Goal: Task Accomplishment & Management: Complete application form

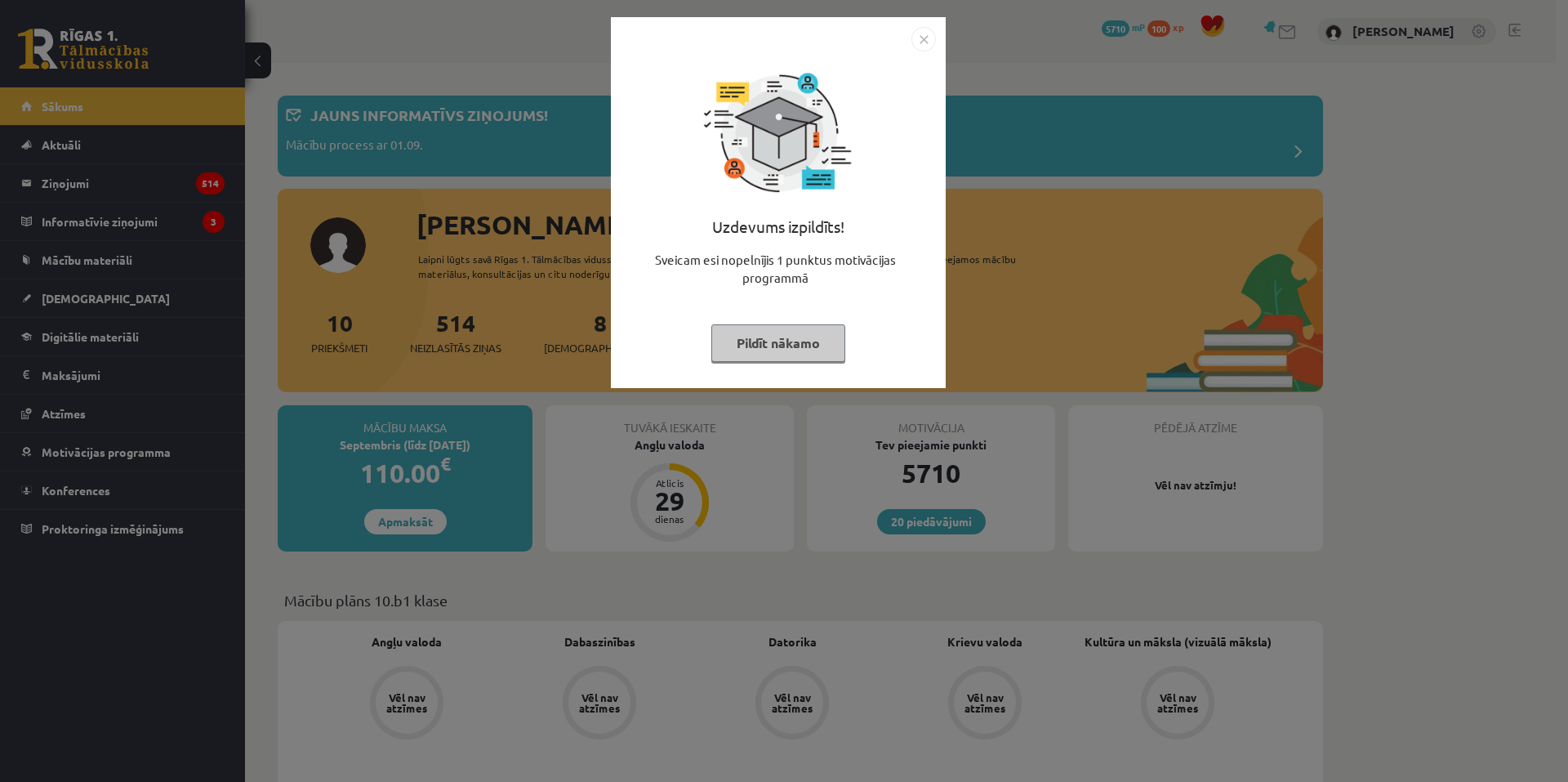
click at [925, 41] on img "Close" at bounding box center [924, 40] width 25 height 25
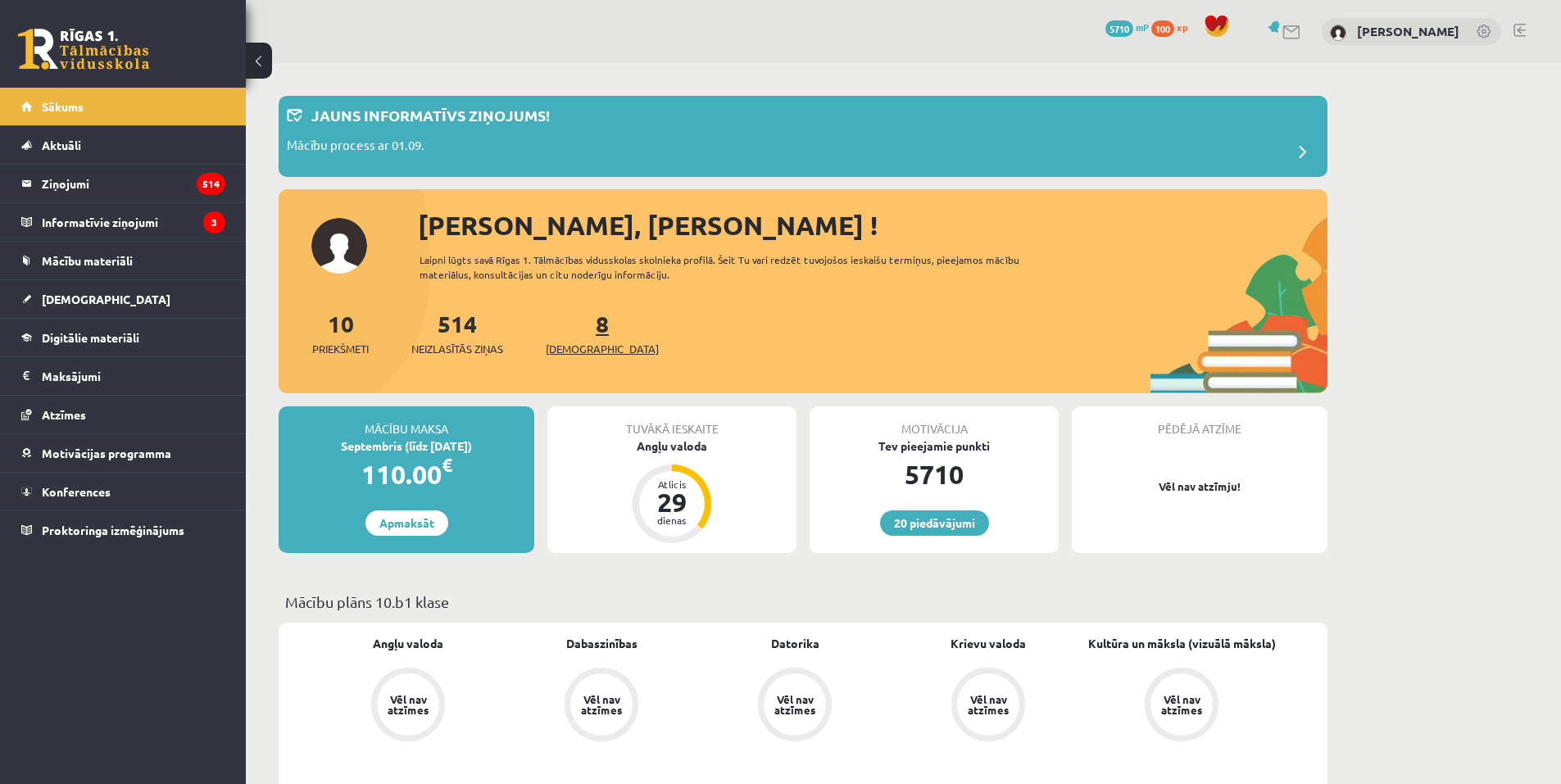
click at [577, 347] on span "[DEMOGRAPHIC_DATA]" at bounding box center [602, 349] width 113 height 17
click at [579, 351] on span "[DEMOGRAPHIC_DATA]" at bounding box center [602, 349] width 113 height 17
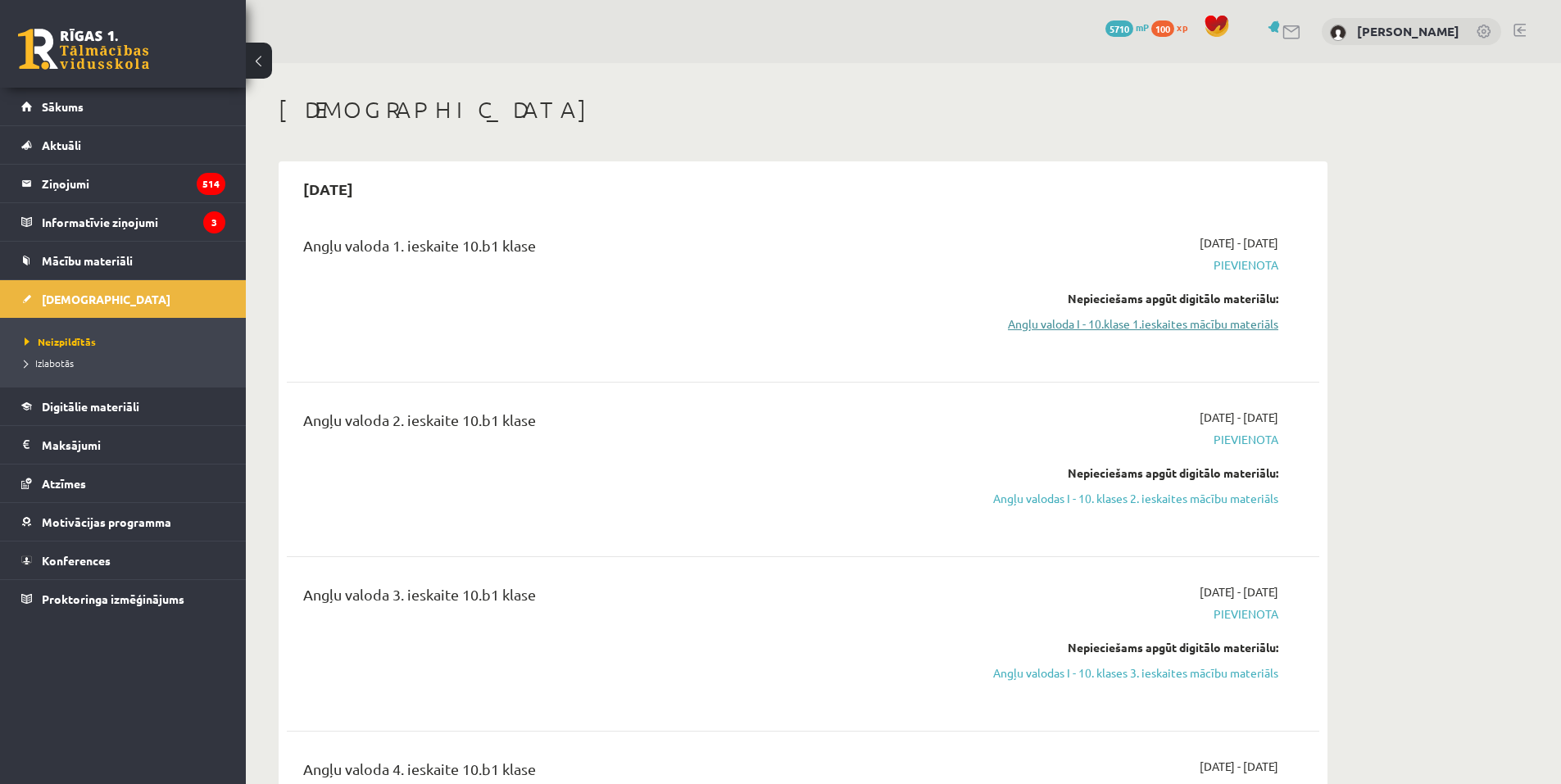
click at [1174, 331] on link "Angļu valoda I - 10.klase 1.ieskaites mācību materiāls" at bounding box center [1123, 323] width 309 height 17
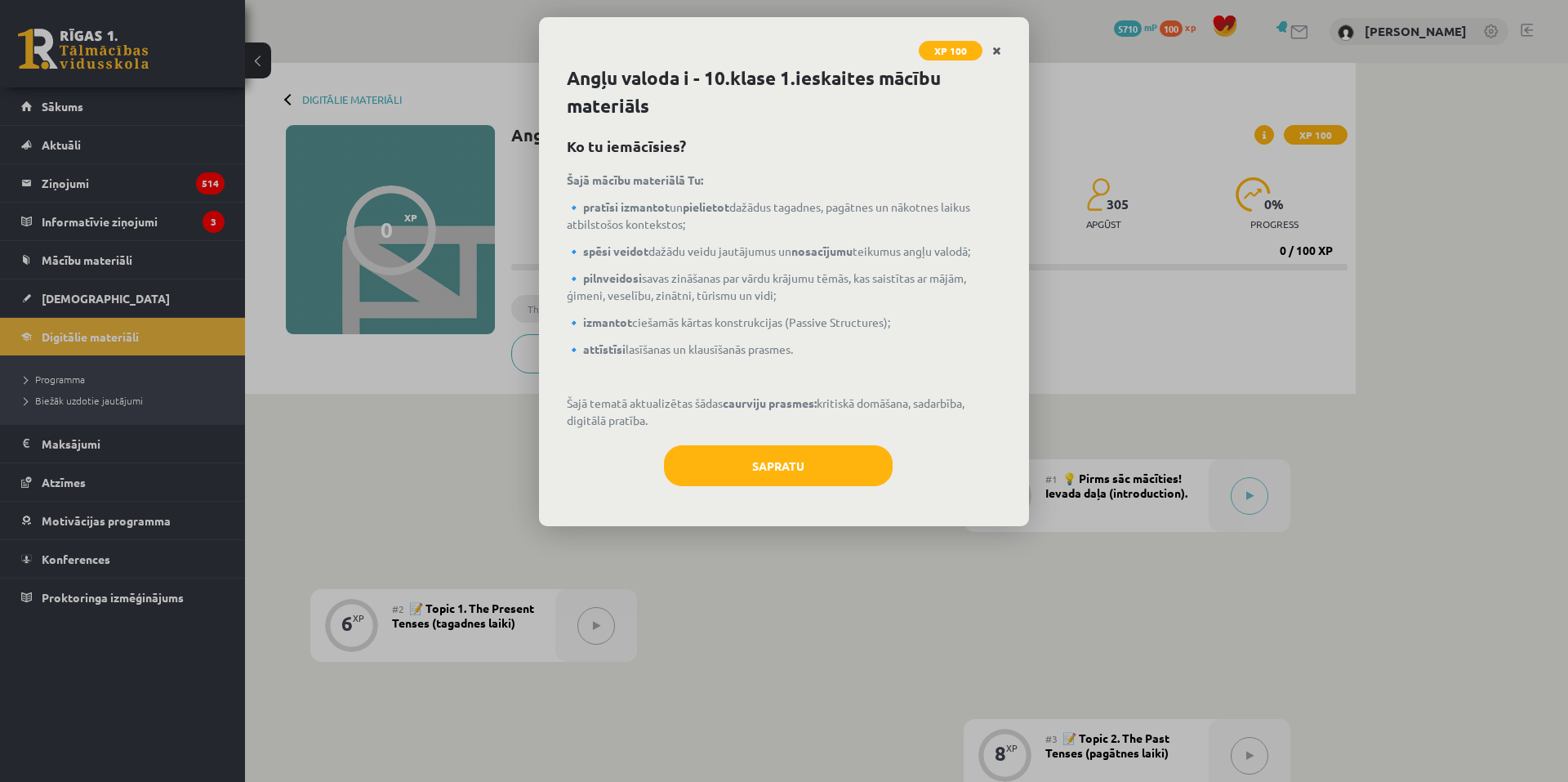
click at [997, 47] on icon "Close" at bounding box center [997, 51] width 9 height 12
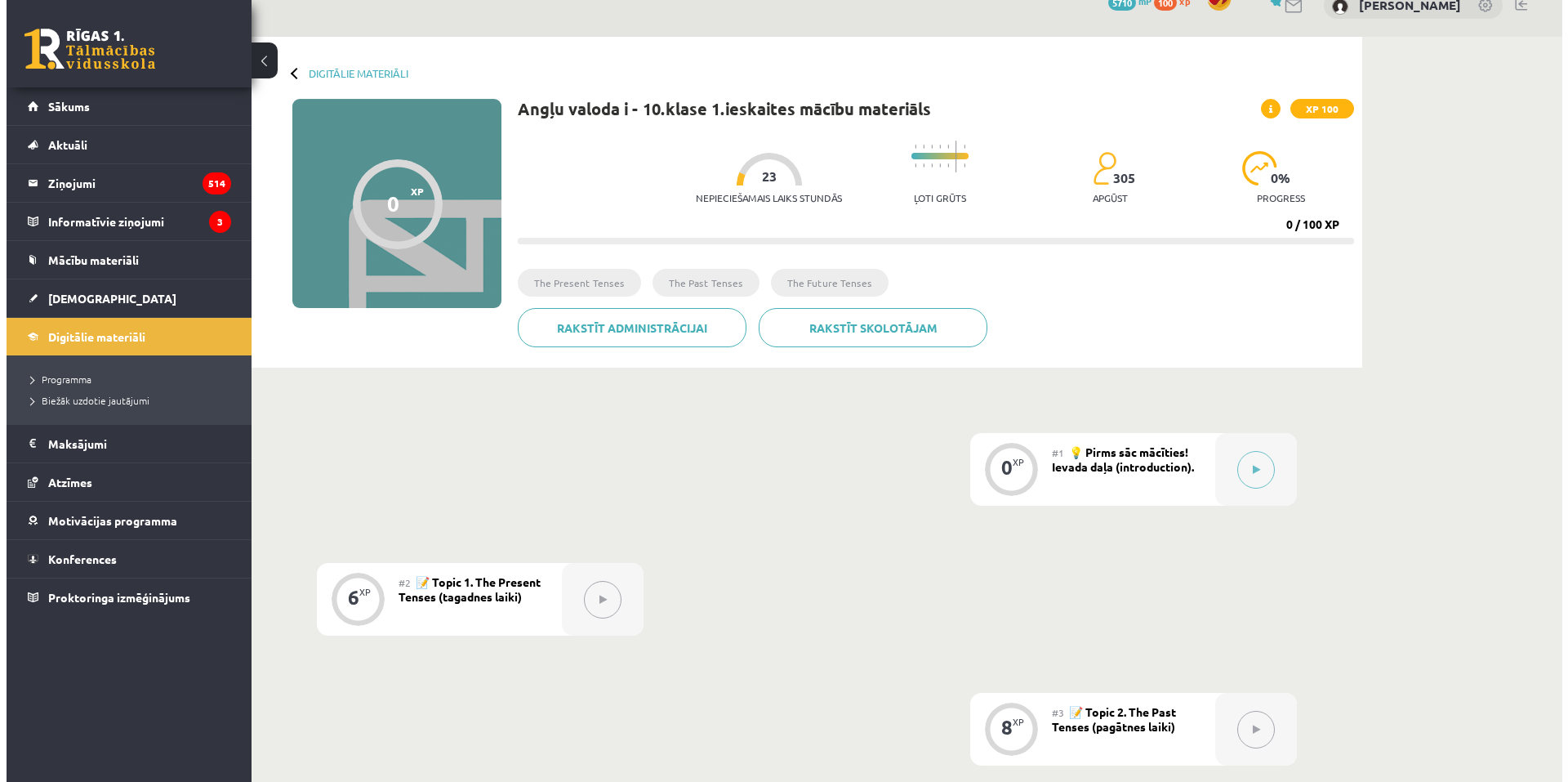
scroll to position [9, 0]
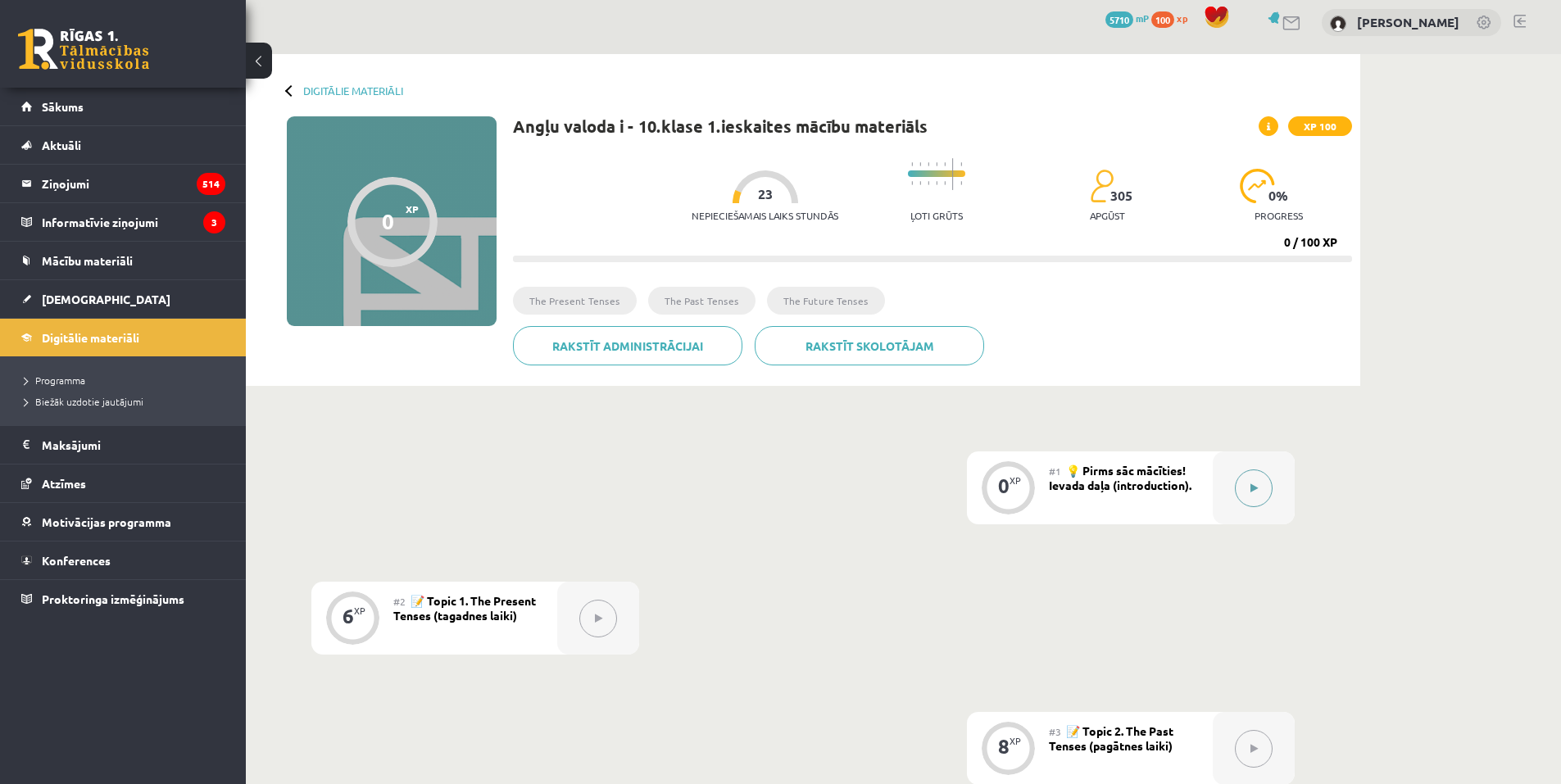
click at [1240, 491] on button at bounding box center [1253, 487] width 37 height 37
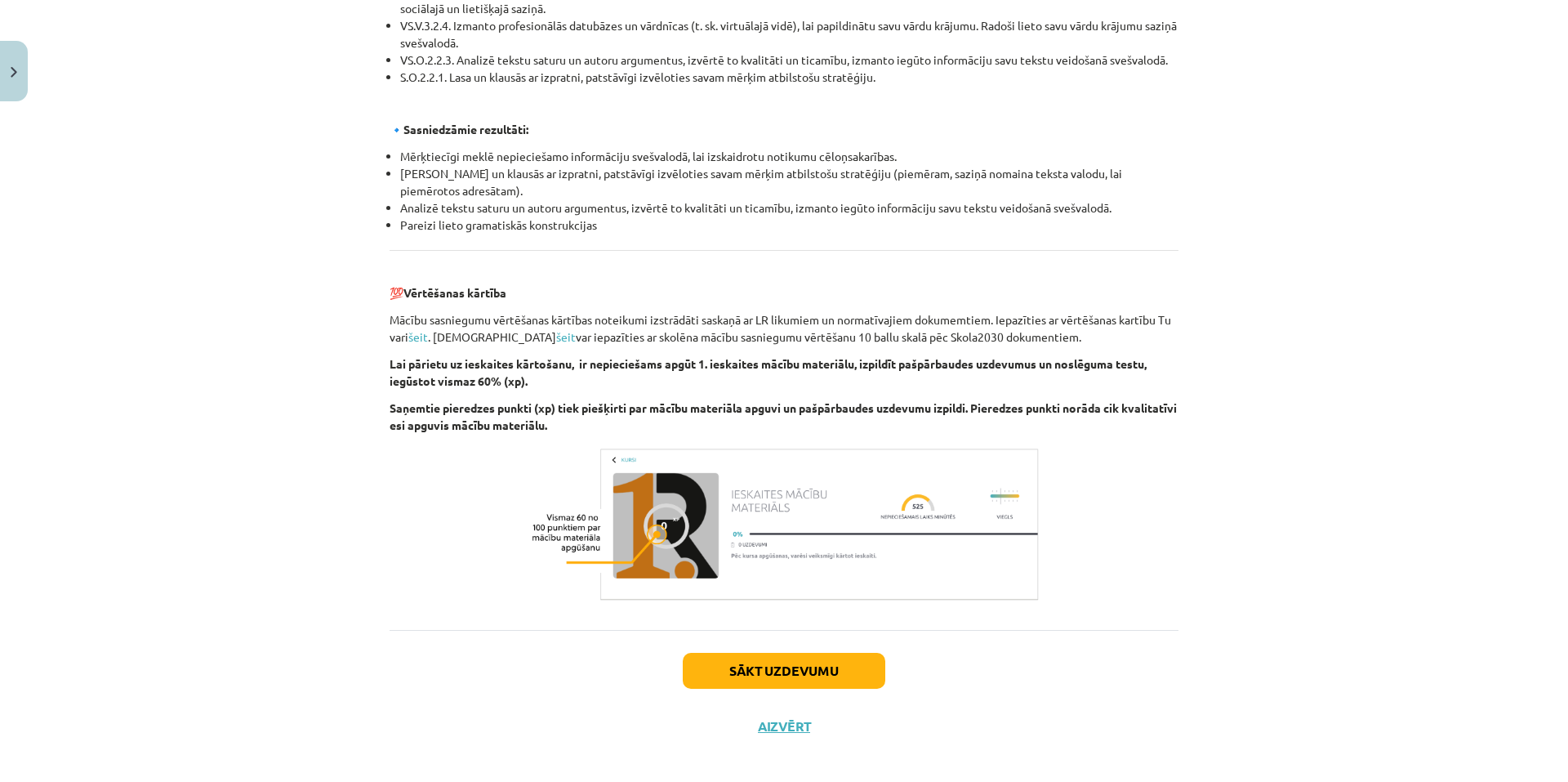
scroll to position [1675, 0]
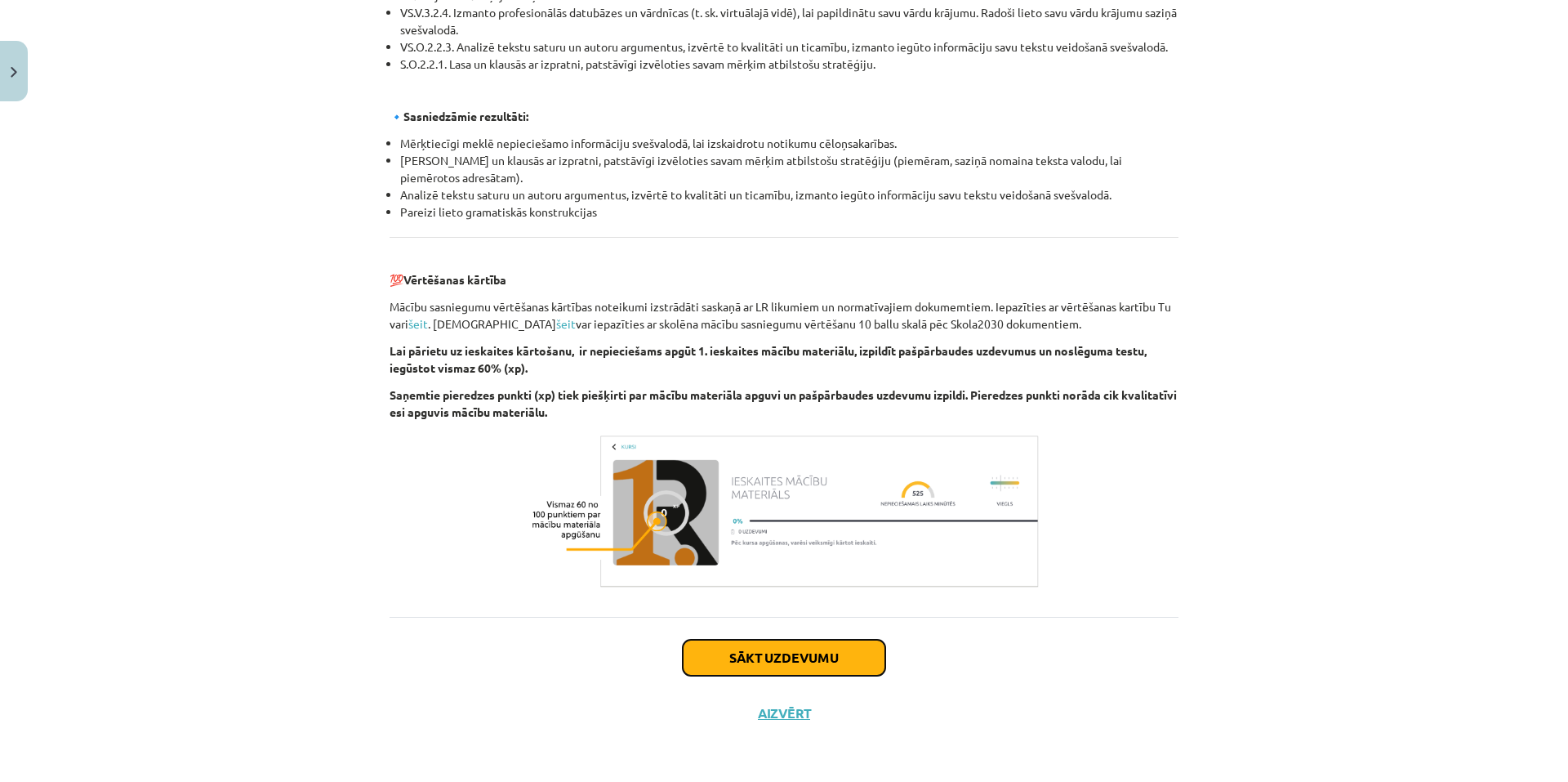
click at [769, 658] on button "Sākt uzdevumu" at bounding box center [784, 657] width 202 height 36
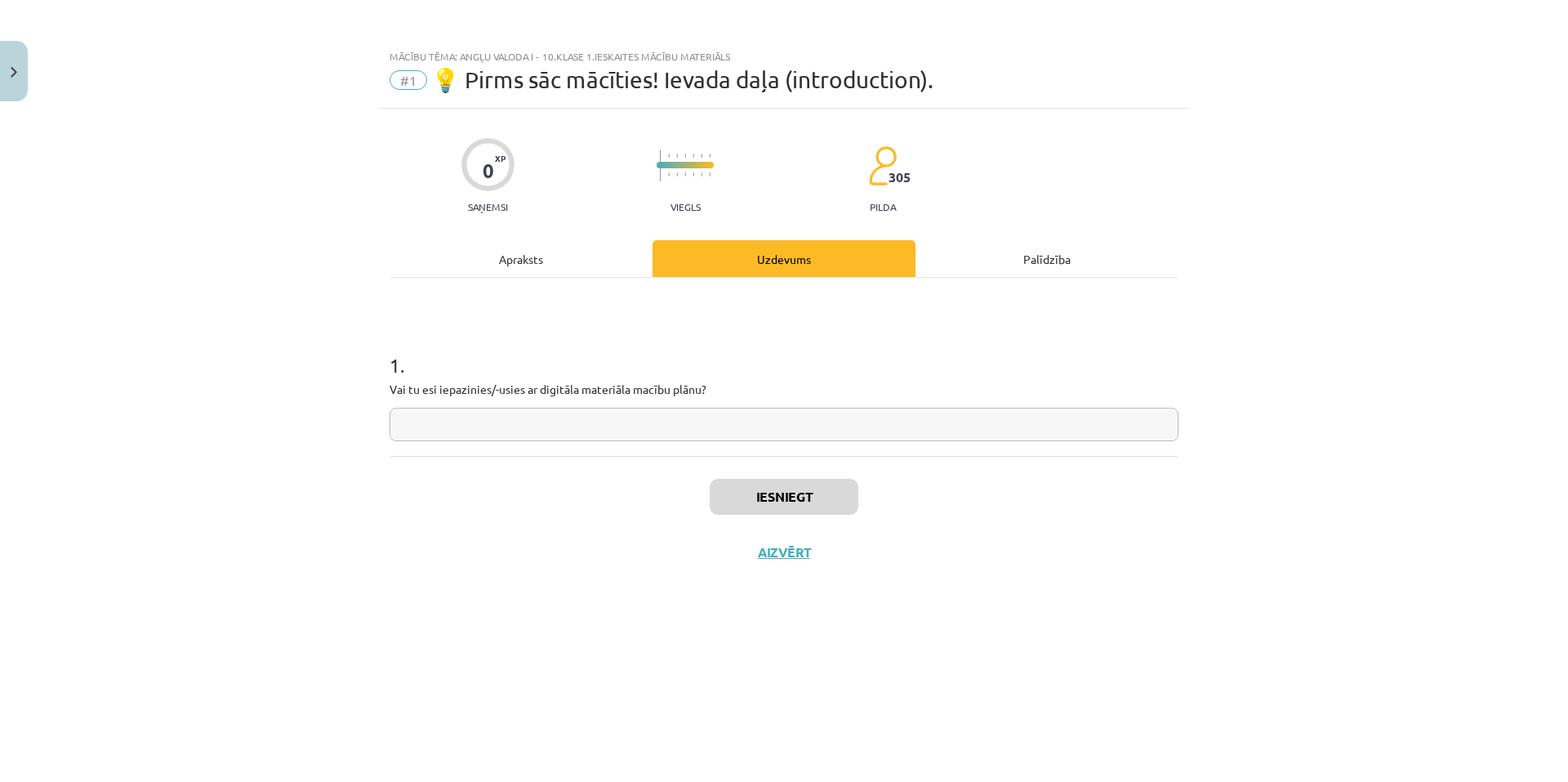
scroll to position [0, 0]
click at [551, 428] on input "text" at bounding box center [784, 425] width 789 height 33
type input "*"
click at [740, 505] on button "Iesniegt" at bounding box center [784, 496] width 148 height 36
click at [771, 571] on button "Nākamā nodarbība" at bounding box center [784, 562] width 160 height 37
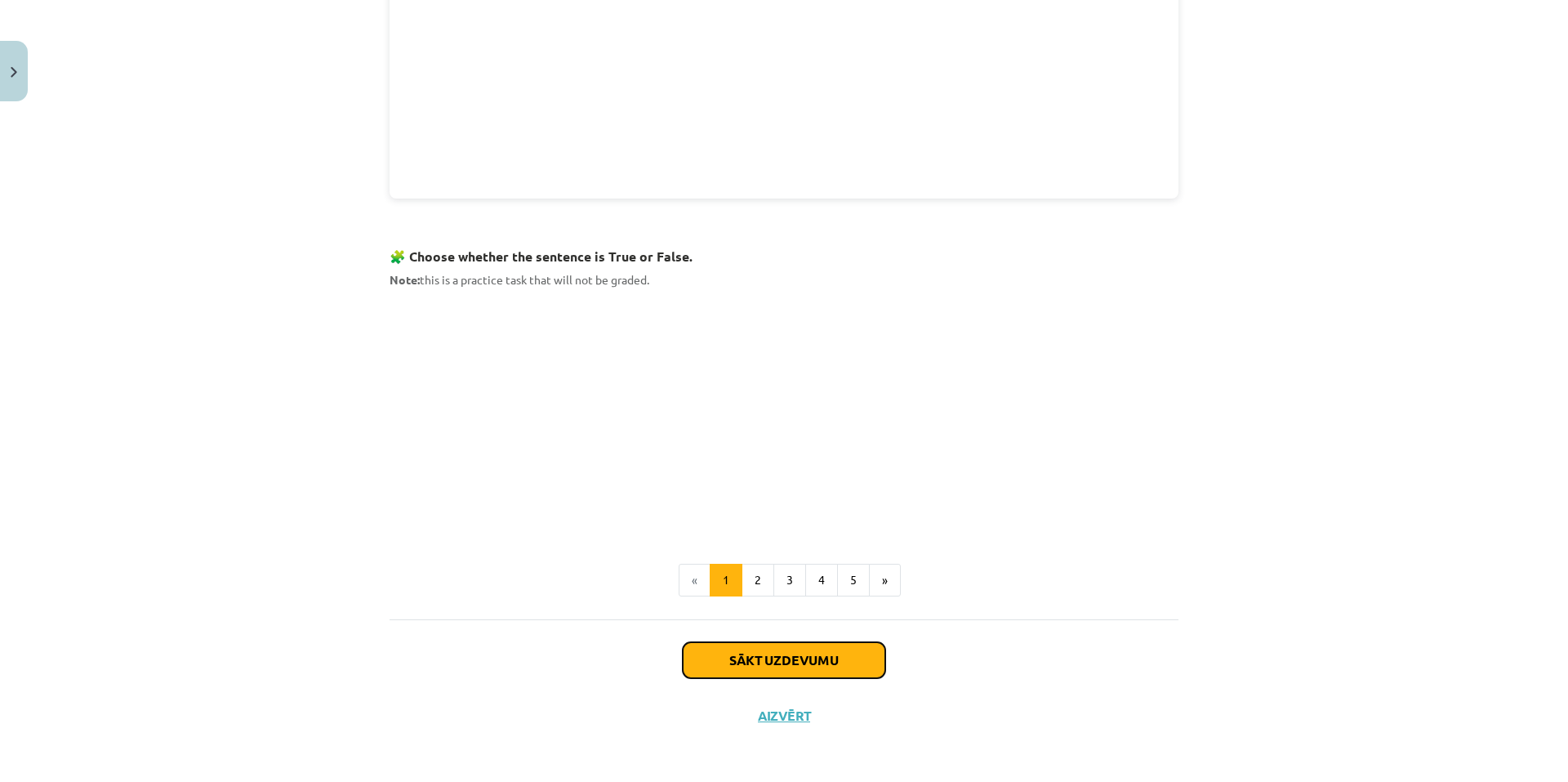
click at [788, 662] on button "Sākt uzdevumu" at bounding box center [784, 659] width 202 height 36
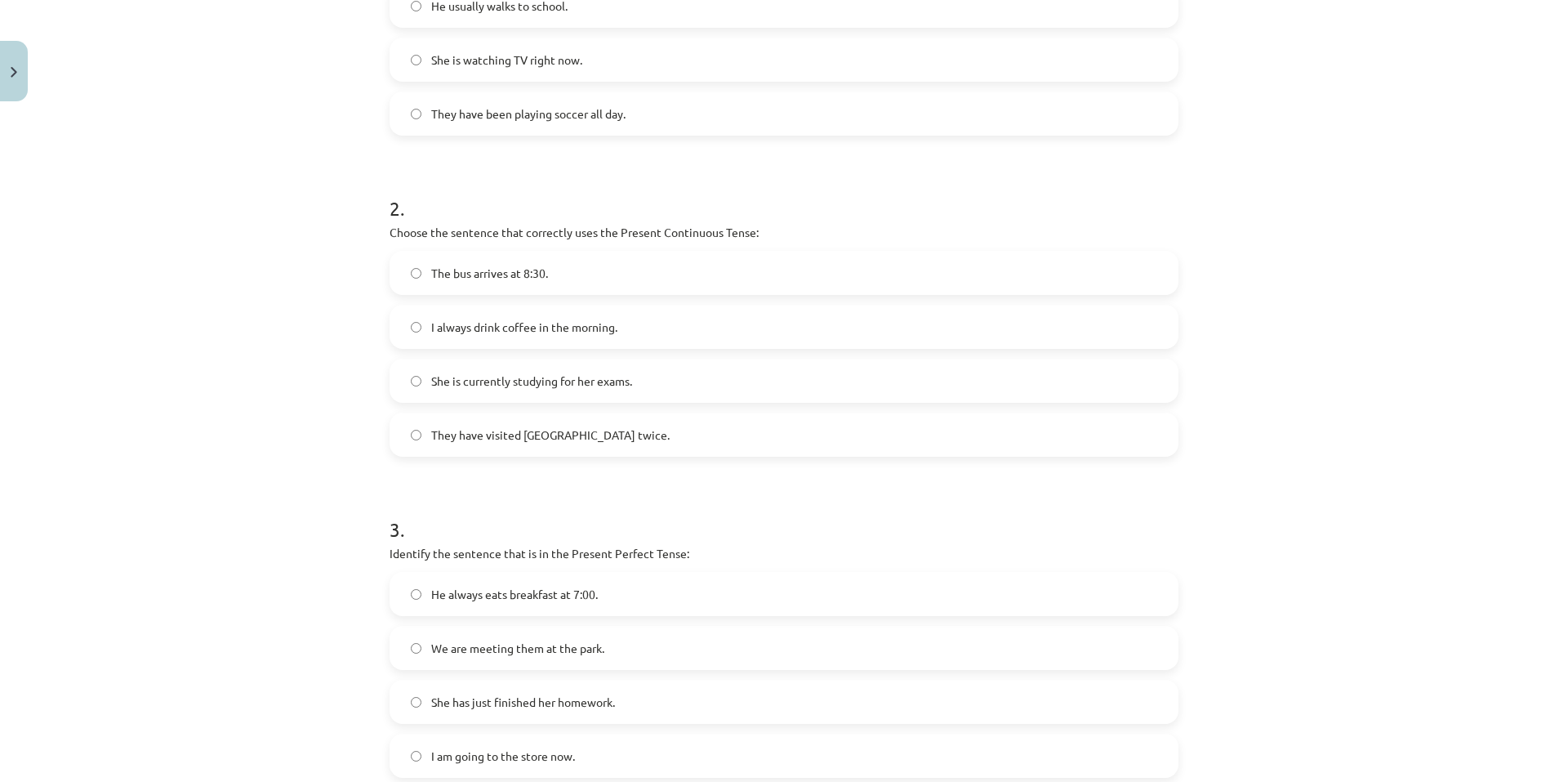
scroll to position [663, 0]
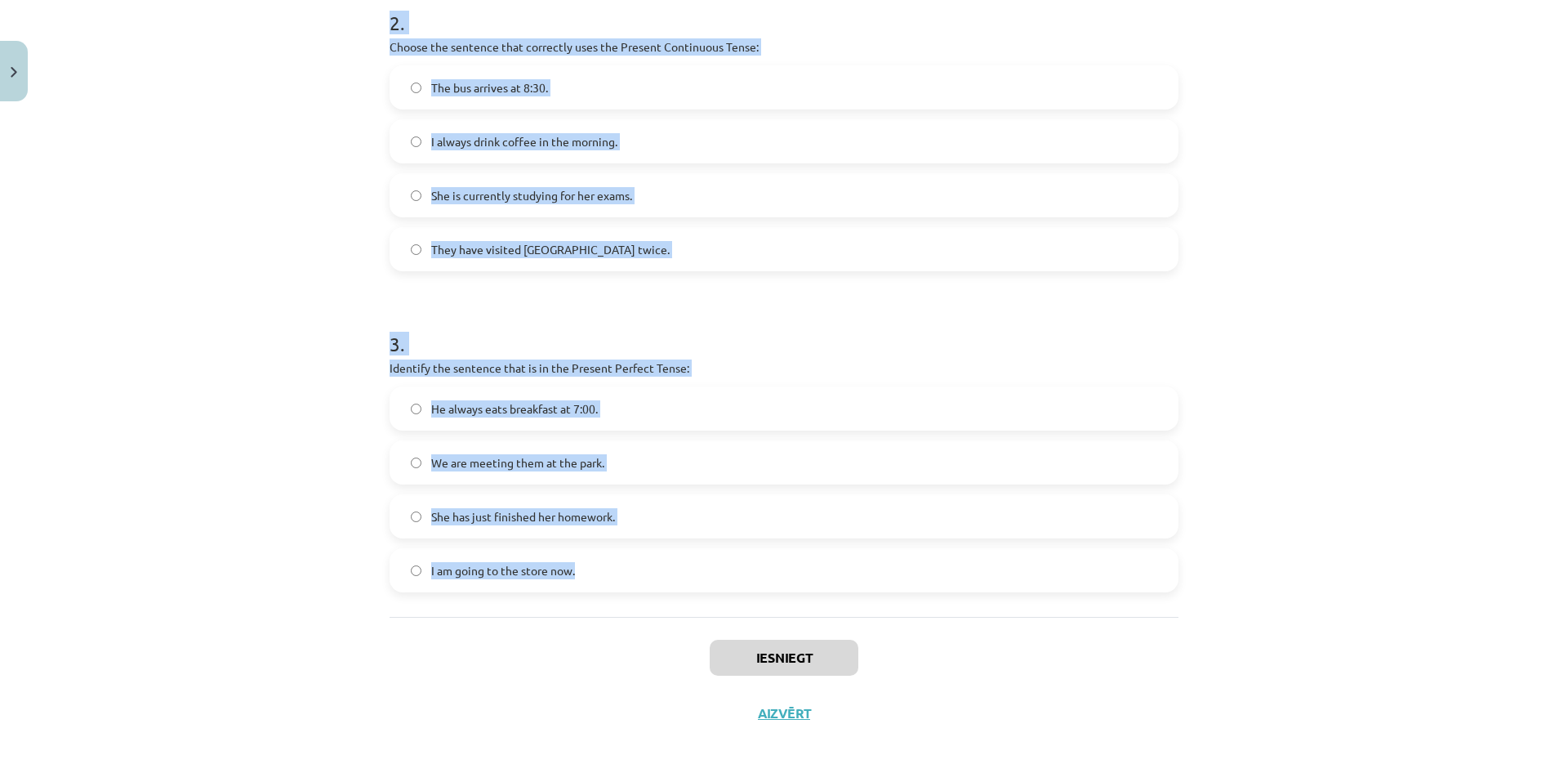
drag, startPoint x: 376, startPoint y: 177, endPoint x: 763, endPoint y: 581, distance: 559.5
click at [765, 586] on div "6 XP Saņemsi Viegls 305 pilda Apraksts Uzdevums Palīdzība 1 . Which sentence is…" at bounding box center [784, 93] width 808 height 1295
copy form "Which sentence is in the Simple Present Tense? I am learning to play the guitar…"
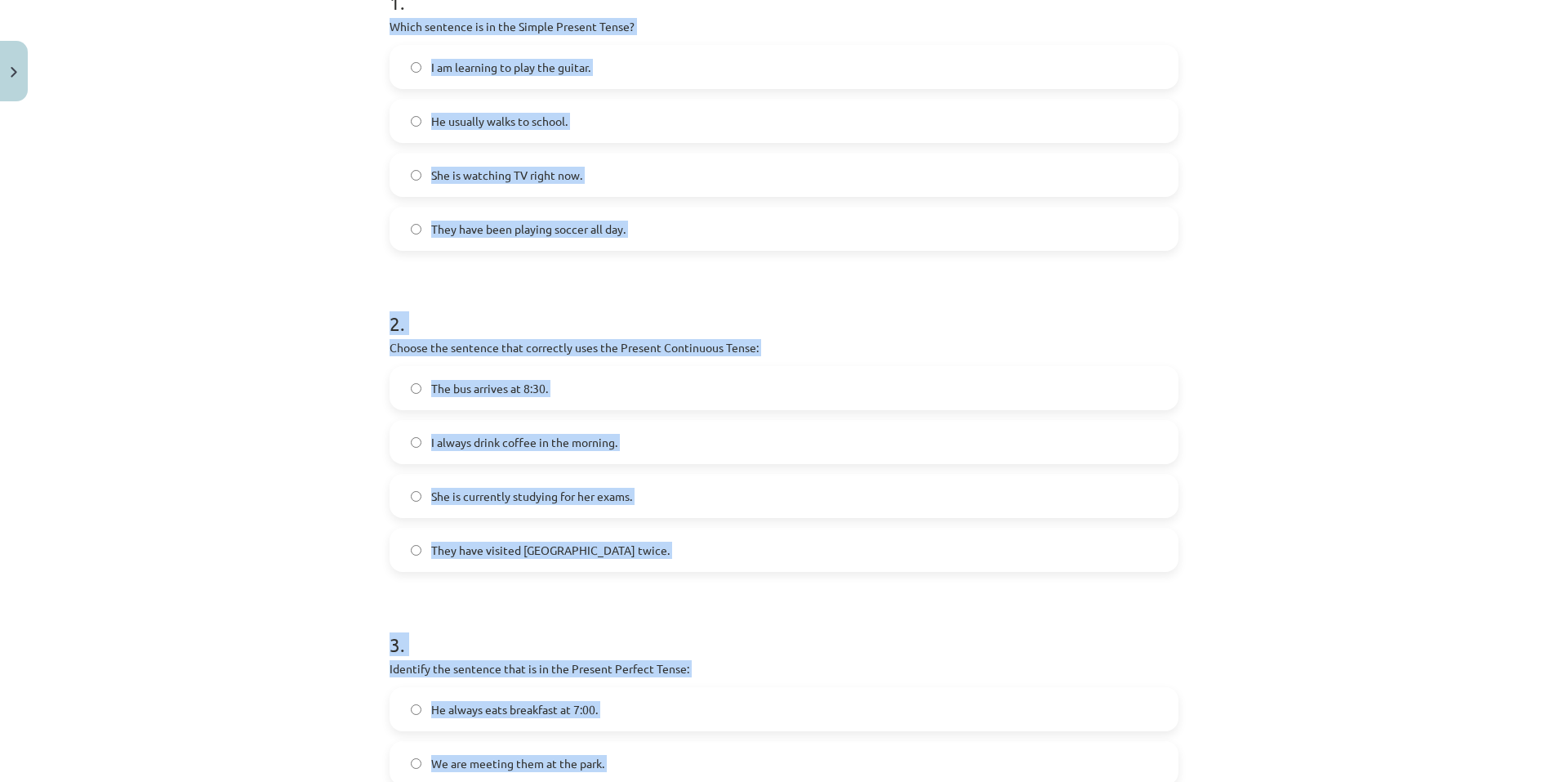
scroll to position [173, 0]
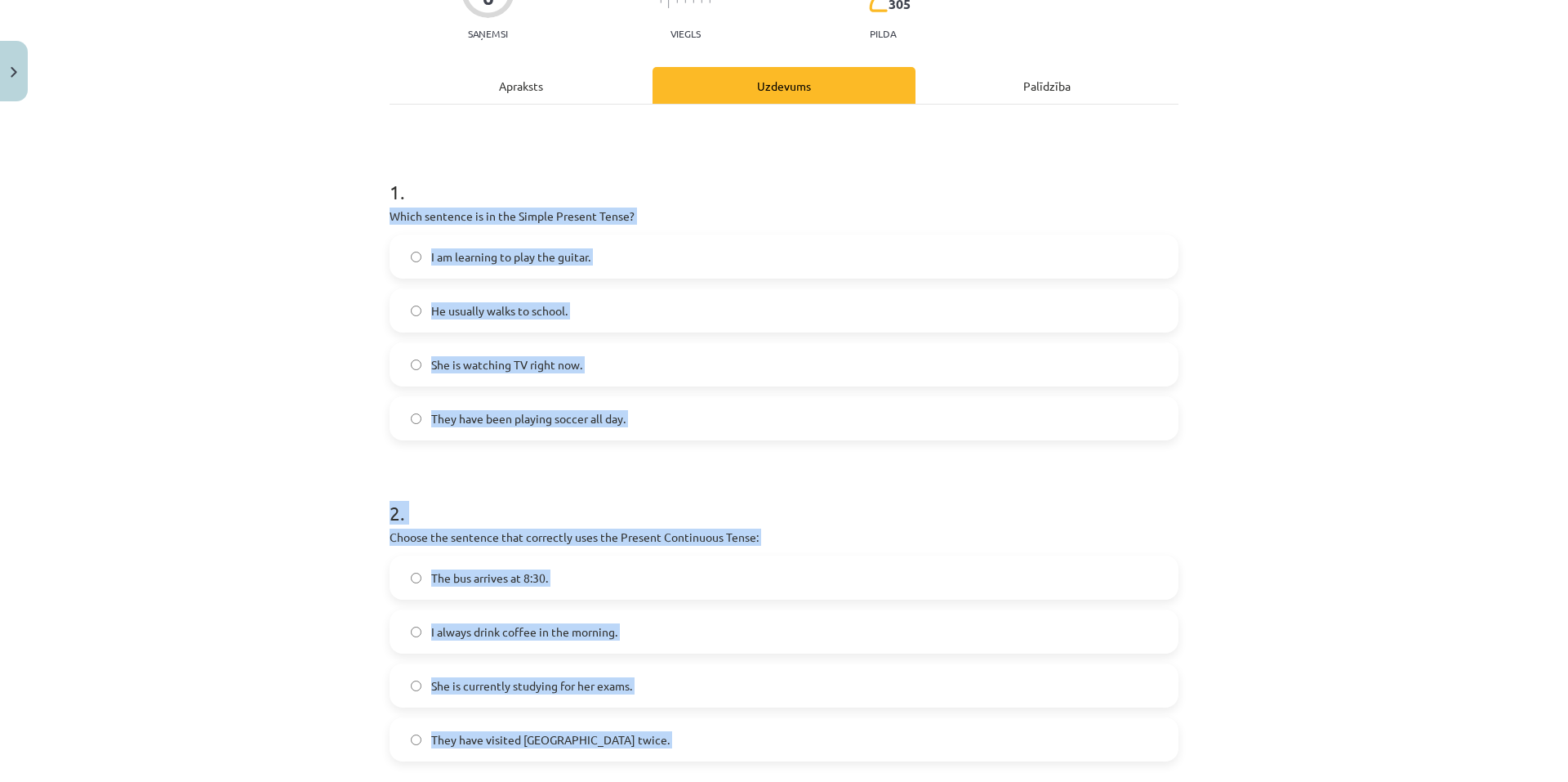
click at [556, 469] on form "1 . Which sentence is in the Simple Present Tense? I am learning to play the gu…" at bounding box center [784, 617] width 789 height 930
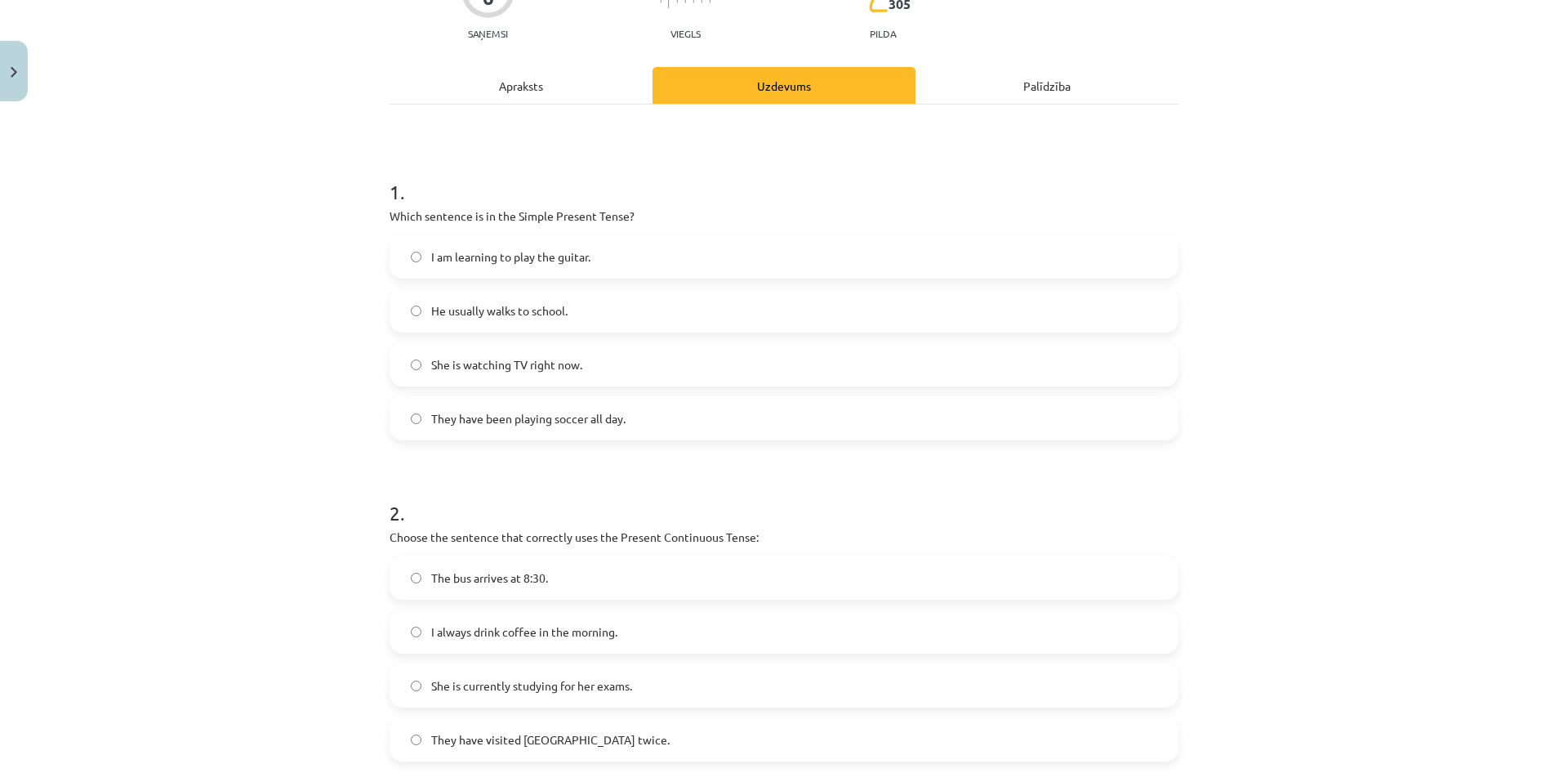
click at [557, 309] on span "He usually walks to school." at bounding box center [499, 310] width 137 height 17
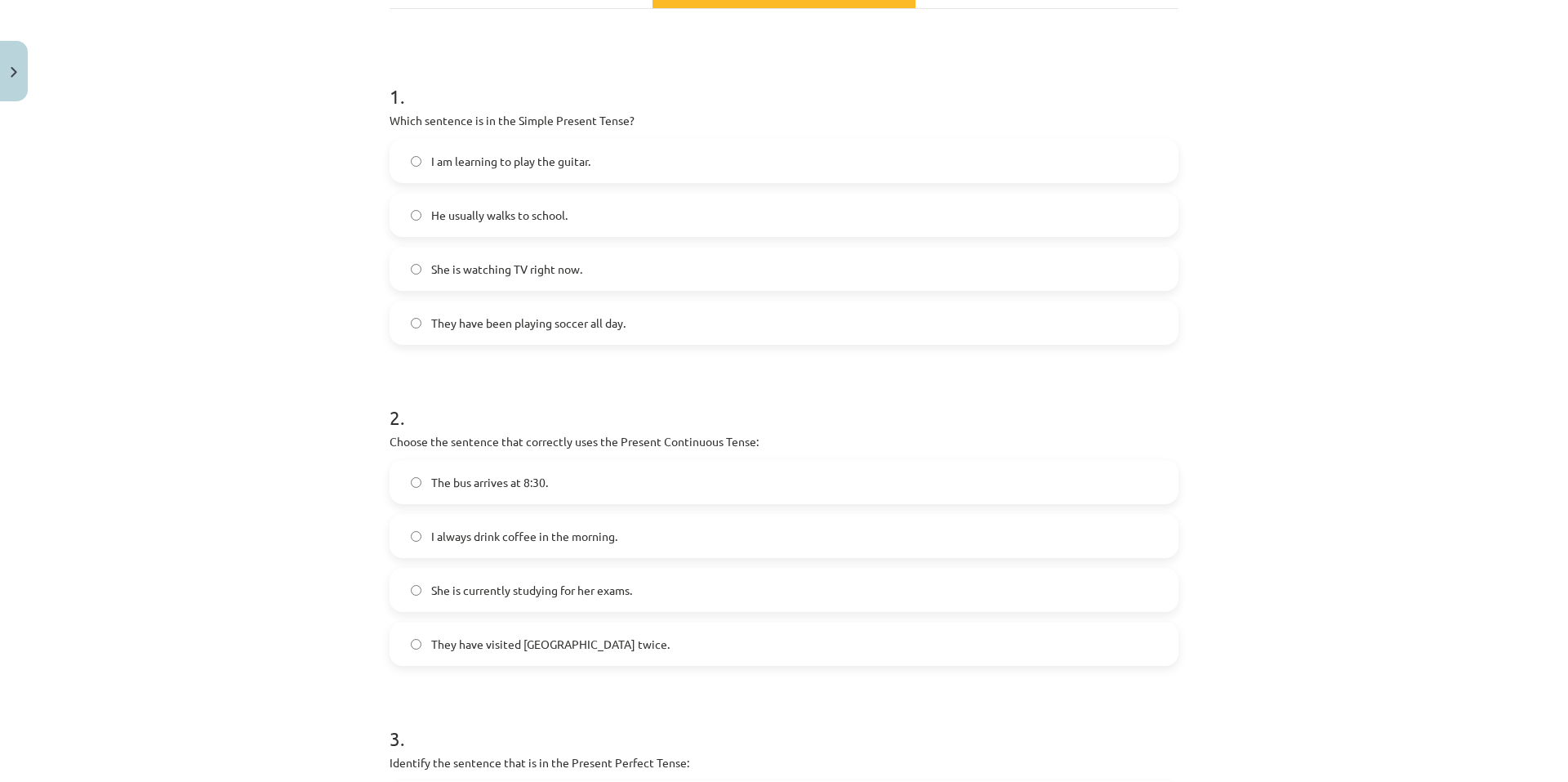
scroll to position [337, 0]
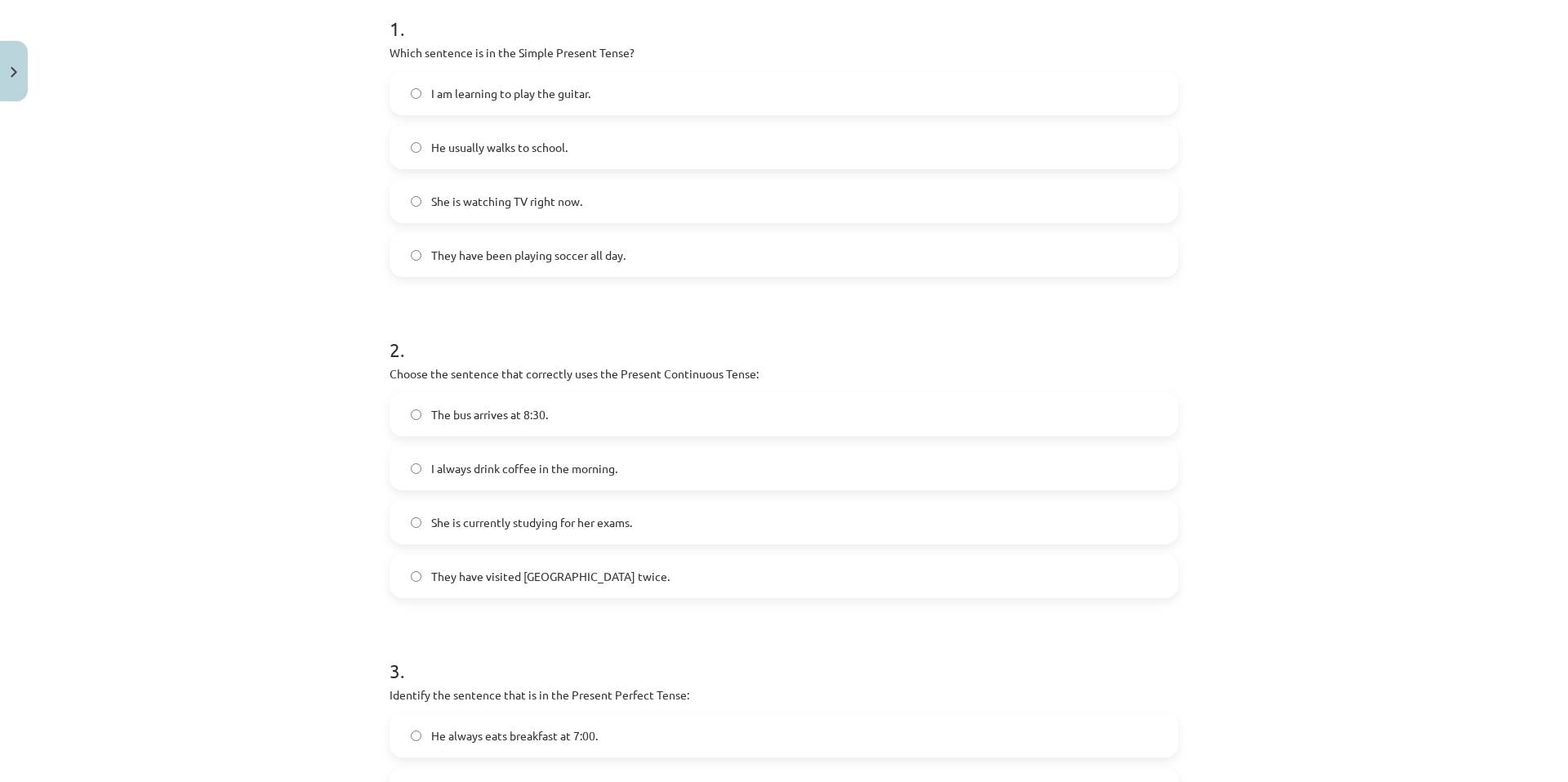
click at [575, 510] on label "She is currently studying for her exams." at bounding box center [784, 522] width 786 height 41
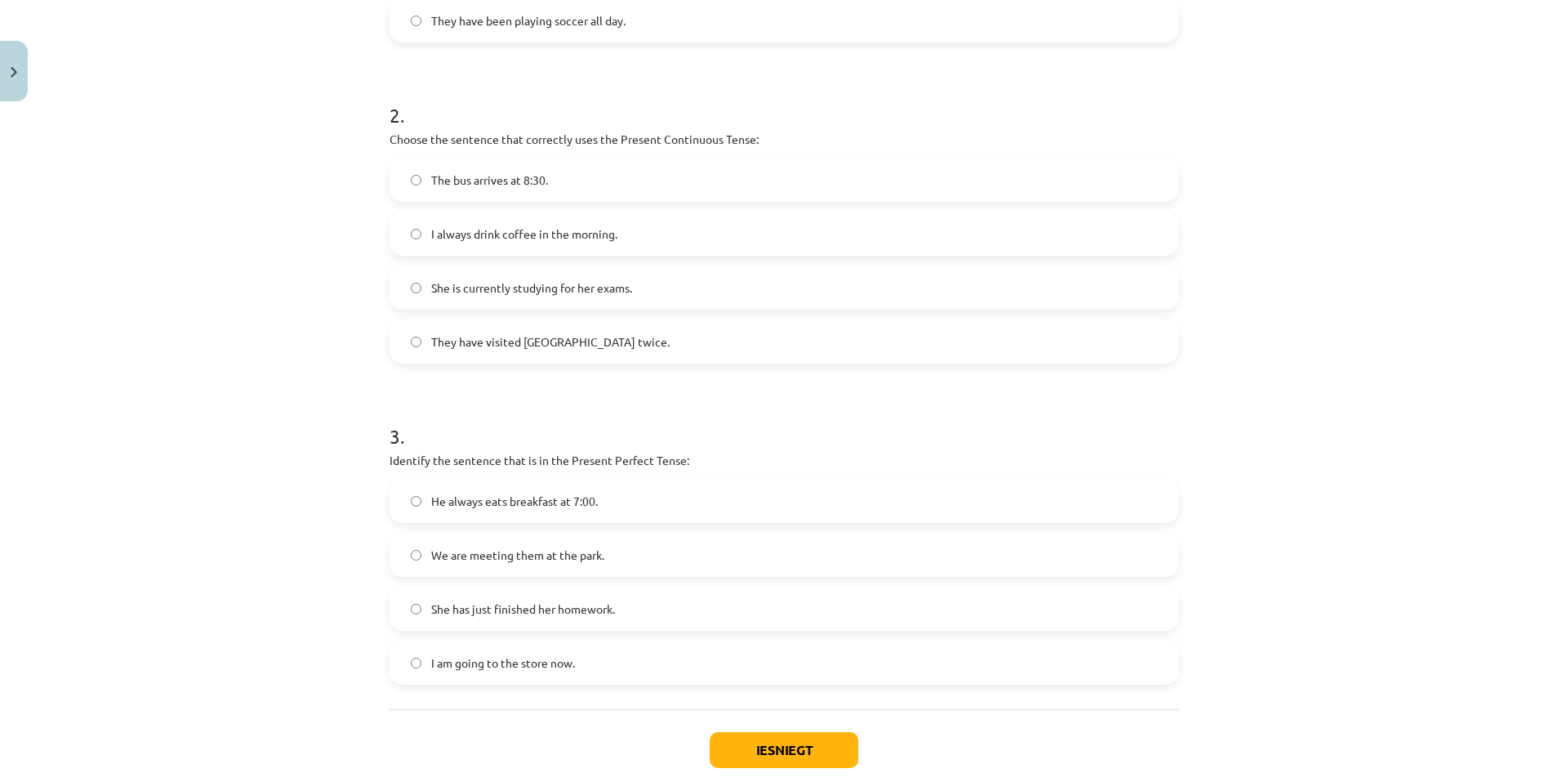
scroll to position [581, 0]
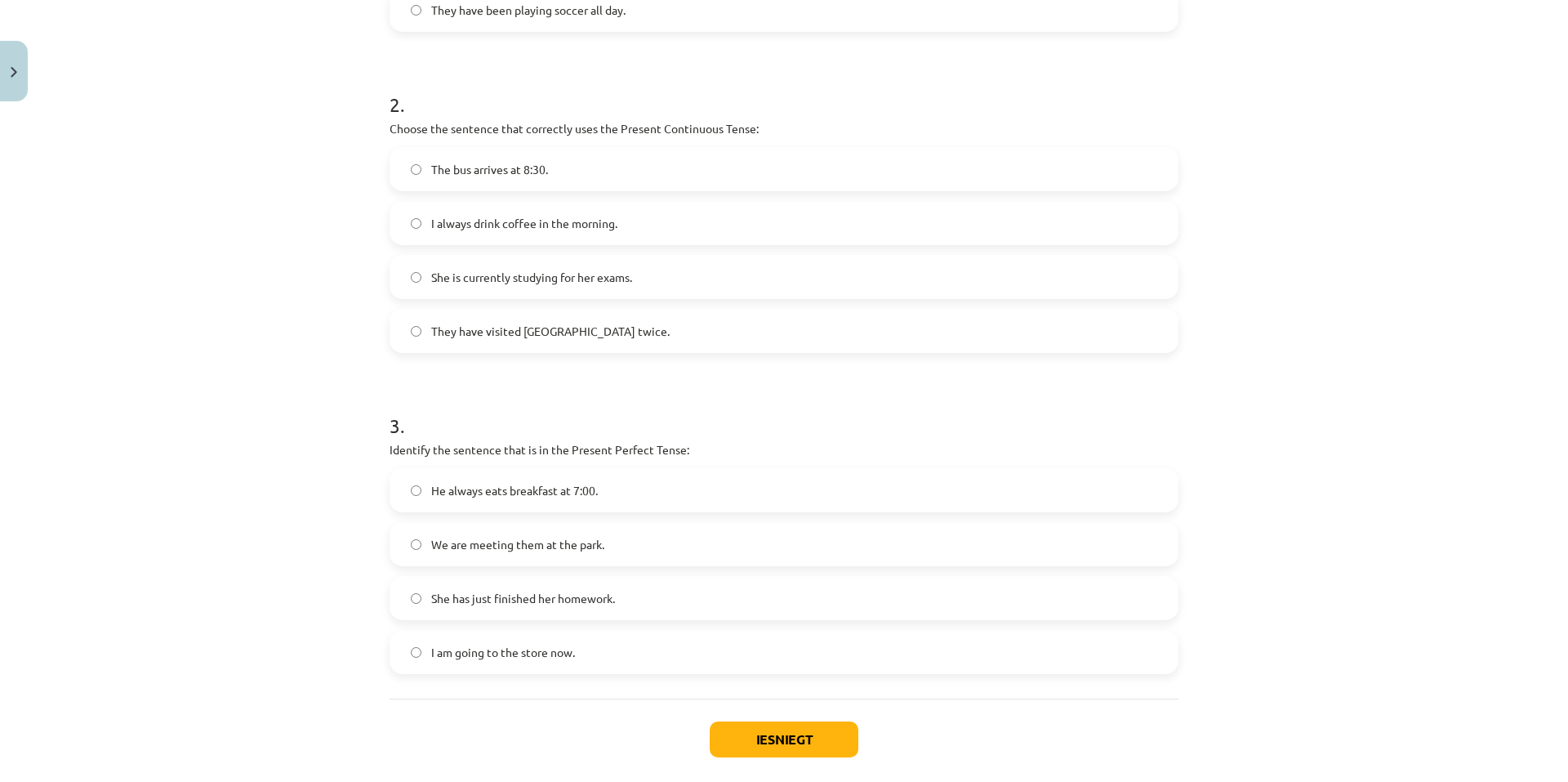
click at [629, 595] on label "She has just finished her homework." at bounding box center [784, 597] width 786 height 41
click at [755, 736] on button "Iesniegt" at bounding box center [784, 739] width 148 height 36
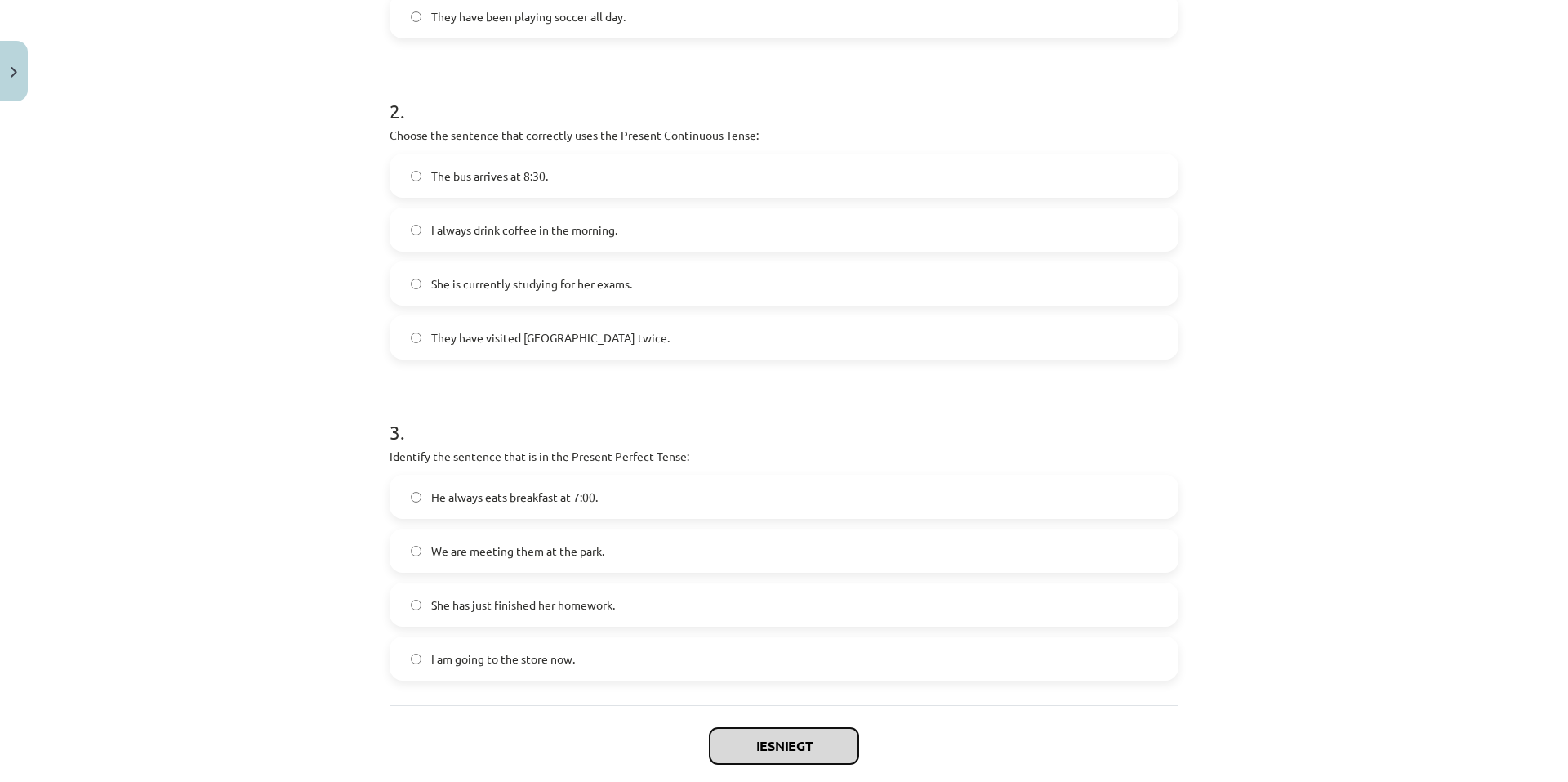
scroll to position [663, 0]
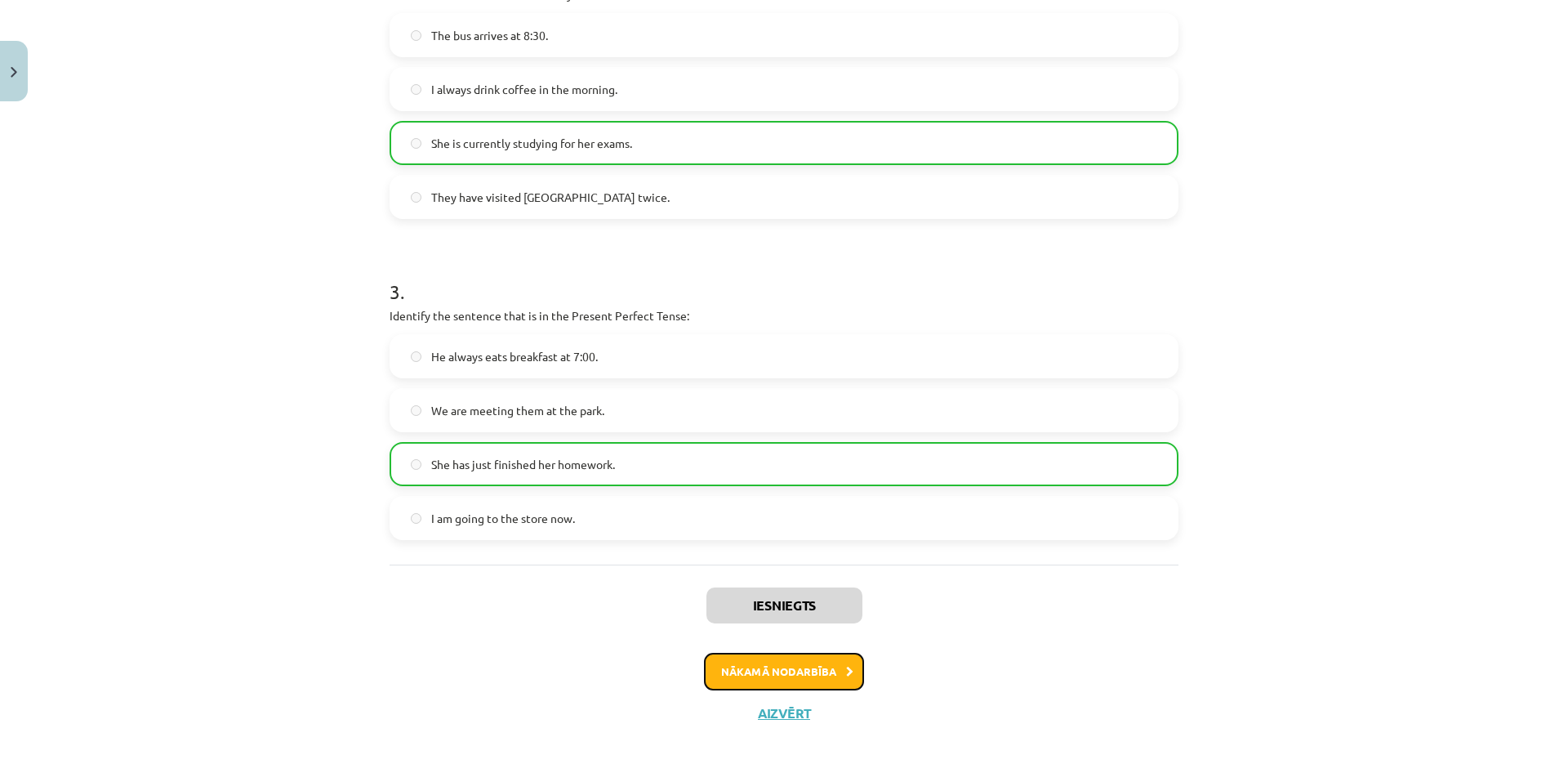
click at [795, 668] on button "Nākamā nodarbība" at bounding box center [784, 671] width 160 height 37
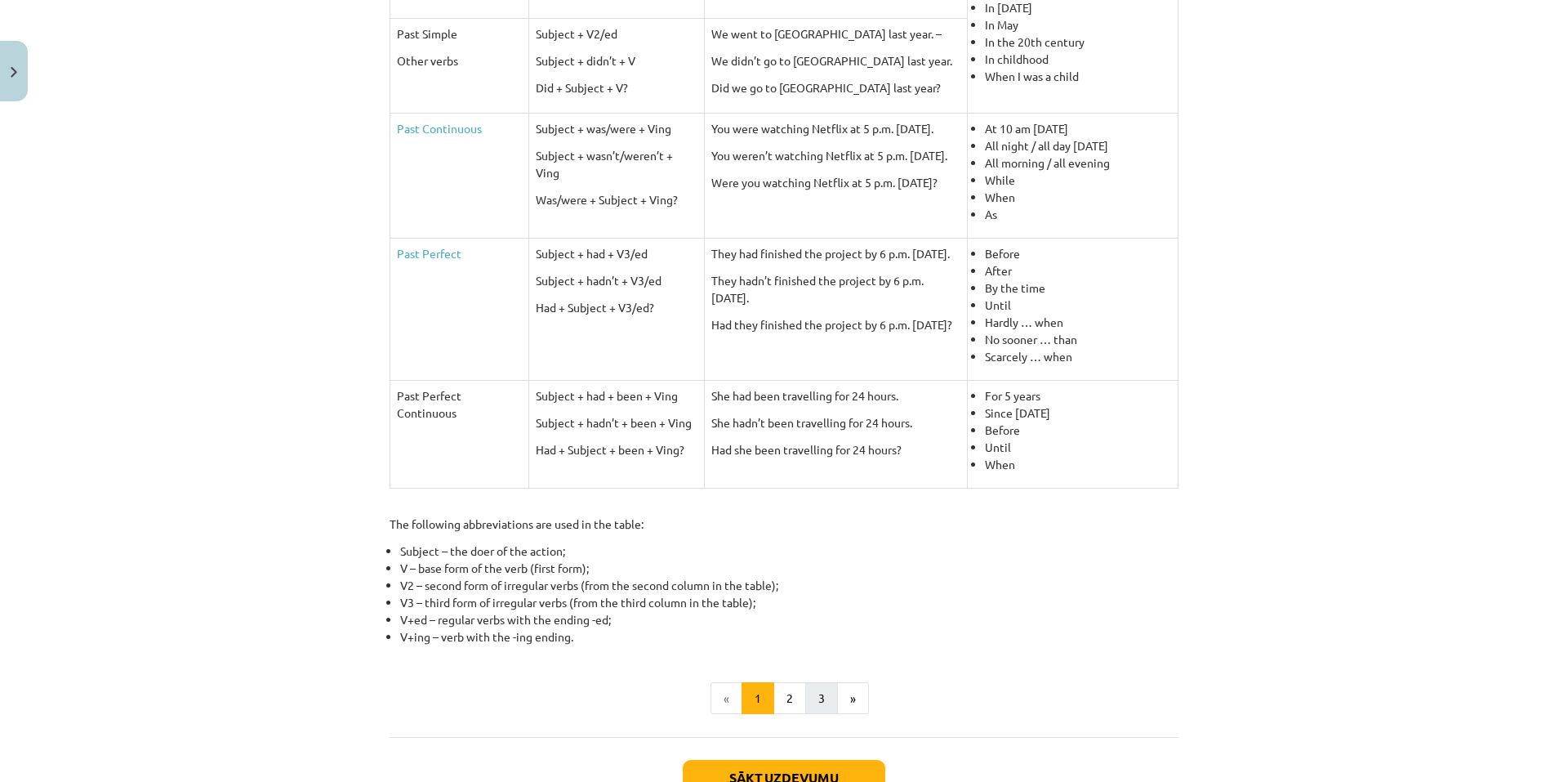
scroll to position [602, 0]
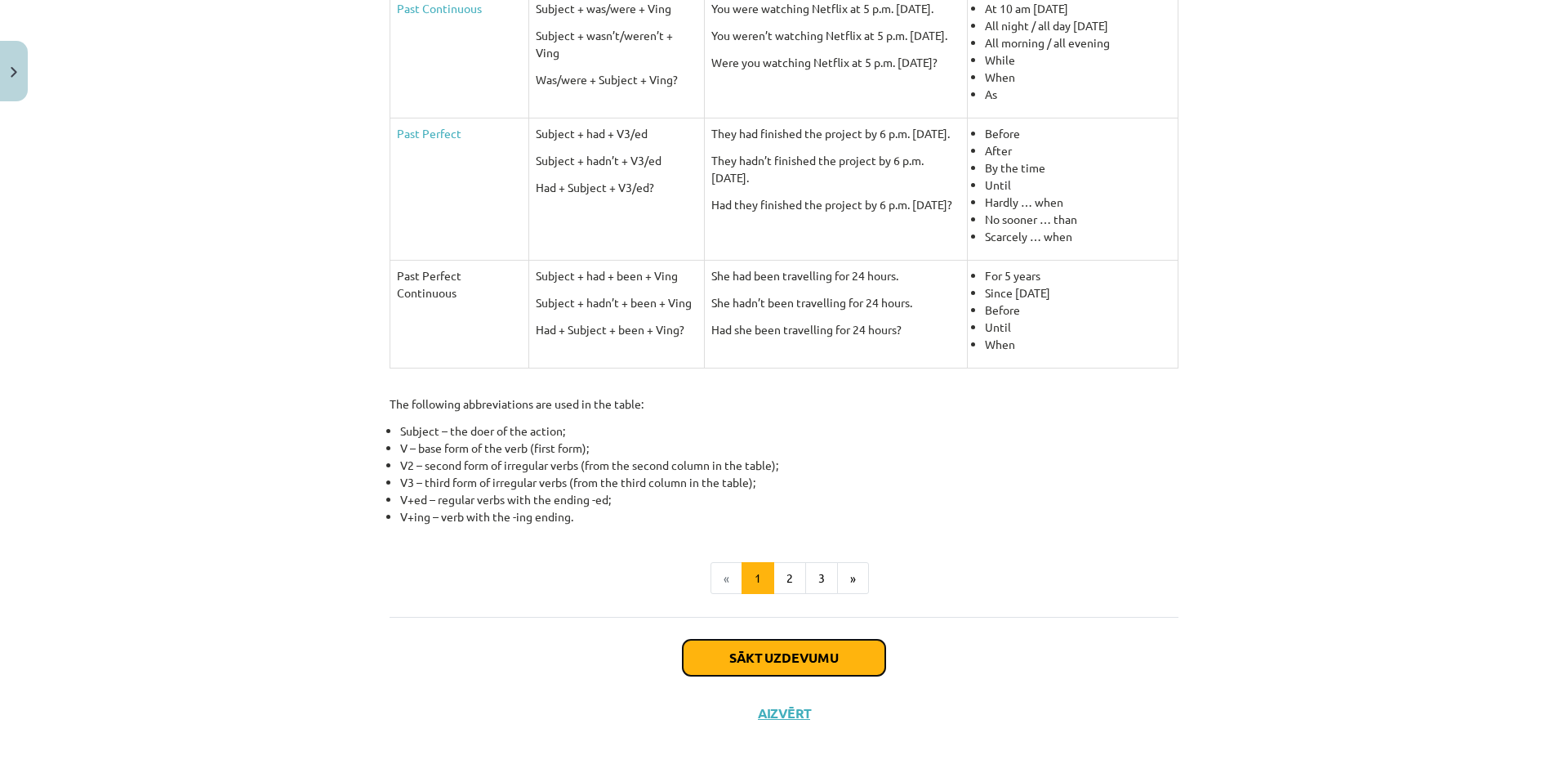
click at [769, 650] on button "Sākt uzdevumu" at bounding box center [784, 657] width 202 height 36
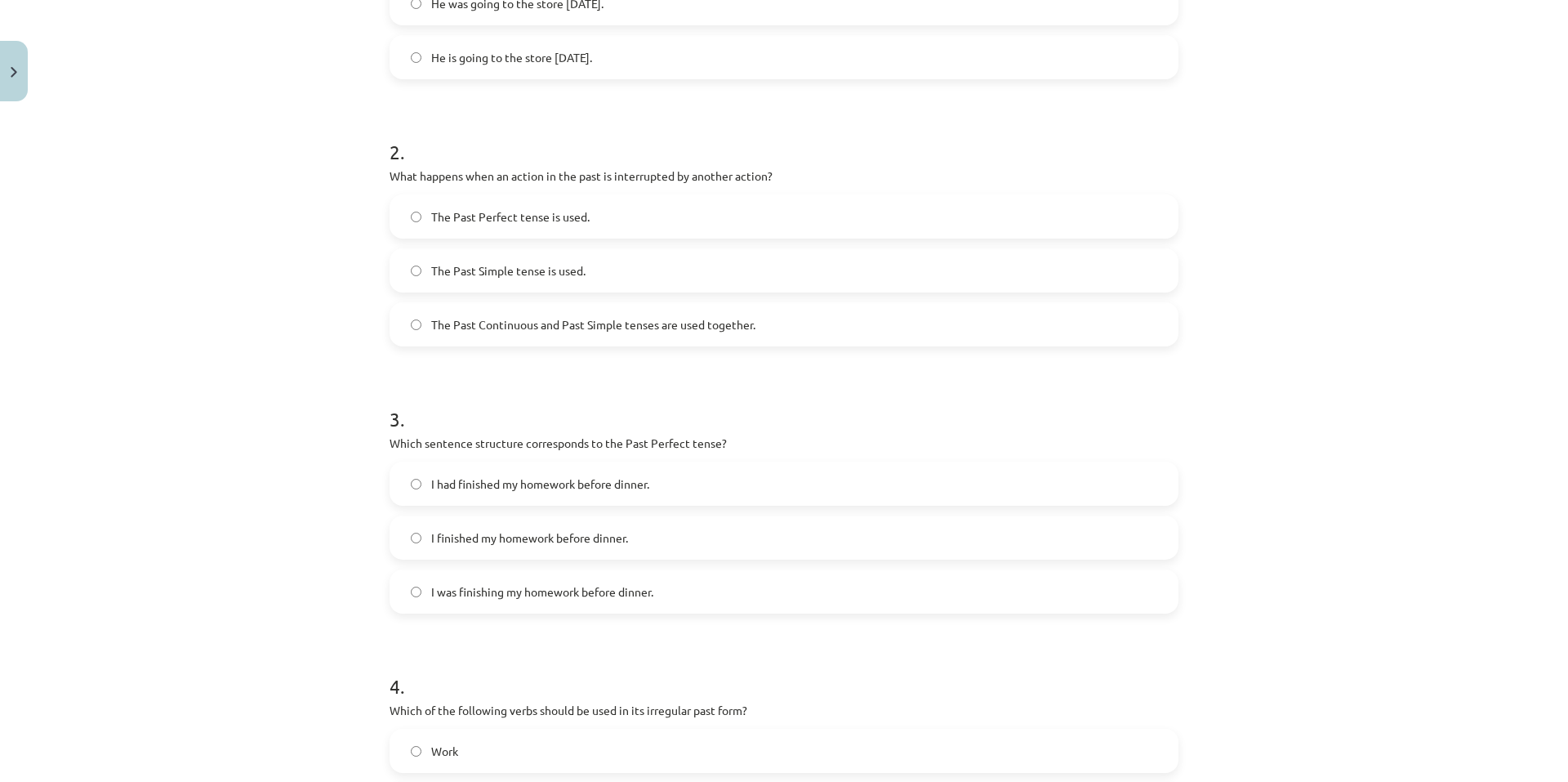
scroll to position [769, 0]
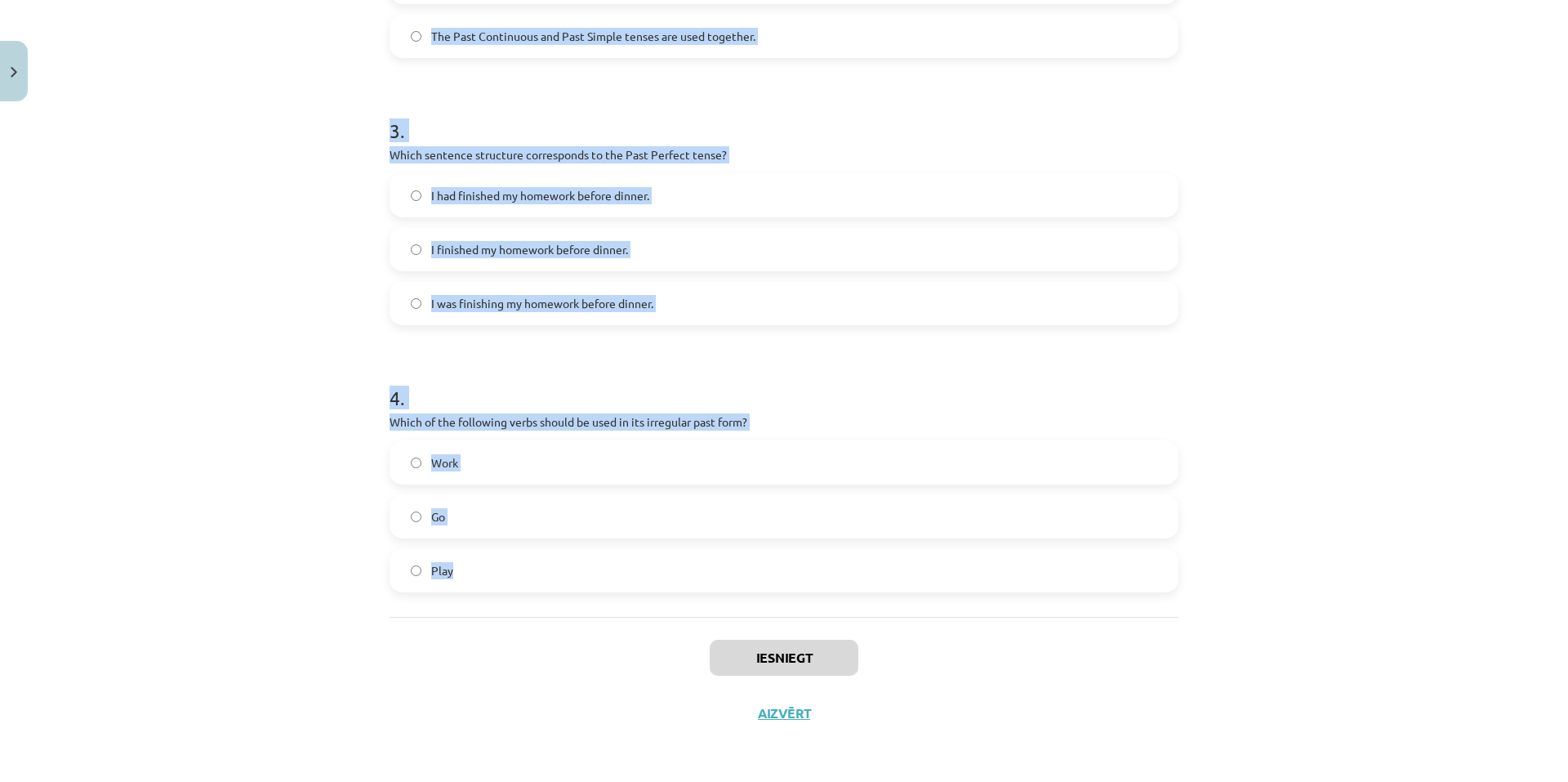
drag, startPoint x: 384, startPoint y: 100, endPoint x: 722, endPoint y: 583, distance: 589.5
click at [722, 583] on form "1 . Which of the following sentences is correct in the Past Simple tense? He we…" at bounding box center [784, 74] width 789 height 1036
copy form "Which of the following sentences is correct in the Past Simple tense? He went t…"
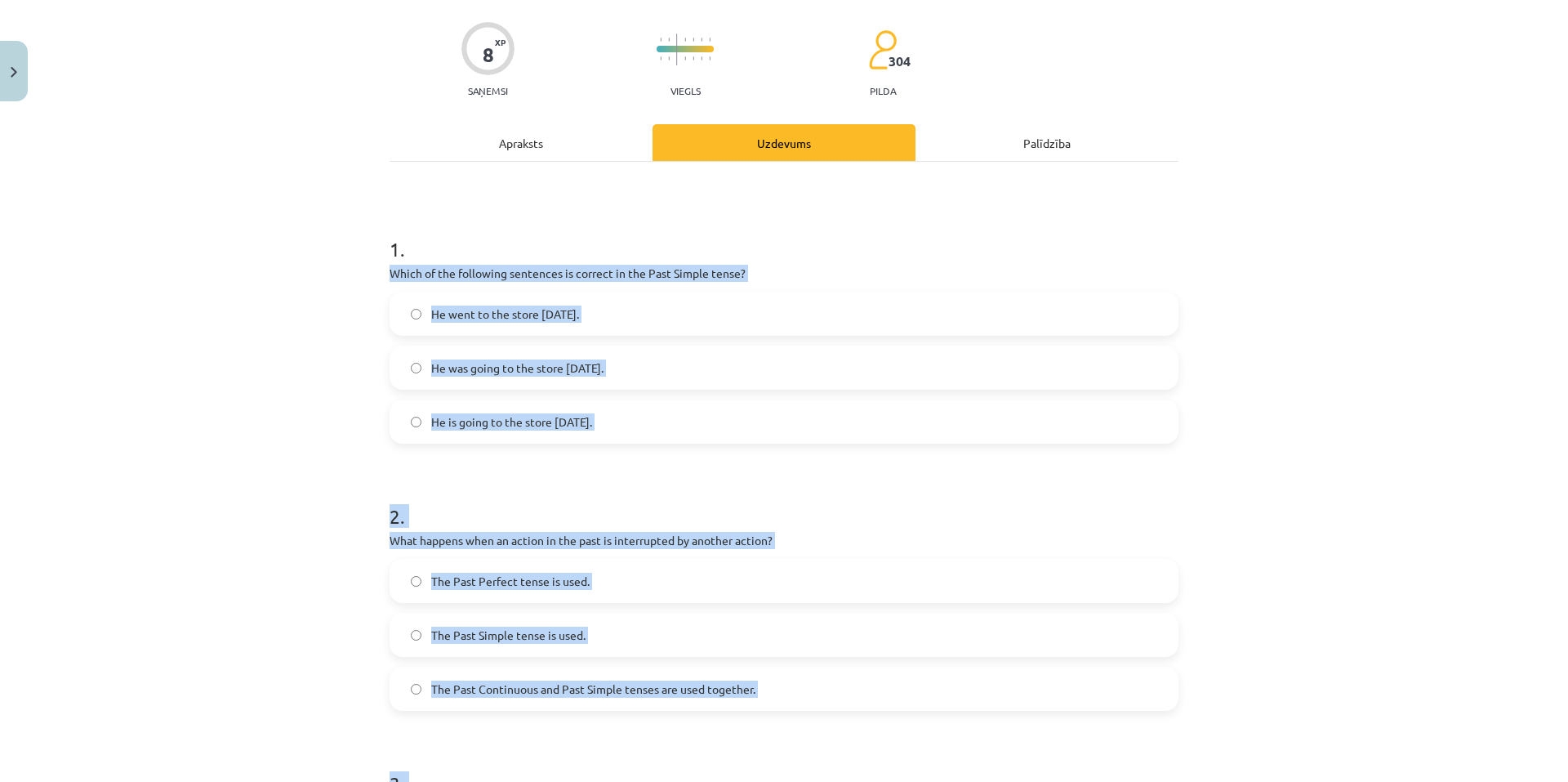
scroll to position [115, 0]
click at [498, 488] on h1 "2 ." at bounding box center [784, 502] width 789 height 51
click at [532, 308] on span "He went to the store yesterday." at bounding box center [505, 314] width 148 height 17
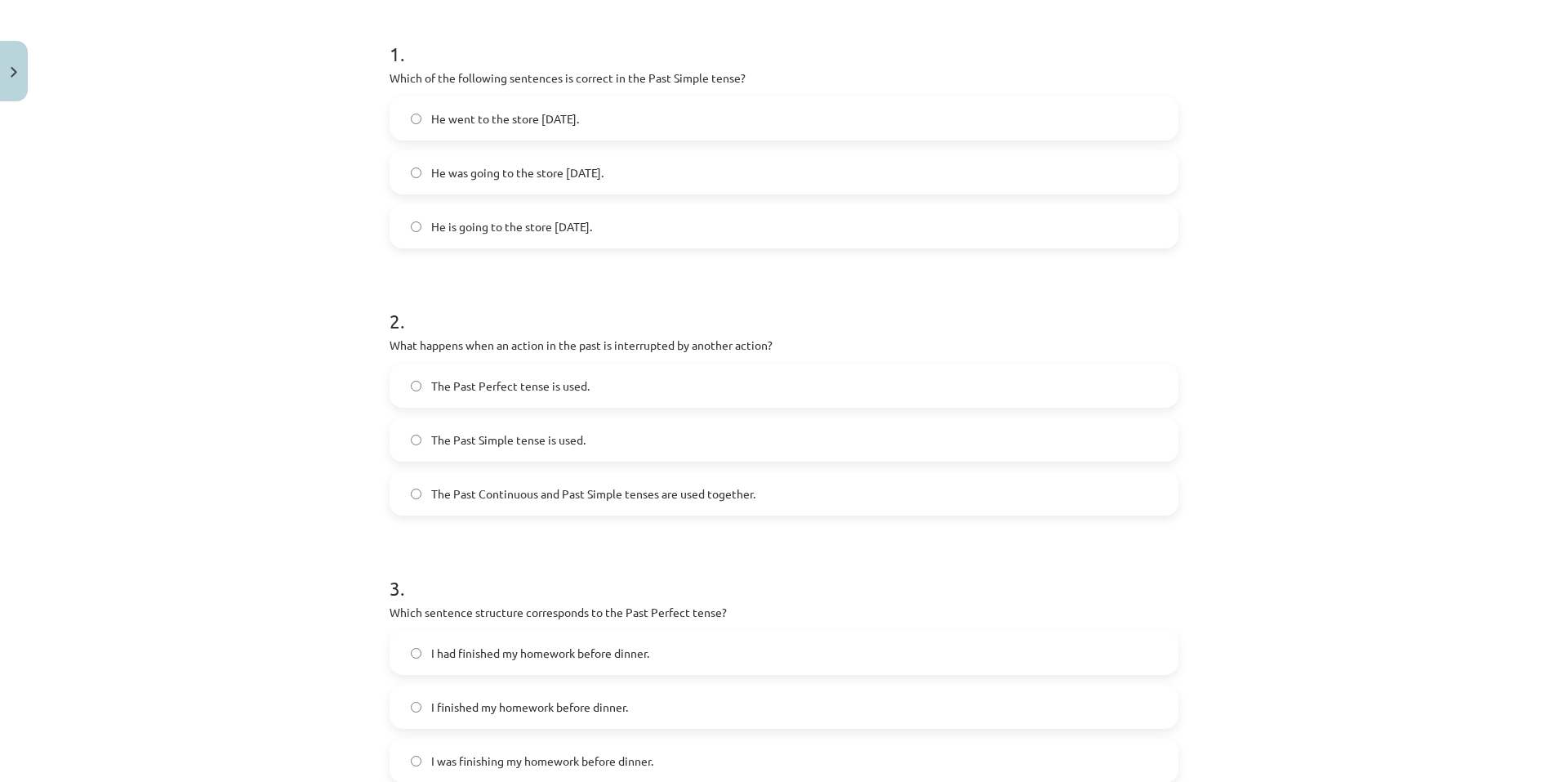
scroll to position [360, 0]
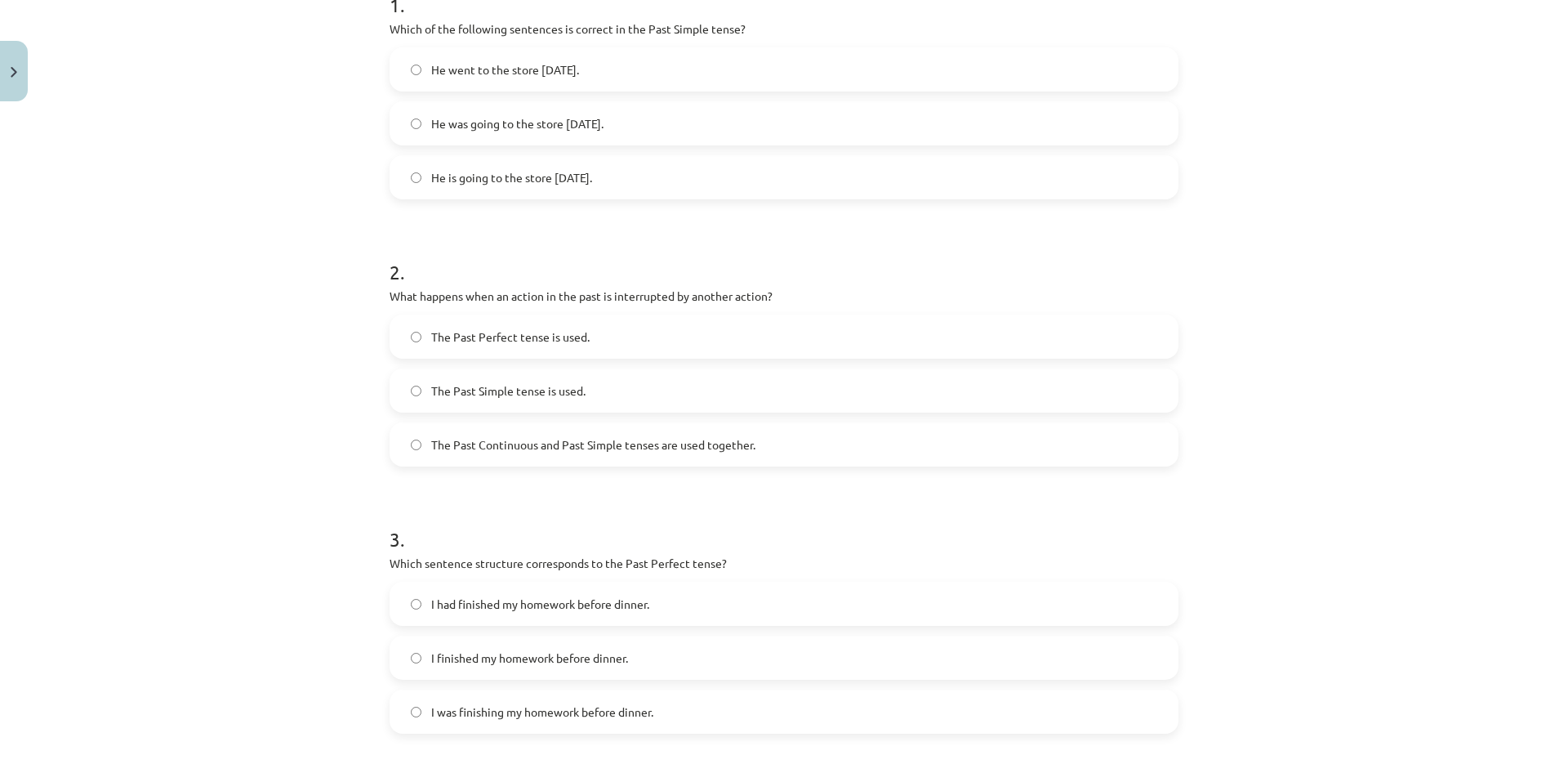
click at [640, 443] on span "The Past Continuous and Past Simple tenses are used together." at bounding box center [593, 444] width 324 height 17
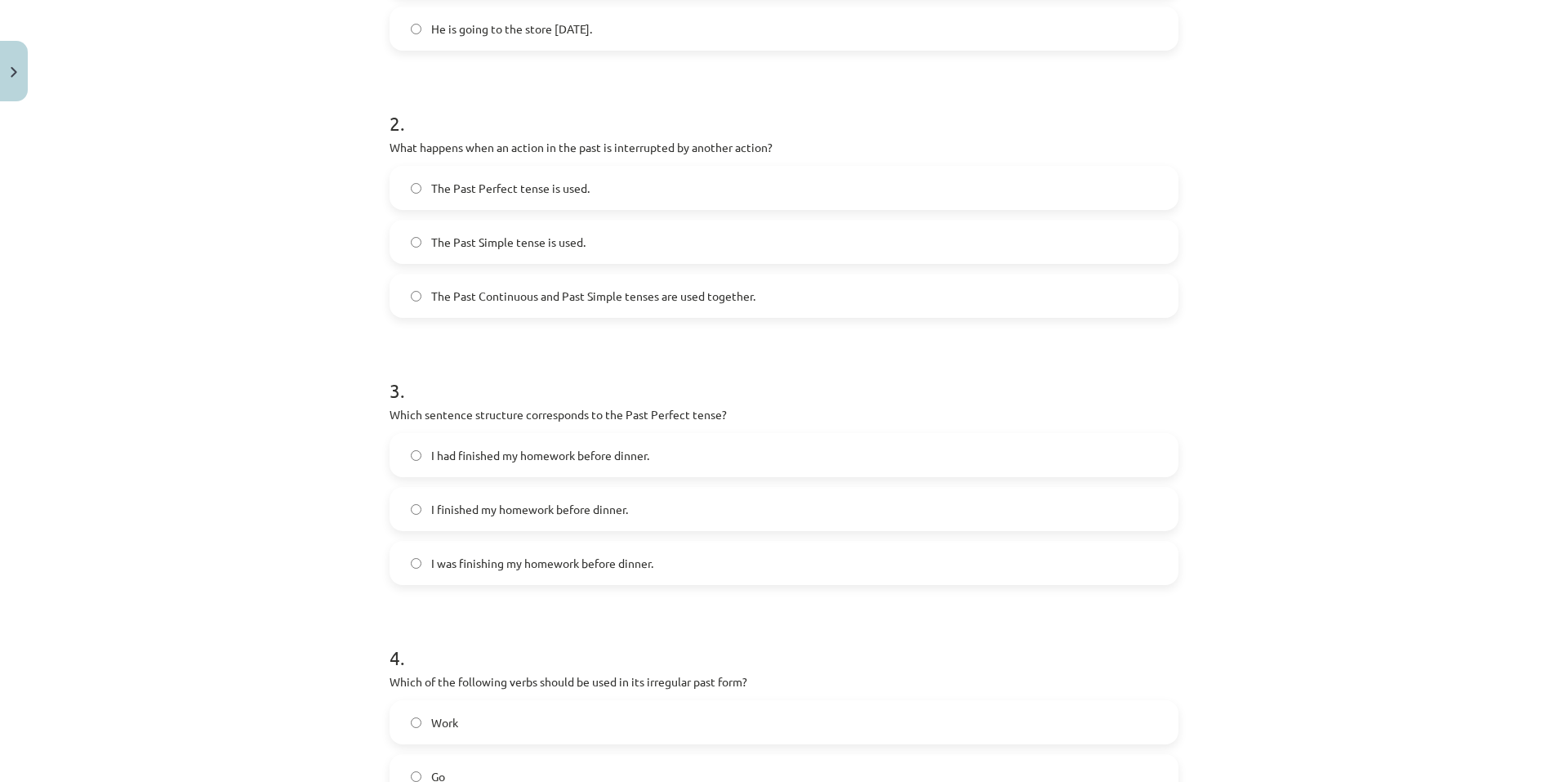
scroll to position [687, 0]
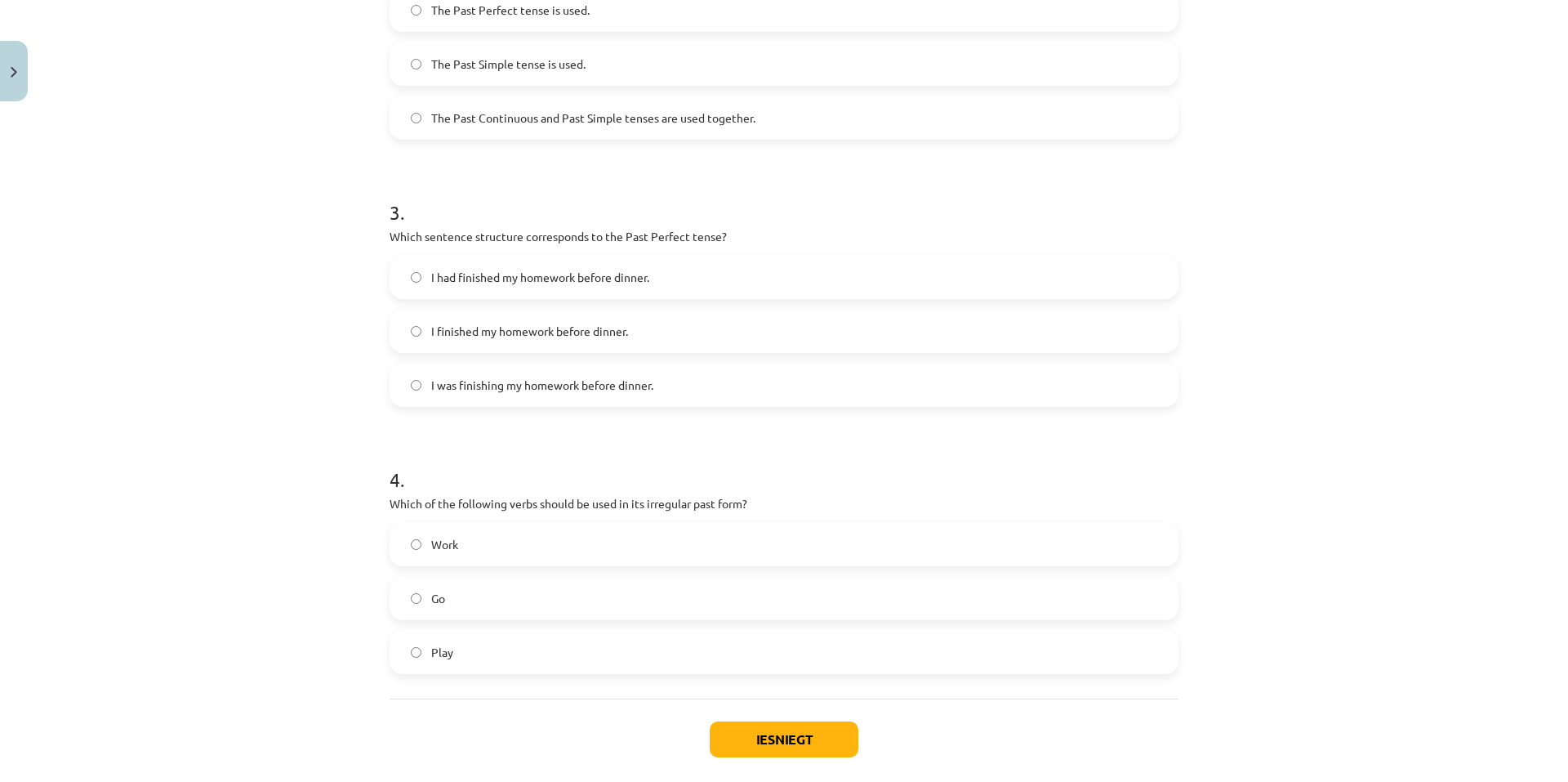
drag, startPoint x: 522, startPoint y: 272, endPoint x: 525, endPoint y: 300, distance: 28.2
click at [522, 278] on span "I had finished my homework before dinner." at bounding box center [540, 277] width 218 height 17
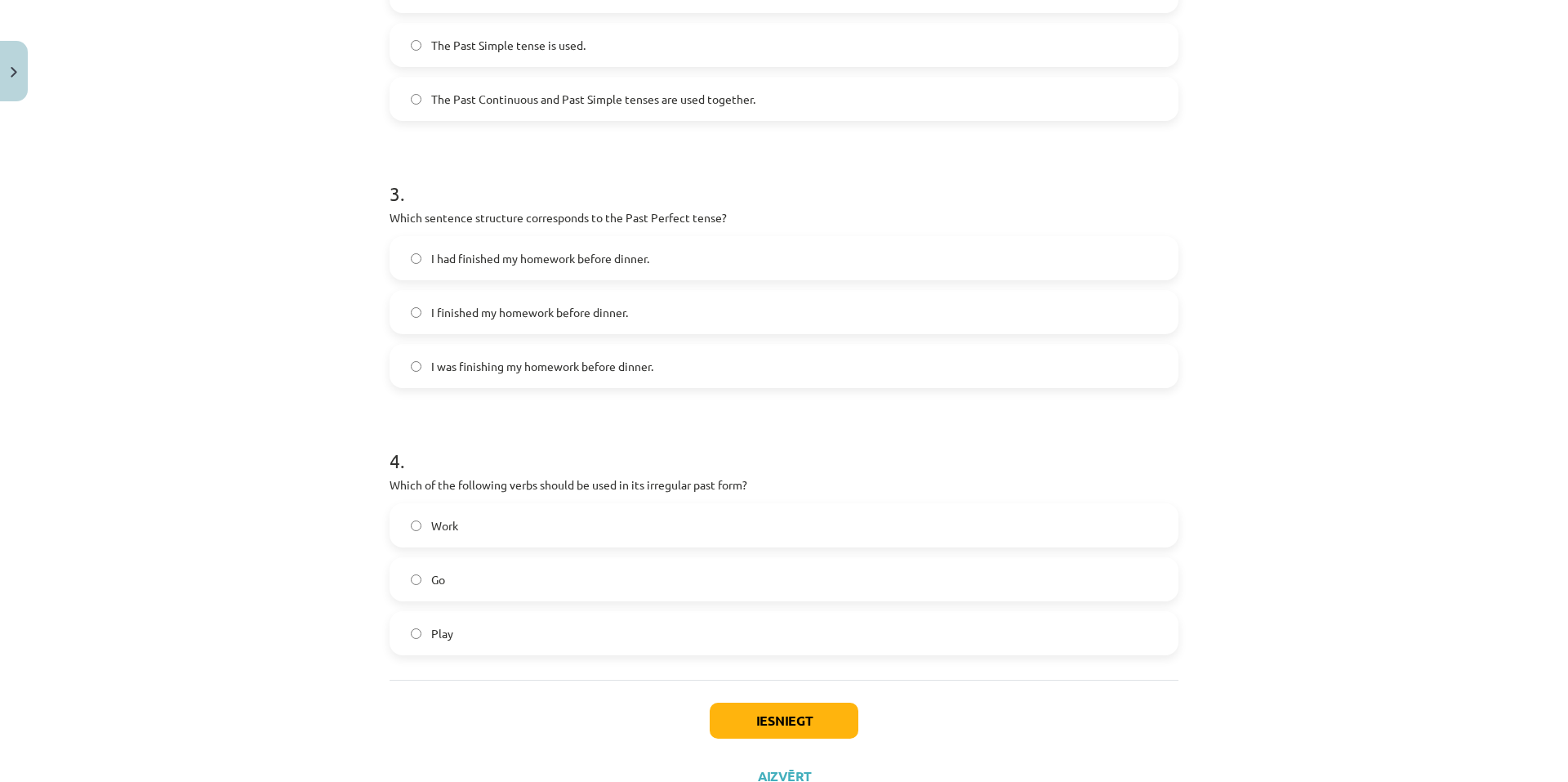
scroll to position [769, 0]
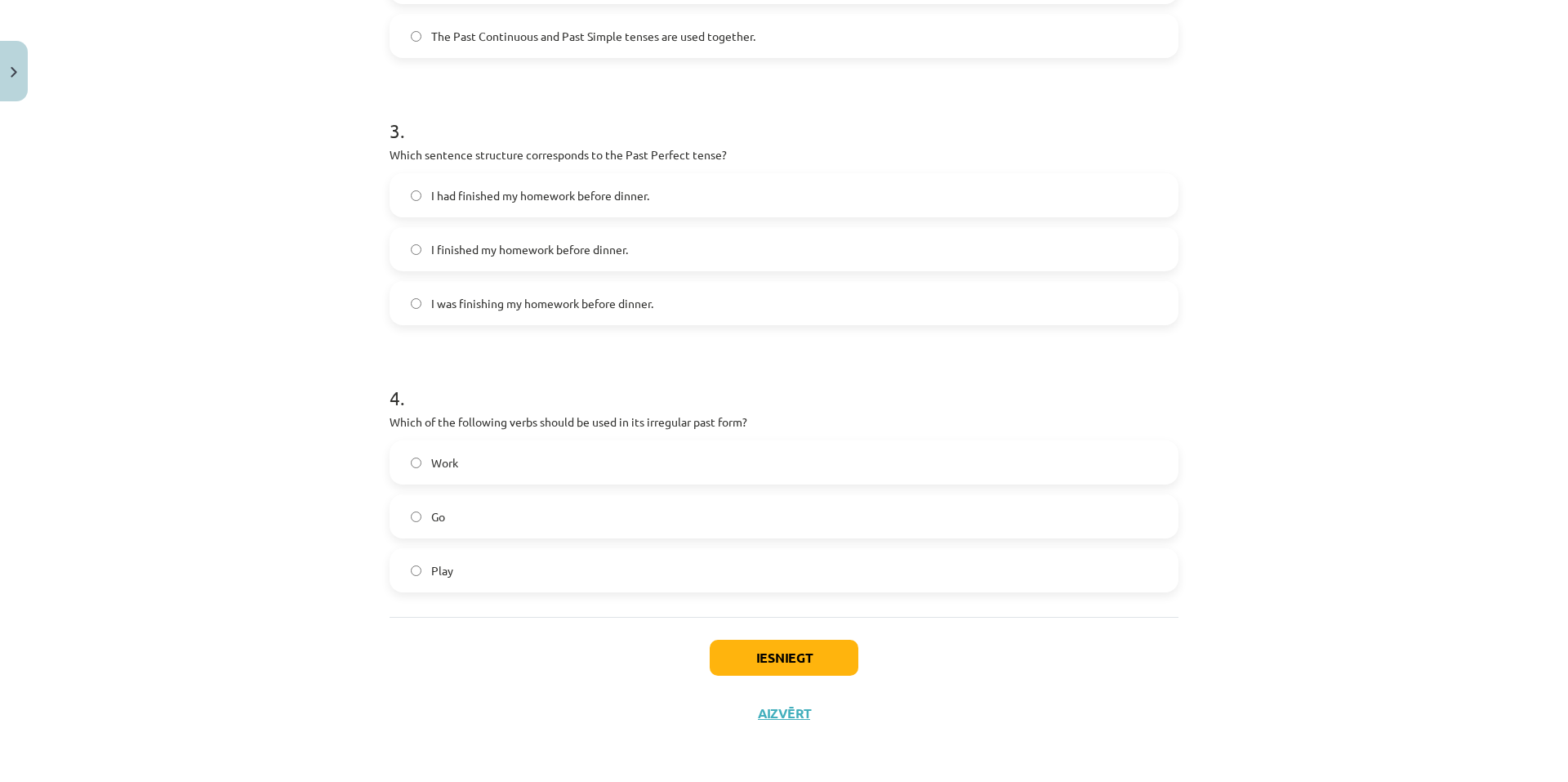
click at [487, 512] on label "Go" at bounding box center [784, 516] width 786 height 41
drag, startPoint x: 391, startPoint y: 402, endPoint x: 631, endPoint y: 525, distance: 269.7
click at [658, 566] on div "8 XP Saņemsi Viegls 304 pilda Apraksts Uzdevums Palīdzība 1 . Which of the foll…" at bounding box center [784, 40] width 808 height 1401
copy div "4 . Which of the following verbs should be used in its irregular past form? Wor…"
click at [199, 406] on div "Mācību tēma: Angļu valoda i - 10.klase 1.ieskaites mācību materiāls #3 📝 Topic …" at bounding box center [784, 391] width 1568 height 782
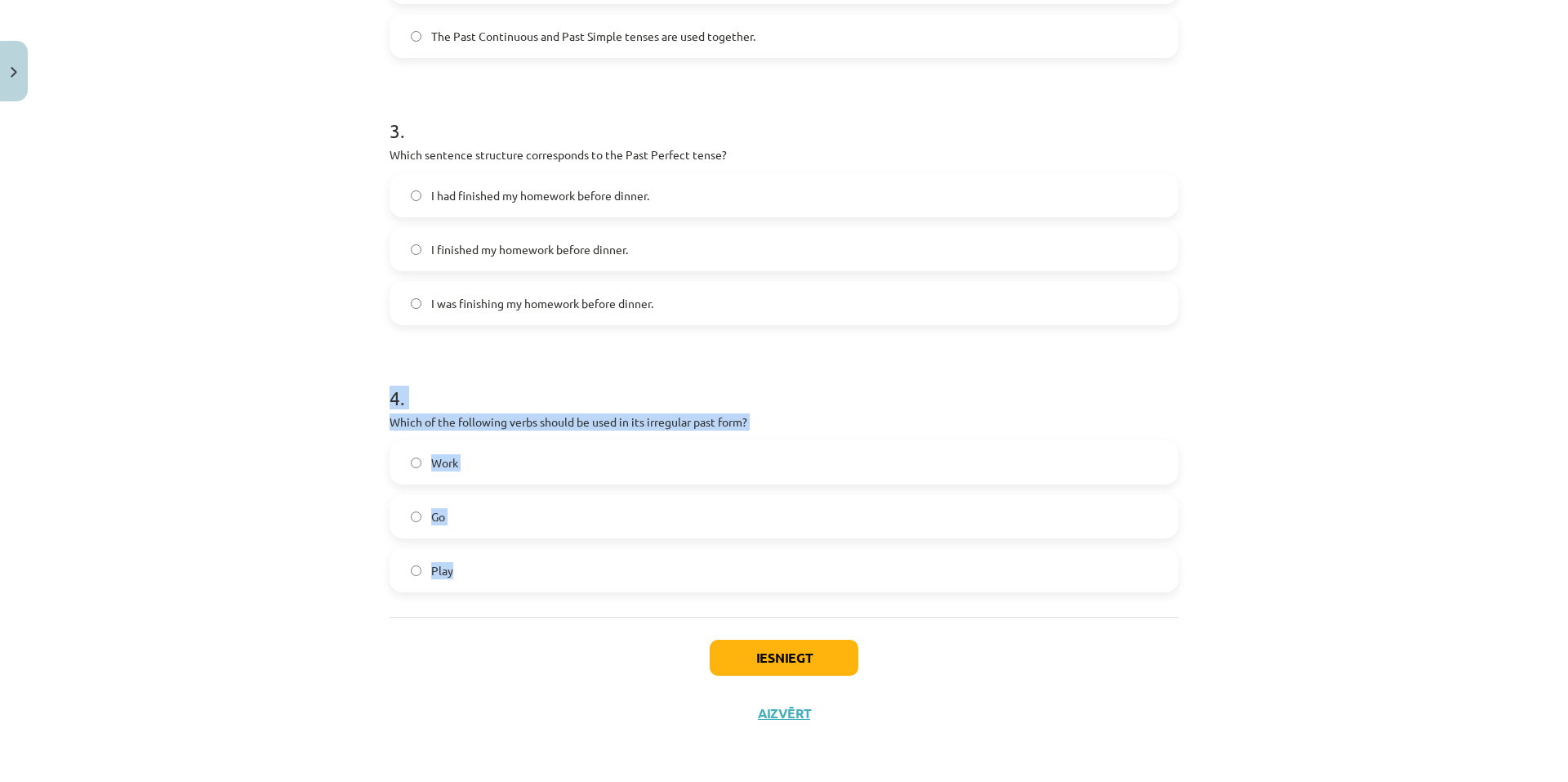
click at [1373, 367] on div "Mācību tēma: Angļu valoda i - 10.klase 1.ieskaites mācību materiāls #3 📝 Topic …" at bounding box center [784, 391] width 1568 height 782
click at [1255, 520] on div "Mācību tēma: Angļu valoda i - 10.klase 1.ieskaites mācību materiāls #3 📝 Topic …" at bounding box center [784, 391] width 1568 height 782
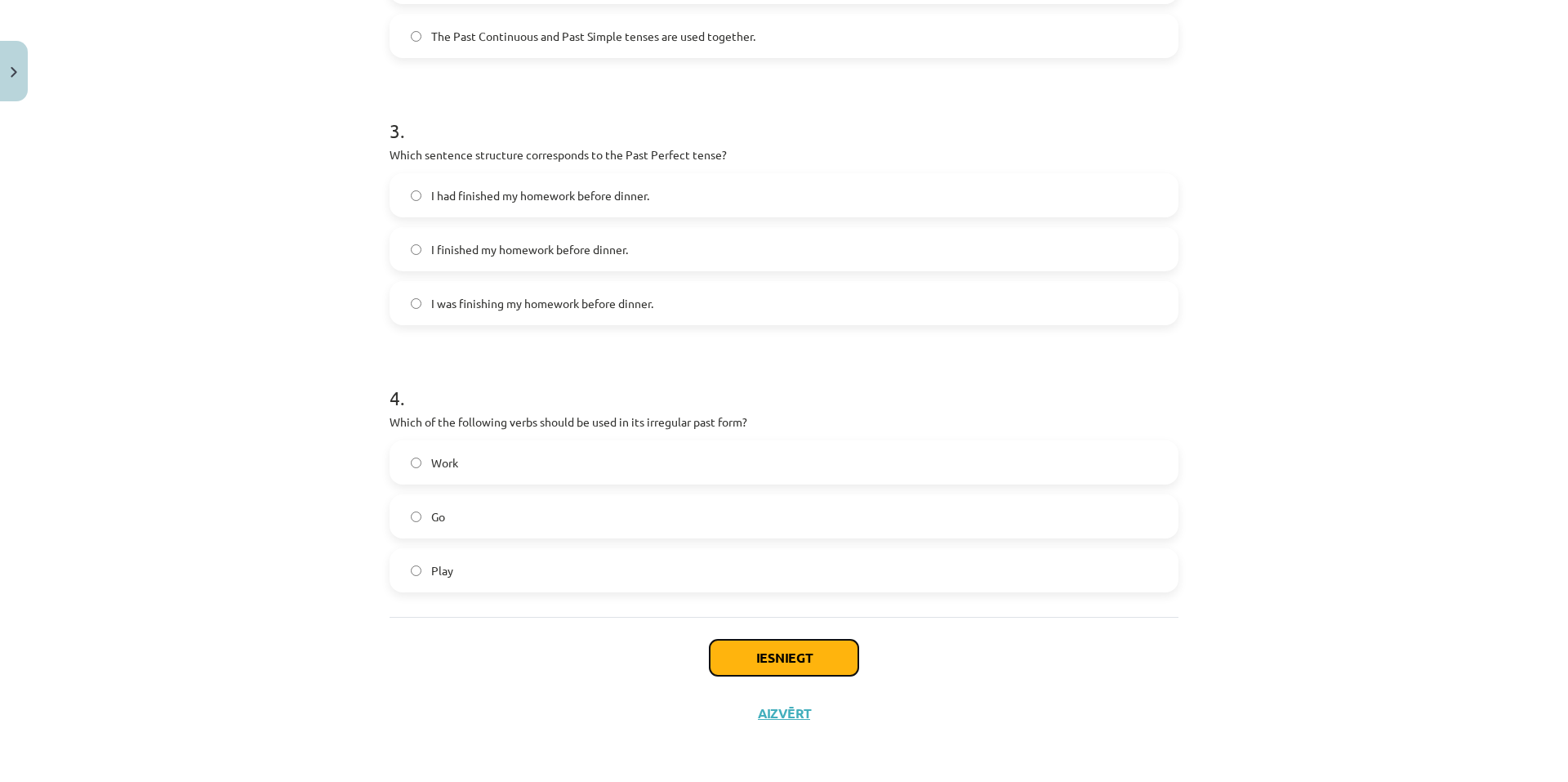
click at [718, 650] on button "Iesniegt" at bounding box center [784, 657] width 148 height 36
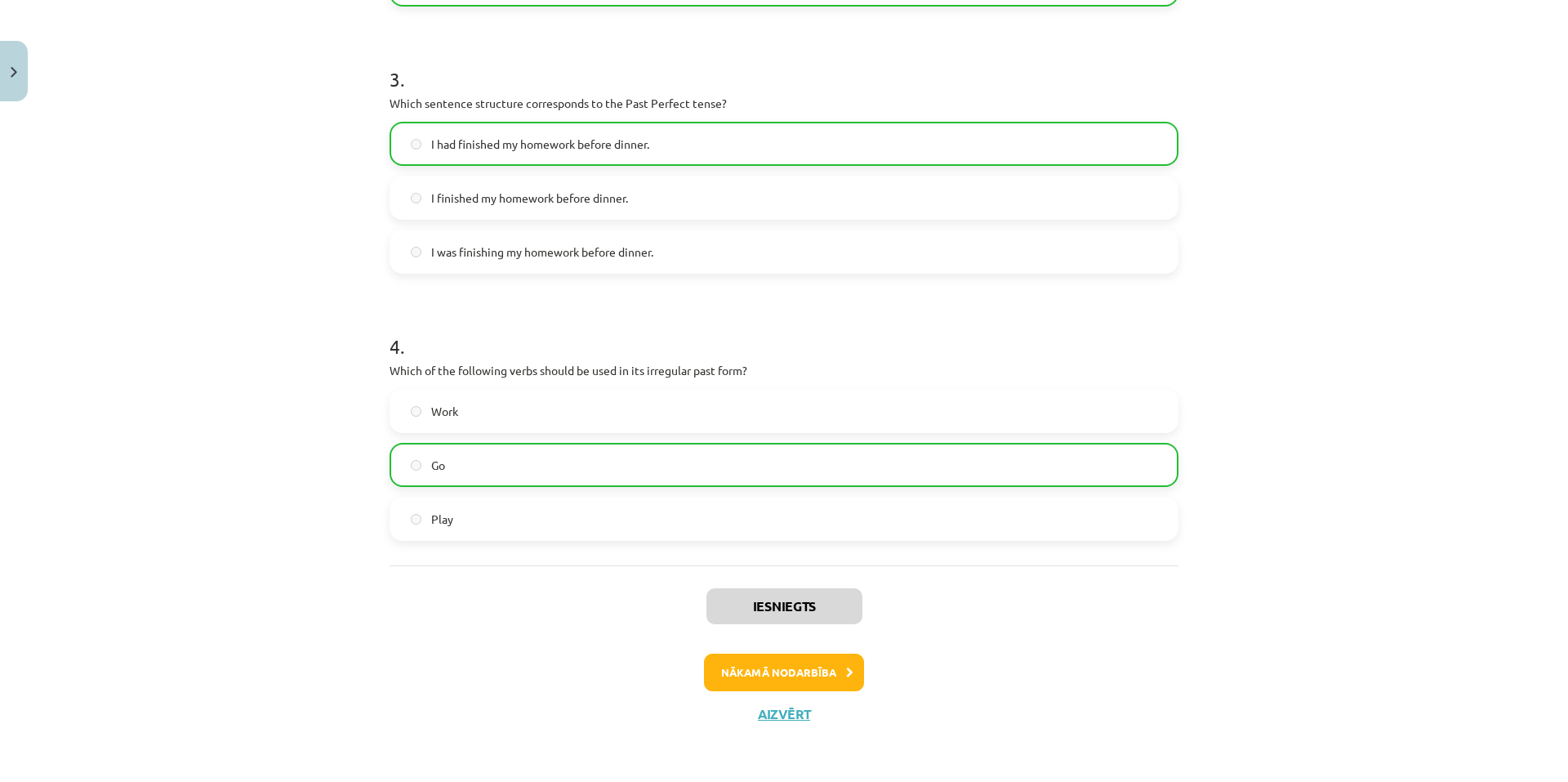
scroll to position [821, 0]
drag, startPoint x: 876, startPoint y: 442, endPoint x: 868, endPoint y: 466, distance: 25.3
drag, startPoint x: 868, startPoint y: 466, endPoint x: 519, endPoint y: 574, distance: 365.3
click at [519, 574] on div "Iesniegts Nākamā nodarbība Aizvērt" at bounding box center [784, 648] width 789 height 167
click at [791, 663] on button "Nākamā nodarbība" at bounding box center [784, 671] width 160 height 37
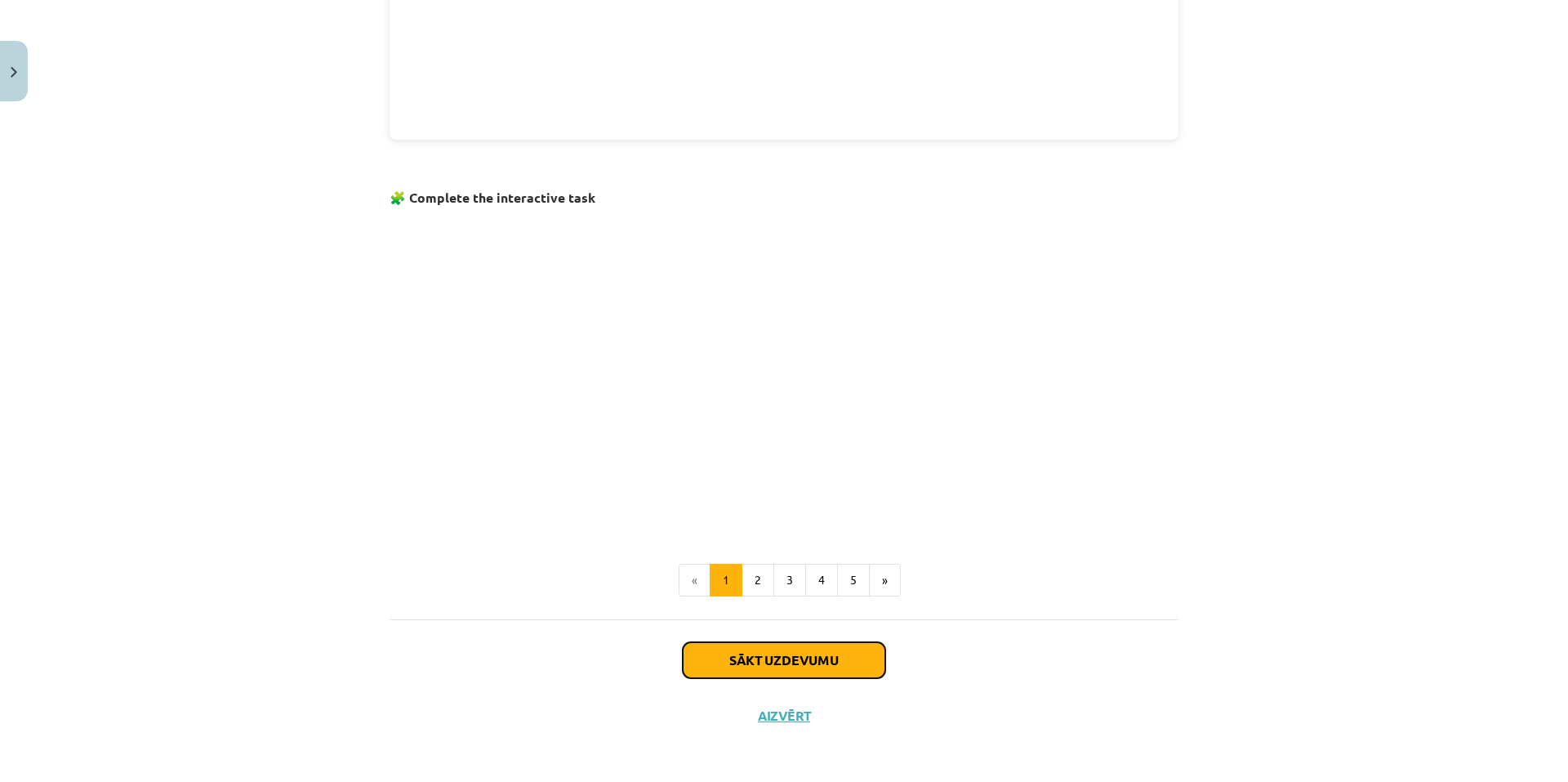
click at [780, 662] on button "Sākt uzdevumu" at bounding box center [784, 659] width 202 height 36
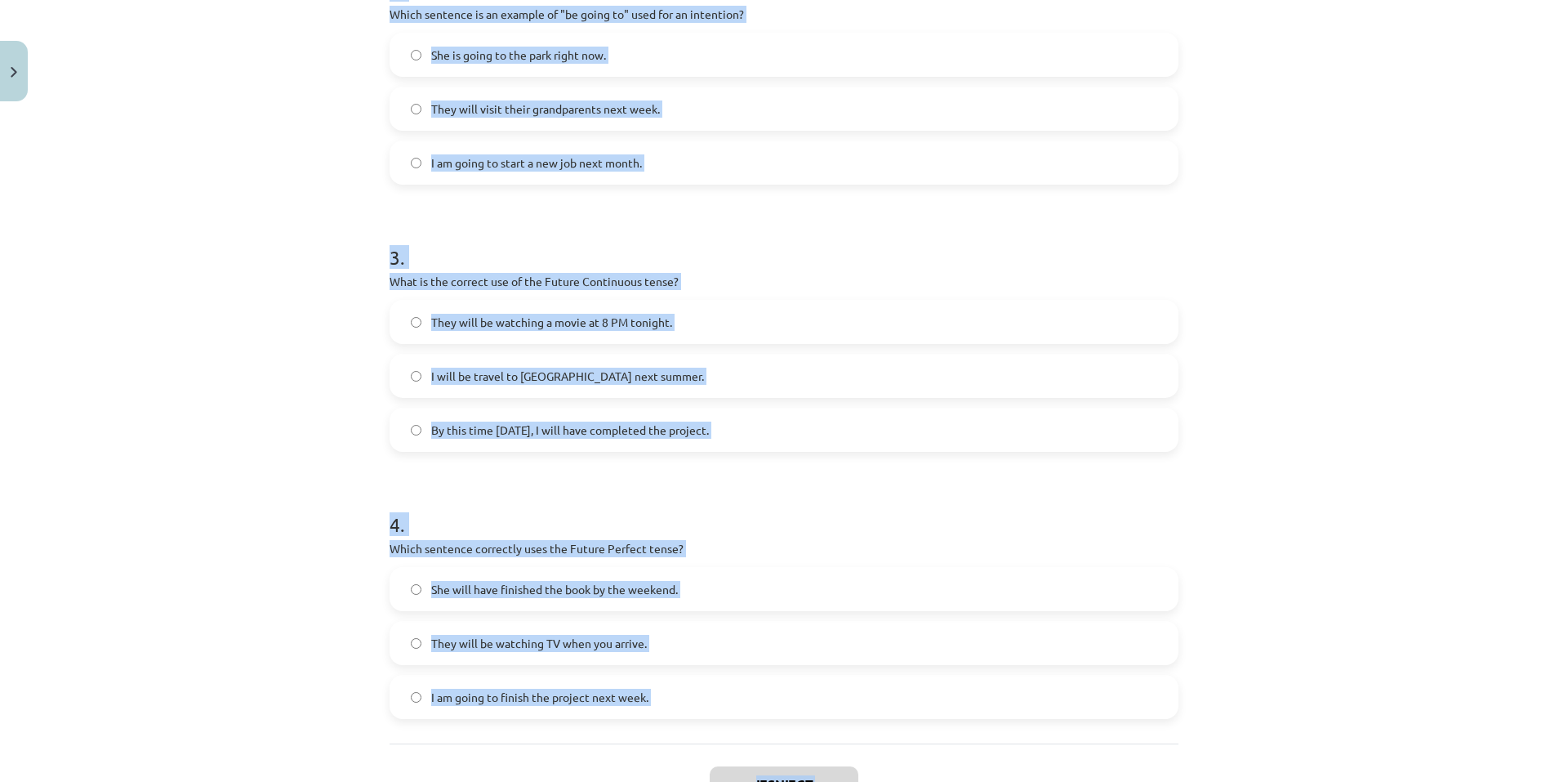
scroll to position [769, 0]
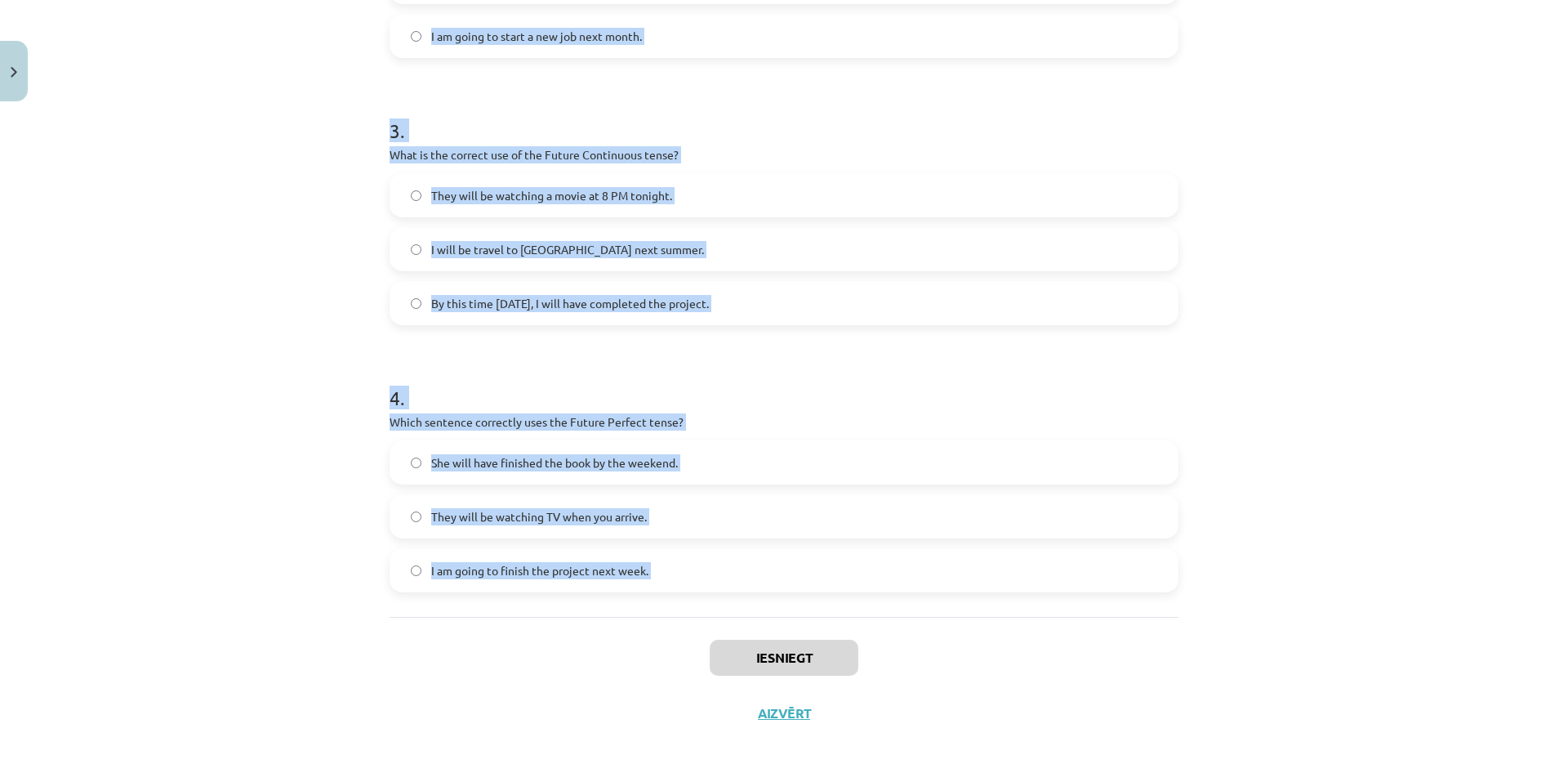
drag, startPoint x: 372, startPoint y: 185, endPoint x: 631, endPoint y: 562, distance: 457.4
click at [734, 621] on div "Mācību tēma: Angļu valoda i - 10.klase 1.ieskaites mācību materiāls #4 📝 Topic …" at bounding box center [784, 391] width 1568 height 782
copy form "Which sentence correctly uses "will" to make a prediction? She is going to stud…"
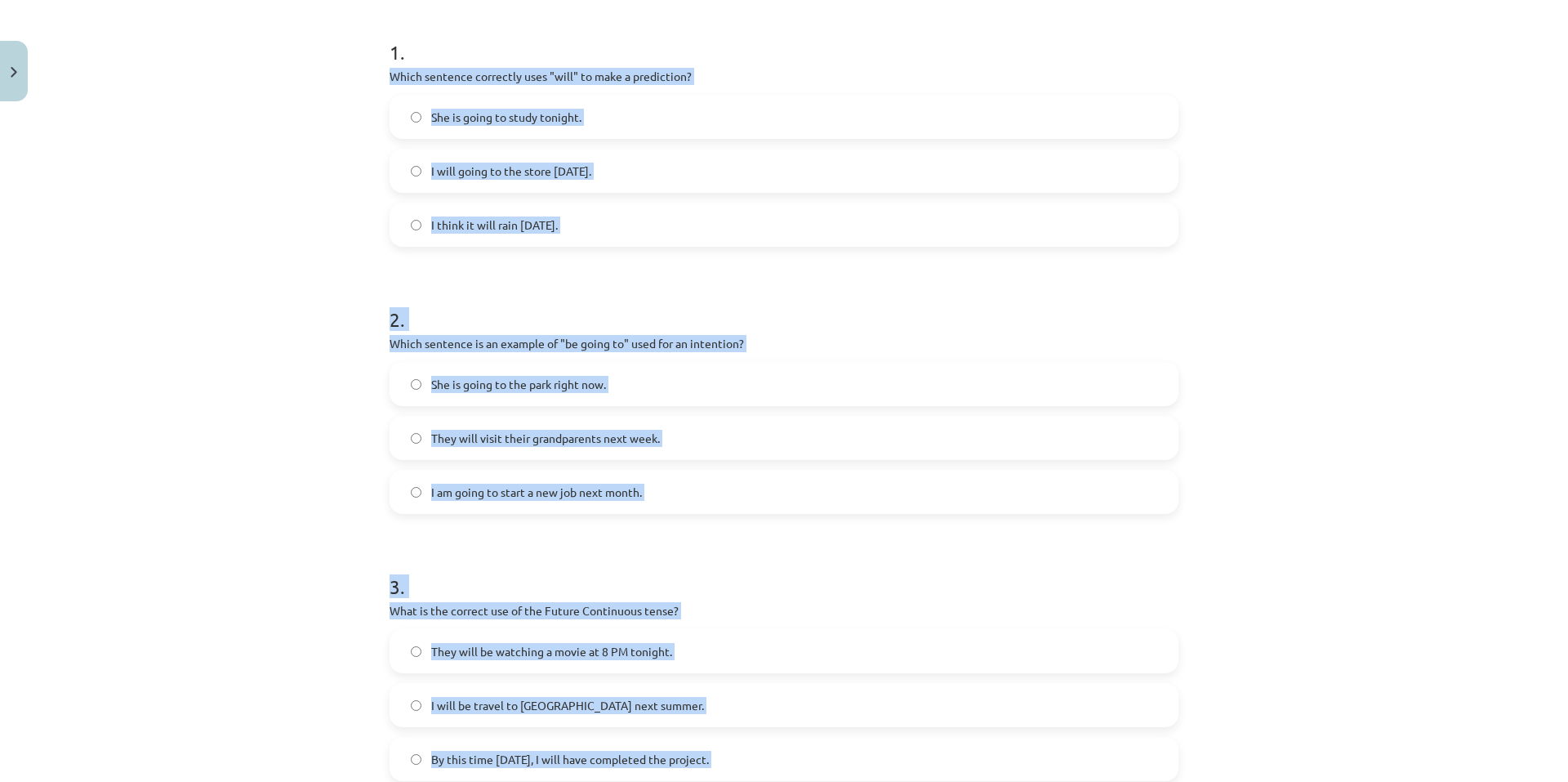
scroll to position [279, 0]
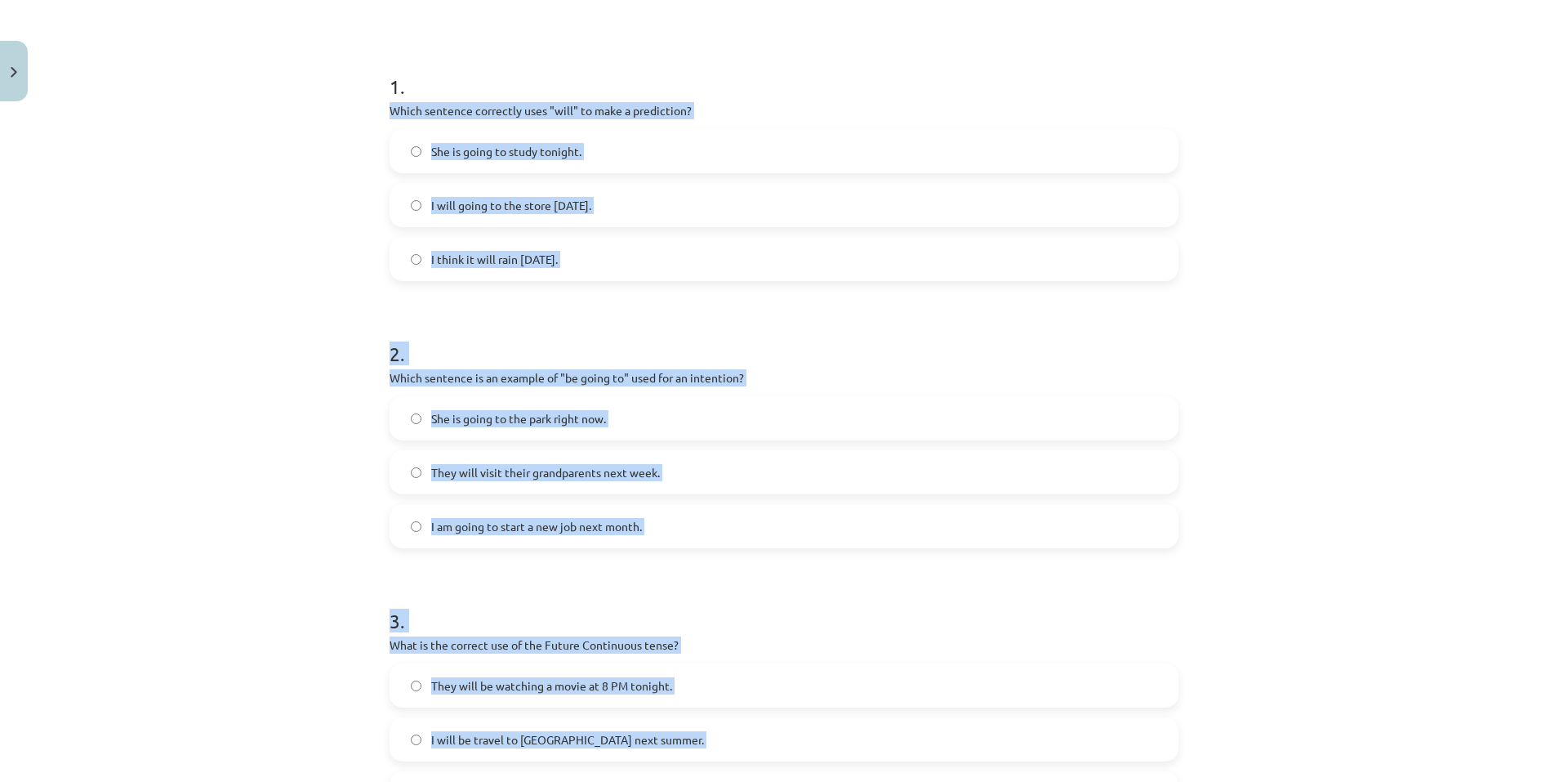
click at [277, 113] on div "Mācību tēma: Angļu valoda i - 10.klase 1.ieskaites mācību materiāls #4 📝 Topic …" at bounding box center [784, 391] width 1568 height 782
click at [558, 254] on span "I think it will rain tomorrow." at bounding box center [494, 259] width 127 height 17
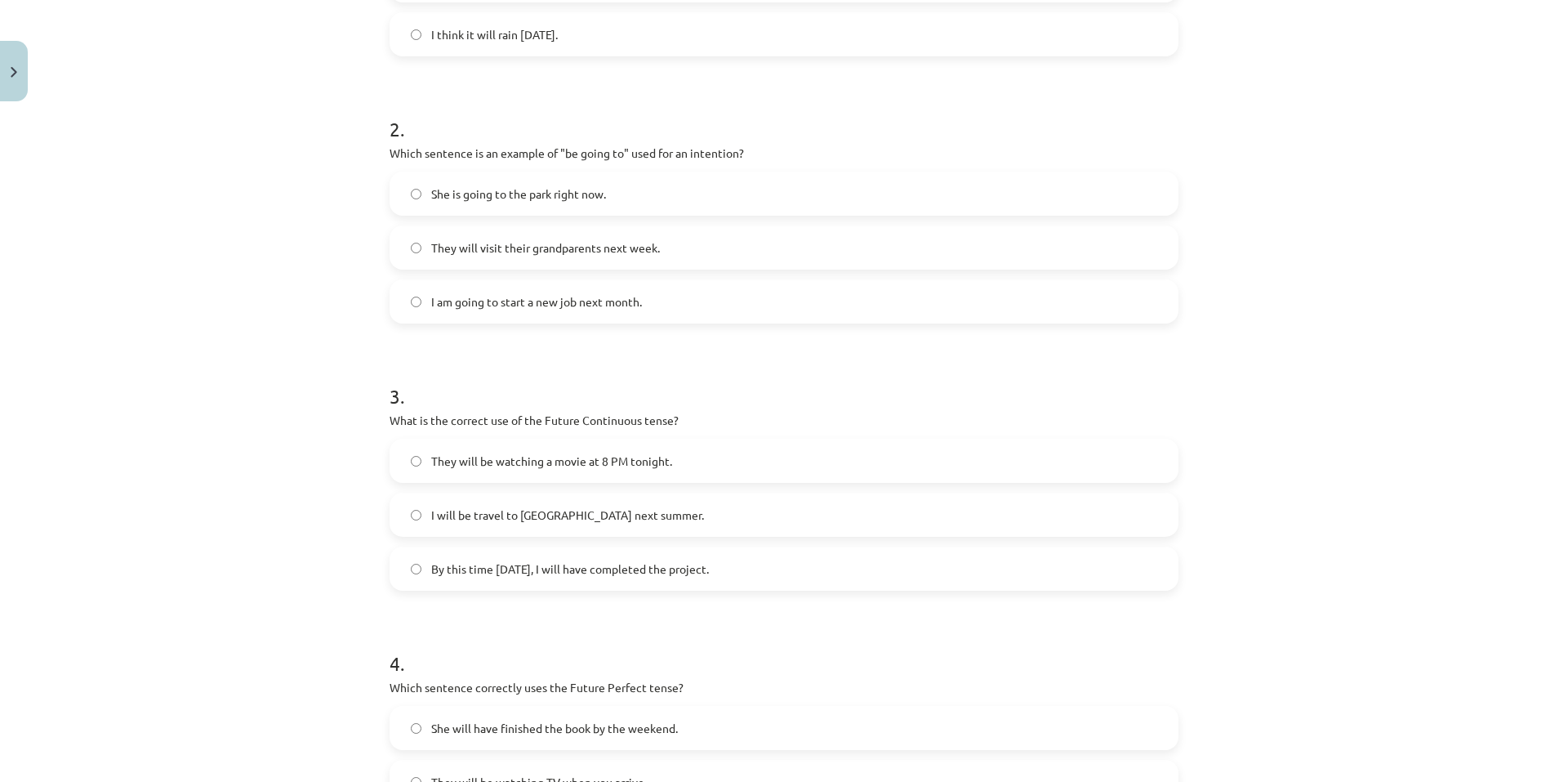
scroll to position [523, 0]
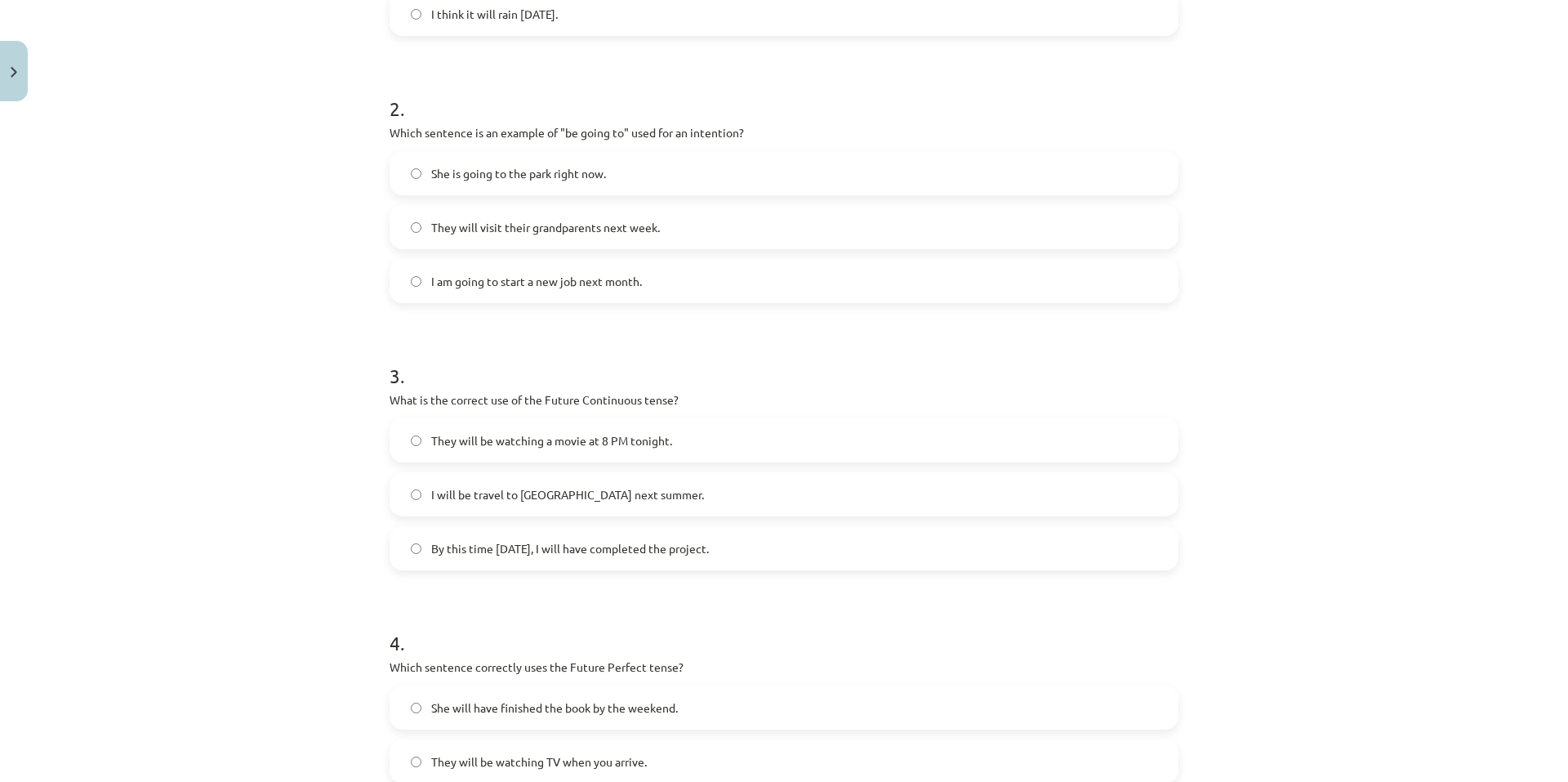
click at [622, 278] on span "I am going to start a new job next month." at bounding box center [536, 281] width 211 height 17
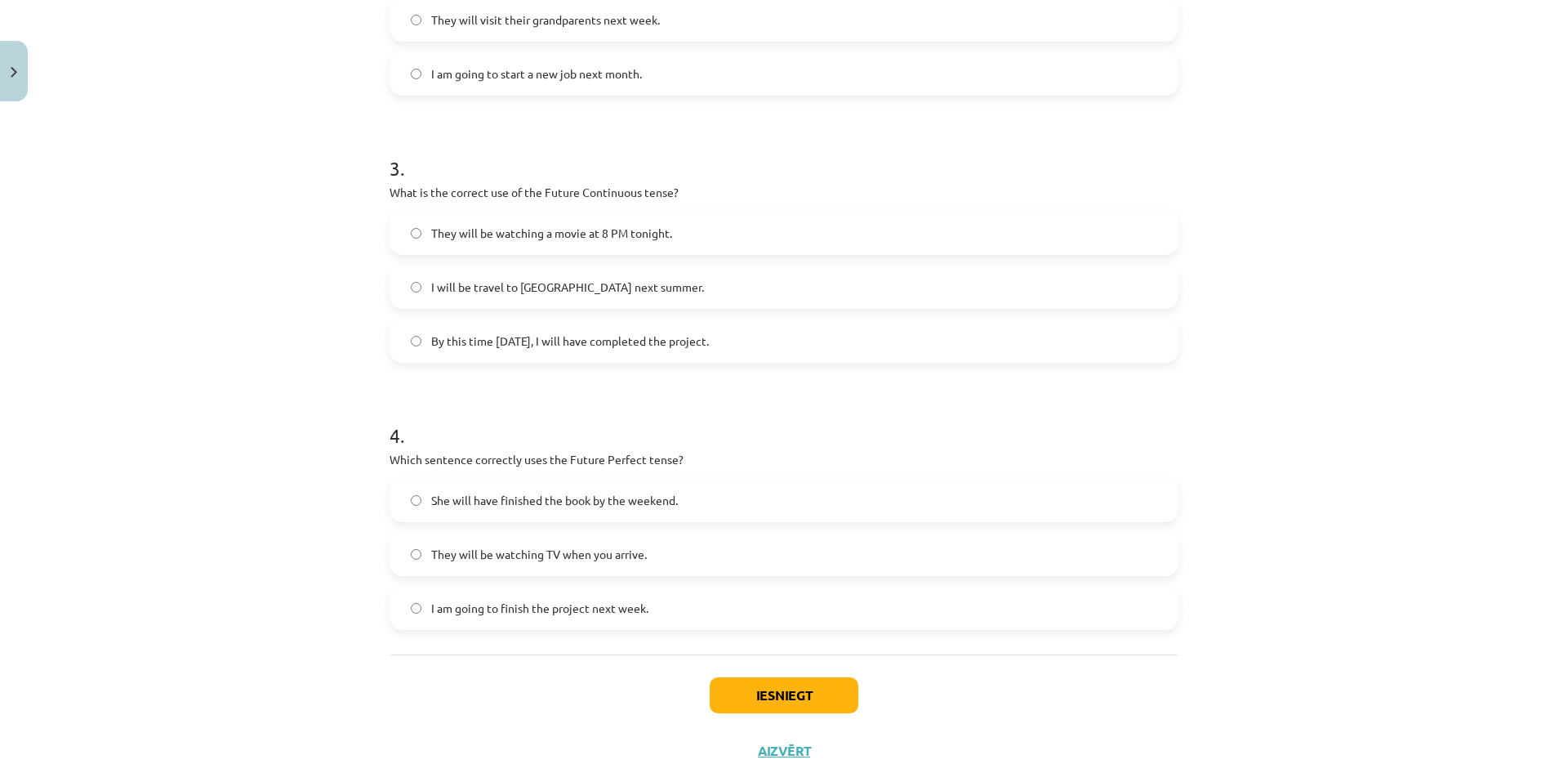
scroll to position [769, 0]
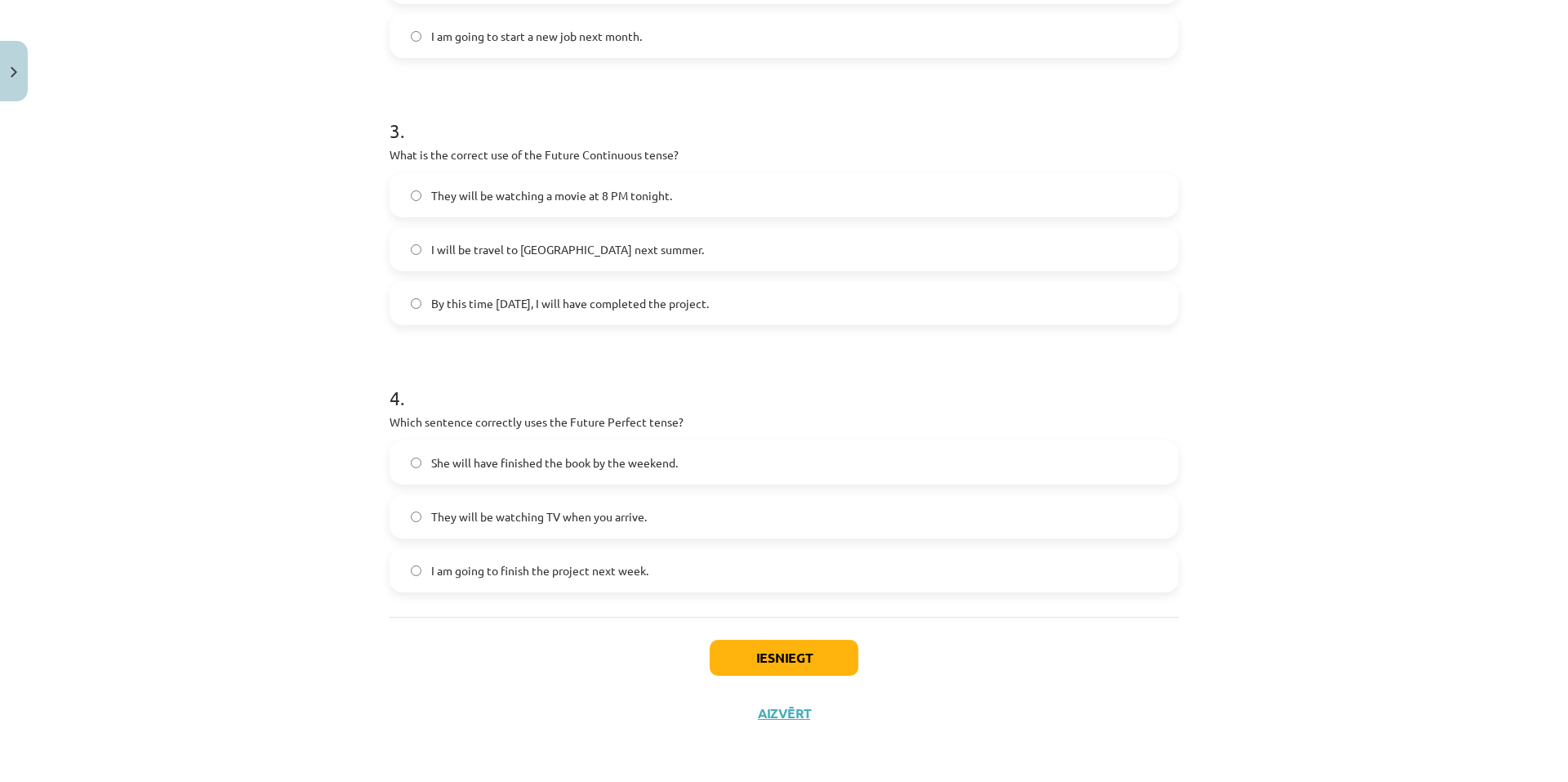
click at [686, 177] on label "They will be watching a movie at 8 PM tonight." at bounding box center [784, 195] width 786 height 41
click at [642, 460] on span "She will have finished the book by the weekend." at bounding box center [555, 463] width 247 height 17
click at [734, 661] on button "Iesniegt" at bounding box center [784, 657] width 148 height 36
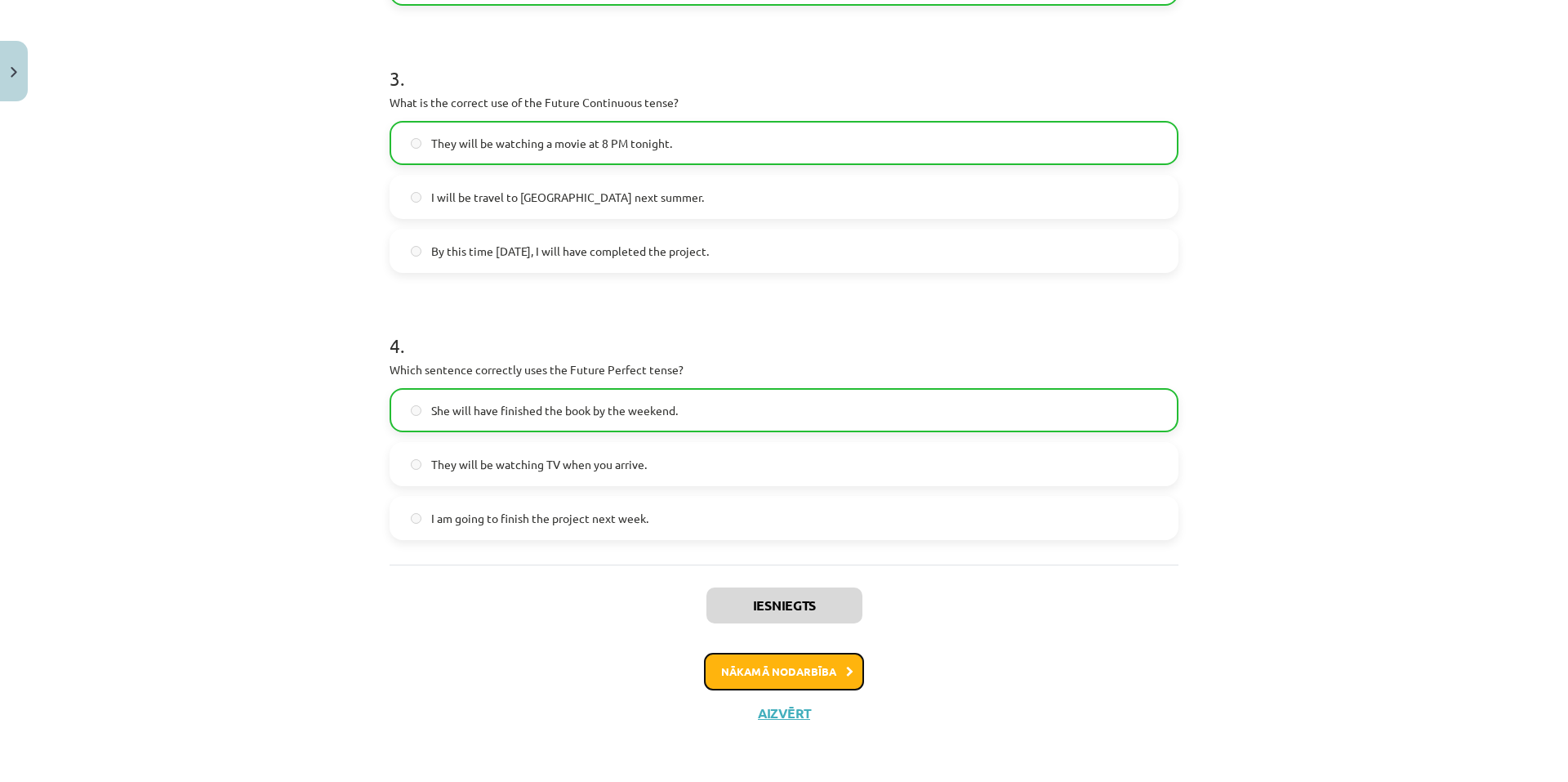
click at [774, 674] on button "Nākamā nodarbība" at bounding box center [784, 671] width 160 height 37
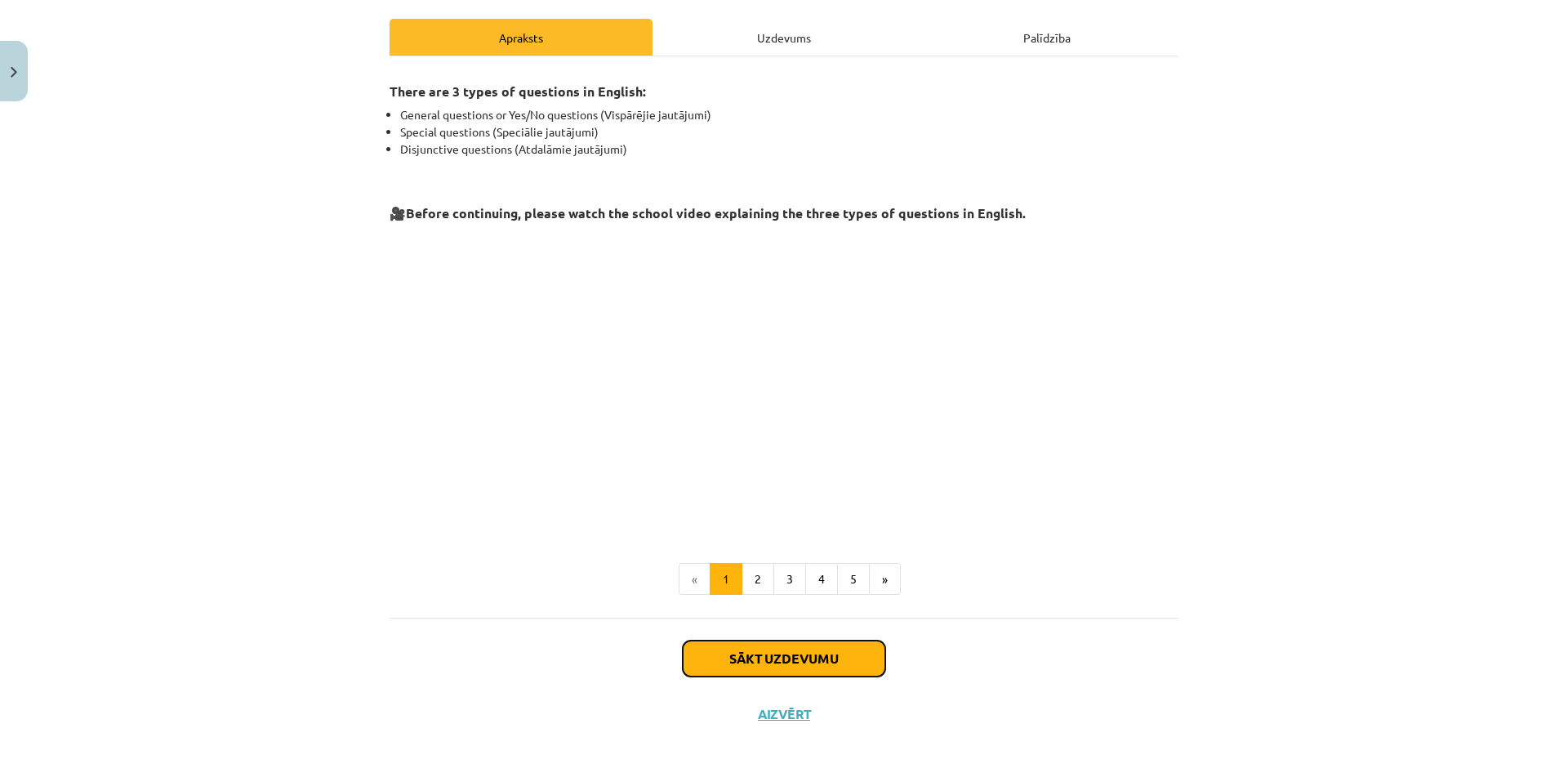
click at [769, 663] on button "Sākt uzdevumu" at bounding box center [784, 658] width 202 height 36
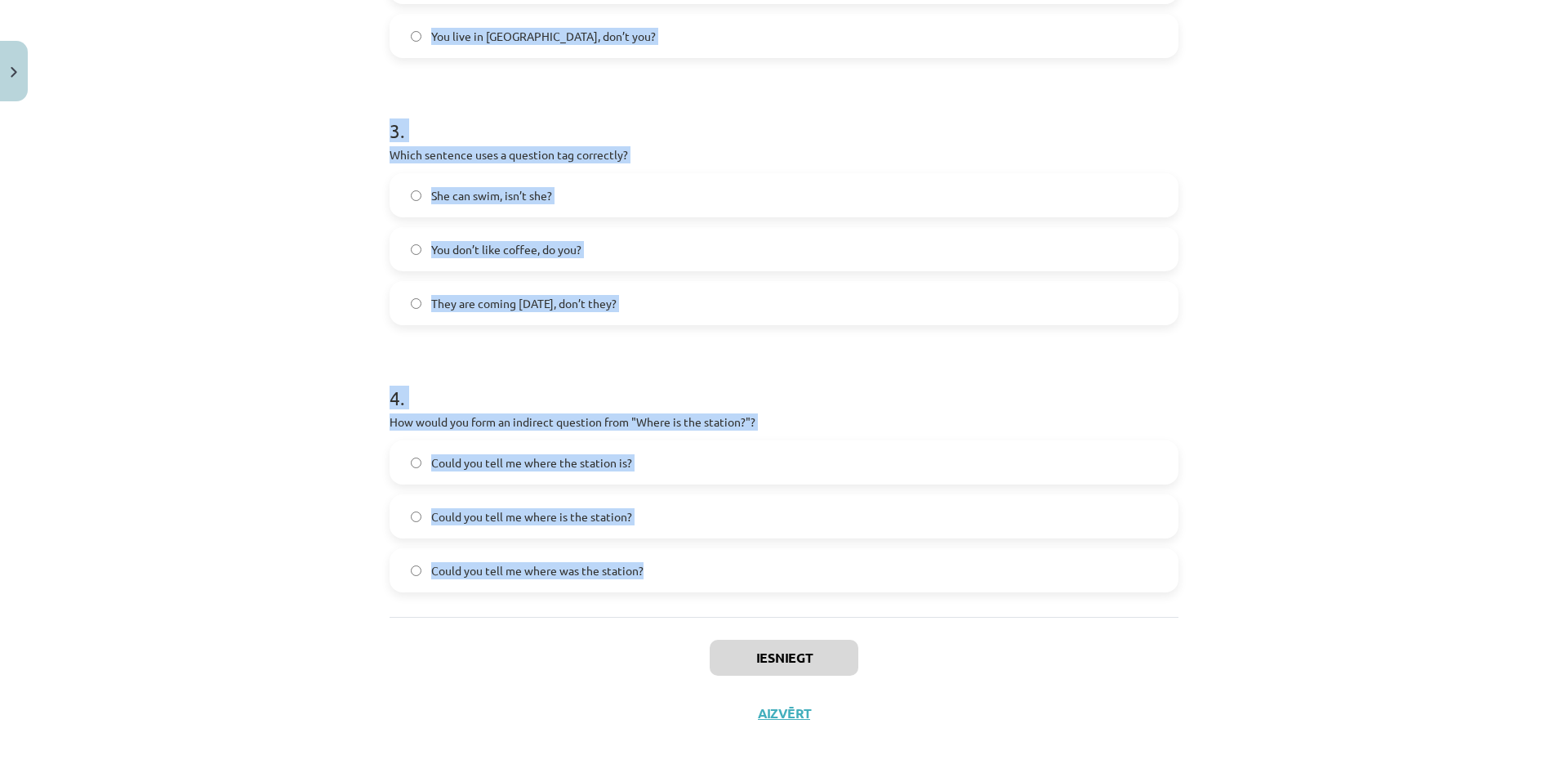
drag, startPoint x: 364, startPoint y: 329, endPoint x: 732, endPoint y: 593, distance: 452.9
click at [732, 593] on div "Mācību tēma: Angļu valoda i - 10.klase 1.ieskaites mācību materiāls #5 💬 Topic …" at bounding box center [784, 391] width 1568 height 782
copy form "1 . What is the correct word order for a question in the Present Simple tense? …"
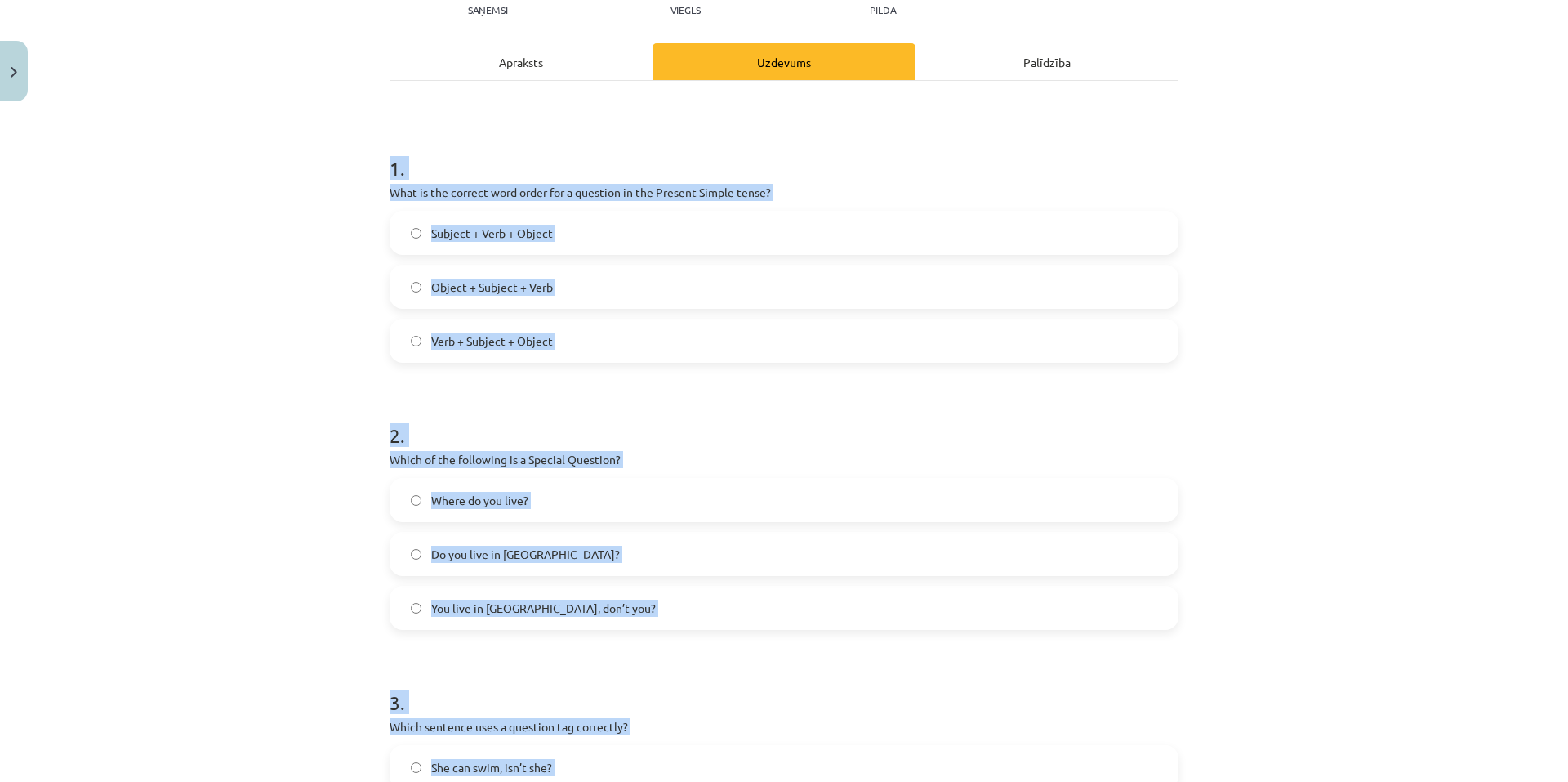
scroll to position [115, 0]
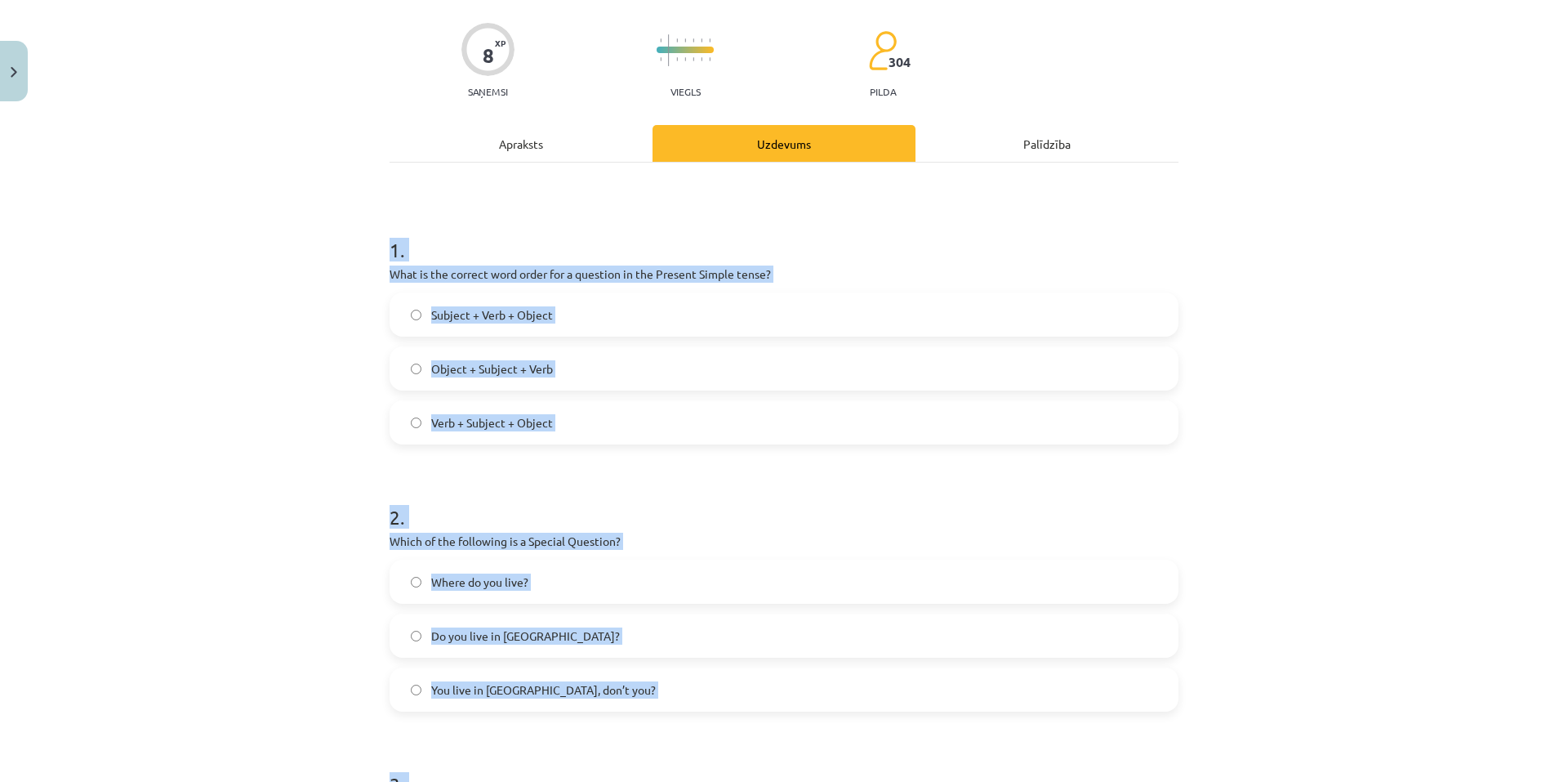
click at [327, 172] on div "Mācību tēma: Angļu valoda i - 10.klase 1.ieskaites mācību materiāls #5 💬 Topic …" at bounding box center [784, 391] width 1568 height 782
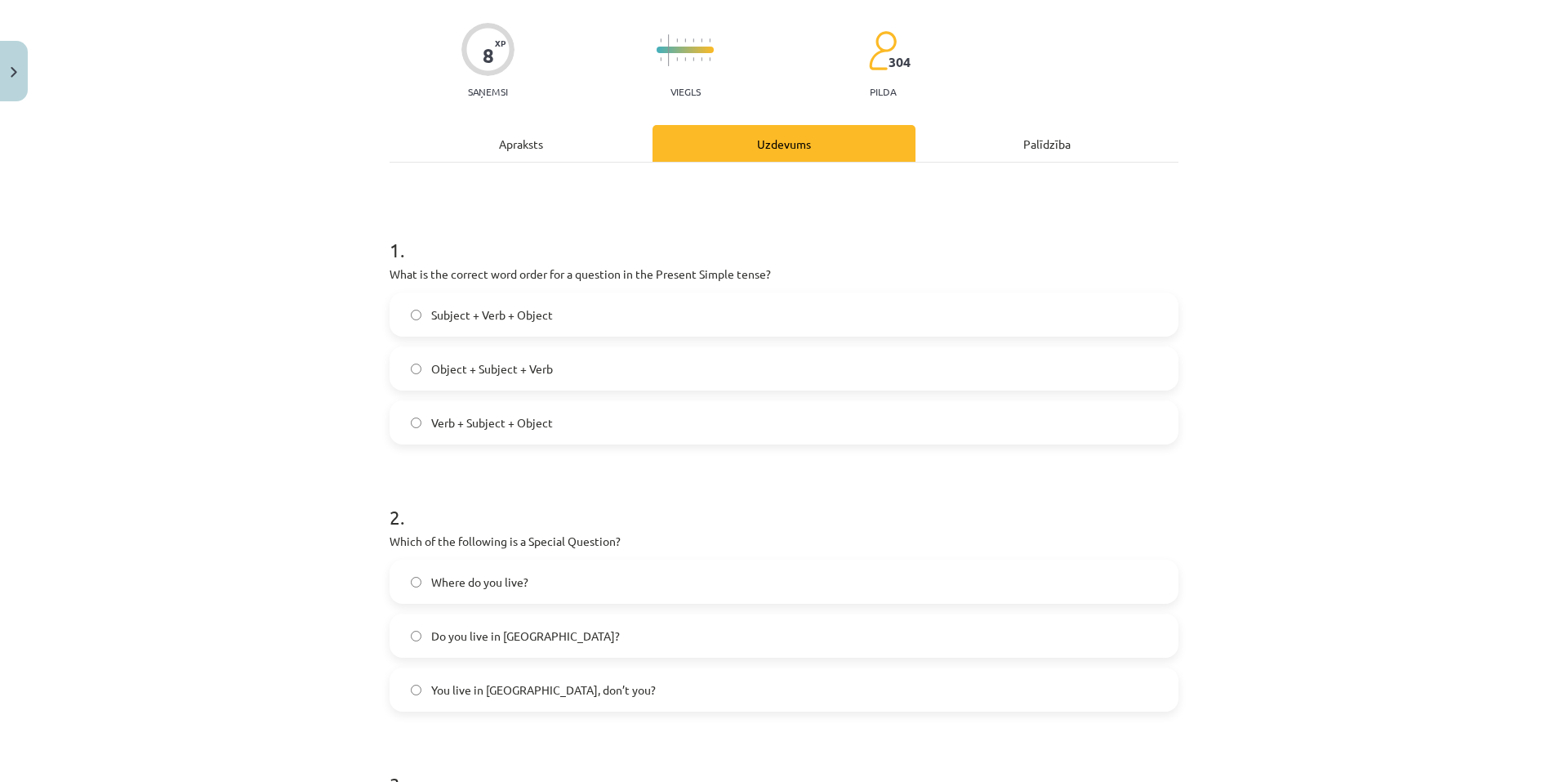
click at [566, 416] on label "Verb + Subject + Object" at bounding box center [784, 422] width 786 height 41
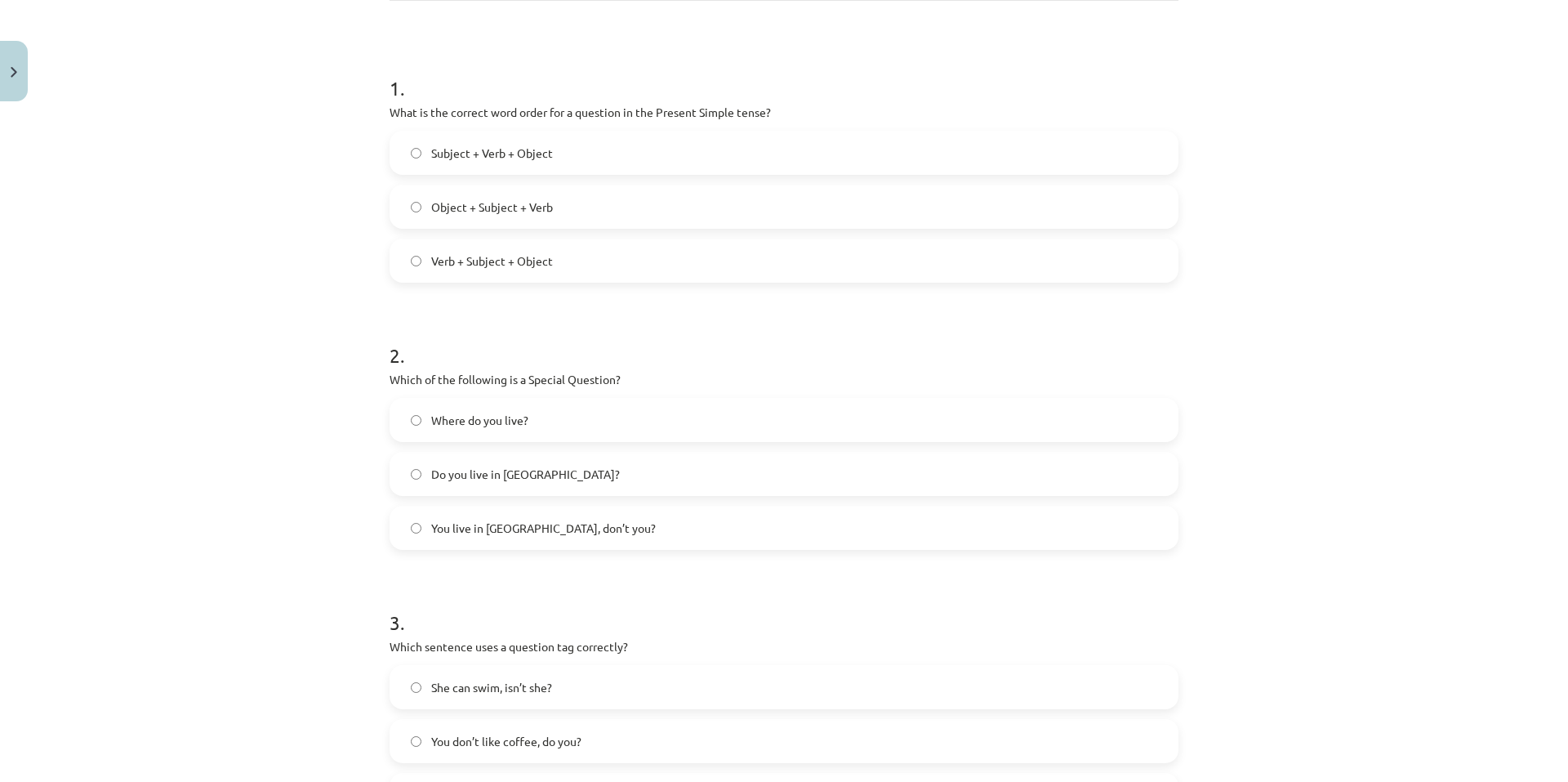
scroll to position [279, 0]
click at [556, 413] on label "Where do you live?" at bounding box center [784, 418] width 786 height 41
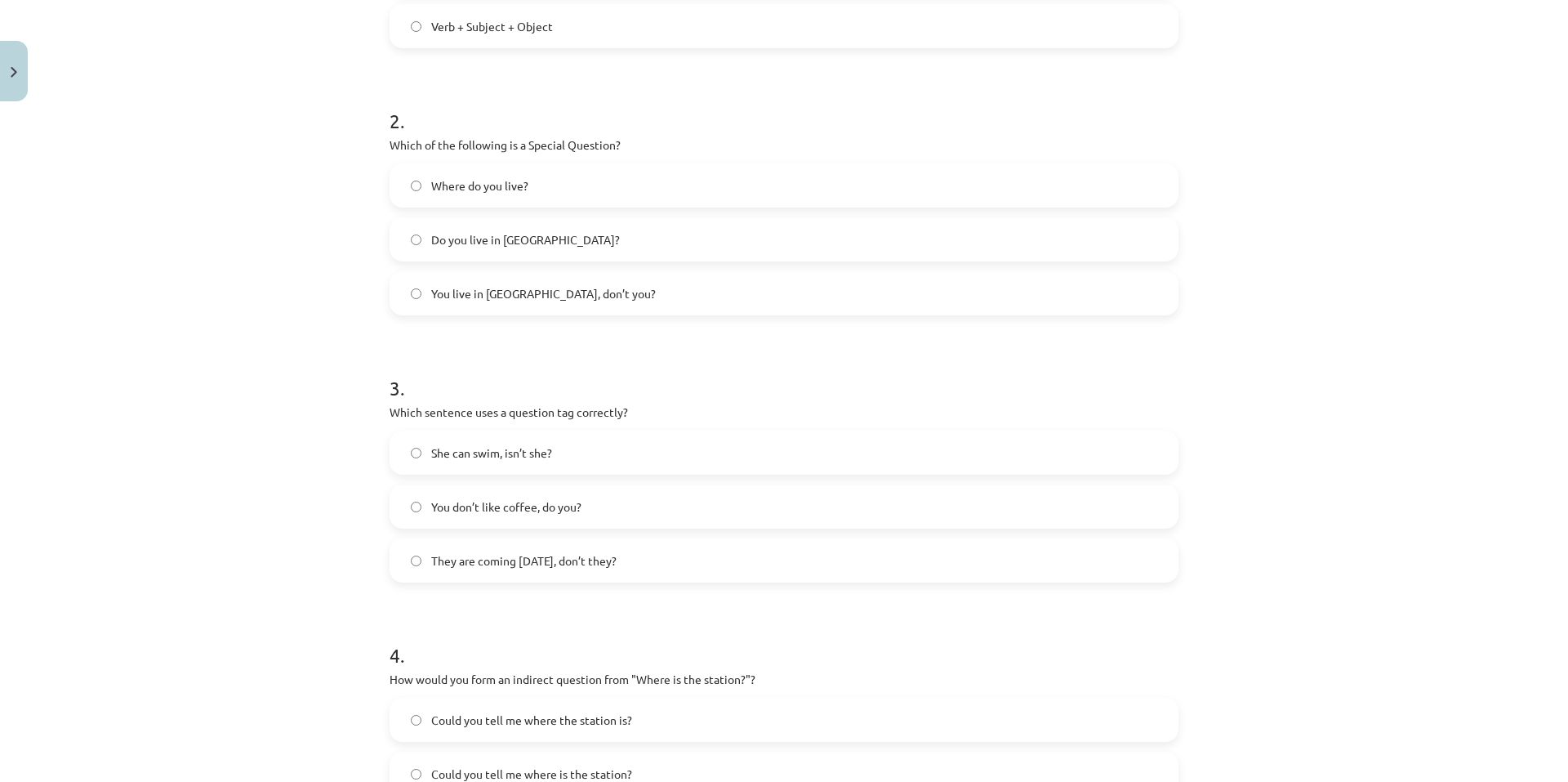
scroll to position [523, 0]
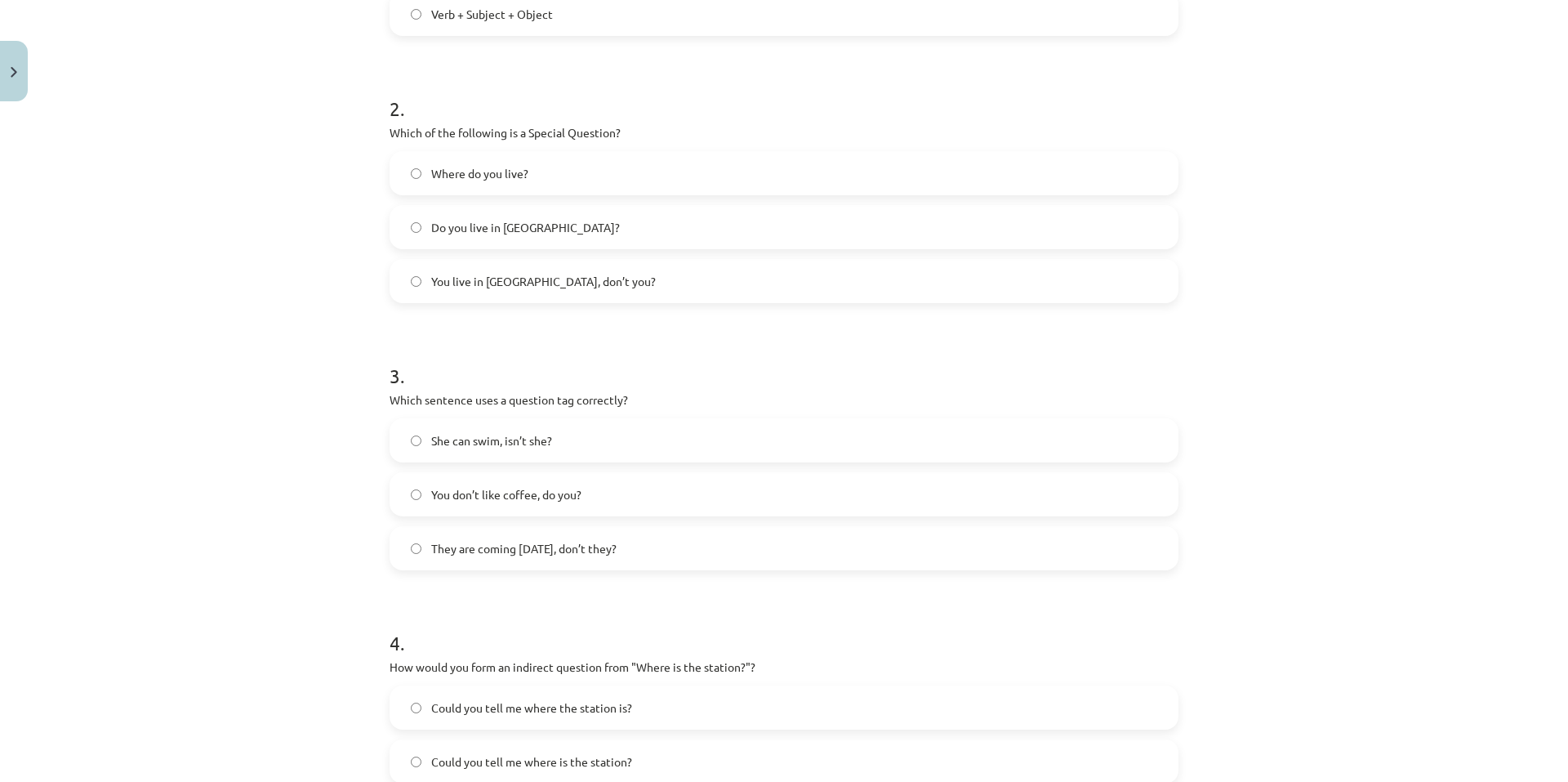
click at [646, 491] on label "You don’t like coffee, do you?" at bounding box center [784, 493] width 786 height 41
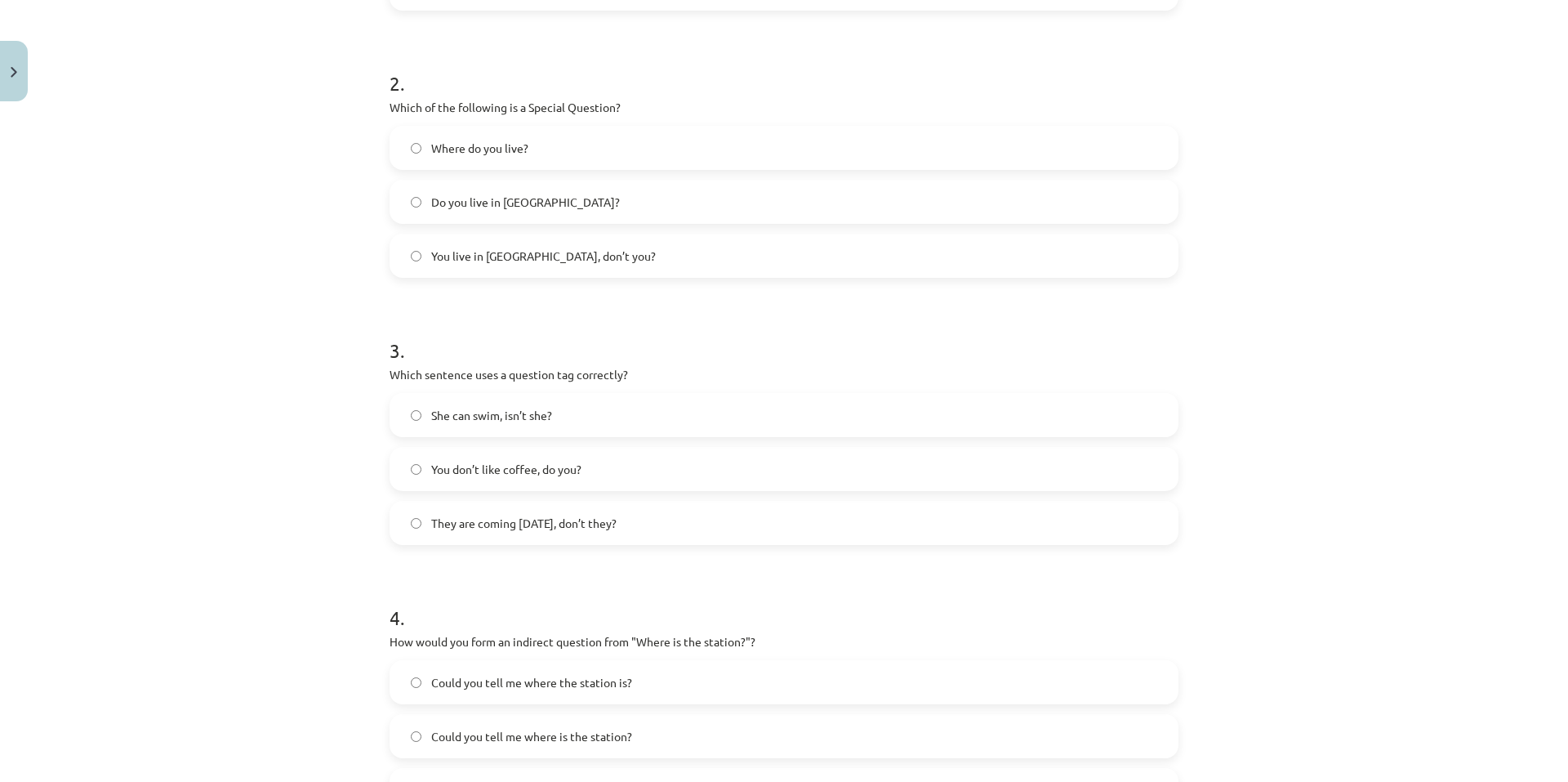
scroll to position [769, 0]
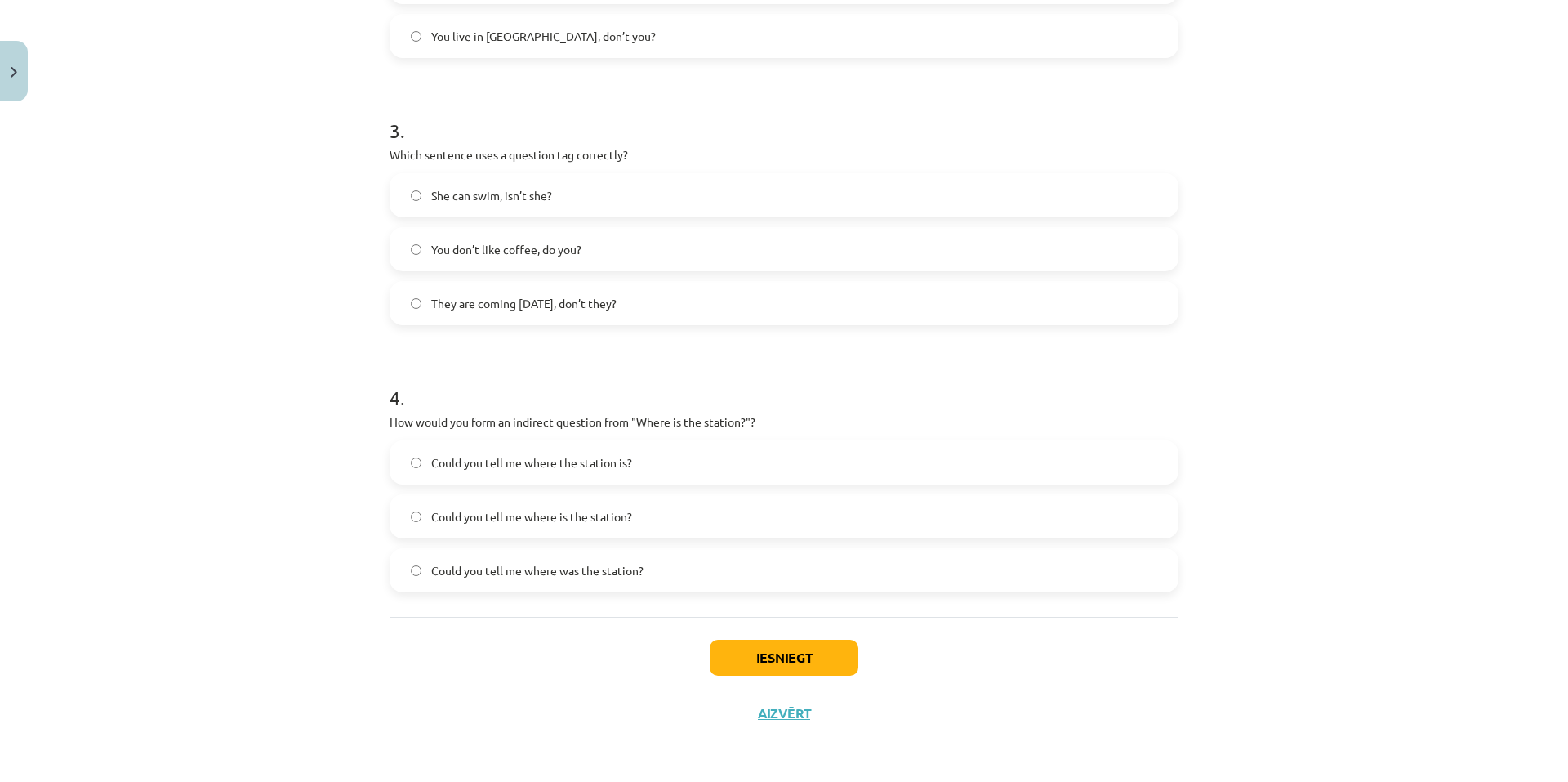
click at [641, 462] on label "Could you tell me where the station is?" at bounding box center [784, 462] width 786 height 41
click at [847, 651] on button "Iesniegt" at bounding box center [784, 657] width 148 height 36
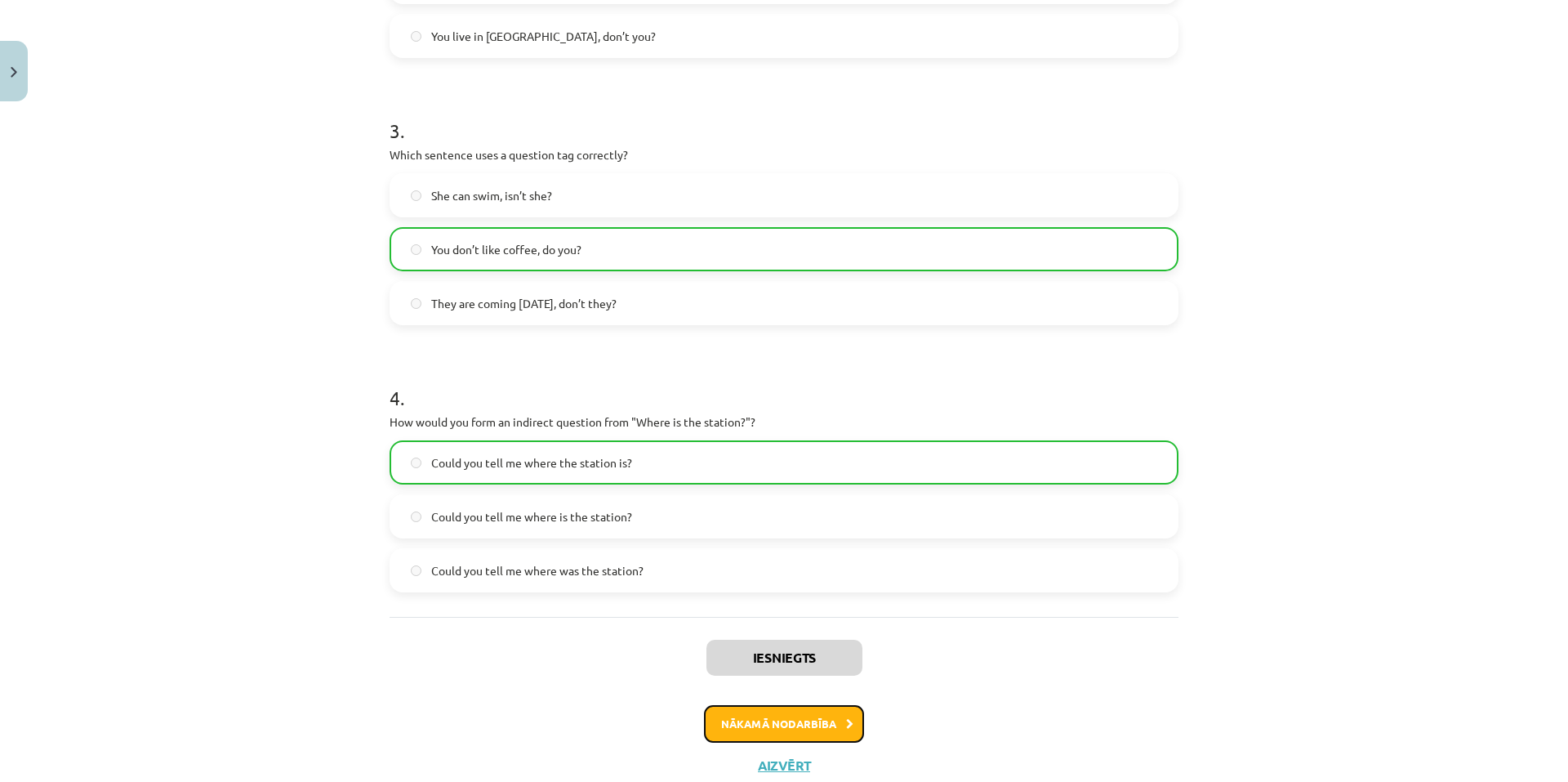
click at [818, 720] on button "Nākamā nodarbība" at bounding box center [784, 723] width 160 height 37
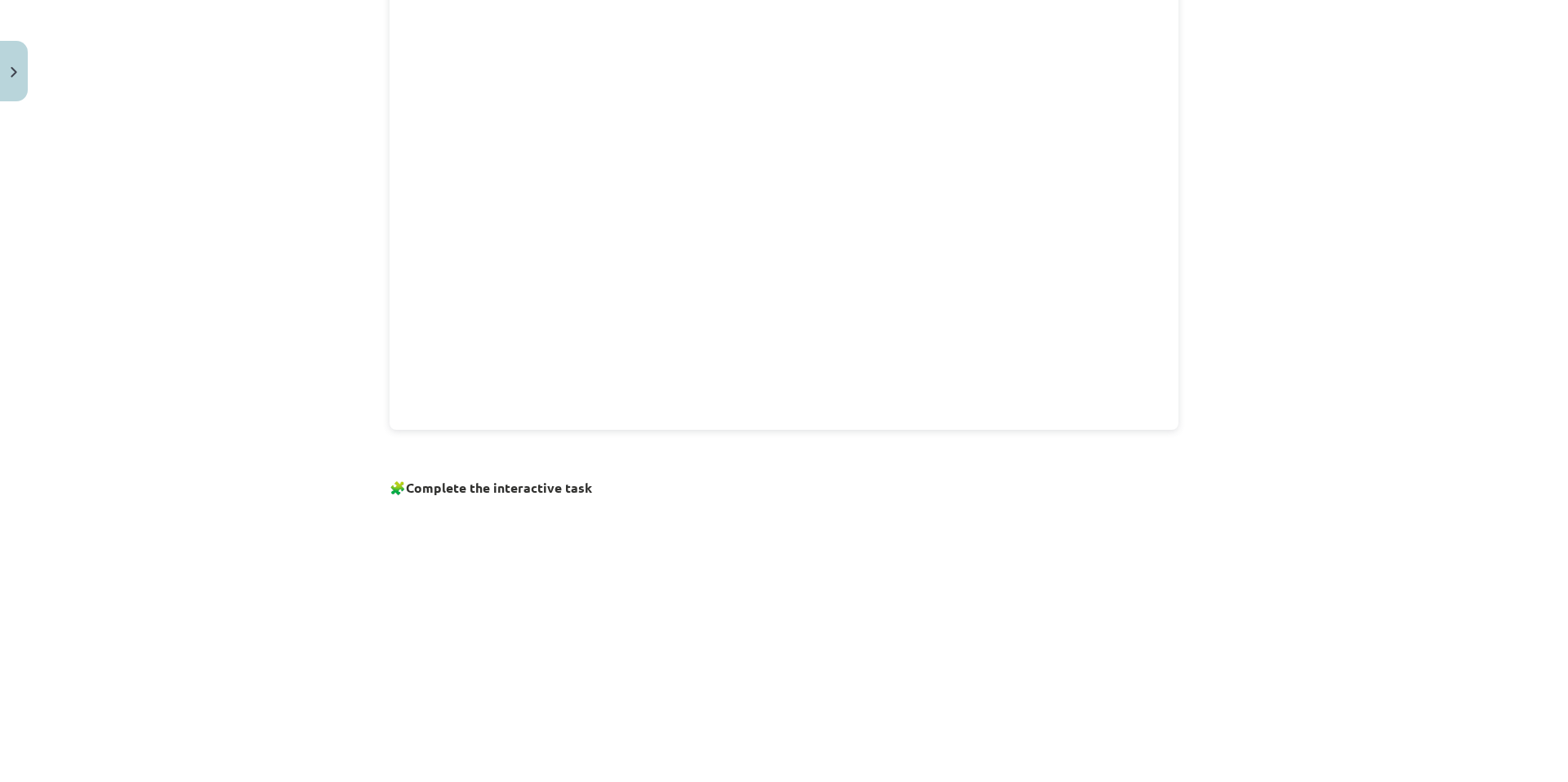
scroll to position [929, 0]
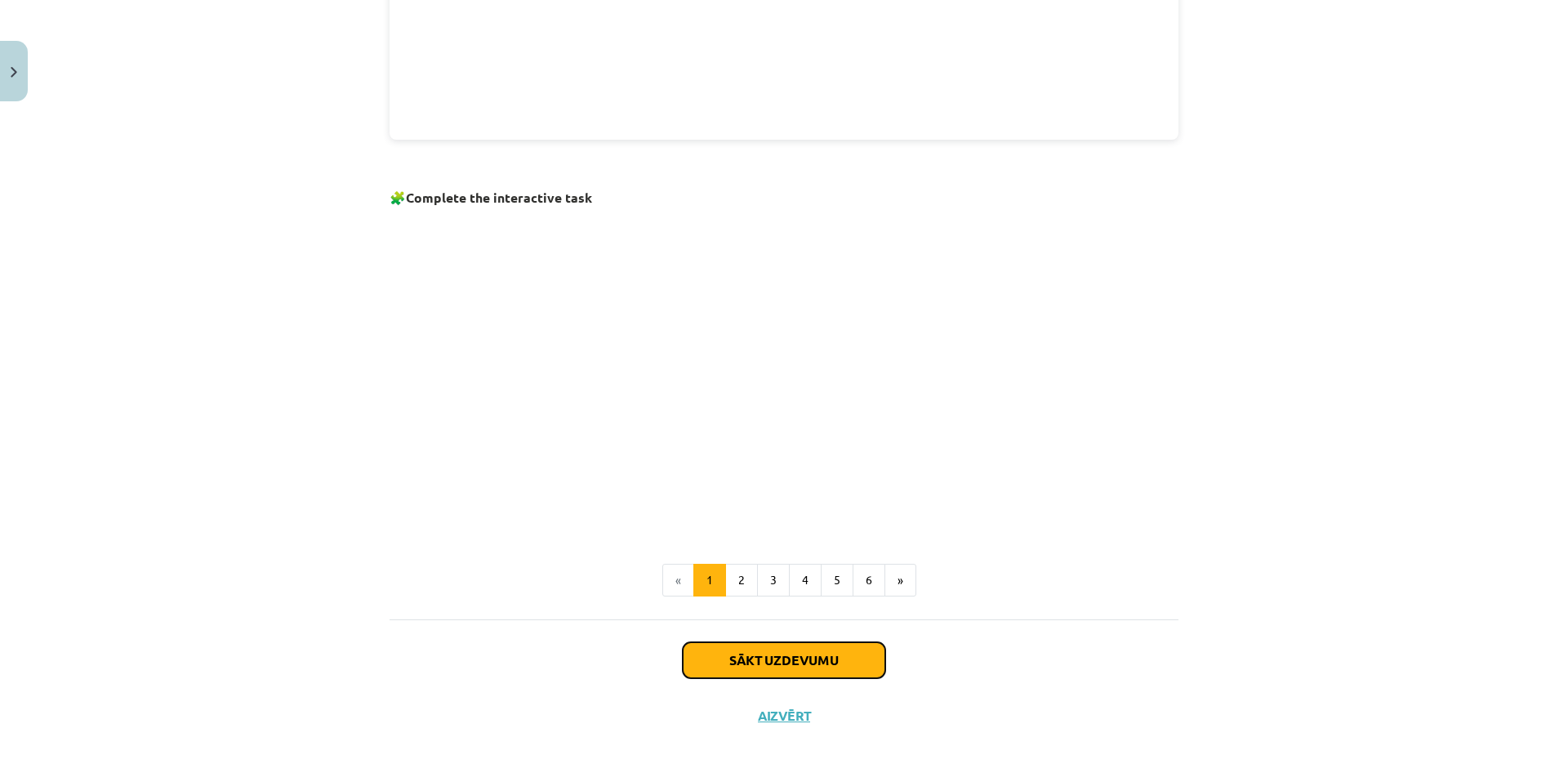
click at [740, 669] on button "Sākt uzdevumu" at bounding box center [784, 659] width 202 height 36
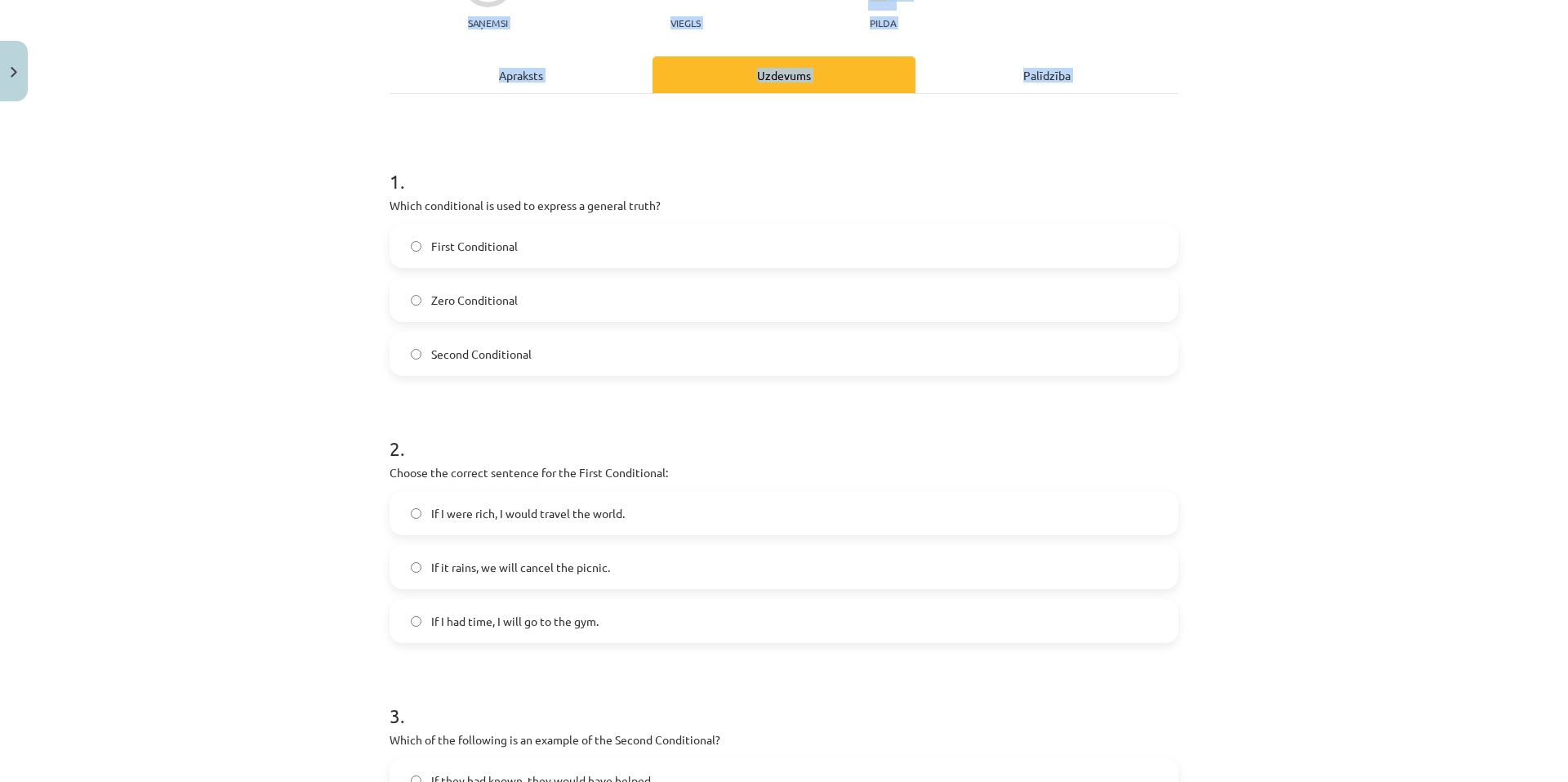
scroll to position [769, 0]
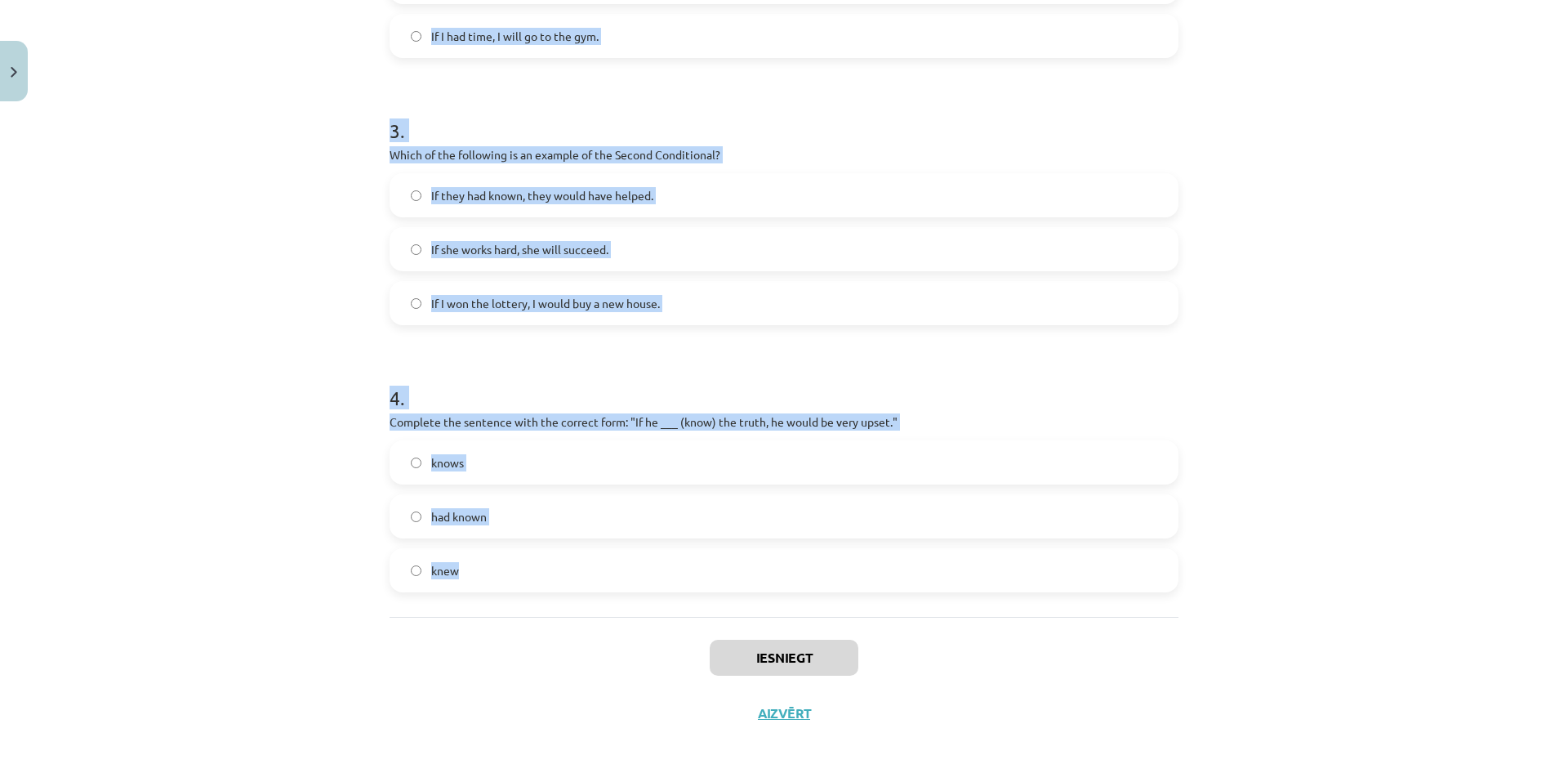
drag, startPoint x: 383, startPoint y: 325, endPoint x: 645, endPoint y: 565, distance: 355.3
click at [645, 590] on form "1 . Which conditional is used to express a general truth? First Conditional Zer…" at bounding box center [784, 74] width 789 height 1036
copy form "1 . Which conditional is used to express a general truth? First Conditional Zer…"
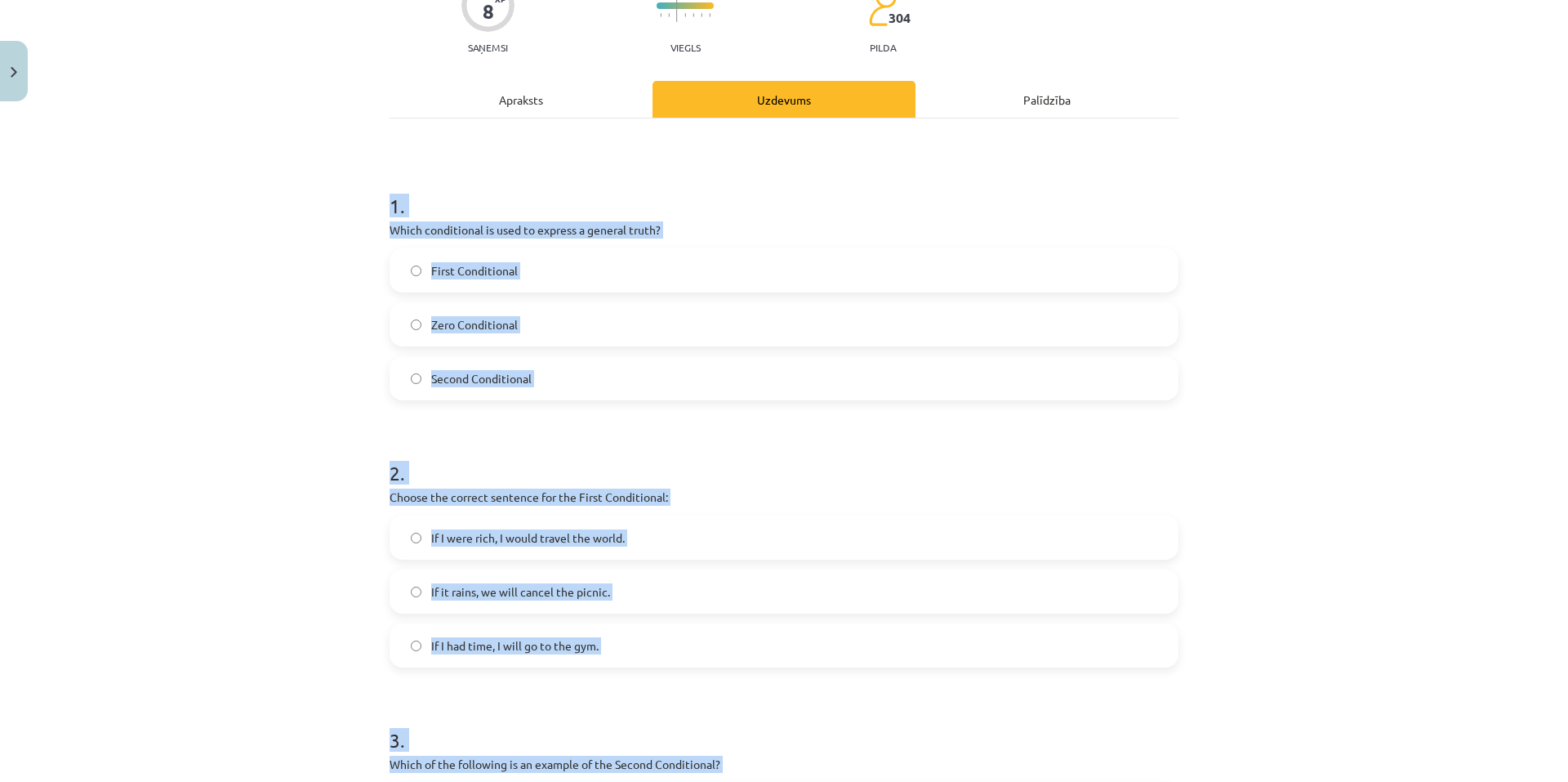
scroll to position [115, 0]
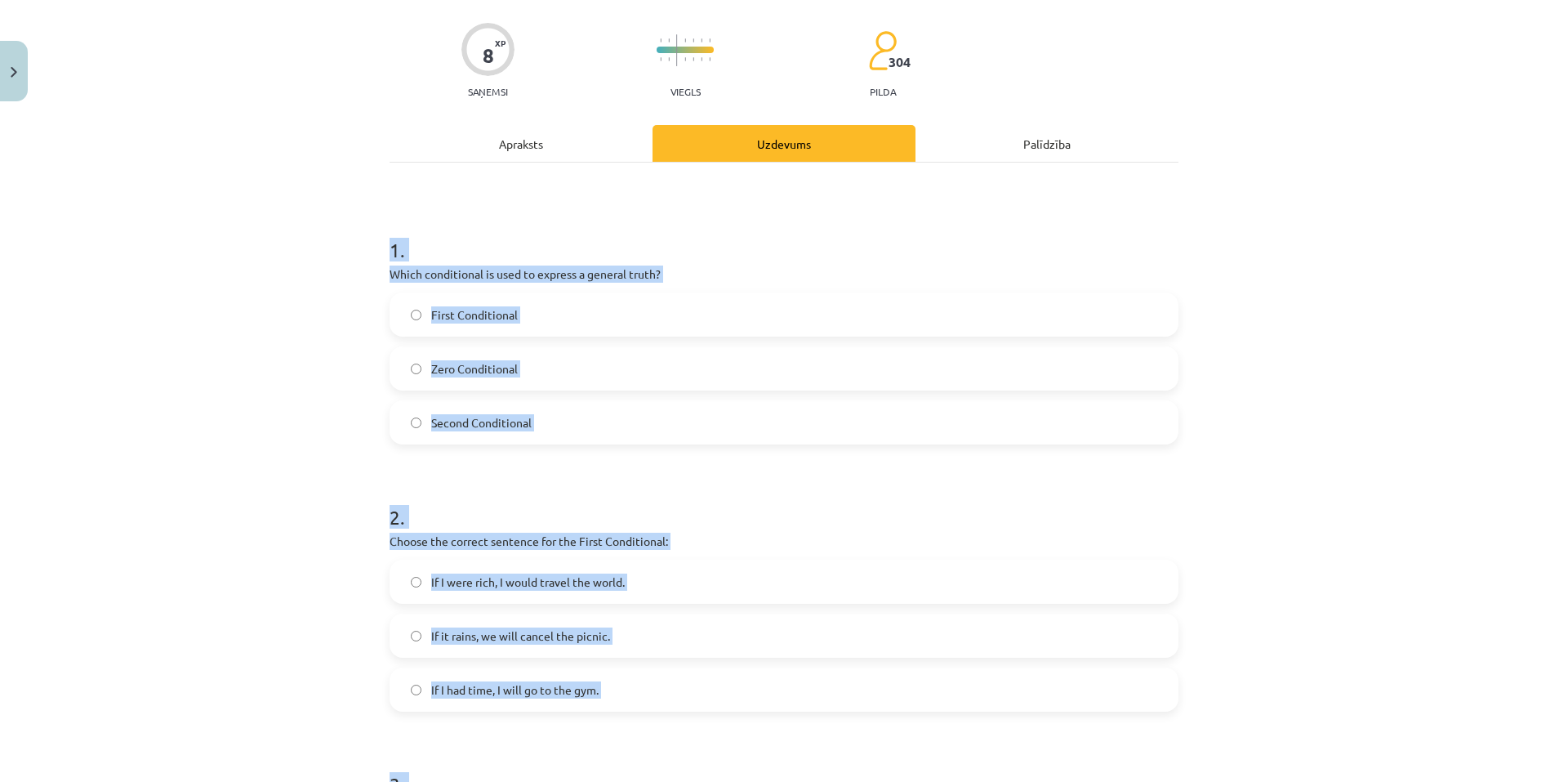
click at [264, 439] on div "Mācību tēma: Angļu valoda i - 10.klase 1.ieskaites mācību materiāls #6 📝 Topic …" at bounding box center [784, 391] width 1568 height 782
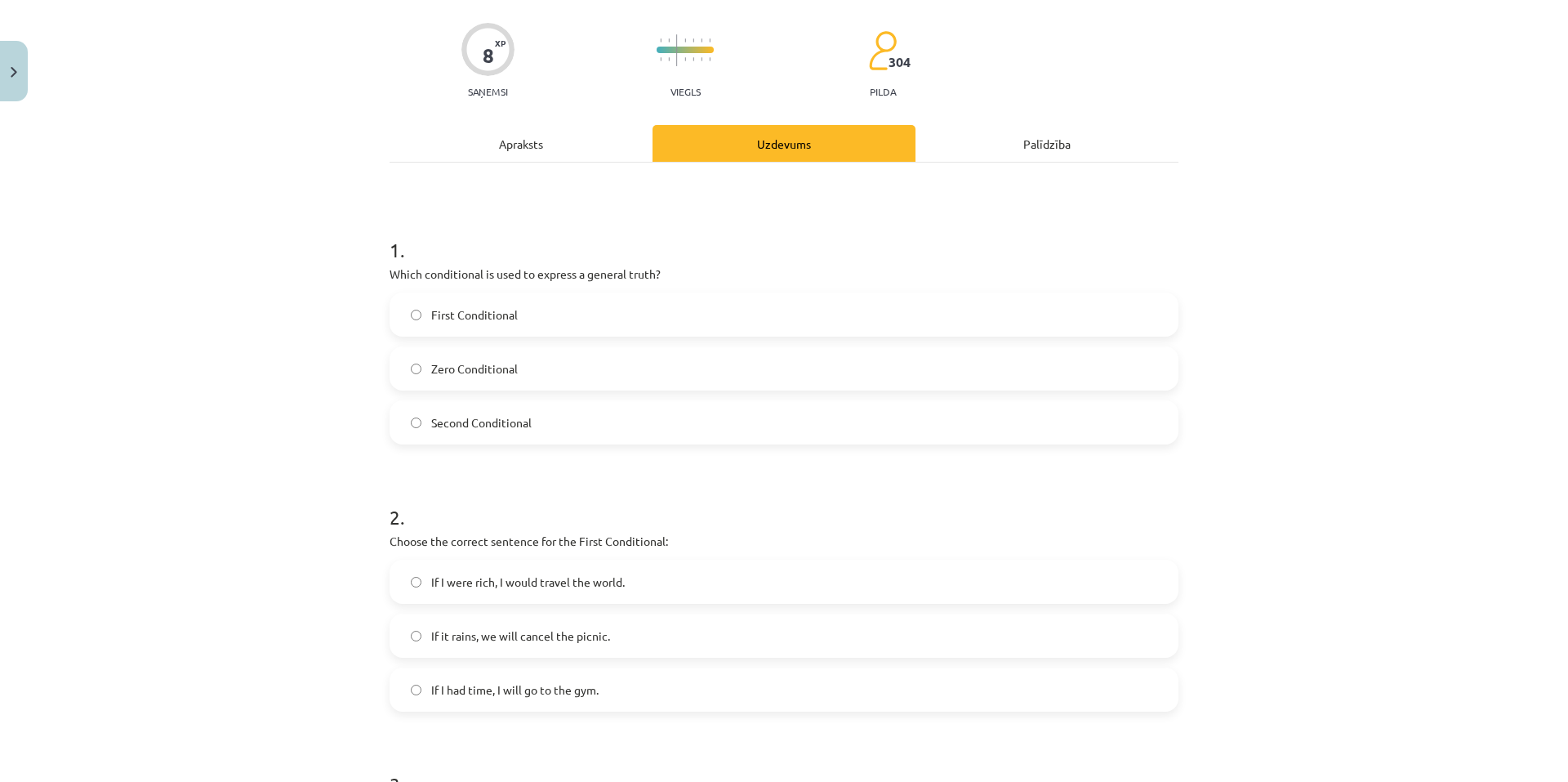
click at [624, 357] on label "Zero Conditional" at bounding box center [784, 368] width 786 height 41
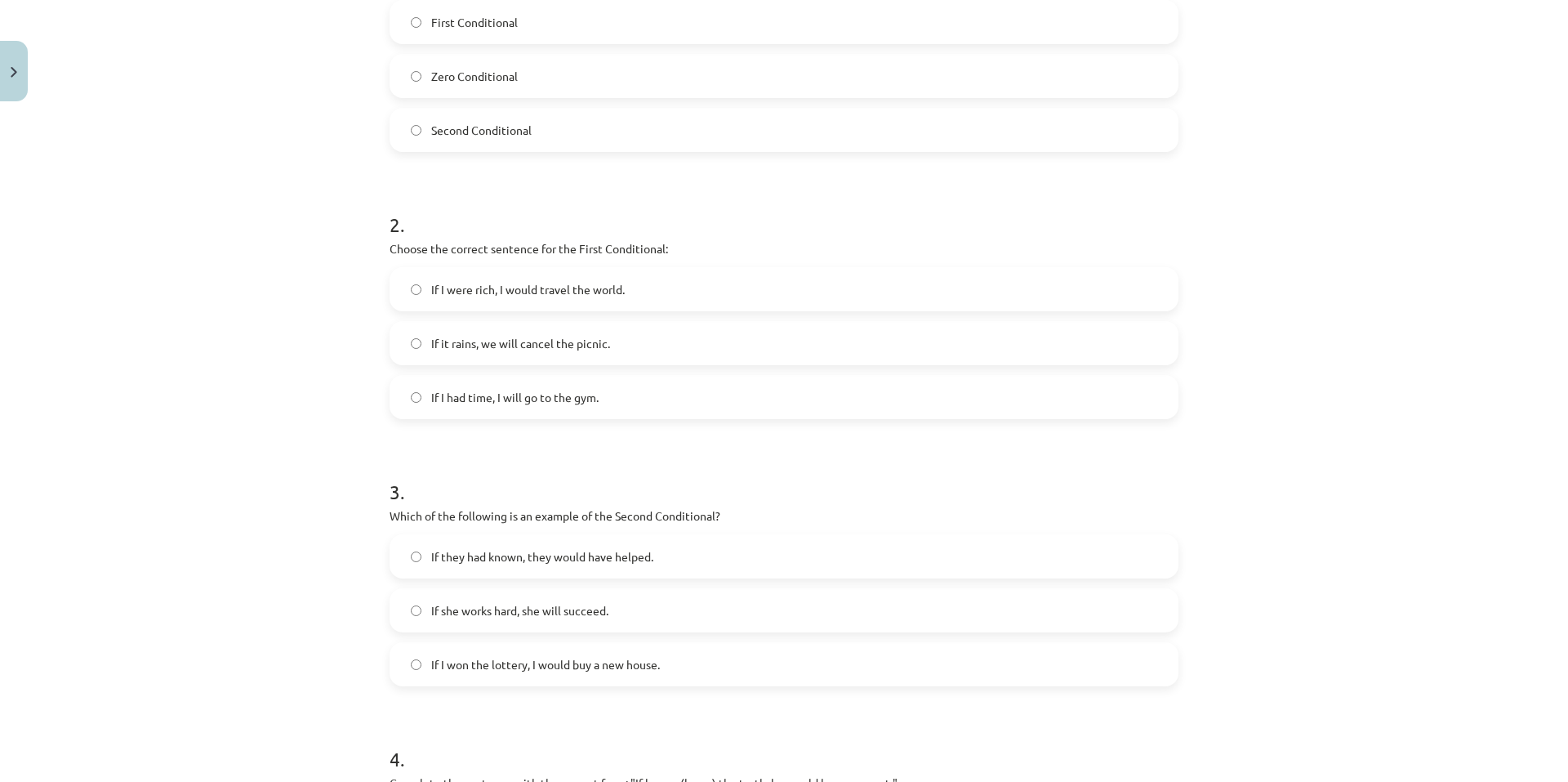
scroll to position [409, 0]
click at [563, 331] on label "If it rains, we will cancel the picnic." at bounding box center [784, 342] width 786 height 41
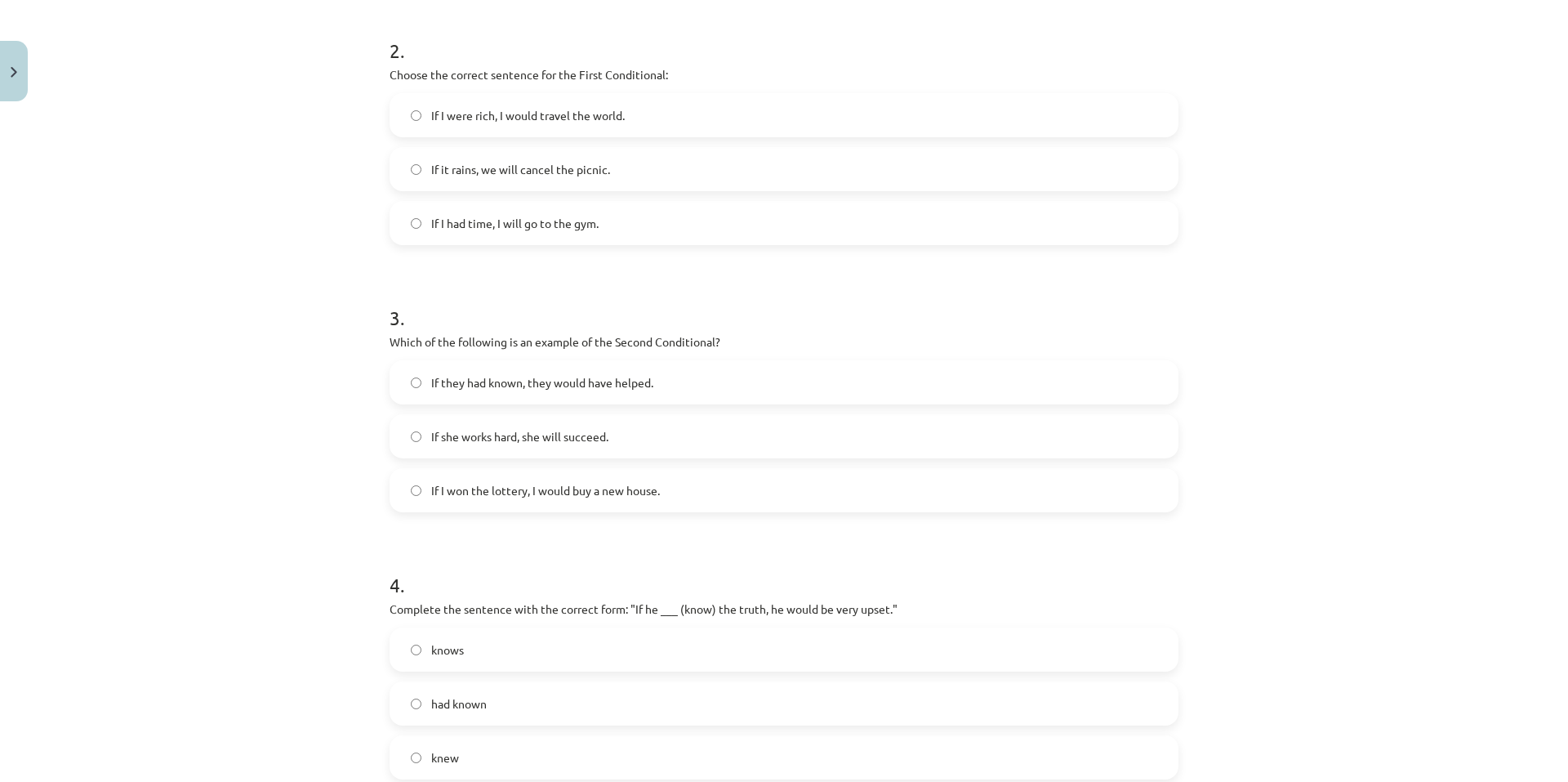
scroll to position [653, 0]
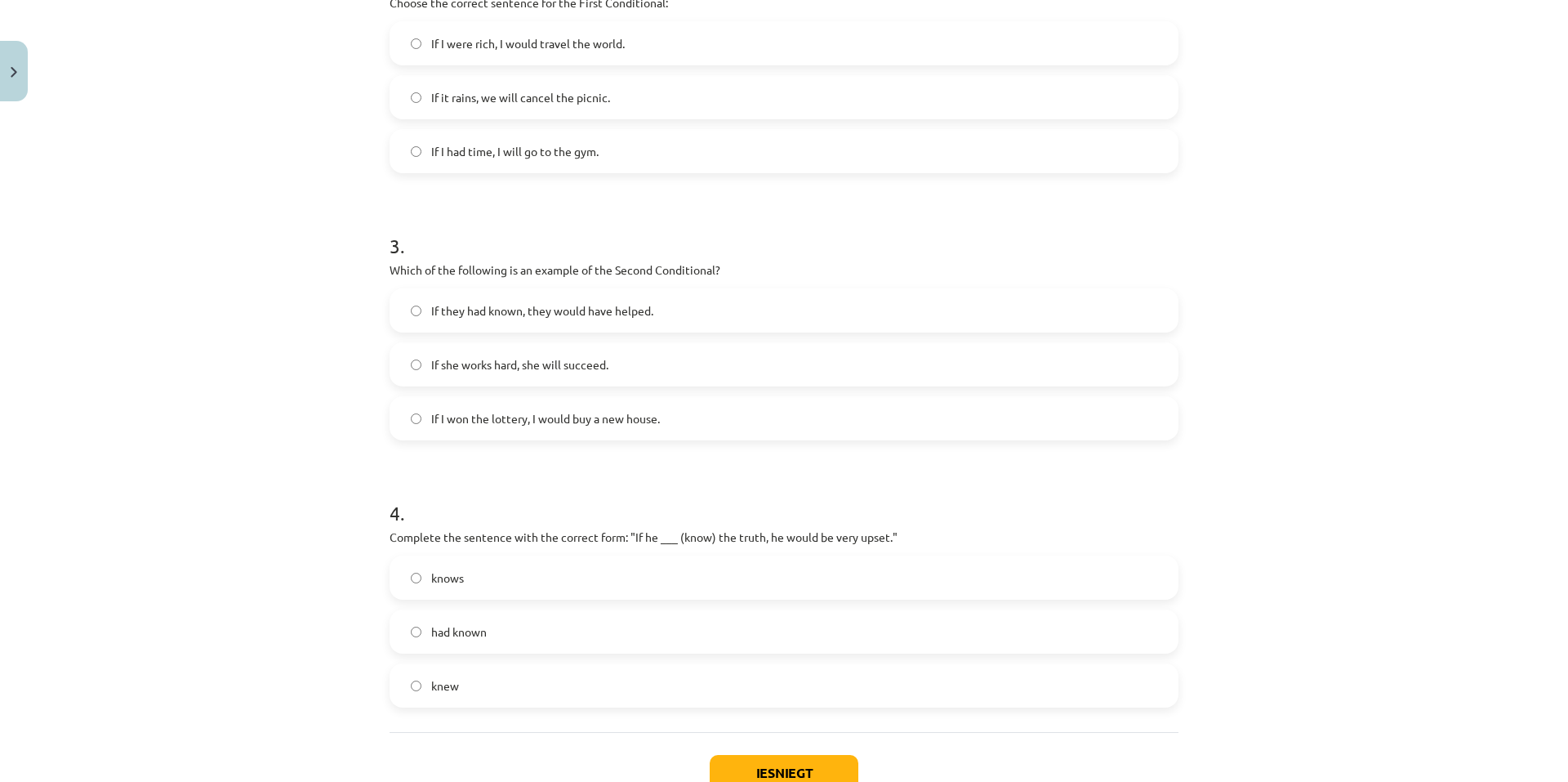
drag, startPoint x: 498, startPoint y: 422, endPoint x: 492, endPoint y: 409, distance: 14.3
click at [498, 421] on span "If I won the lottery, I would buy a new house." at bounding box center [546, 419] width 229 height 17
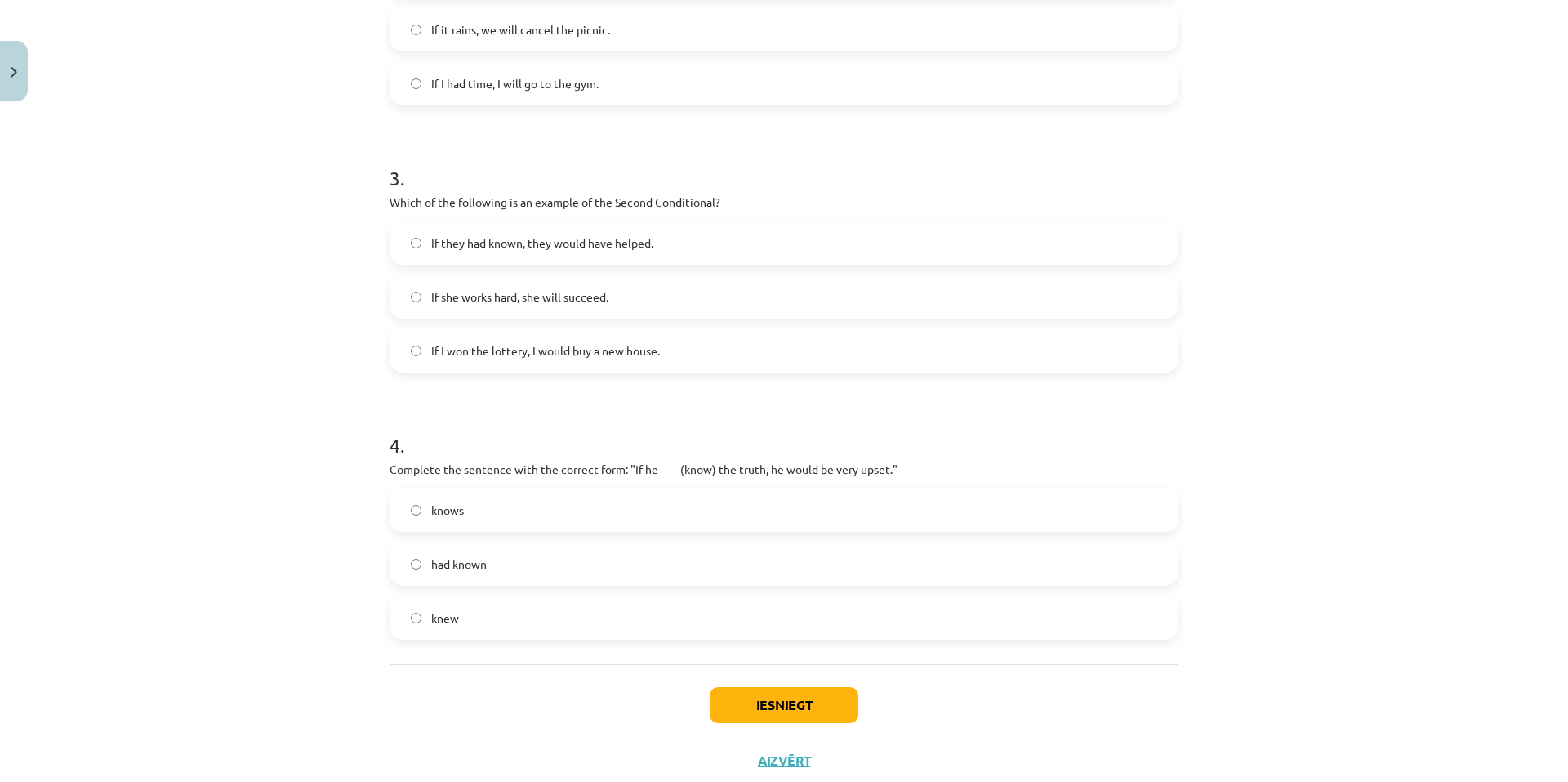
scroll to position [769, 0]
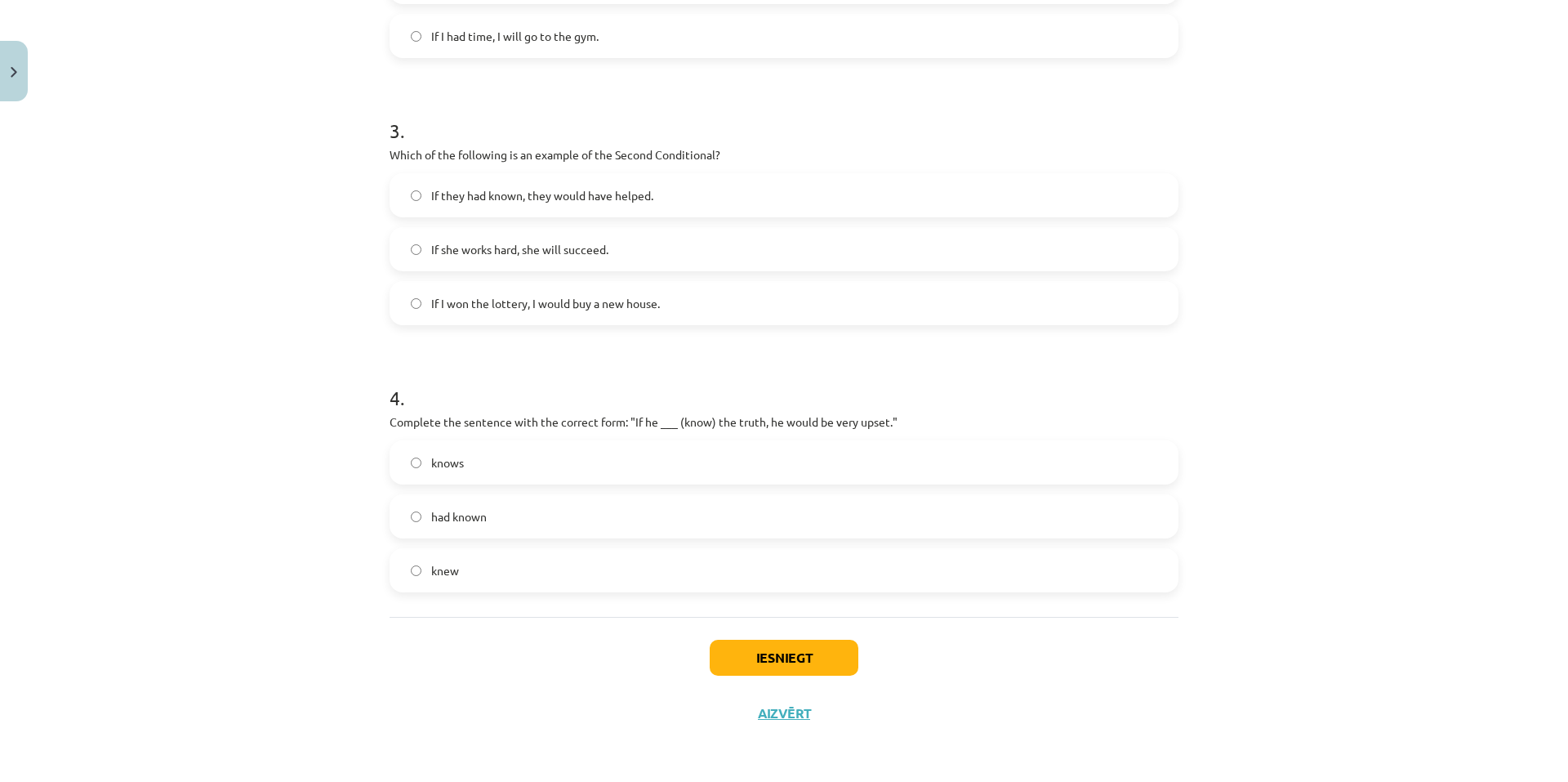
click at [481, 570] on label "knew" at bounding box center [784, 570] width 786 height 41
click at [767, 663] on button "Iesniegt" at bounding box center [784, 657] width 148 height 36
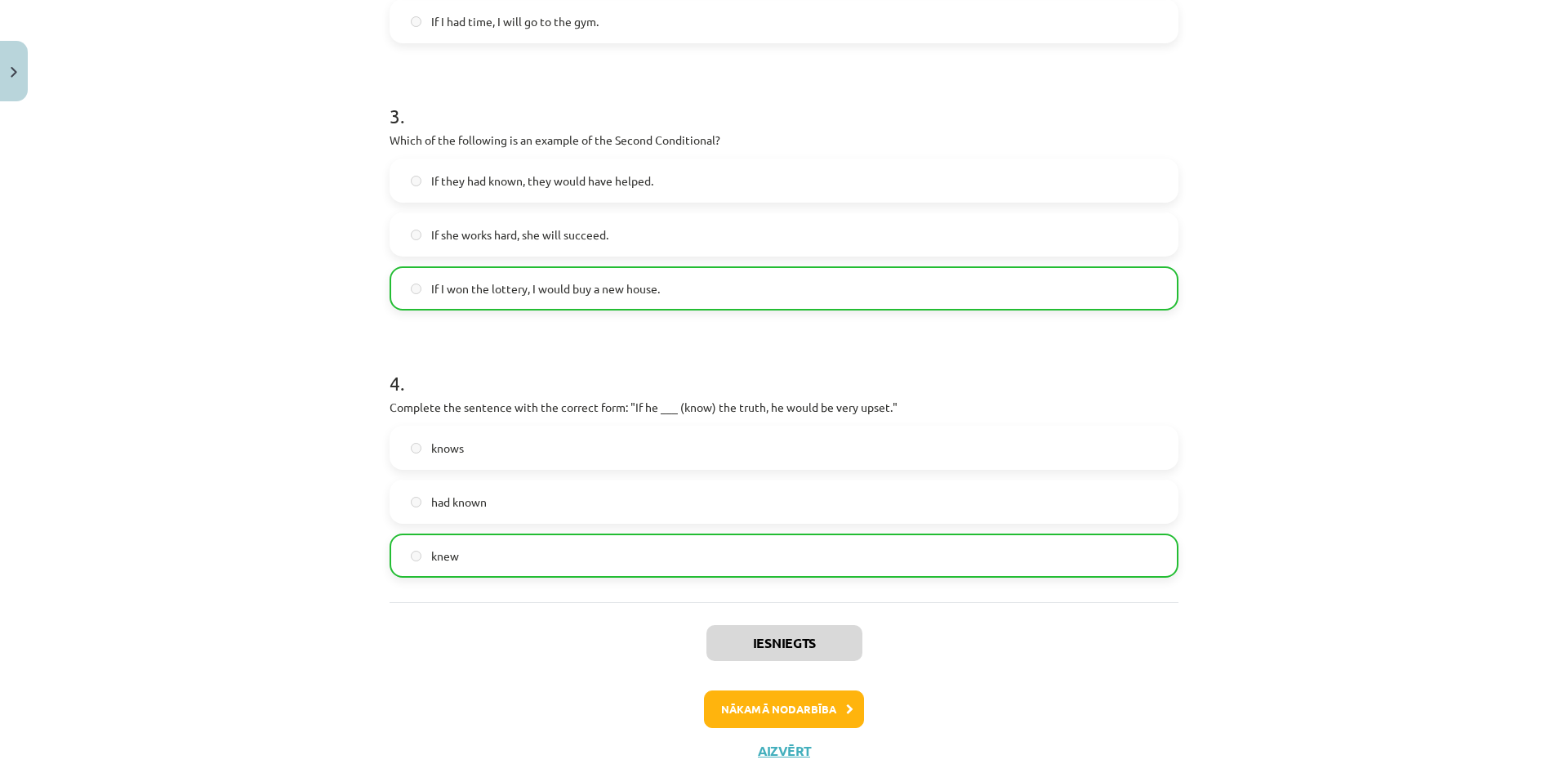
scroll to position [821, 0]
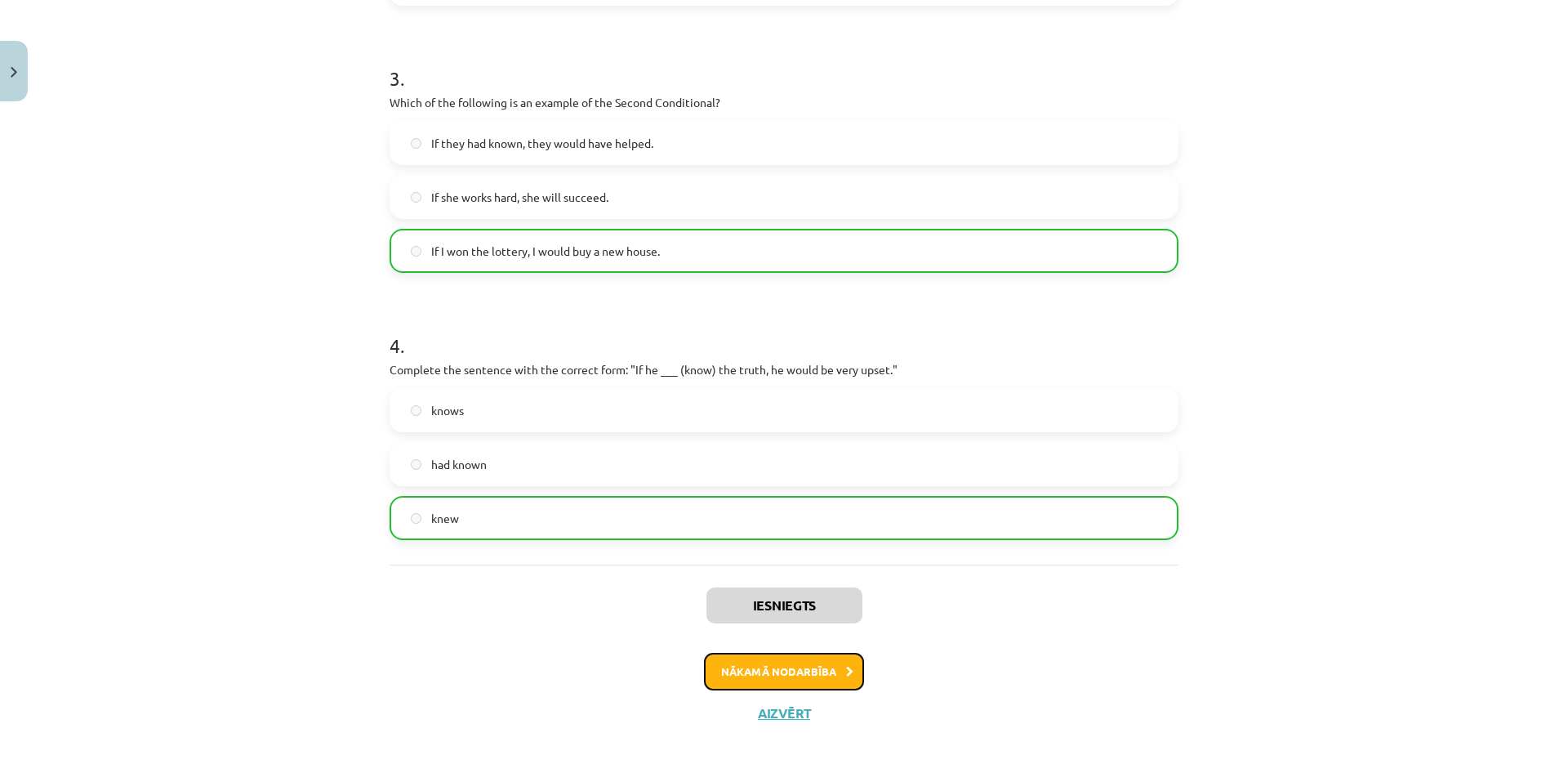
click at [749, 686] on button "Nākamā nodarbība" at bounding box center [784, 671] width 160 height 37
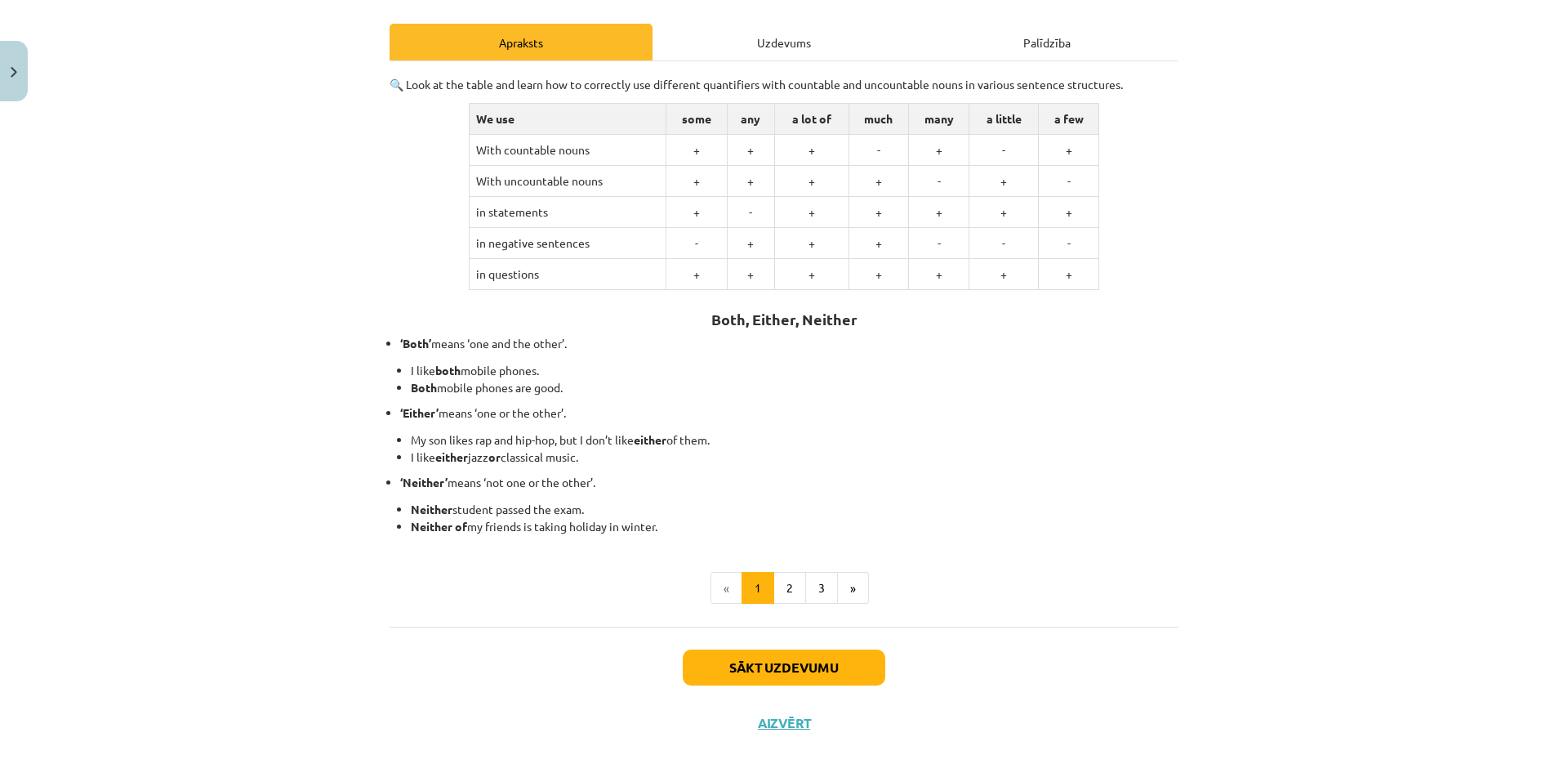
scroll to position [226, 0]
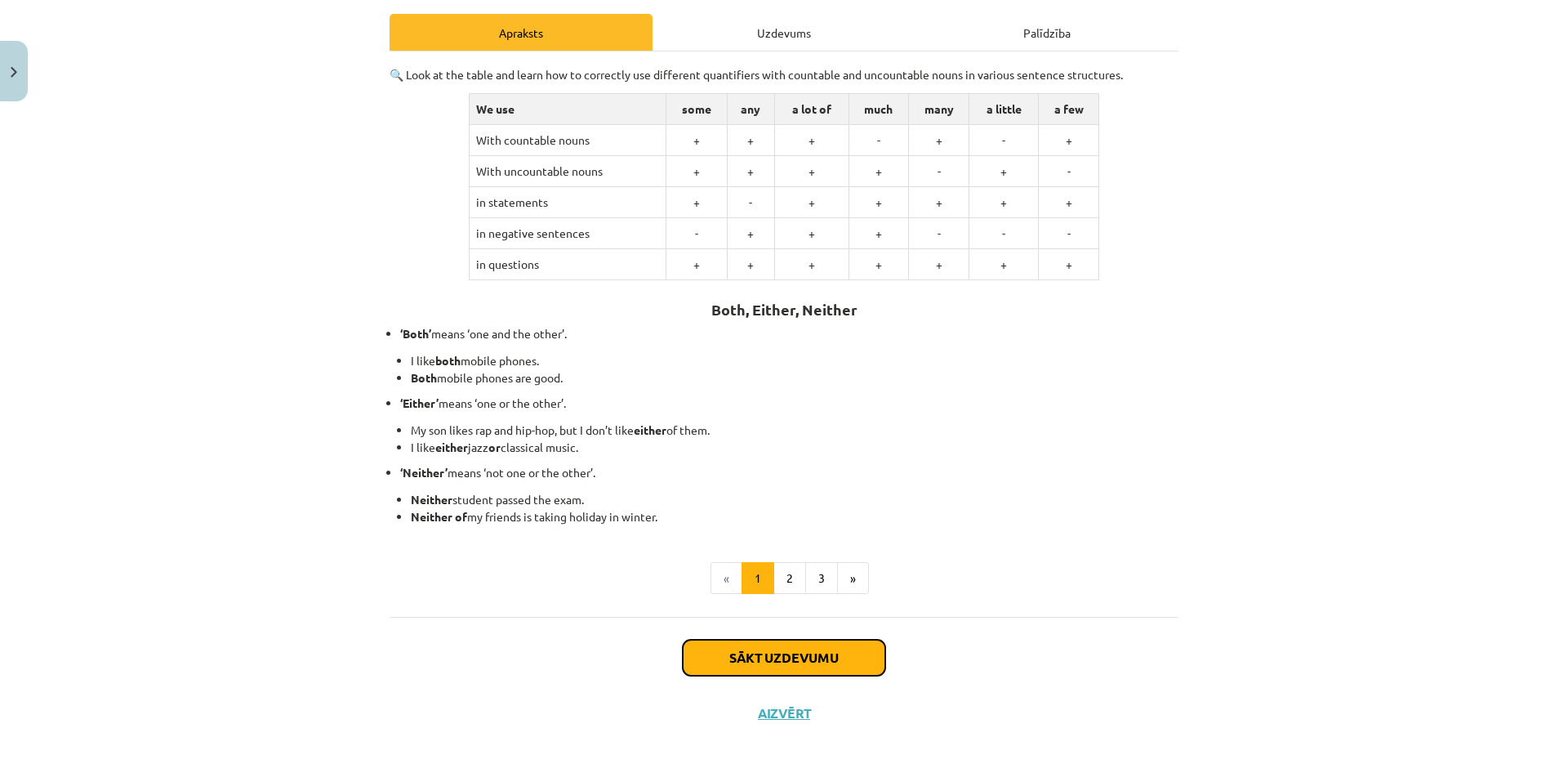
click at [728, 658] on button "Sākt uzdevumu" at bounding box center [784, 657] width 202 height 36
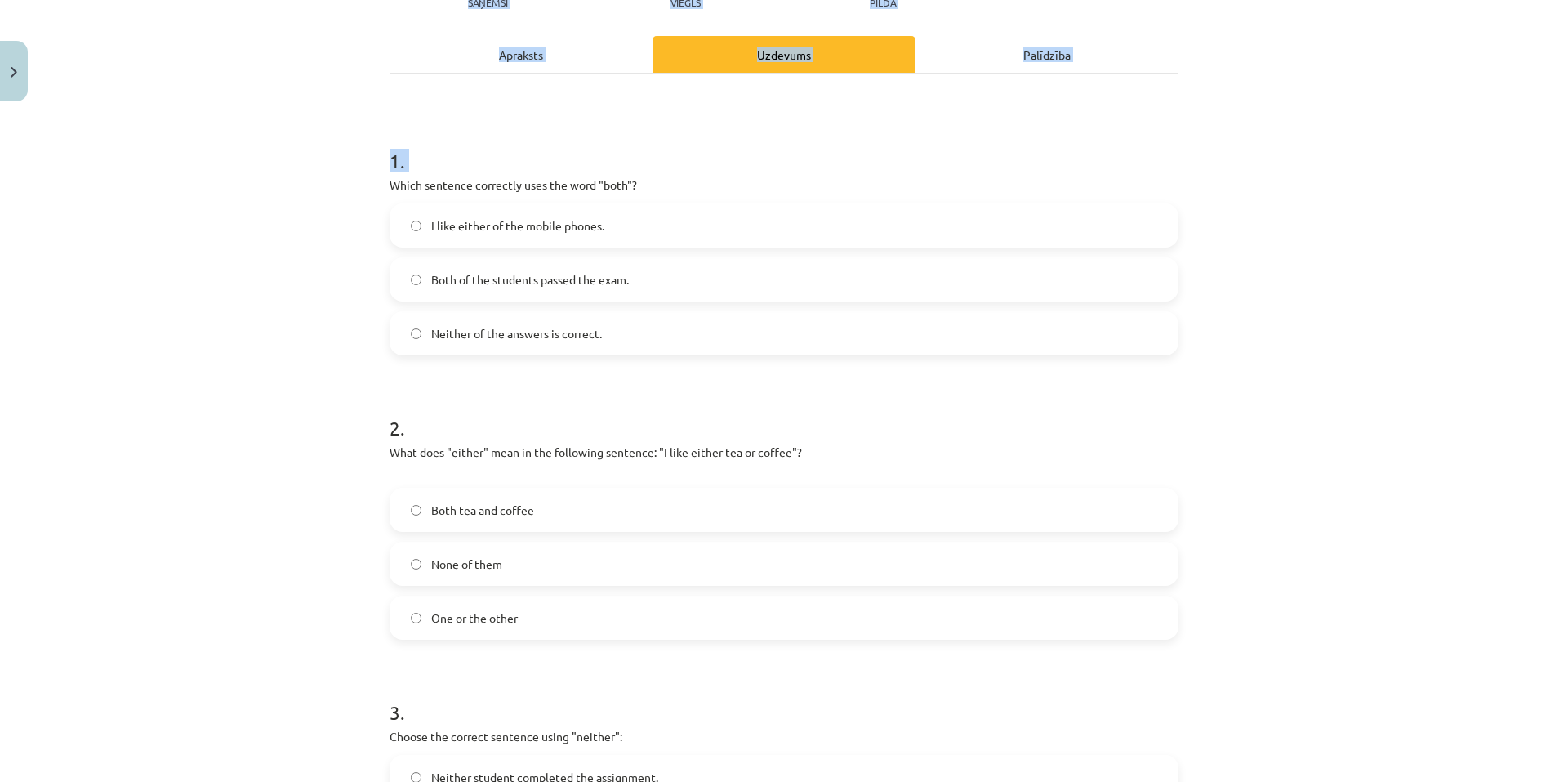
scroll to position [519, 0]
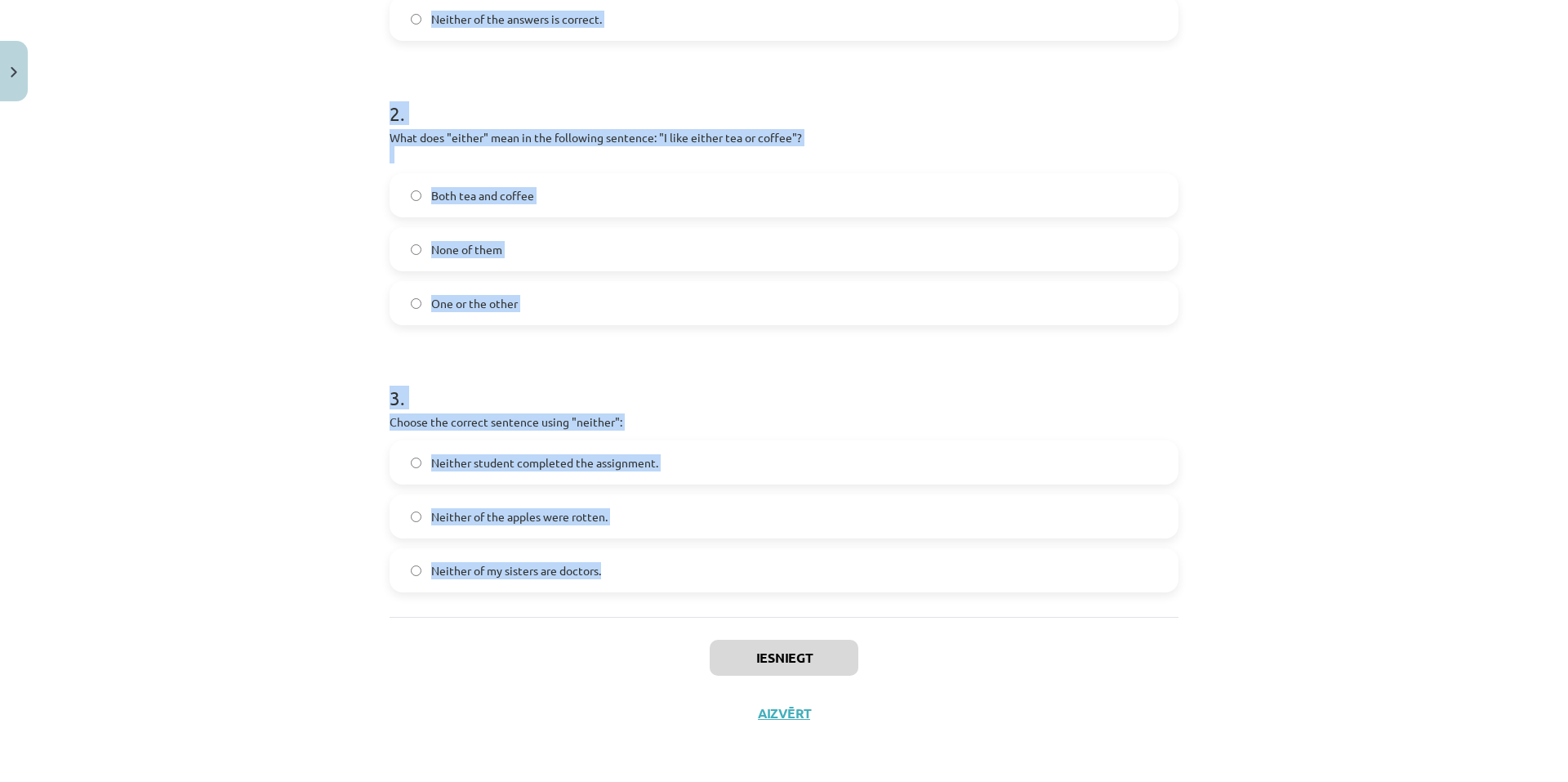
drag, startPoint x: 381, startPoint y: 182, endPoint x: 595, endPoint y: 585, distance: 456.3
click at [595, 586] on div "6 XP Saņemsi Viegls 304 pilda Apraksts Uzdevums Palīdzība 1 . Which sentence co…" at bounding box center [784, 165] width 808 height 1151
copy form "Which sentence correctly uses the word "both"? I like either of the mobile phon…"
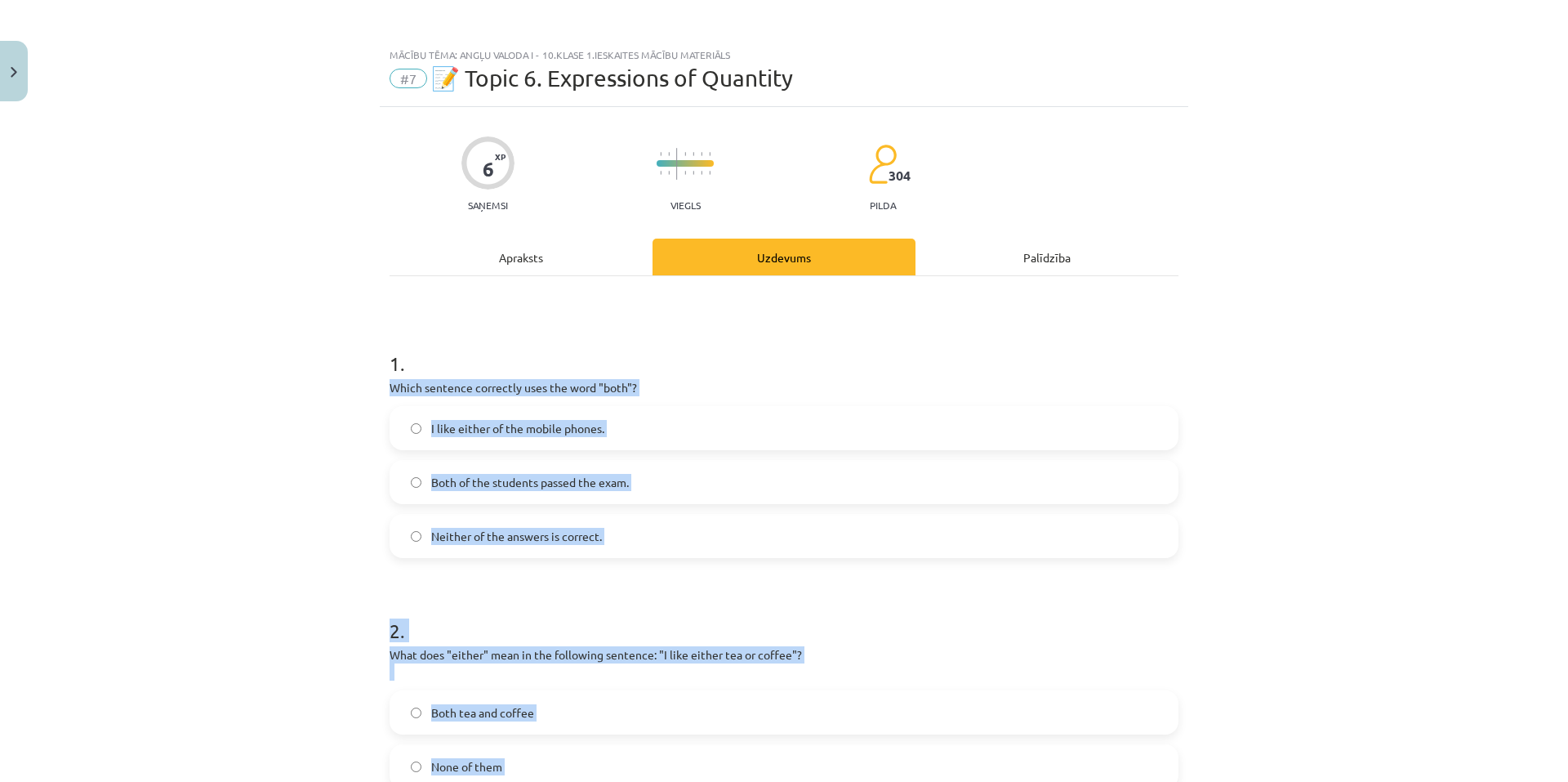
scroll to position [0, 0]
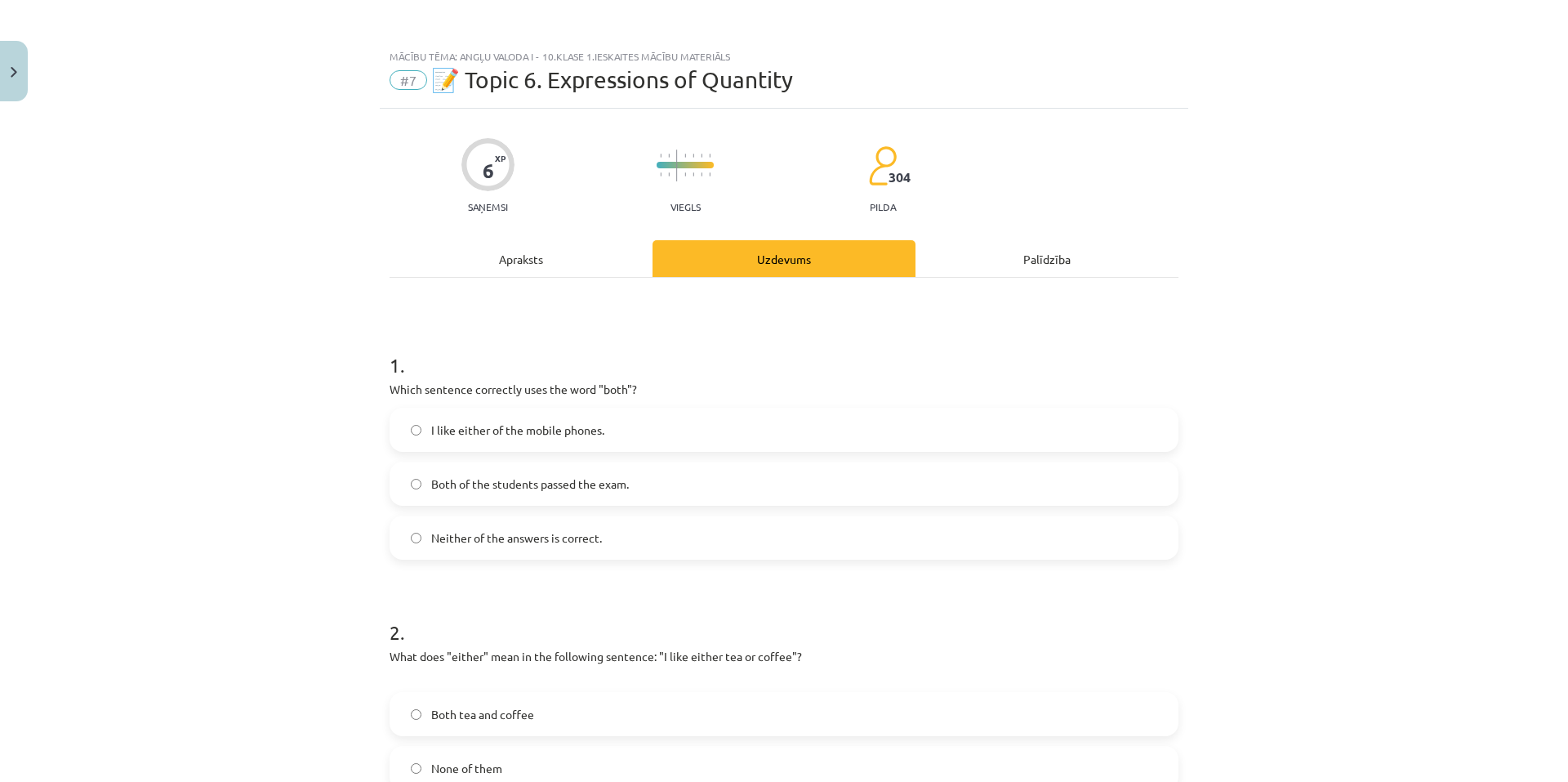
click at [208, 333] on div "Mācību tēma: Angļu valoda i - 10.klase 1.ieskaites mācību materiāls #7 📝 Topic …" at bounding box center [784, 391] width 1568 height 782
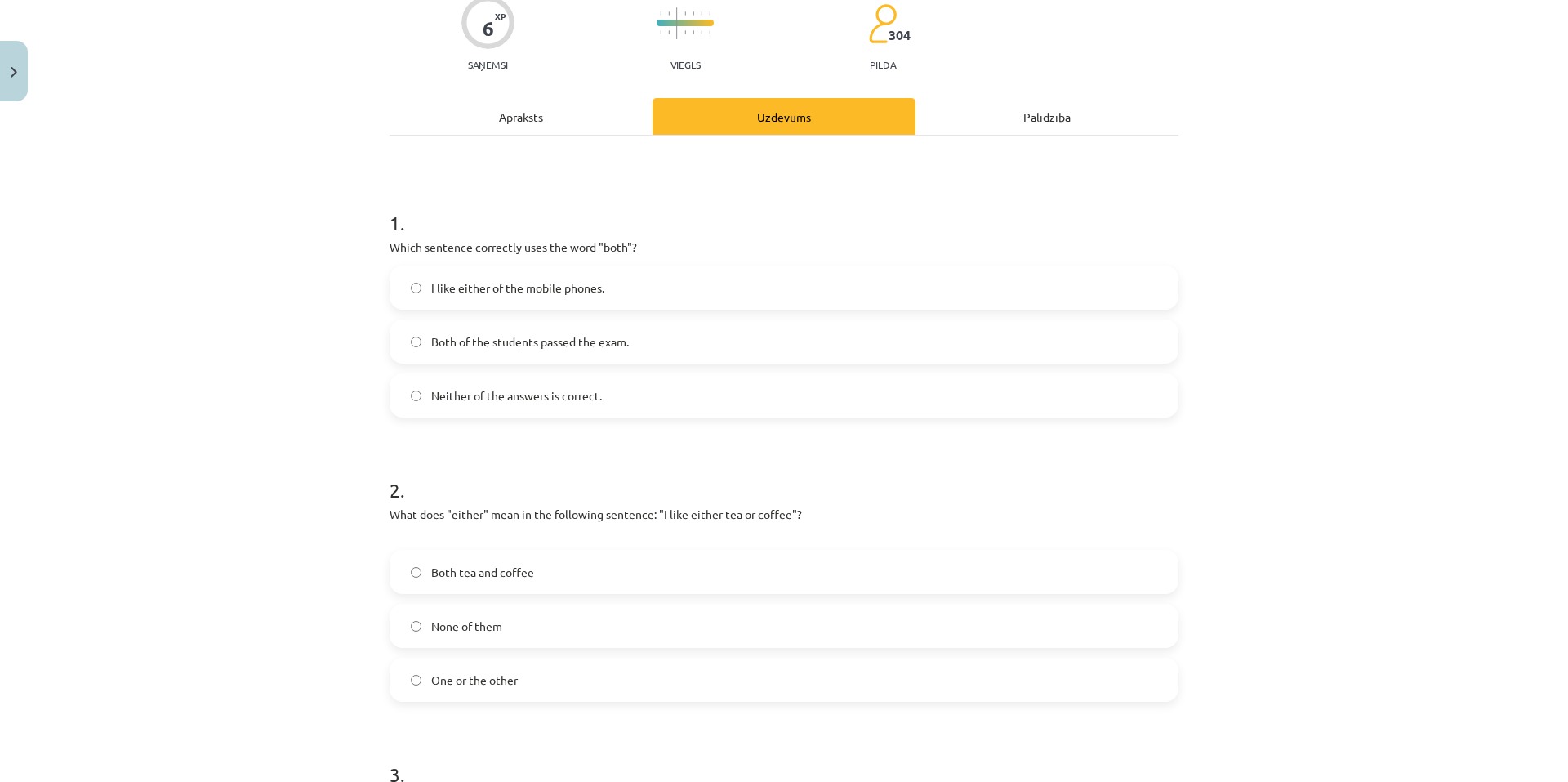
scroll to position [163, 0]
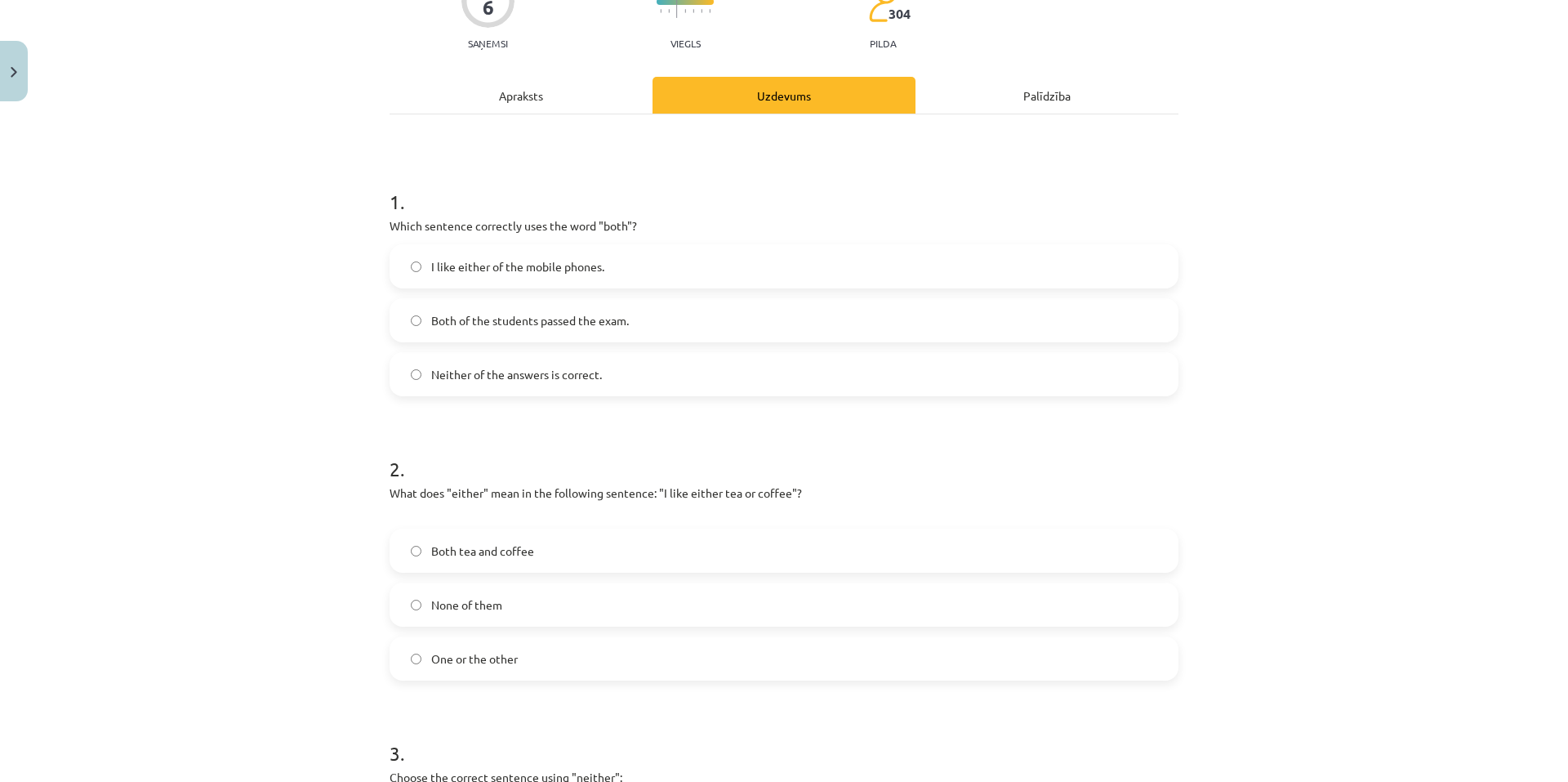
click at [627, 323] on label "Both of the students passed the exam." at bounding box center [784, 320] width 786 height 41
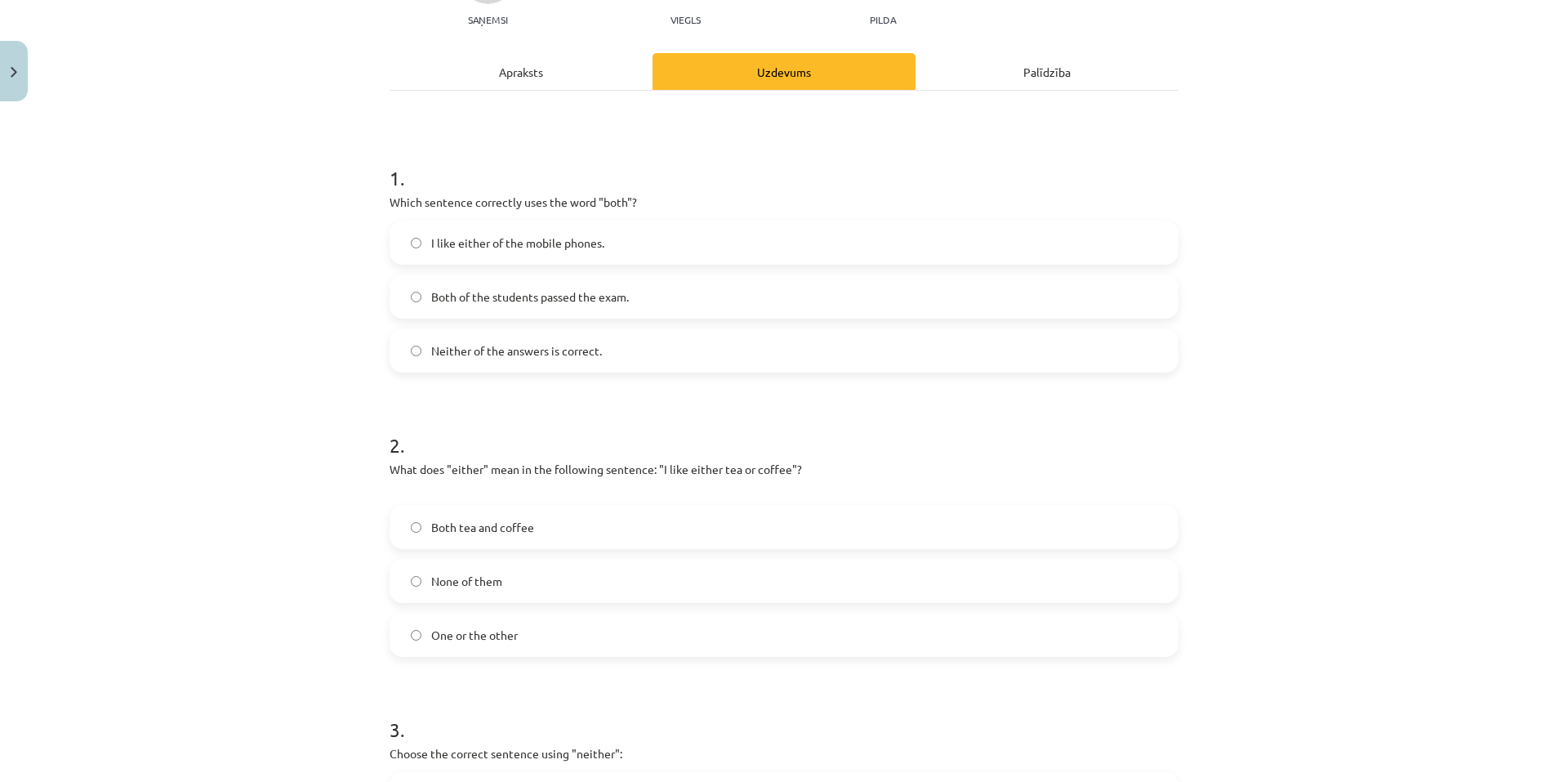
scroll to position [327, 0]
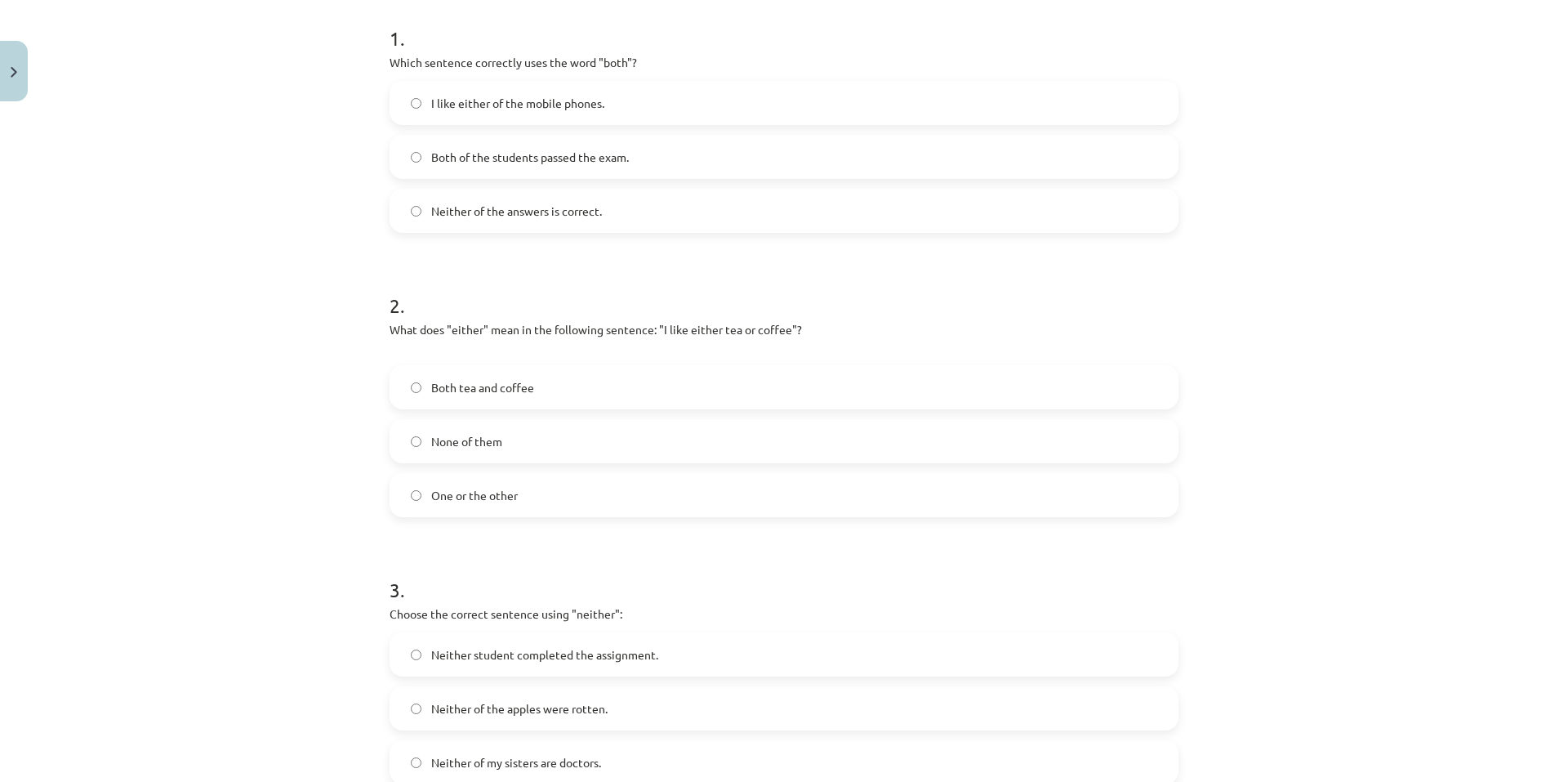
click at [526, 505] on label "One or the other" at bounding box center [784, 494] width 786 height 41
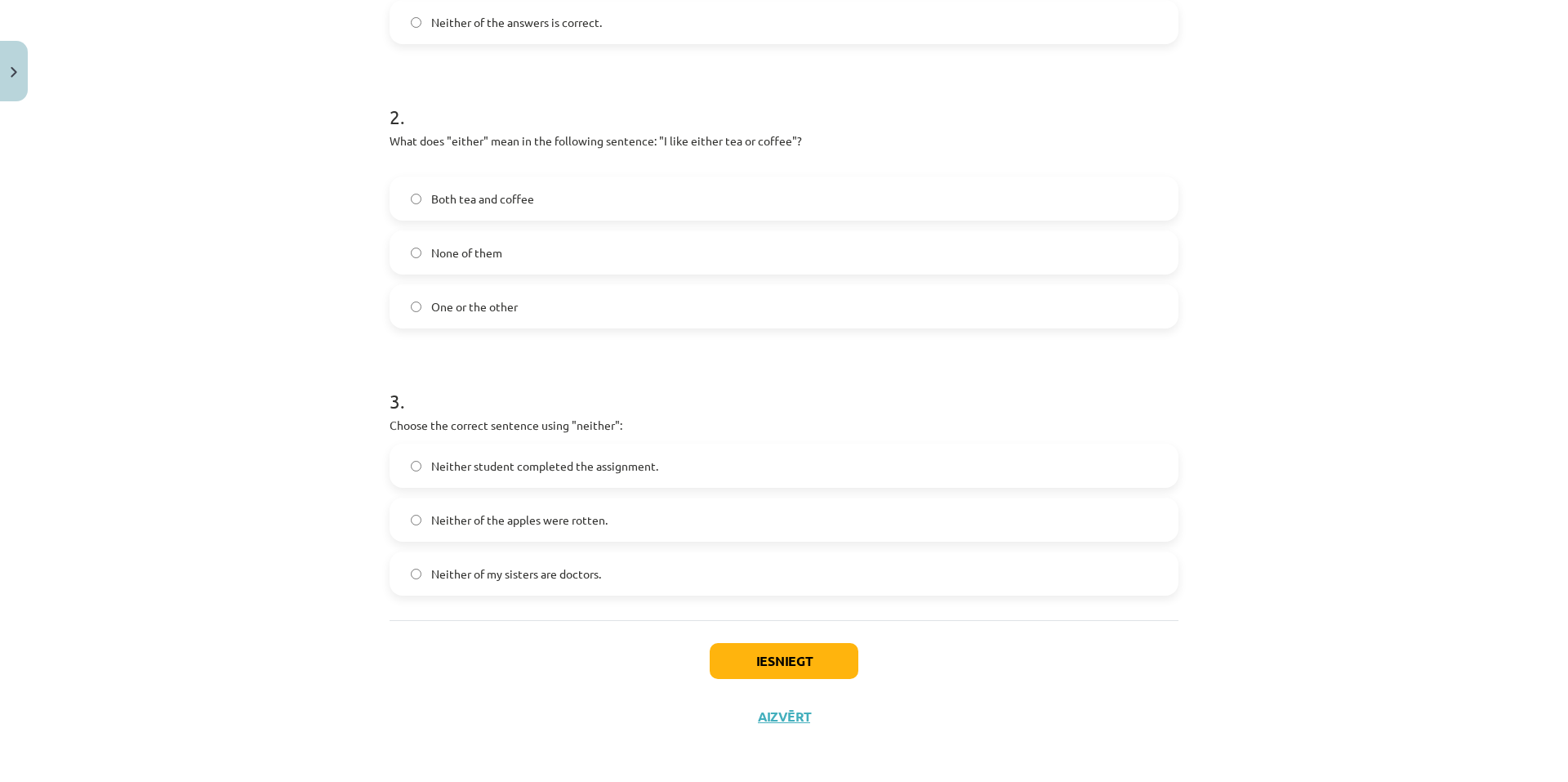
scroll to position [519, 0]
click at [655, 461] on label "Neither student completed the assignment." at bounding box center [784, 462] width 786 height 41
click at [740, 655] on button "Iesniegt" at bounding box center [784, 657] width 148 height 36
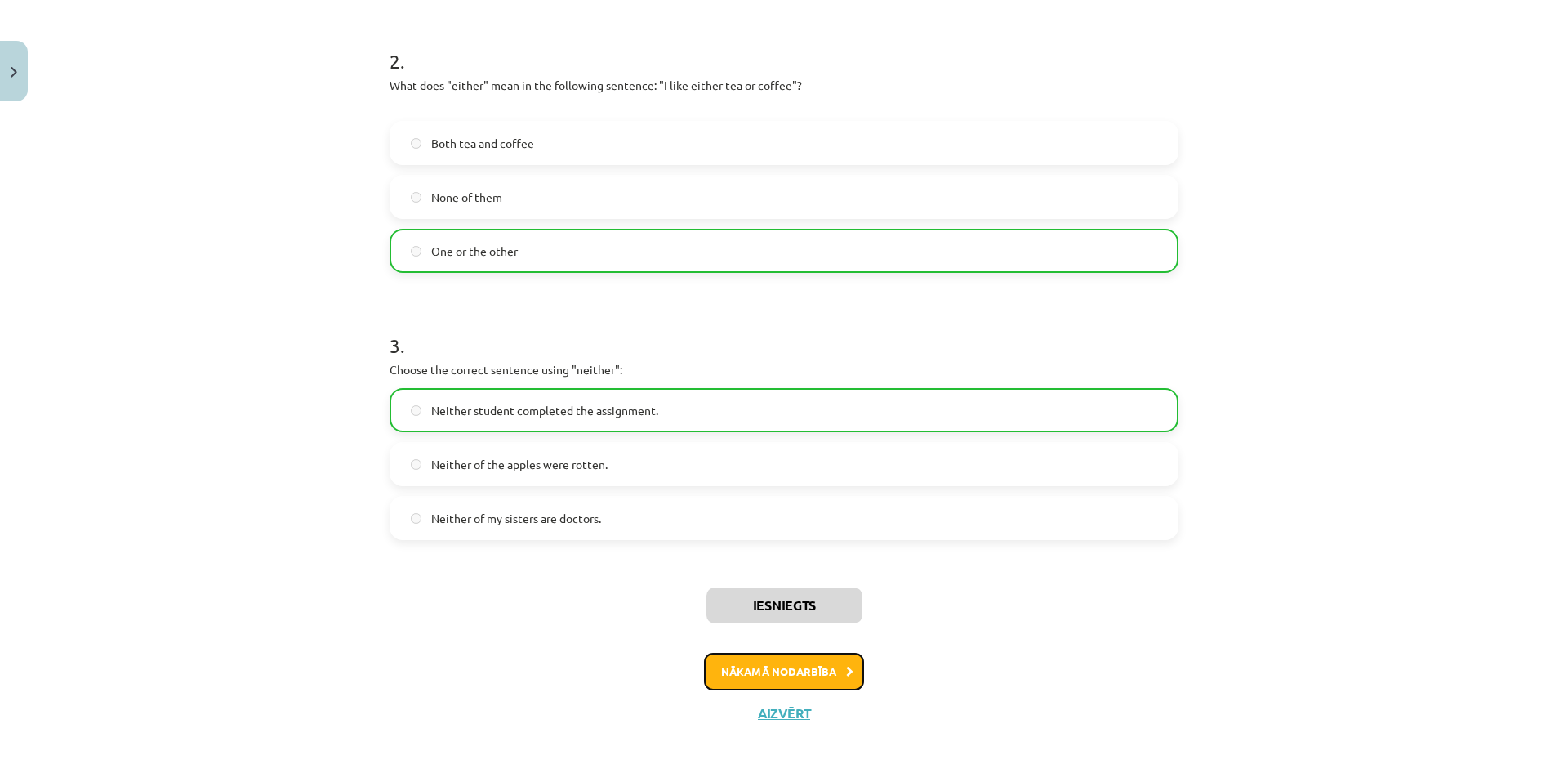
click at [791, 686] on button "Nākamā nodarbība" at bounding box center [784, 671] width 160 height 37
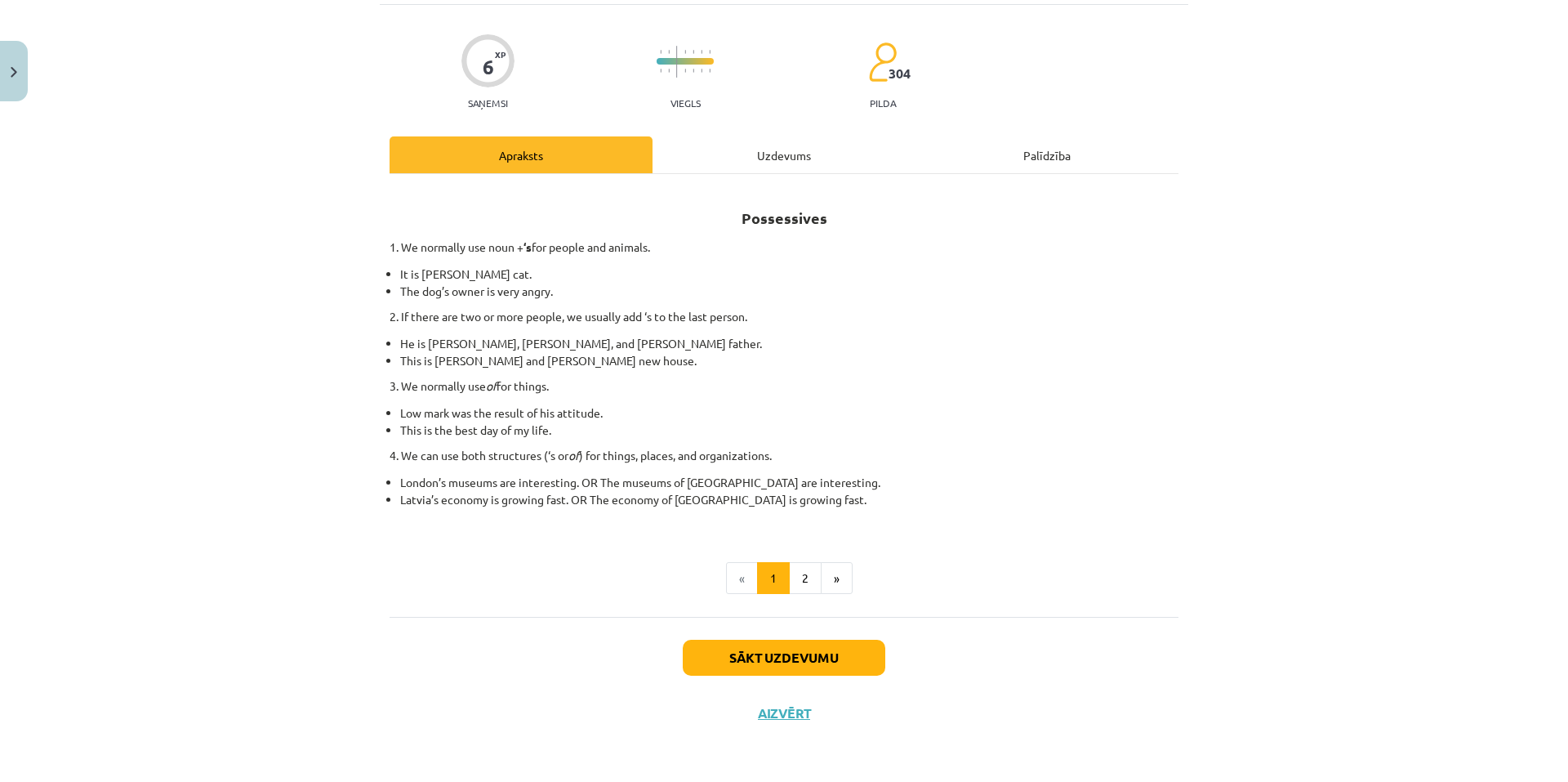
scroll to position [41, 0]
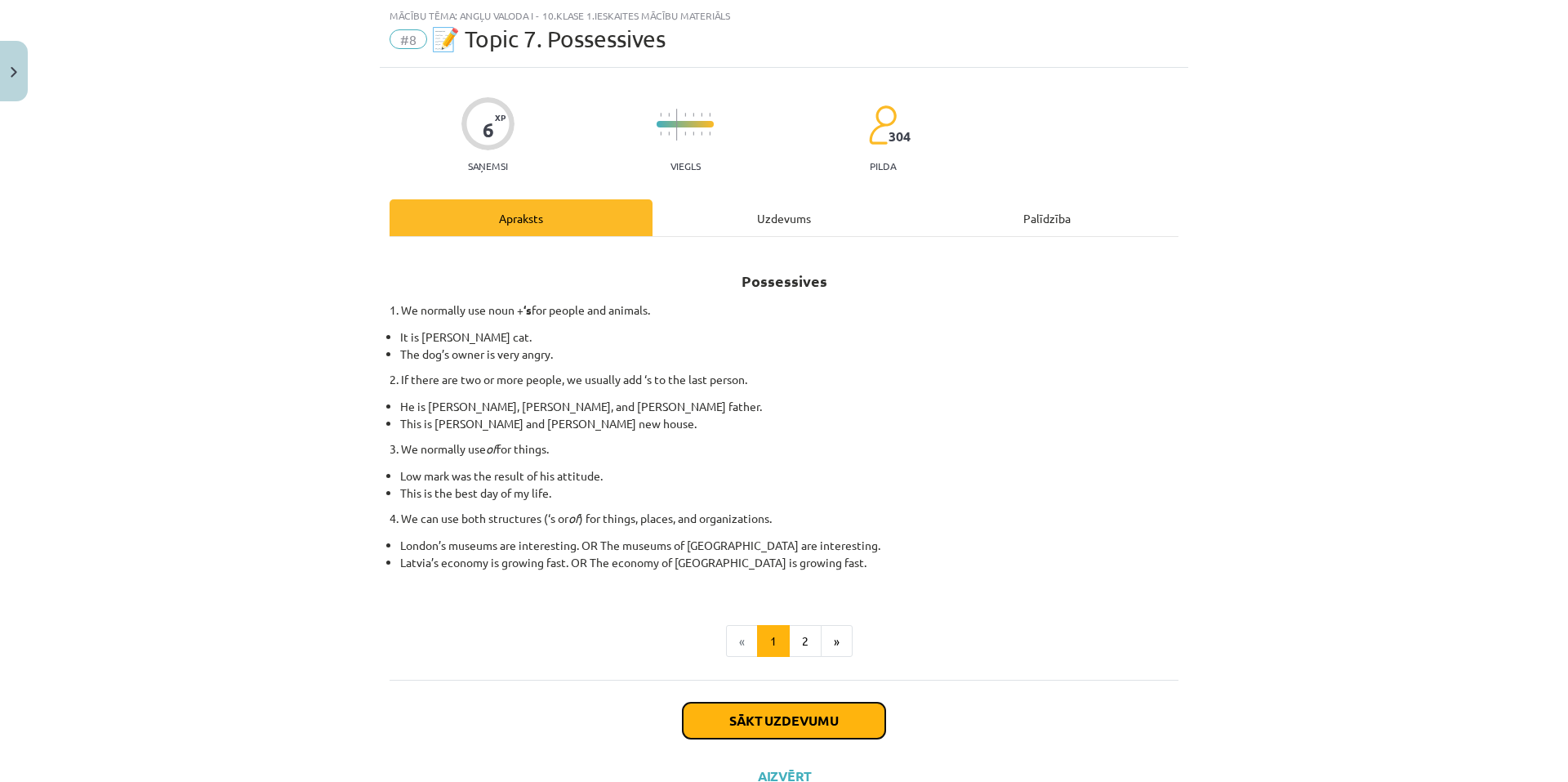
click at [775, 721] on button "Sākt uzdevumu" at bounding box center [784, 720] width 202 height 36
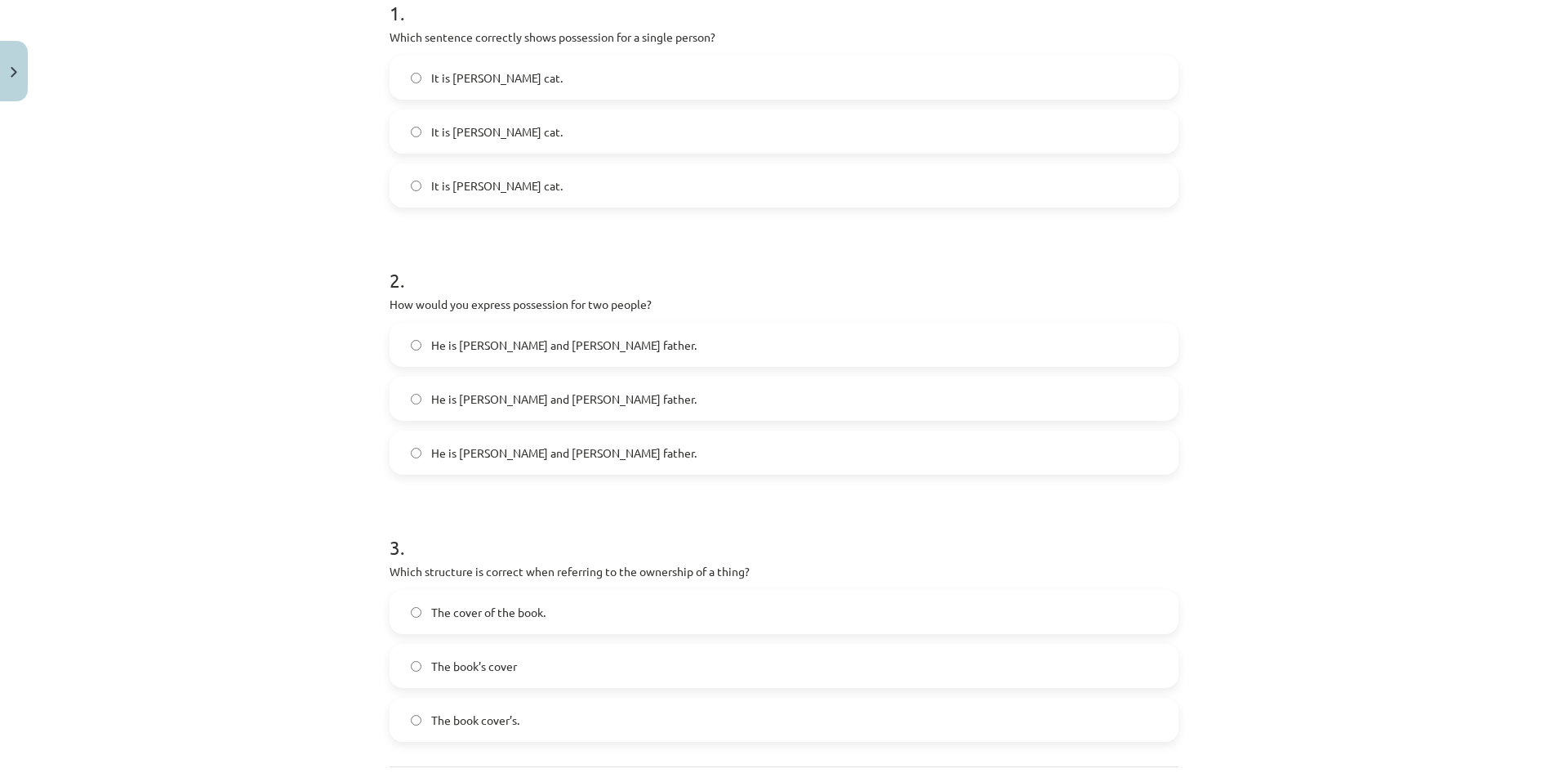
scroll to position [502, 0]
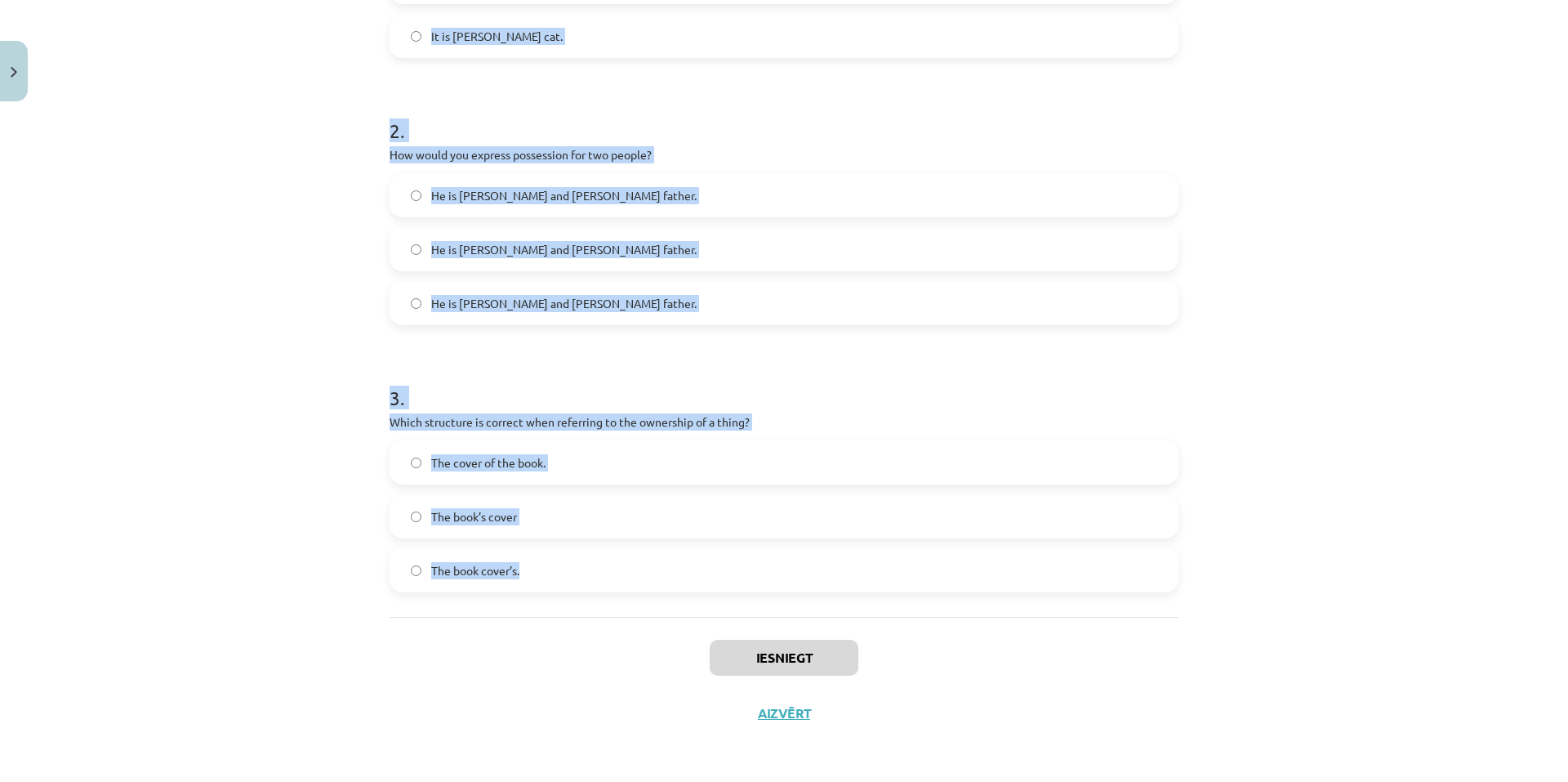
drag, startPoint x: 383, startPoint y: 321, endPoint x: 640, endPoint y: 587, distance: 369.9
click at [640, 587] on div "6 XP Saņemsi Viegls 304 pilda Apraksts Uzdevums Palīdzība 1 . Which sentence co…" at bounding box center [784, 173] width 808 height 1134
copy form "1 . Which sentence correctly shows possession for a single person? It is Janes …"
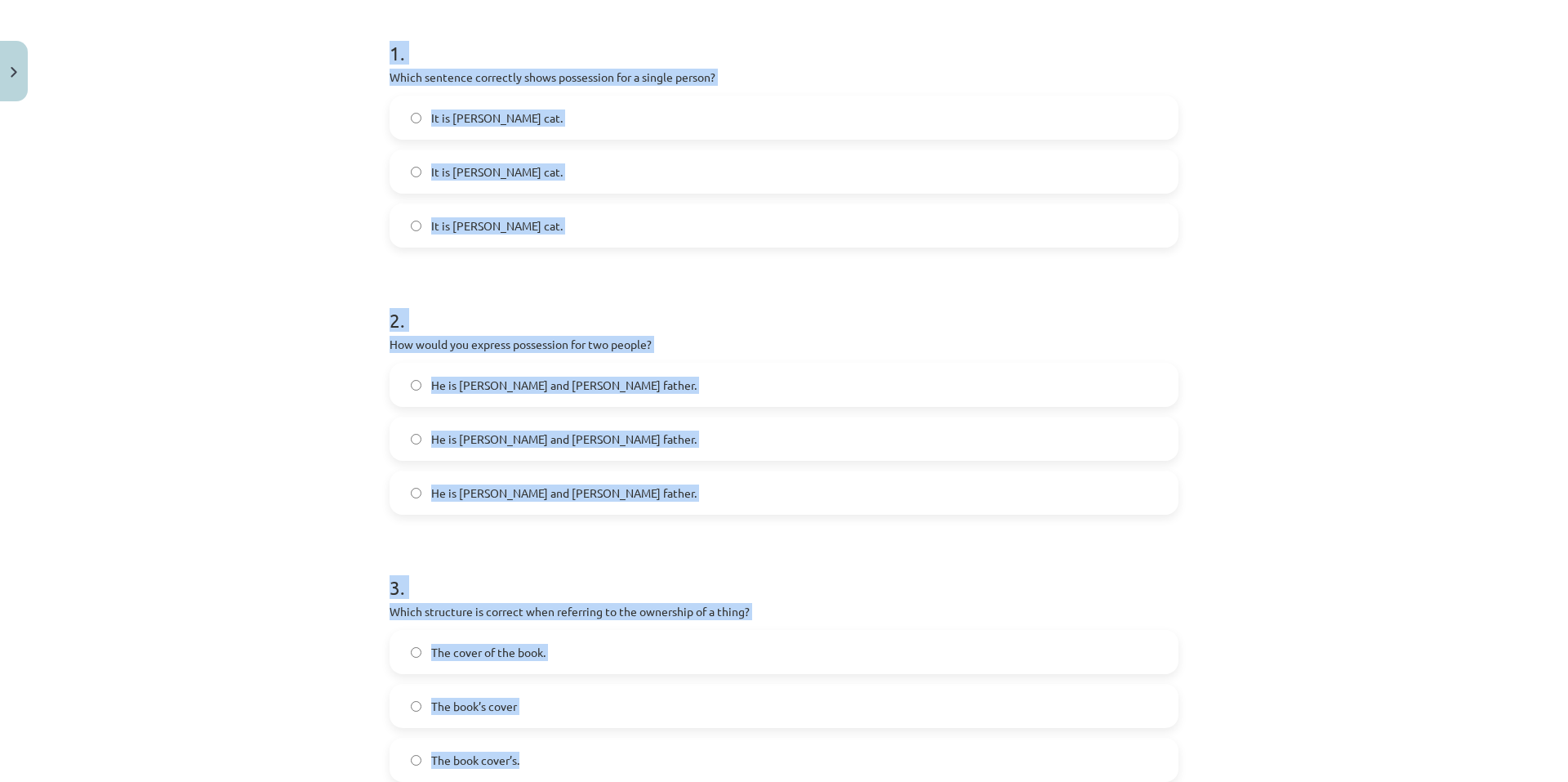
scroll to position [256, 0]
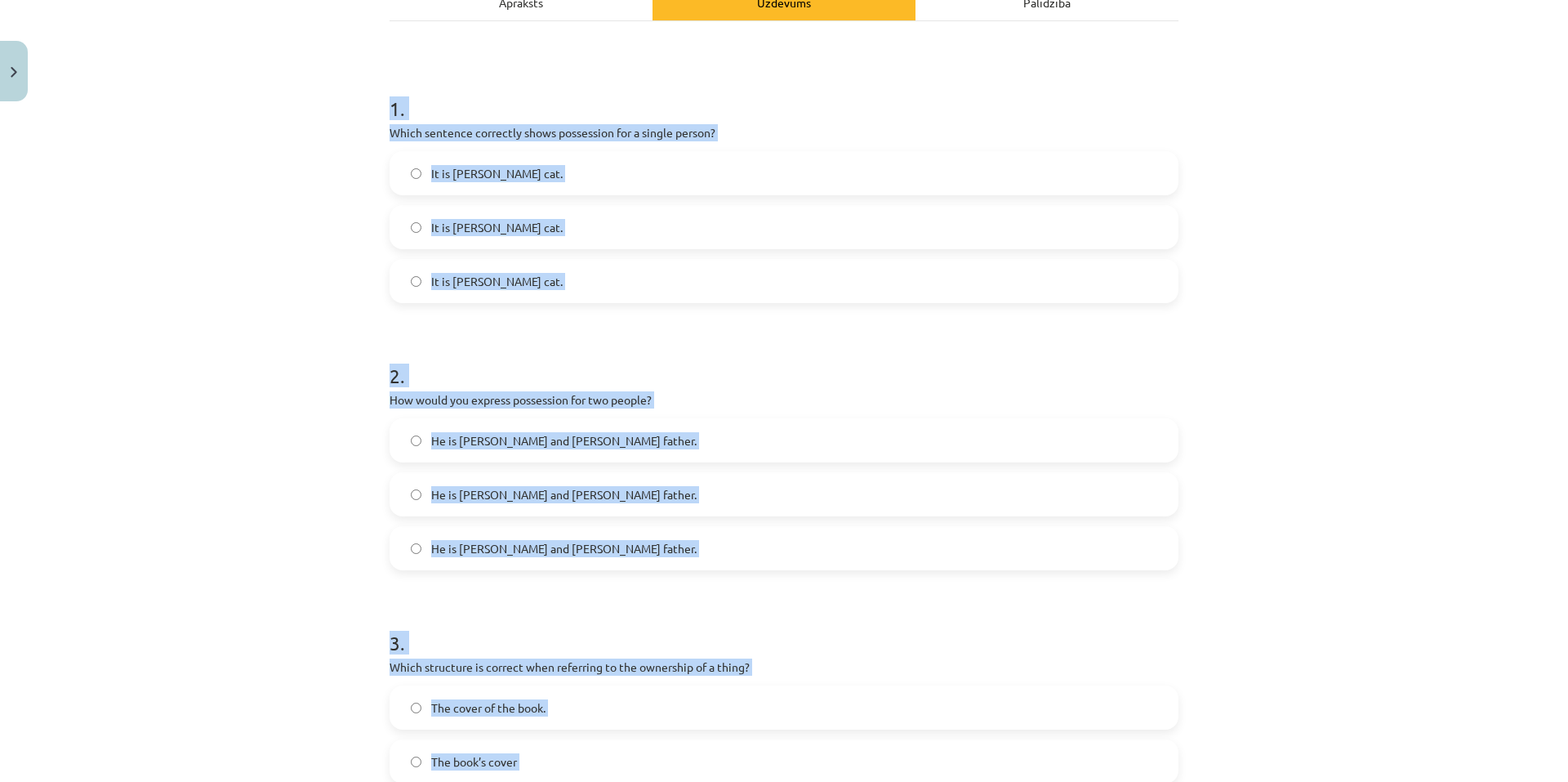
click at [235, 308] on div "Mācību tēma: Angļu valoda i - 10.klase 1.ieskaites mācību materiāls #8 📝 Topic …" at bounding box center [784, 391] width 1568 height 782
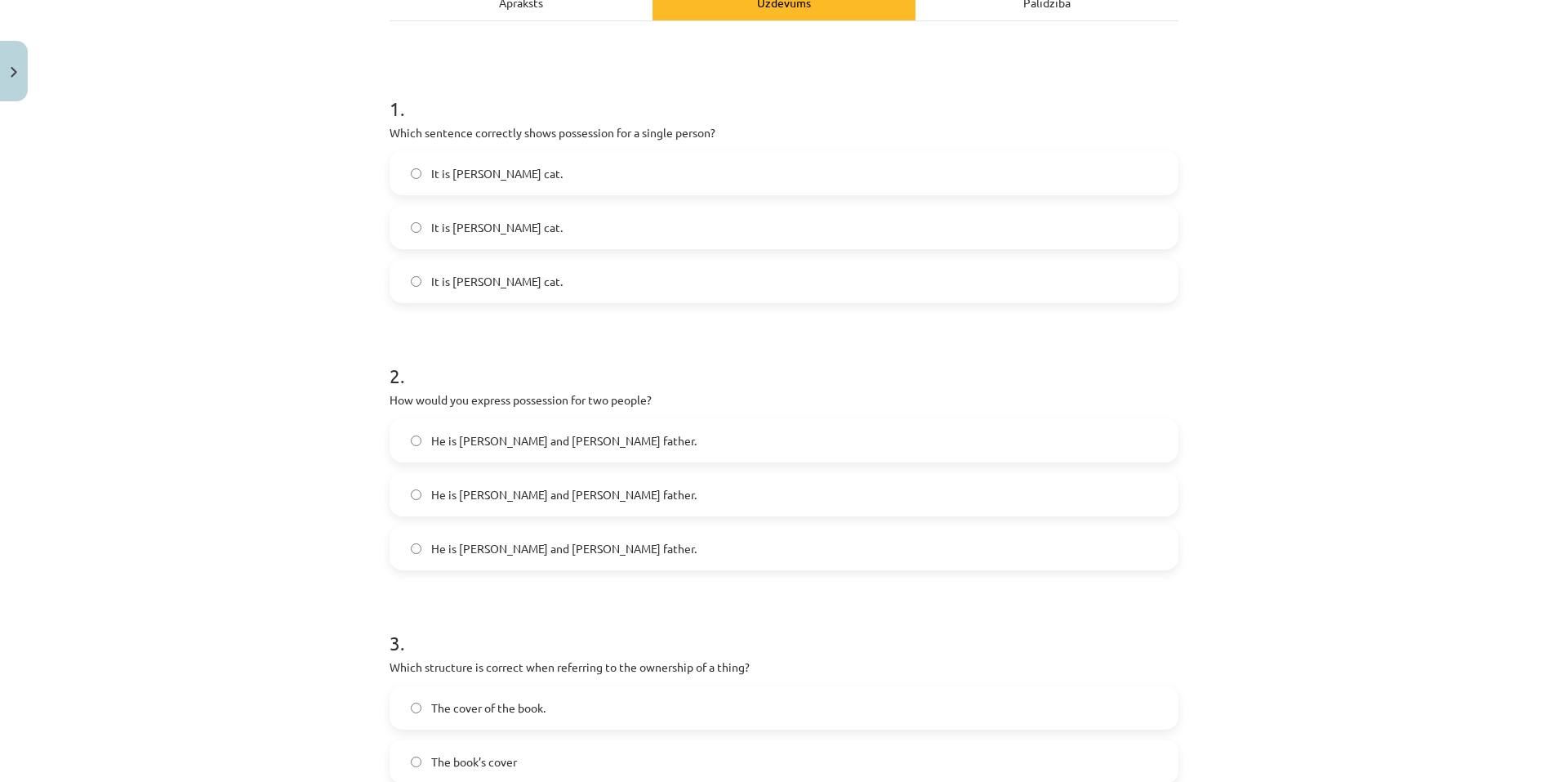
click at [472, 285] on span "It is Jane’s cat." at bounding box center [497, 281] width 132 height 17
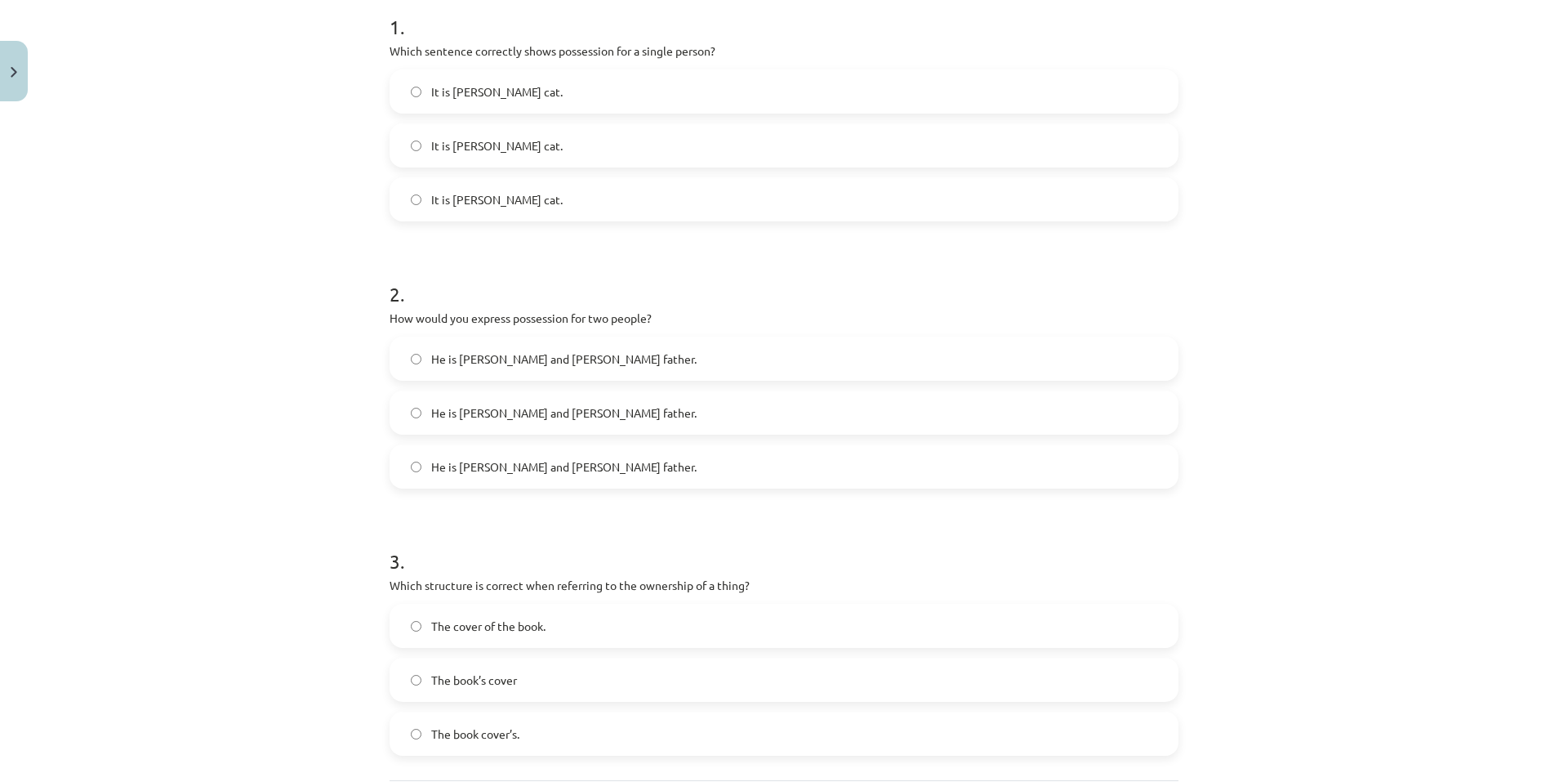
click at [545, 415] on span "He is Alice and James’s father." at bounding box center [564, 413] width 265 height 17
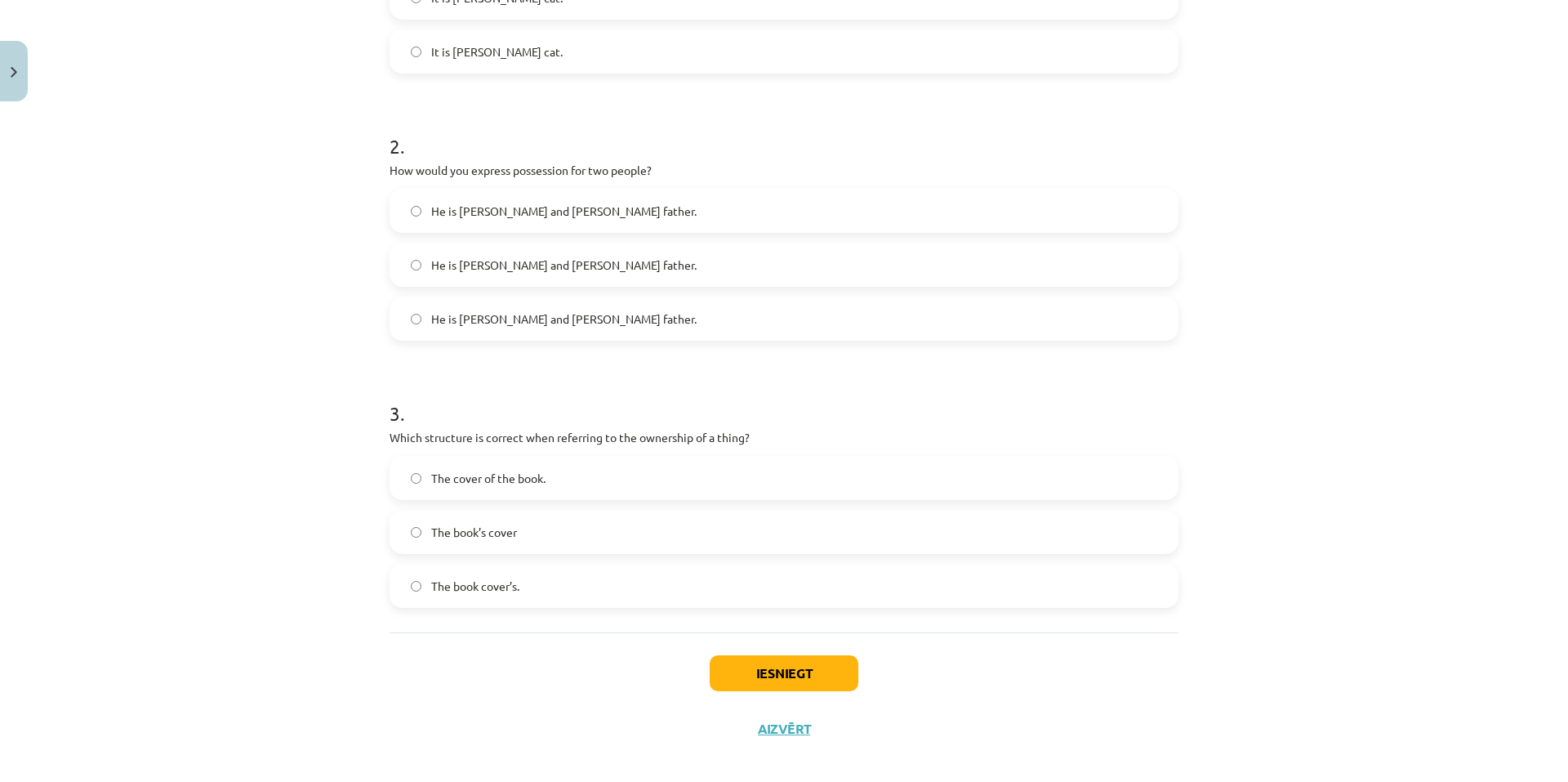
scroll to position [502, 0]
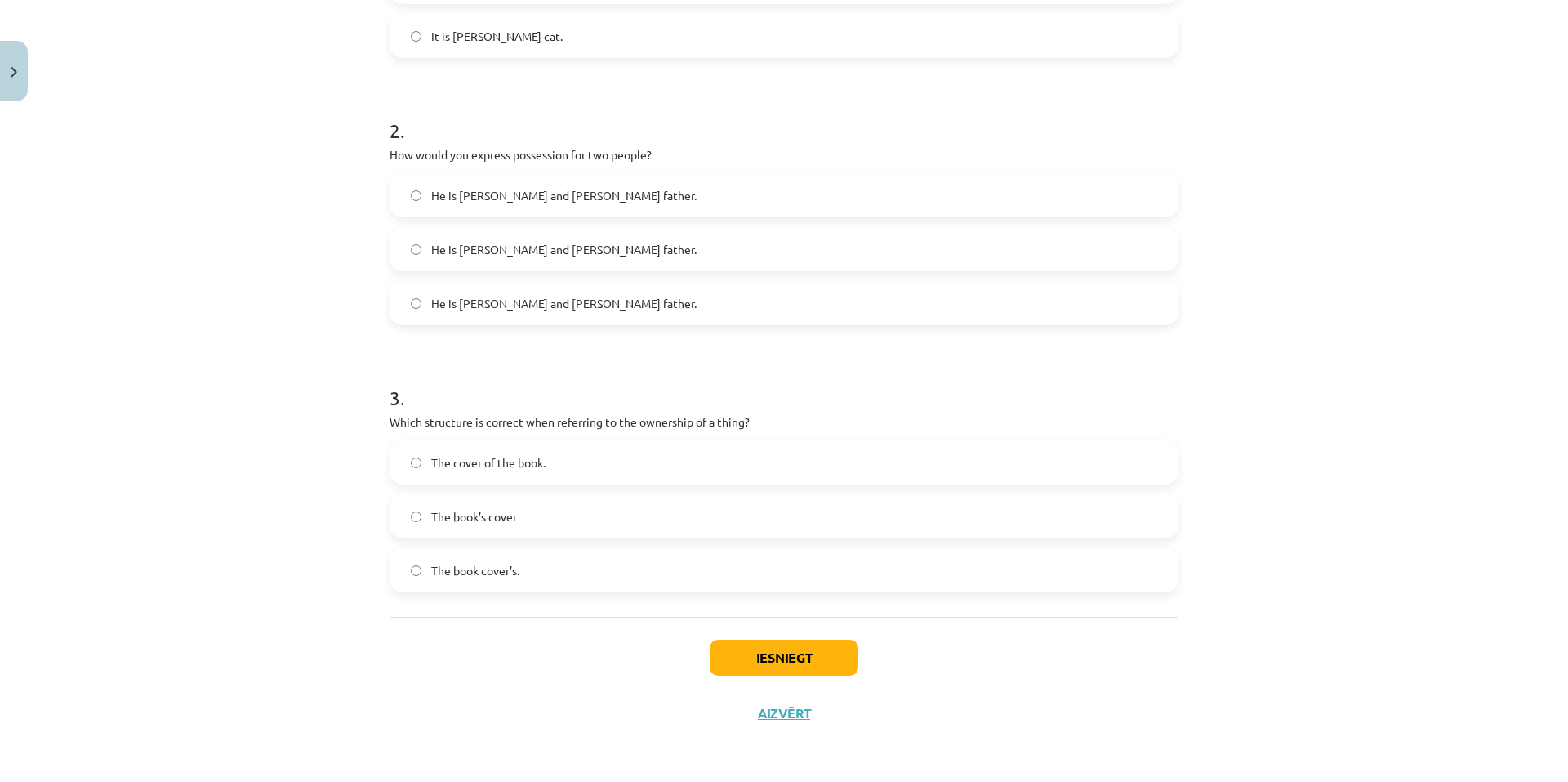
drag, startPoint x: 546, startPoint y: 459, endPoint x: 552, endPoint y: 468, distance: 10.8
click at [545, 459] on label "The cover of the book." at bounding box center [784, 462] width 786 height 41
click at [714, 648] on button "Iesniegt" at bounding box center [784, 657] width 148 height 36
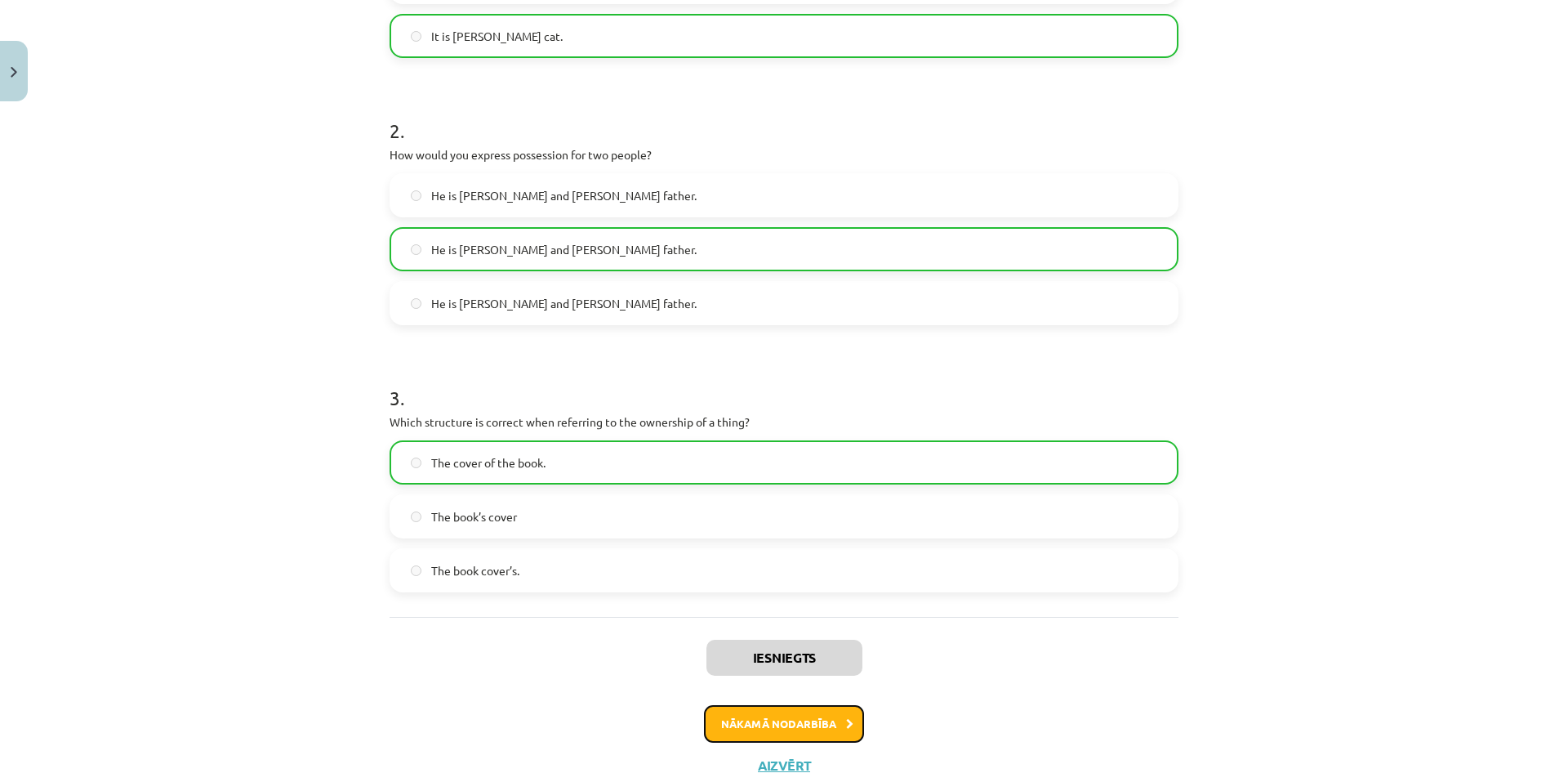
click at [719, 725] on button "Nākamā nodarbība" at bounding box center [784, 723] width 160 height 37
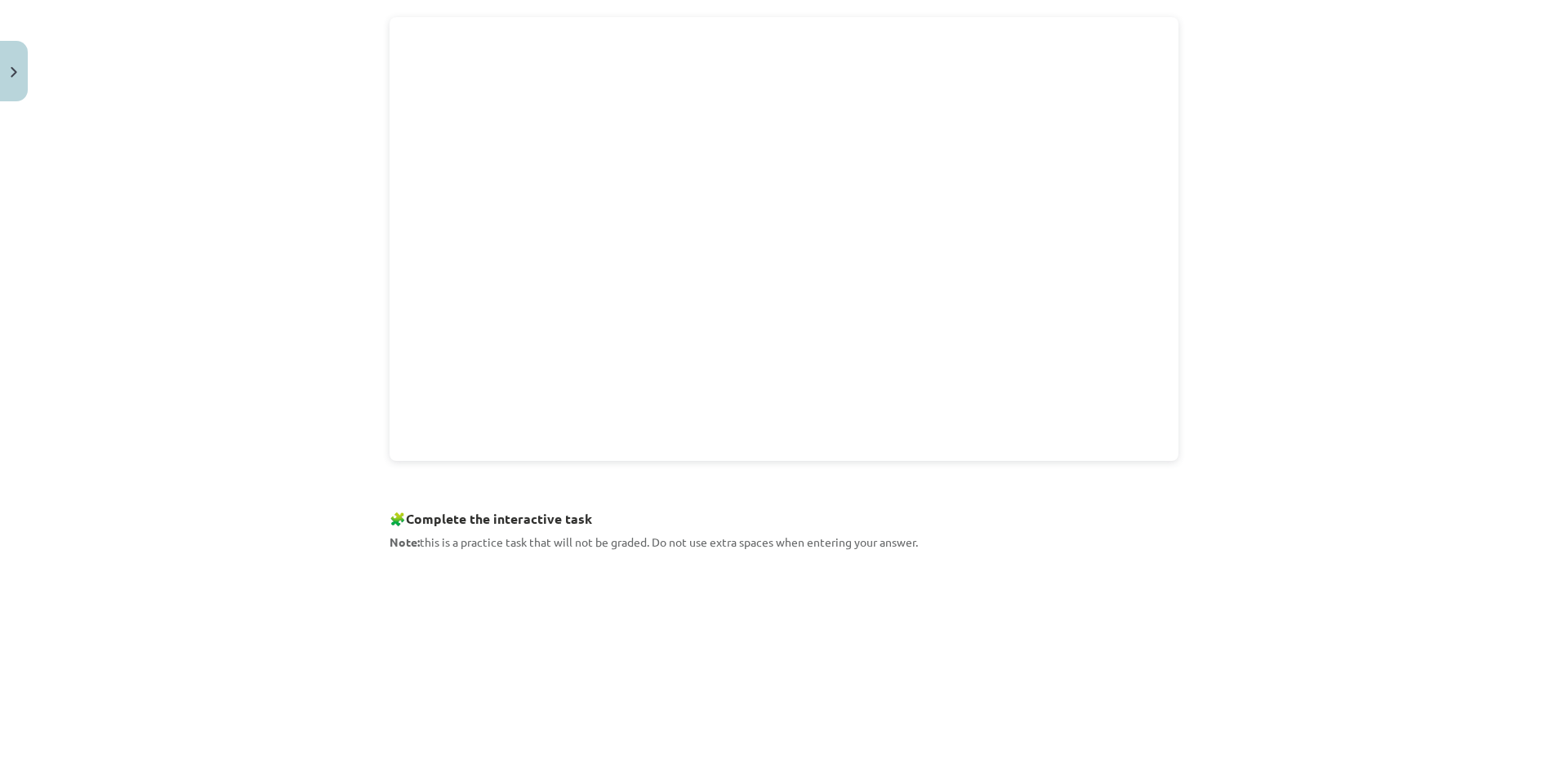
scroll to position [600, 0]
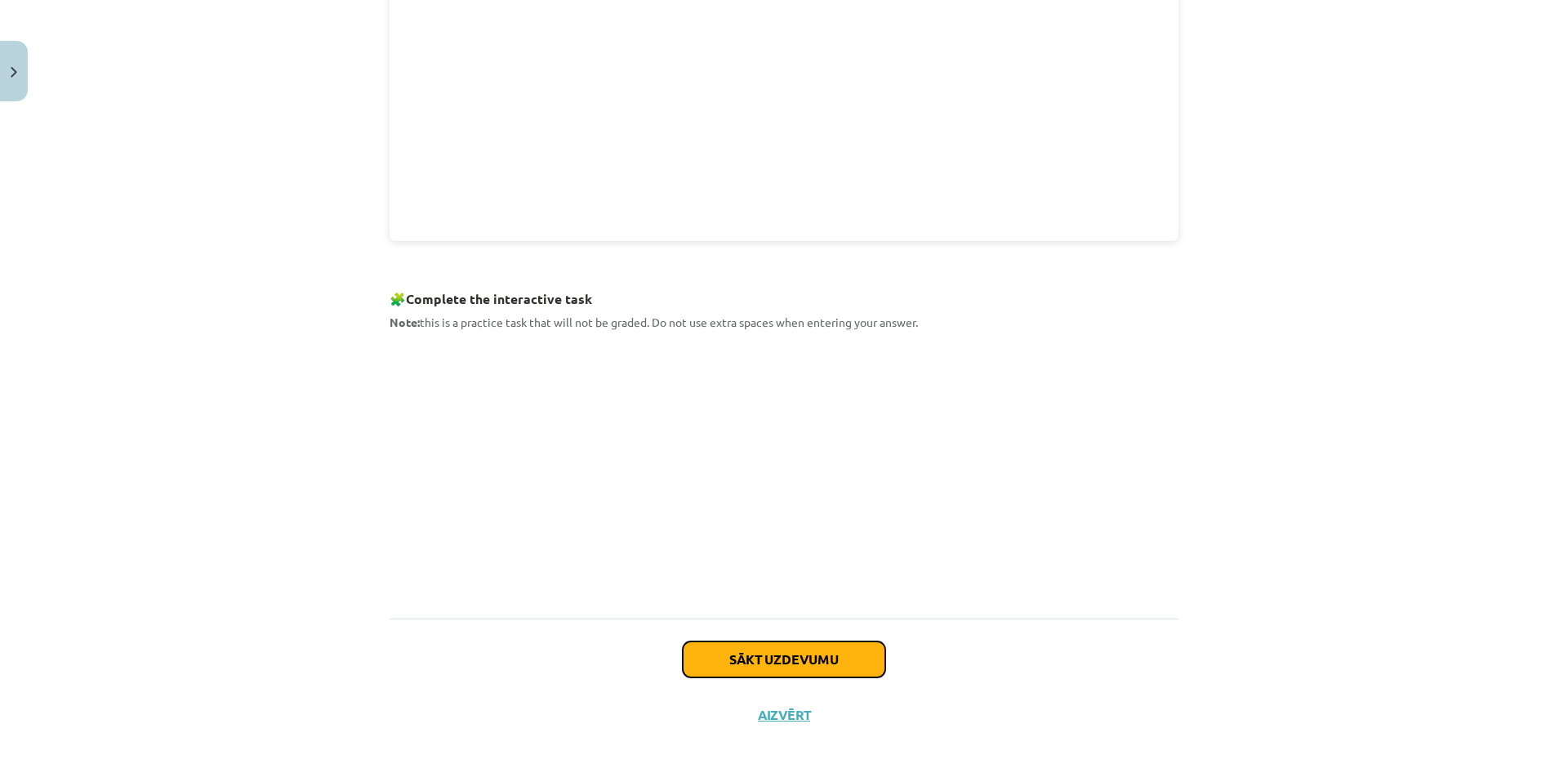
click at [735, 657] on button "Sākt uzdevumu" at bounding box center [784, 658] width 202 height 36
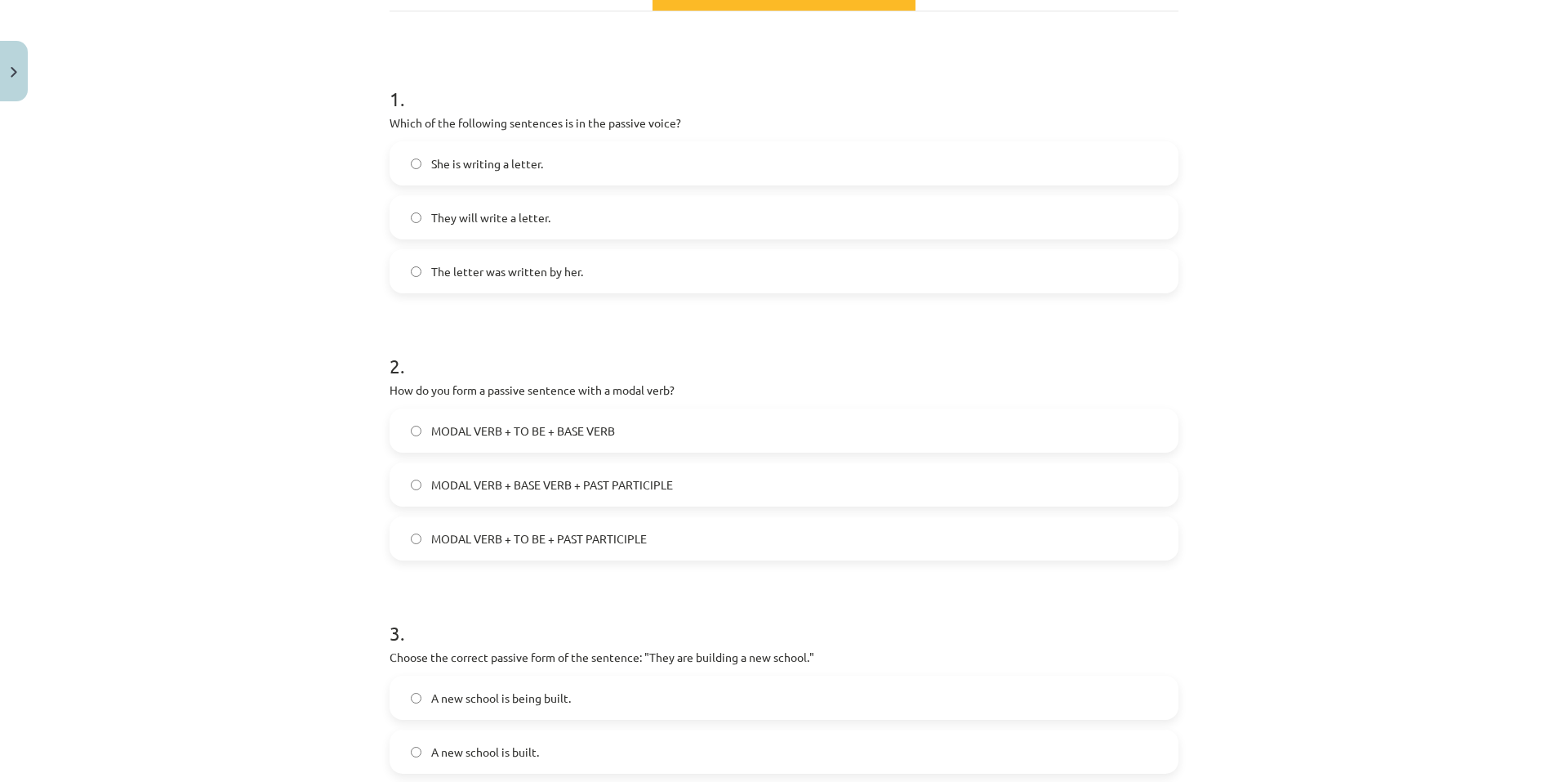
scroll to position [286, 0]
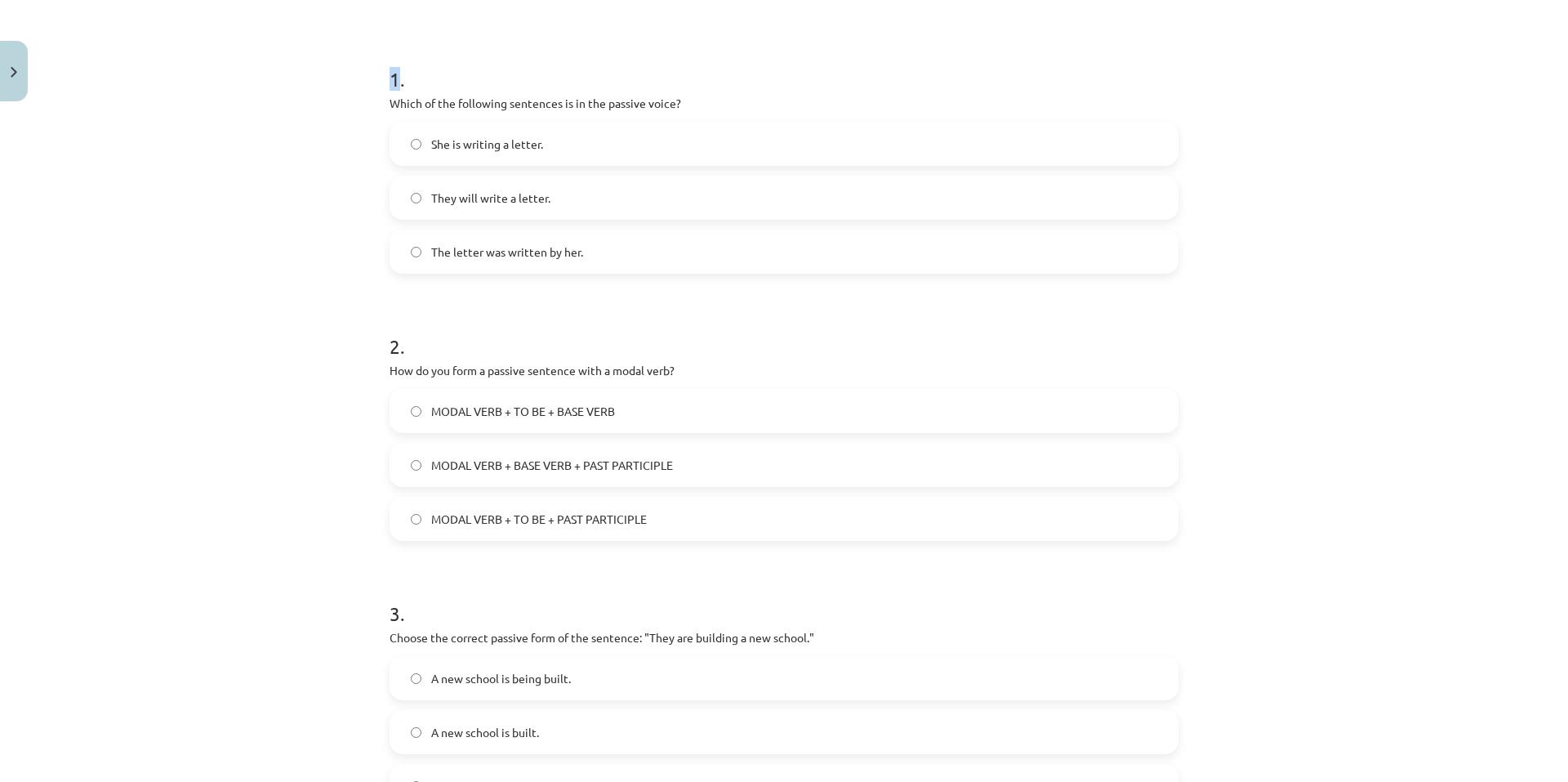
click at [390, 79] on h1 "1 ." at bounding box center [784, 64] width 789 height 51
click at [350, 156] on div "Mācību tēma: Angļu valoda i - 10.klase 1.ieskaites mācību materiāls #9 📝 Topic …" at bounding box center [784, 391] width 1568 height 782
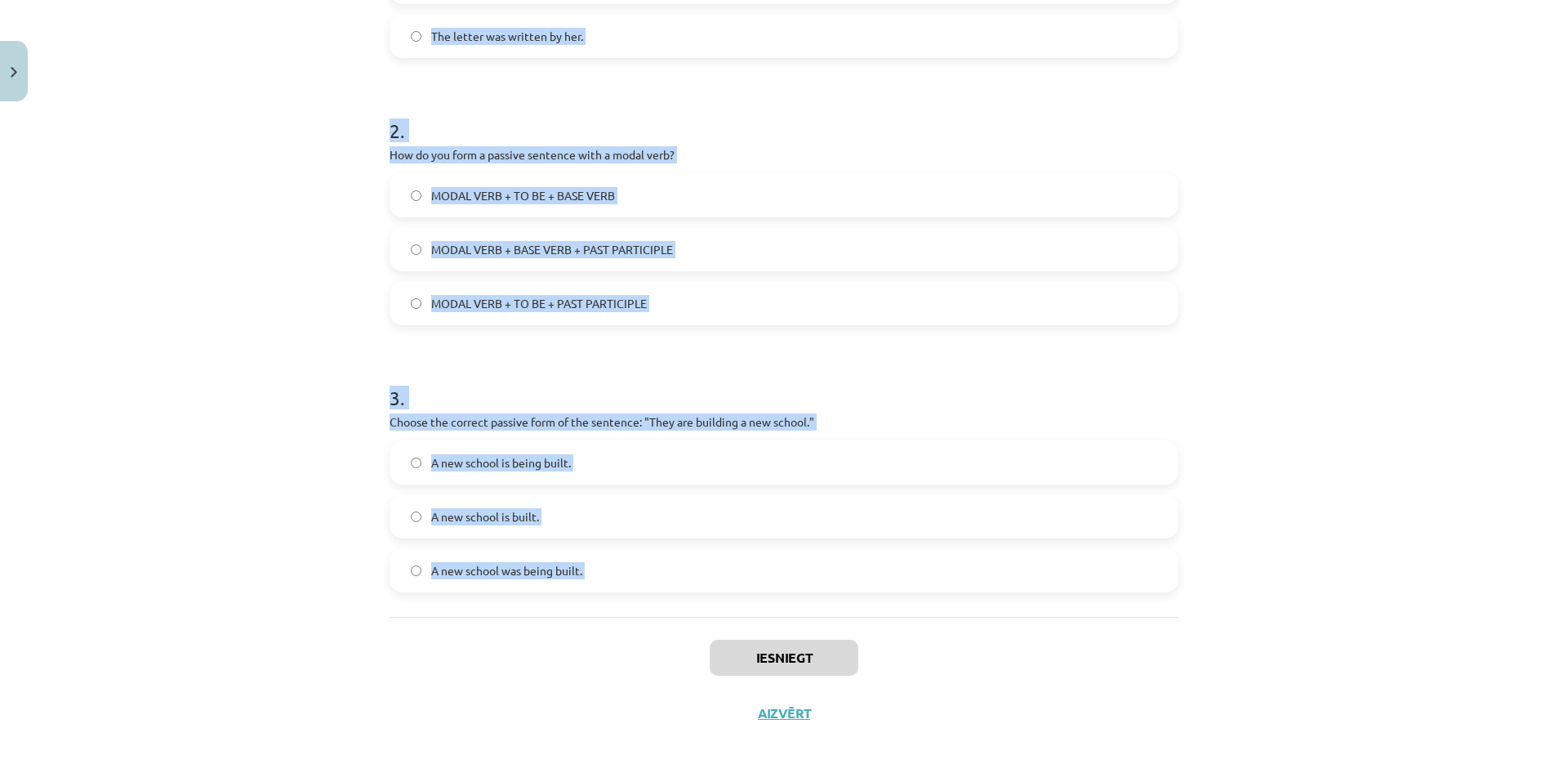
drag, startPoint x: 382, startPoint y: 80, endPoint x: 597, endPoint y: 610, distance: 571.9
click at [606, 624] on div "6 XP Saņemsi Grūts 305 pilda Apraksts Uzdevums Palīdzība 1 . Which of the follo…" at bounding box center [784, 173] width 808 height 1134
copy form "1 . Which of the following sentences is in the passive voice? She is writing a …"
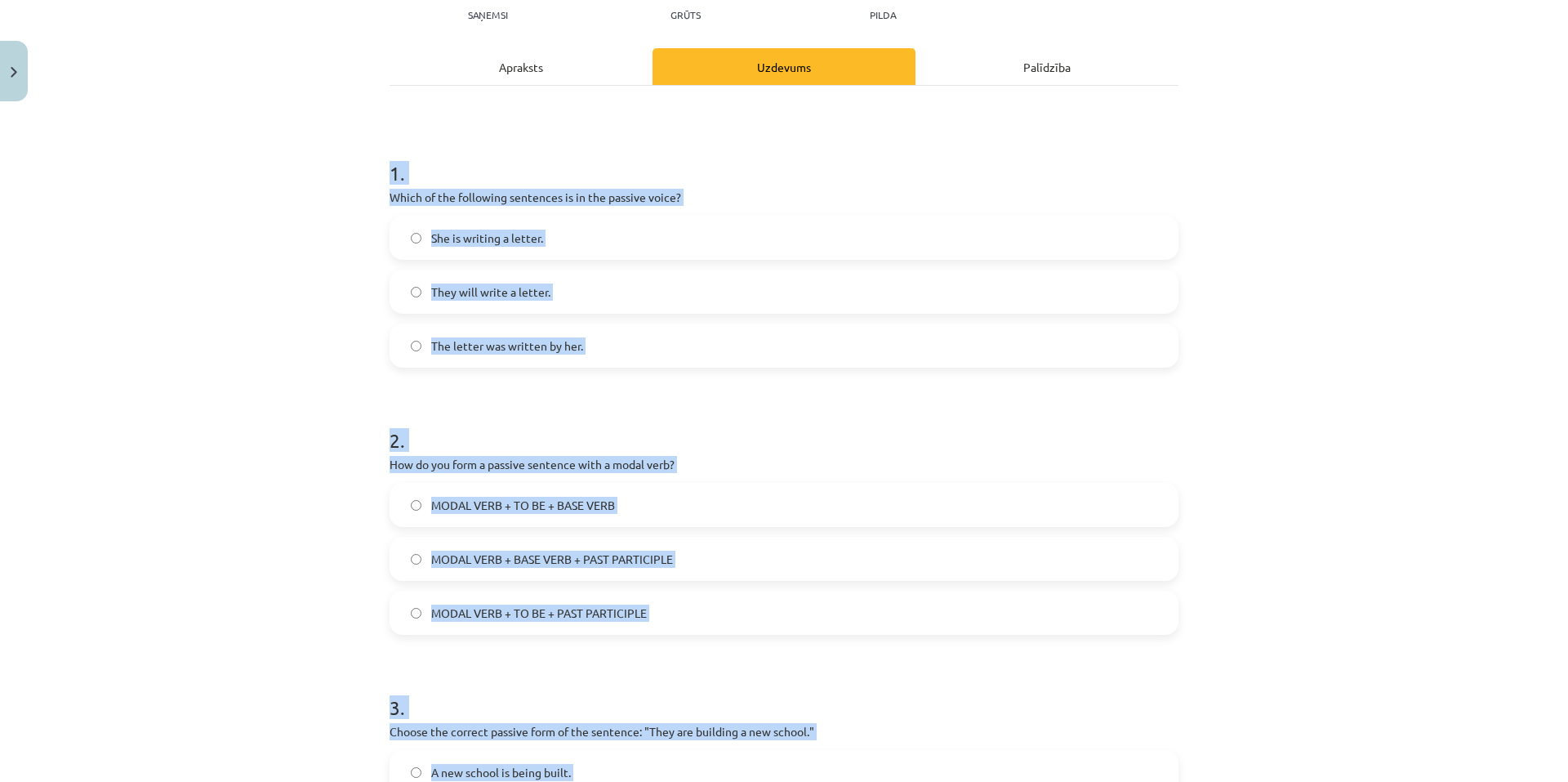
scroll to position [175, 0]
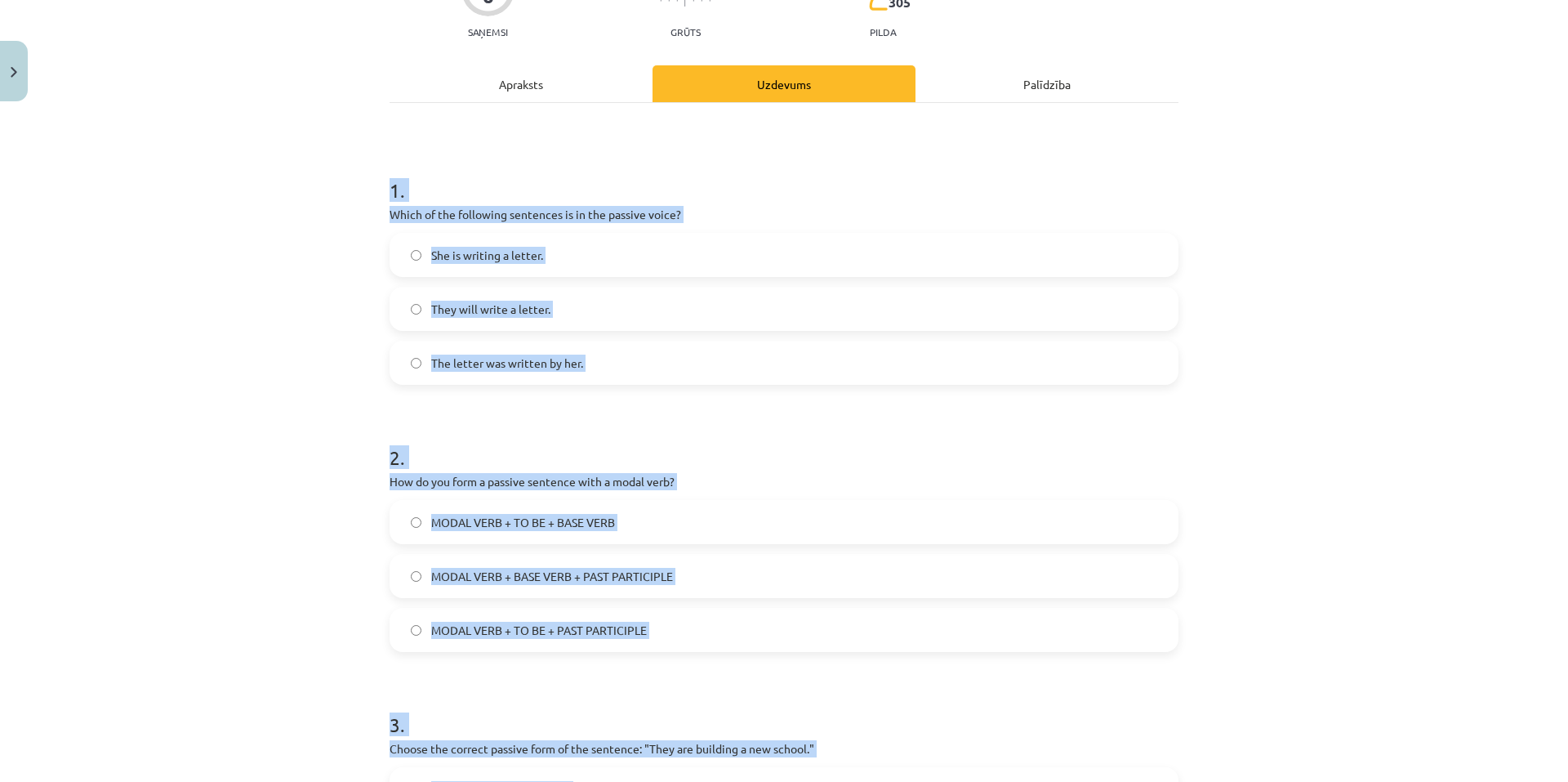
click at [322, 321] on div "Mācību tēma: Angļu valoda i - 10.klase 1.ieskaites mācību materiāls #9 📝 Topic …" at bounding box center [784, 391] width 1568 height 782
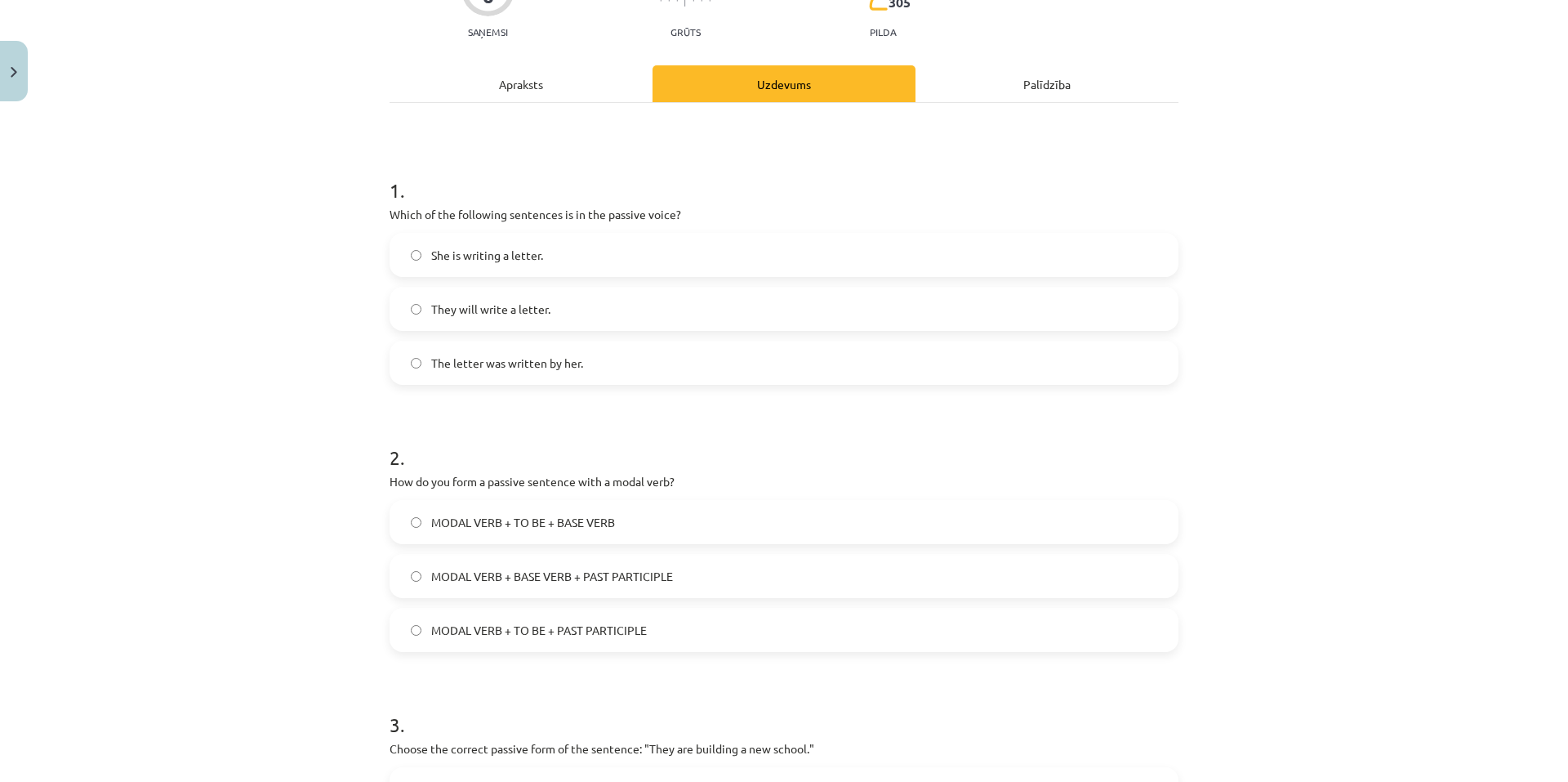
drag, startPoint x: 670, startPoint y: 367, endPoint x: 662, endPoint y: 369, distance: 8.2
click at [669, 367] on label "The letter was written by her." at bounding box center [784, 362] width 786 height 41
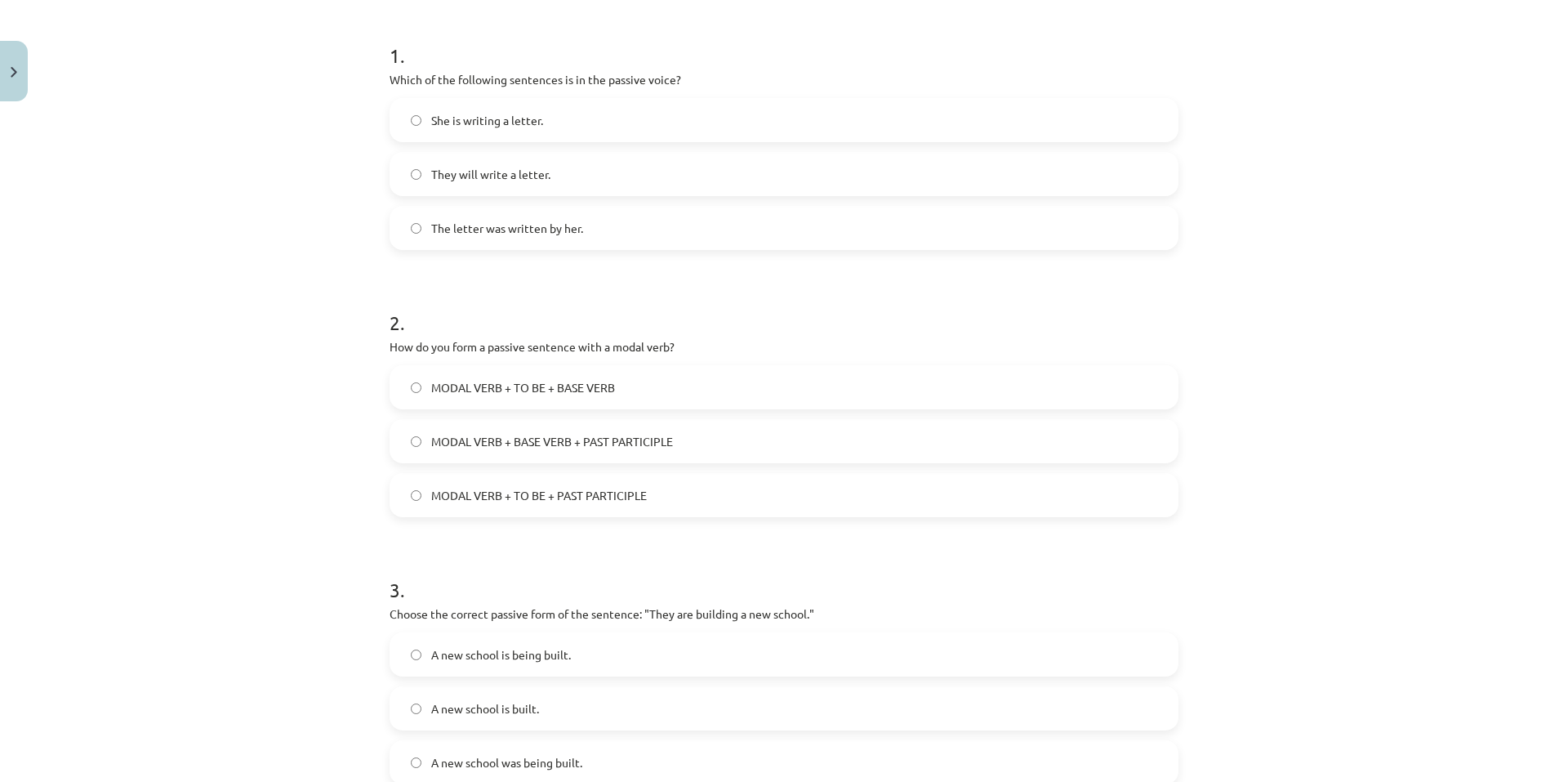
scroll to position [420, 0]
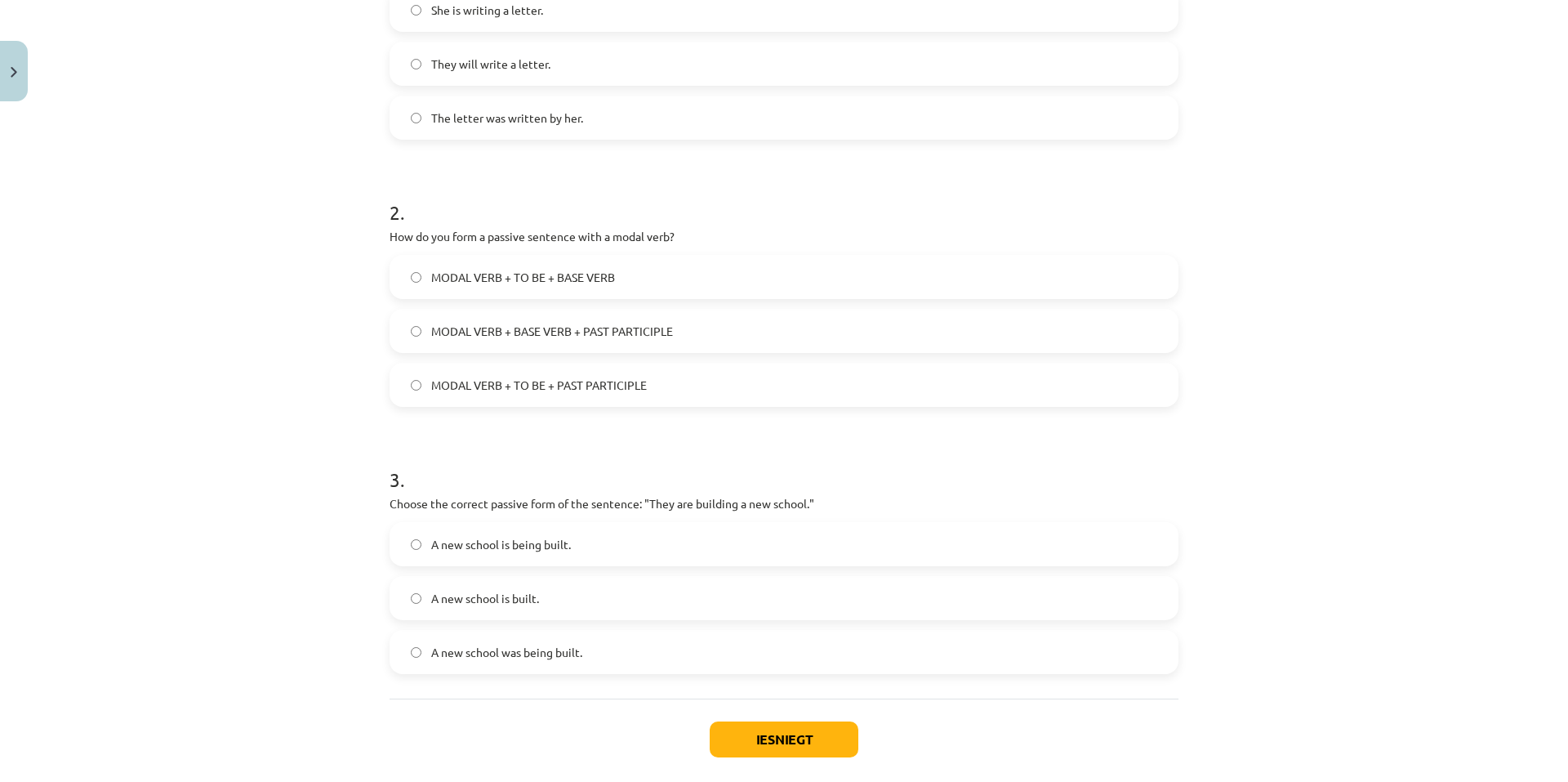
click at [611, 366] on label "MODAL VERB + TO BE + PAST PARTICIPLE" at bounding box center [784, 384] width 786 height 41
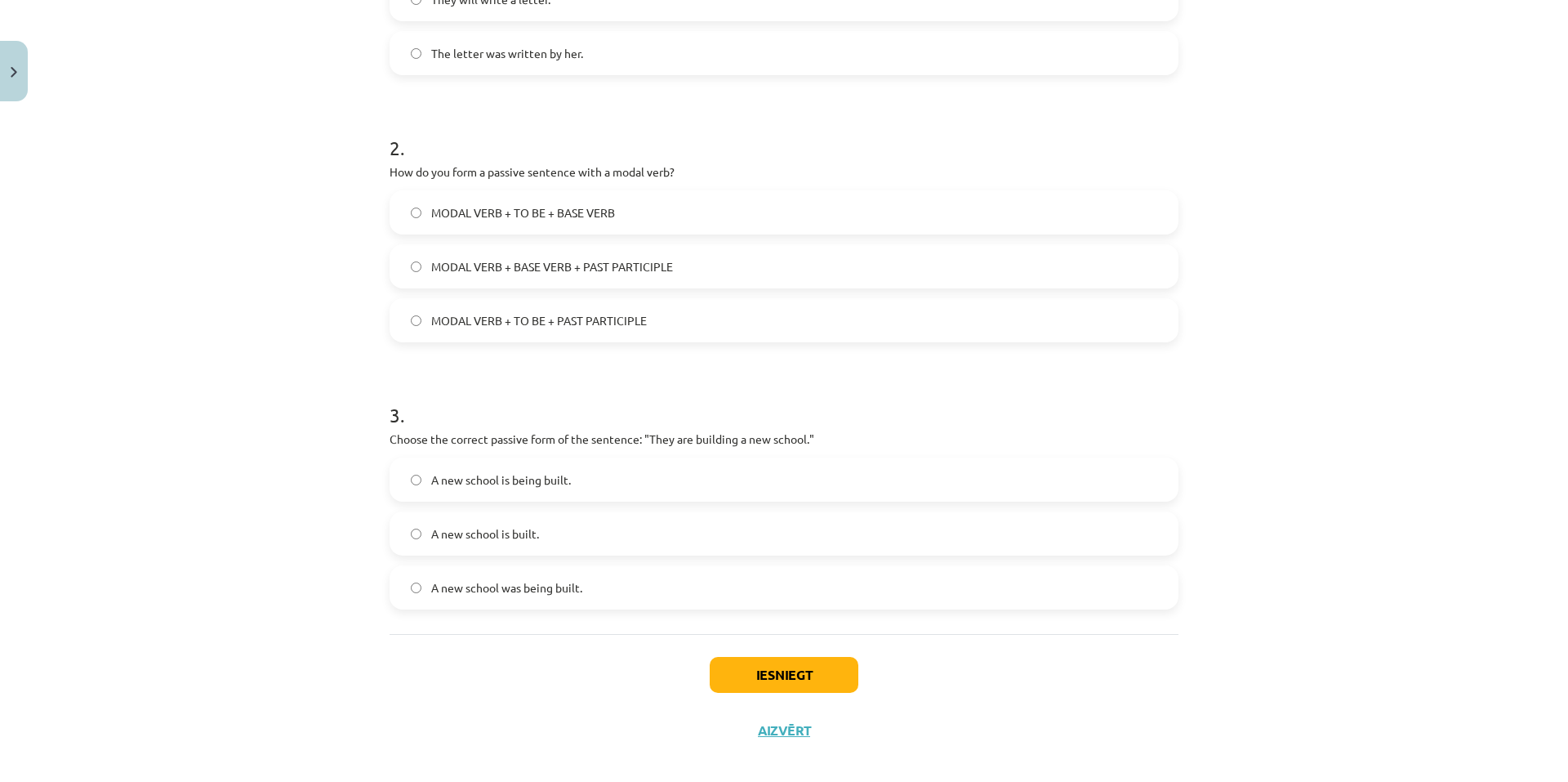
scroll to position [502, 0]
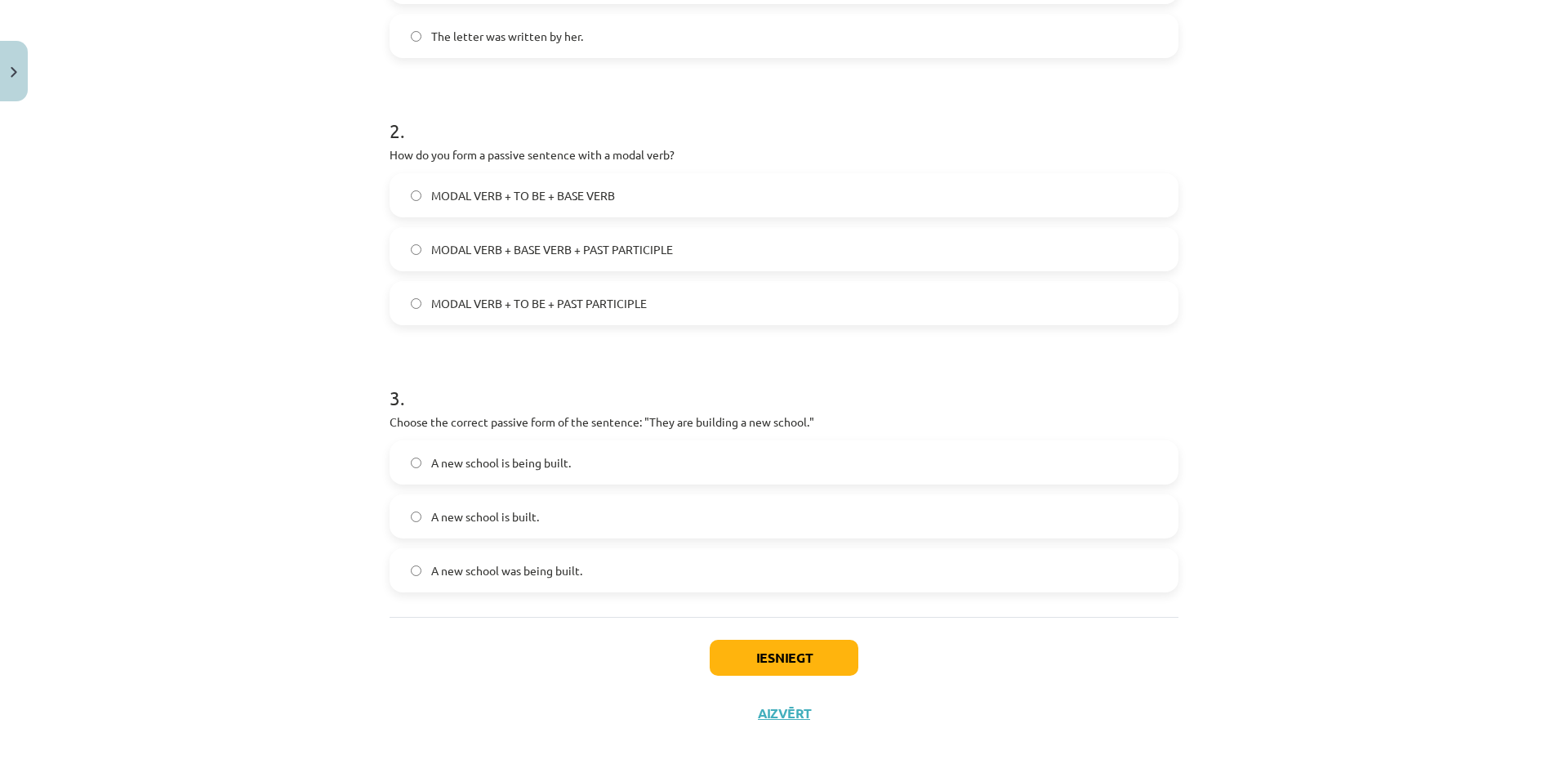
click at [493, 467] on span "A new school is being built." at bounding box center [501, 463] width 139 height 17
click at [733, 662] on button "Iesniegt" at bounding box center [784, 657] width 148 height 36
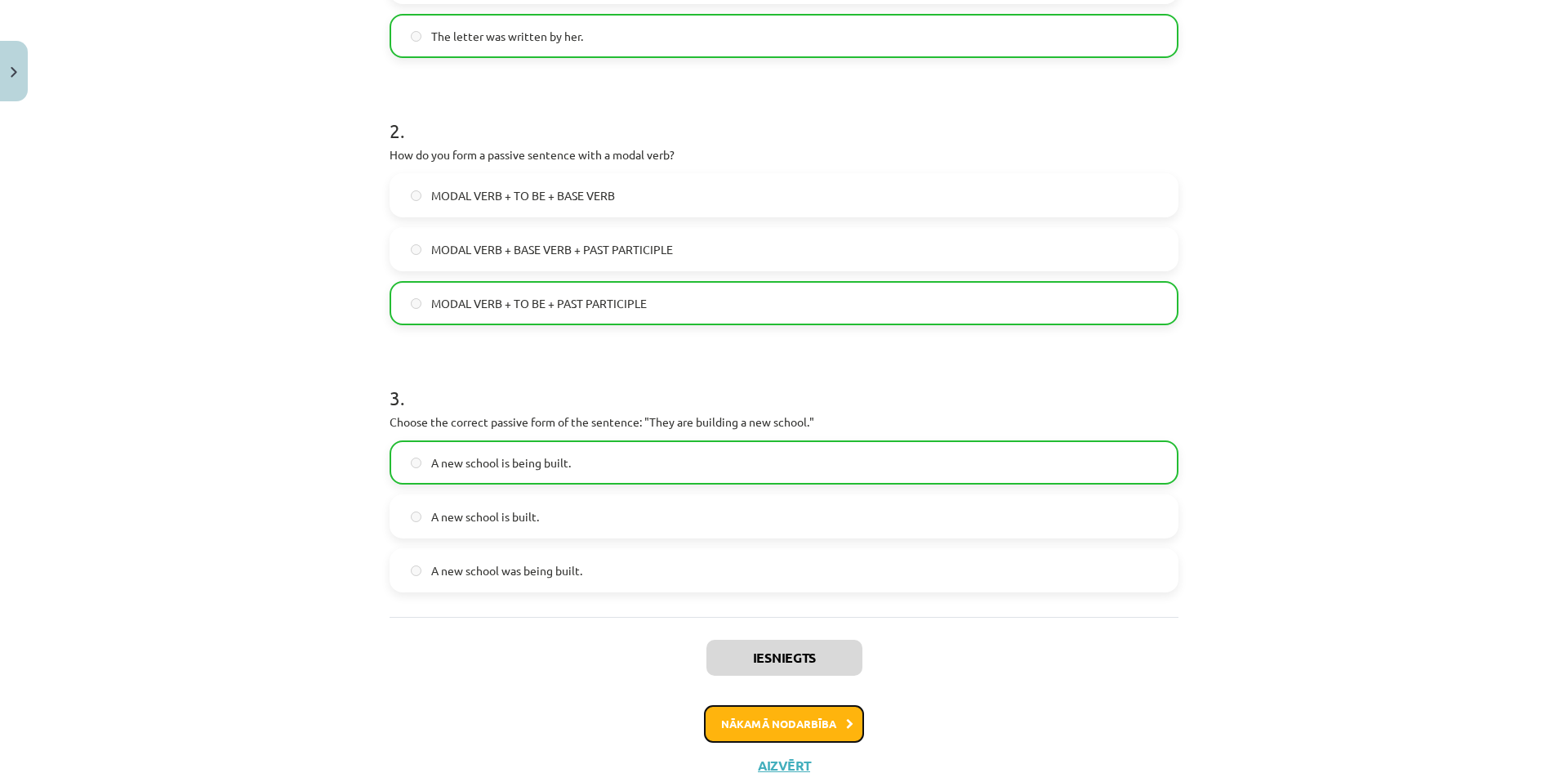
click at [806, 728] on button "Nākamā nodarbība" at bounding box center [784, 723] width 160 height 37
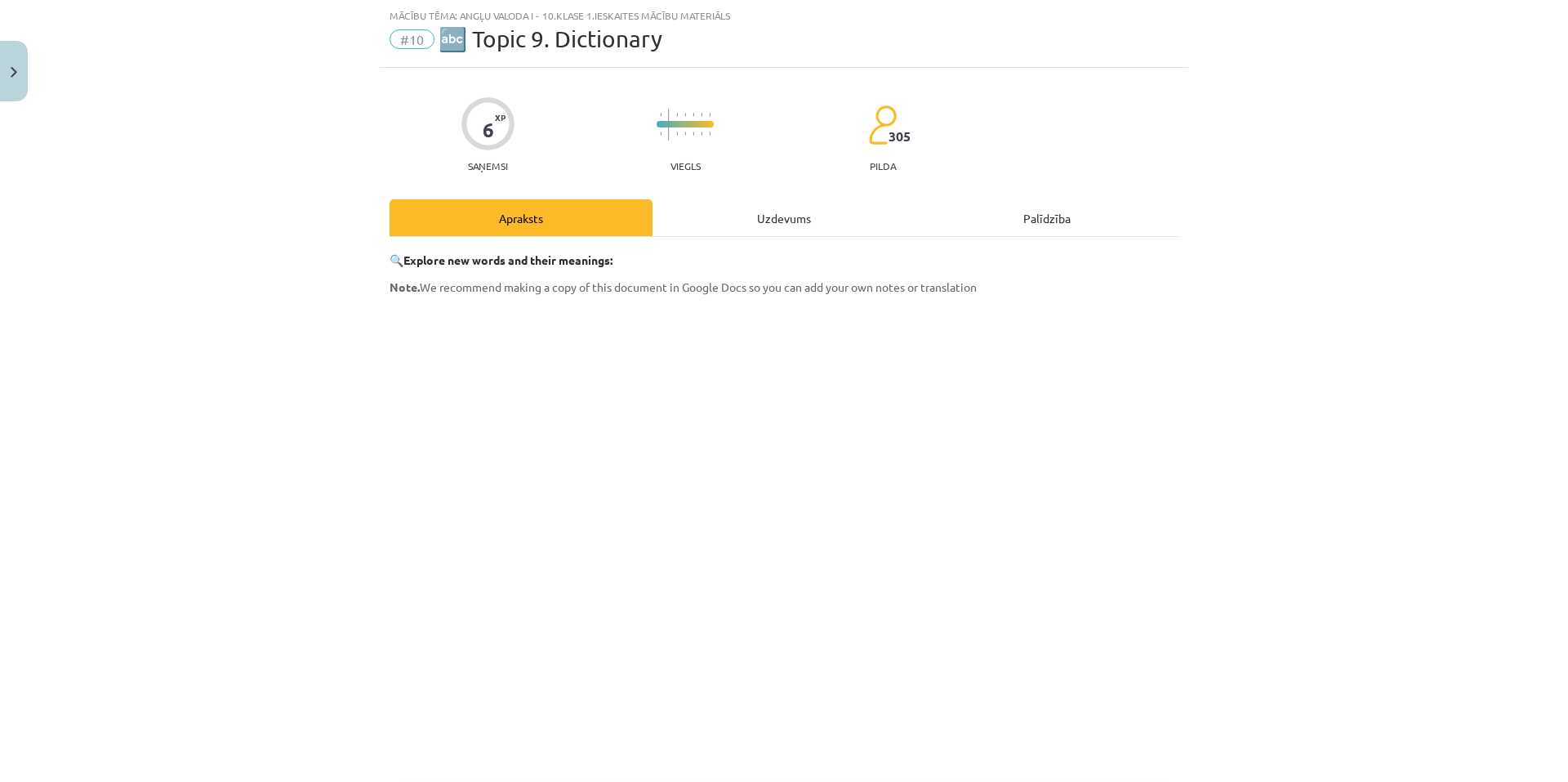
scroll to position [274, 0]
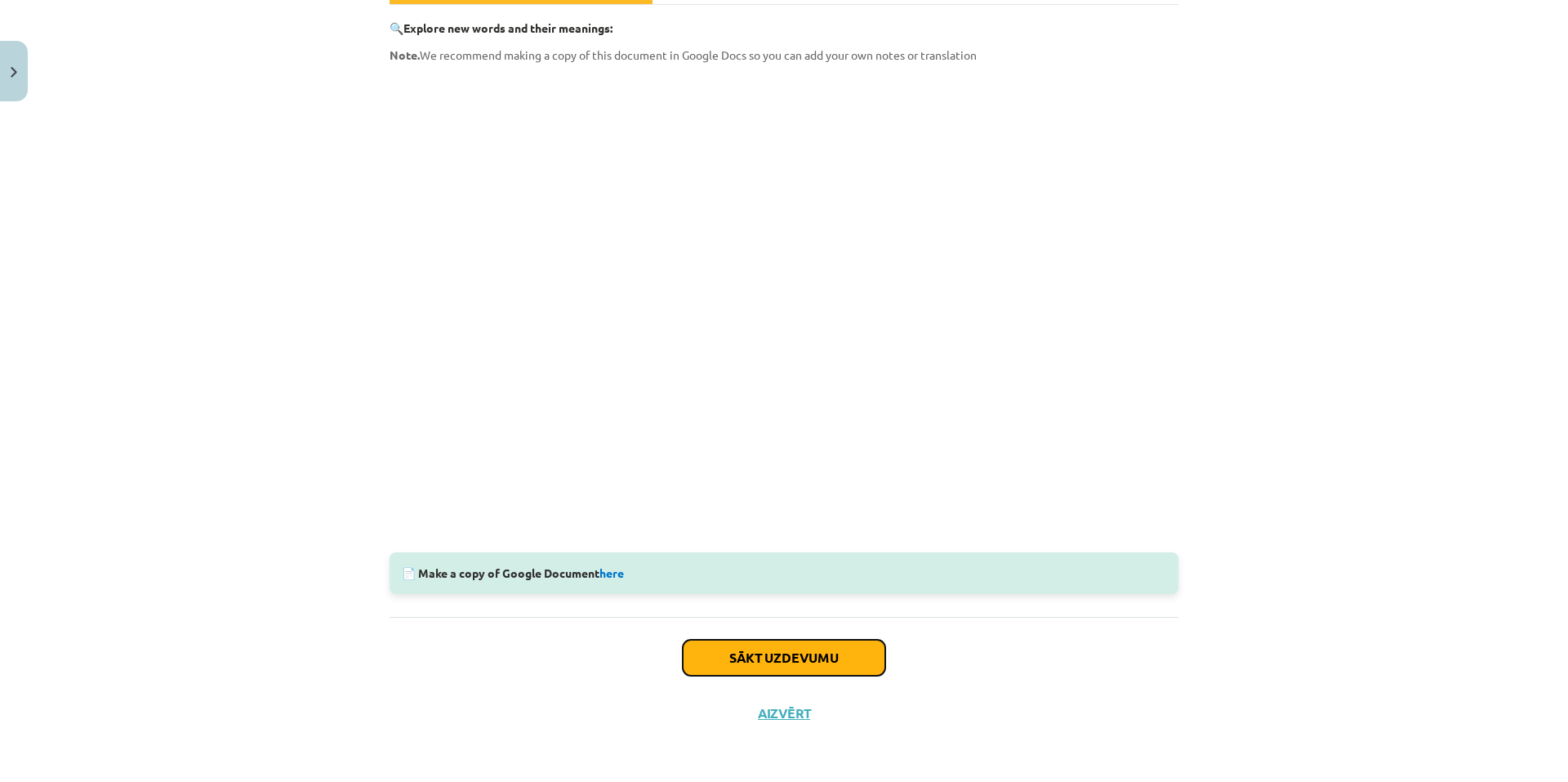
click at [782, 654] on button "Sākt uzdevumu" at bounding box center [784, 657] width 202 height 36
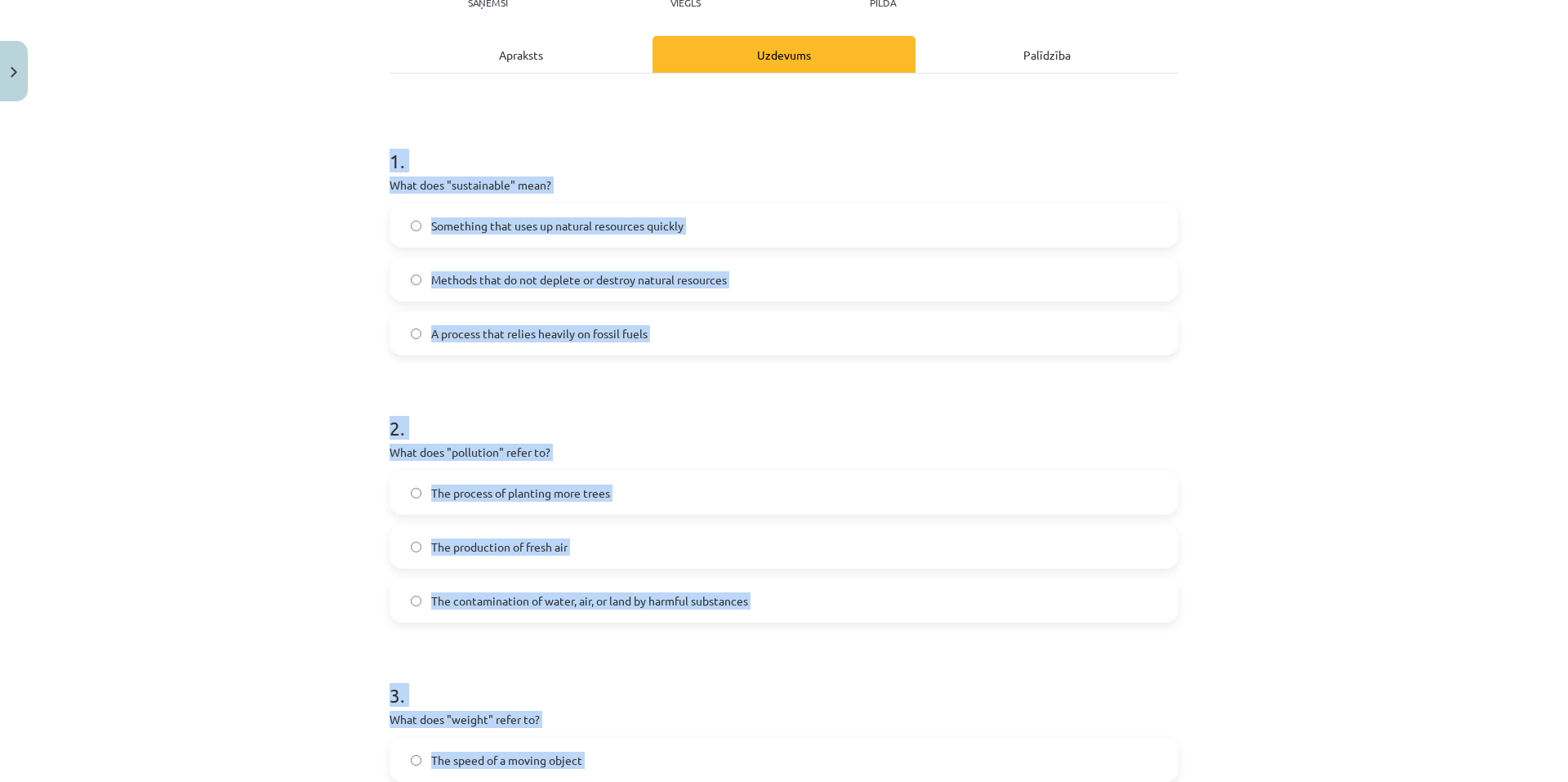
scroll to position [502, 0]
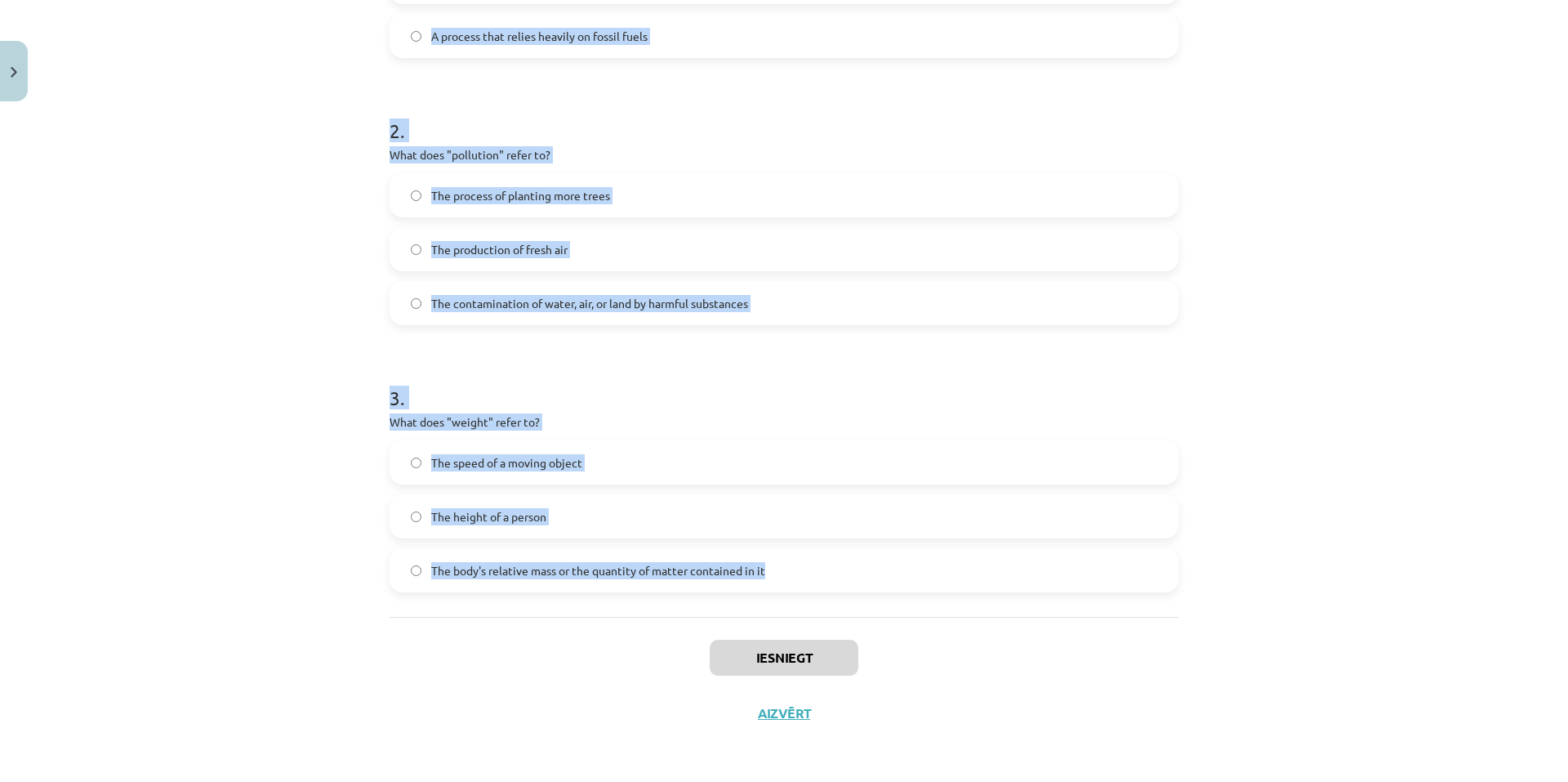
drag, startPoint x: 373, startPoint y: 171, endPoint x: 775, endPoint y: 597, distance: 585.7
click at [775, 598] on div "6 XP Saņemsi Viegls 305 pilda Apraksts Uzdevums Palīdzība 1 . What does "sustai…" at bounding box center [784, 173] width 808 height 1134
copy form "1 . What does "sustainable" mean? Something that uses up natural resources quic…"
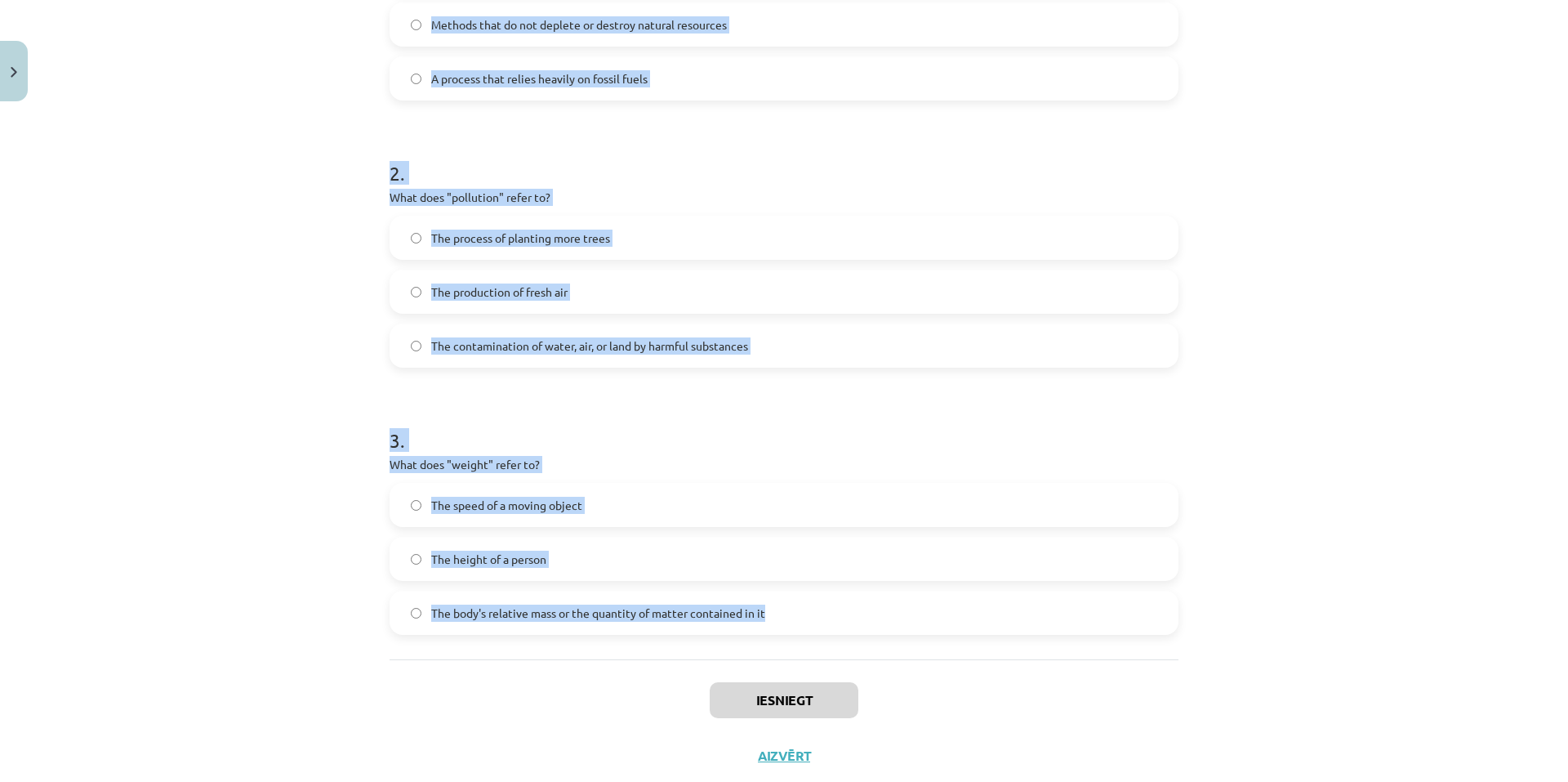
scroll to position [256, 0]
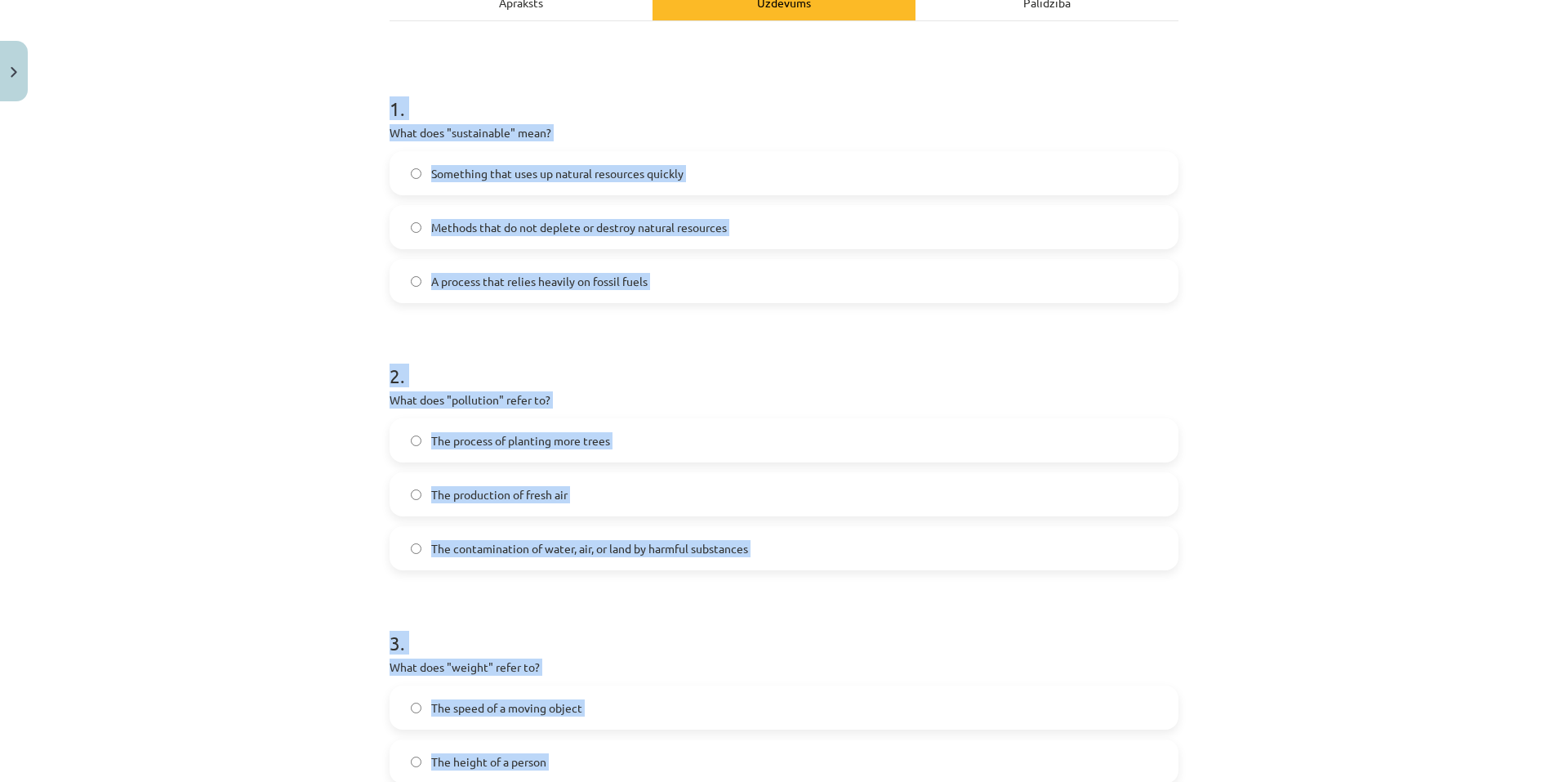
click at [348, 208] on div "Mācību tēma: Angļu valoda i - 10.klase 1.ieskaites mācību materiāls #10 🔤 Topic…" at bounding box center [784, 391] width 1568 height 782
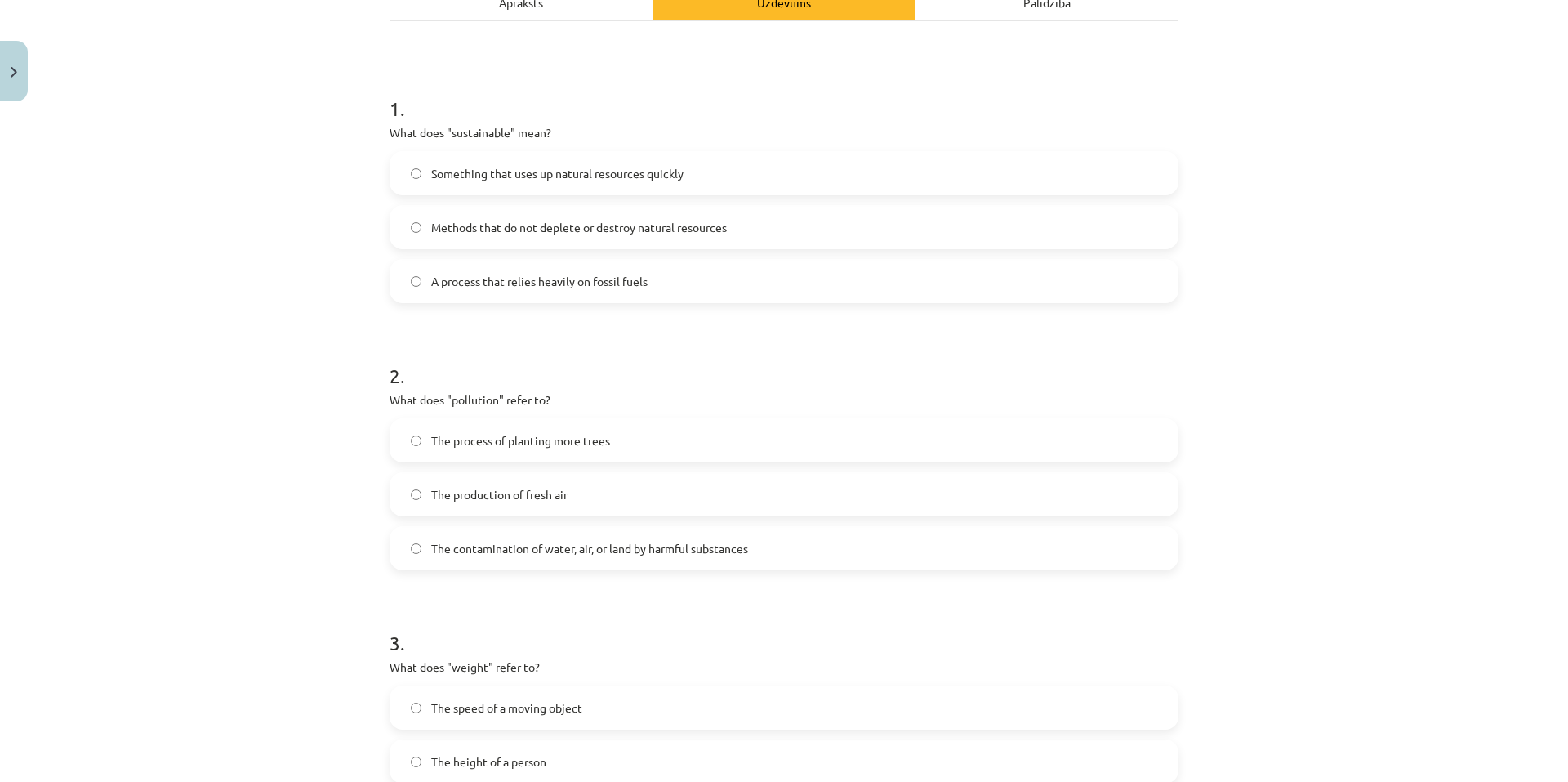
click at [744, 212] on label "Methods that do not deplete or destroy natural resources" at bounding box center [784, 226] width 786 height 41
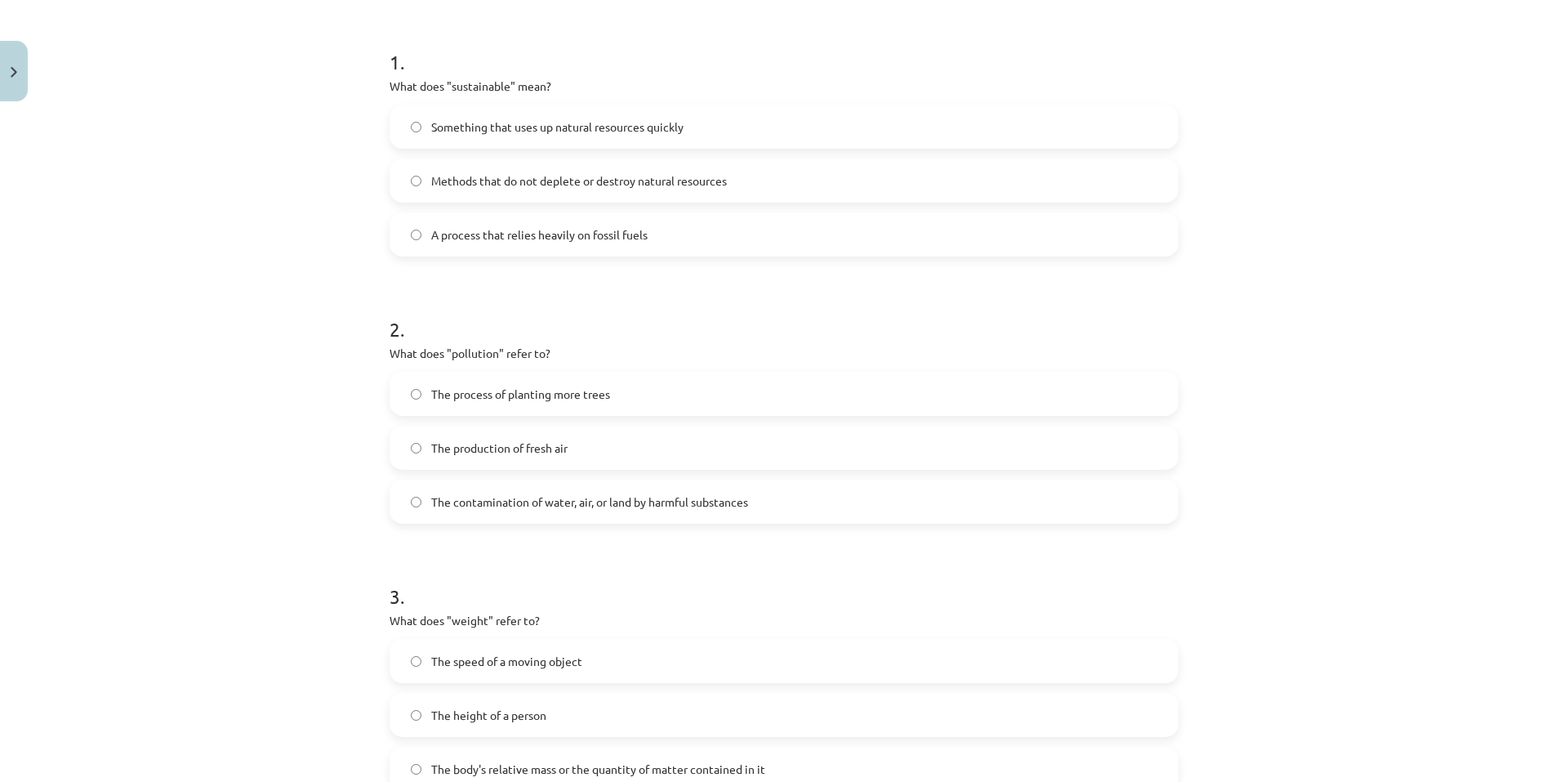
scroll to position [502, 0]
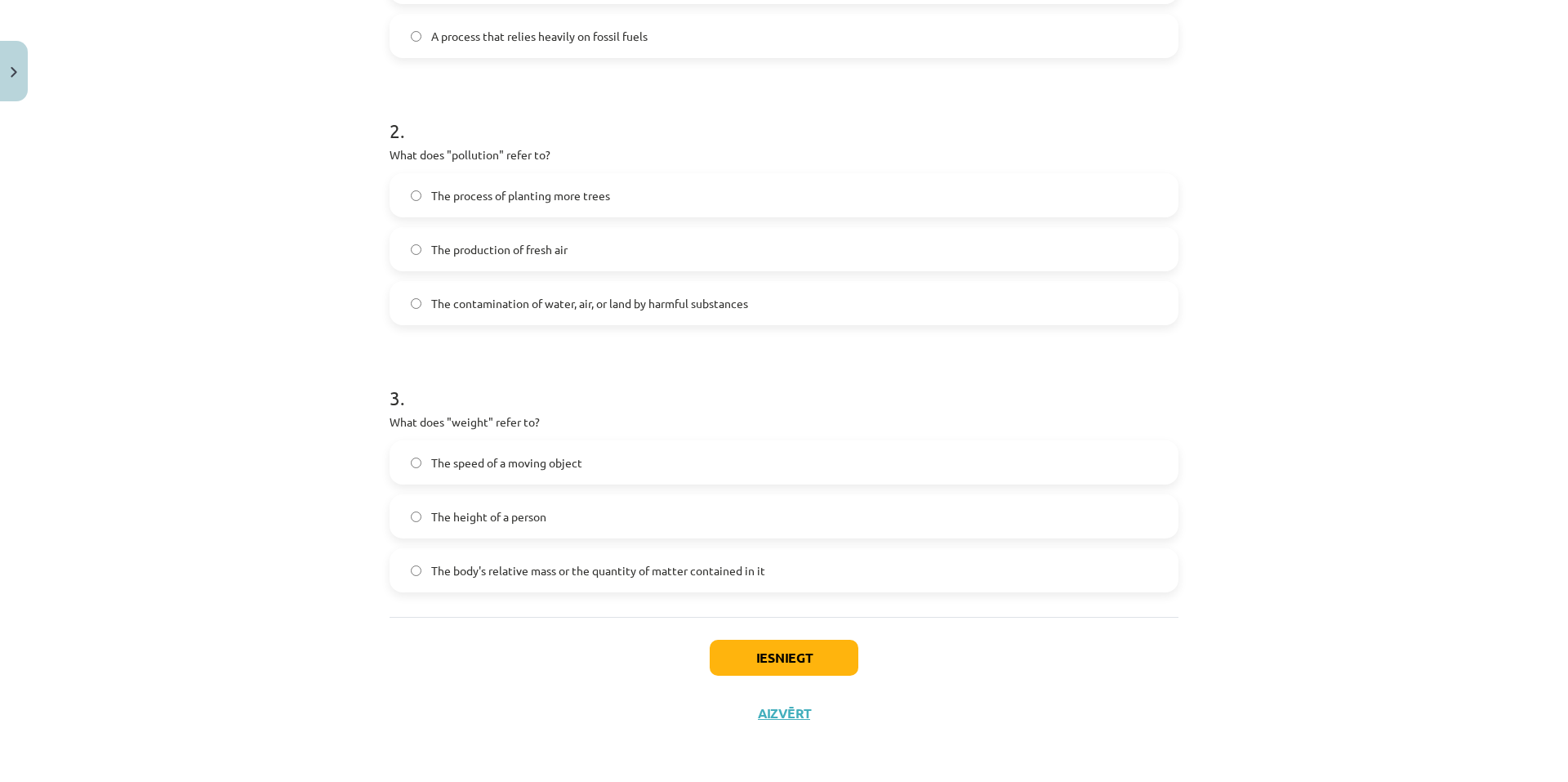
click at [693, 310] on span "The contamination of water, air, or land by harmful substances" at bounding box center [590, 304] width 317 height 17
click at [660, 568] on span "The body's relative mass or the quantity of matter contained in it" at bounding box center [598, 571] width 334 height 17
click at [736, 653] on button "Iesniegt" at bounding box center [784, 657] width 148 height 36
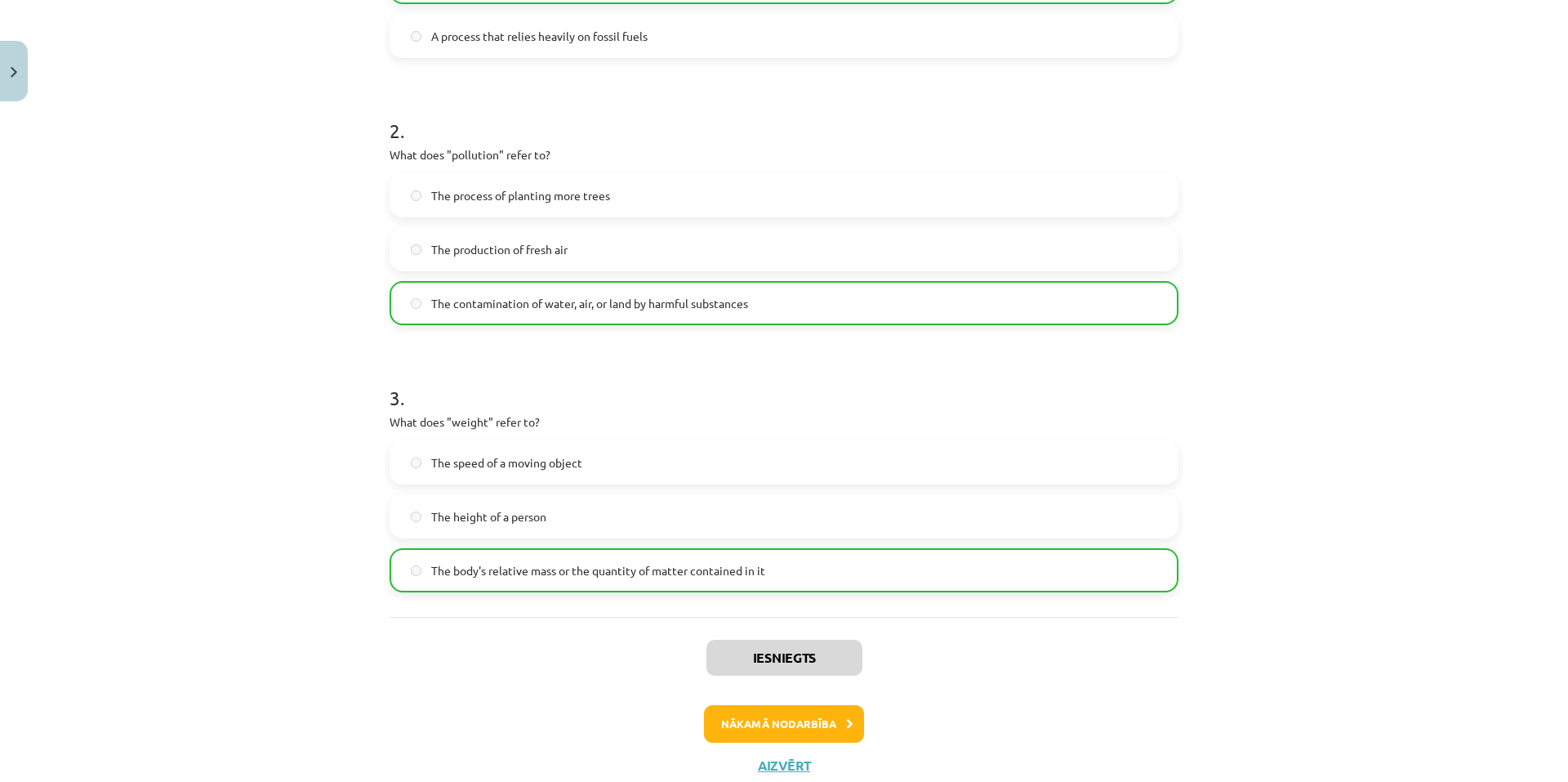
click at [811, 699] on div "Iesniegts Nākamā nodarbība Aizvērt" at bounding box center [784, 700] width 789 height 167
click at [813, 717] on button "Nākamā nodarbība" at bounding box center [784, 723] width 160 height 37
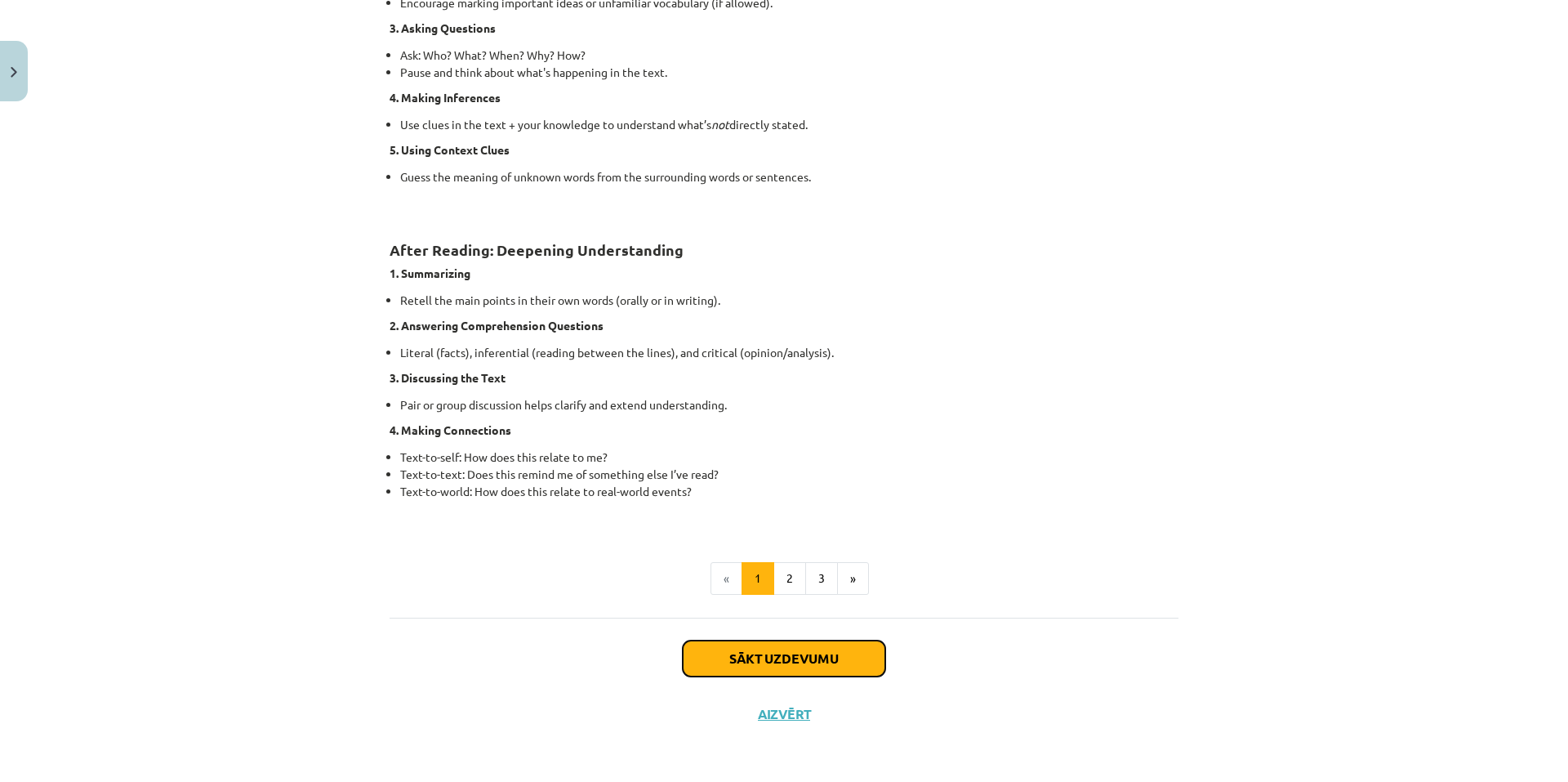
click at [777, 642] on button "Sākt uzdevumu" at bounding box center [784, 658] width 202 height 36
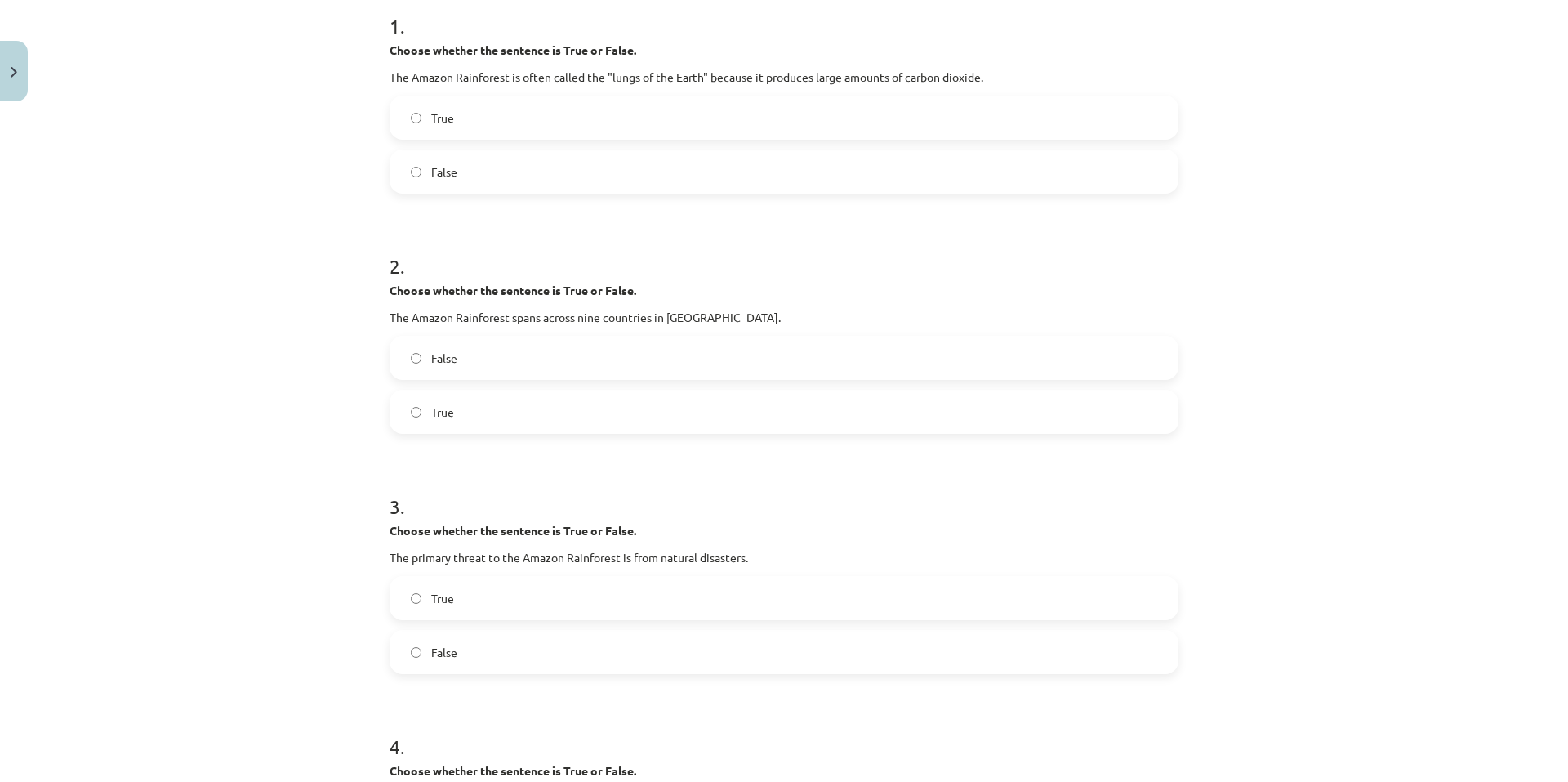
scroll to position [288, 0]
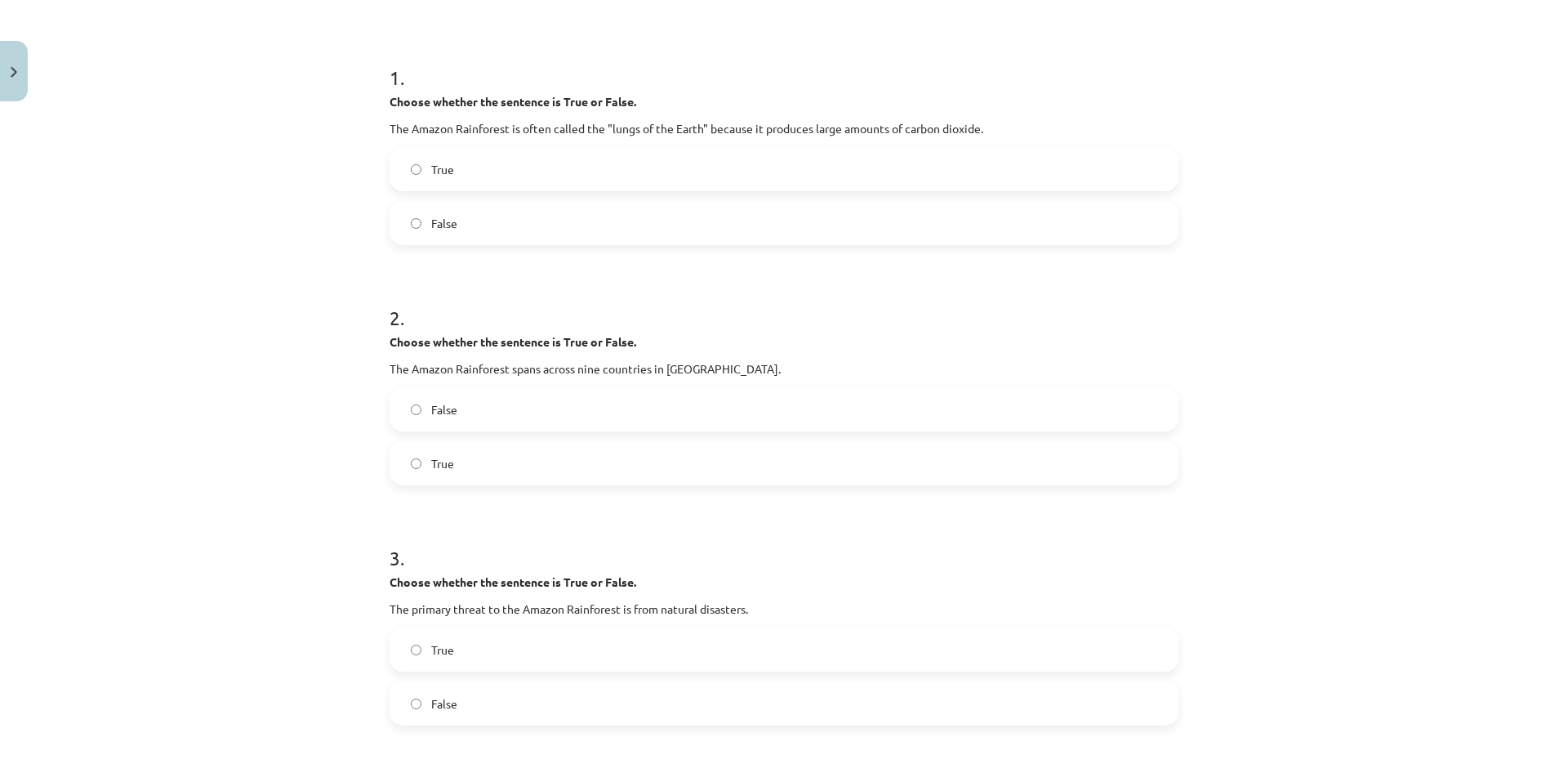
click at [390, 80] on h1 "1 ." at bounding box center [784, 62] width 789 height 51
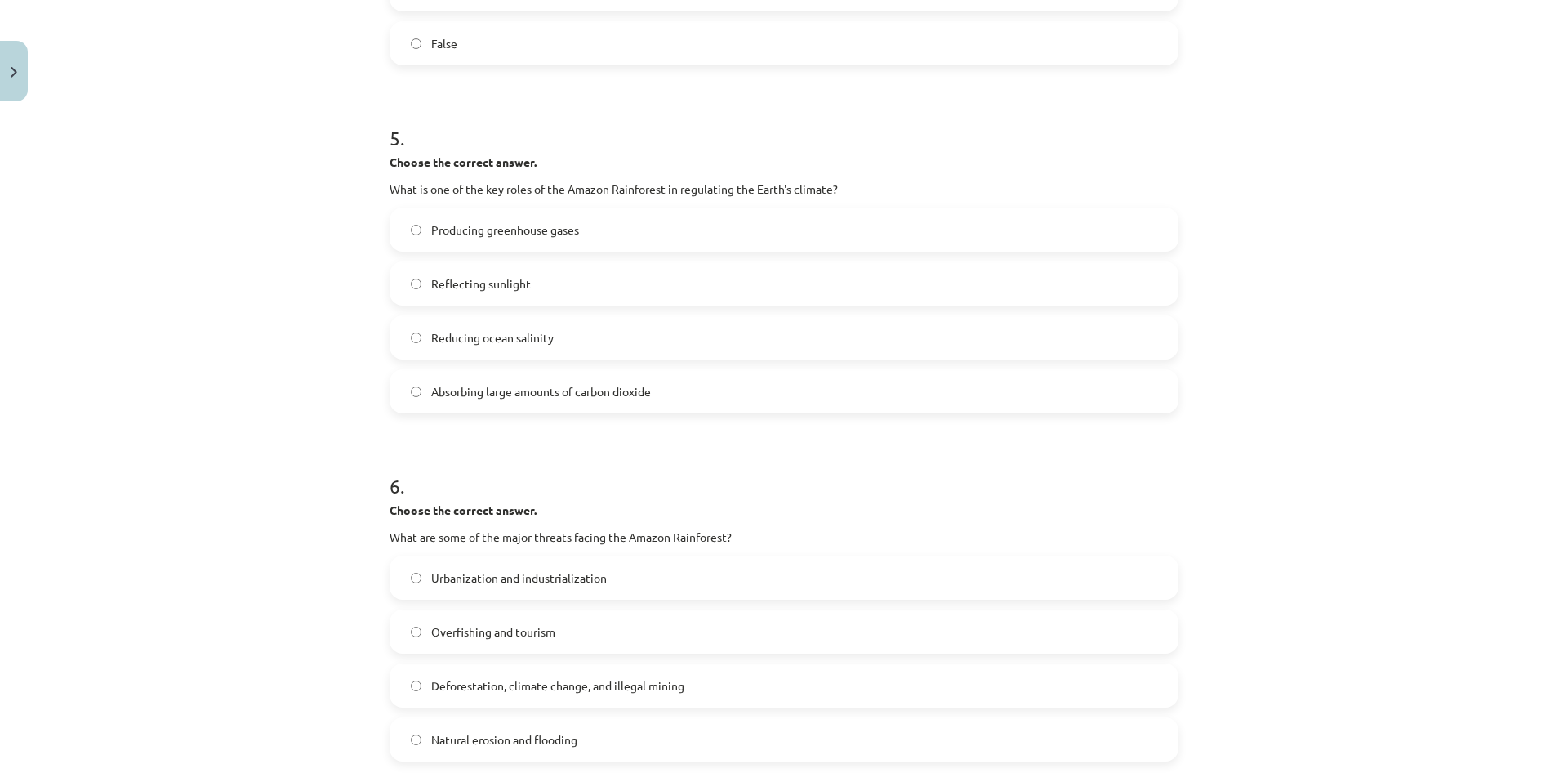
scroll to position [1705, 0]
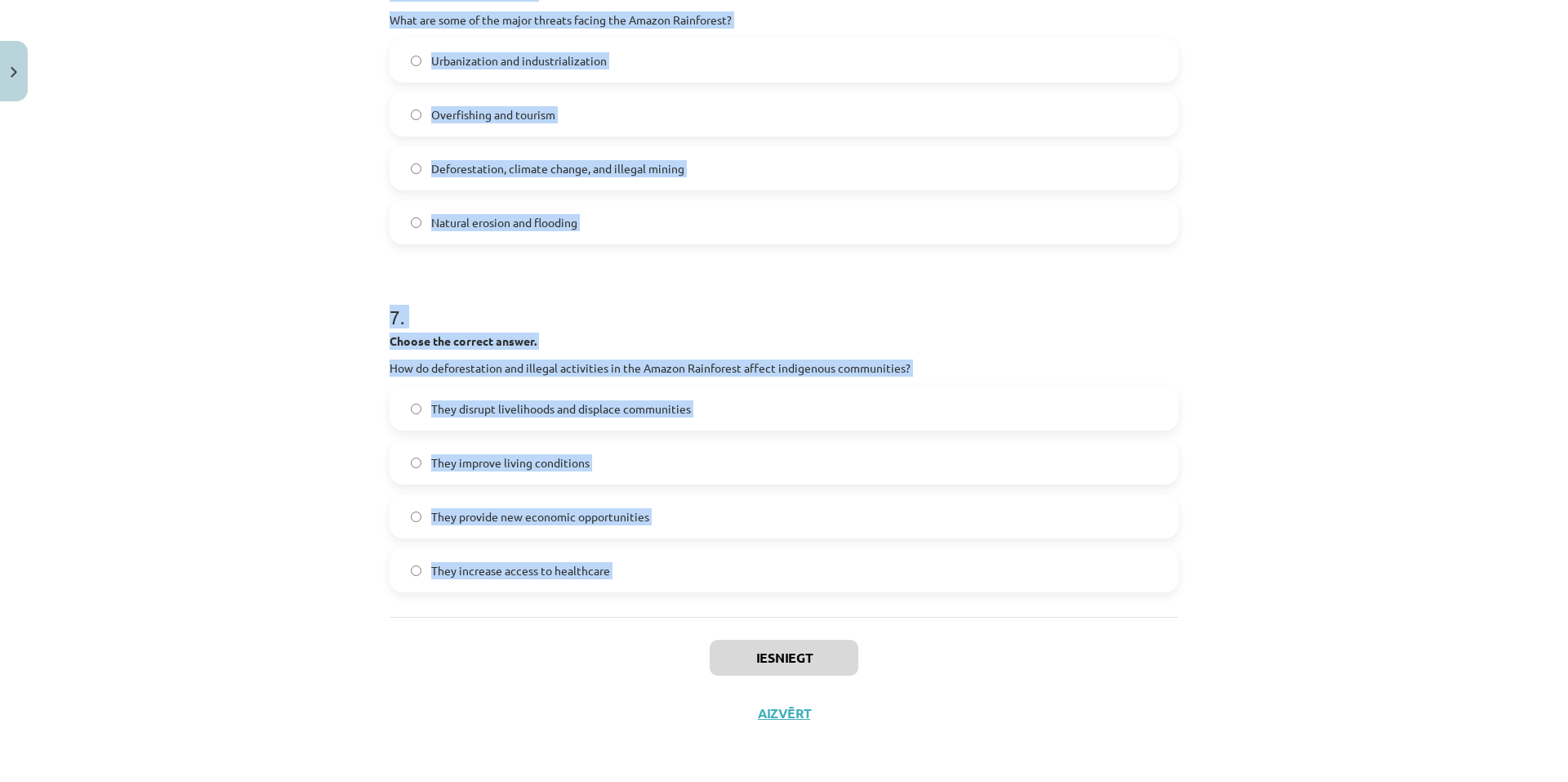
drag, startPoint x: 386, startPoint y: 80, endPoint x: 756, endPoint y: 543, distance: 592.7
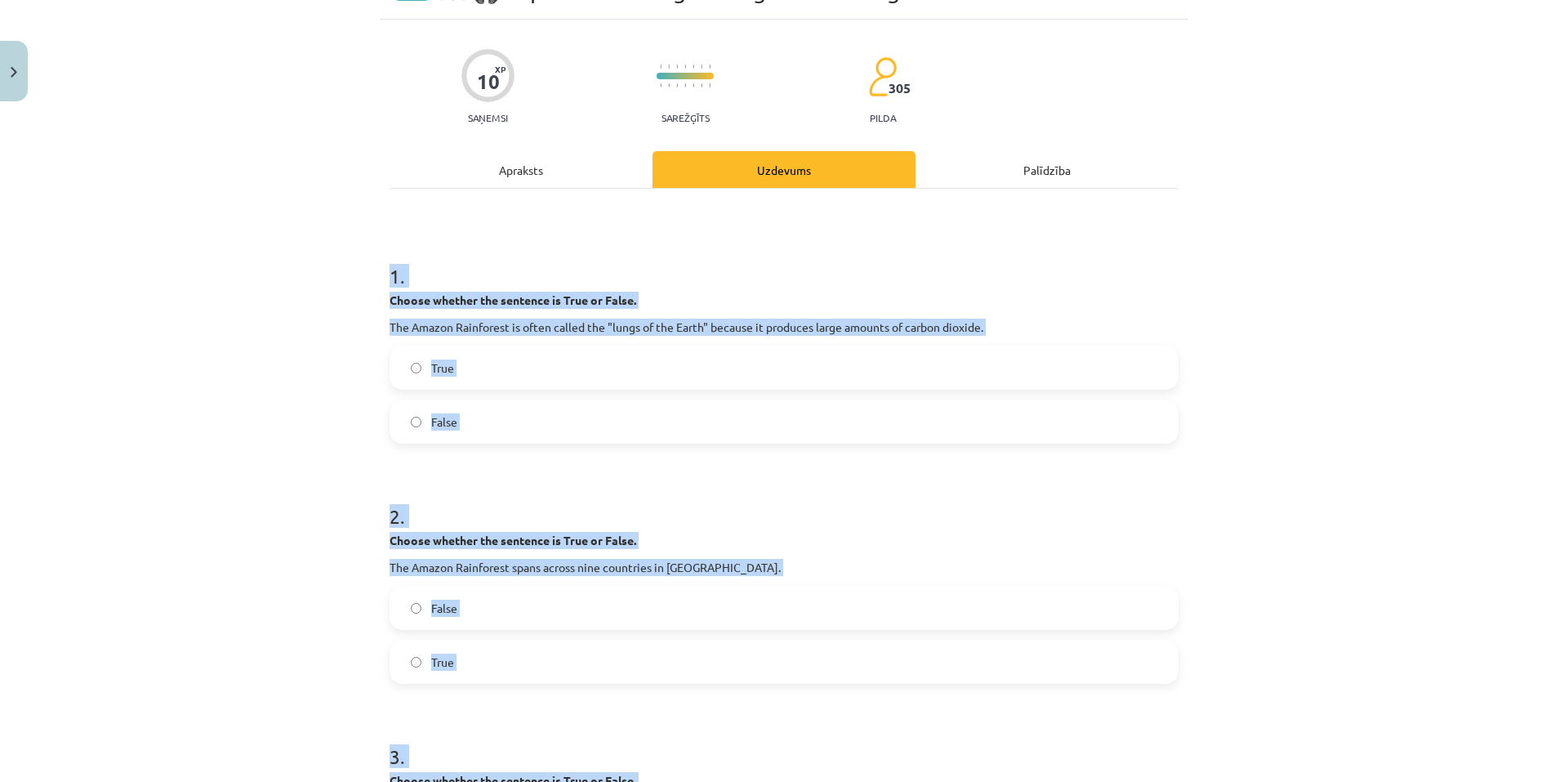
scroll to position [51, 0]
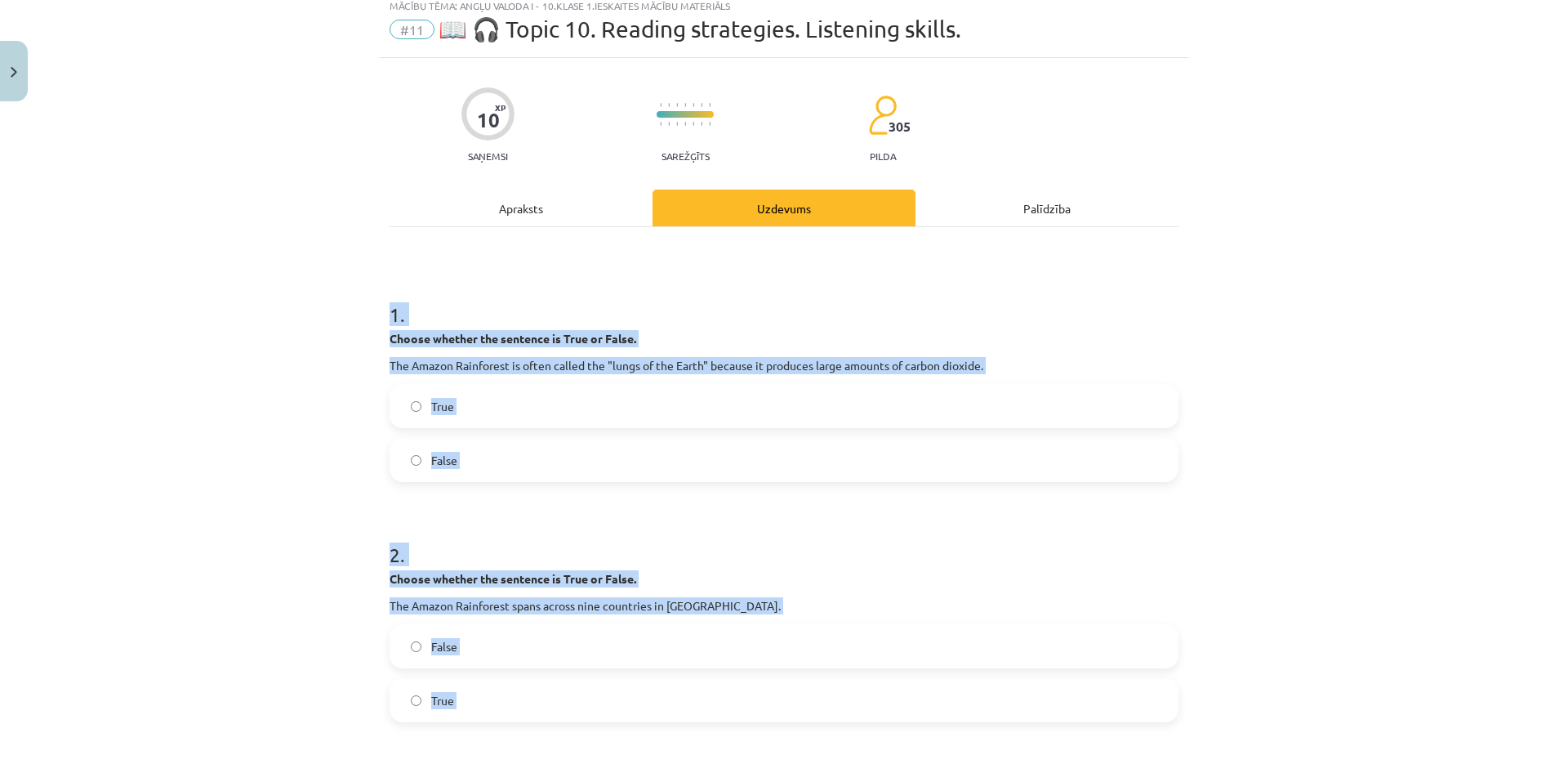
click at [1381, 334] on div "Mācību tēma: Angļu valoda i - 10.klase 1.ieskaites mācību materiāls #11 📖 🎧 Top…" at bounding box center [784, 391] width 1568 height 782
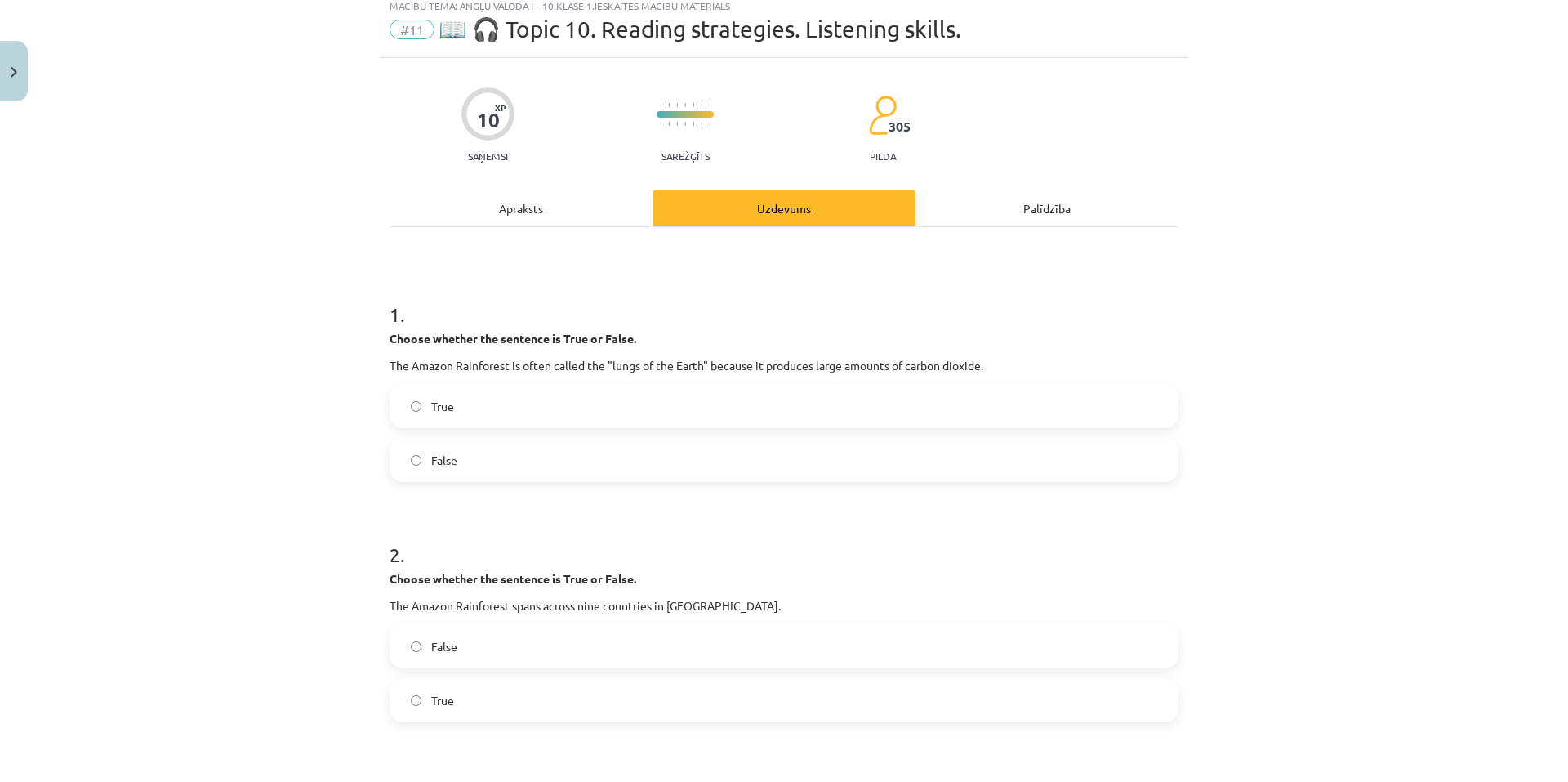
click at [411, 451] on label "False" at bounding box center [784, 459] width 786 height 41
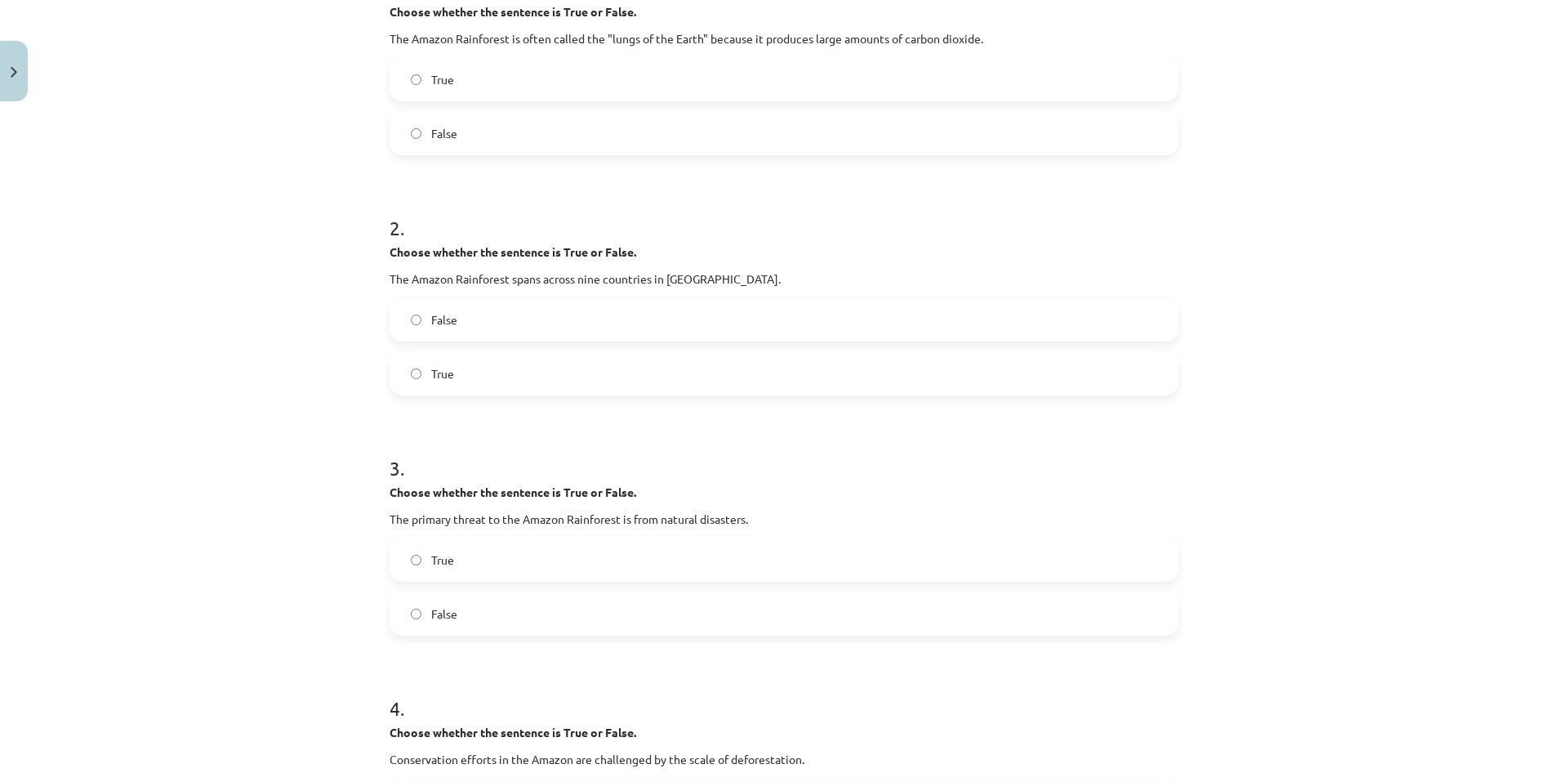
click at [459, 376] on label "True" at bounding box center [784, 373] width 786 height 41
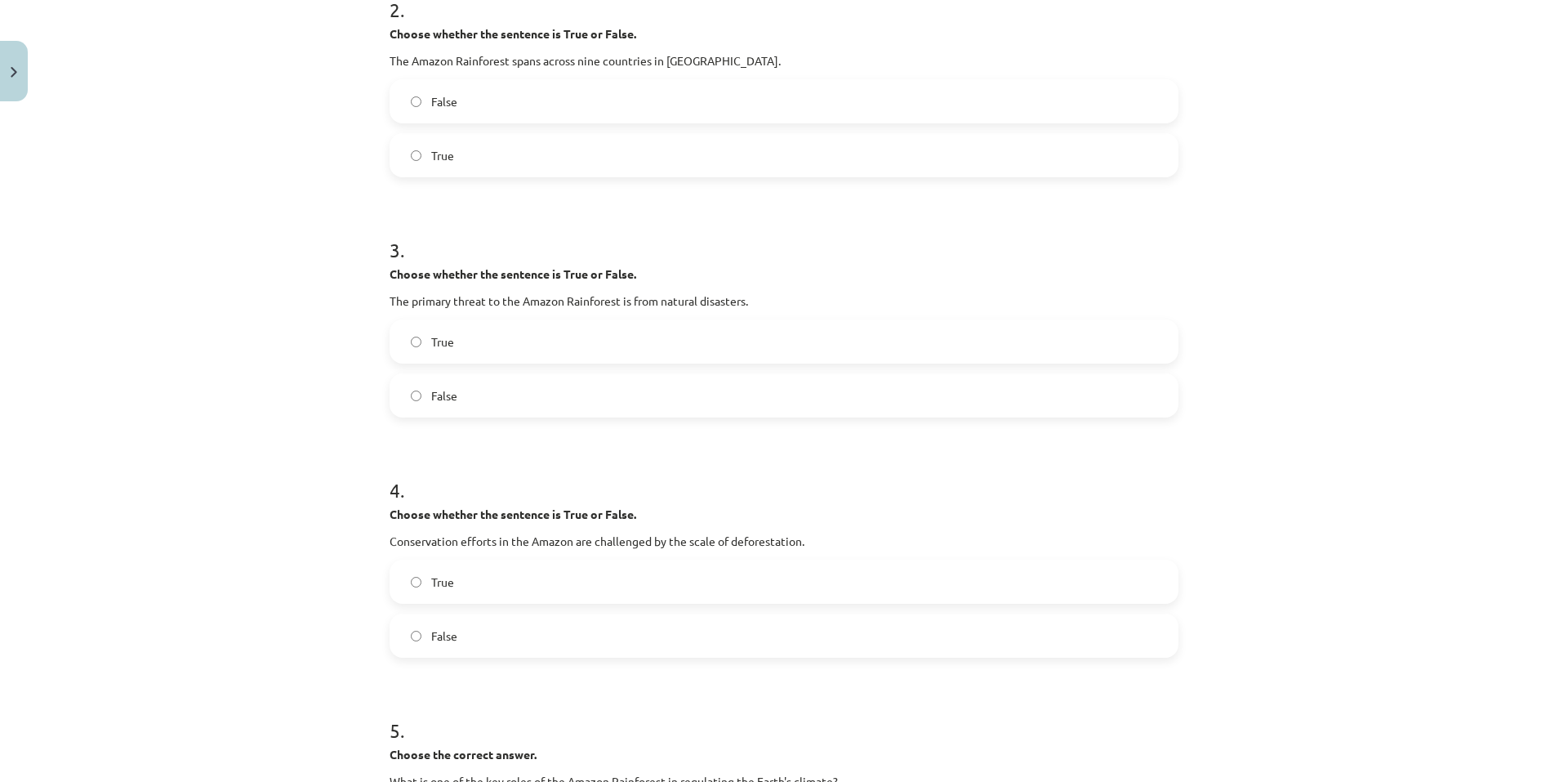
scroll to position [623, 0]
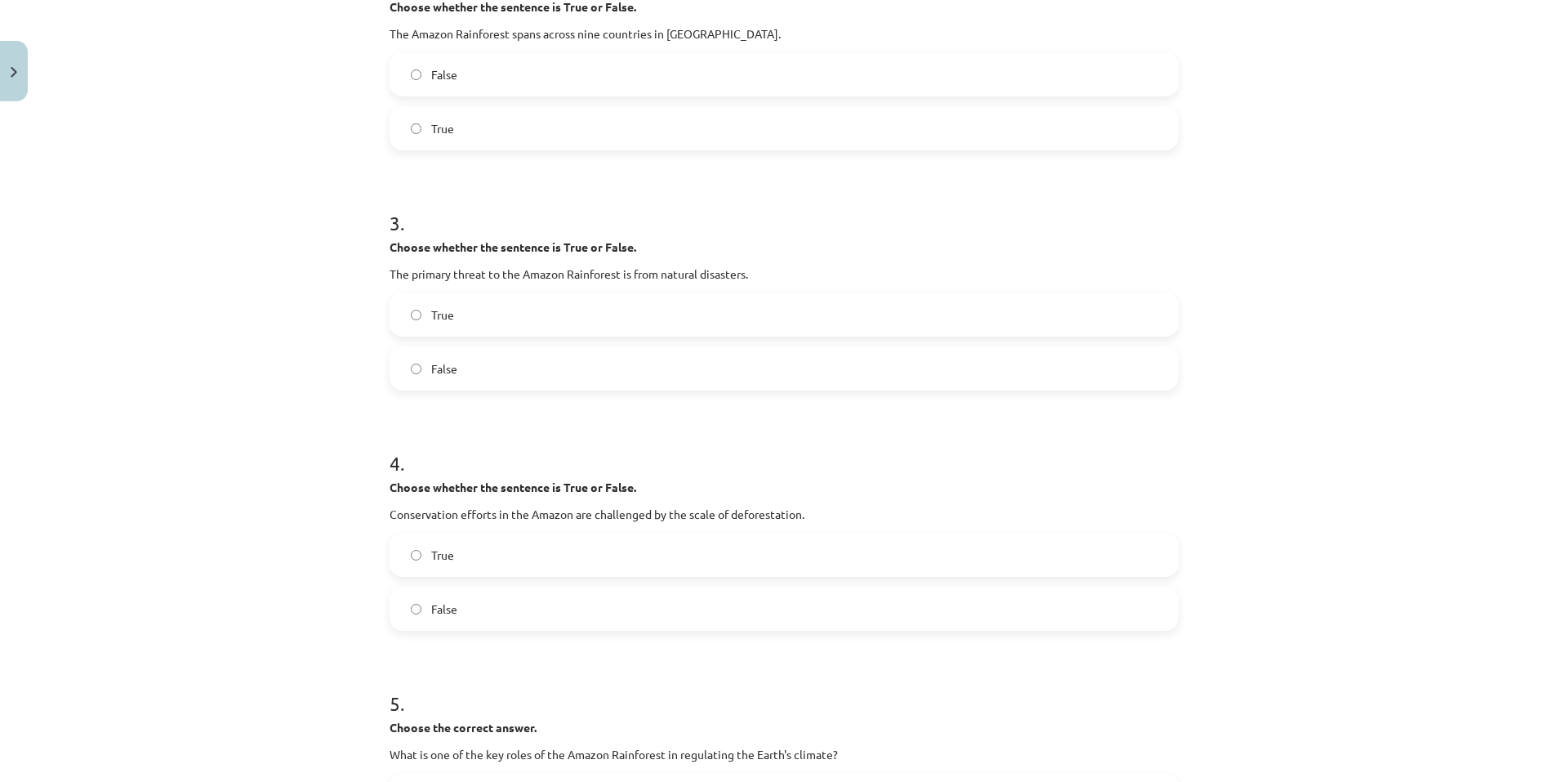
click at [463, 366] on label "False" at bounding box center [784, 368] width 786 height 41
click at [439, 553] on span "True" at bounding box center [443, 555] width 23 height 17
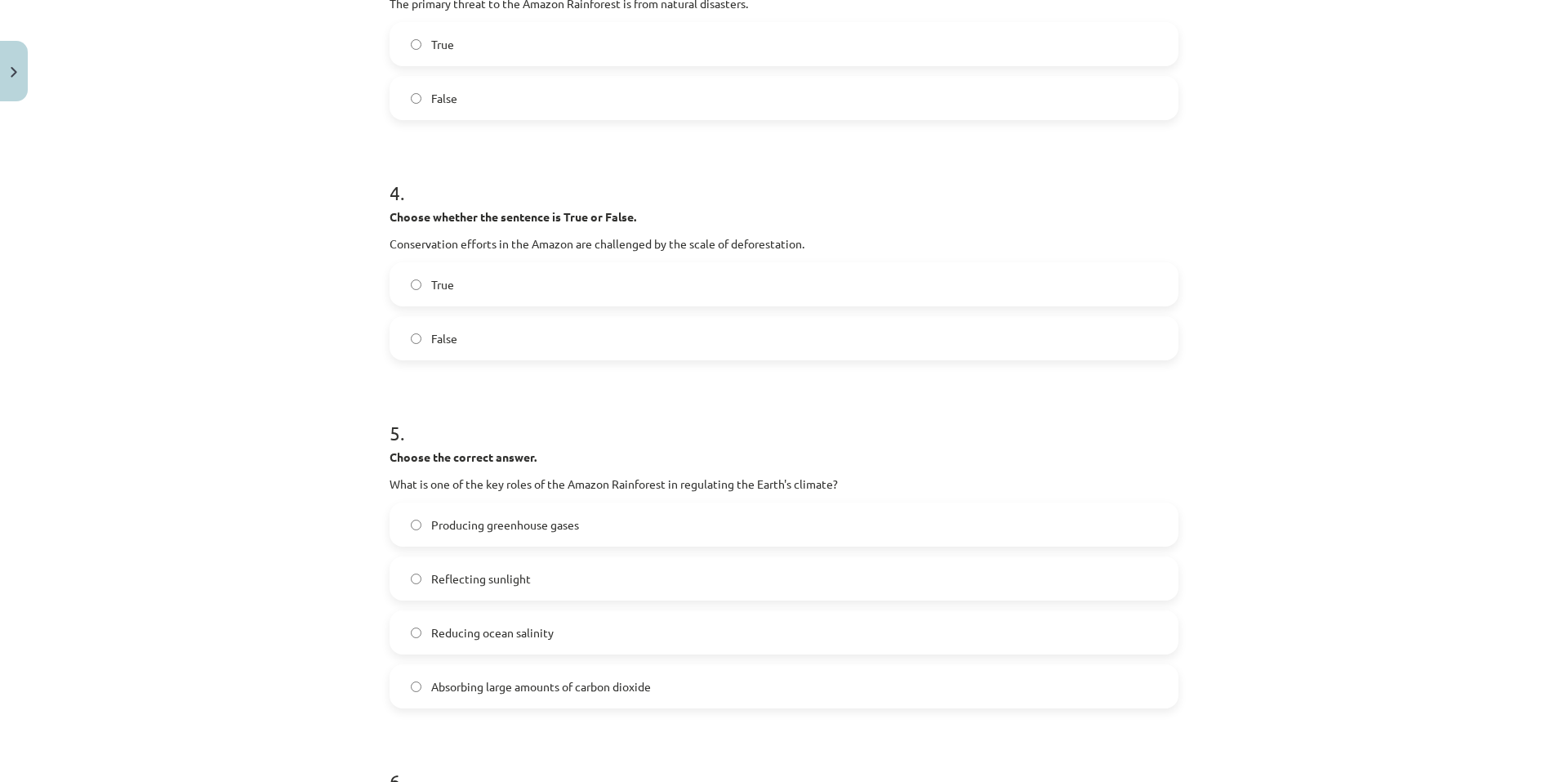
scroll to position [1031, 0]
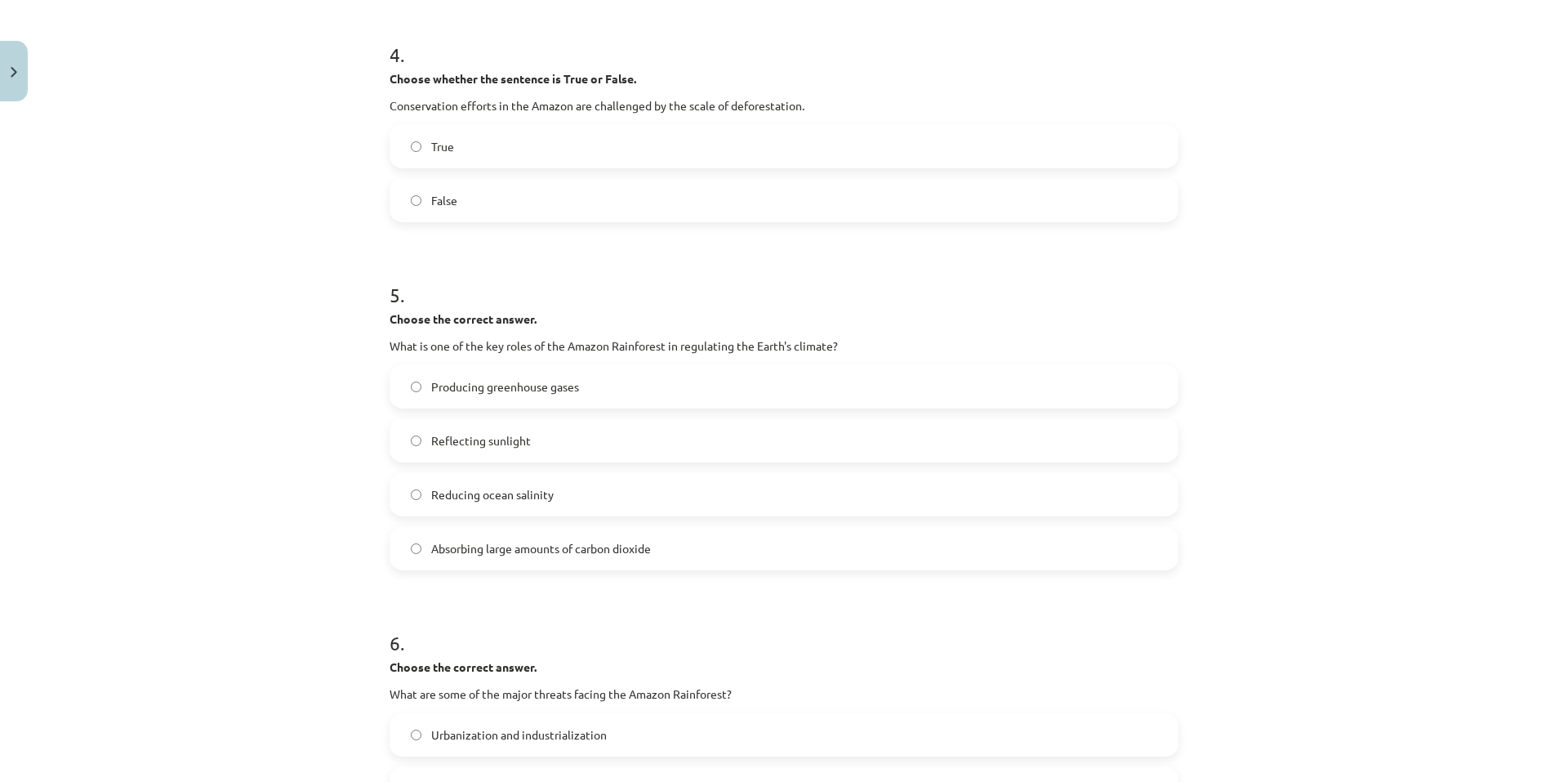
click at [604, 542] on span "Absorbing large amounts of carbon dioxide" at bounding box center [541, 548] width 220 height 17
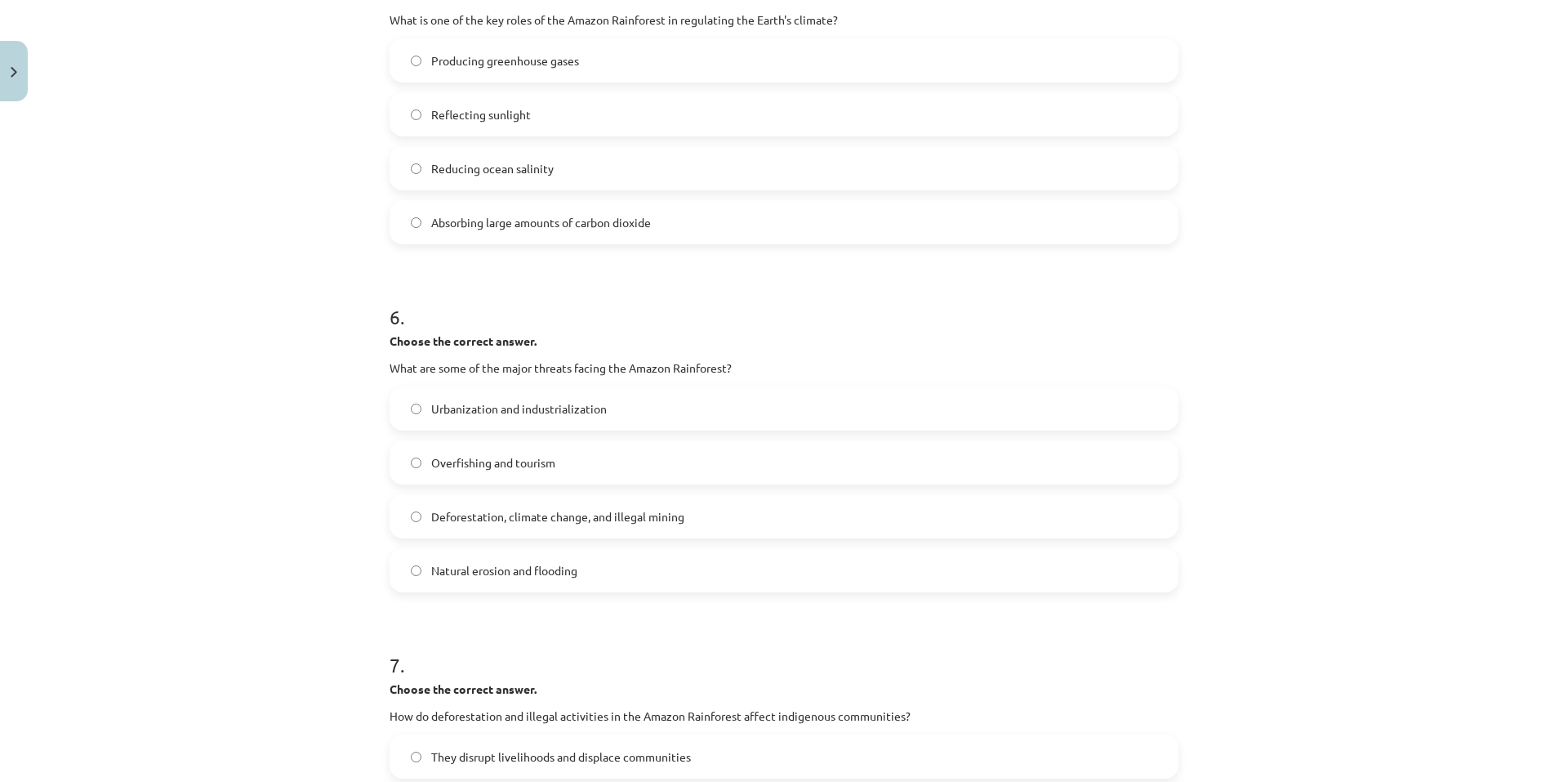
scroll to position [1358, 0]
click at [654, 519] on span "Deforestation, climate change, and illegal mining" at bounding box center [557, 516] width 253 height 17
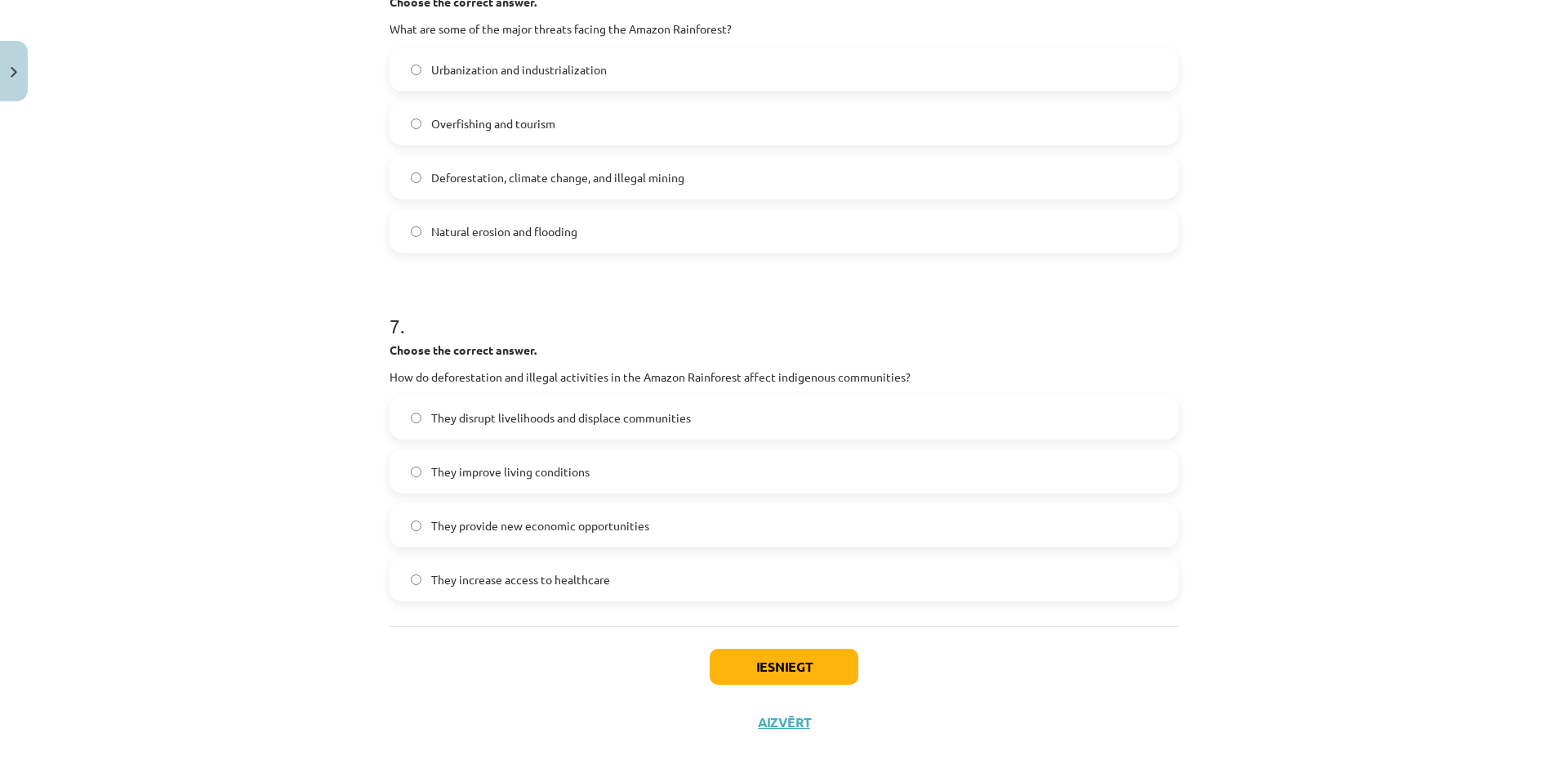
scroll to position [1705, 0]
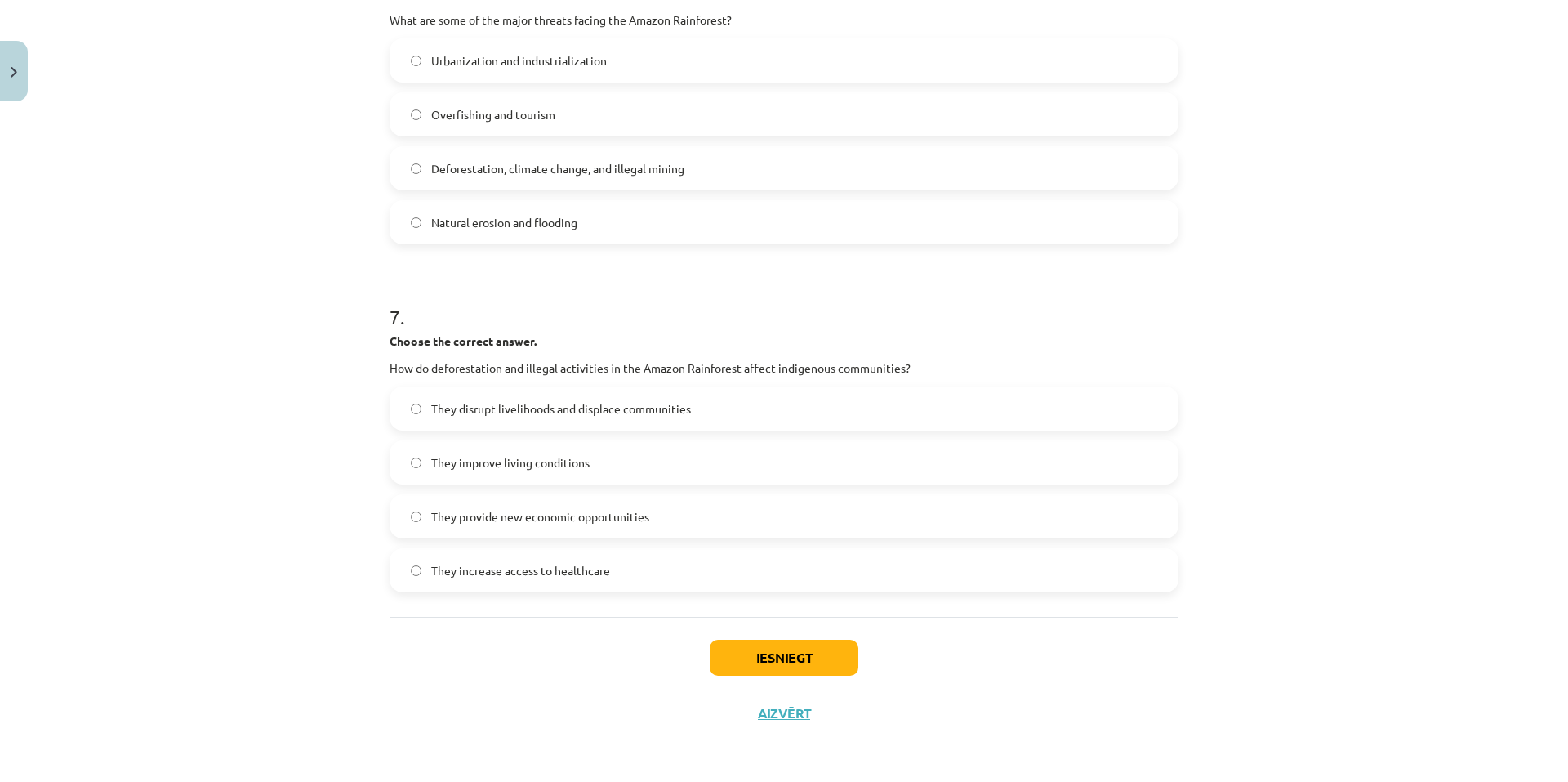
click at [716, 423] on label "They disrupt livelihoods and displace communities" at bounding box center [784, 408] width 786 height 41
click at [803, 658] on button "Iesniegt" at bounding box center [784, 657] width 148 height 36
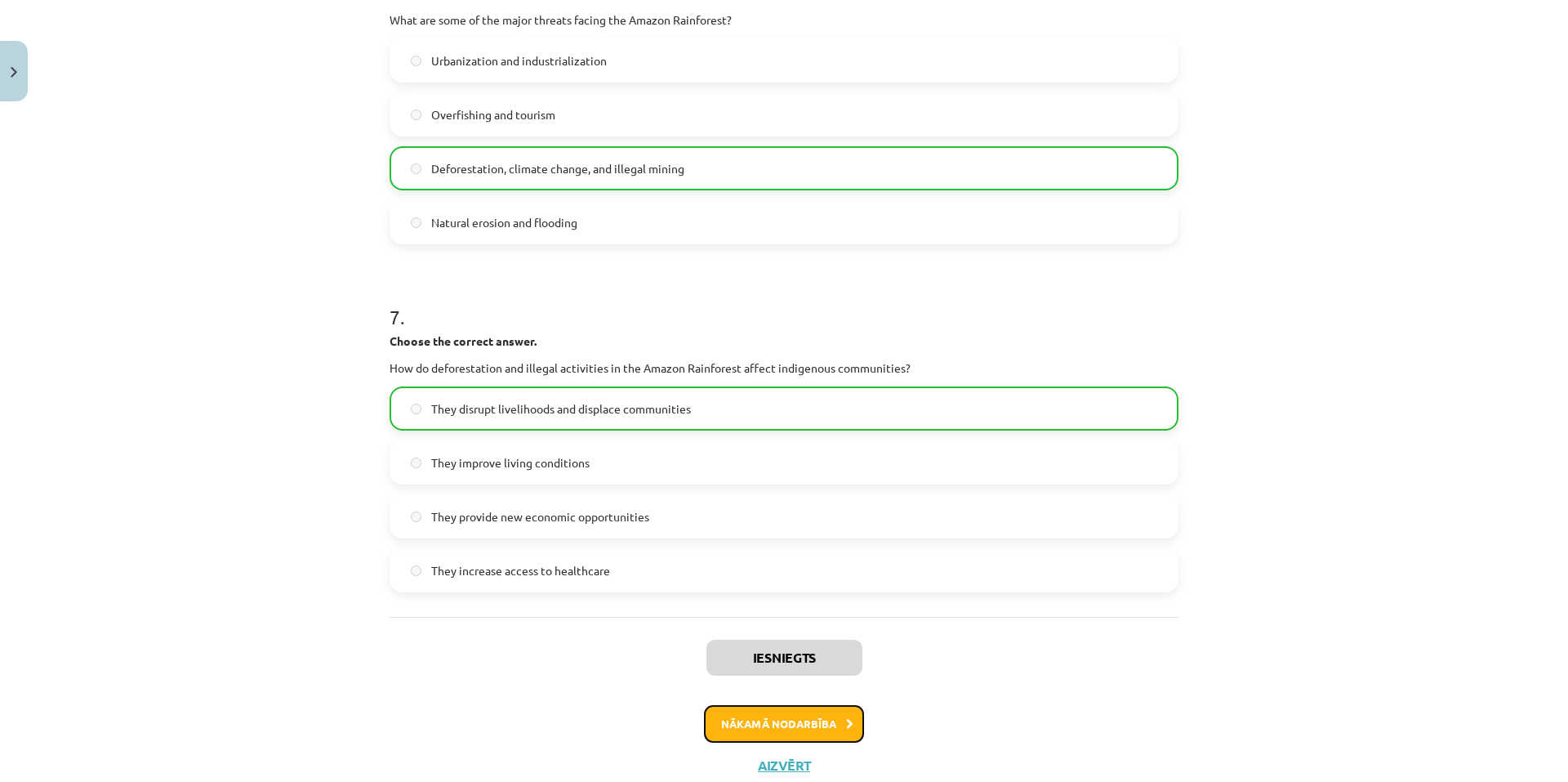
click at [752, 731] on button "Nākamā nodarbība" at bounding box center [784, 723] width 160 height 37
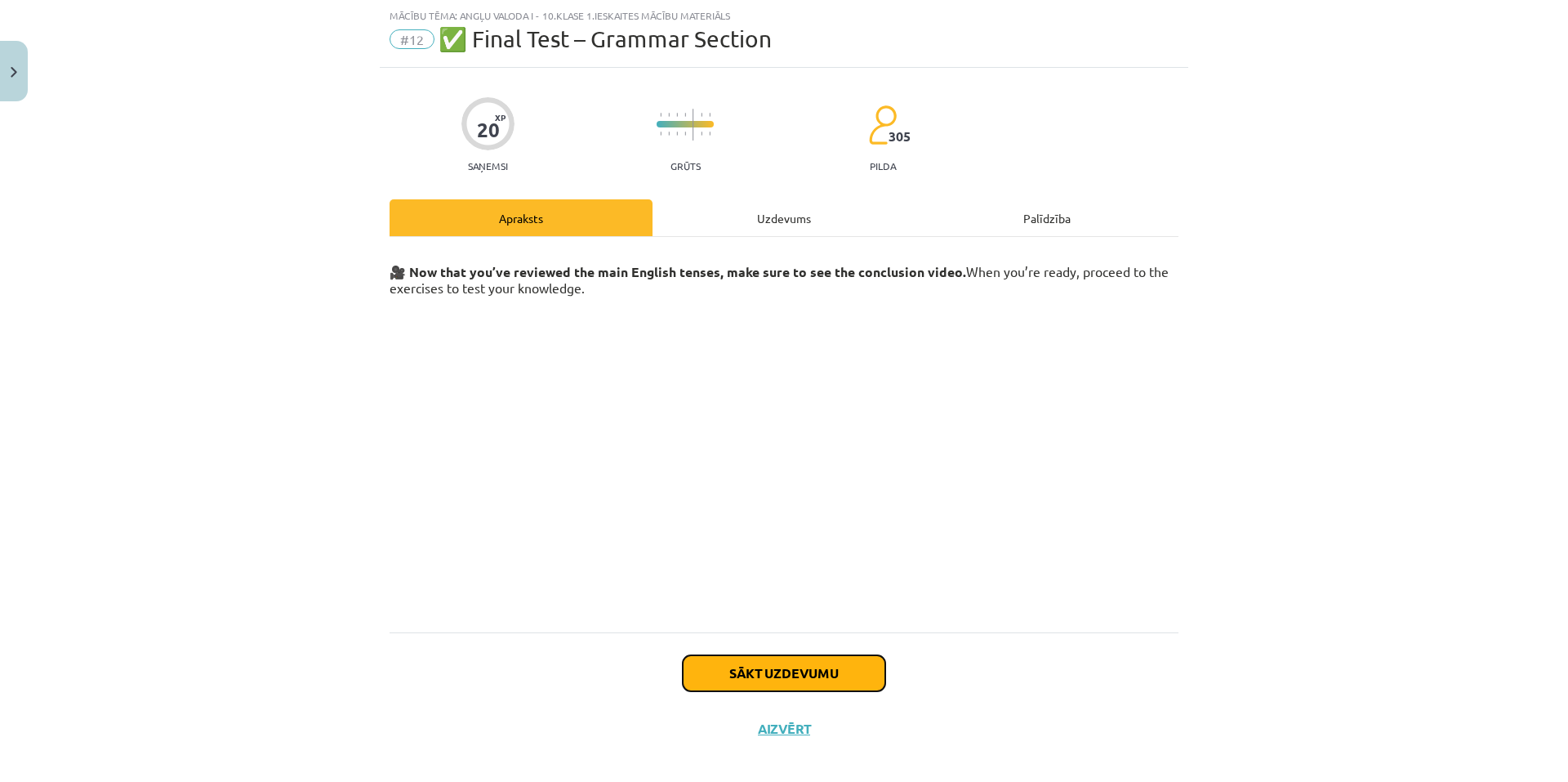
click at [765, 668] on button "Sākt uzdevumu" at bounding box center [784, 673] width 202 height 36
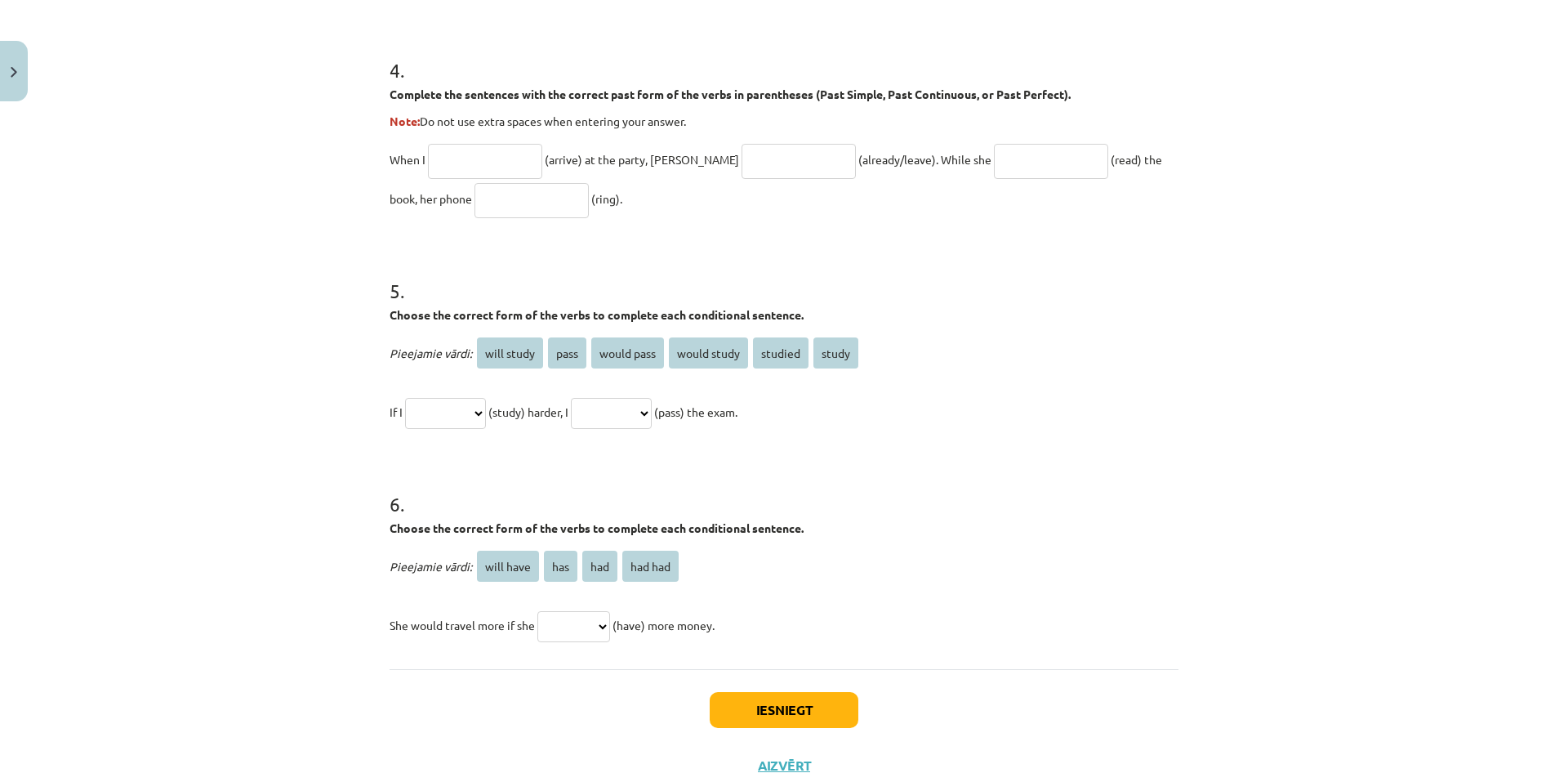
scroll to position [1225, 0]
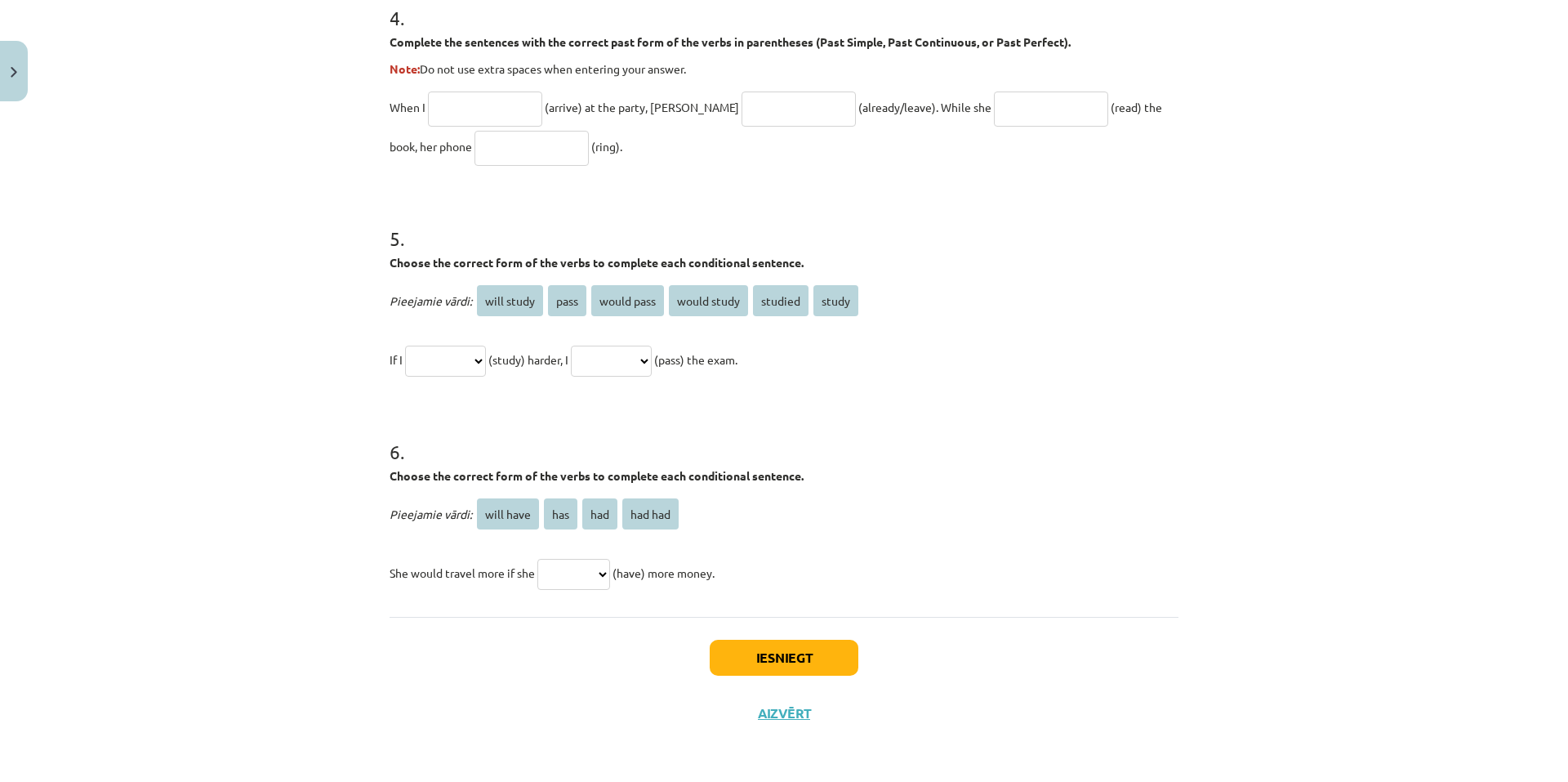
drag, startPoint x: 379, startPoint y: 324, endPoint x: 810, endPoint y: 532, distance: 478.6
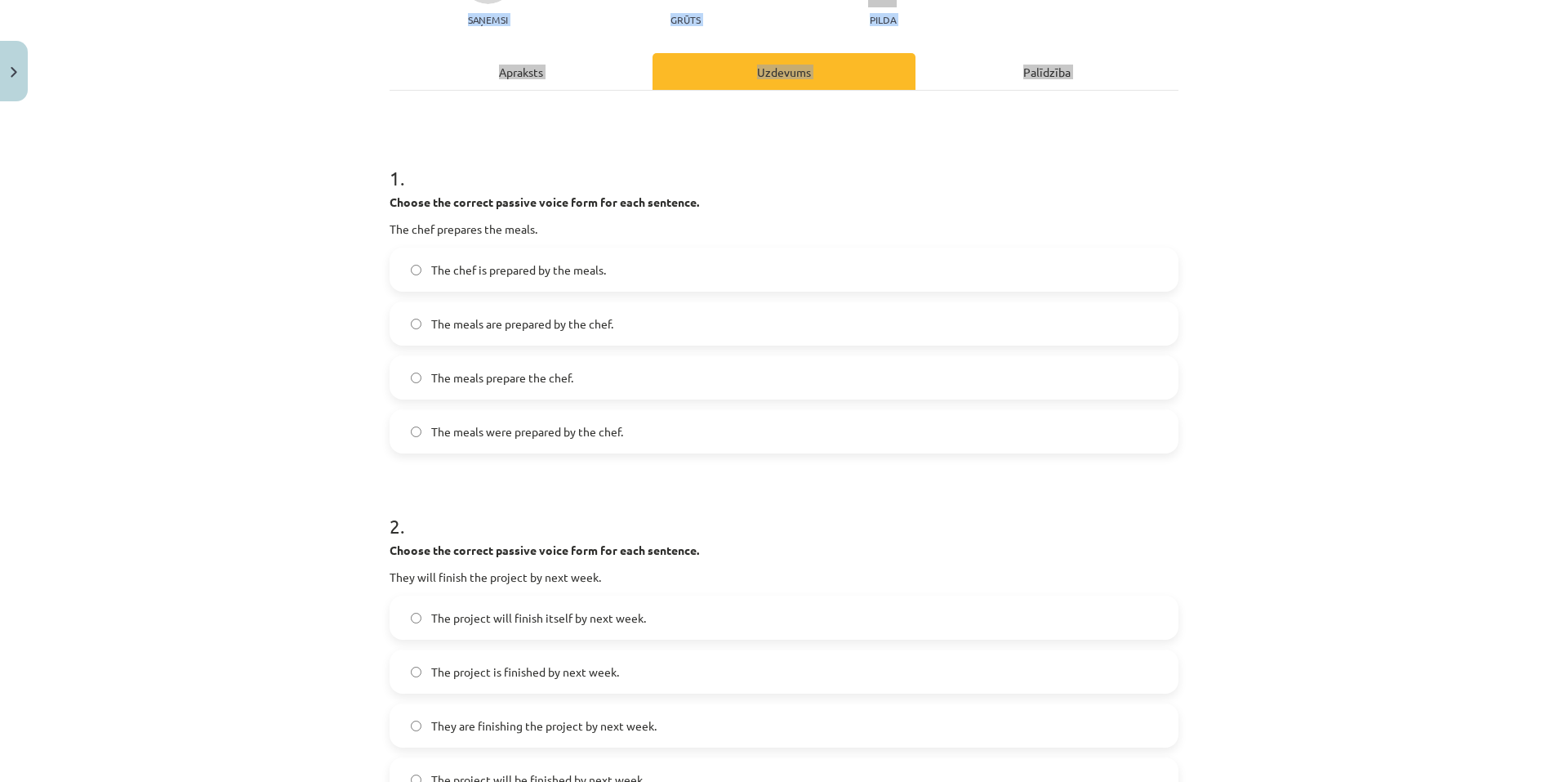
scroll to position [0, 0]
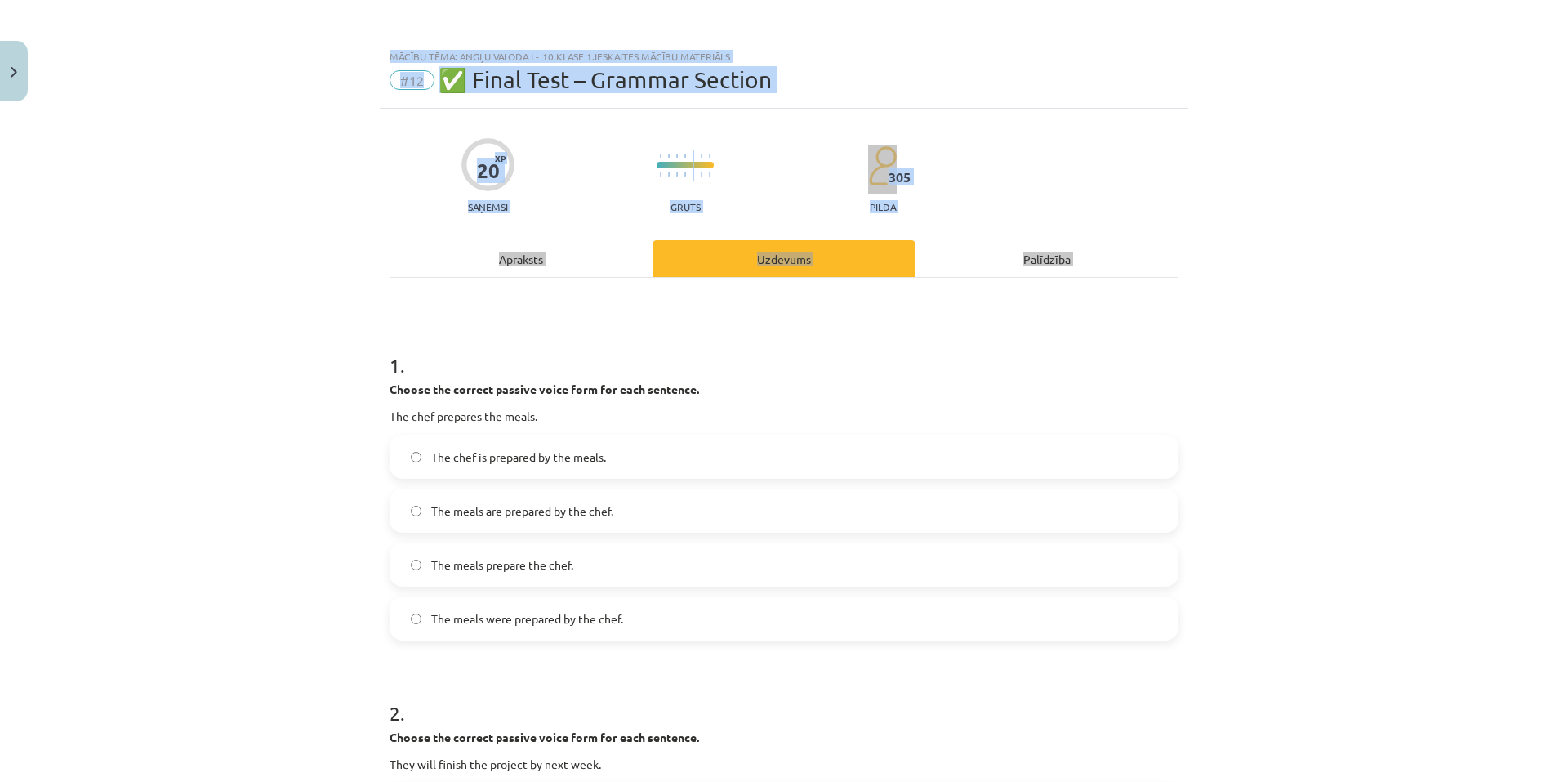
click at [1194, 378] on div "Mācību tēma: Angļu valoda i - 10.klase 1.ieskaites mācību materiāls #12 ✅ Final…" at bounding box center [784, 391] width 1568 height 782
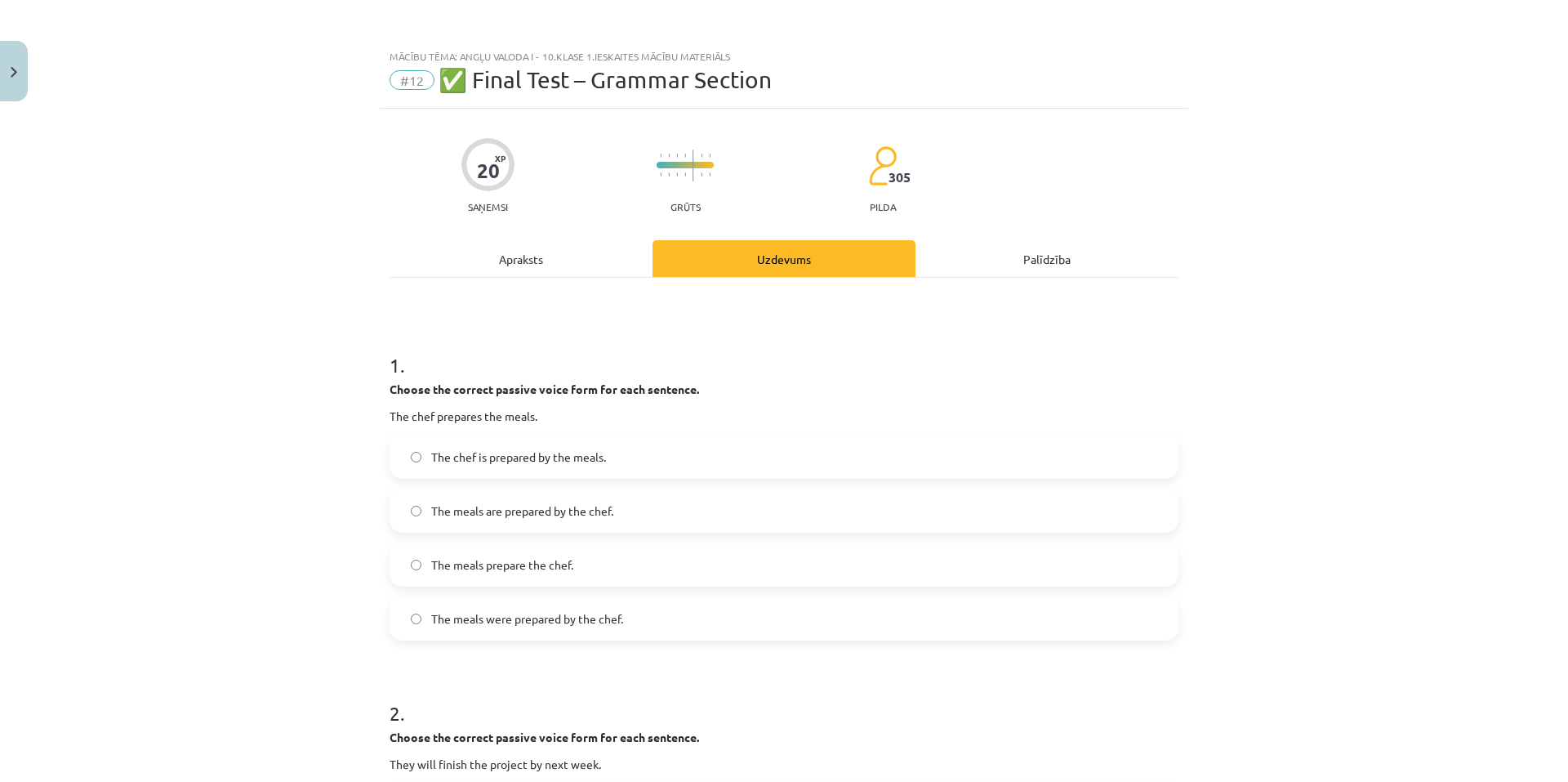
scroll to position [82, 0]
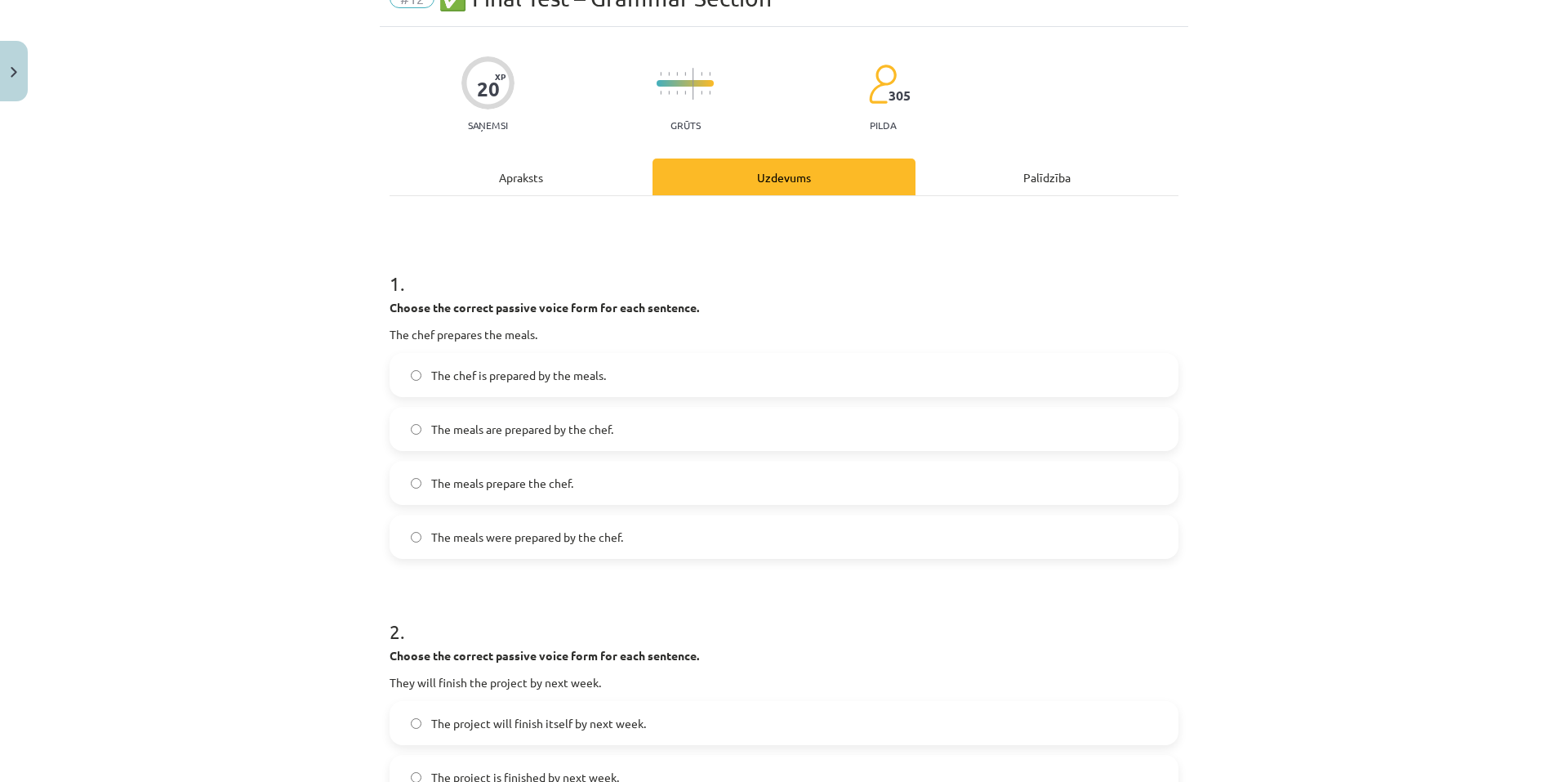
click at [565, 418] on label "The meals are prepared by the chef." at bounding box center [784, 429] width 786 height 41
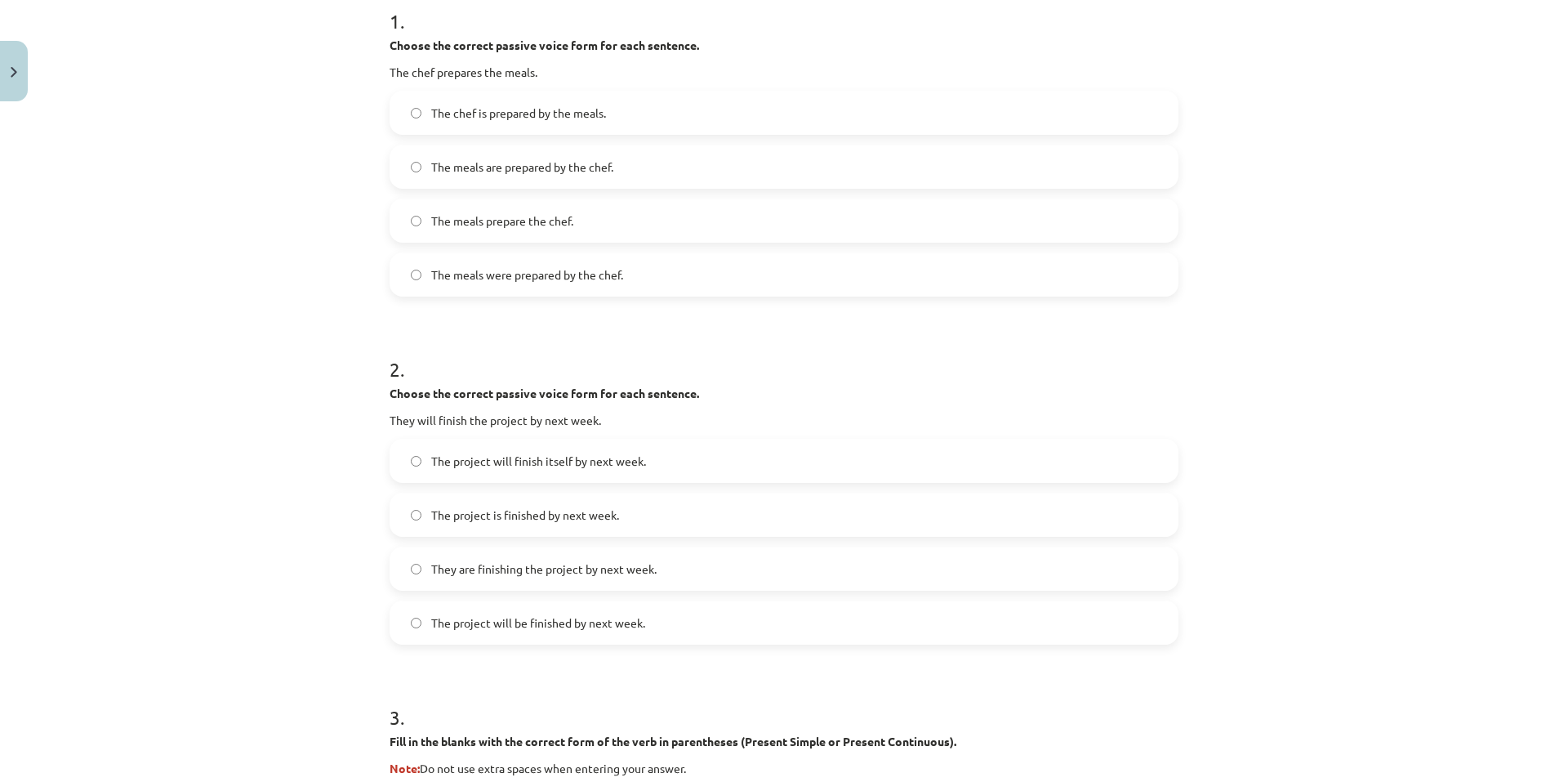
scroll to position [409, 0]
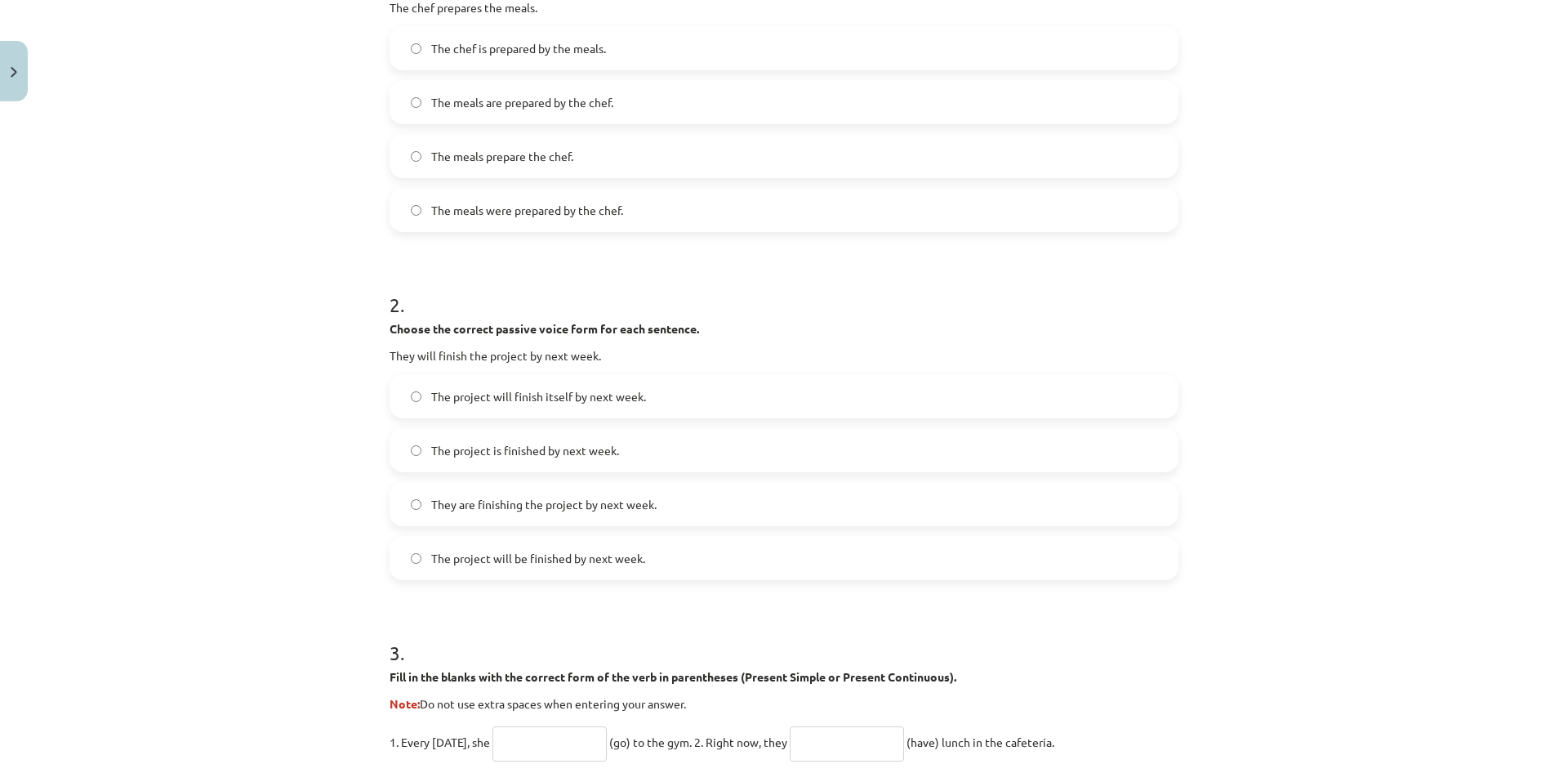
click at [560, 398] on span "The project will finish itself by next week." at bounding box center [538, 396] width 215 height 17
click at [556, 562] on span "The project will be finished by next week." at bounding box center [538, 558] width 214 height 17
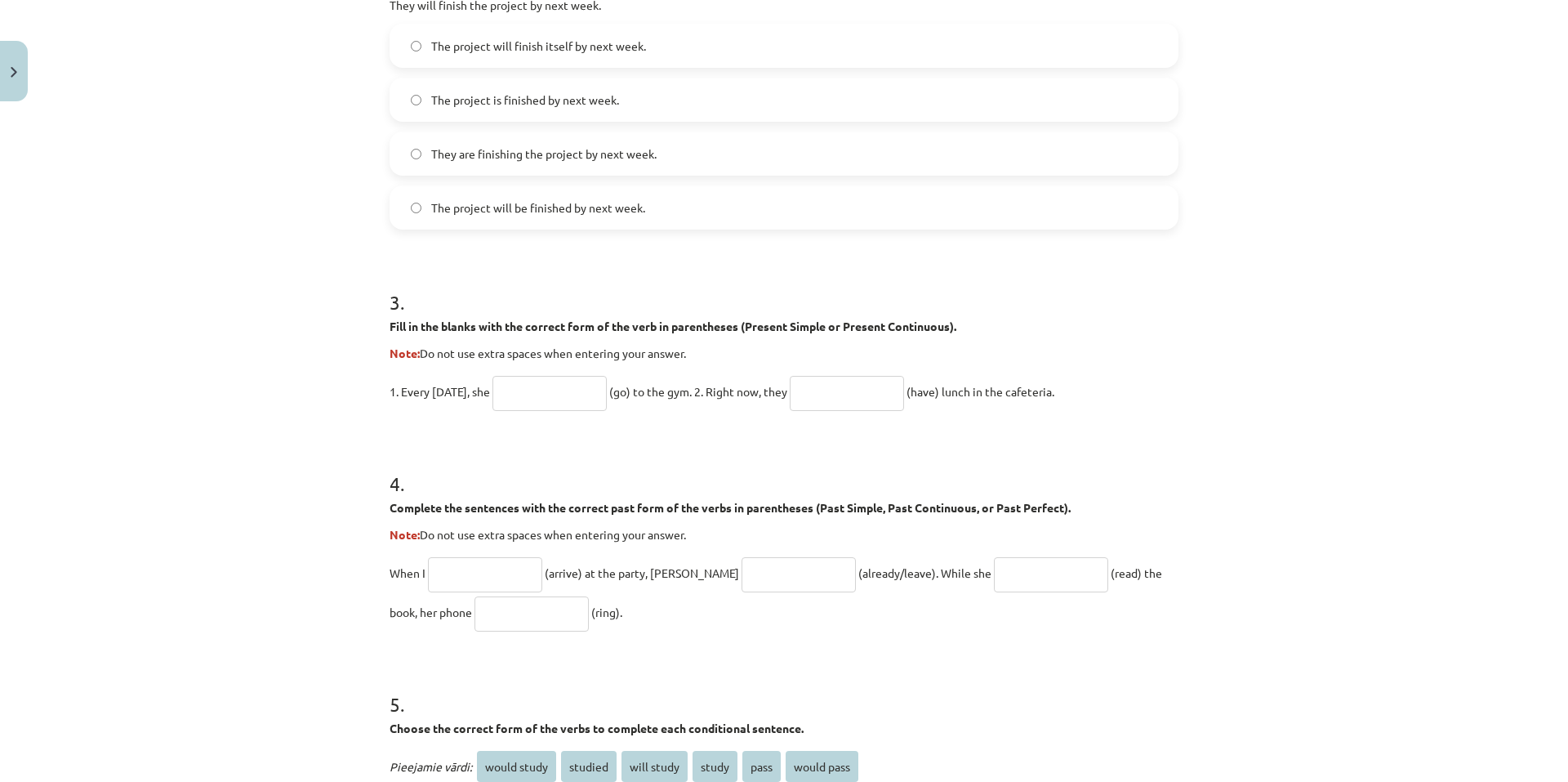
scroll to position [817, 0]
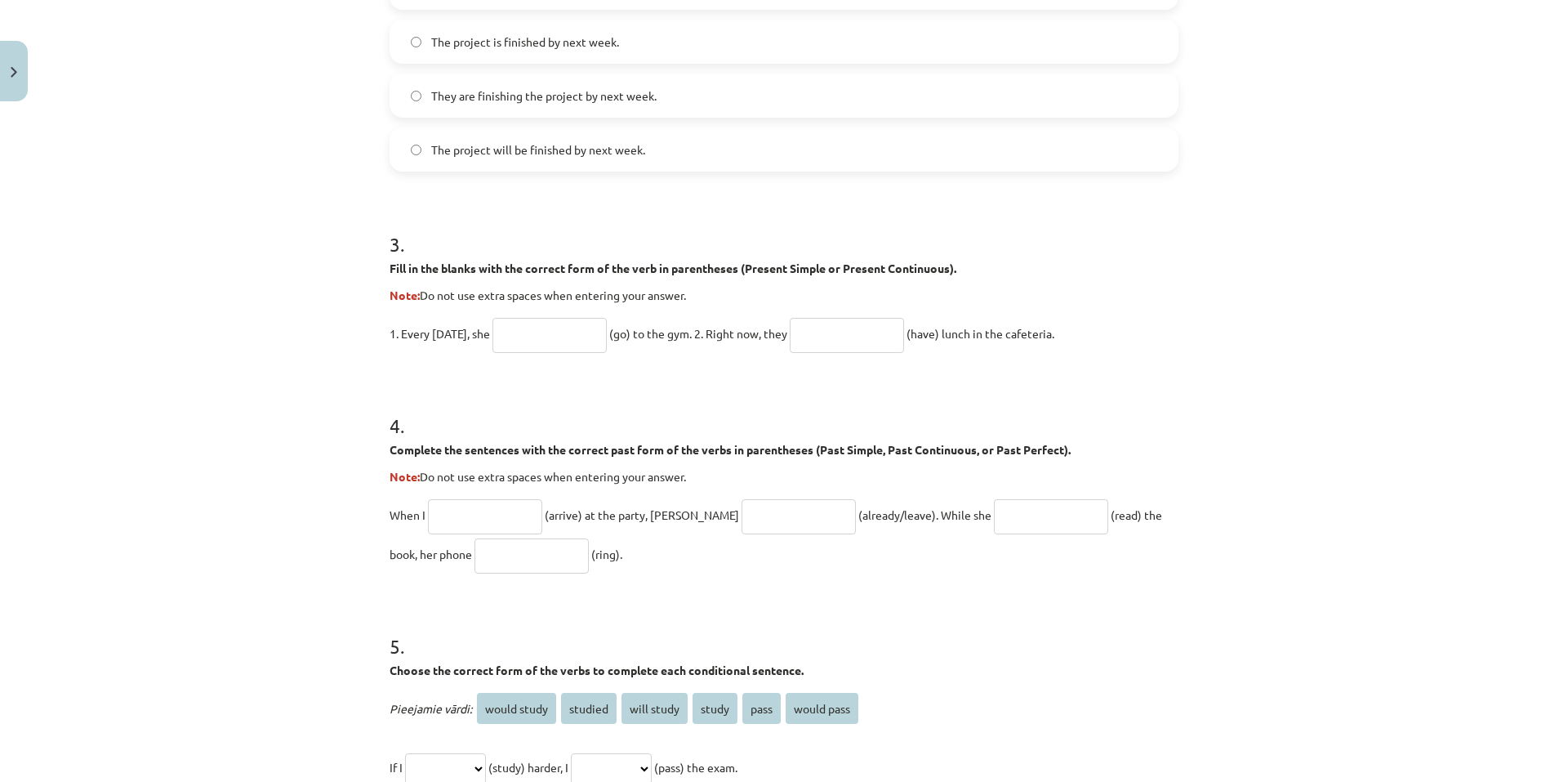
click at [1325, 234] on div "Mācību tēma: Angļu valoda i - 10.klase 1.ieskaites mācību materiāls #12 ✅ Final…" at bounding box center [784, 391] width 1568 height 782
click at [571, 342] on input "text" at bounding box center [550, 335] width 114 height 35
type input "****"
click at [836, 343] on input "text" at bounding box center [847, 335] width 114 height 35
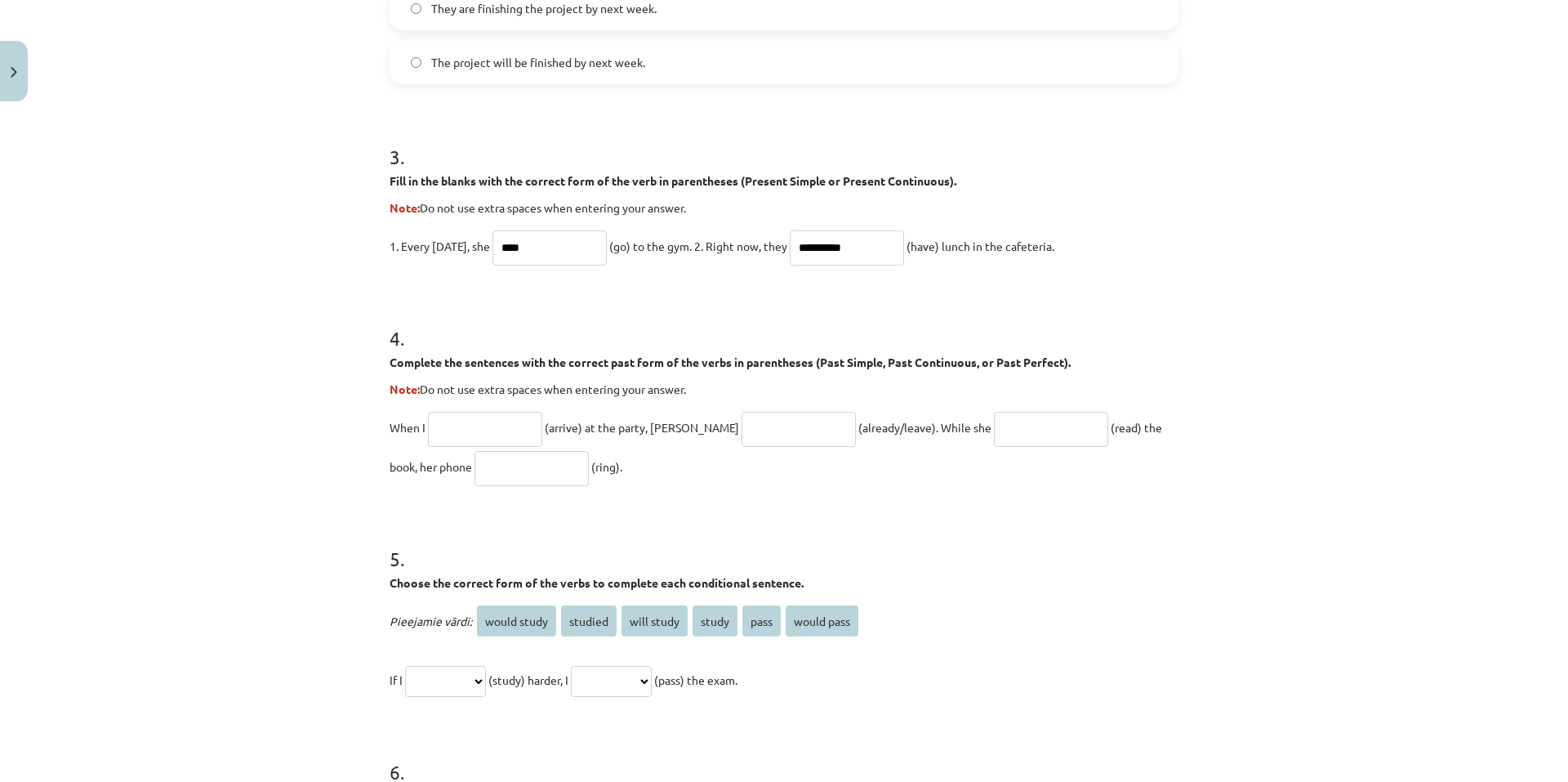
scroll to position [980, 0]
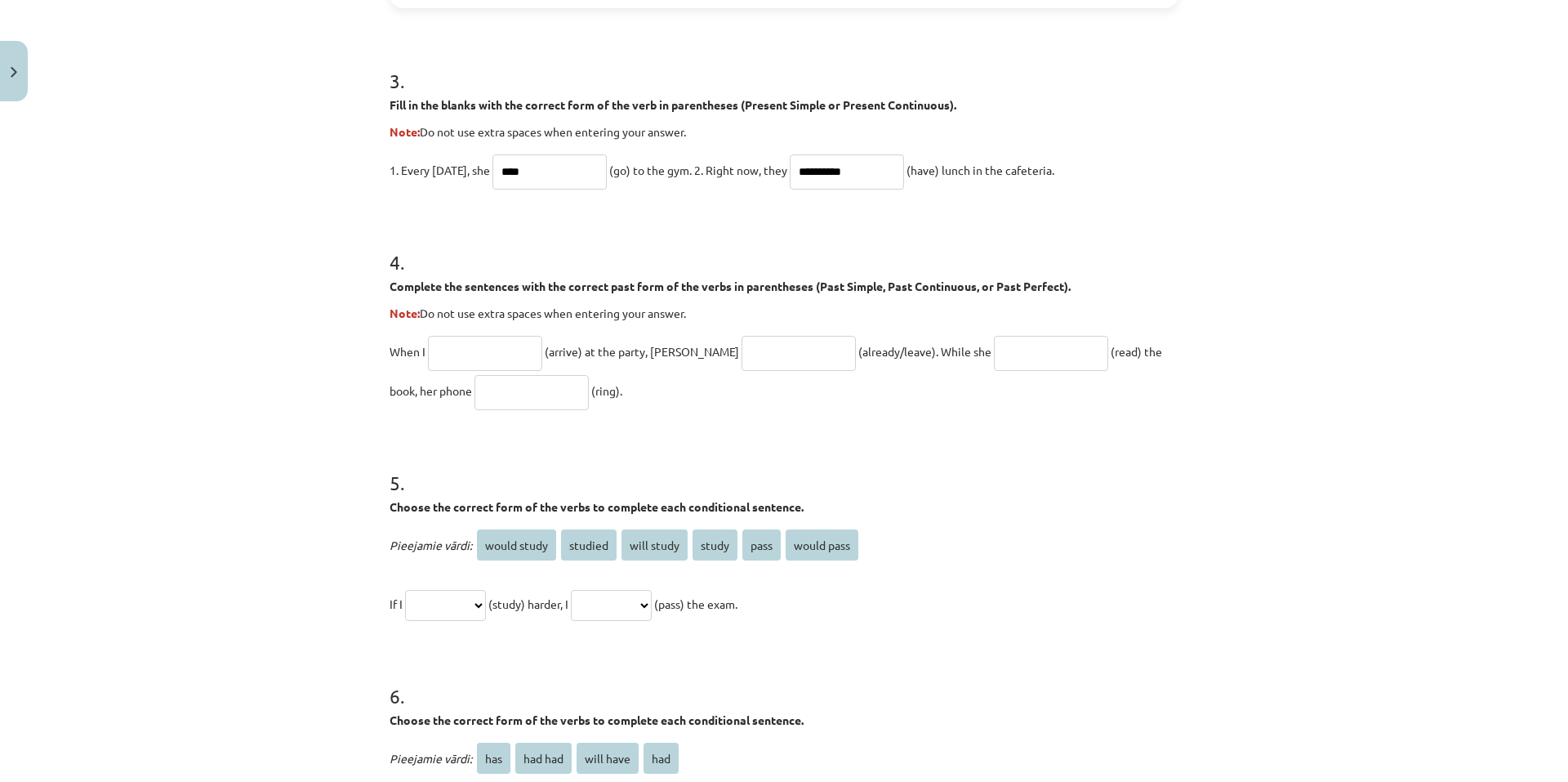
type input "**********"
click at [502, 348] on input "text" at bounding box center [485, 353] width 114 height 35
type input "*******"
click at [741, 354] on input "text" at bounding box center [799, 353] width 114 height 35
click at [1011, 356] on input "text" at bounding box center [1051, 353] width 114 height 35
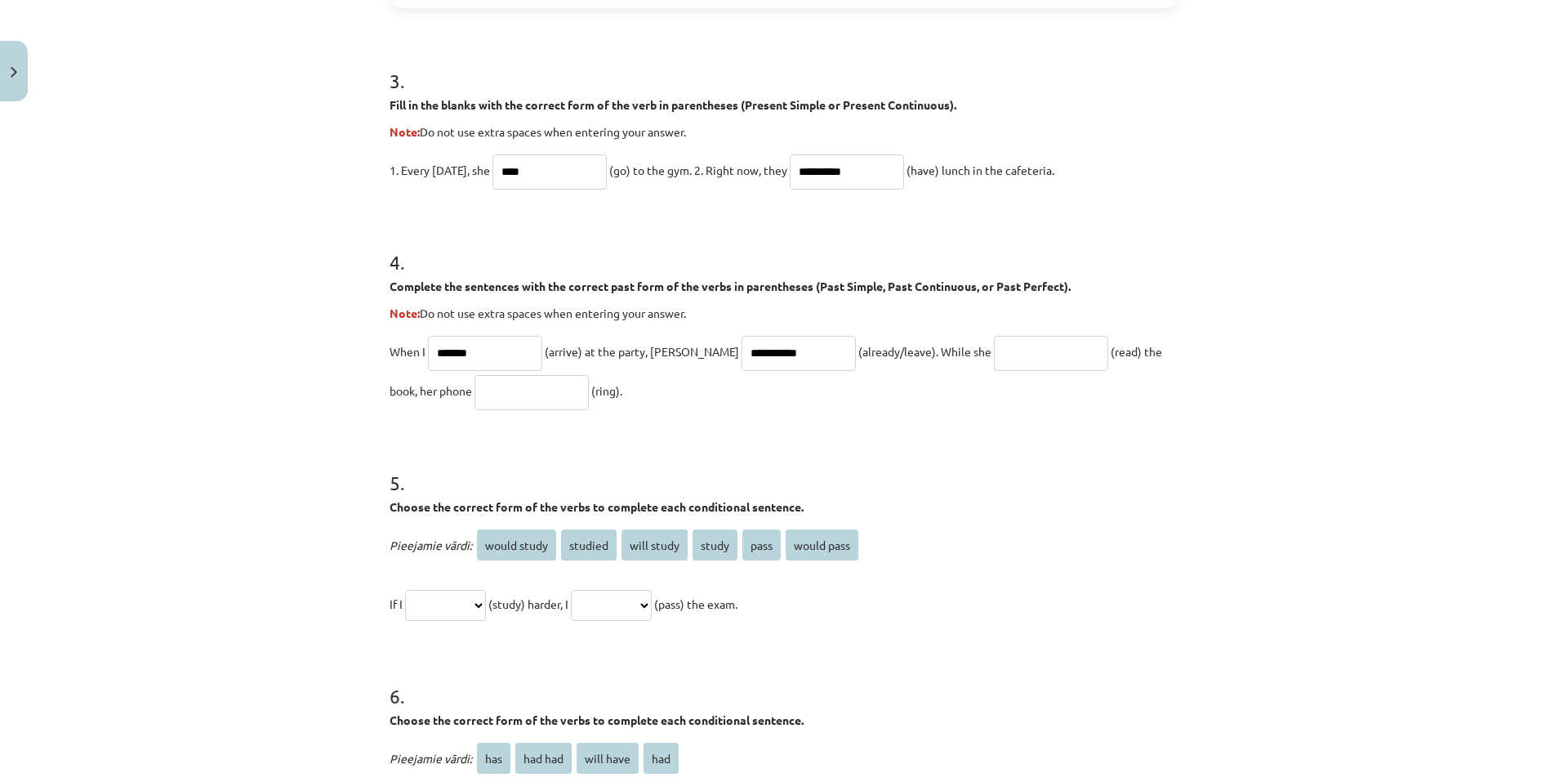
click at [770, 352] on input "**********" at bounding box center [799, 353] width 114 height 35
type input "**********"
click at [1033, 345] on input "text" at bounding box center [1051, 353] width 114 height 35
type input "**********"
click at [493, 386] on input "text" at bounding box center [532, 392] width 114 height 35
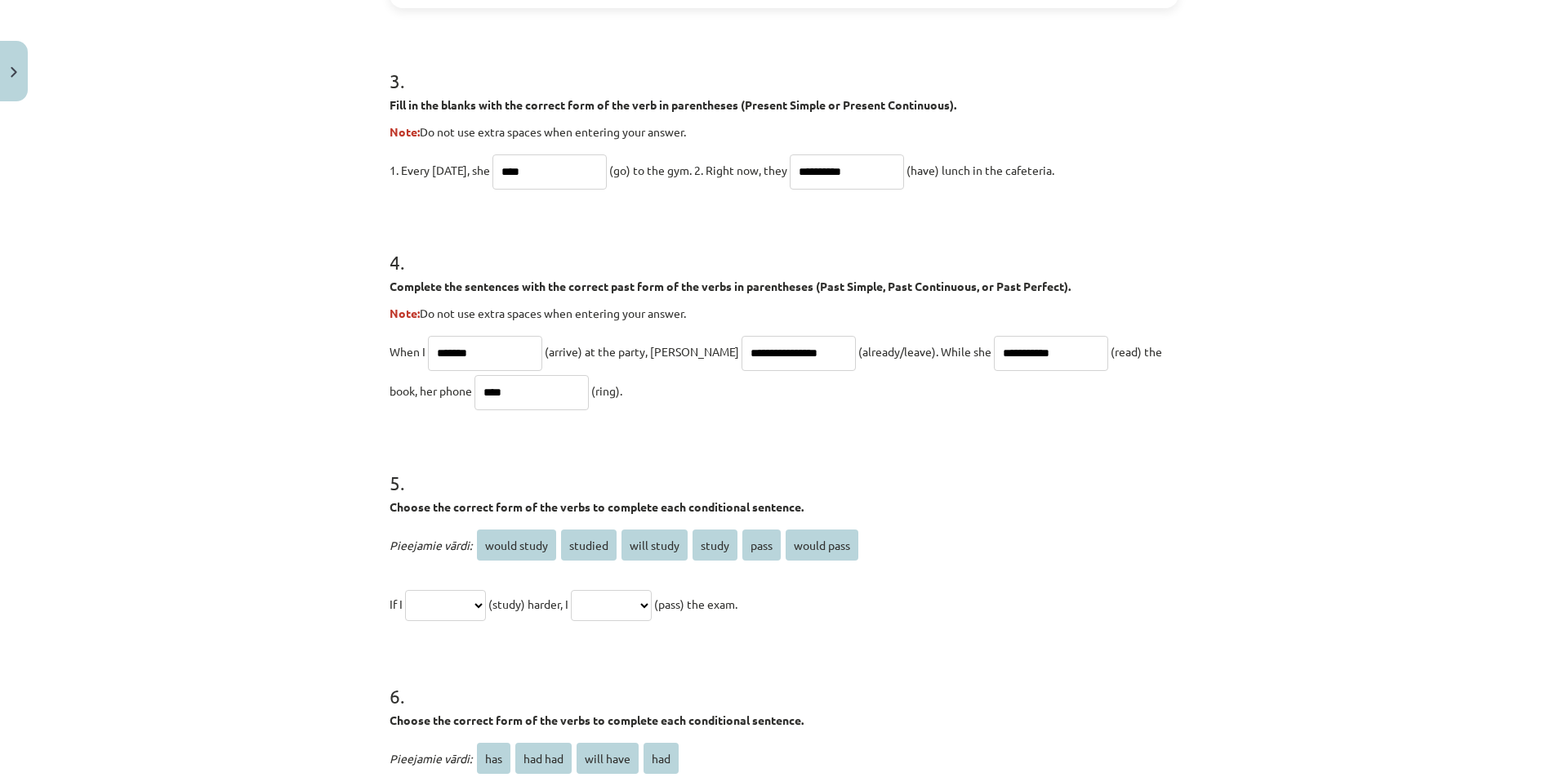
type input "****"
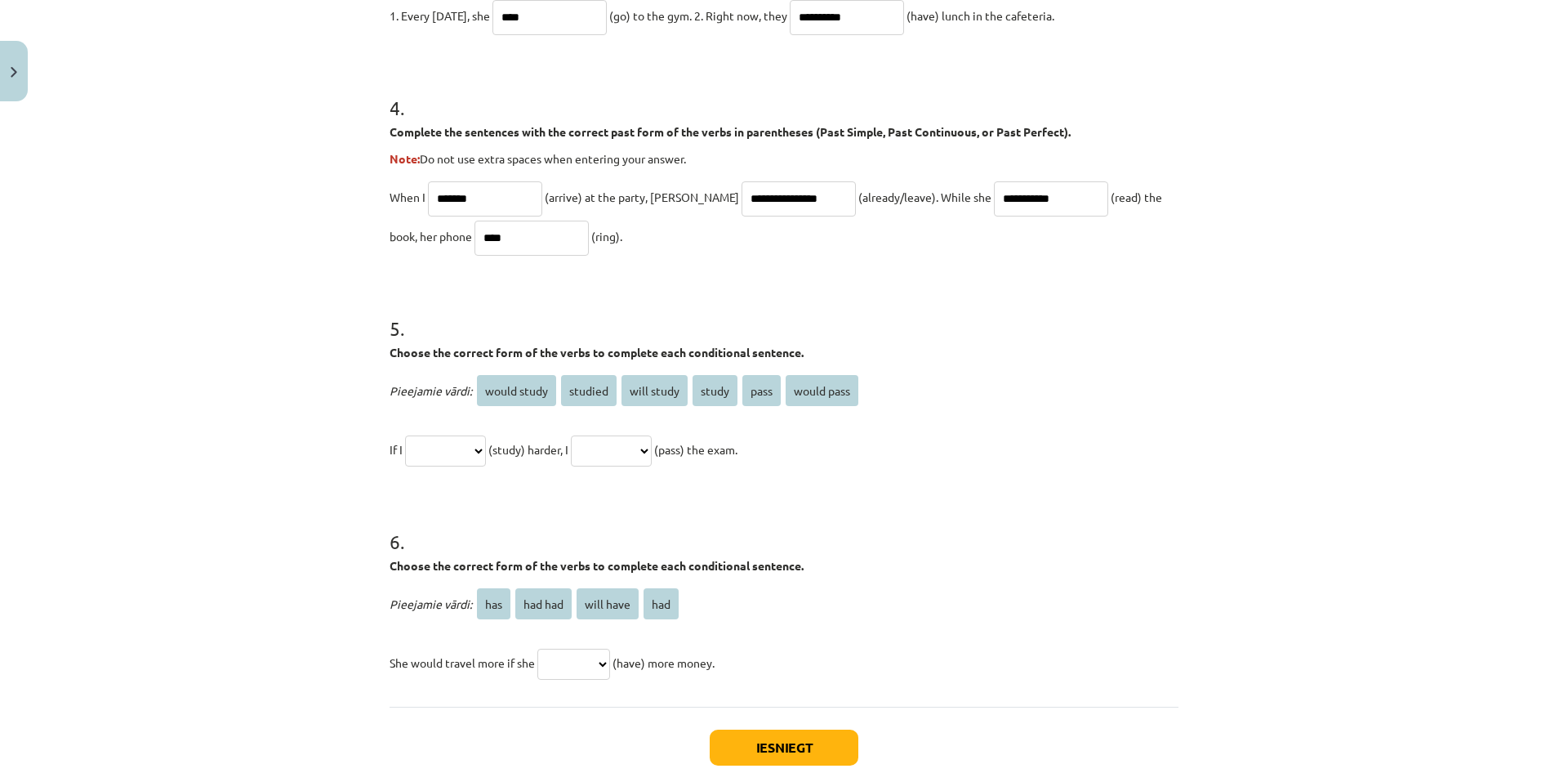
scroll to position [1144, 0]
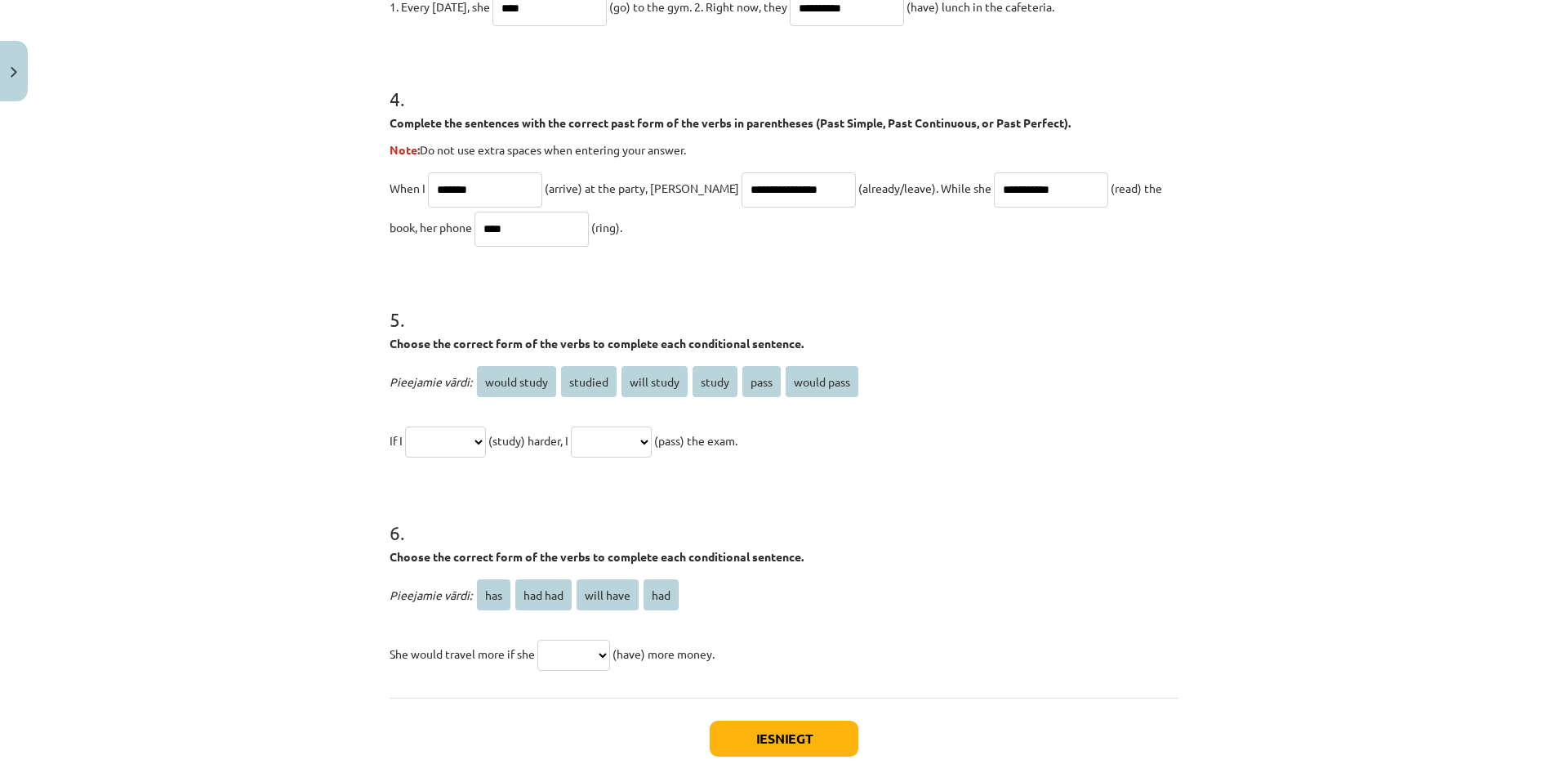
click at [486, 437] on select "**********" at bounding box center [446, 441] width 81 height 31
click at [405, 426] on select "**********" at bounding box center [446, 441] width 81 height 31
click at [486, 439] on select "**********" at bounding box center [446, 441] width 81 height 31
select select "*******"
click at [405, 426] on select "**********" at bounding box center [446, 441] width 81 height 31
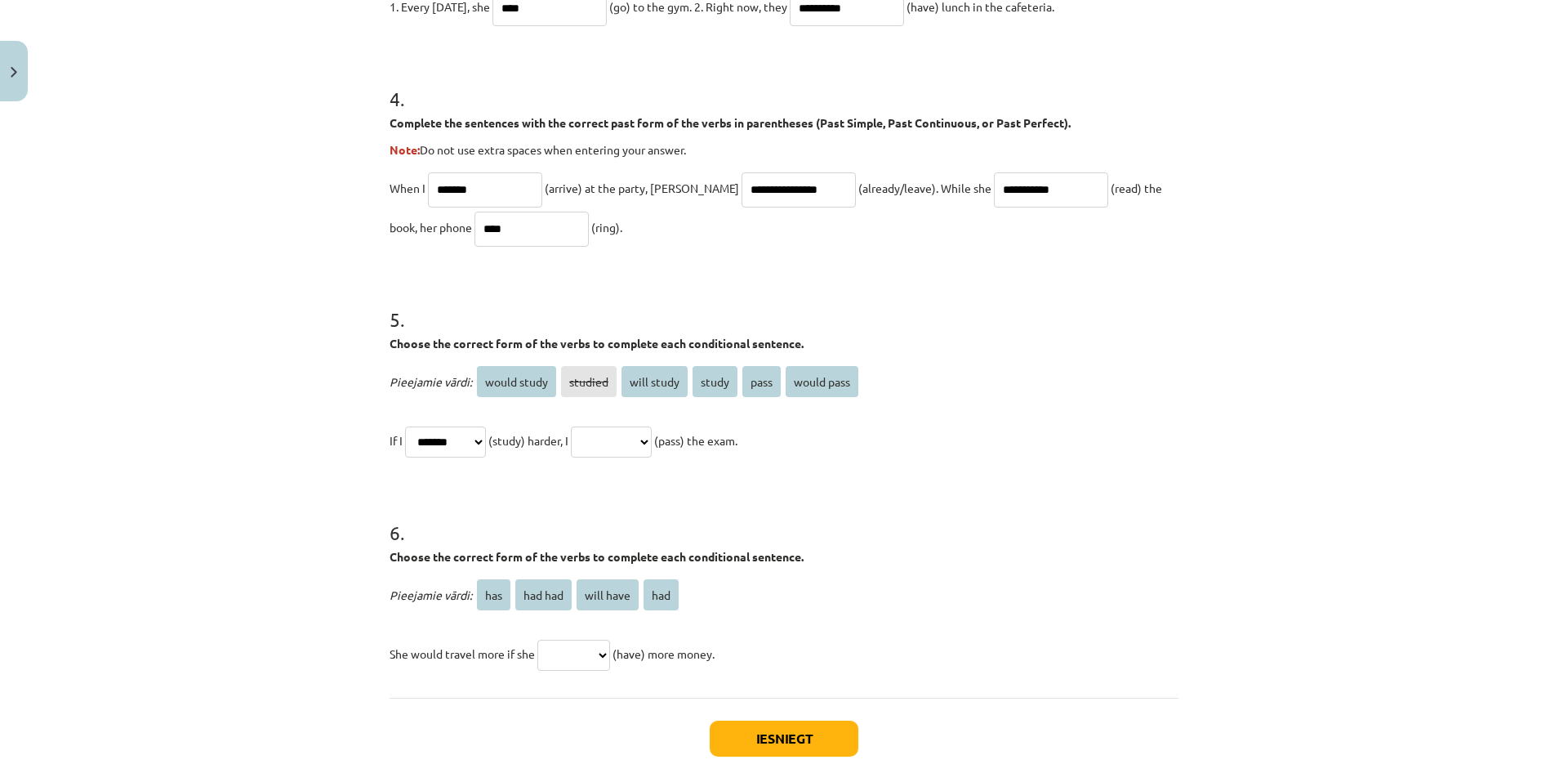
click at [652, 441] on select "**********" at bounding box center [612, 441] width 81 height 31
select select "**********"
click at [590, 426] on select "**********" at bounding box center [612, 441] width 81 height 31
click at [571, 659] on select "*** ******* ********* ***" at bounding box center [574, 654] width 73 height 31
select select "***"
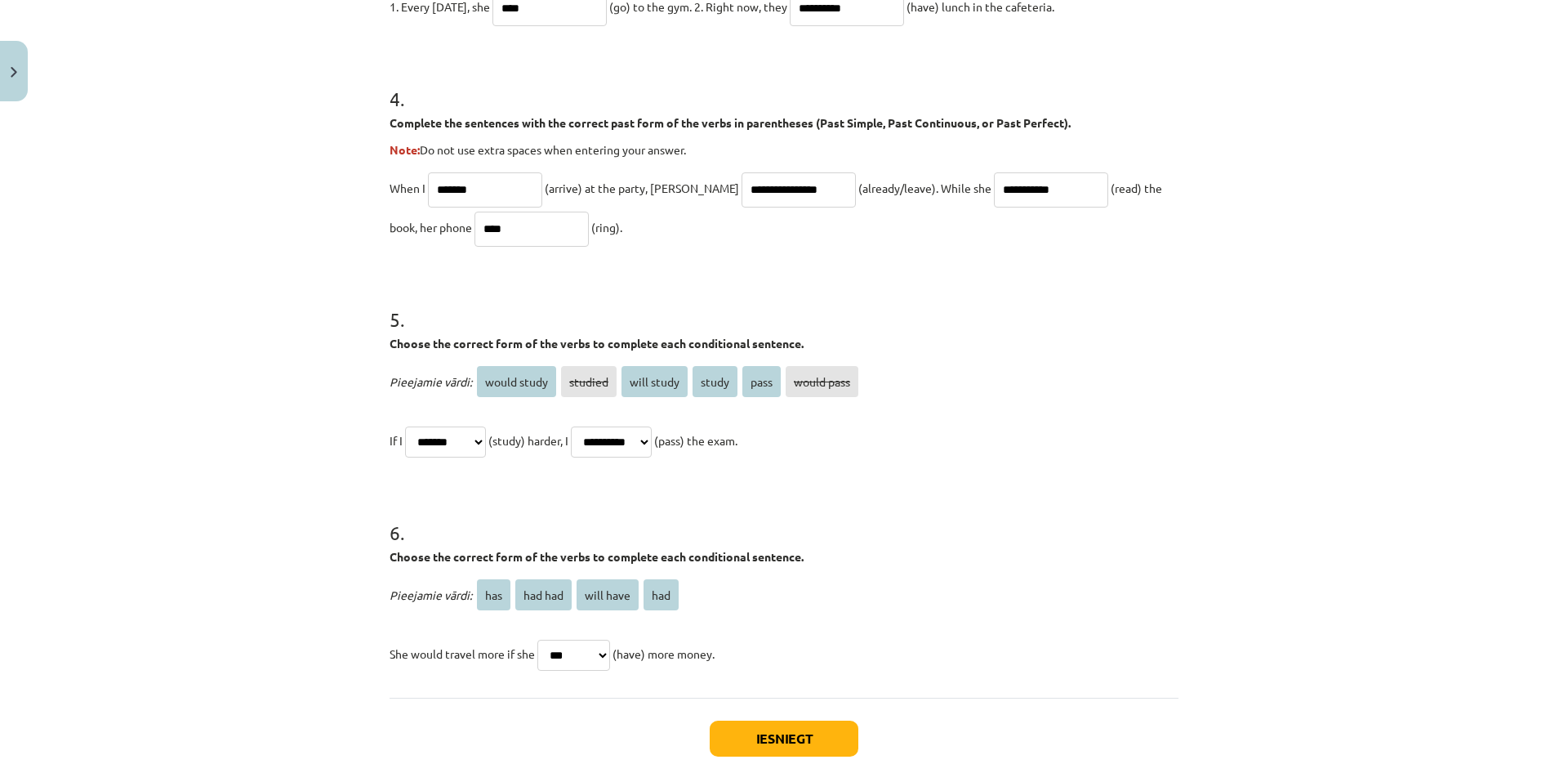
click at [537, 639] on select "*** ******* ********* ***" at bounding box center [574, 654] width 73 height 31
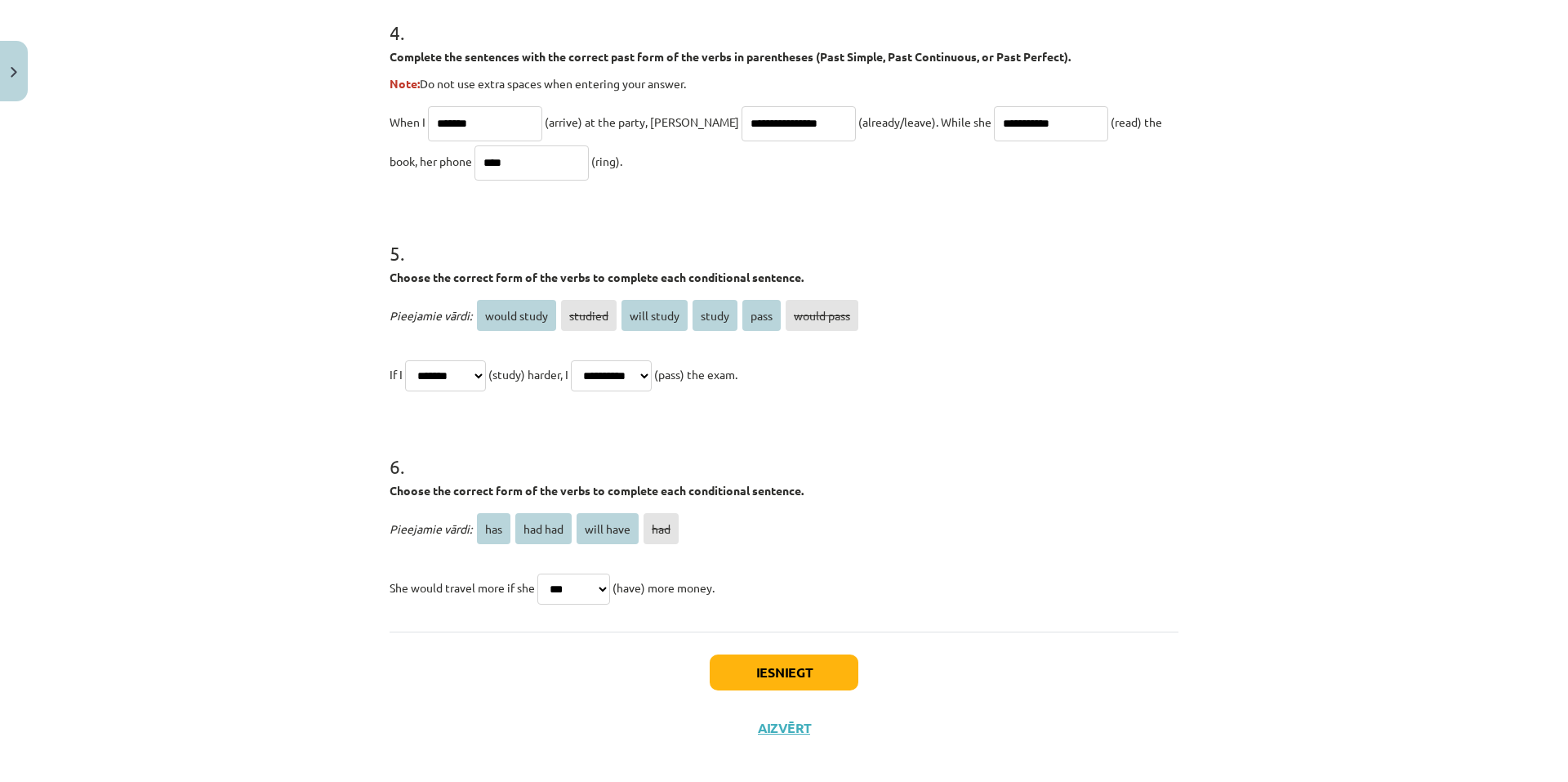
scroll to position [1225, 0]
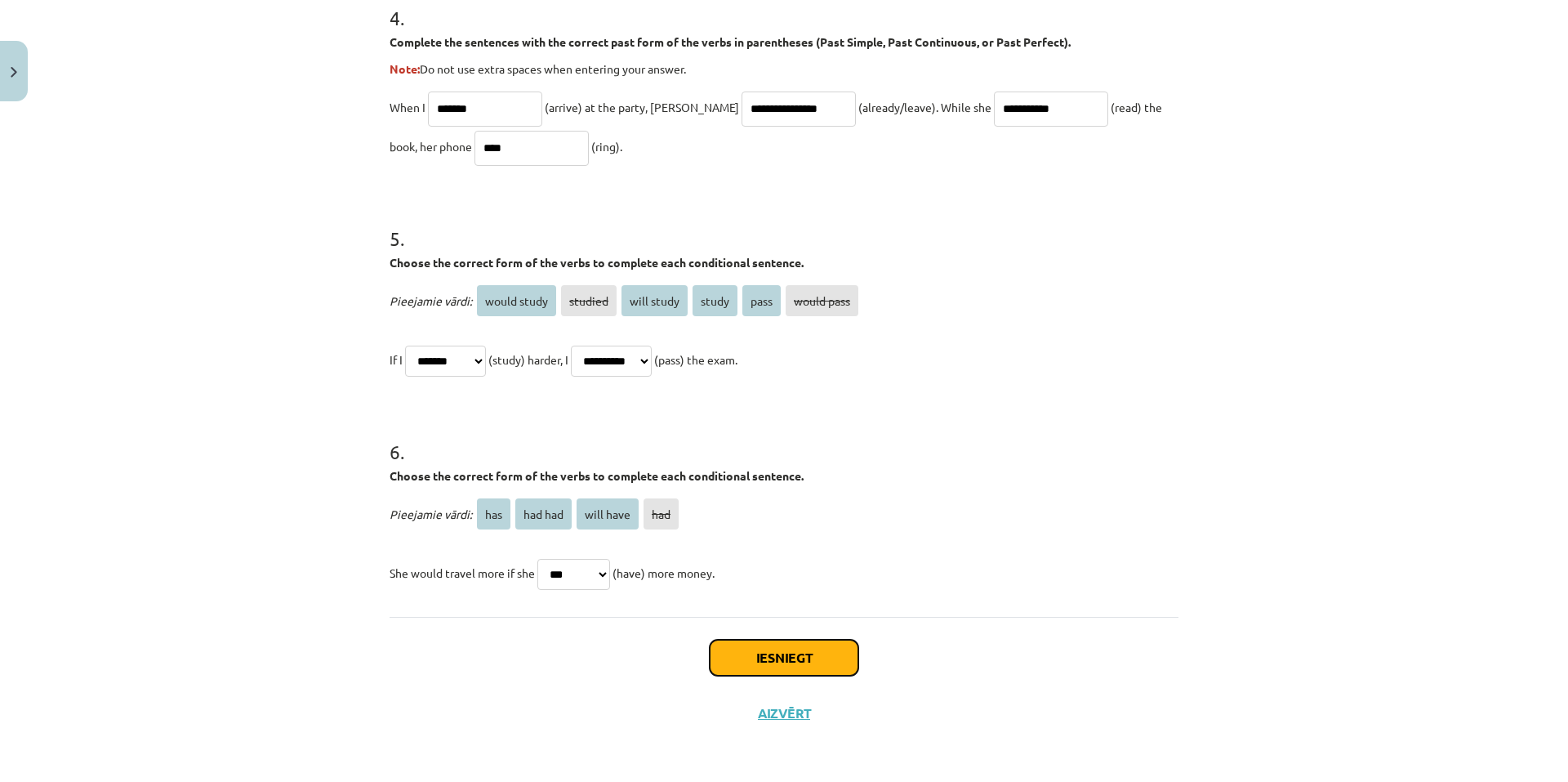
click at [769, 663] on button "Iesniegt" at bounding box center [784, 657] width 148 height 36
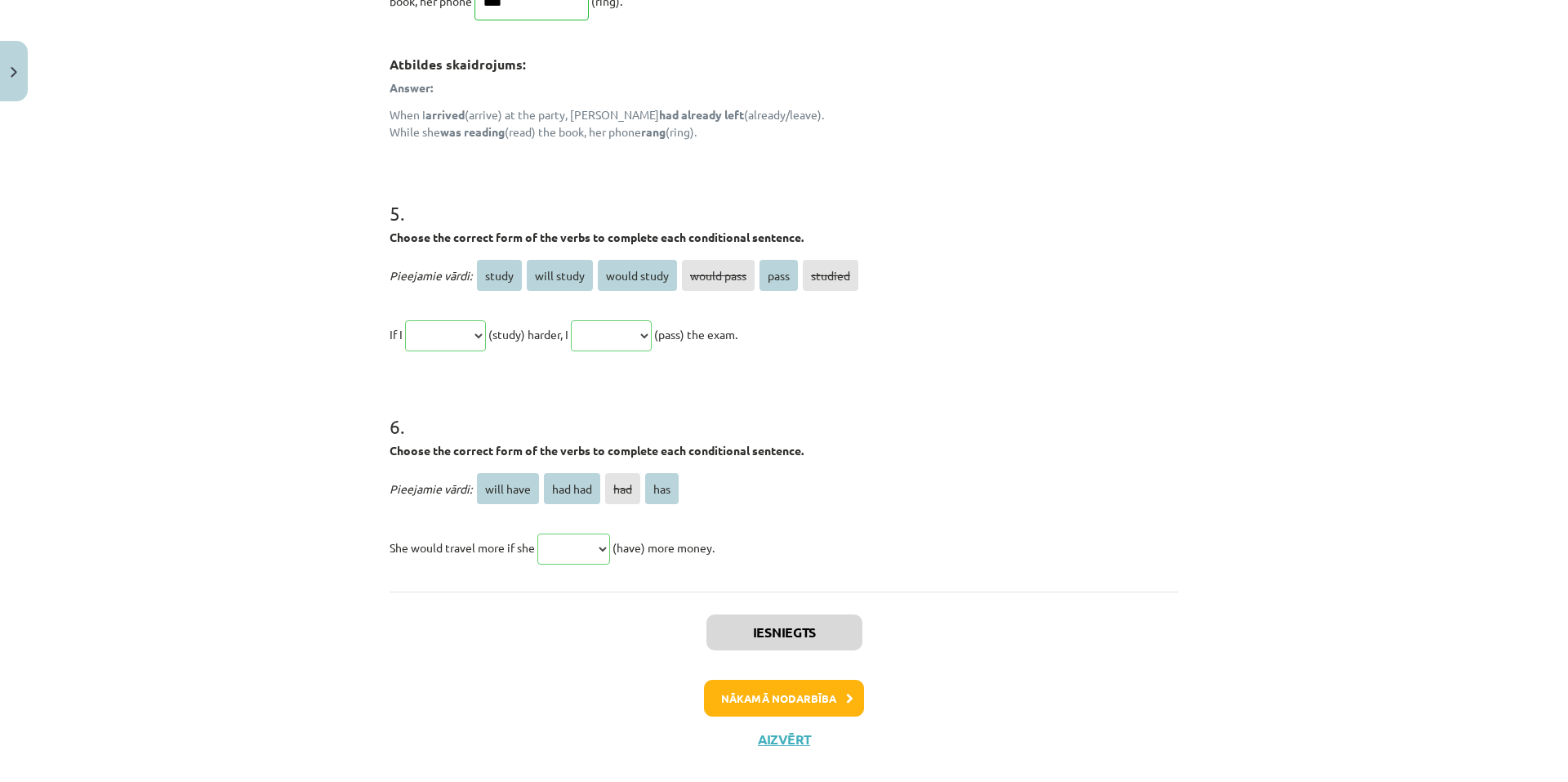
scroll to position [1516, 0]
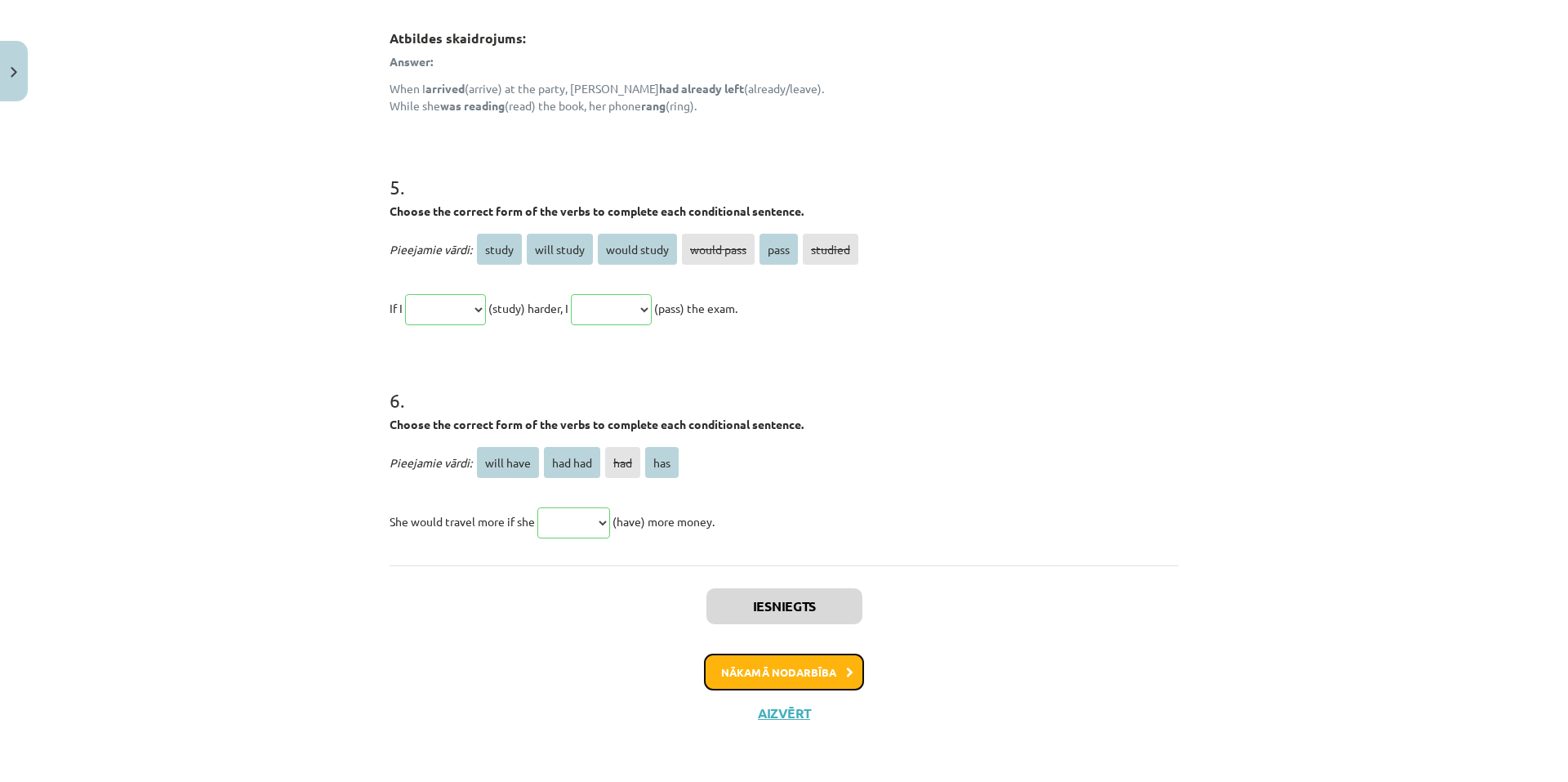
click at [787, 679] on button "Nākamā nodarbība" at bounding box center [784, 672] width 160 height 37
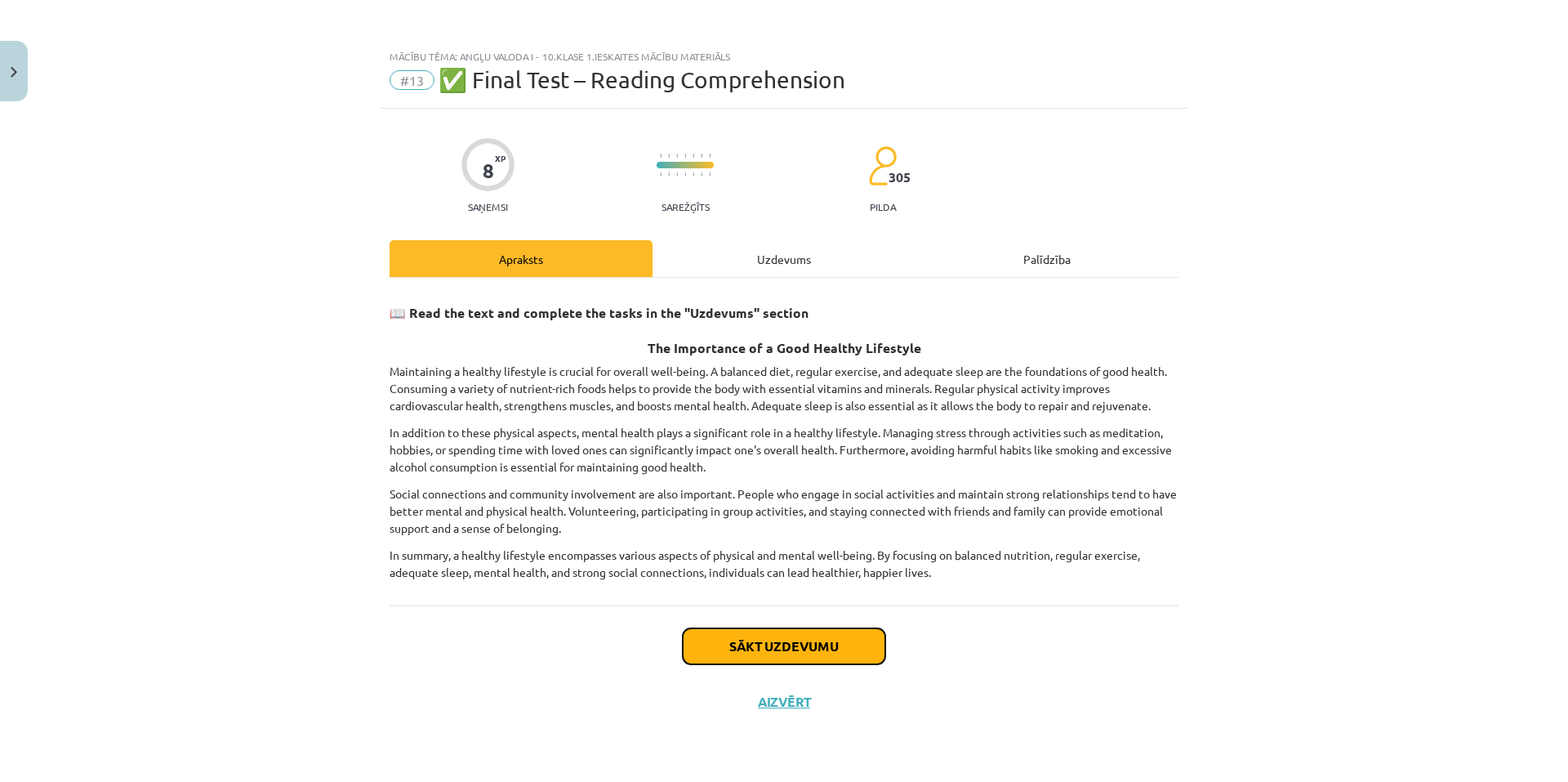
click at [801, 638] on button "Sākt uzdevumu" at bounding box center [784, 646] width 202 height 36
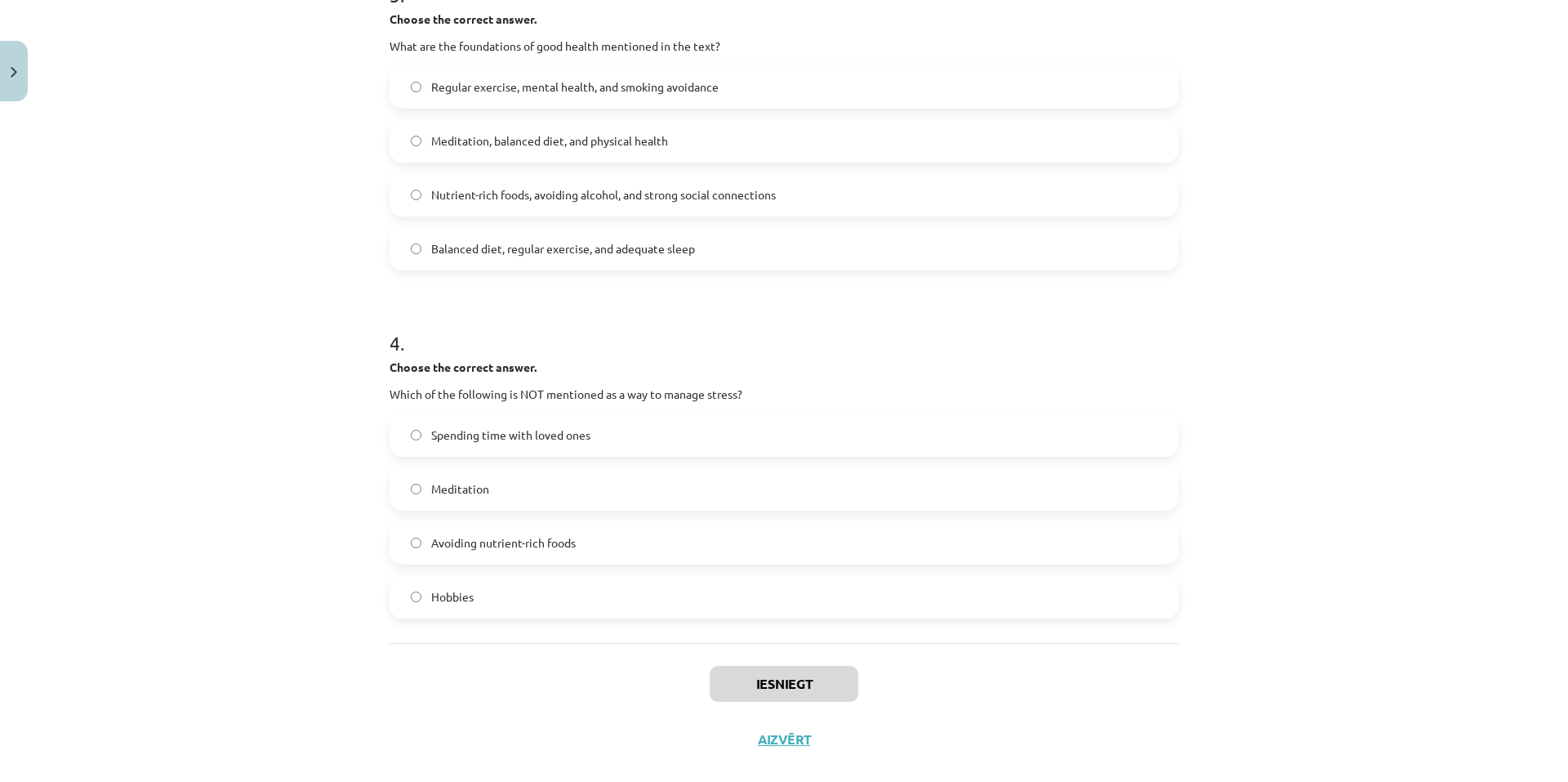
scroll to position [877, 0]
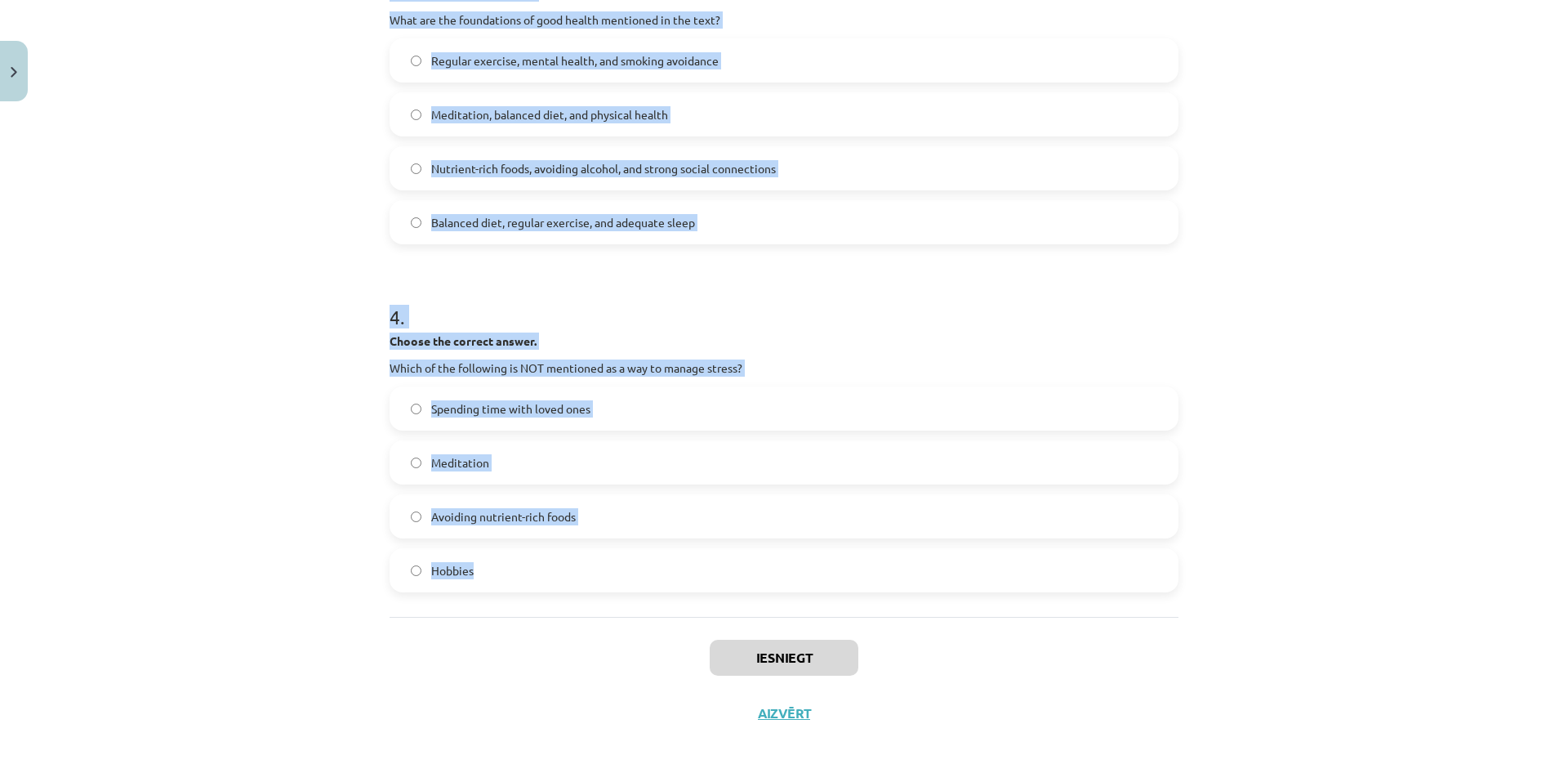
drag, startPoint x: 384, startPoint y: 141, endPoint x: 609, endPoint y: 542, distance: 459.8
click at [735, 585] on form "1 . Choose whether the sentence is True or False. A healthy lifestyle only focu…" at bounding box center [784, 20] width 789 height 1144
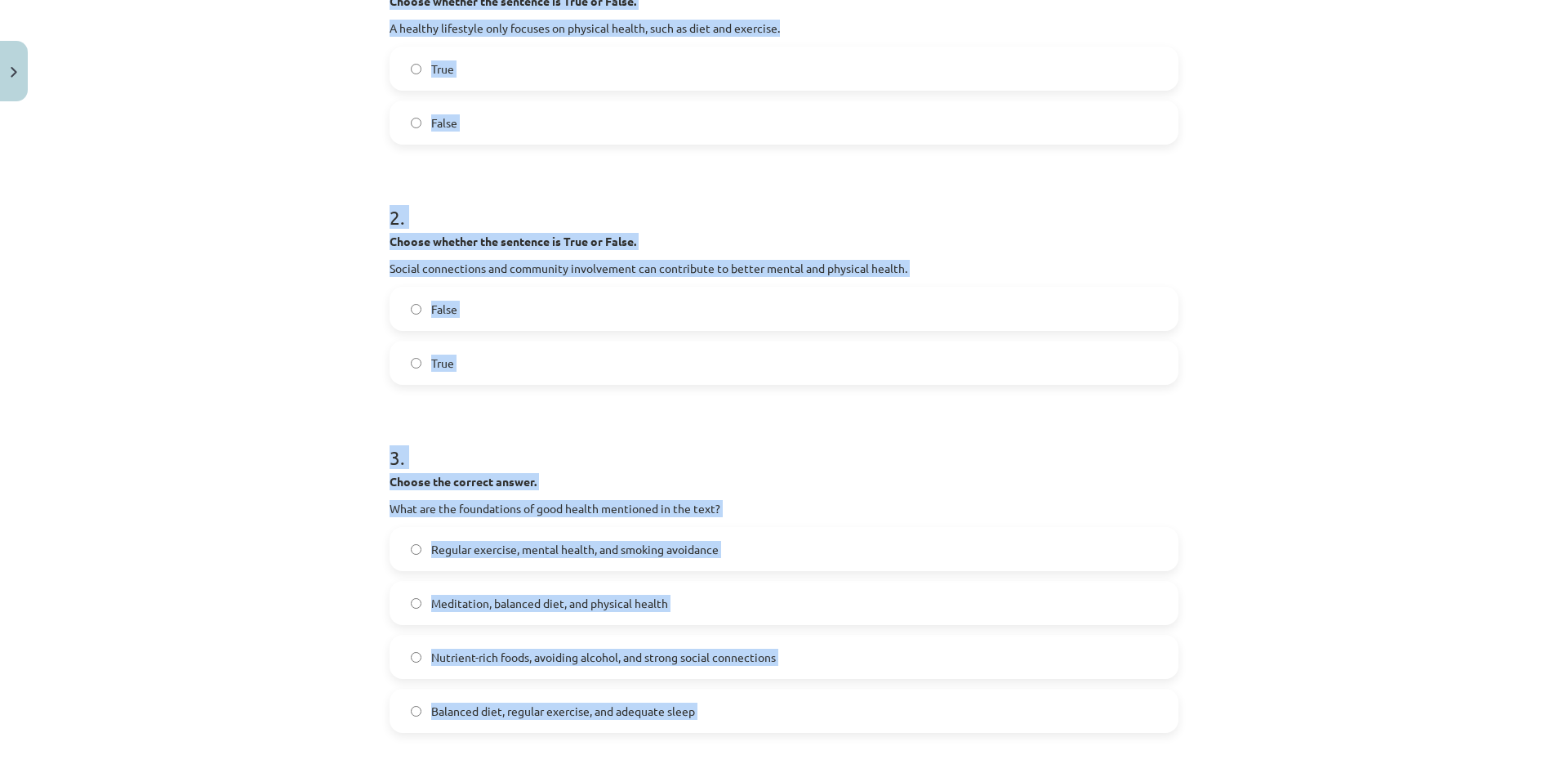
scroll to position [386, 0]
click at [442, 124] on span "False" at bounding box center [444, 124] width 27 height 17
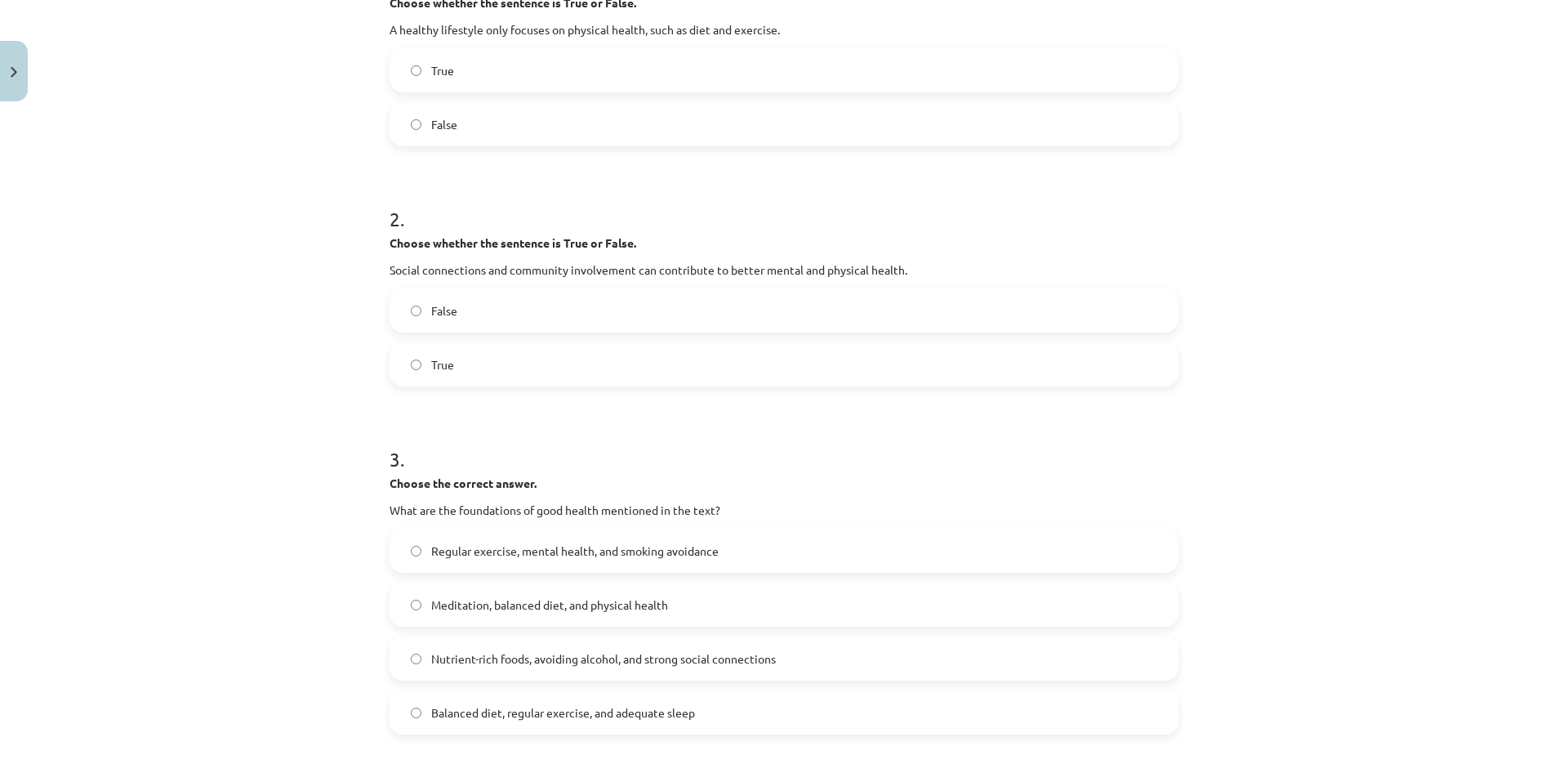
drag, startPoint x: 443, startPoint y: 369, endPoint x: 447, endPoint y: 381, distance: 12.6
click at [446, 381] on label "True" at bounding box center [784, 364] width 786 height 41
click at [456, 376] on label "True" at bounding box center [784, 364] width 786 height 41
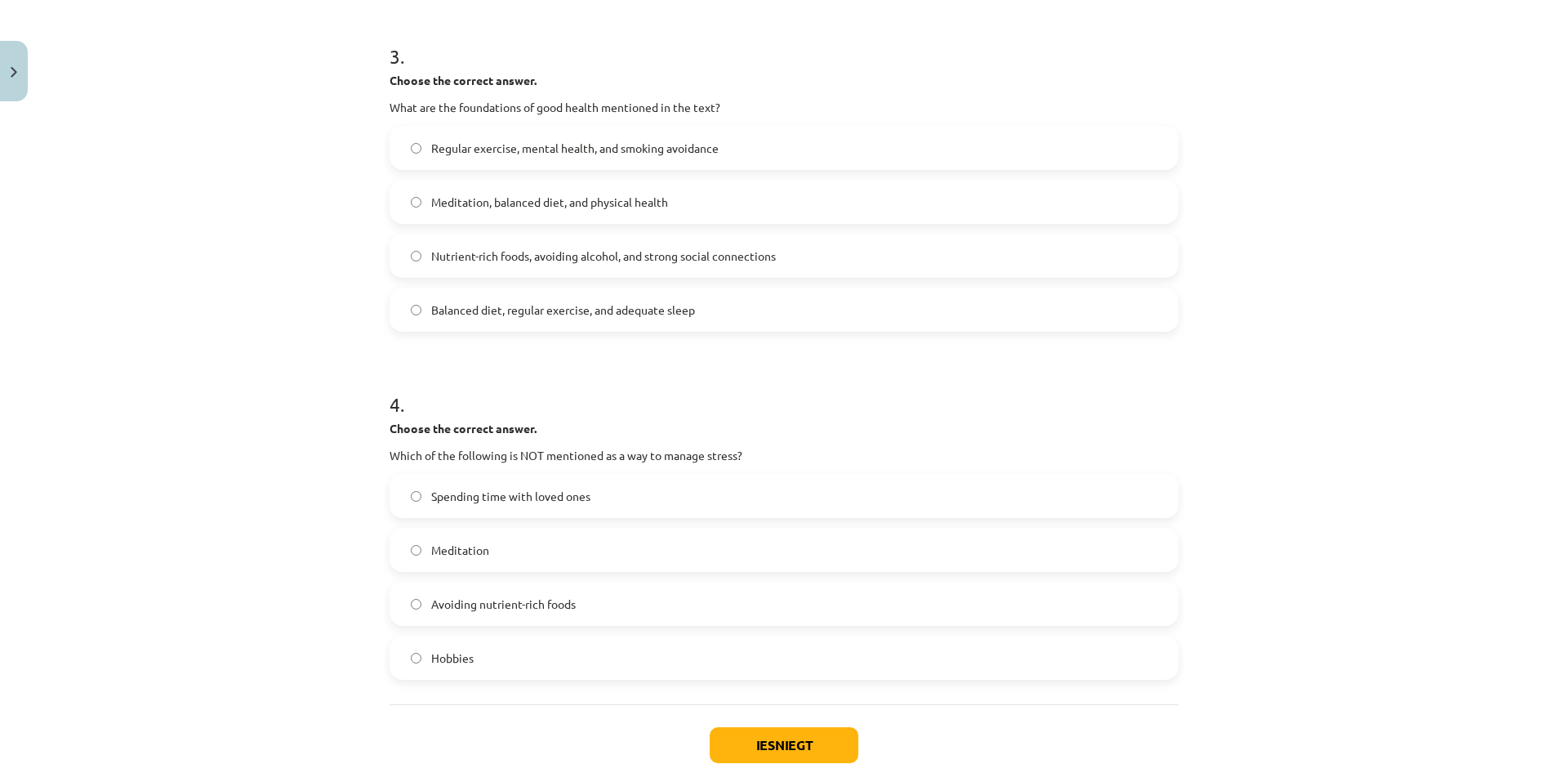
scroll to position [795, 0]
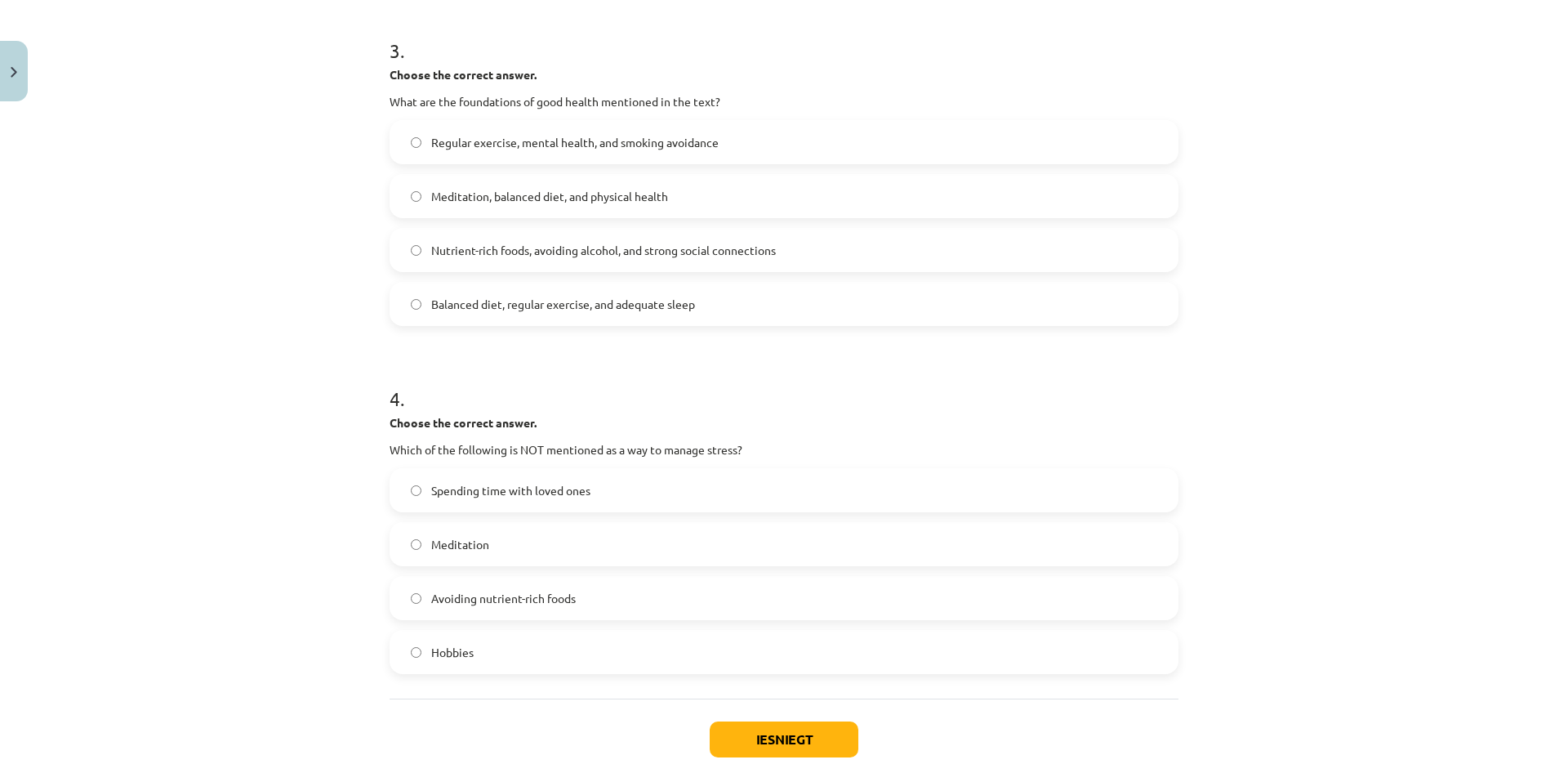
click at [737, 300] on label "Balanced diet, regular exercise, and adequate sleep" at bounding box center [784, 304] width 786 height 41
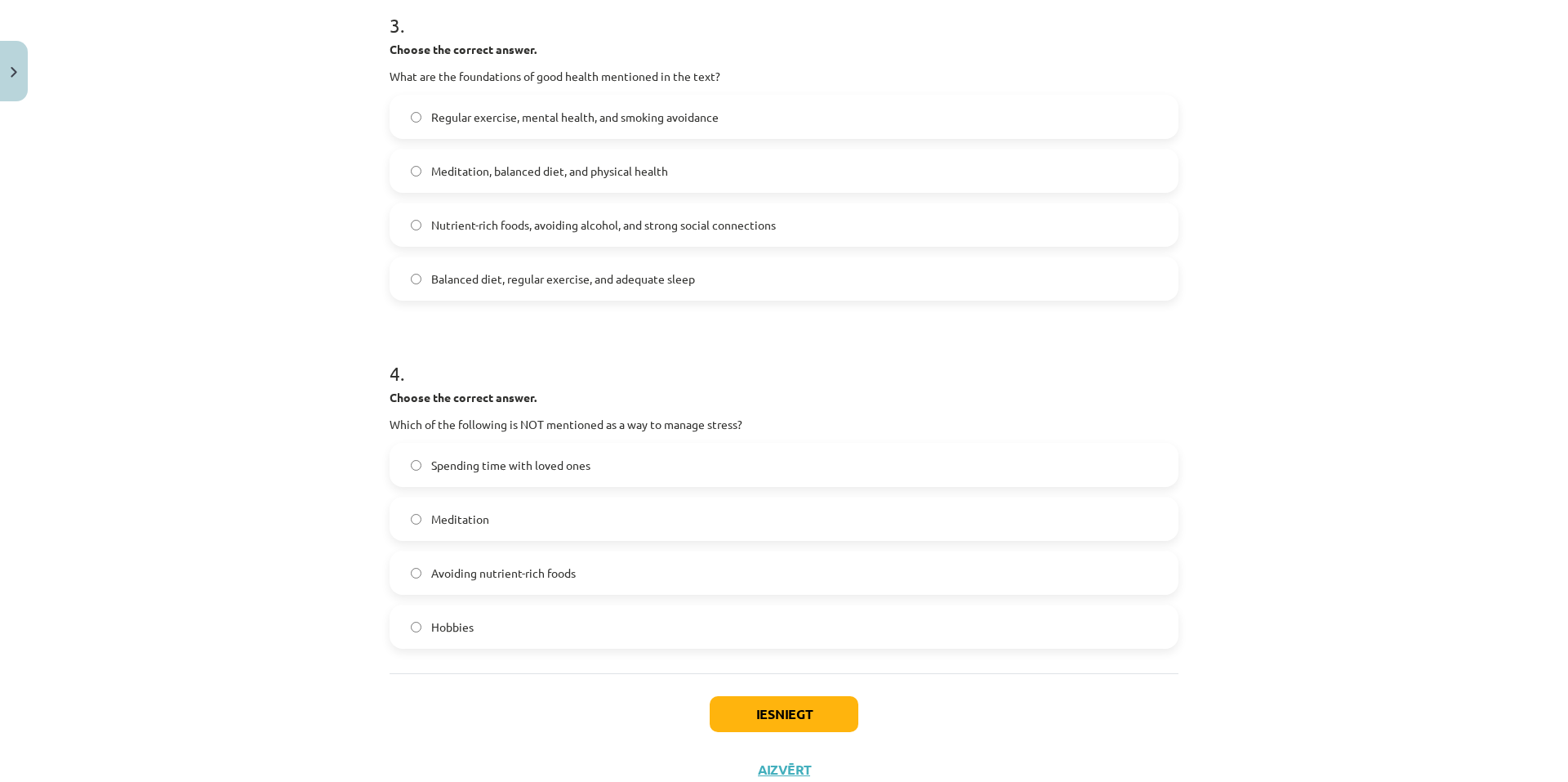
scroll to position [877, 0]
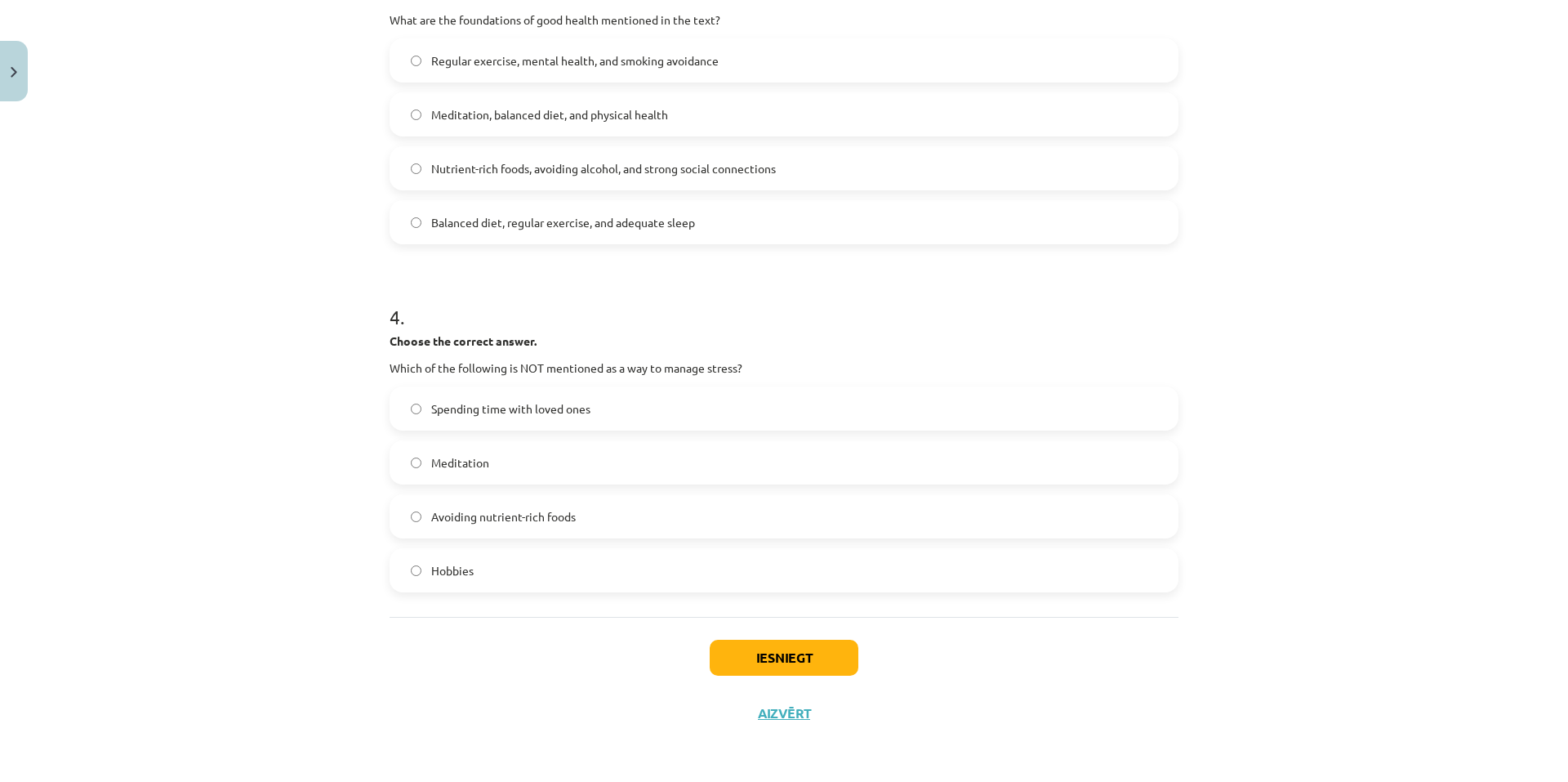
click at [621, 524] on label "Avoiding nutrient-rich foods" at bounding box center [784, 516] width 786 height 41
click at [764, 663] on button "Iesniegt" at bounding box center [784, 657] width 148 height 36
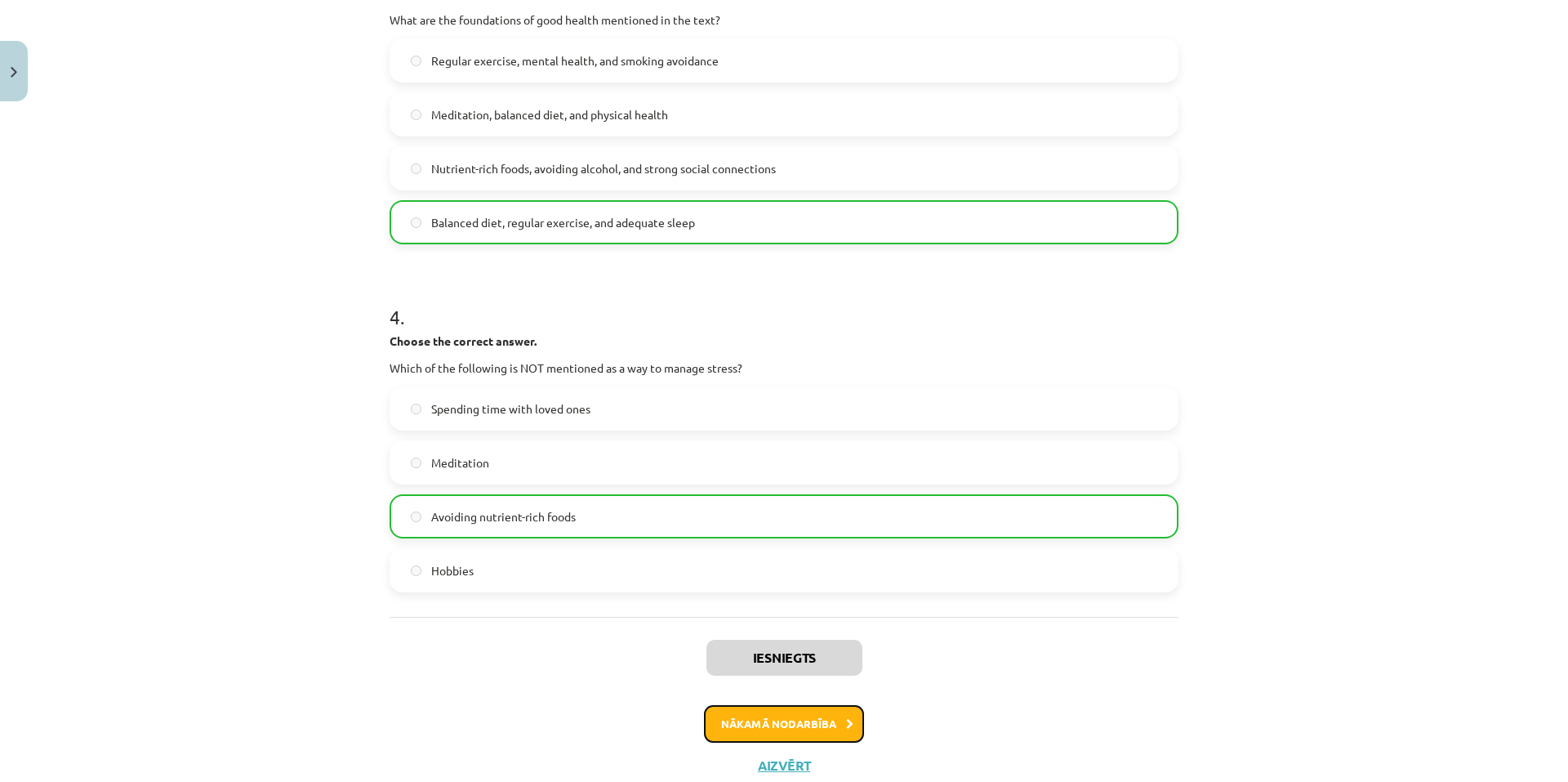
click at [774, 736] on button "Nākamā nodarbība" at bounding box center [784, 723] width 160 height 37
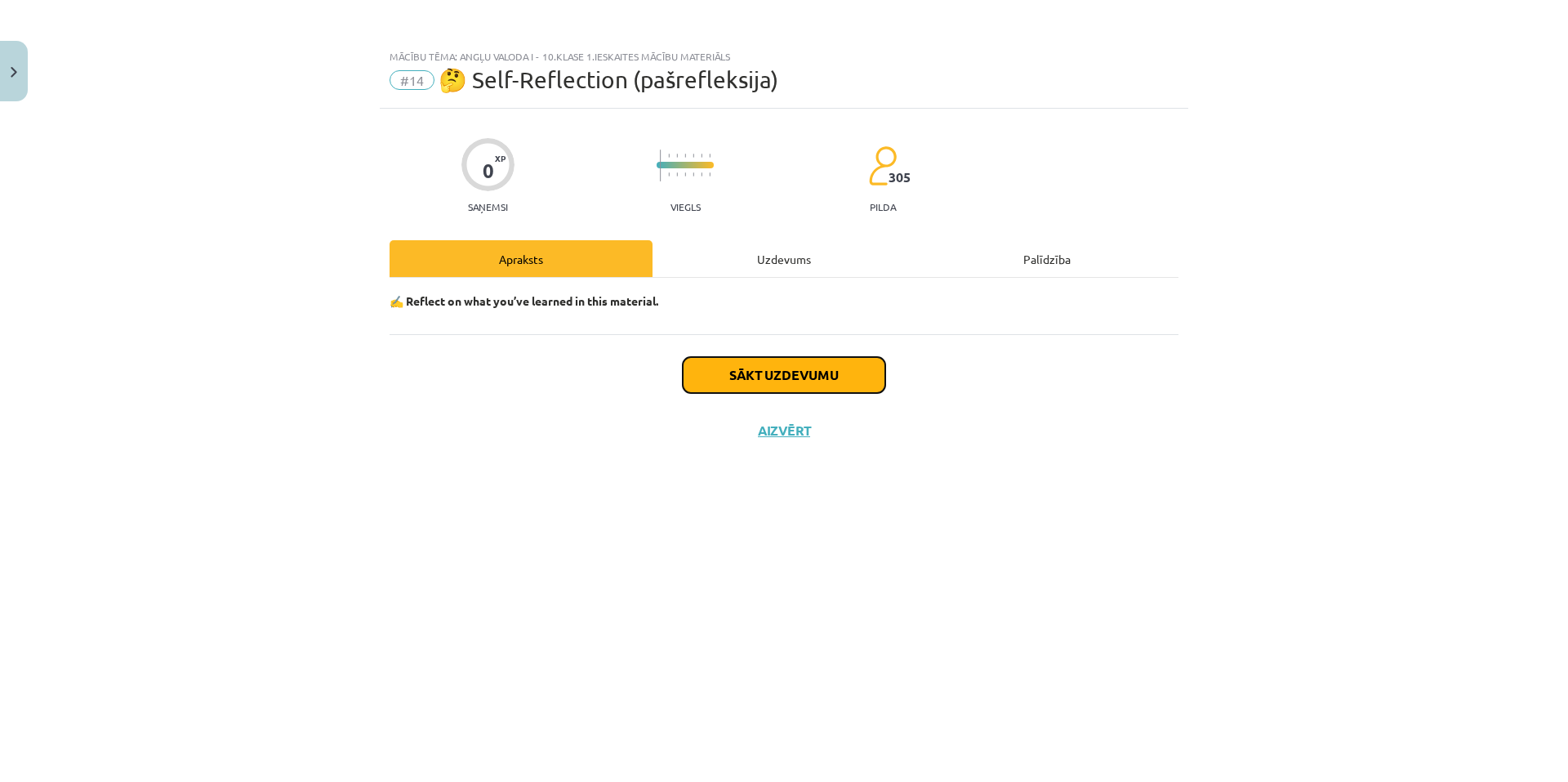
click at [783, 376] on button "Sākt uzdevumu" at bounding box center [784, 374] width 202 height 36
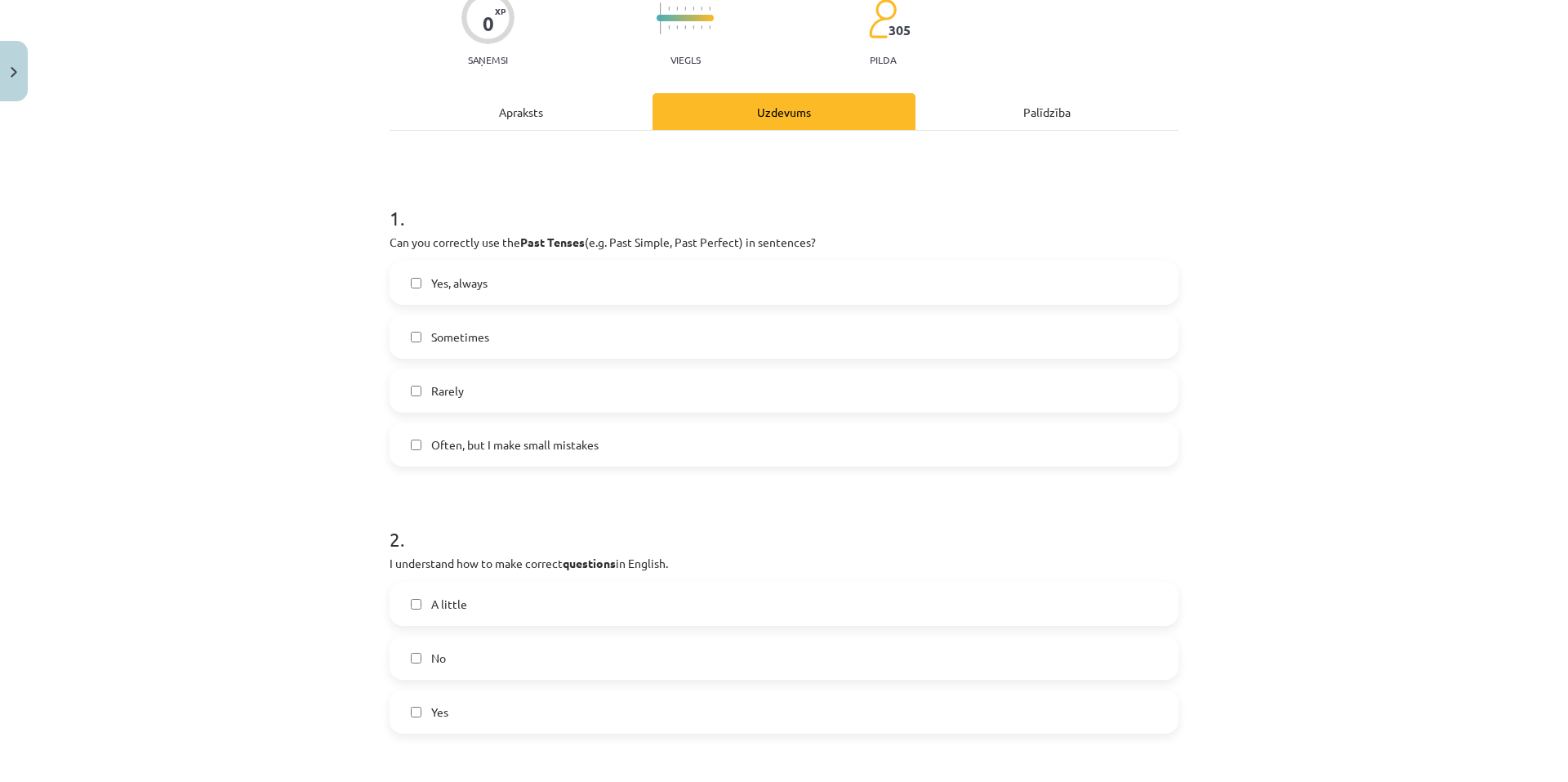
scroll to position [21, 0]
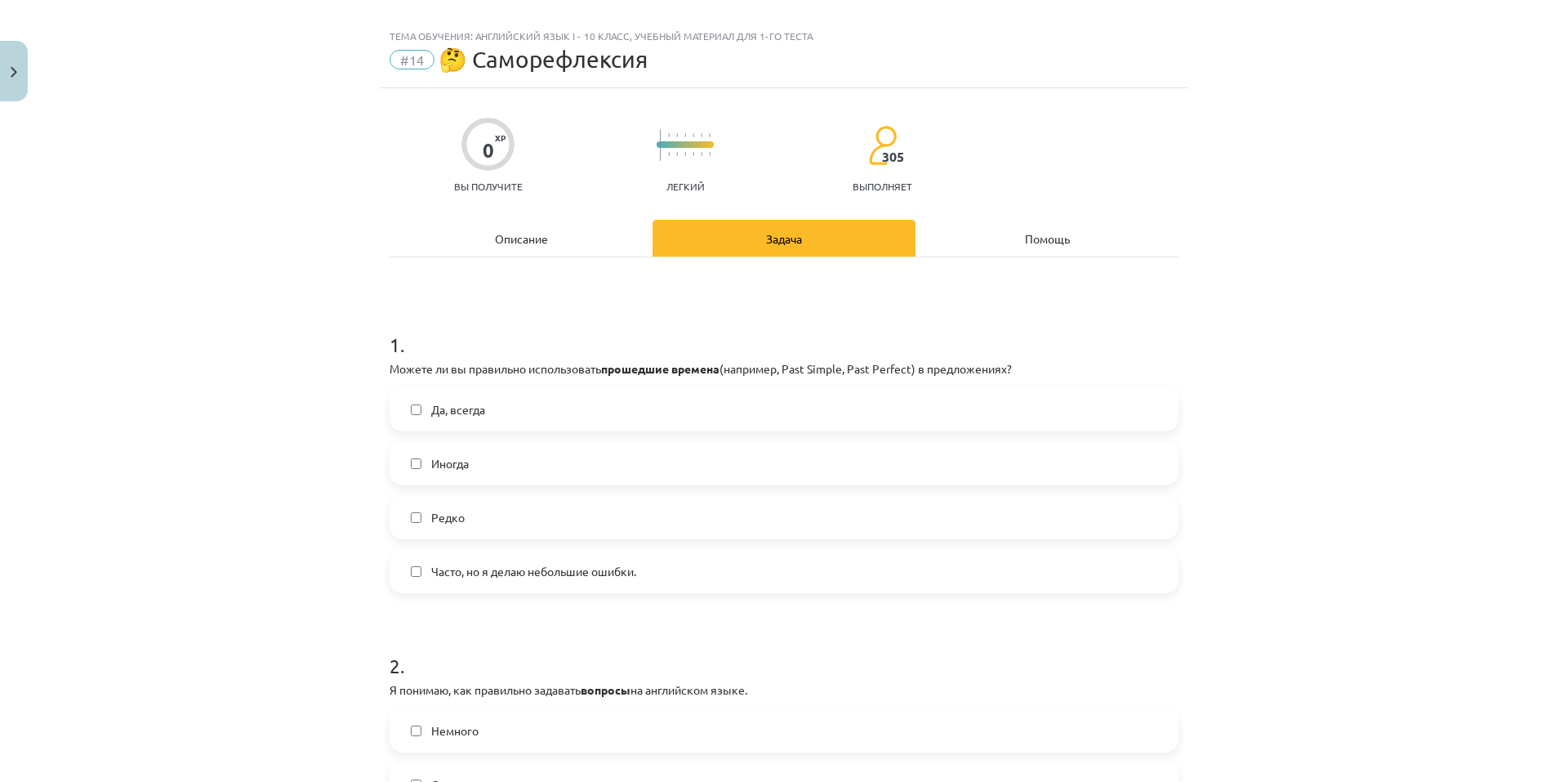
click at [507, 574] on font "Часто, но я делаю небольшие ошибки." at bounding box center [533, 571] width 205 height 15
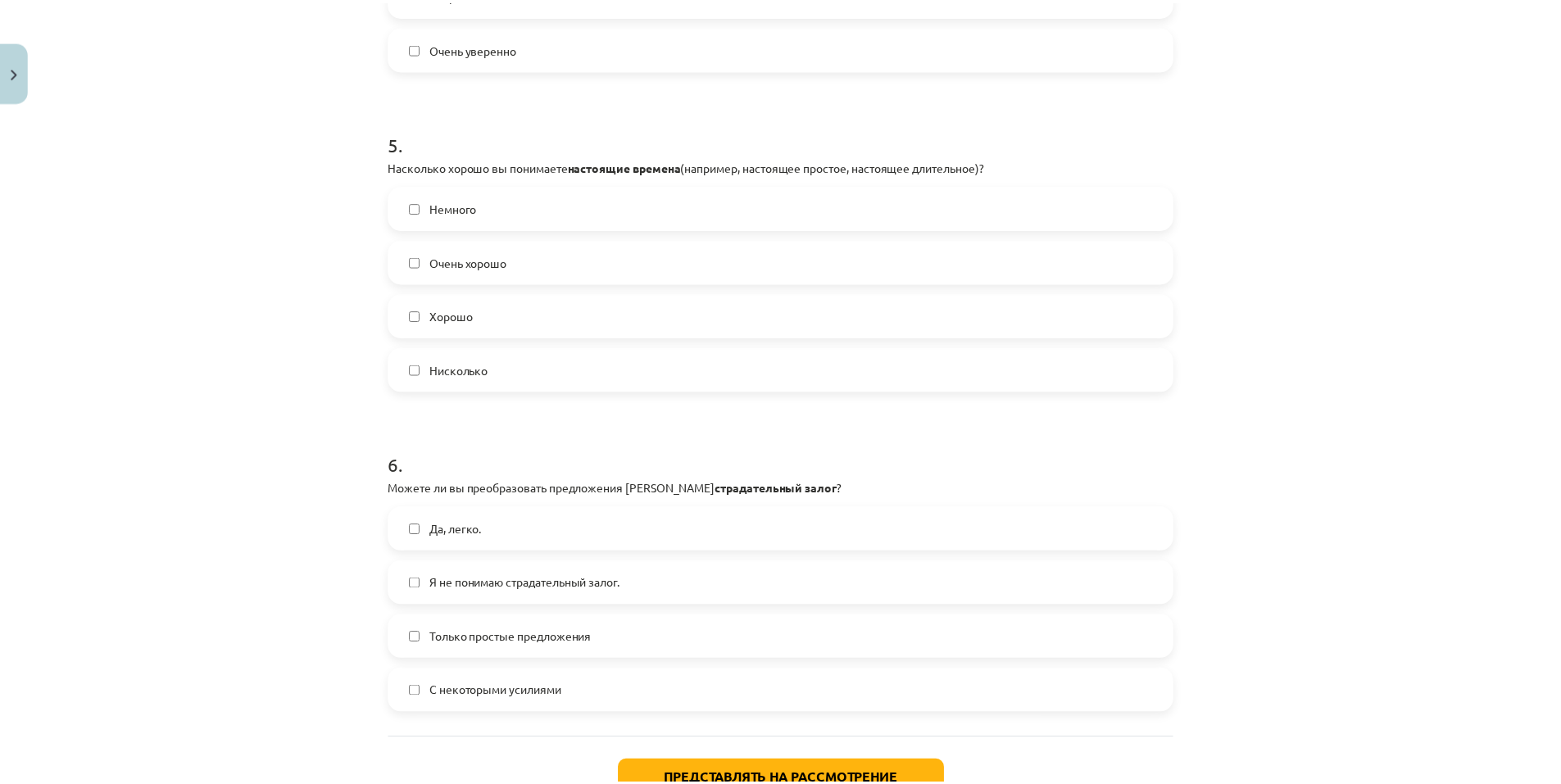
scroll to position [1576, 0]
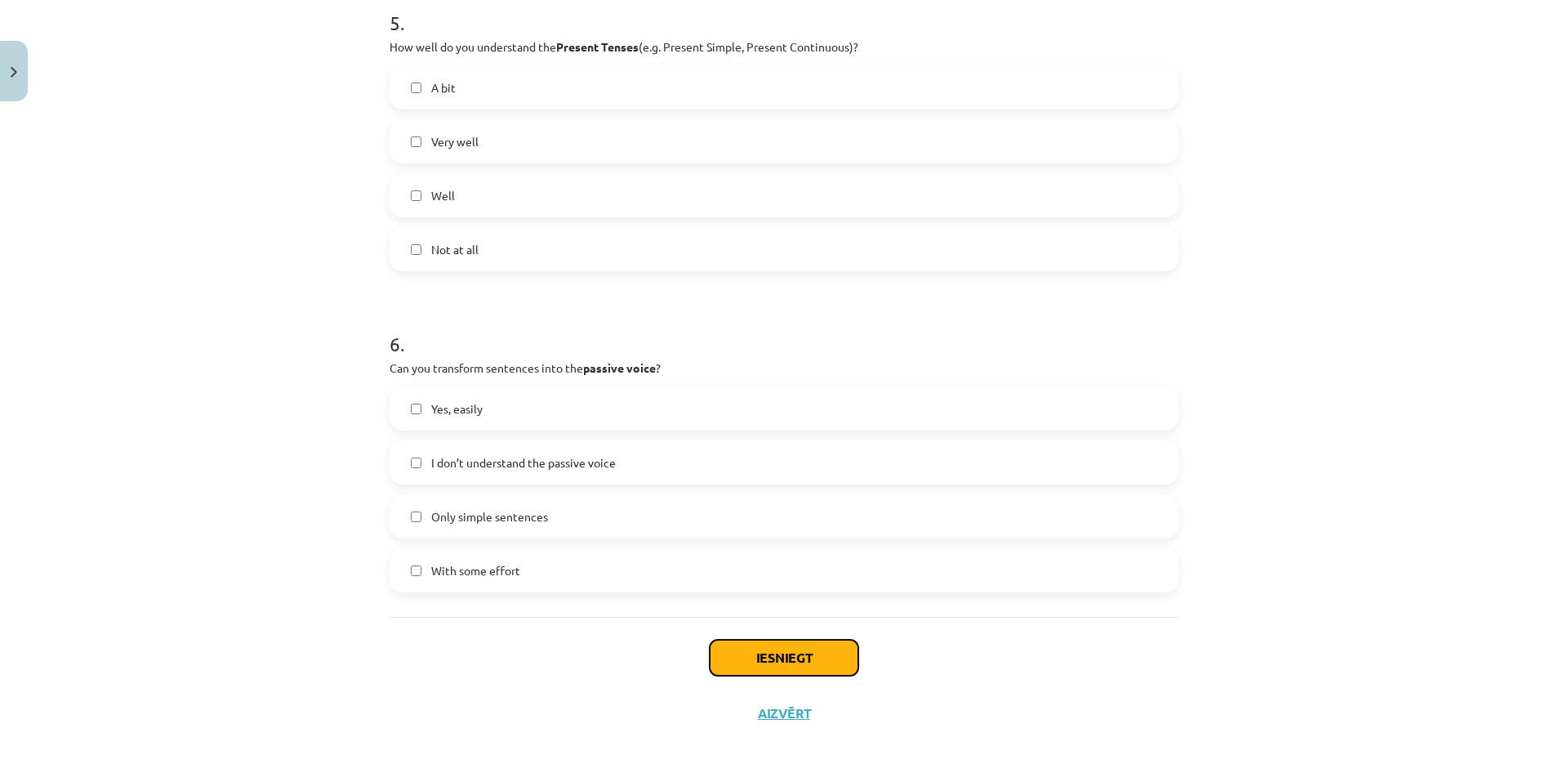
click at [755, 654] on button "Iesniegt" at bounding box center [784, 657] width 148 height 36
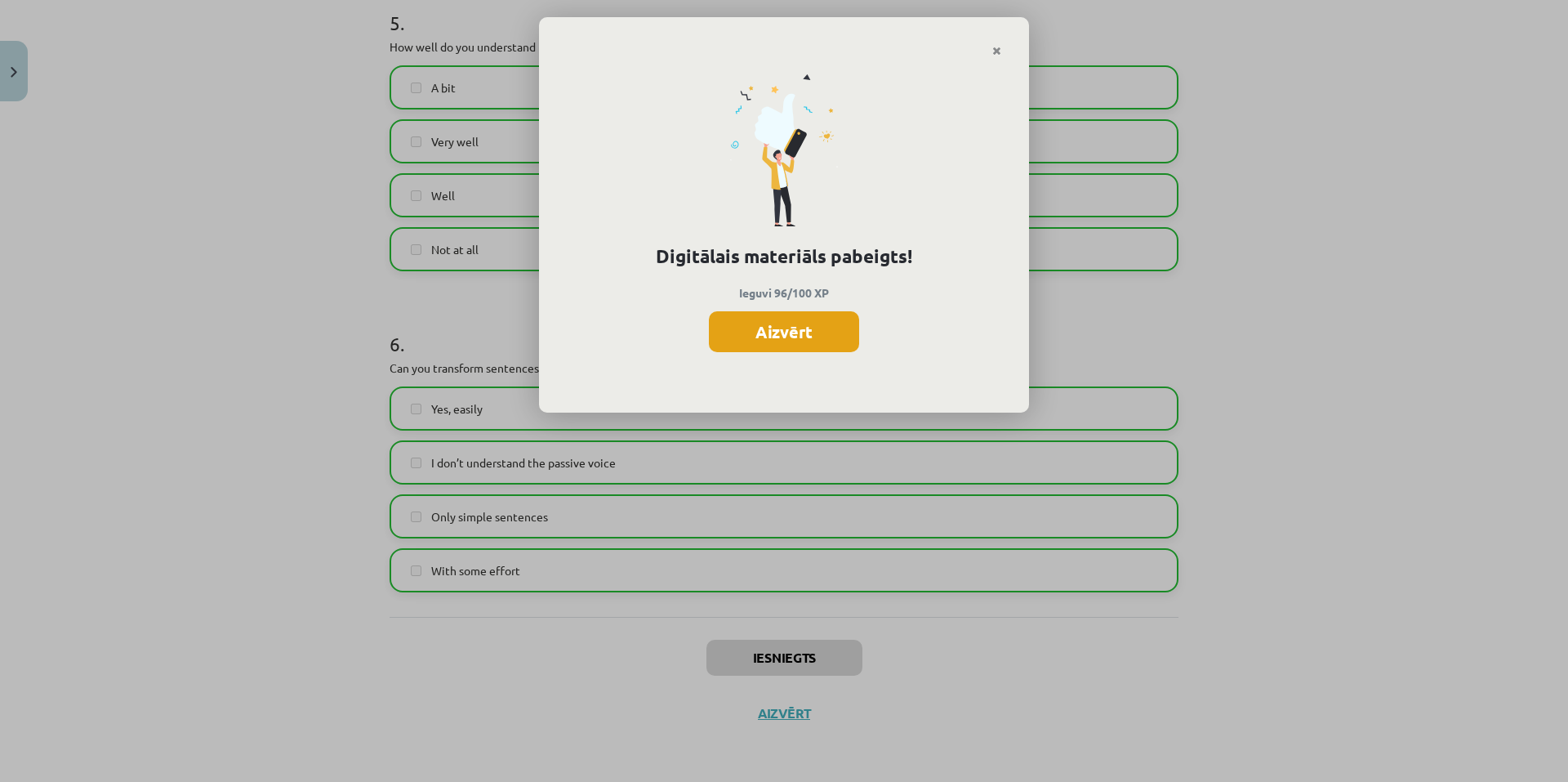
click at [768, 327] on button "Aizvērt" at bounding box center [784, 331] width 150 height 41
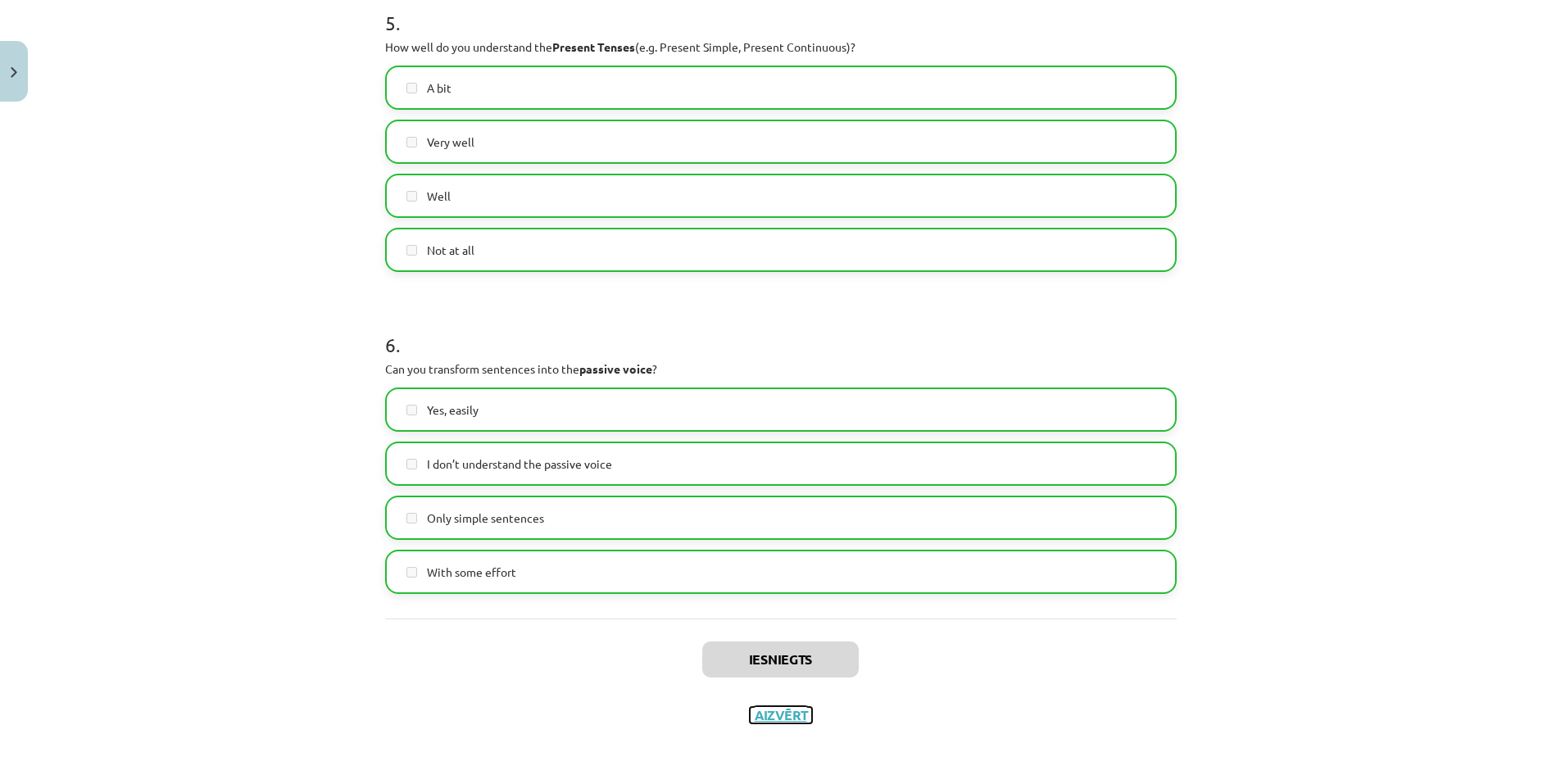
click at [788, 712] on button "Aizvērt" at bounding box center [780, 715] width 62 height 17
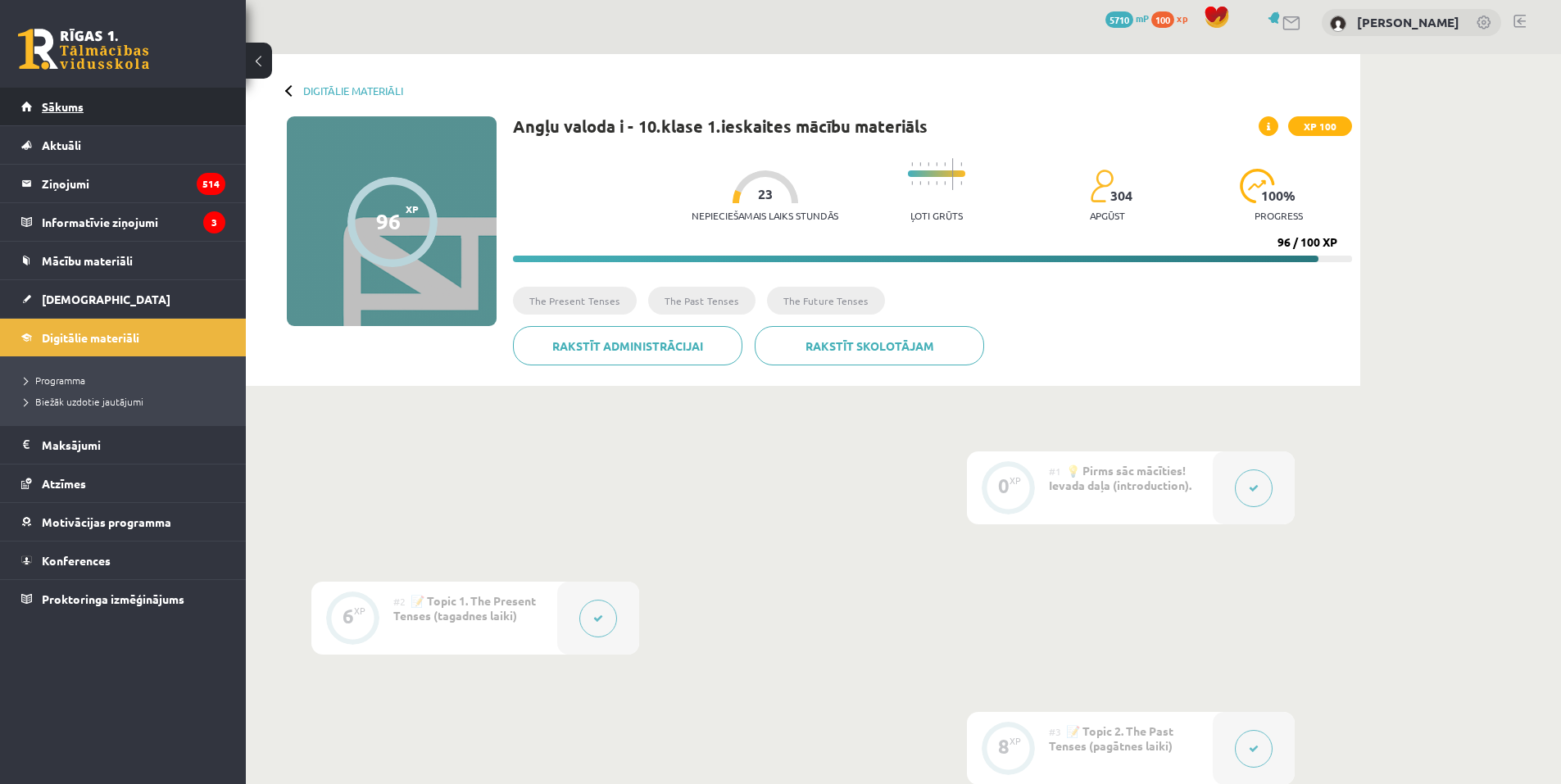
click at [101, 106] on link "Sākums" at bounding box center [123, 106] width 204 height 37
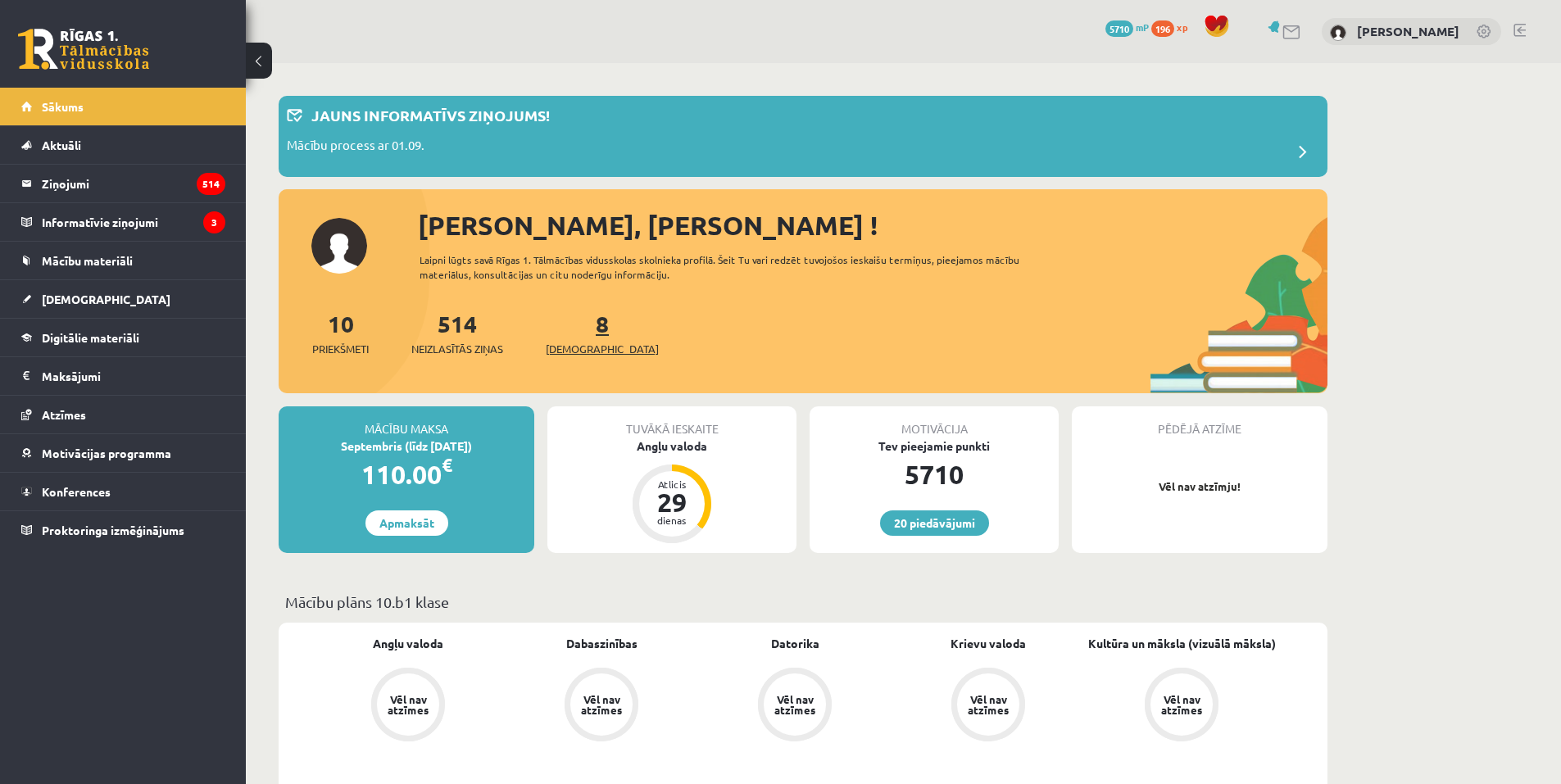
click at [598, 352] on span "[DEMOGRAPHIC_DATA]" at bounding box center [602, 349] width 113 height 17
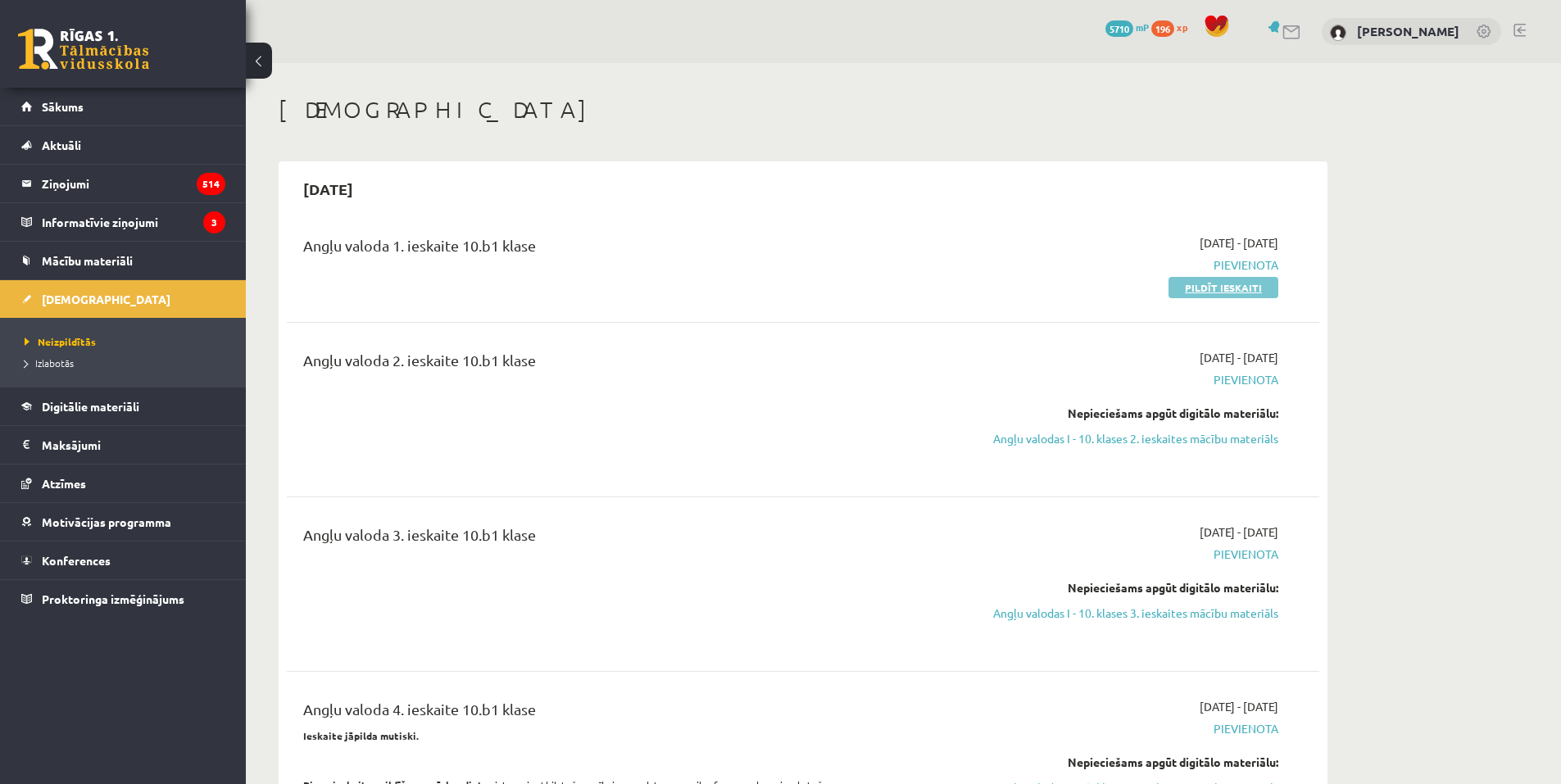
click at [1211, 292] on link "Pildīt ieskaiti" at bounding box center [1223, 288] width 110 height 22
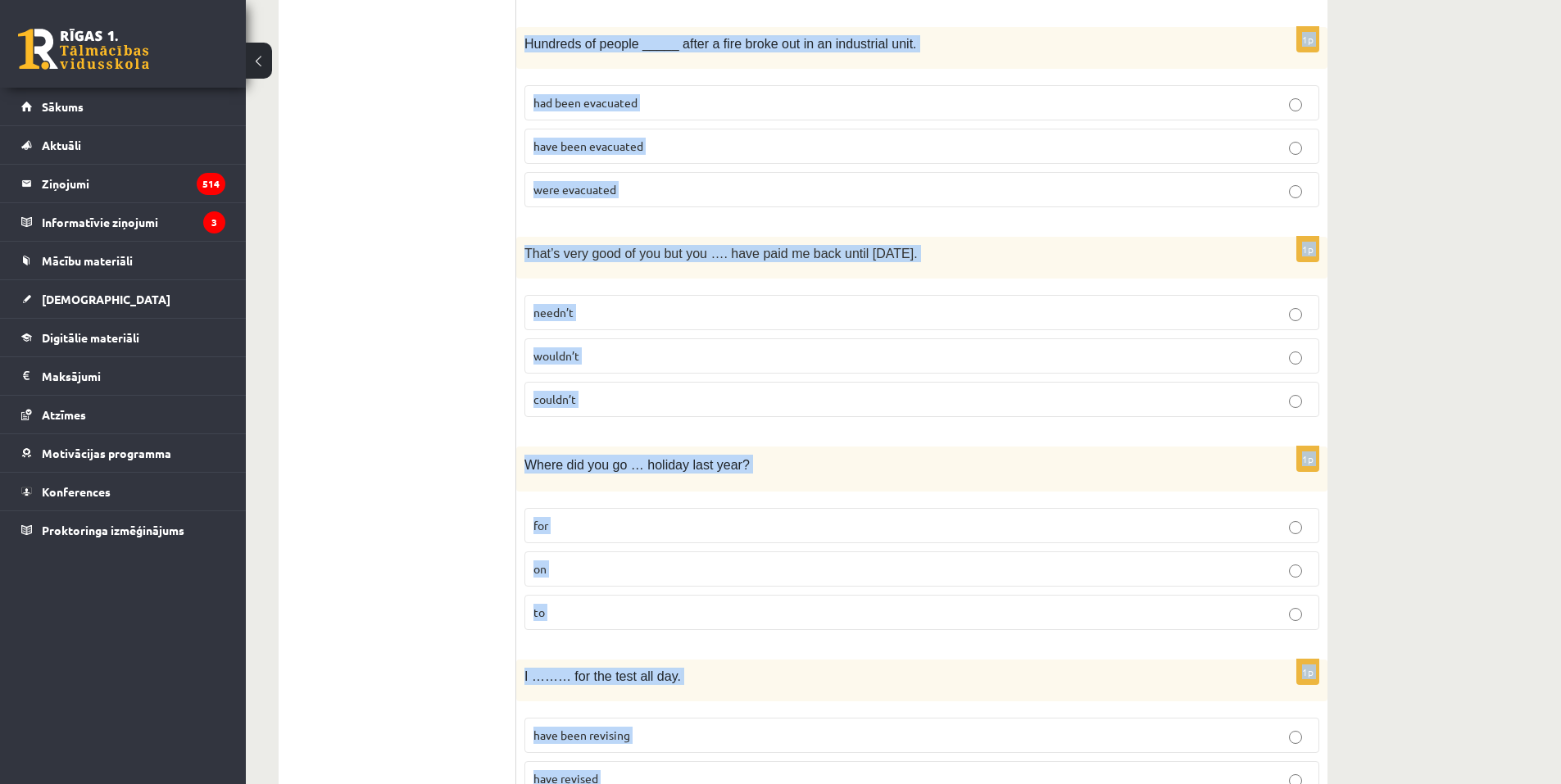
scroll to position [3788, 0]
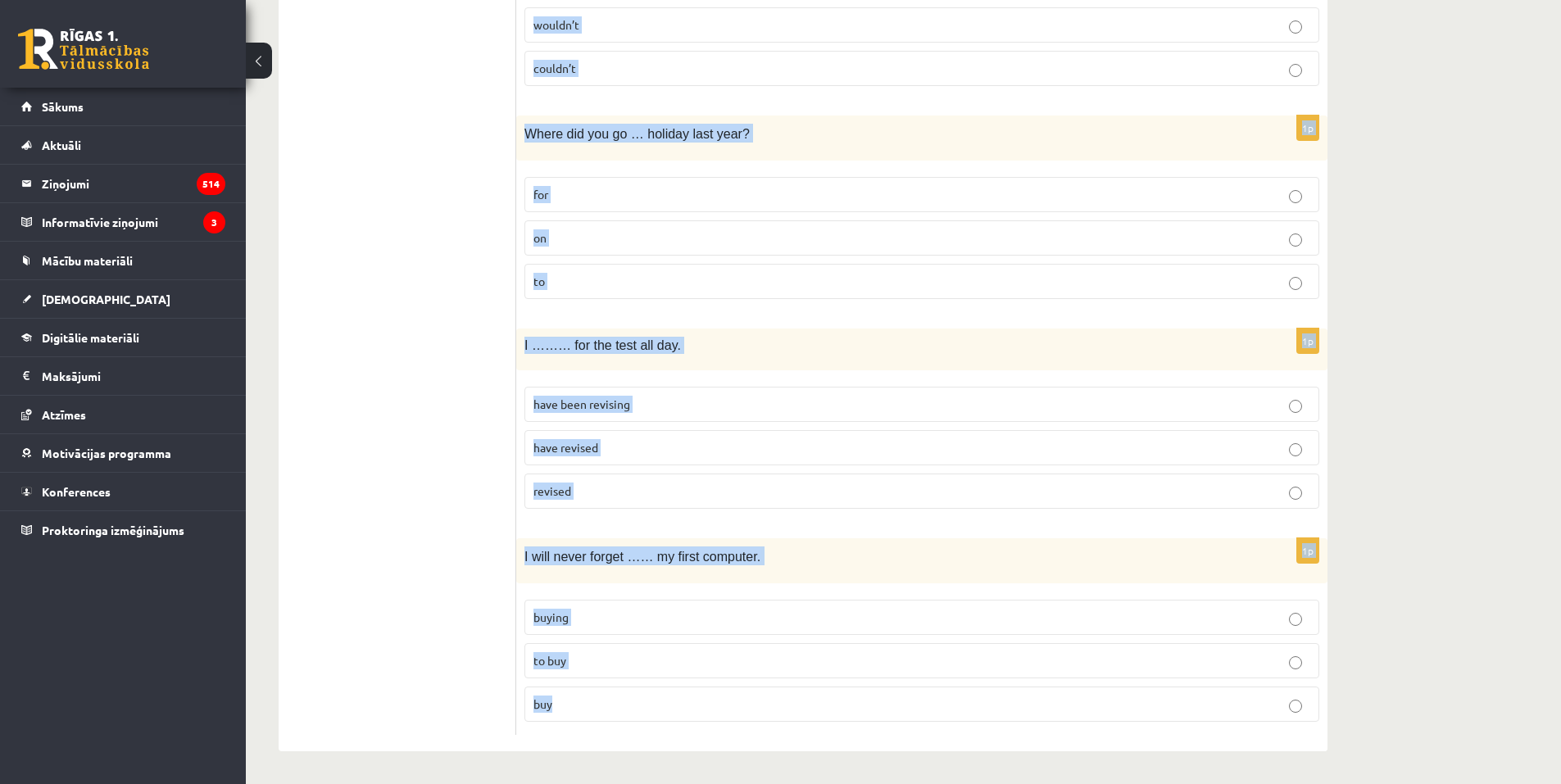
drag, startPoint x: 528, startPoint y: 327, endPoint x: 834, endPoint y: 752, distance: 523.7
copy form "We should arrive ____ the airport two hours before the flight. at in to 1p I ….…"
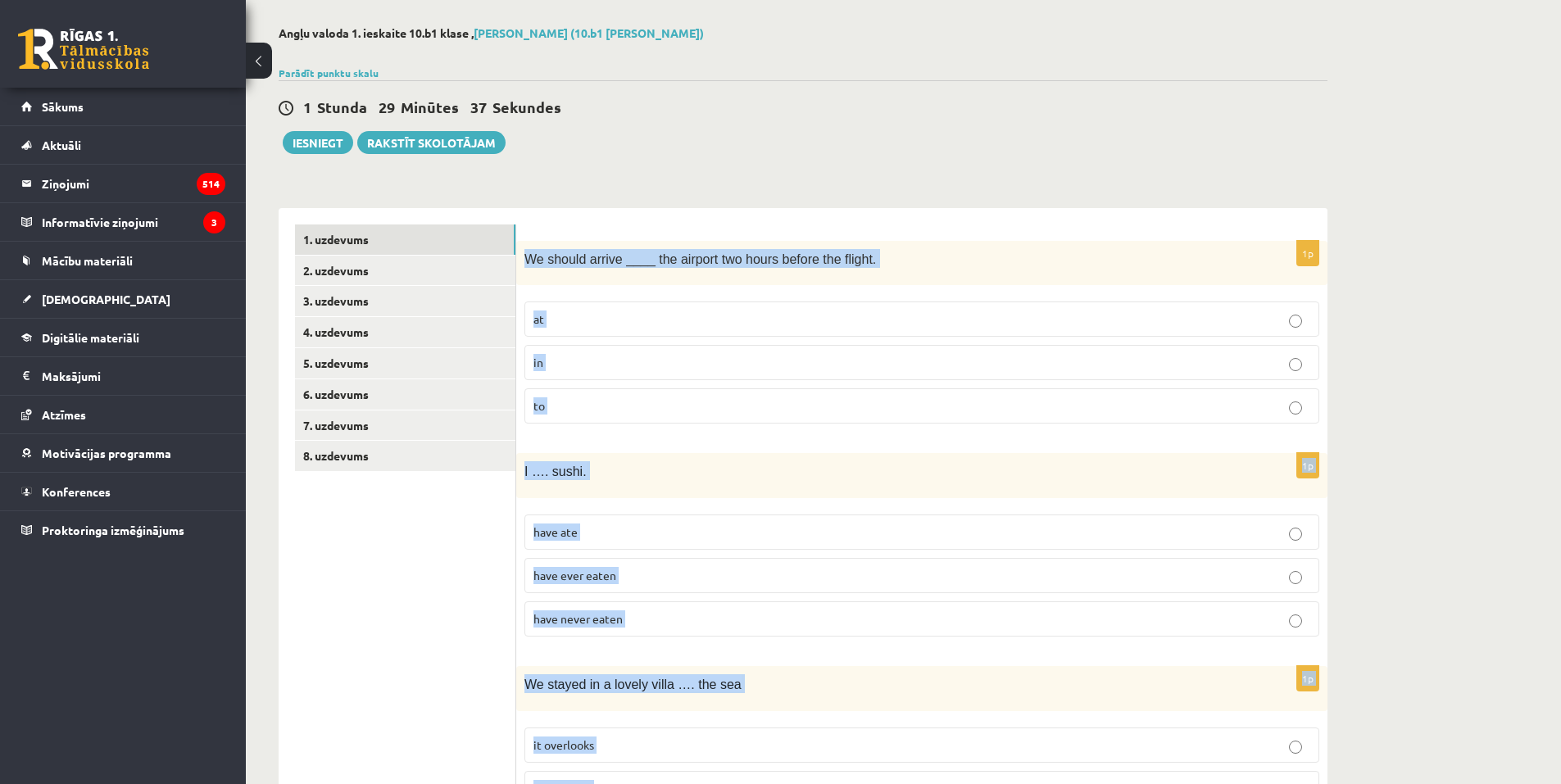
scroll to position [60, 0]
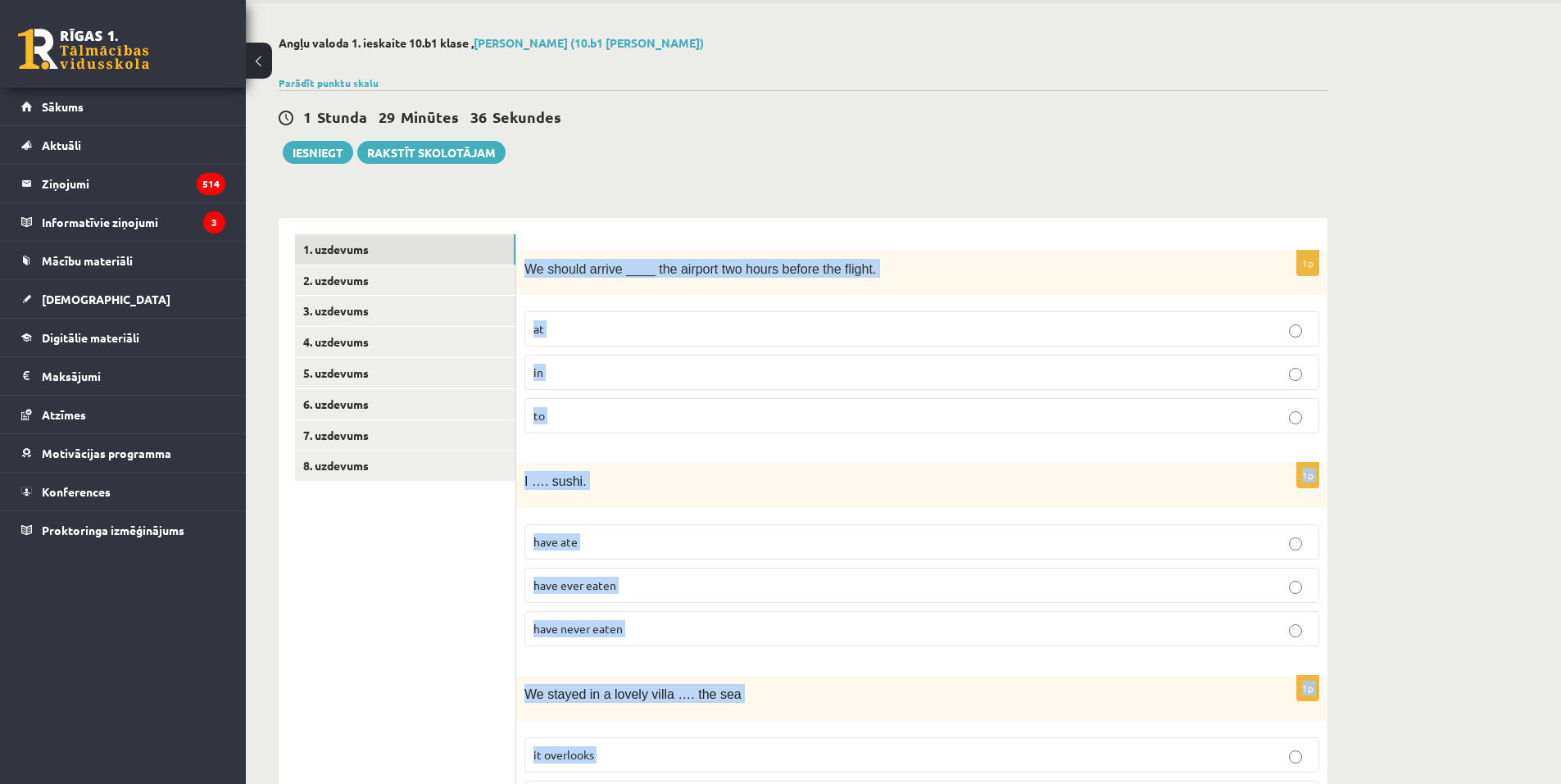
click at [566, 331] on p "at" at bounding box center [921, 328] width 777 height 17
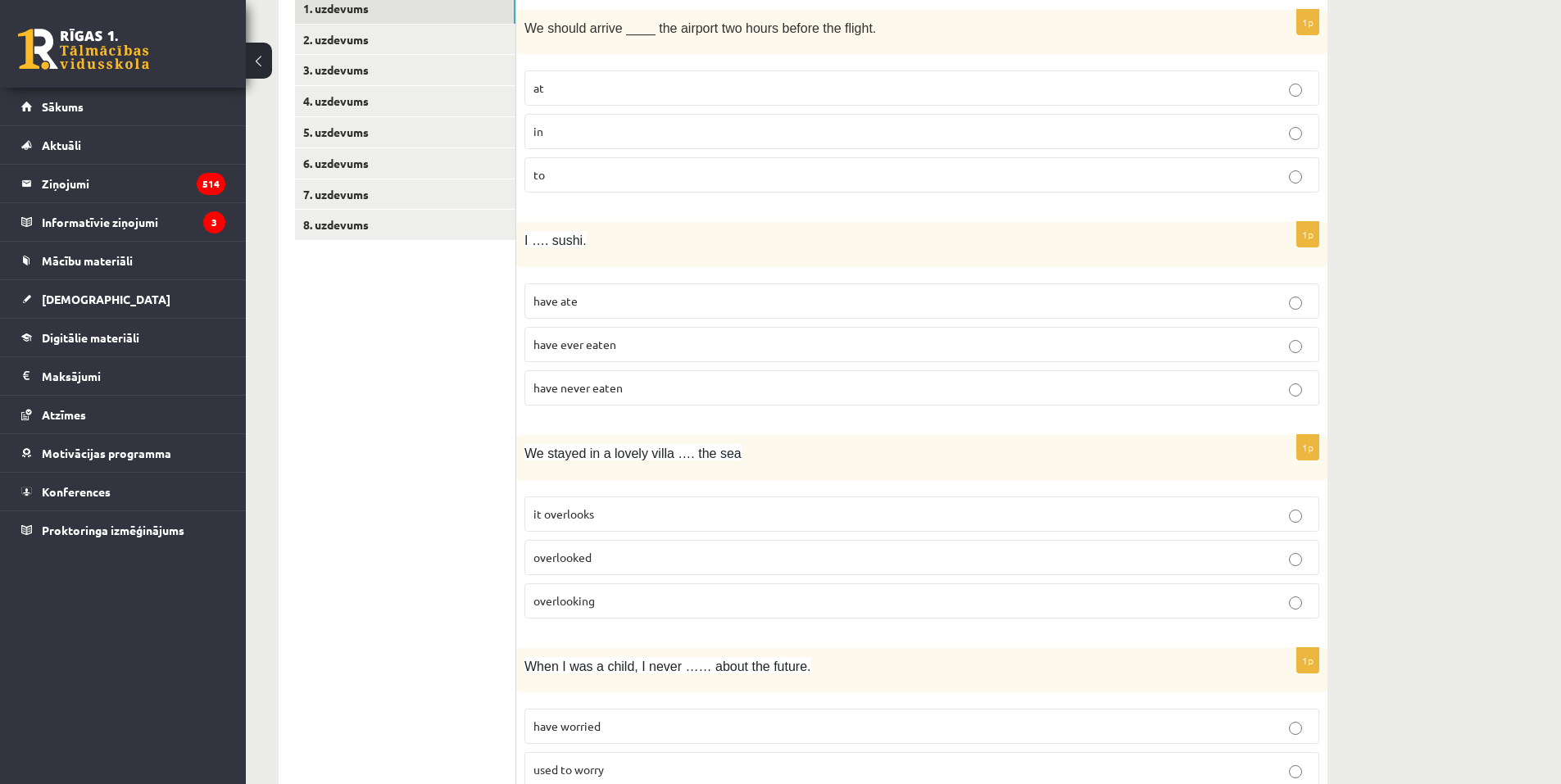
scroll to position [305, 0]
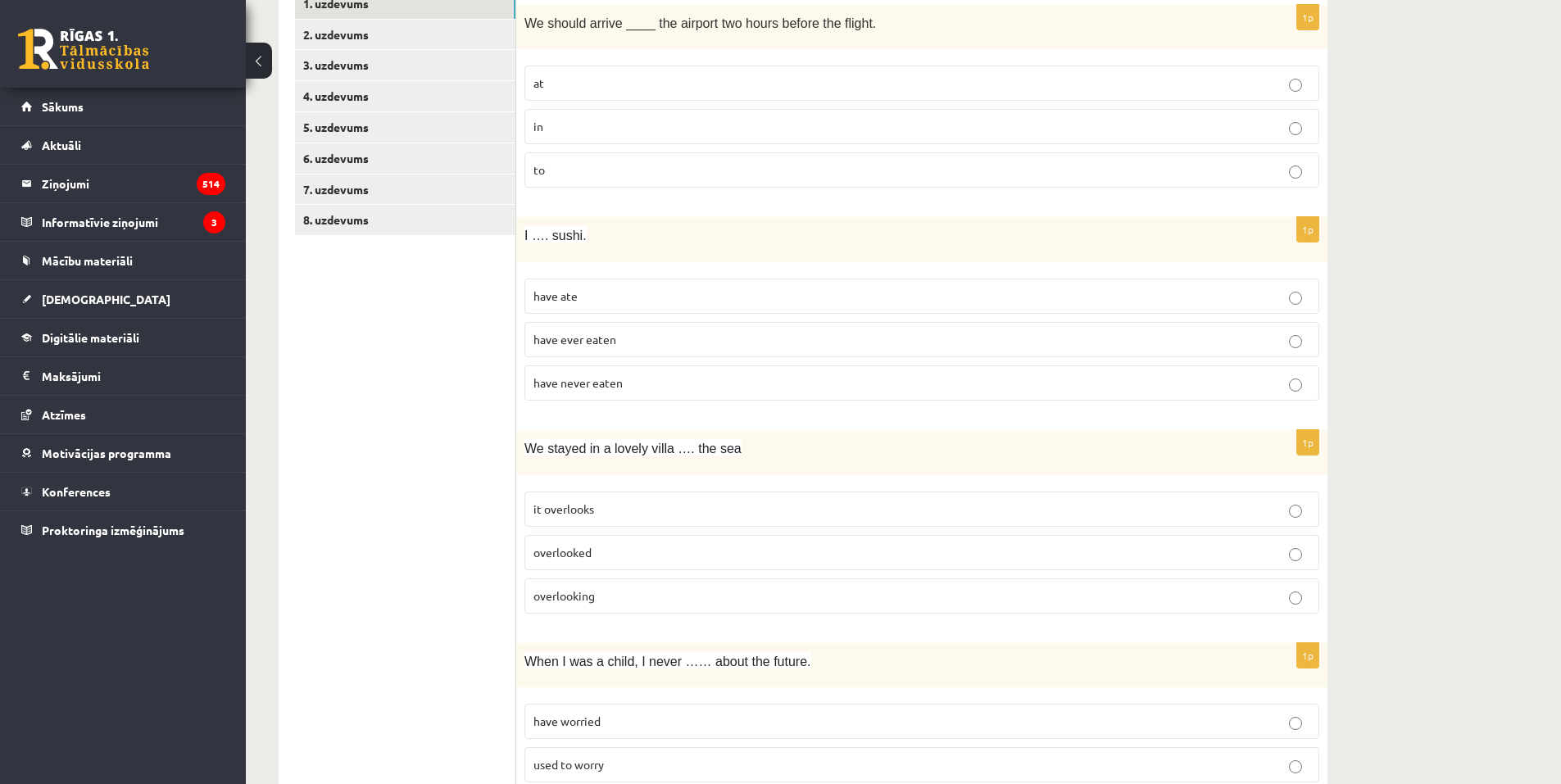
click at [622, 384] on span "have never eaten" at bounding box center [577, 382] width 89 height 15
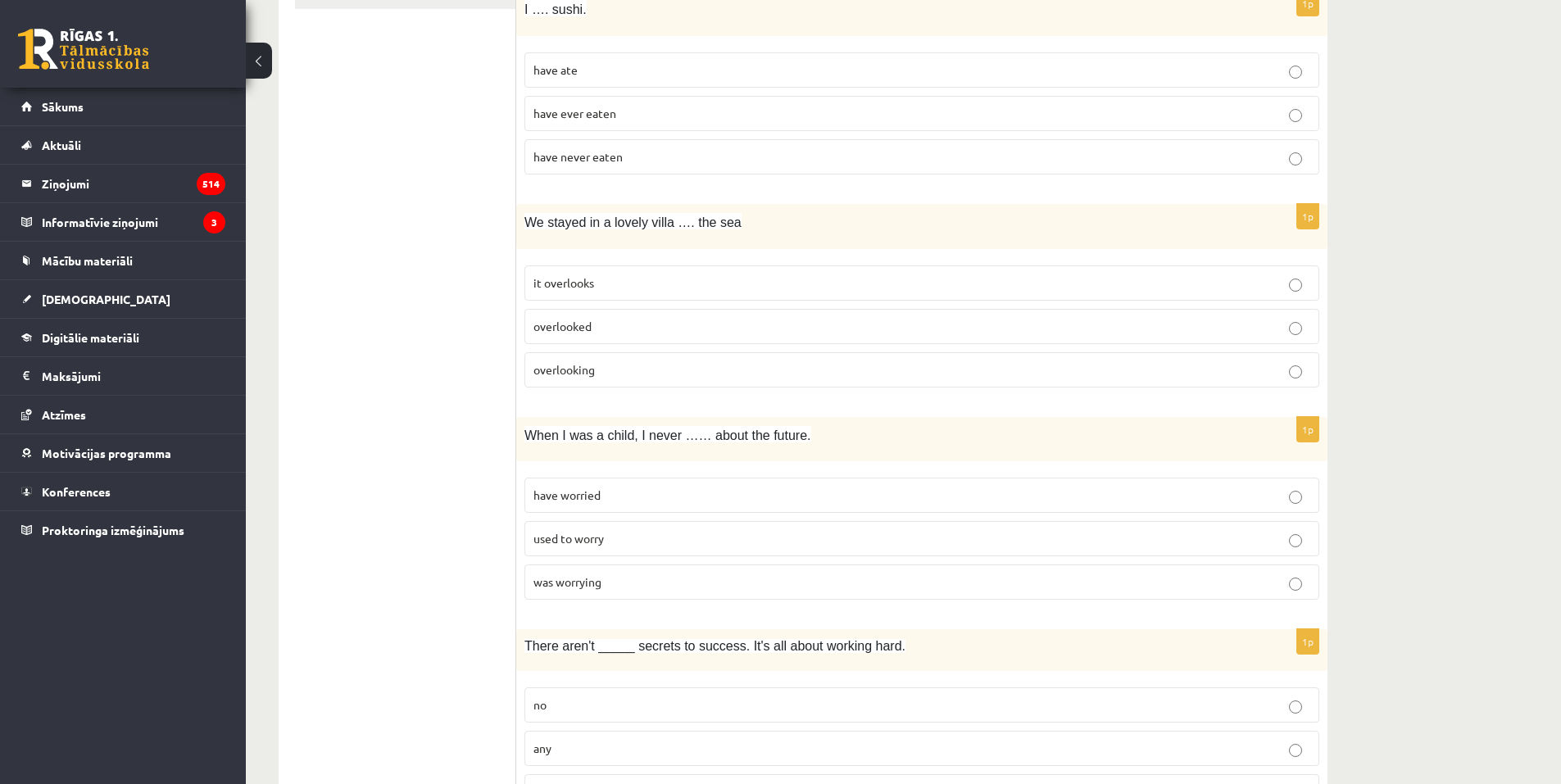
scroll to position [551, 0]
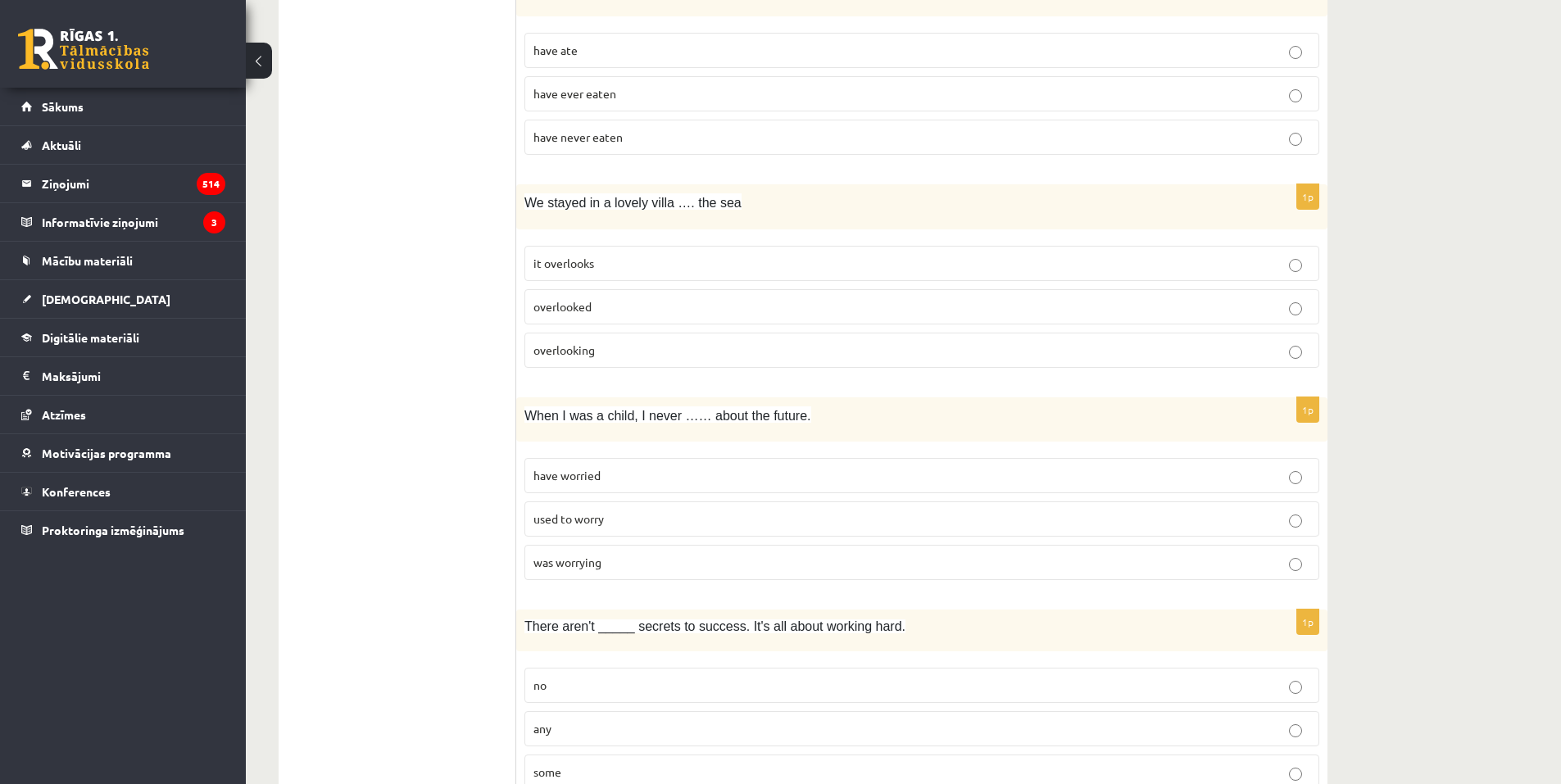
click at [600, 353] on p "overlooking" at bounding box center [921, 350] width 777 height 17
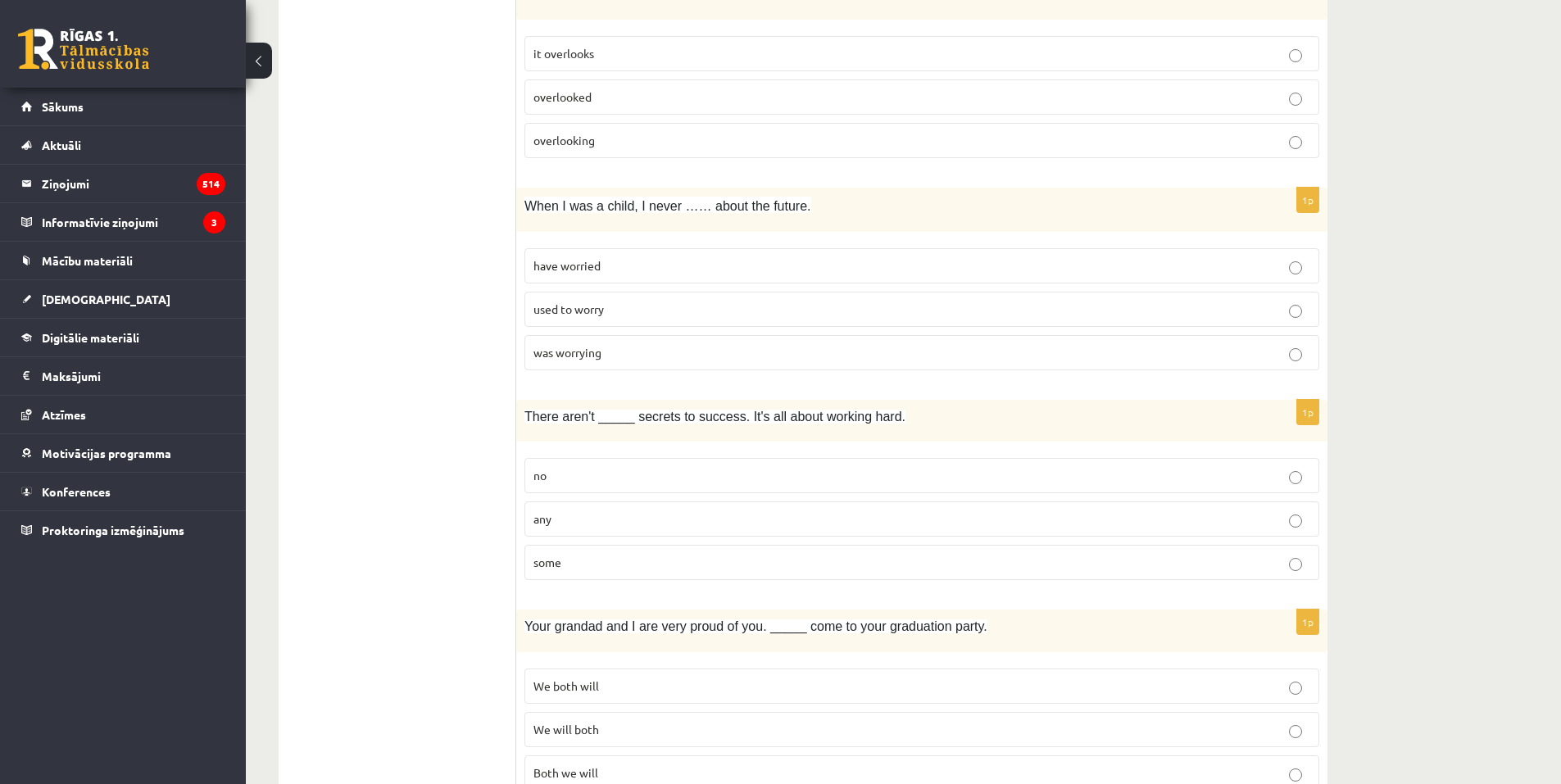
scroll to position [797, 0]
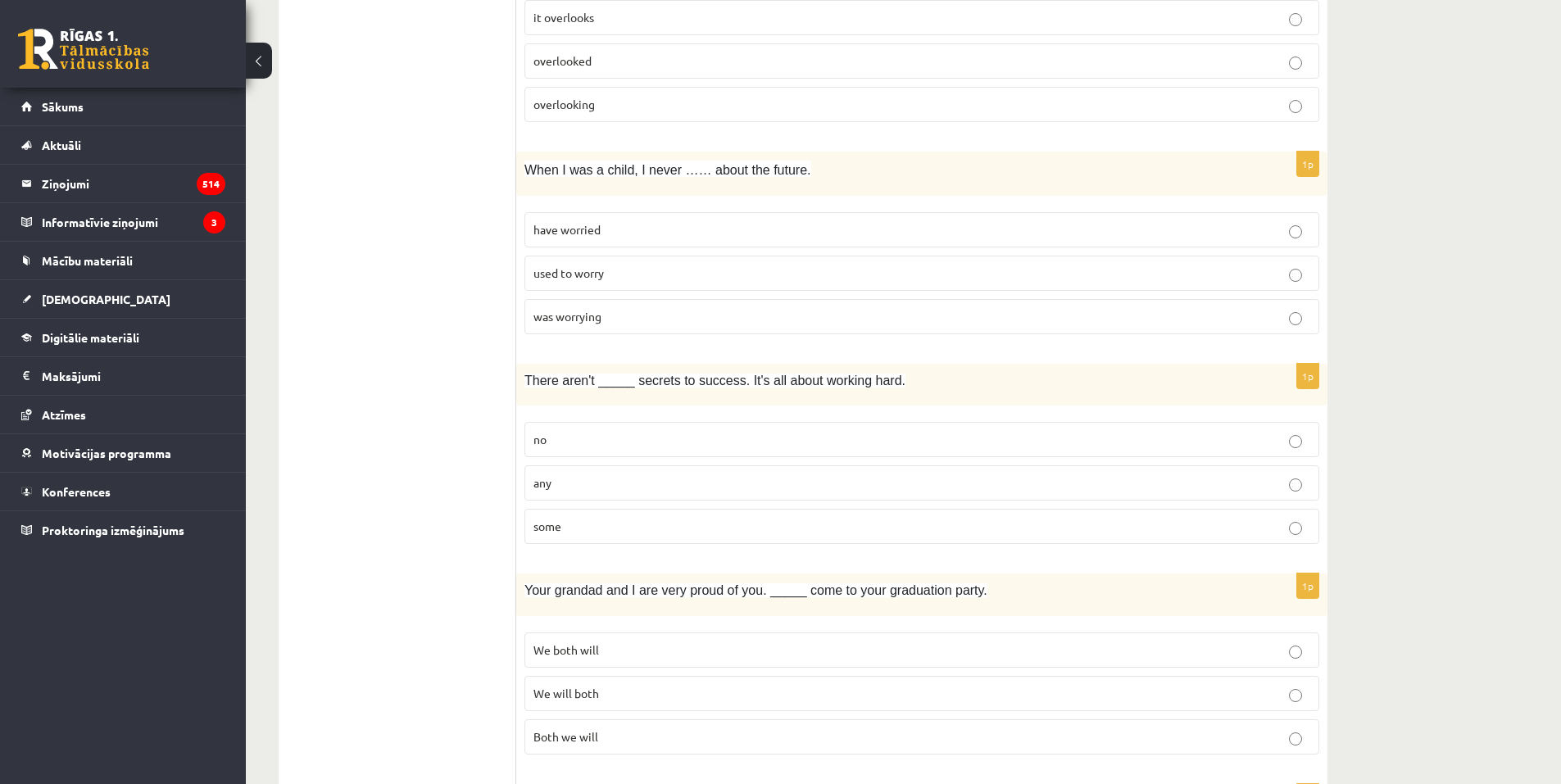
click at [604, 269] on span "used to worry" at bounding box center [568, 273] width 71 height 15
click at [575, 476] on p "any" at bounding box center [921, 482] width 777 height 17
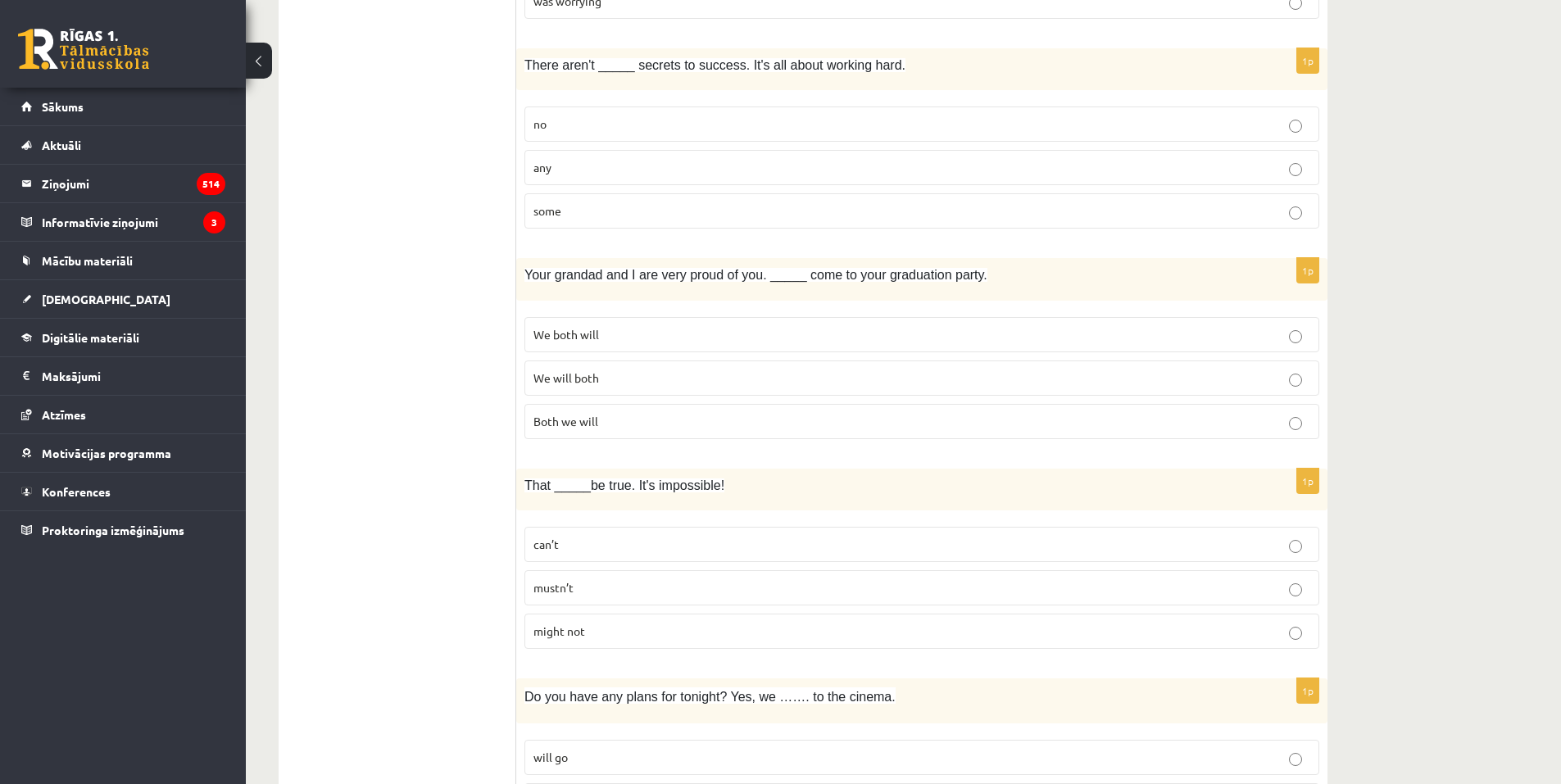
scroll to position [1125, 0]
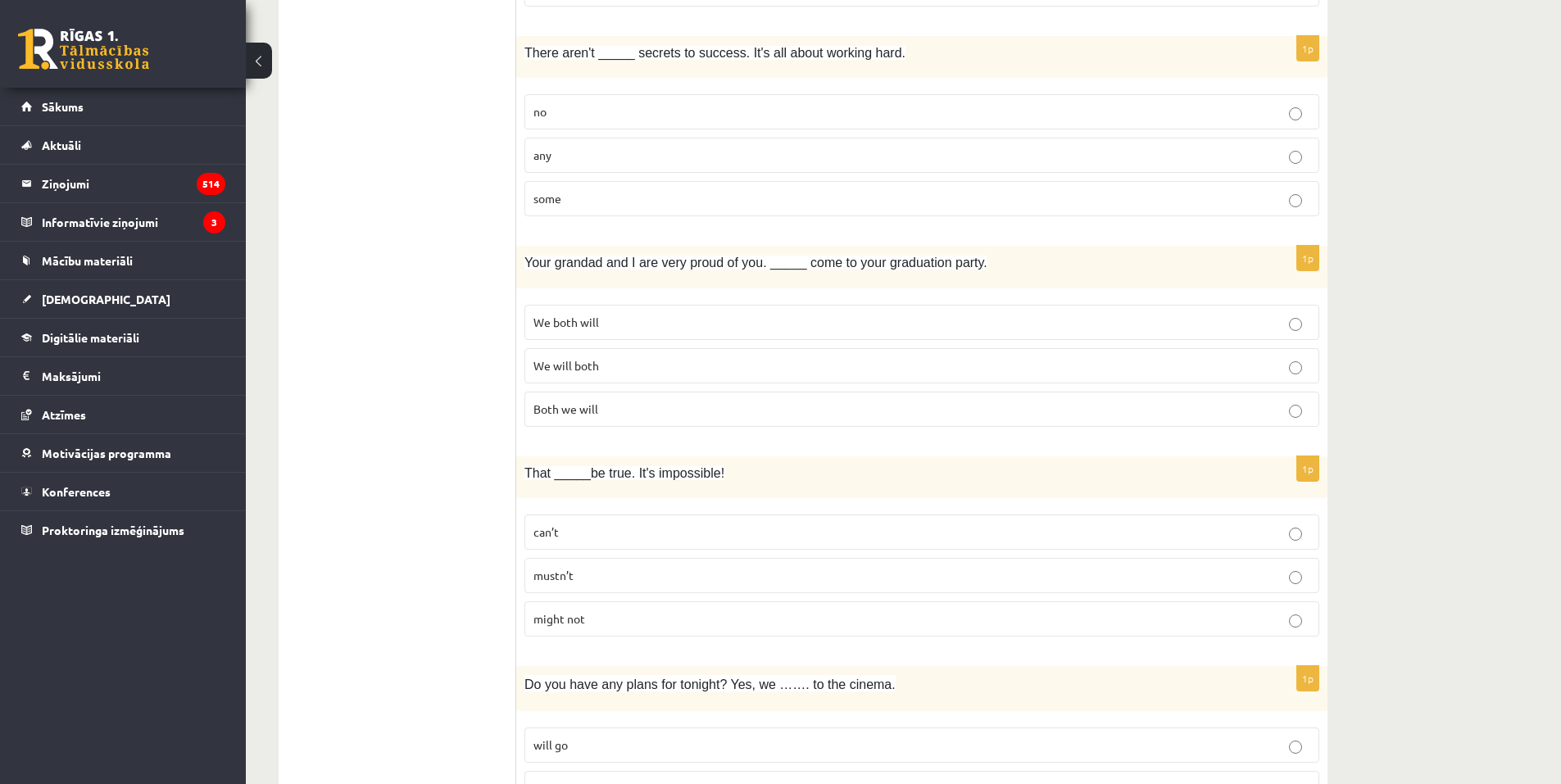
click at [572, 368] on span "We will both" at bounding box center [566, 365] width 66 height 15
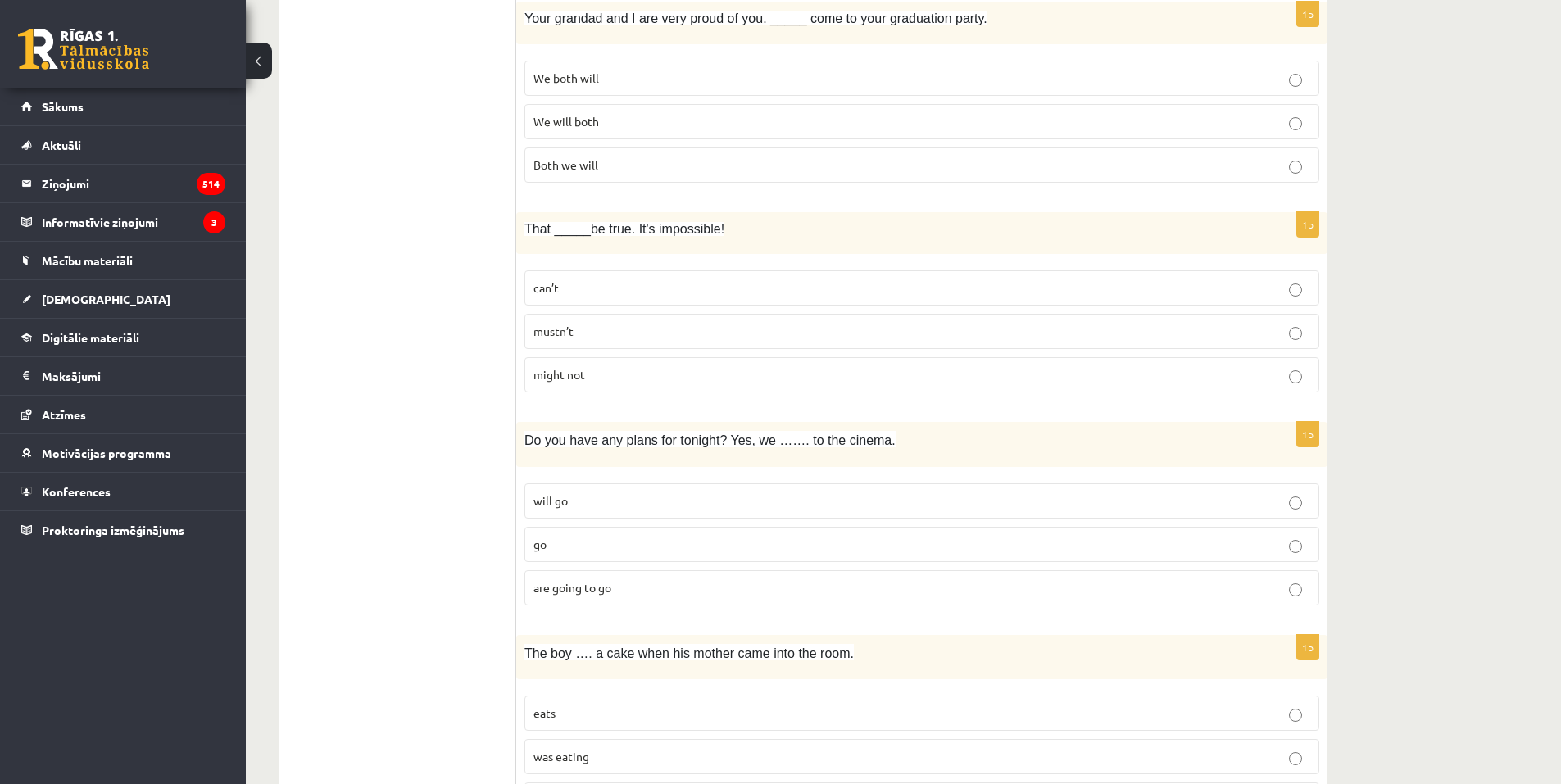
scroll to position [1370, 0]
click at [619, 280] on p "can’t" at bounding box center [921, 286] width 777 height 17
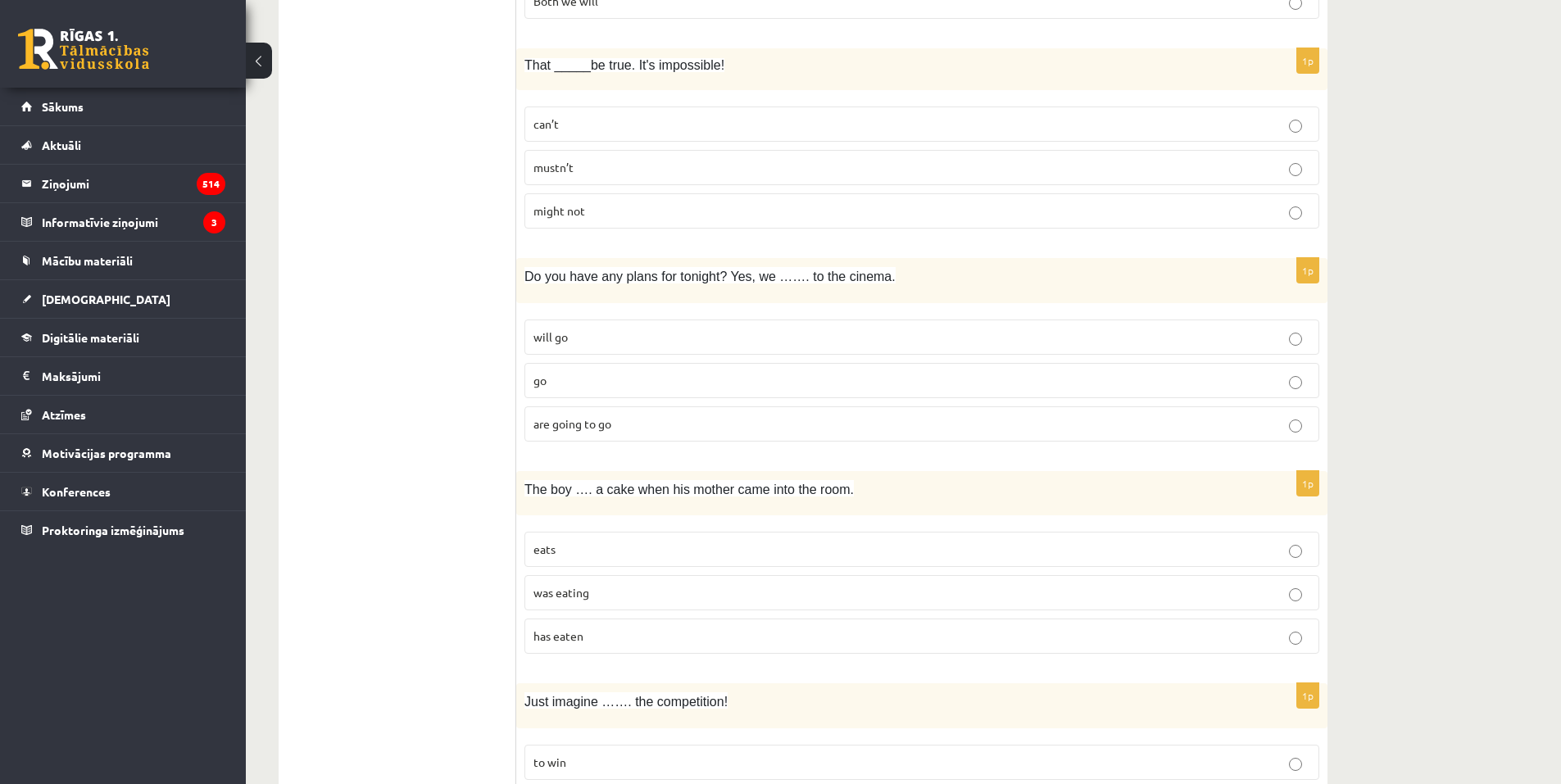
scroll to position [1534, 0]
click at [581, 420] on span "are going to go" at bounding box center [572, 422] width 78 height 15
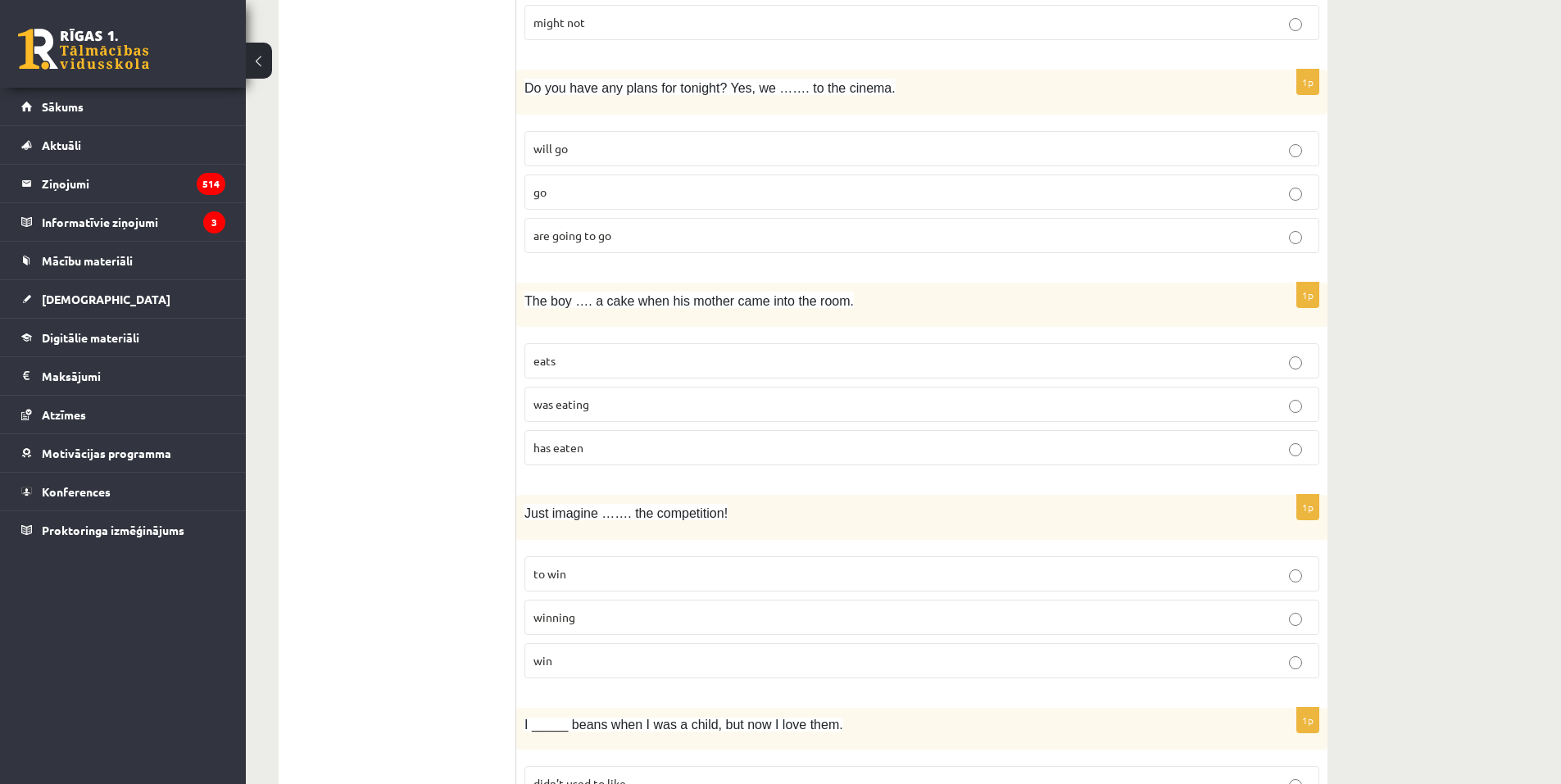
scroll to position [1780, 0]
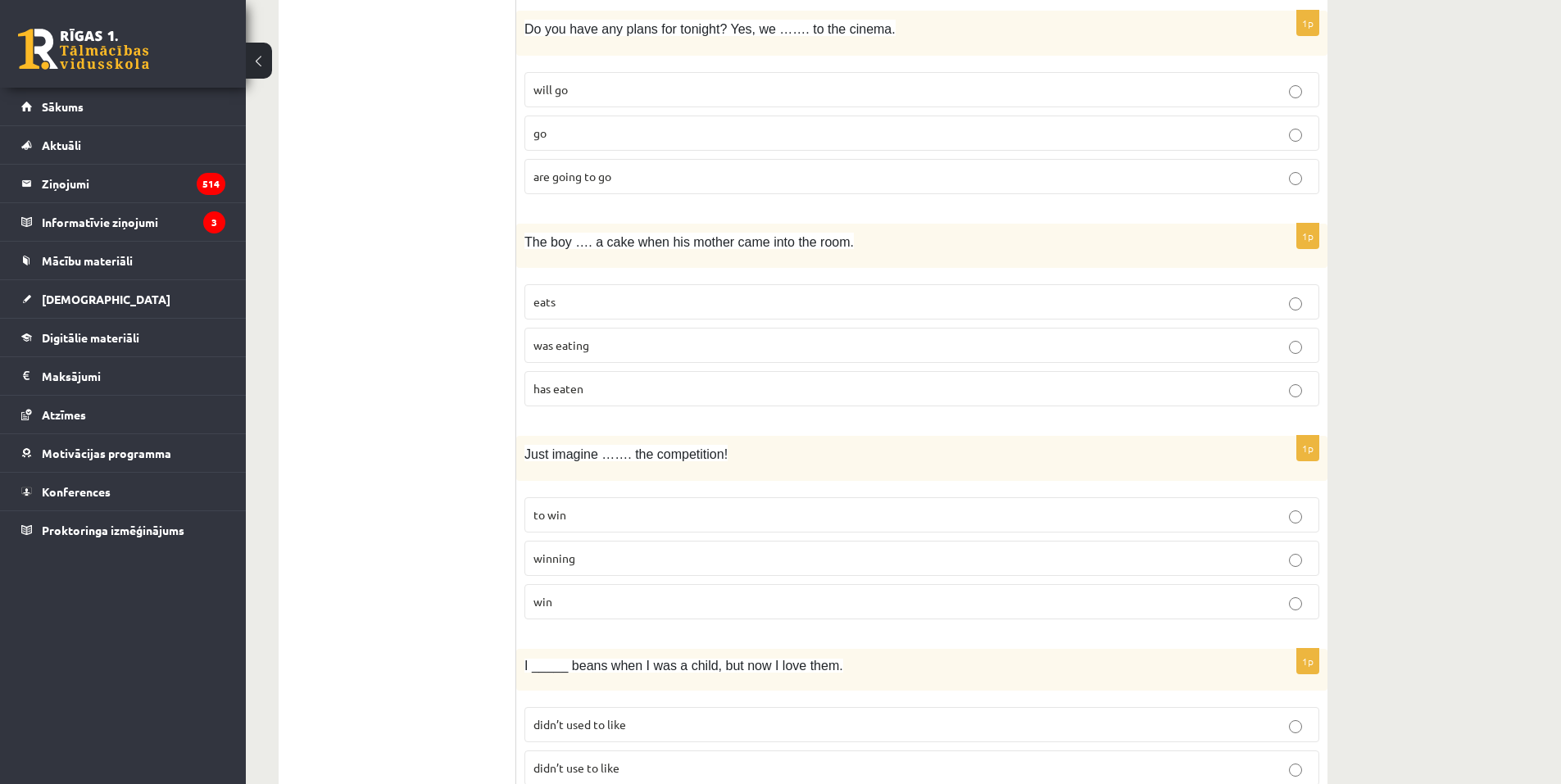
click at [620, 351] on p "was eating" at bounding box center [921, 345] width 777 height 17
click at [633, 558] on p "winning" at bounding box center [921, 558] width 777 height 17
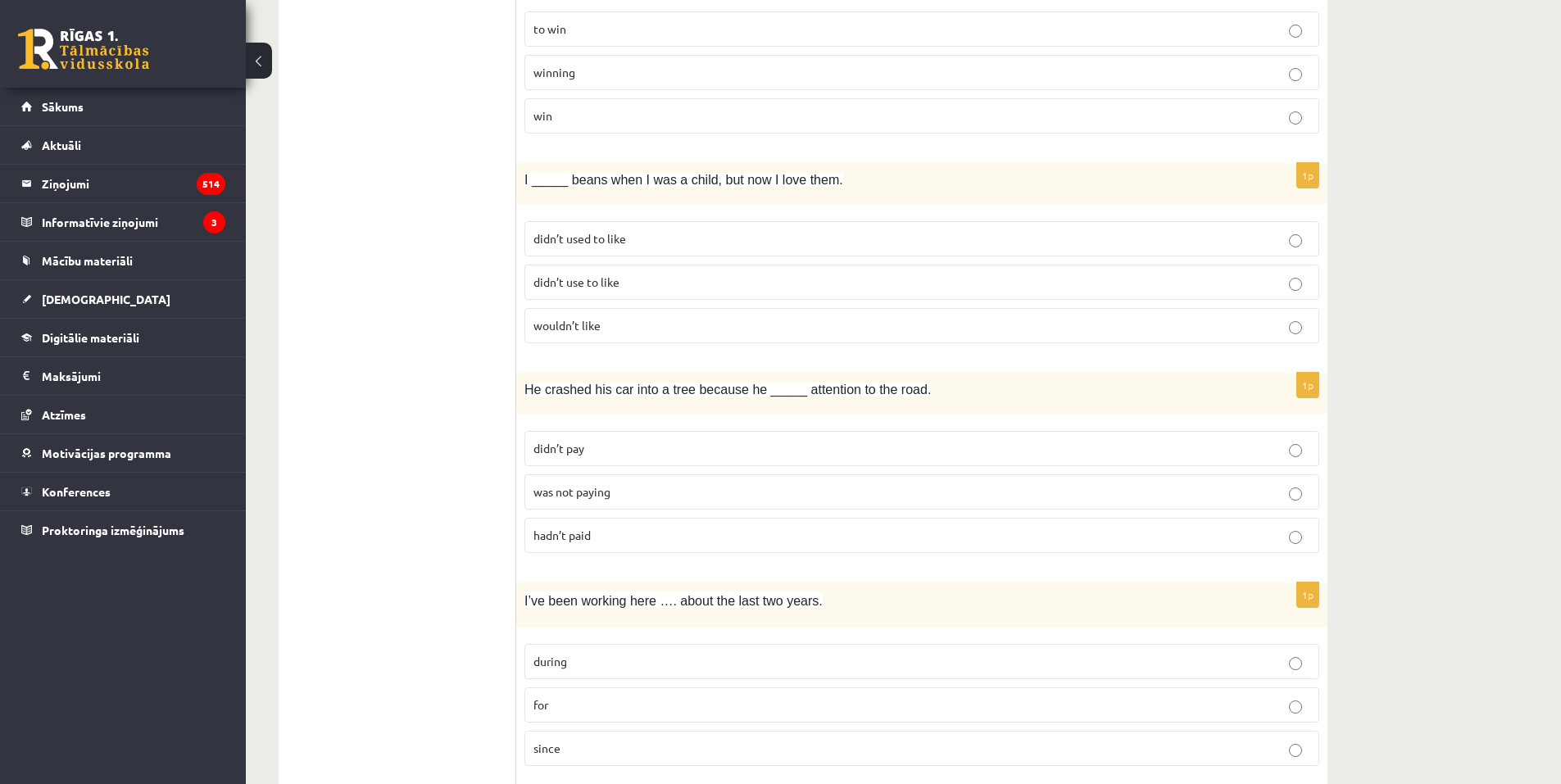
scroll to position [2271, 0]
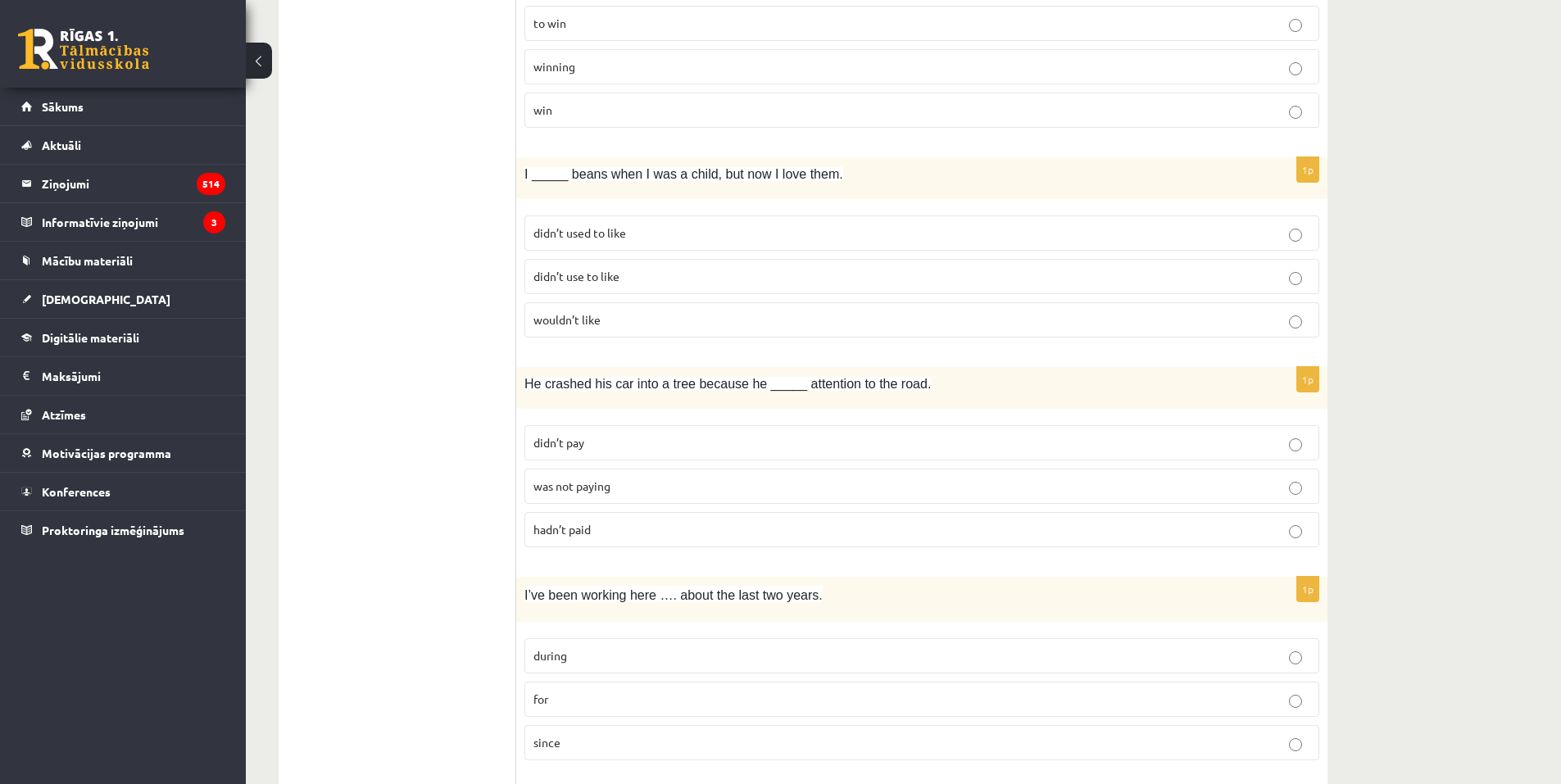
click at [618, 232] on span "didn’t used to like" at bounding box center [579, 233] width 92 height 15
click at [641, 272] on p "didn’t use to like" at bounding box center [921, 276] width 777 height 17
click at [576, 486] on span "was not paying" at bounding box center [571, 486] width 77 height 15
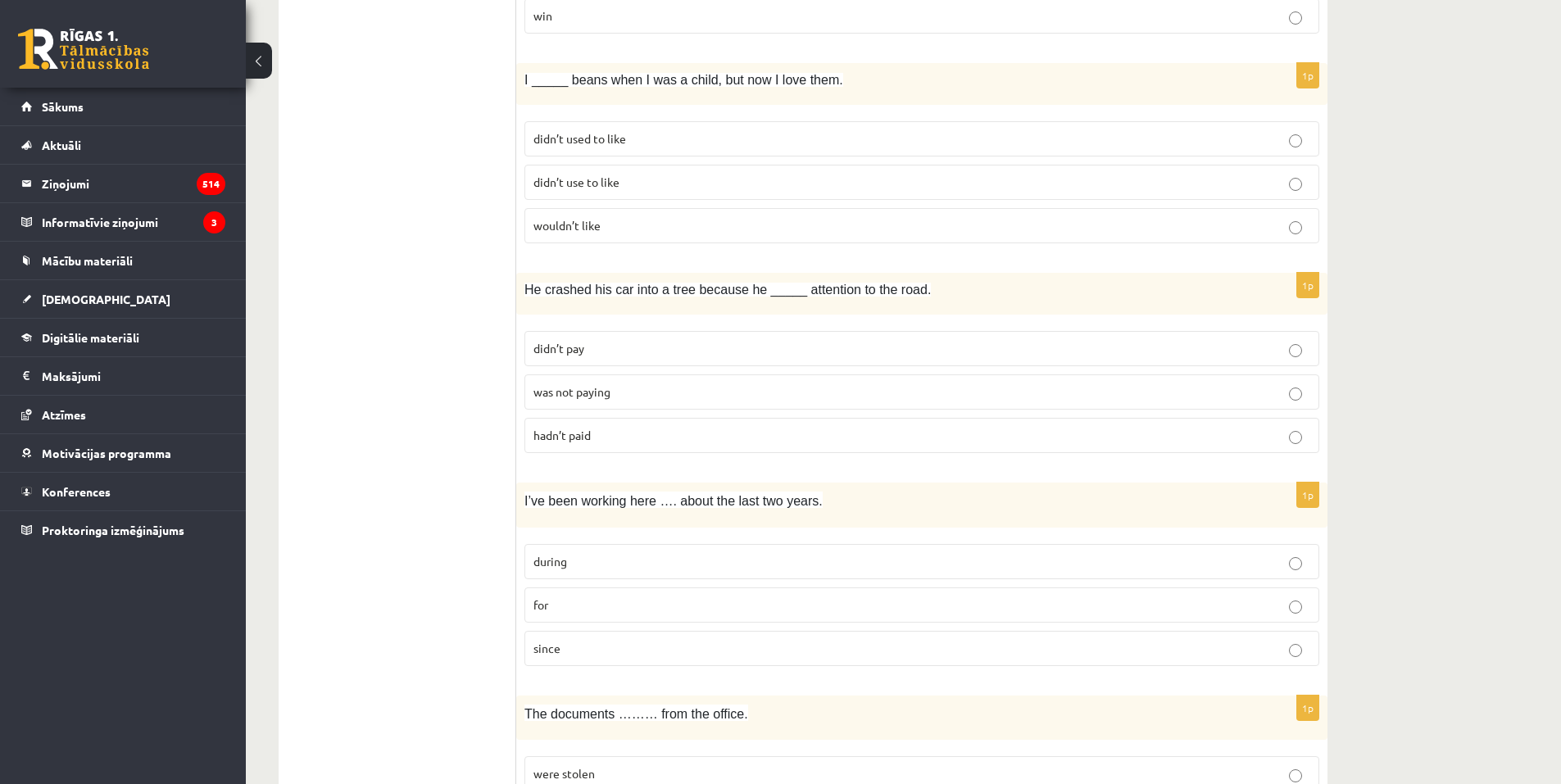
scroll to position [2435, 0]
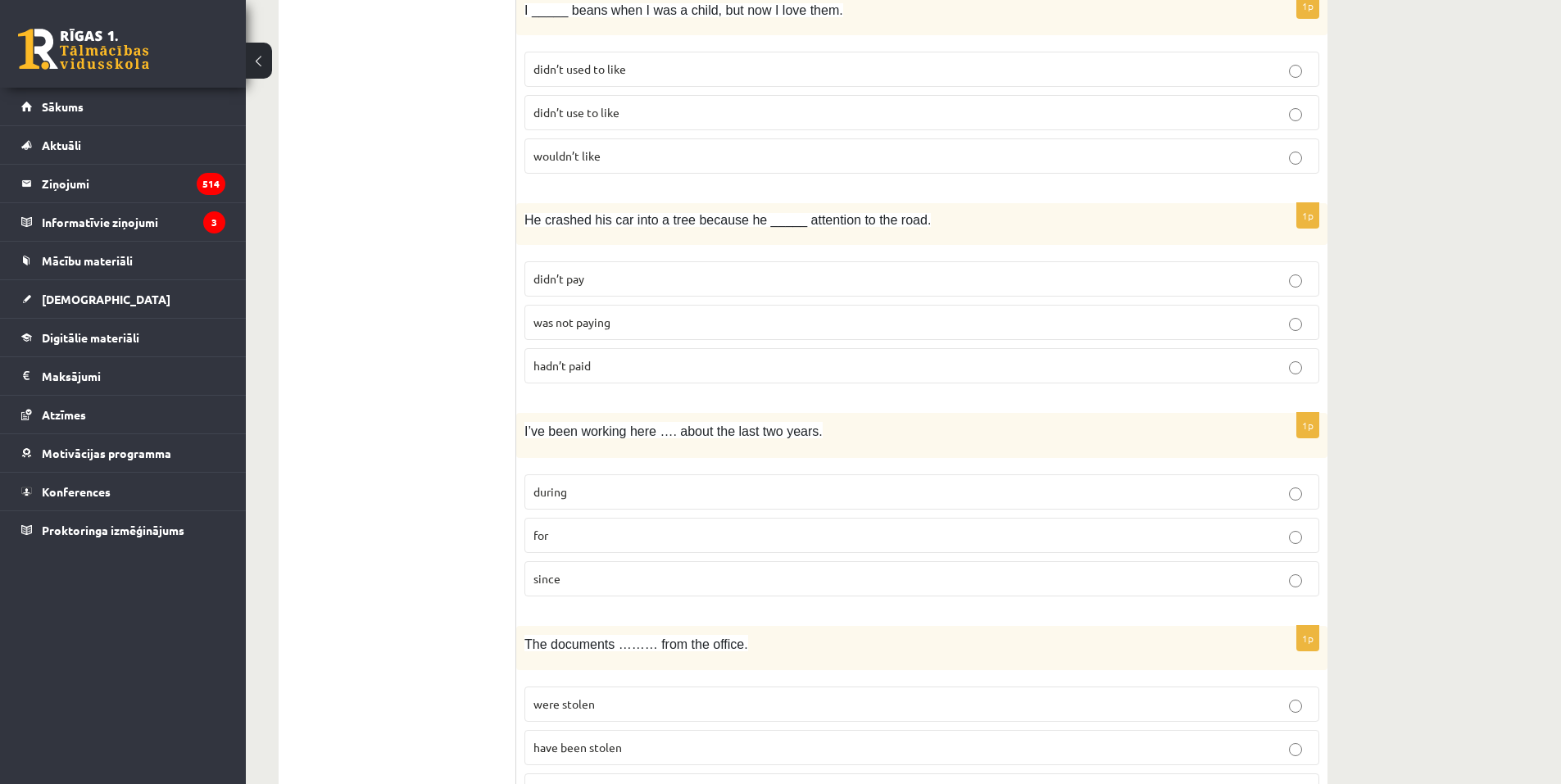
click at [620, 527] on p "for" at bounding box center [921, 535] width 777 height 17
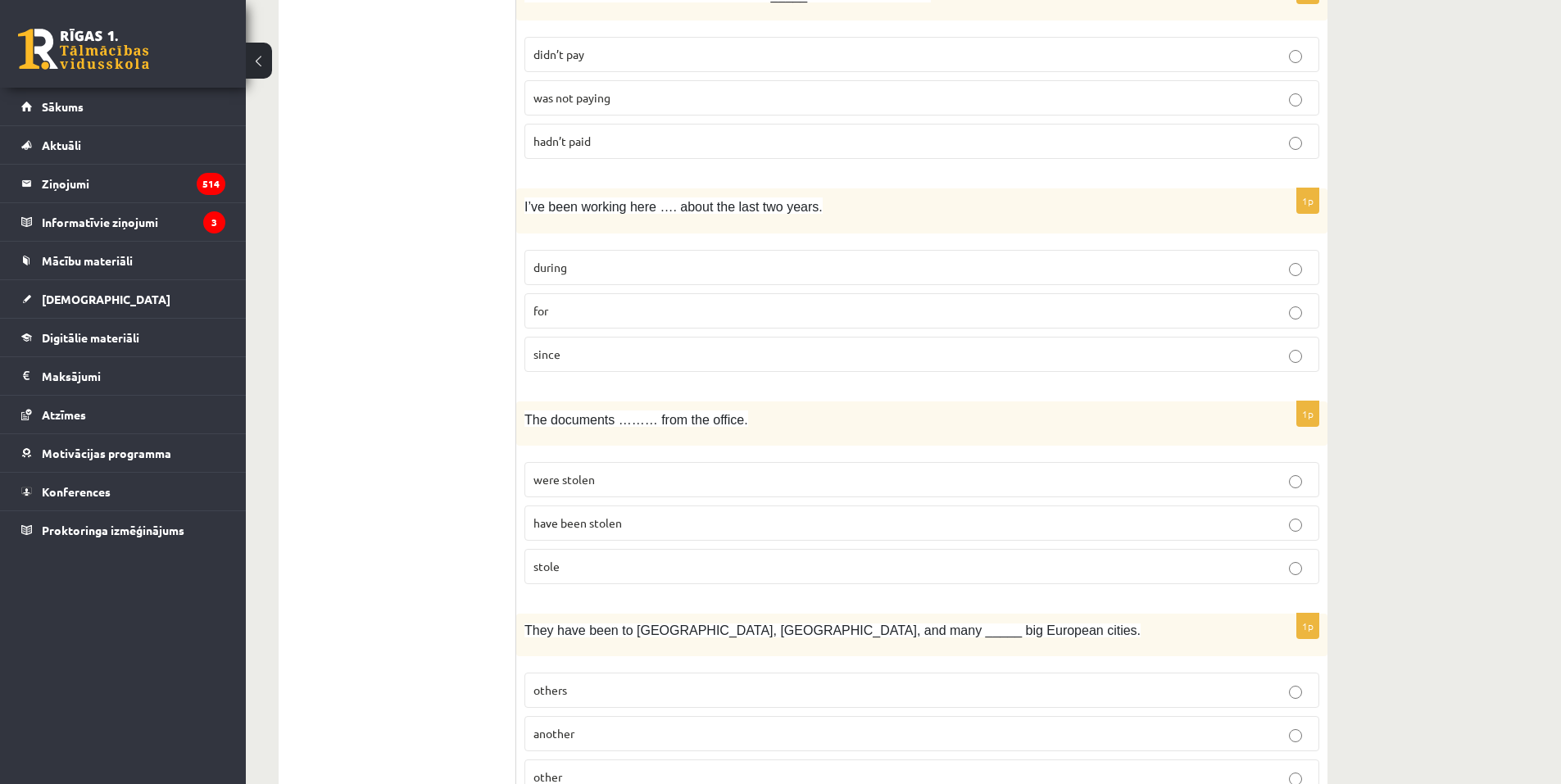
scroll to position [2680, 0]
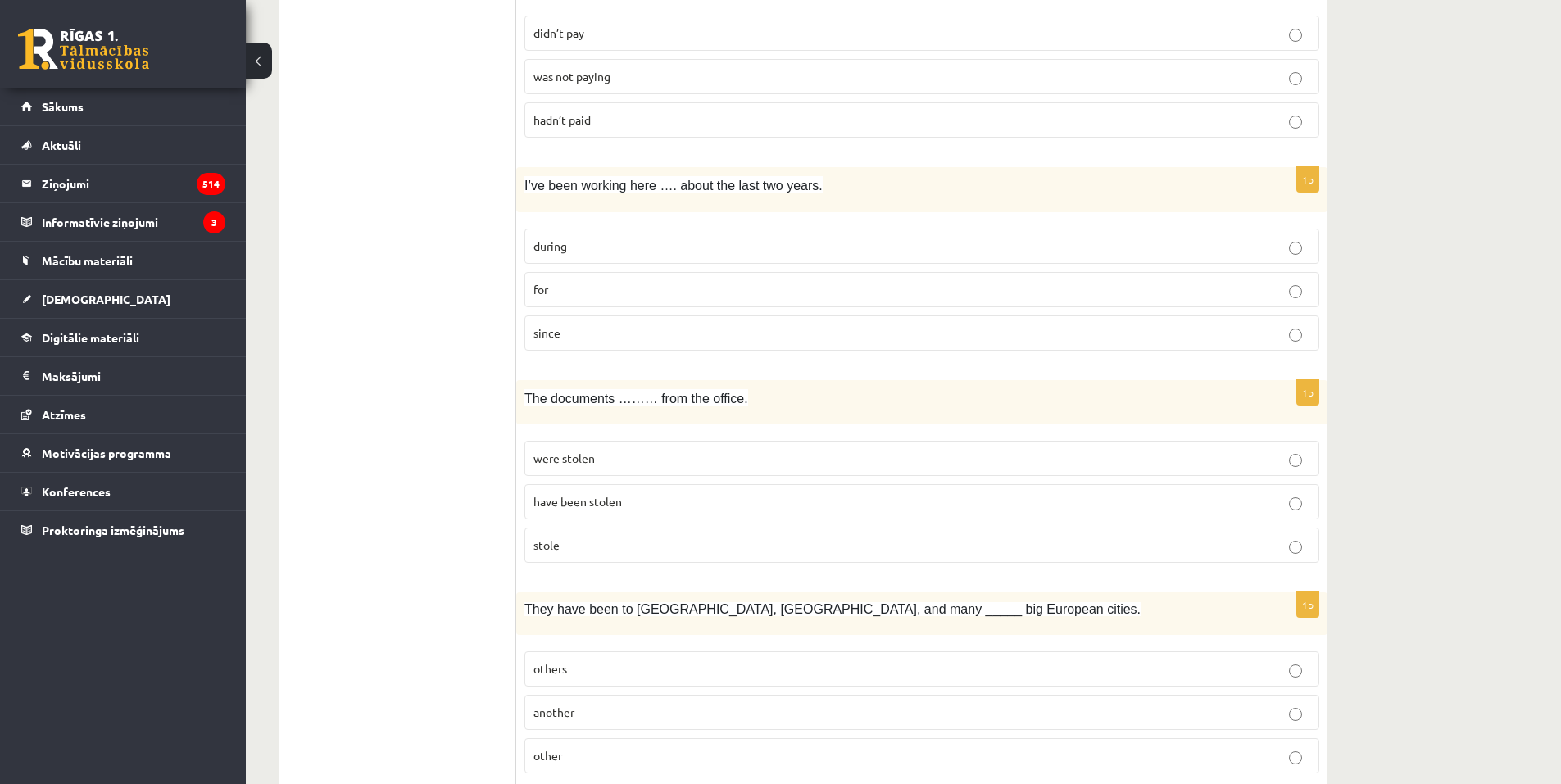
click at [586, 505] on span "have been stolen" at bounding box center [577, 501] width 88 height 15
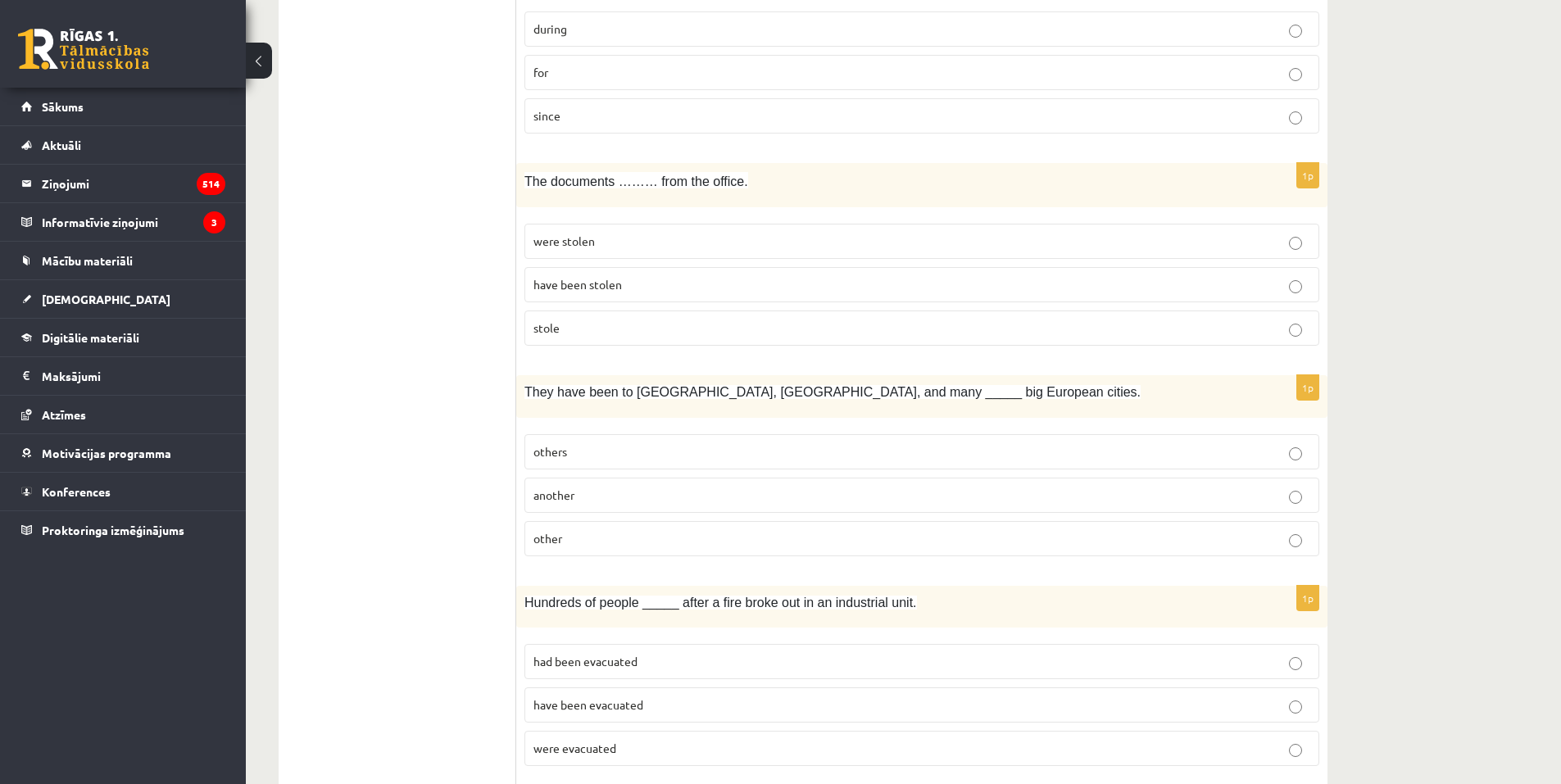
scroll to position [2926, 0]
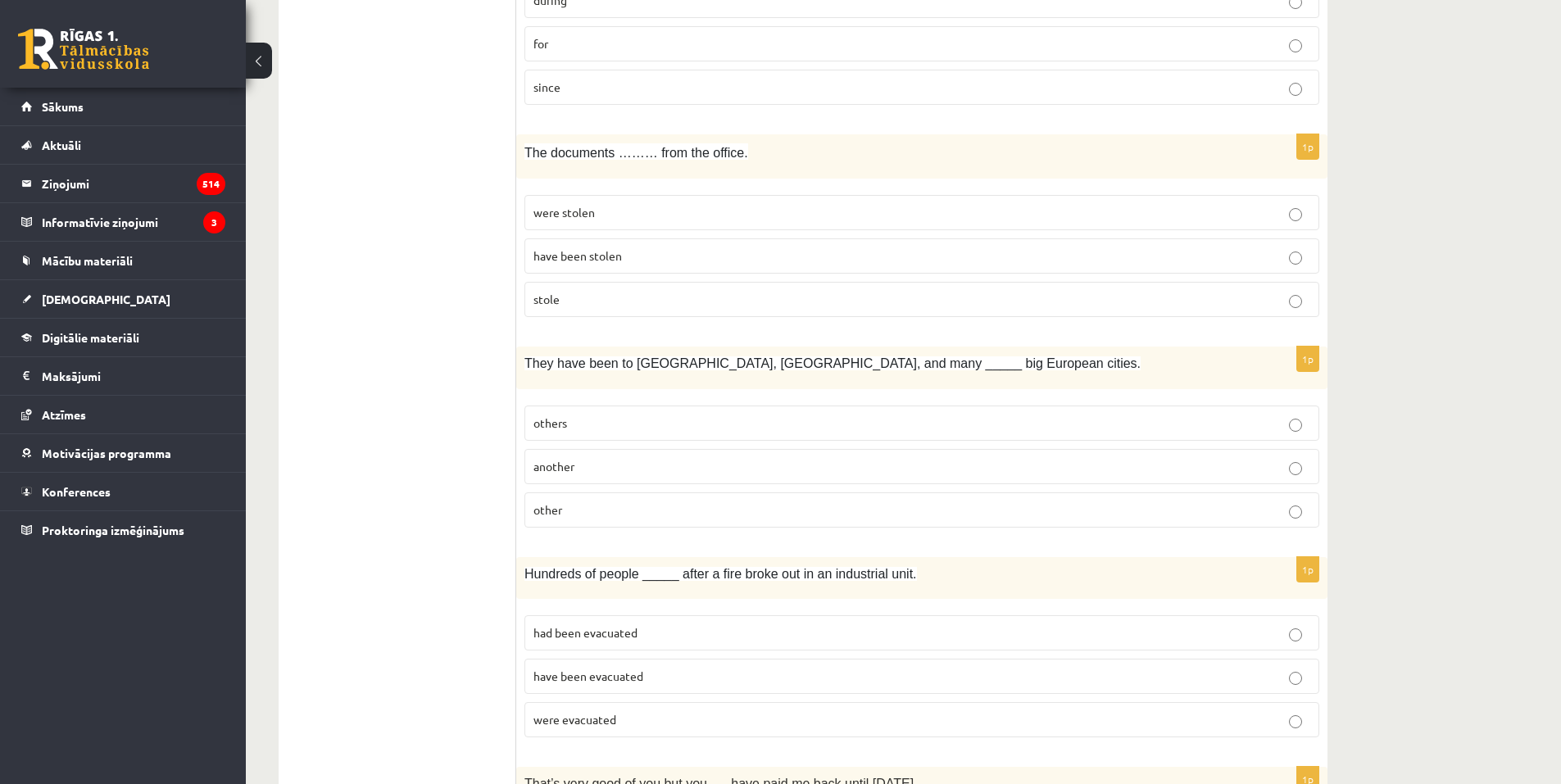
click at [574, 514] on p "other" at bounding box center [921, 510] width 777 height 17
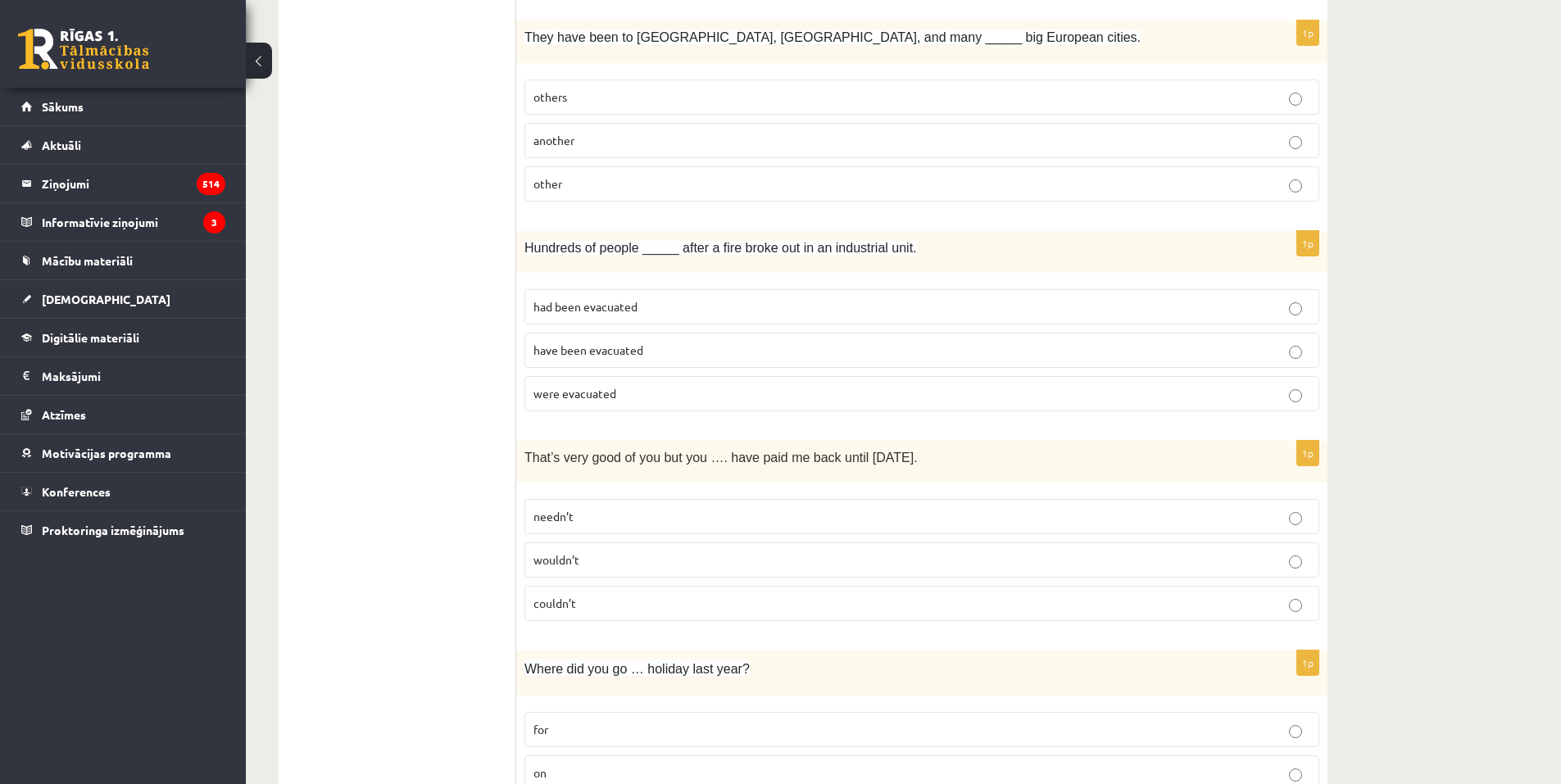
scroll to position [3254, 0]
click at [611, 393] on span "were evacuated" at bounding box center [574, 392] width 82 height 15
click at [600, 607] on p "couldn’t" at bounding box center [921, 601] width 777 height 17
click at [600, 520] on p "needn’t" at bounding box center [921, 515] width 777 height 17
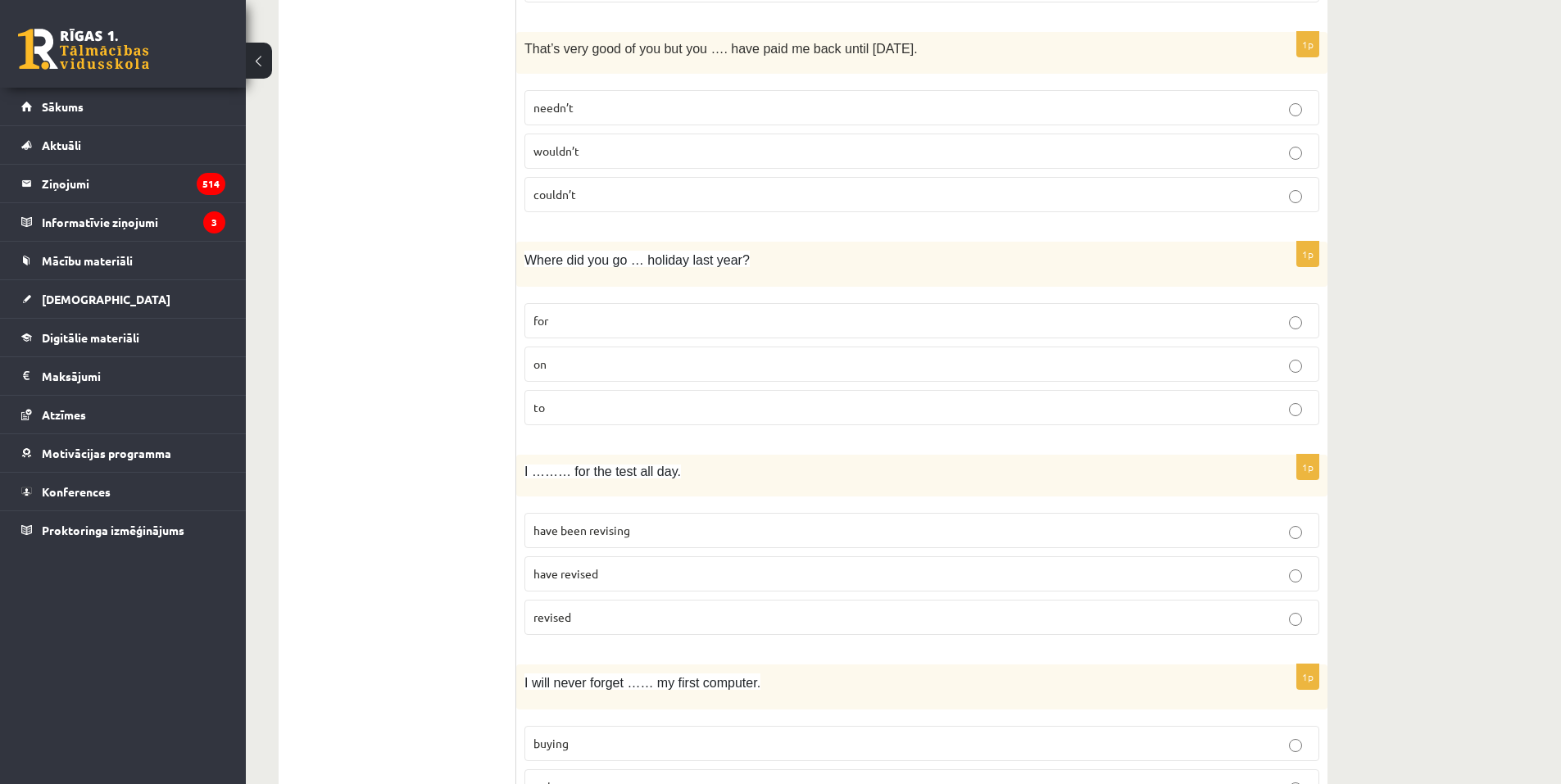
scroll to position [3663, 0]
click at [575, 362] on p "on" at bounding box center [921, 362] width 777 height 17
click at [587, 544] on label "have been revising" at bounding box center [921, 528] width 795 height 35
click at [586, 526] on span "have been revising" at bounding box center [581, 528] width 96 height 15
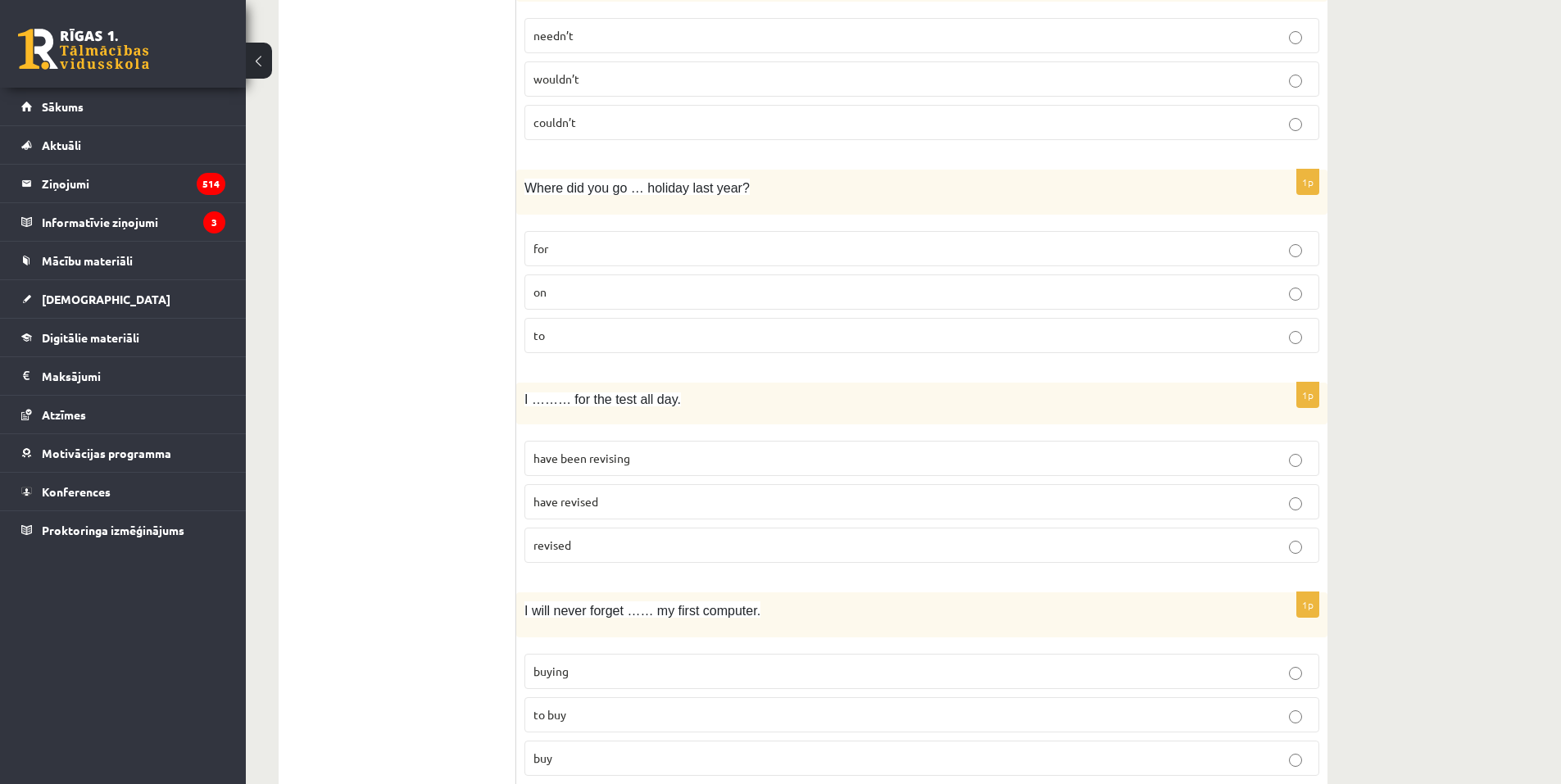
scroll to position [3788, 0]
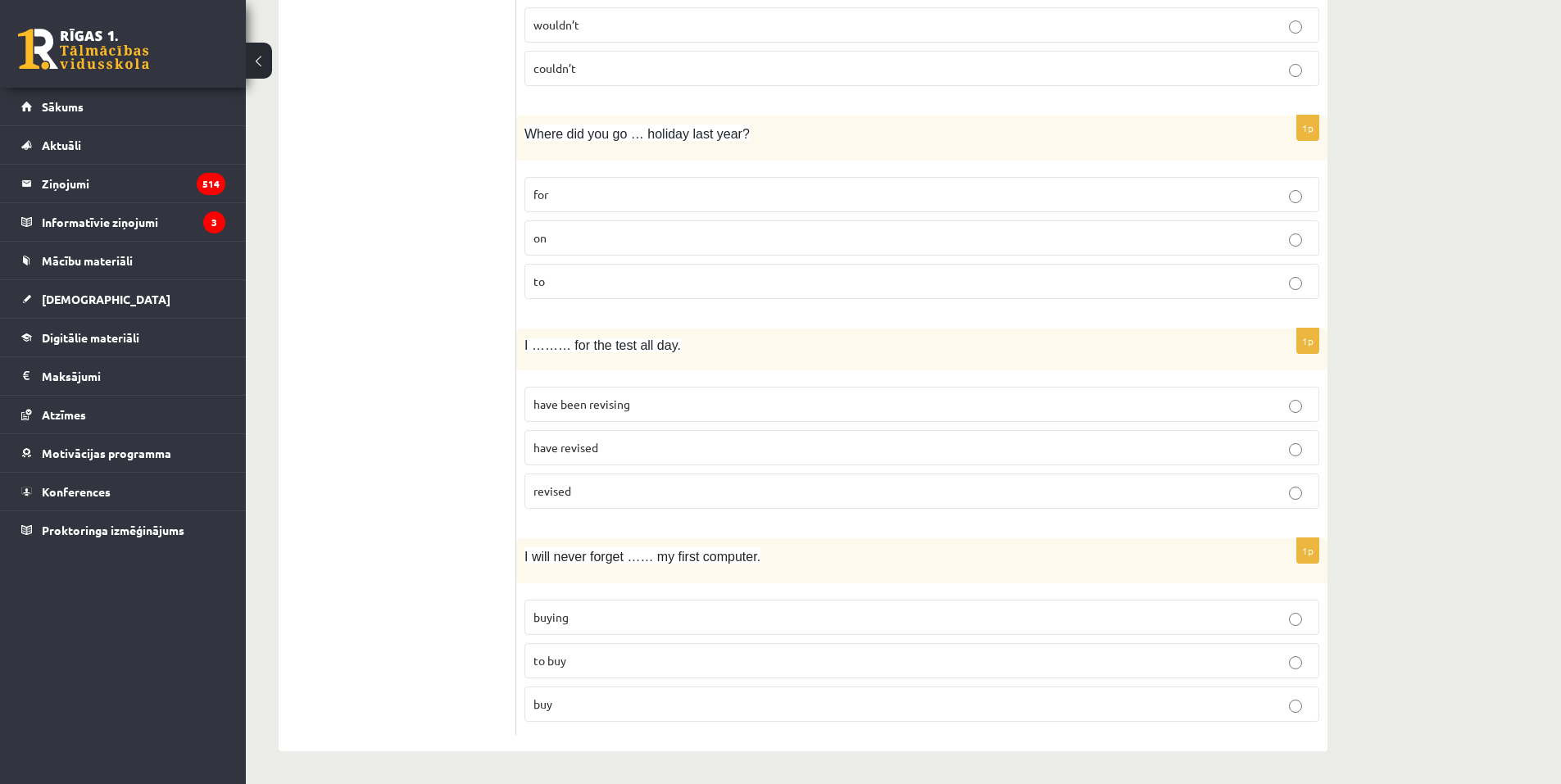
click at [614, 609] on p "buying" at bounding box center [921, 617] width 777 height 17
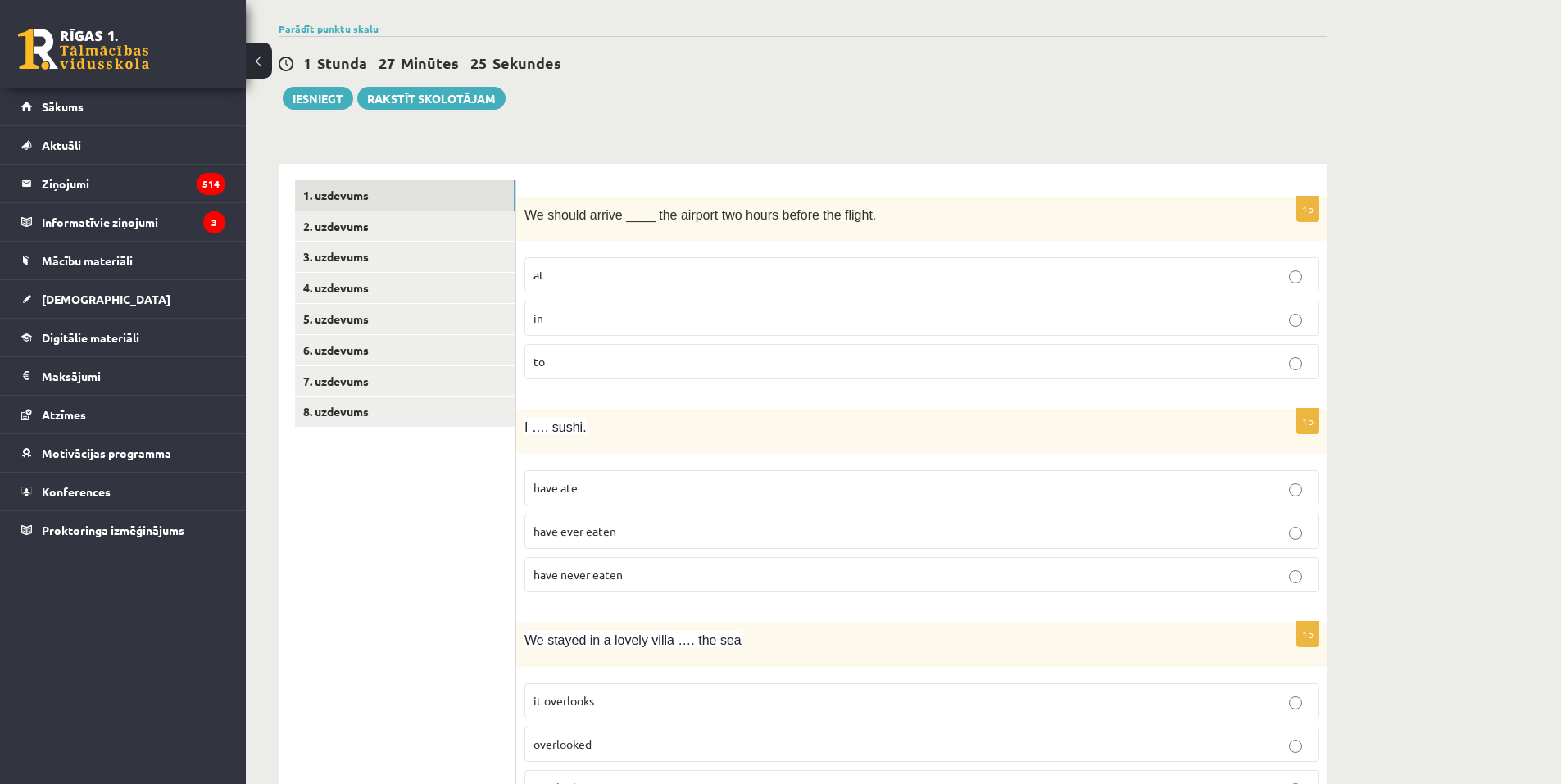
scroll to position [10, 0]
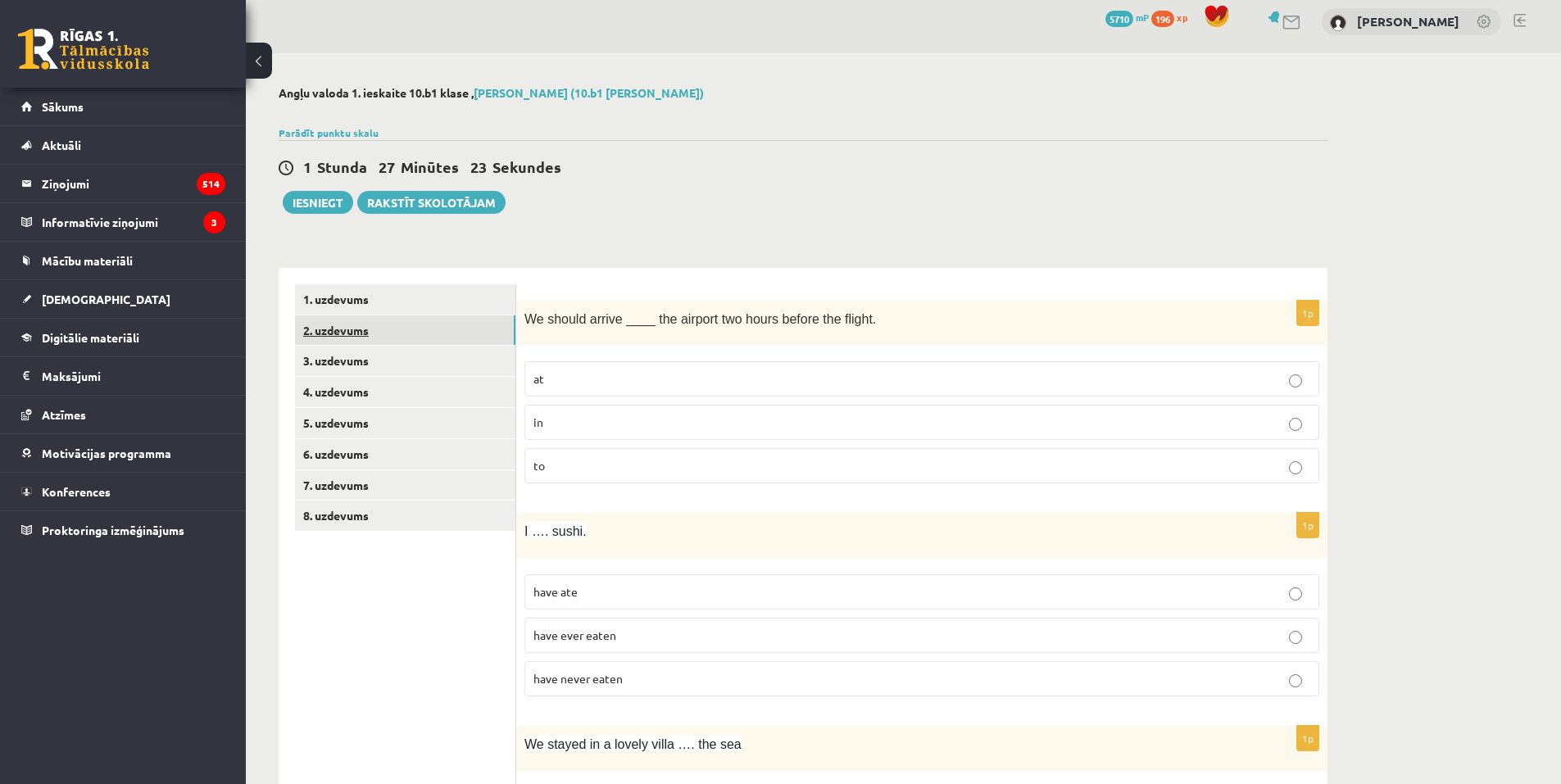
click at [417, 332] on link "2. uzdevums" at bounding box center [405, 330] width 220 height 30
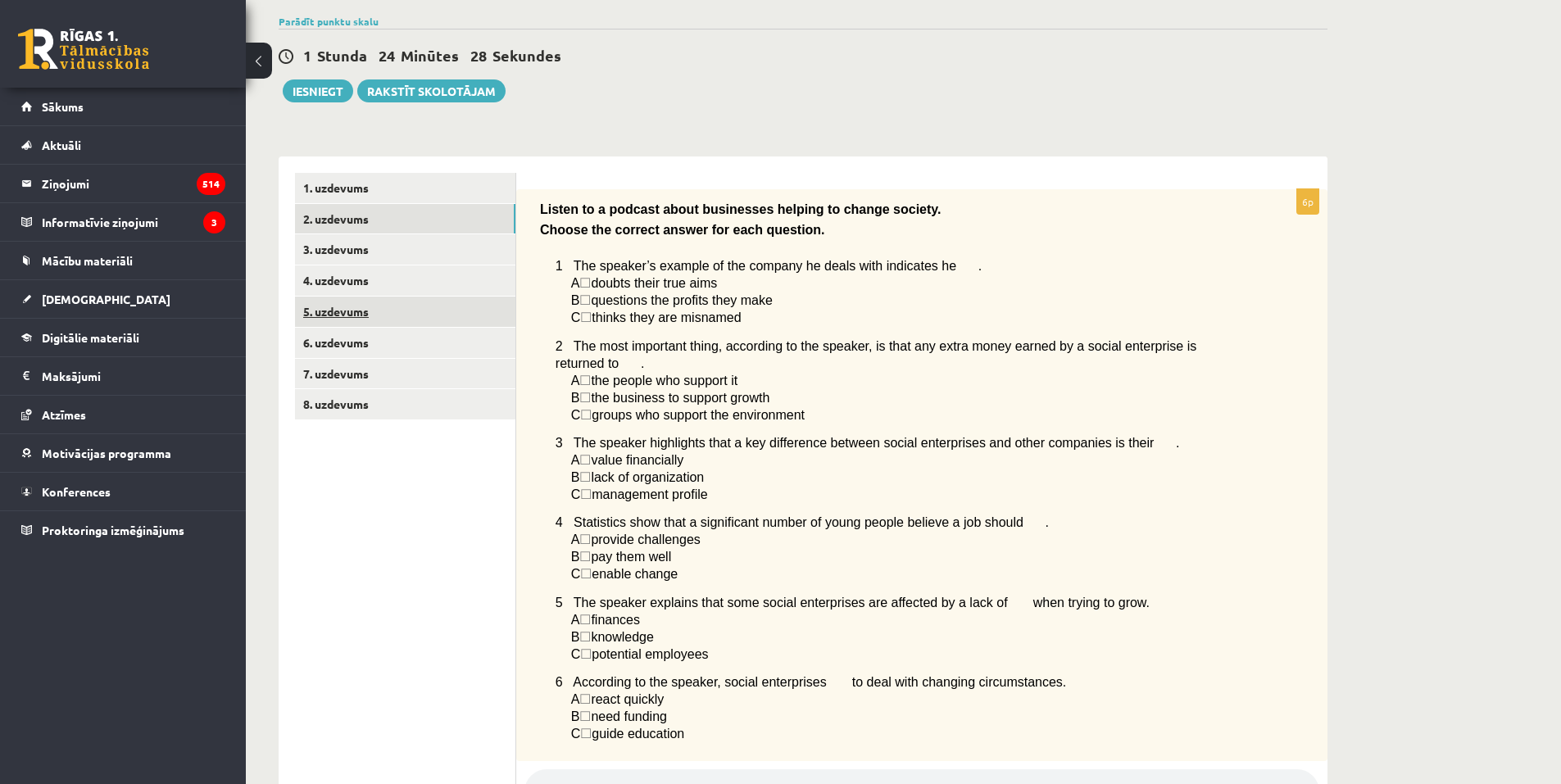
scroll to position [39, 0]
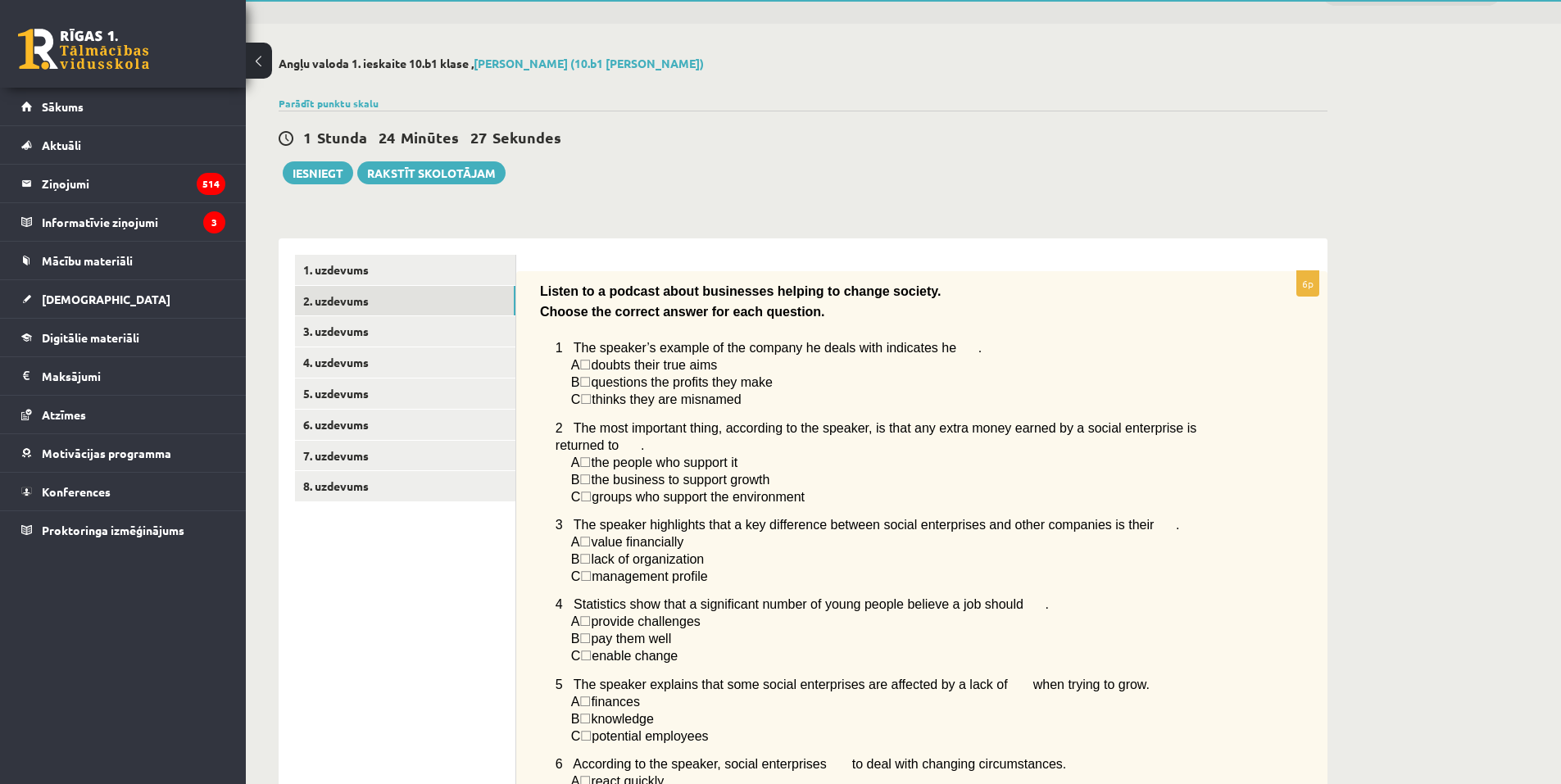
click at [345, 88] on div at bounding box center [803, 84] width 1049 height 17
click at [338, 97] on link "Parādīt punktu skalu" at bounding box center [329, 103] width 100 height 13
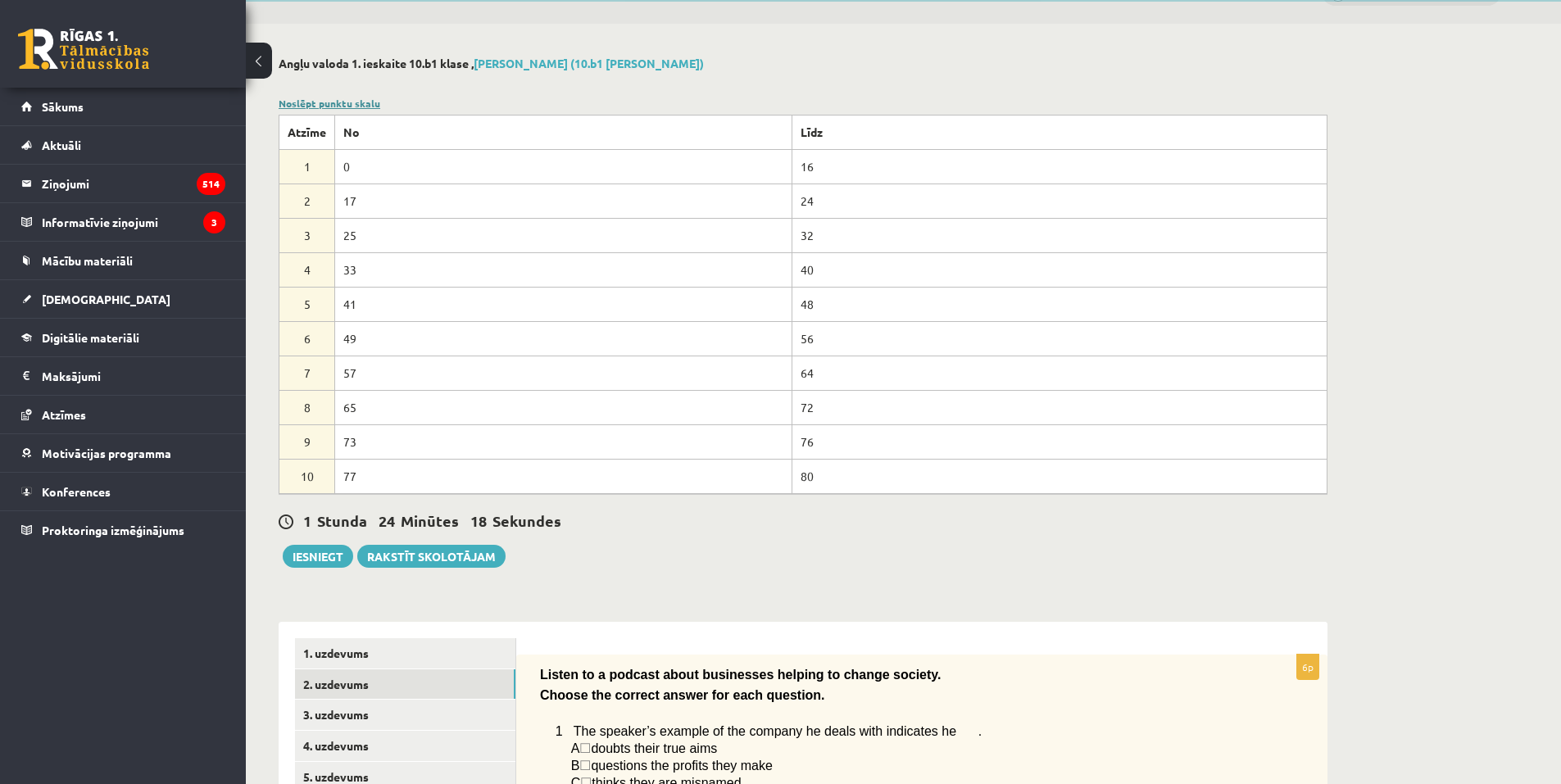
click at [357, 100] on link "Noslēpt punktu skalu" at bounding box center [329, 103] width 101 height 13
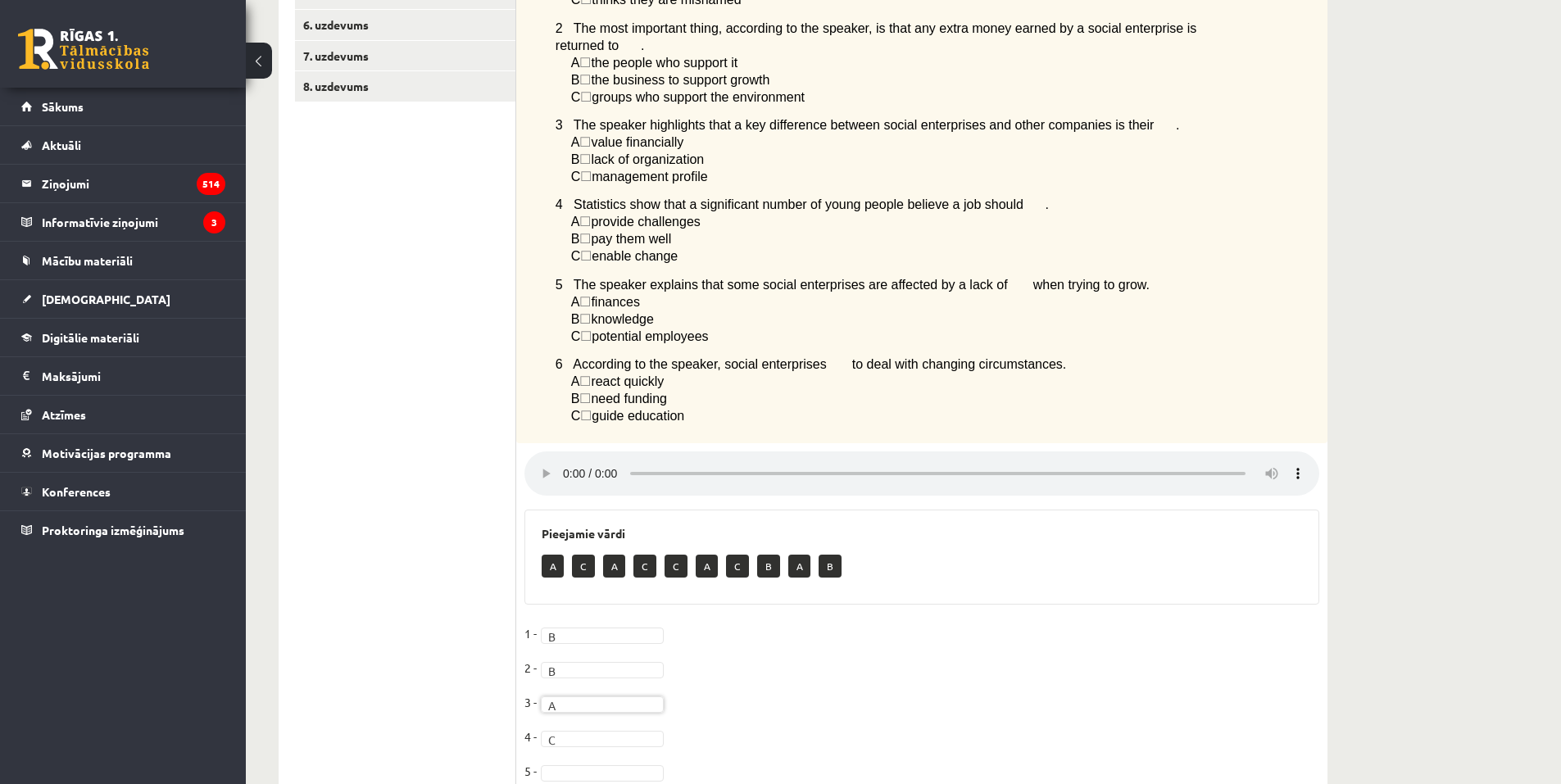
scroll to position [530, 0]
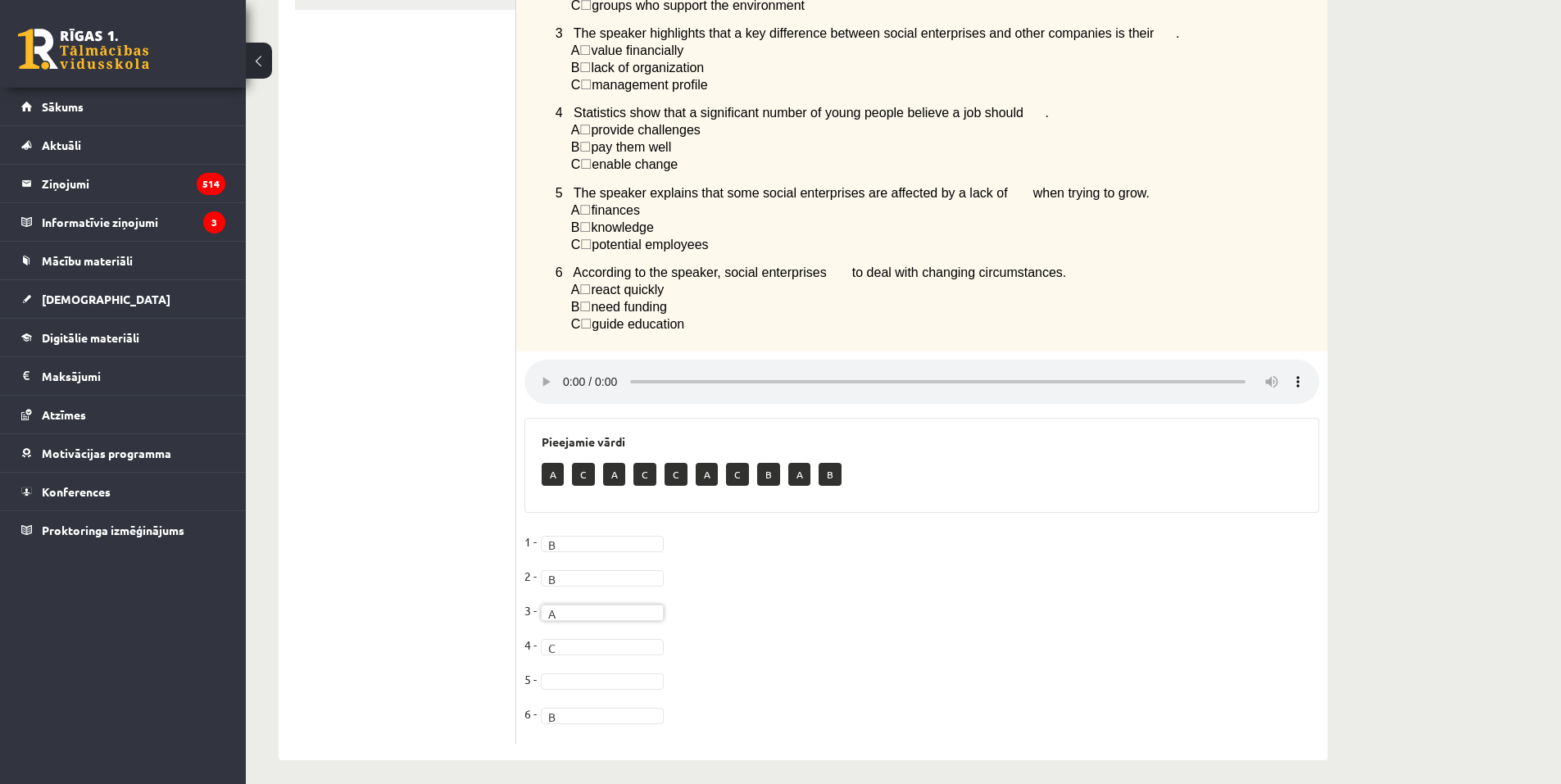
click at [546, 661] on fieldset "1 - B * 2 - B * 3 - A * 4 - C * 5 - 6 - B *" at bounding box center [921, 632] width 795 height 206
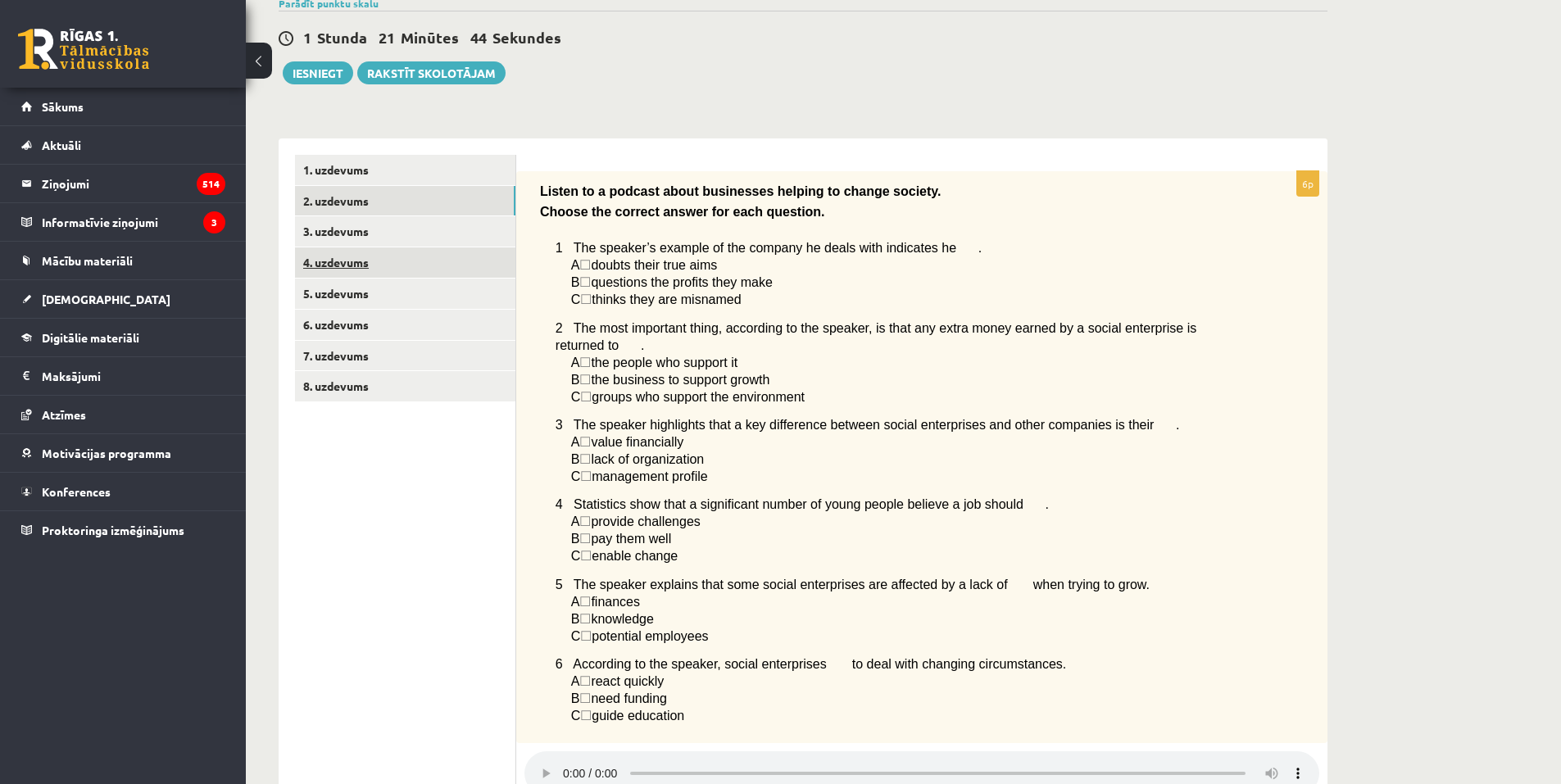
scroll to position [121, 0]
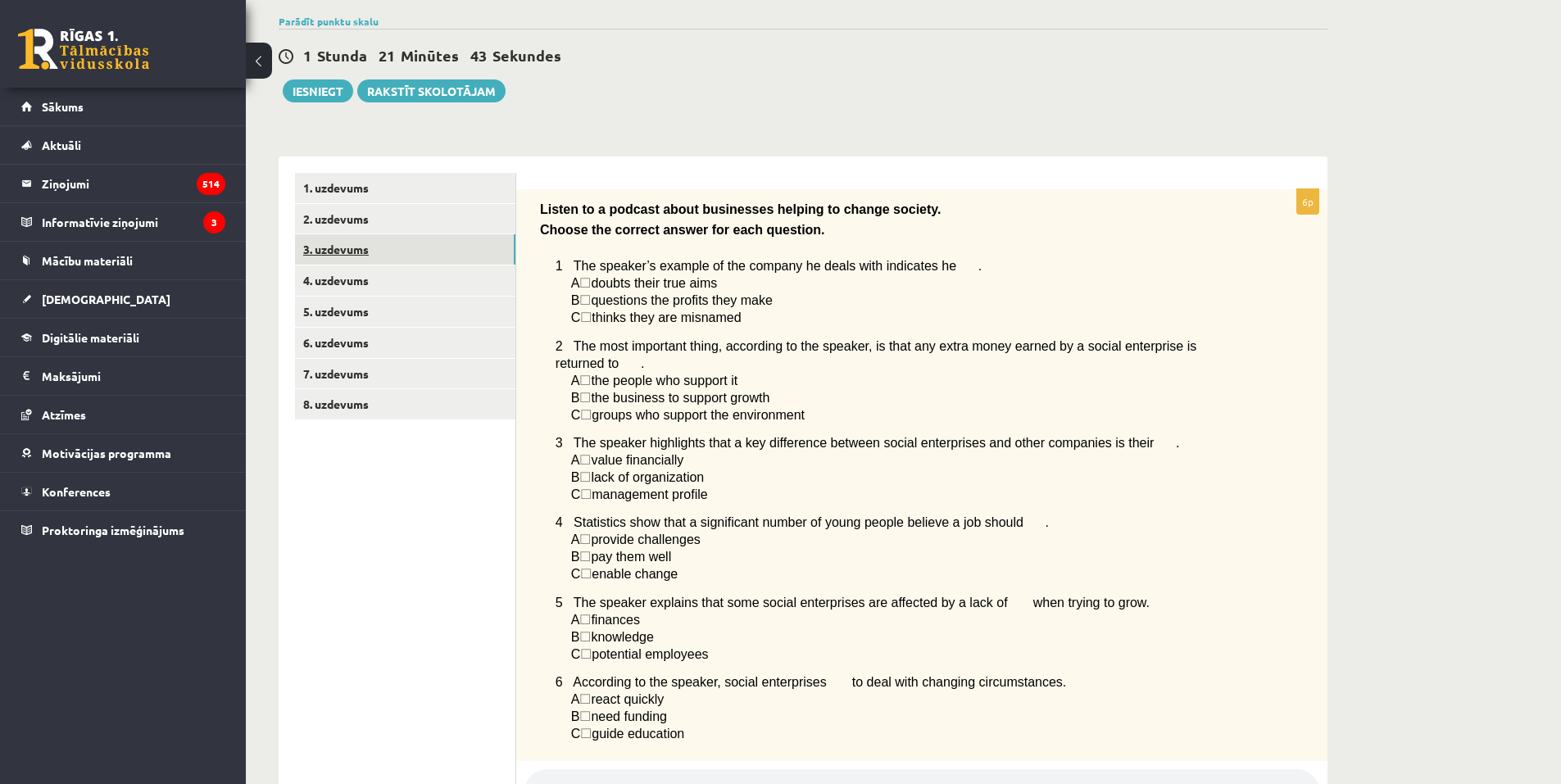
click at [439, 254] on link "3. uzdevums" at bounding box center [405, 249] width 220 height 30
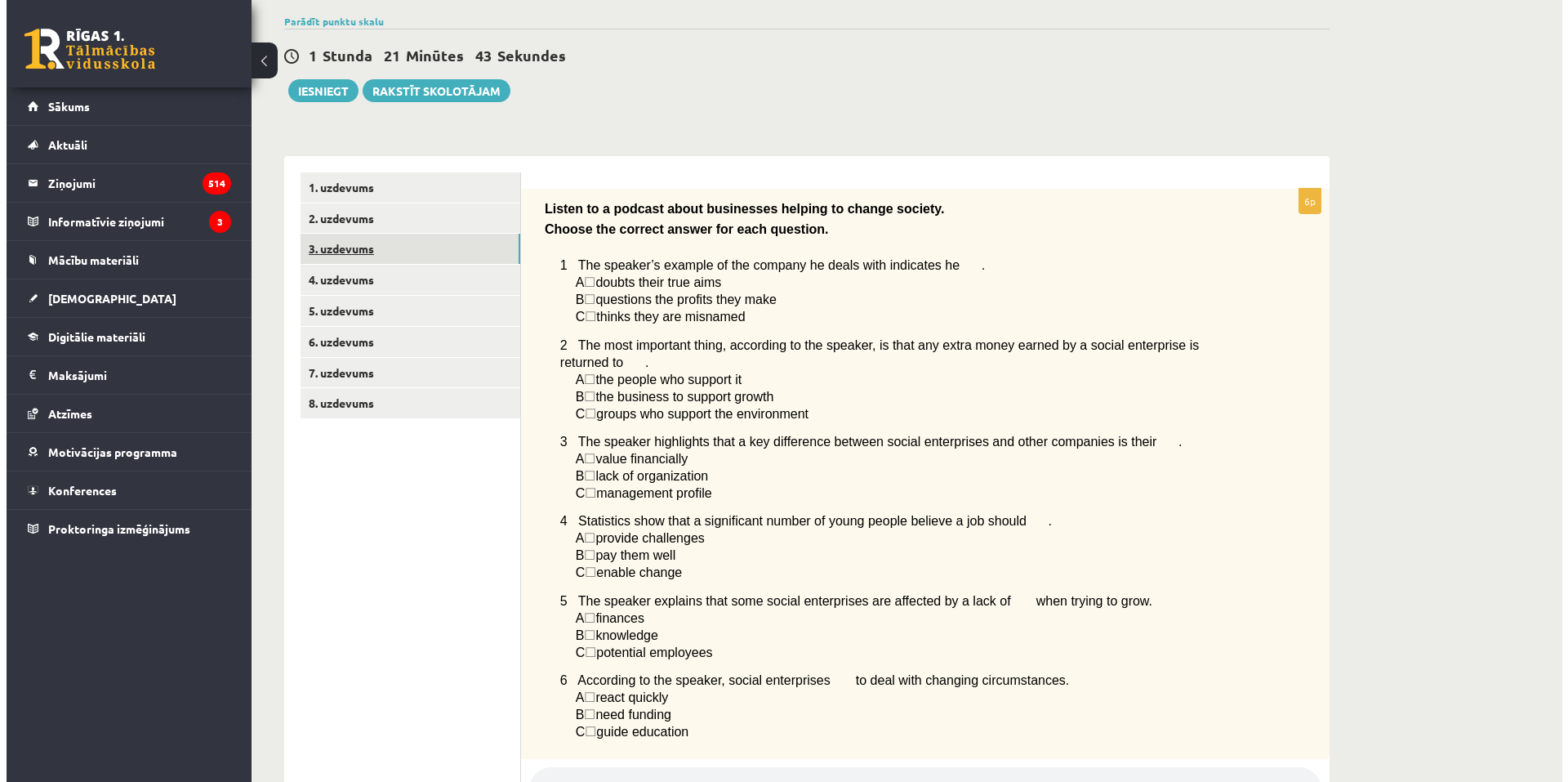
scroll to position [0, 0]
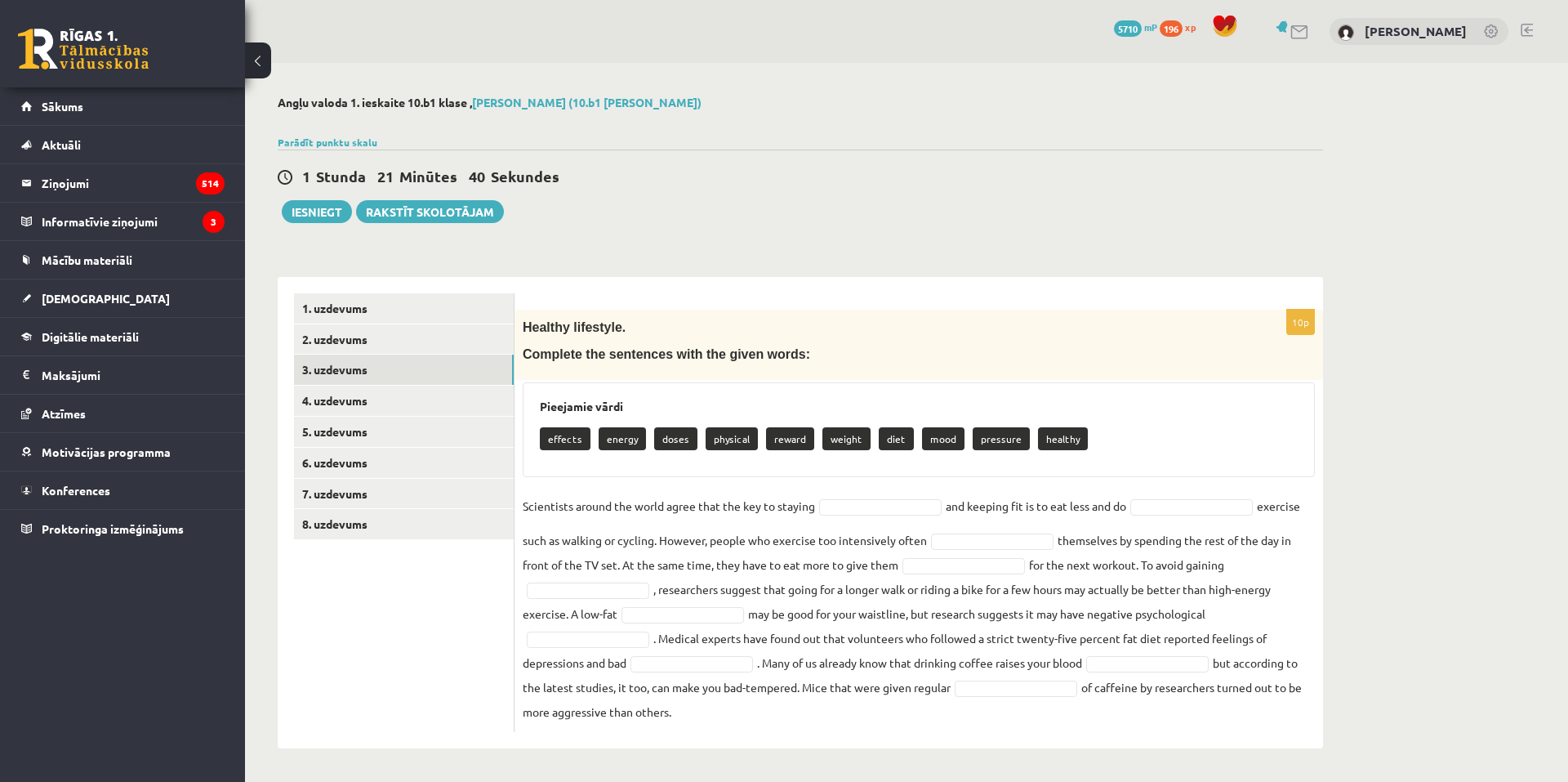
drag, startPoint x: 549, startPoint y: 335, endPoint x: 1028, endPoint y: 747, distance: 631.8
click at [1028, 751] on div "Angļu valoda 1. ieskaite 10.b1 klase , Arnella Baijere (10.b1 klase) Parādīt pu…" at bounding box center [801, 422] width 1111 height 718
copy div "Healthy lifestyle. Complete the sentences with the given words: Pieejamie vārdi…"
click at [1042, 187] on div "1 Stunda 21 Minūtes 15 Sekundes" at bounding box center [800, 177] width 1046 height 22
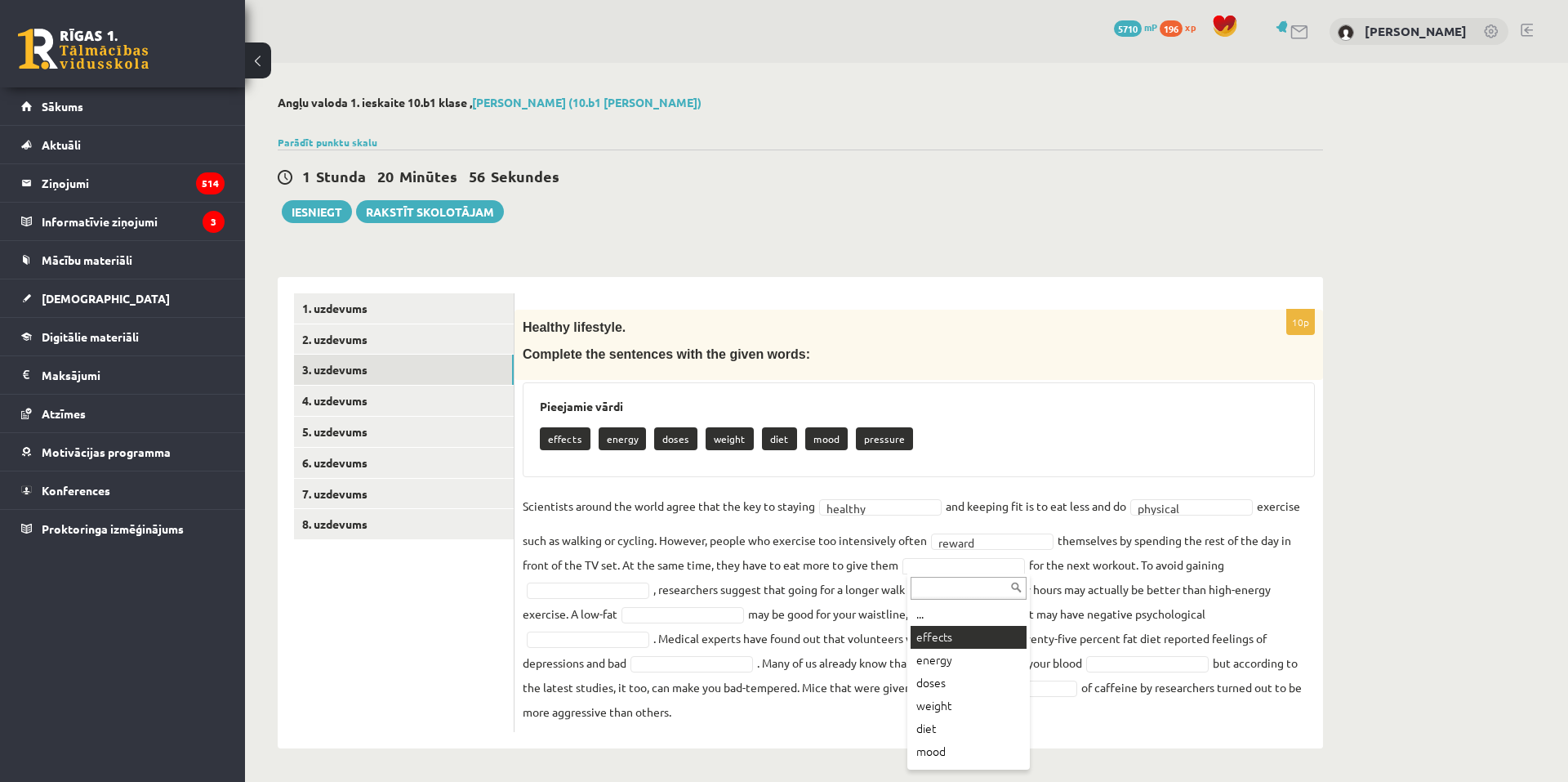
scroll to position [20, 0]
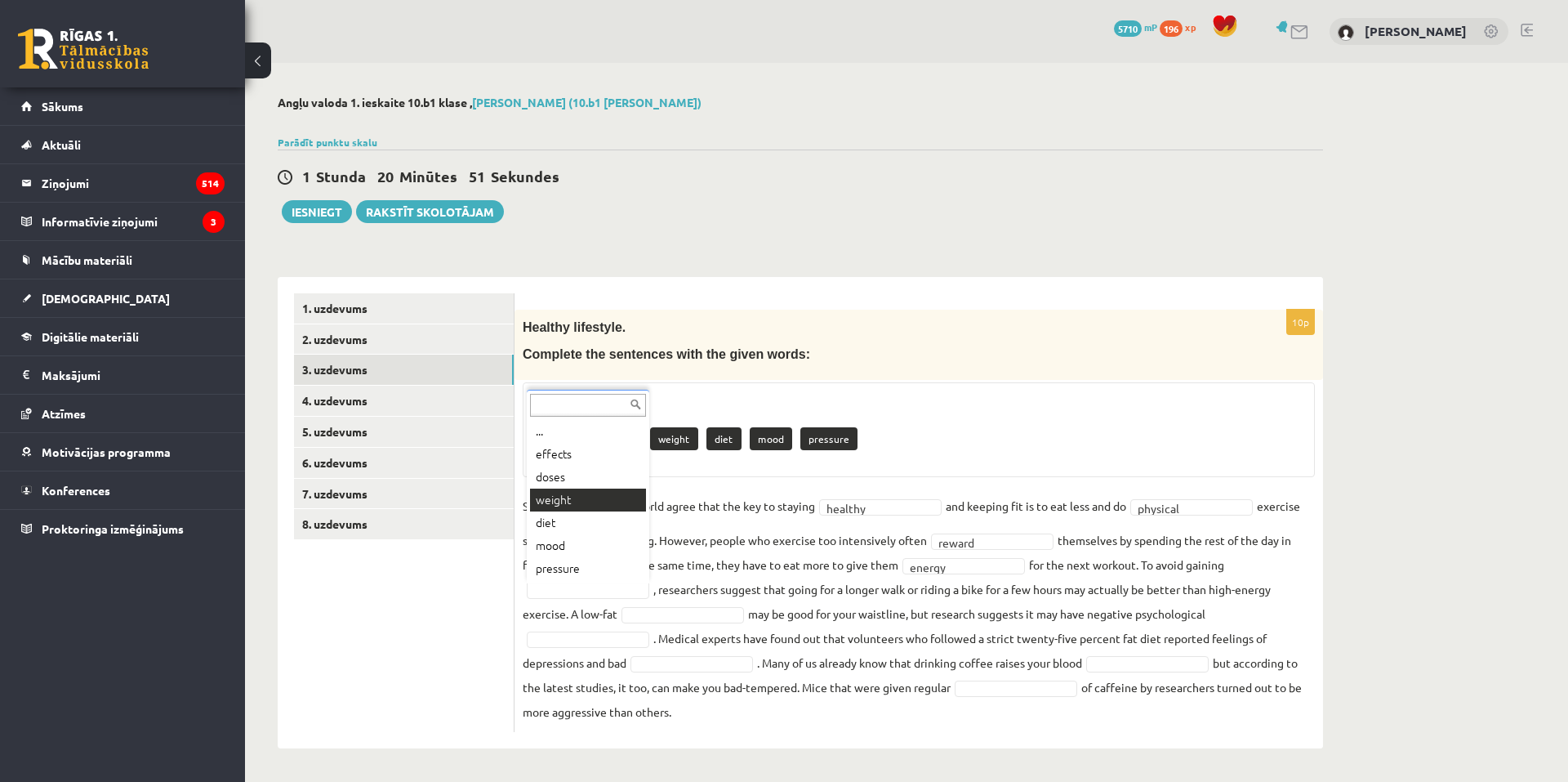
drag, startPoint x: 552, startPoint y: 504, endPoint x: 559, endPoint y: 460, distance: 44.6
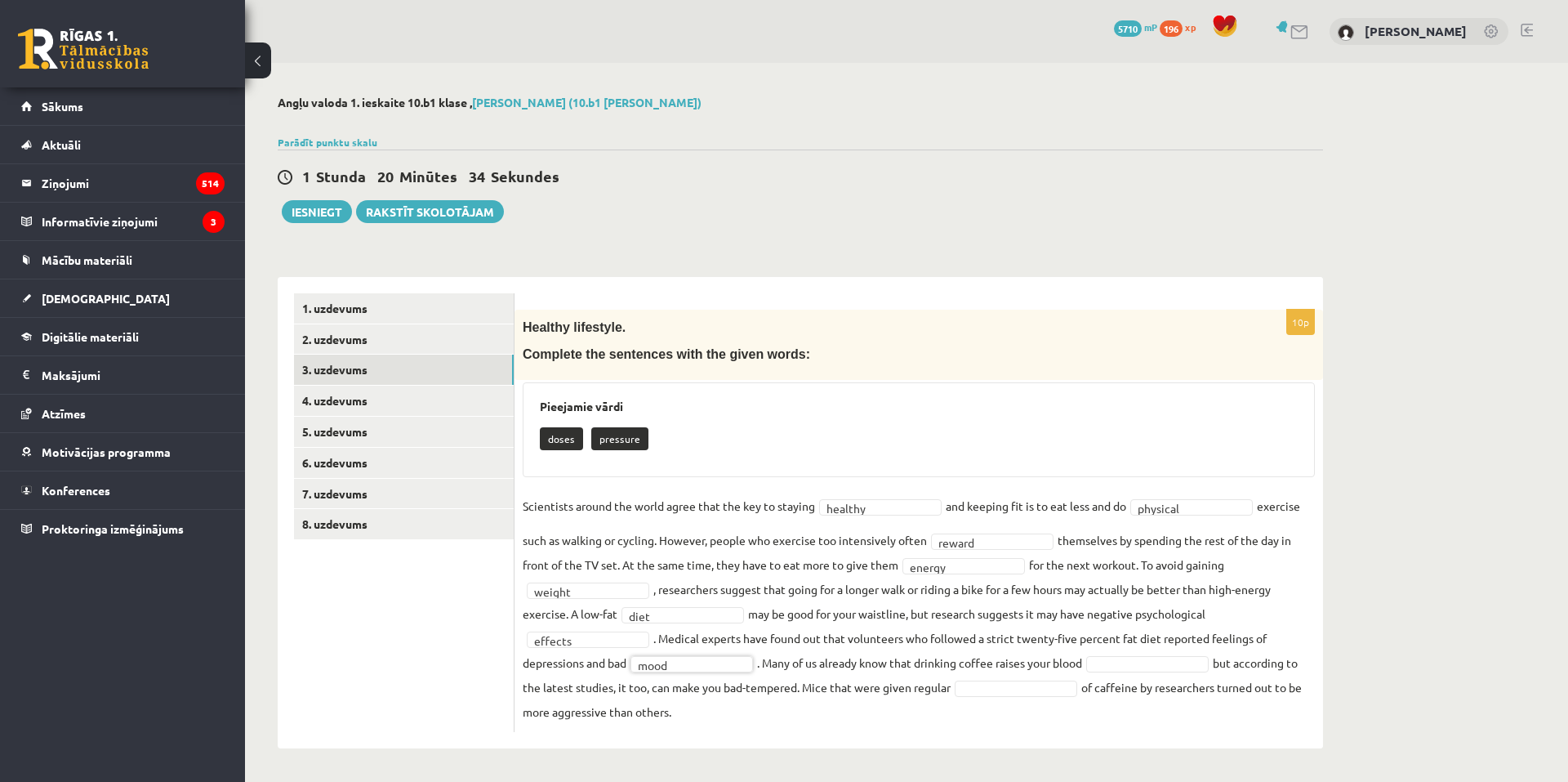
click at [1141, 671] on fieldset "Scientists around the world agree that the key to staying healthy ******* and k…" at bounding box center [919, 609] width 793 height 231
drag, startPoint x: 1123, startPoint y: 758, endPoint x: 1073, endPoint y: 731, distance: 56.8
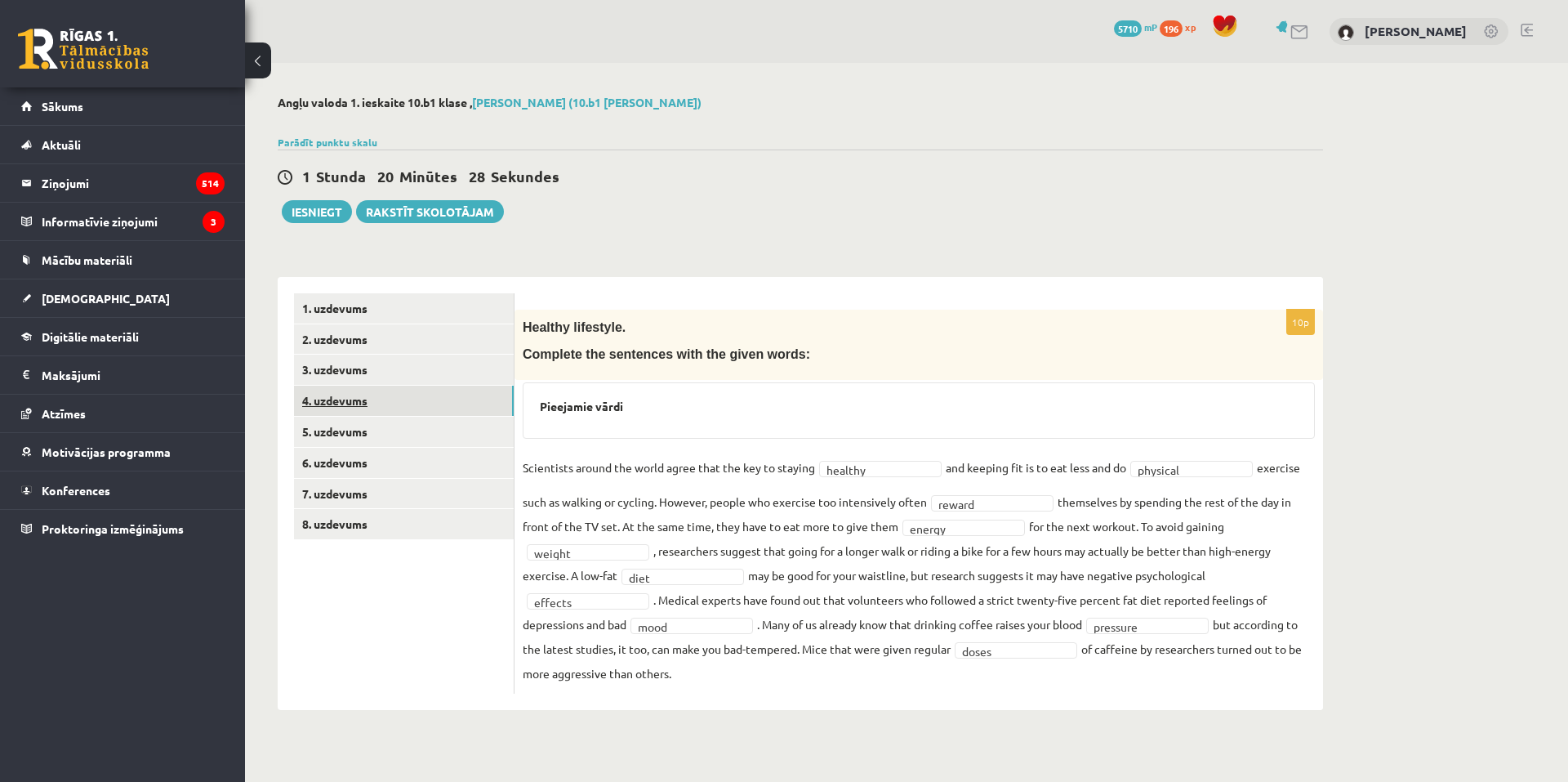
click at [327, 396] on link "4. uzdevums" at bounding box center [404, 401] width 220 height 30
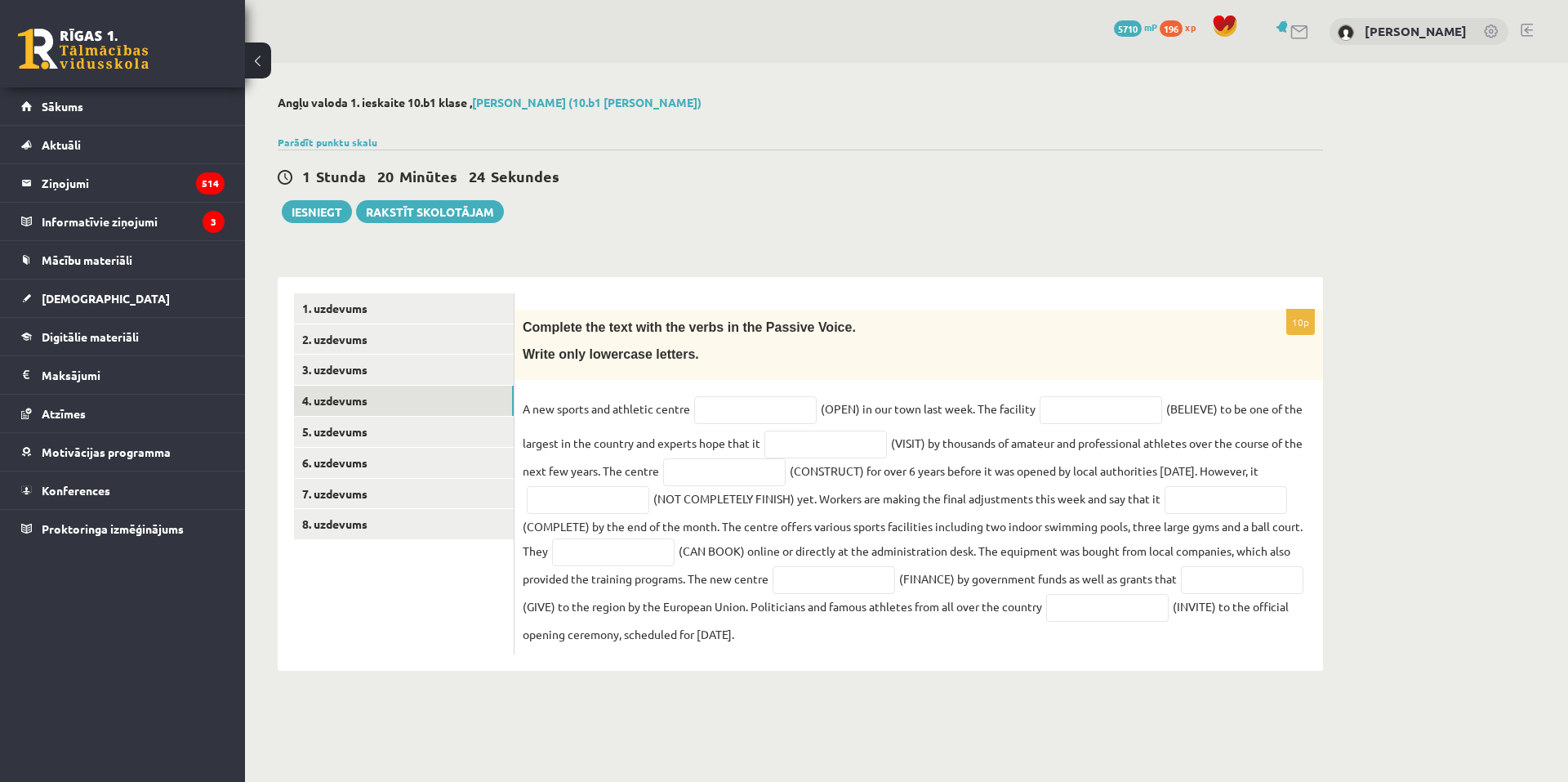
drag, startPoint x: 520, startPoint y: 327, endPoint x: 1043, endPoint y: 595, distance: 587.7
click at [1127, 667] on div "10p Complete the text with the verbs in the Passive Voice. Write only lowercase…" at bounding box center [919, 474] width 808 height 394
copy div "Complete the text with the verbs in the Passive Voice. Write only lowercase let…"
click at [795, 406] on input "text" at bounding box center [755, 410] width 123 height 27
paste input "******"
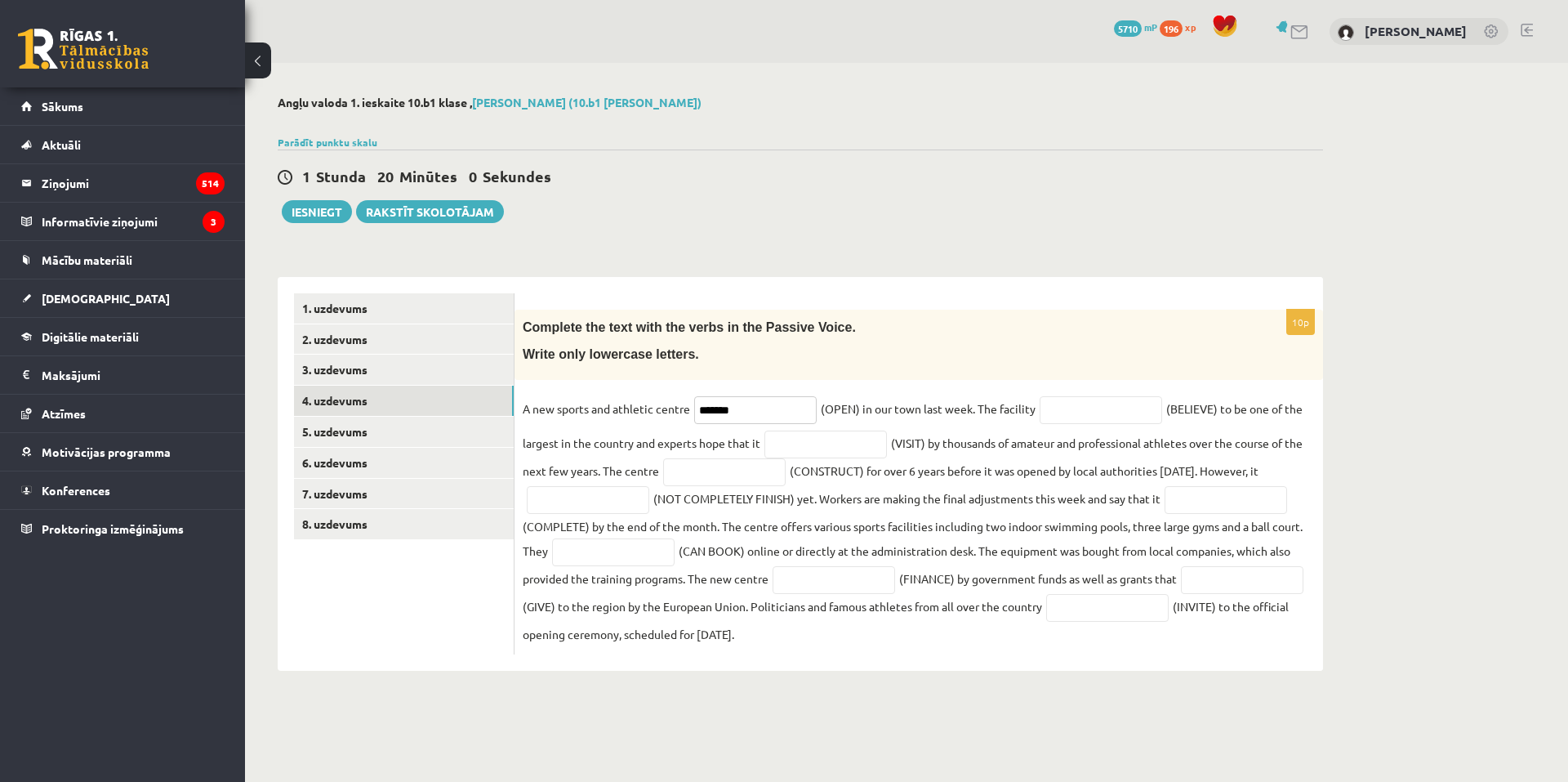
type input "******"
click at [1141, 415] on input "text" at bounding box center [1101, 410] width 123 height 27
paste input "**********"
type input "**********"
click at [843, 440] on input "text" at bounding box center [826, 444] width 123 height 27
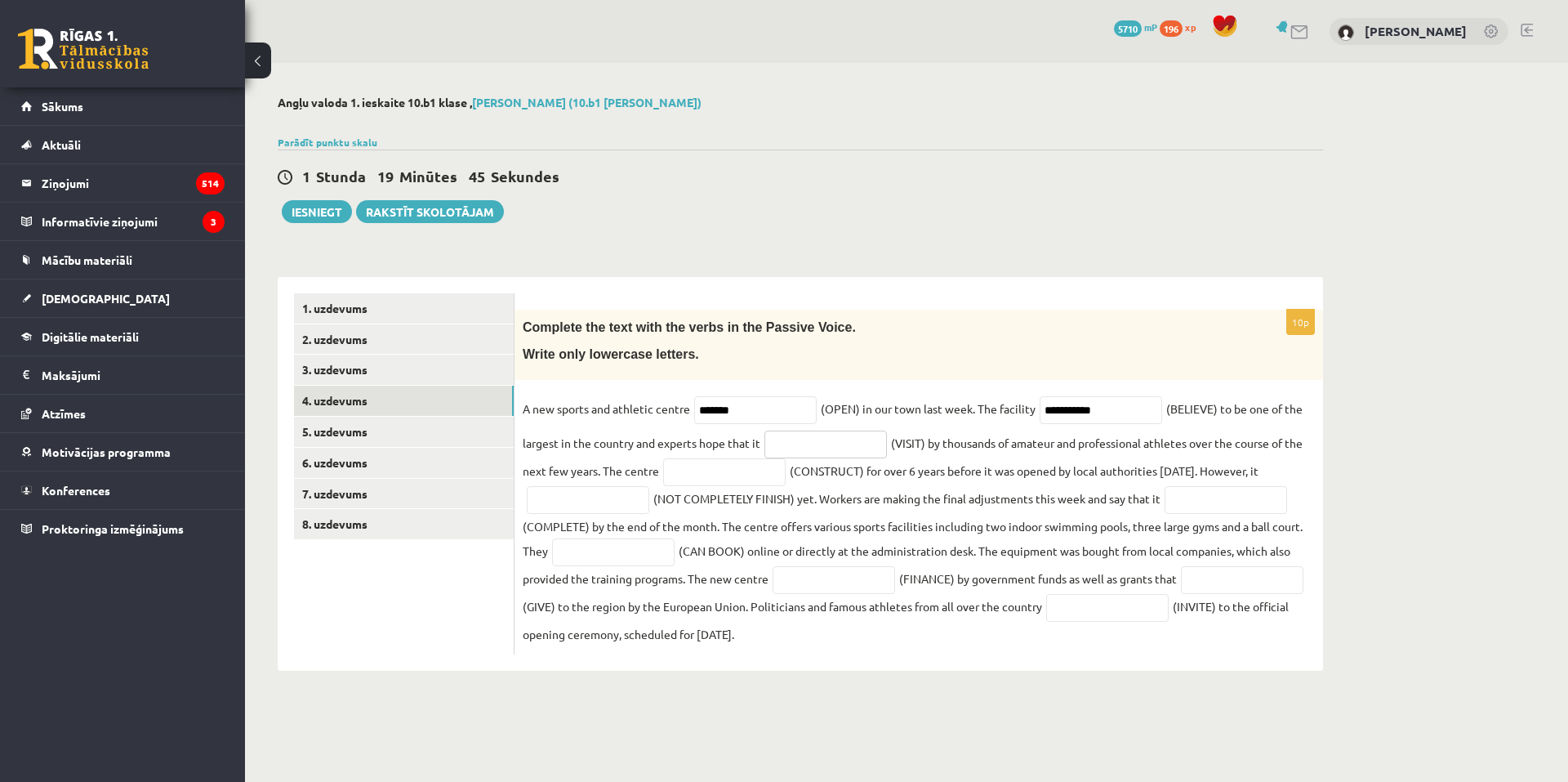
paste input "**********"
type input "**********"
click at [760, 476] on input "text" at bounding box center [725, 472] width 123 height 27
paste input "**********"
type input "**********"
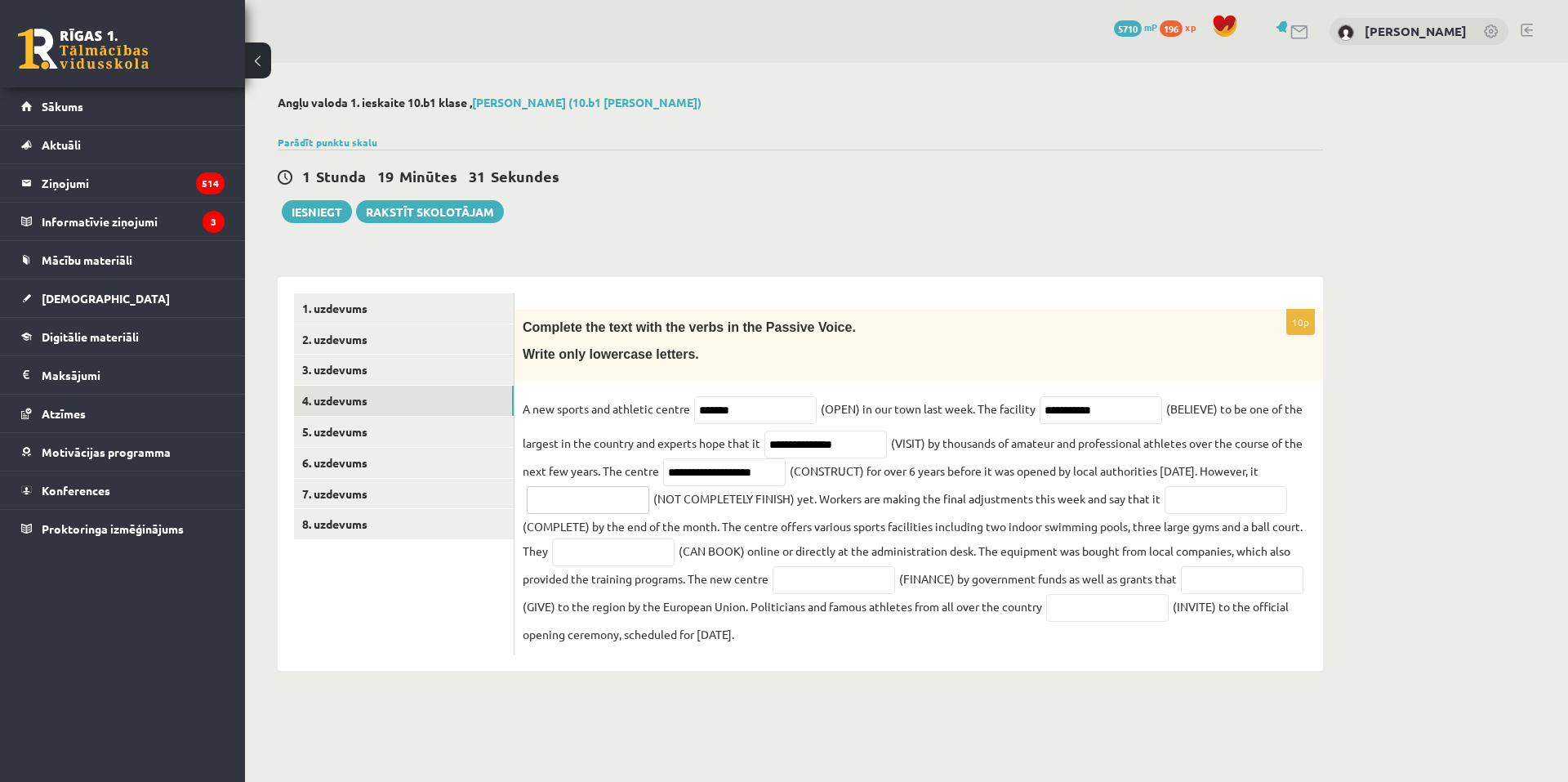
click at [585, 500] on input "text" at bounding box center [588, 499] width 123 height 27
paste input "**********"
type input "**********"
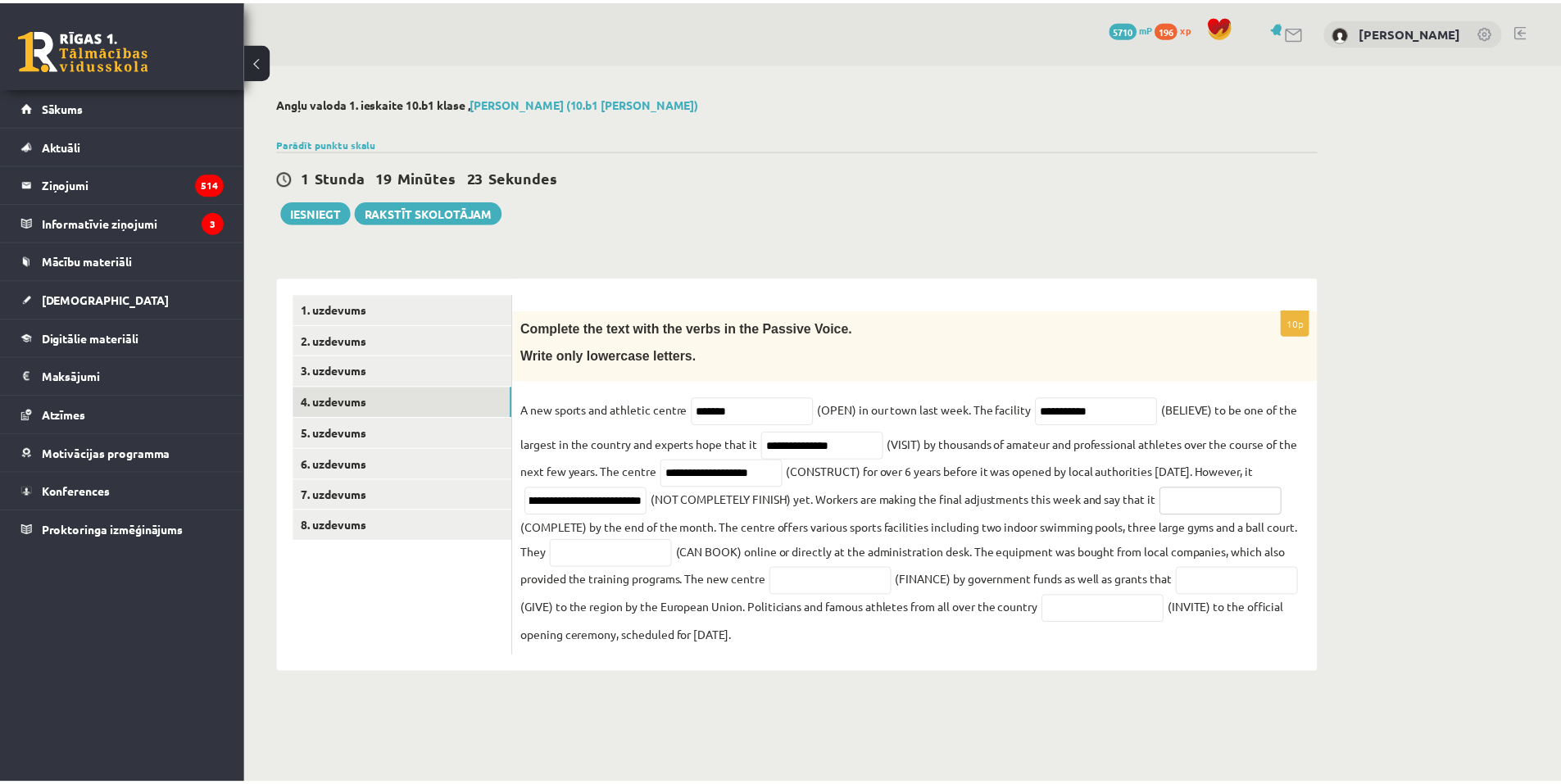
scroll to position [0, 0]
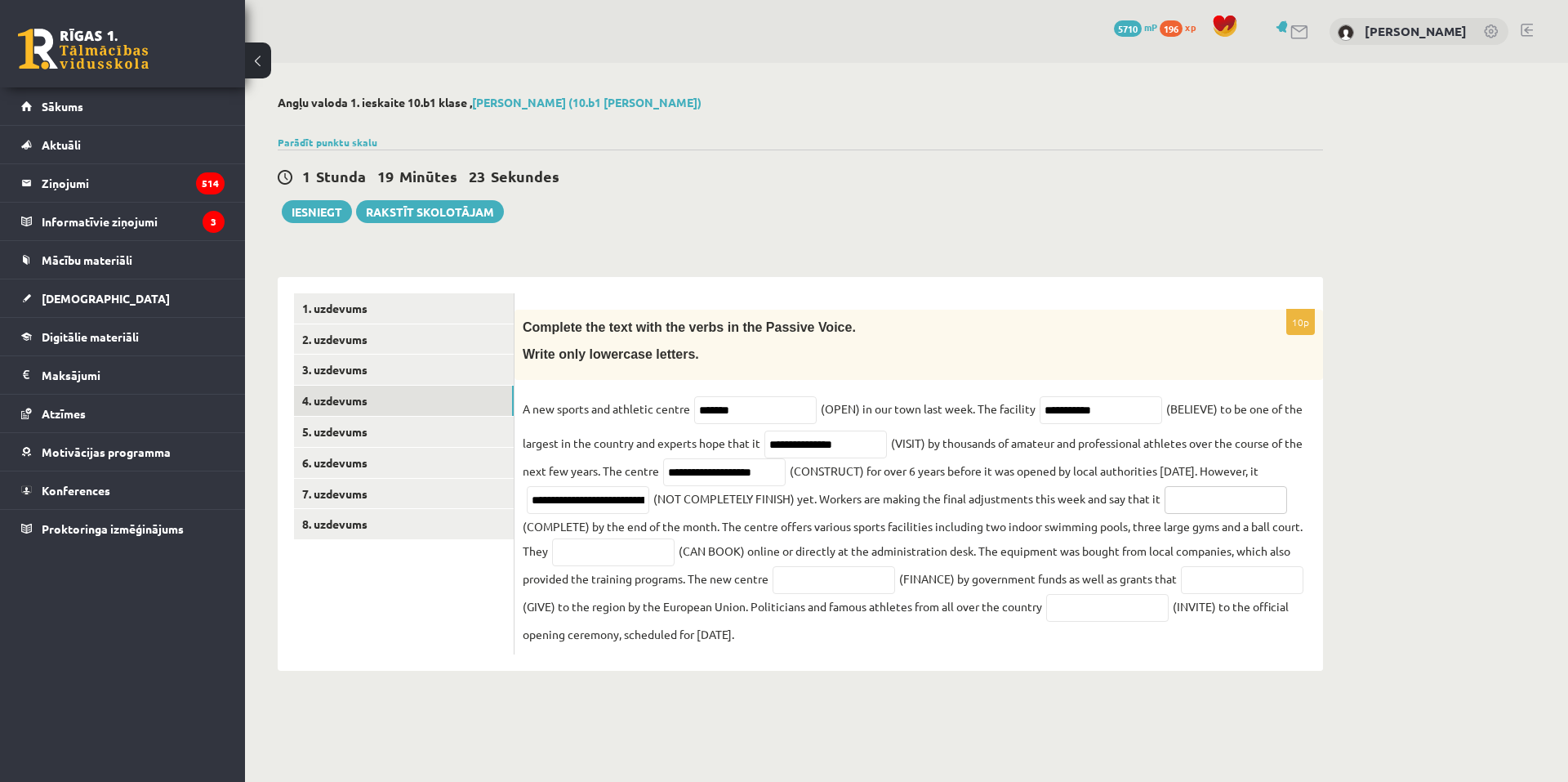
click at [1226, 510] on input "text" at bounding box center [1226, 499] width 123 height 27
paste input "**********"
type input "**********"
click at [644, 560] on input "text" at bounding box center [614, 551] width 123 height 27
paste input "**********"
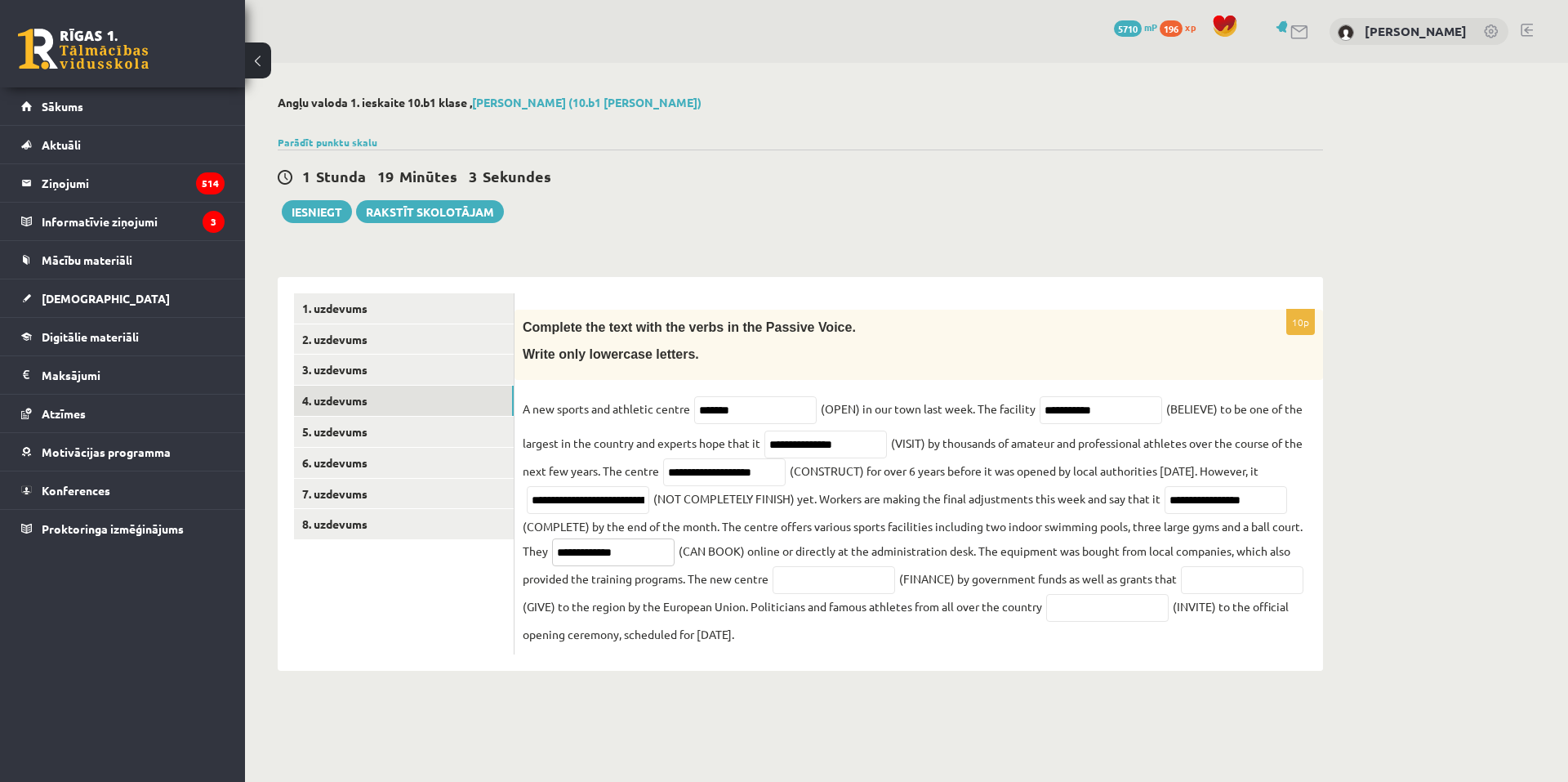
type input "**********"
click at [817, 587] on input "text" at bounding box center [834, 580] width 123 height 27
paste input "**********"
type input "**********"
click at [1181, 594] on input "text" at bounding box center [1242, 580] width 123 height 27
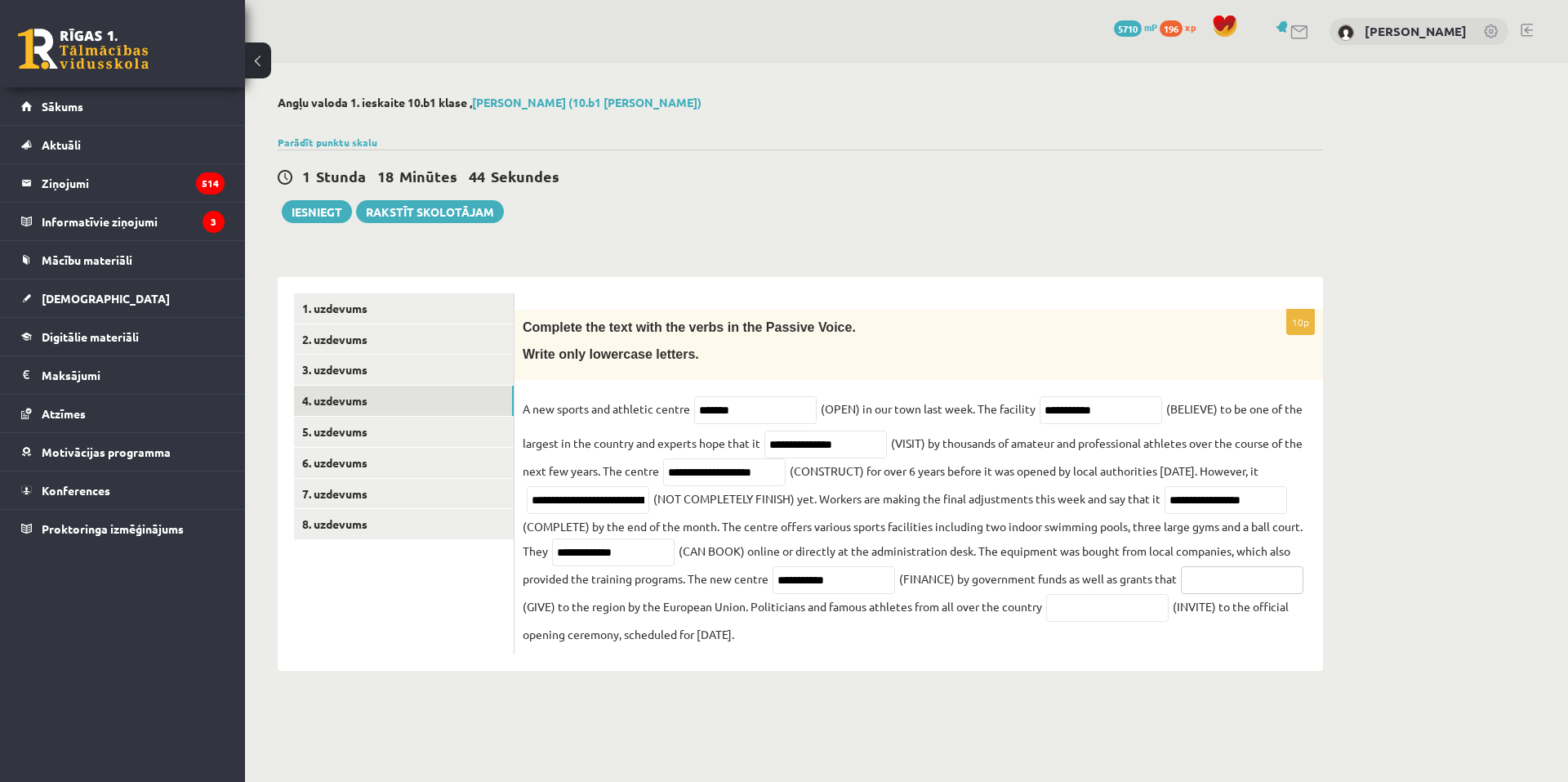
paste input "*********"
type input "*********"
click at [1169, 611] on input "text" at bounding box center [1108, 607] width 123 height 27
paste input "**********"
type input "**********"
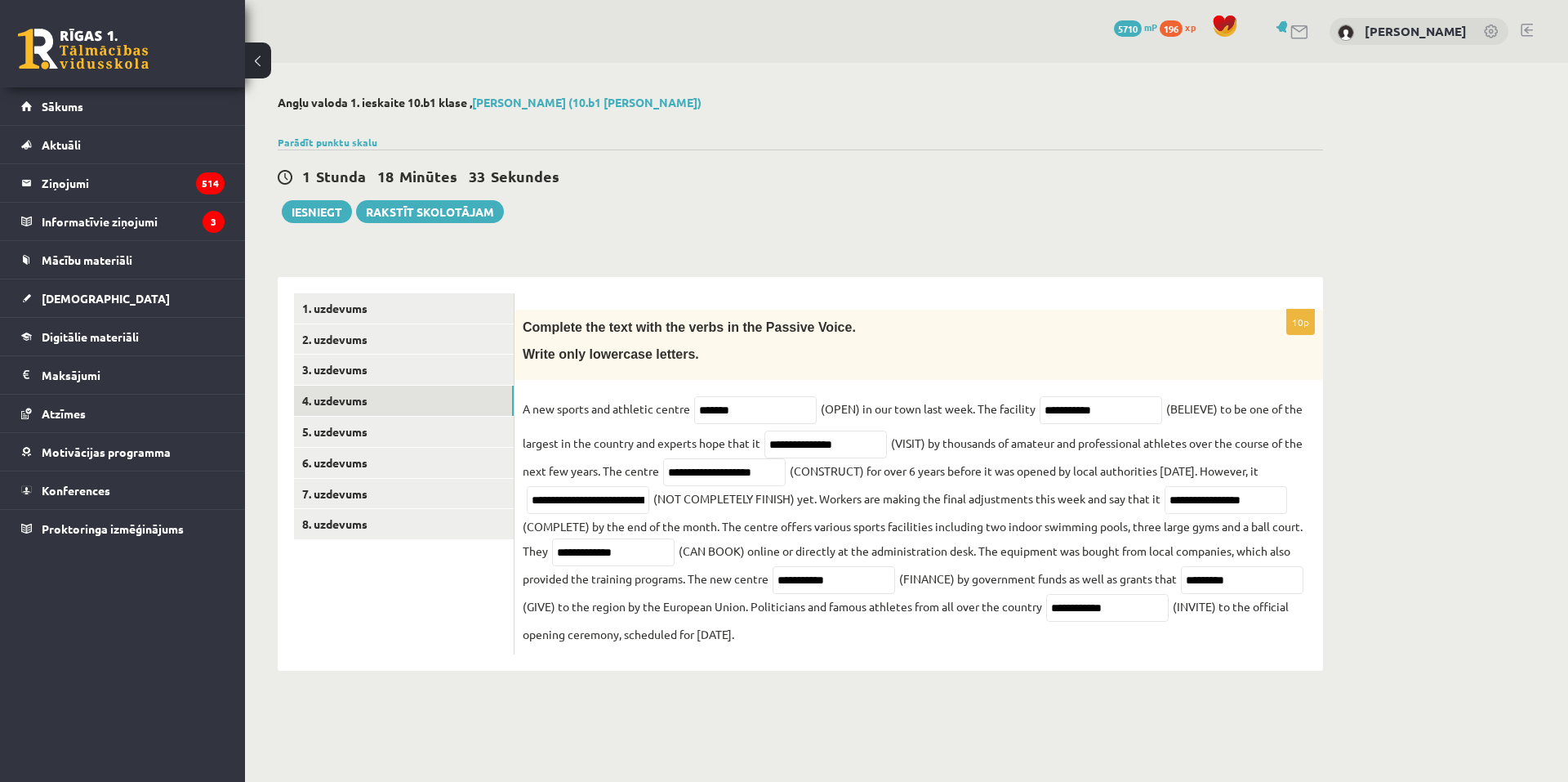
click at [905, 255] on div "Angļu valoda 1. ieskaite 10.b1 klase , Arnella Baijere (10.b1 klase) Parādīt pu…" at bounding box center [801, 383] width 1111 height 640
click at [383, 430] on link "5. uzdevums" at bounding box center [404, 431] width 220 height 30
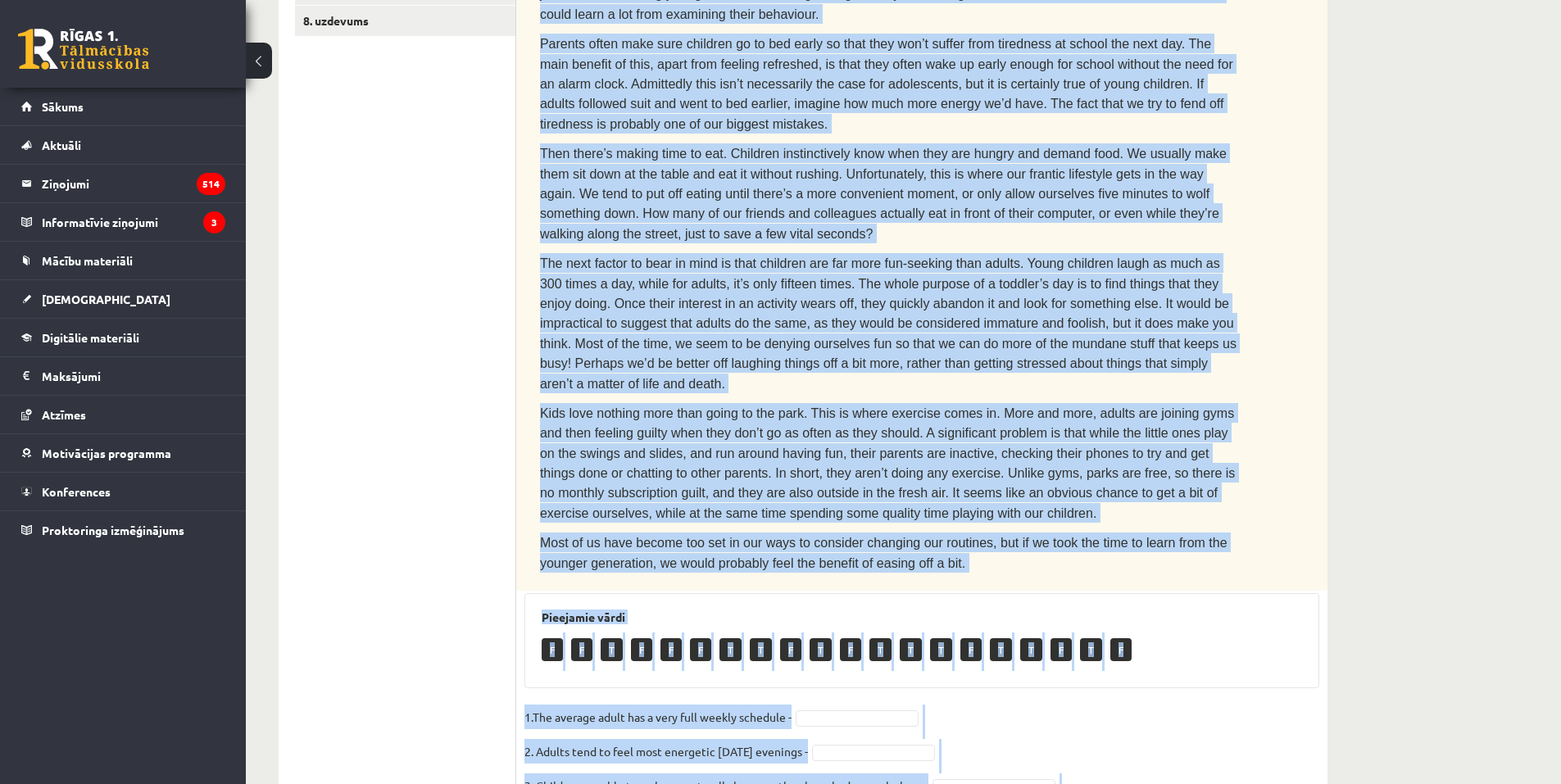
scroll to position [762, 0]
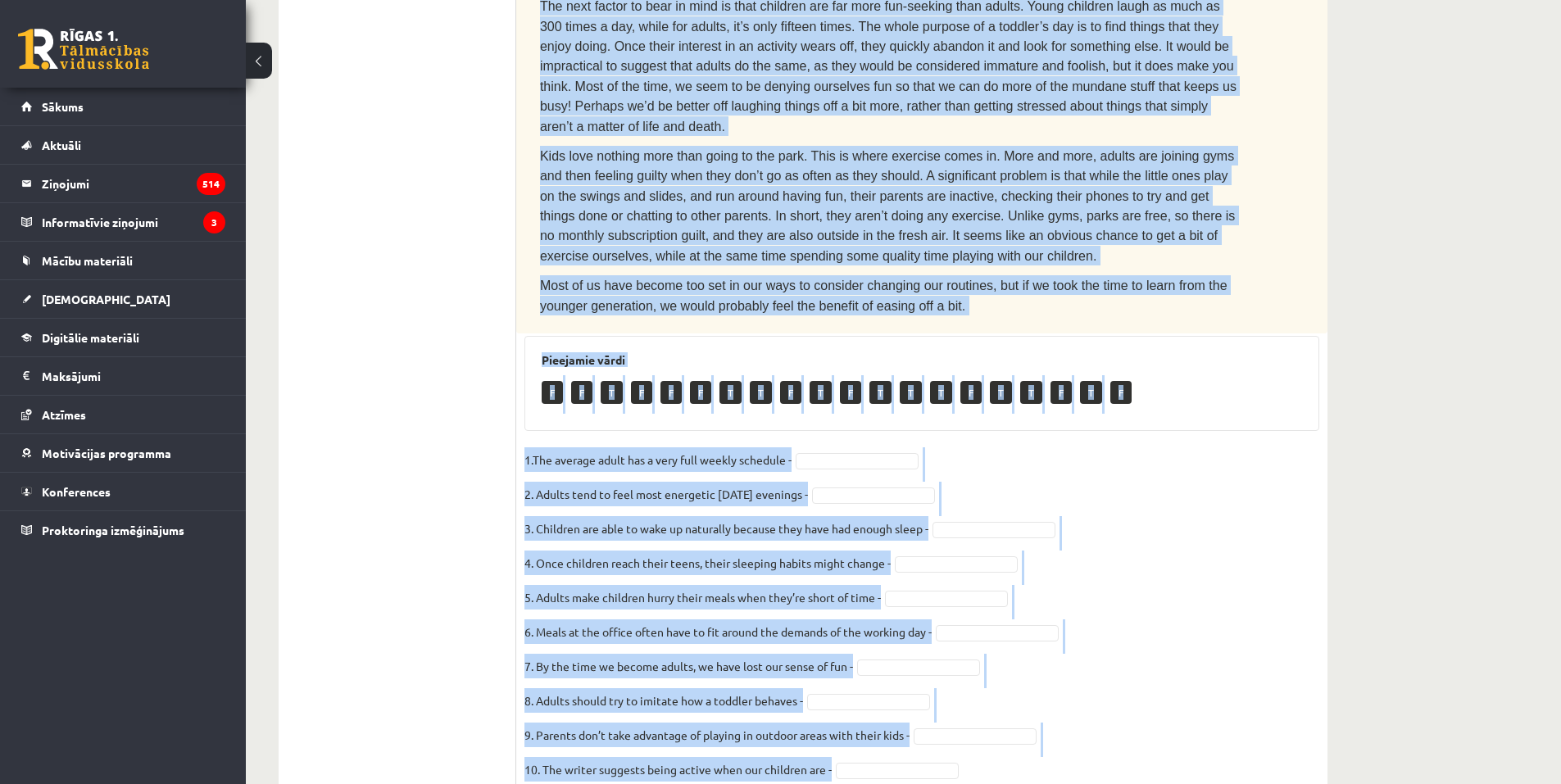
drag, startPoint x: 530, startPoint y: 86, endPoint x: 908, endPoint y: 722, distance: 739.9
click at [1143, 761] on div "Angļu valoda 1. ieskaite 10.b1 klase , Arnella Baijere (10.b1 klase) Parādīt pu…" at bounding box center [803, 75] width 1114 height 1547
copy div "Read the text. Are the sentences true (T) or false (F)? How to stay young The a…"
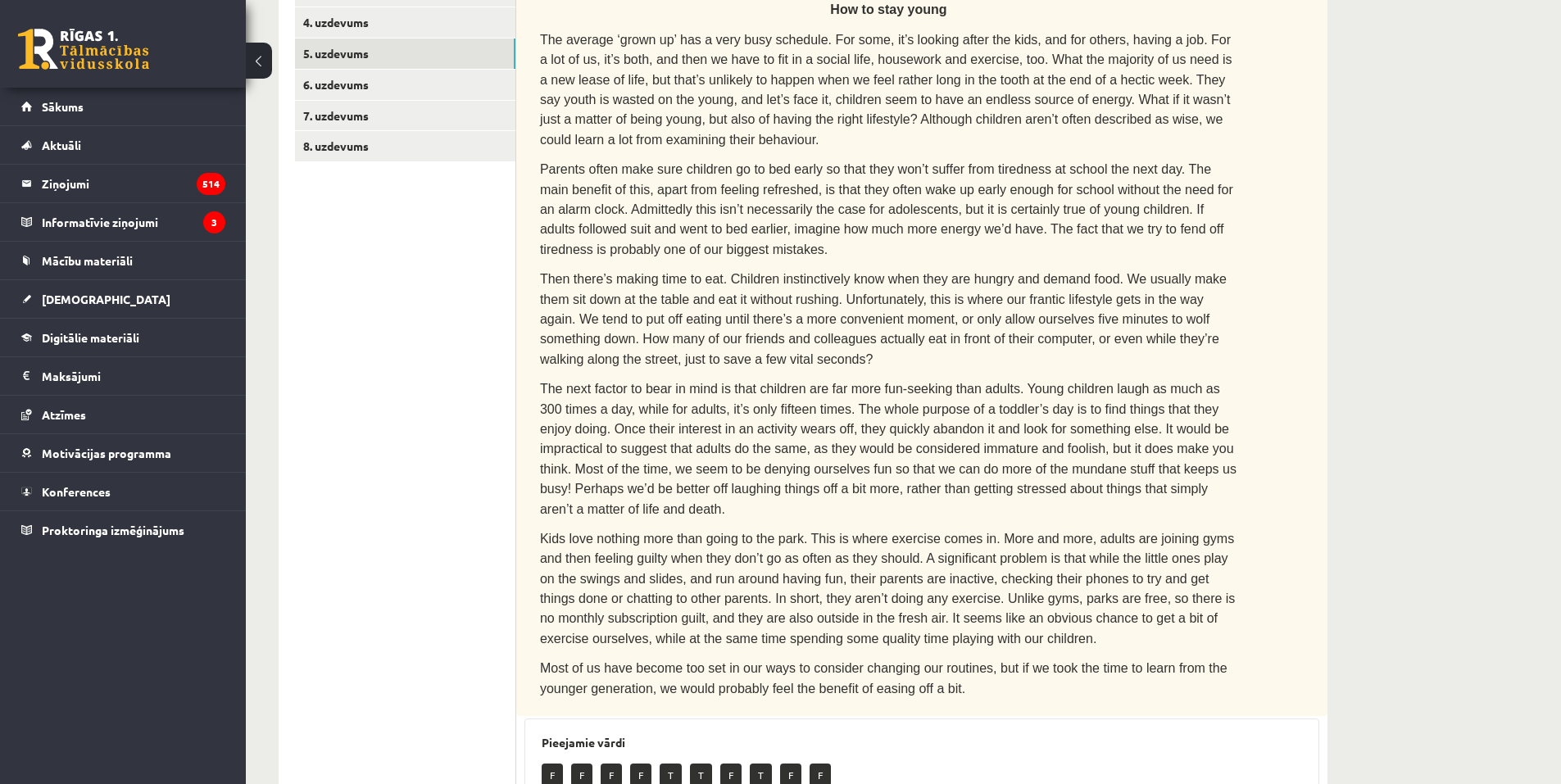
scroll to position [189, 0]
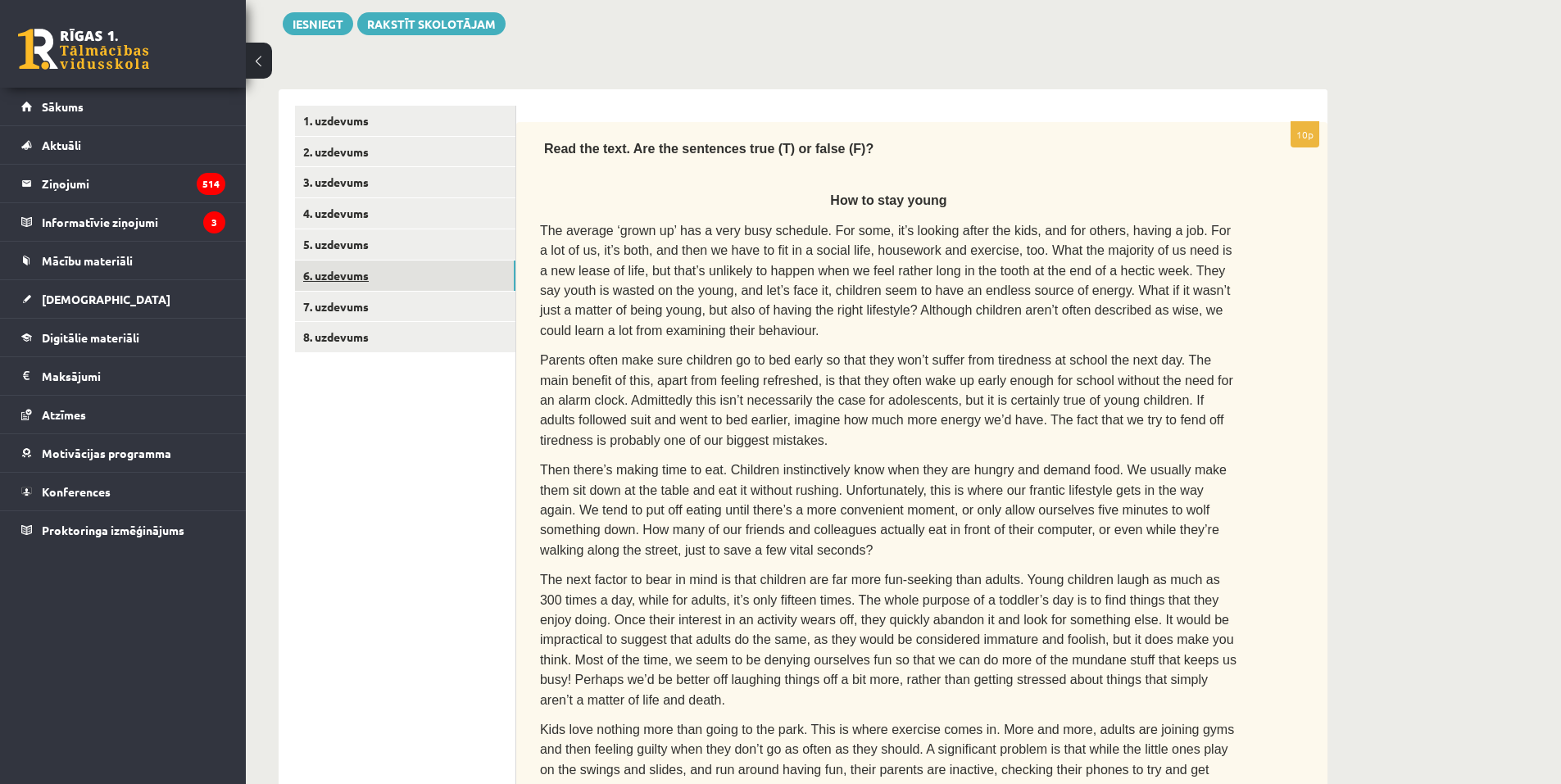
click at [351, 273] on link "6. uzdevums" at bounding box center [405, 275] width 220 height 30
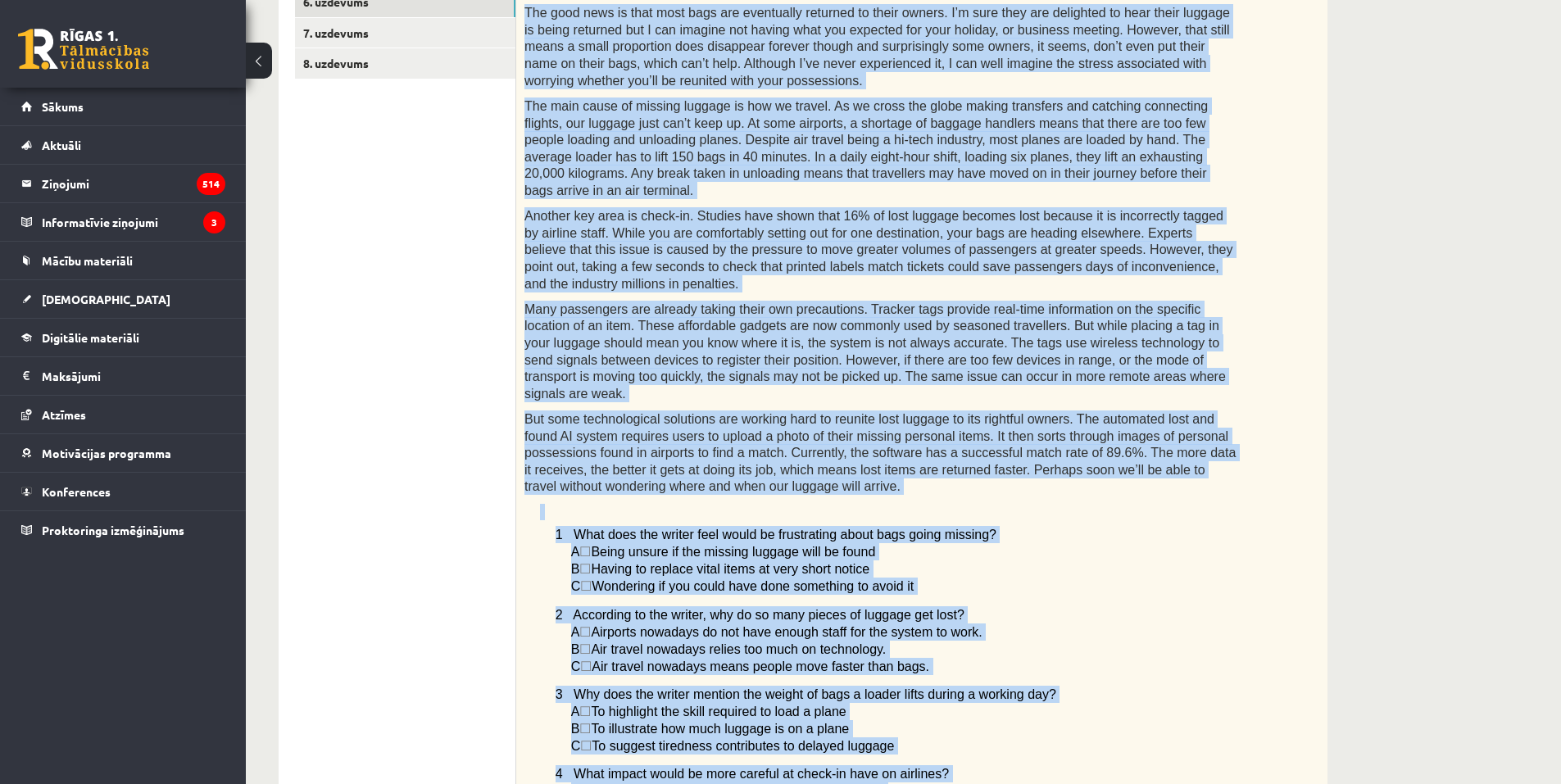
scroll to position [1023, 0]
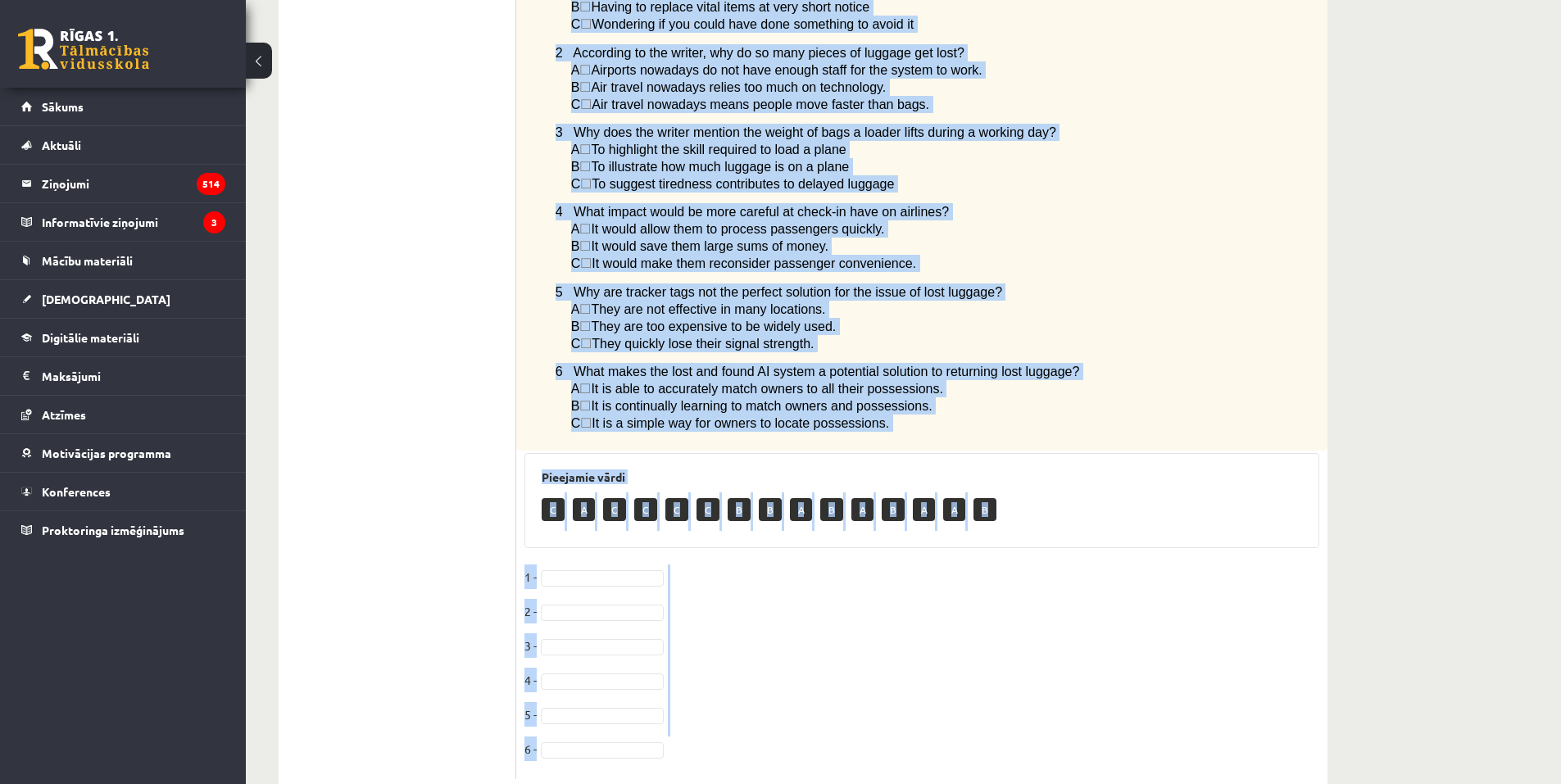
drag, startPoint x: 536, startPoint y: 38, endPoint x: 978, endPoint y: 705, distance: 800.2
copy div "Read the article about lost luggage and choose the correct answer for each ques…"
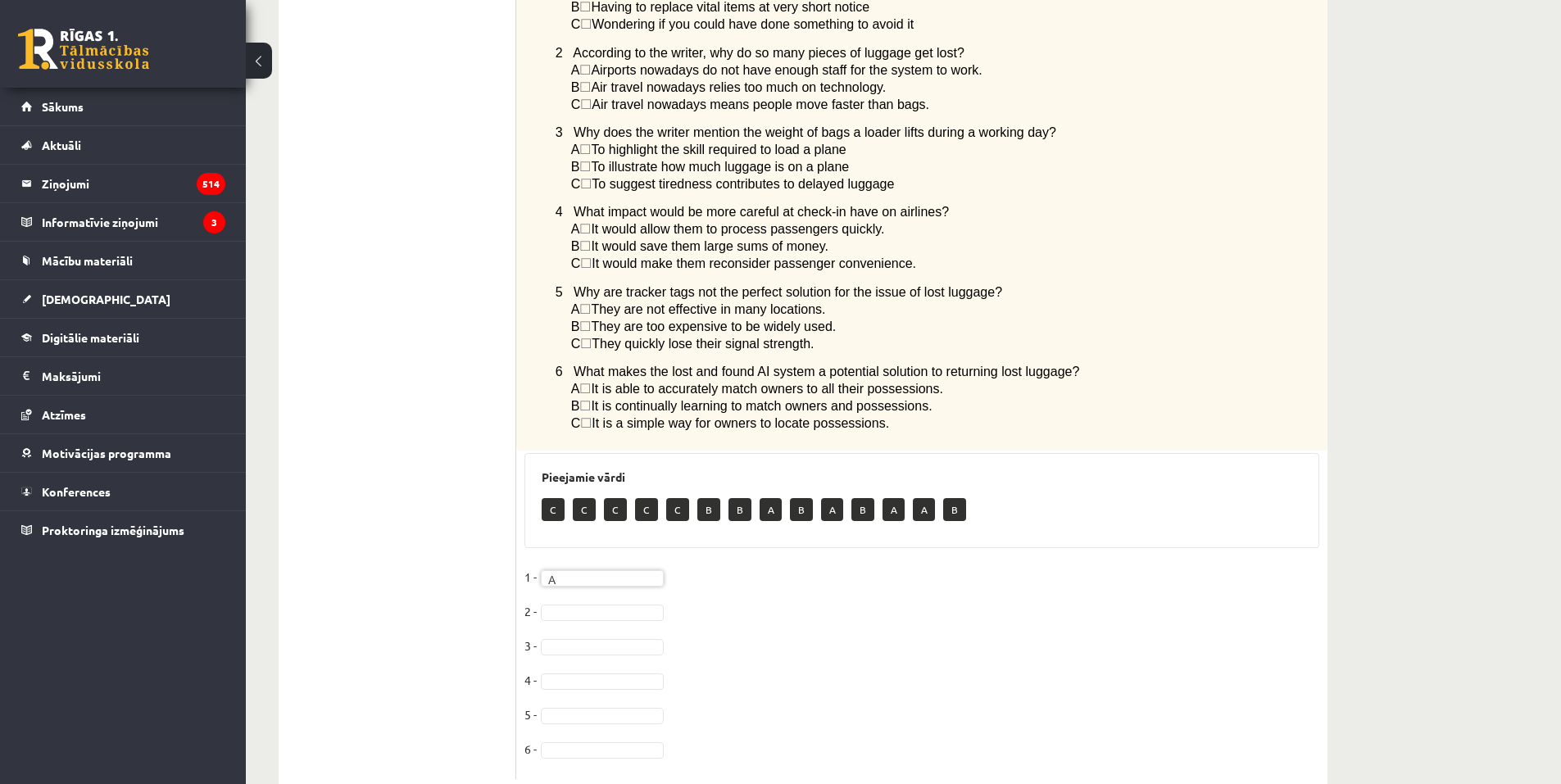
click at [566, 565] on fieldset "1 - A * 2 - 3 - 4 - 5 - 6 -" at bounding box center [921, 668] width 795 height 206
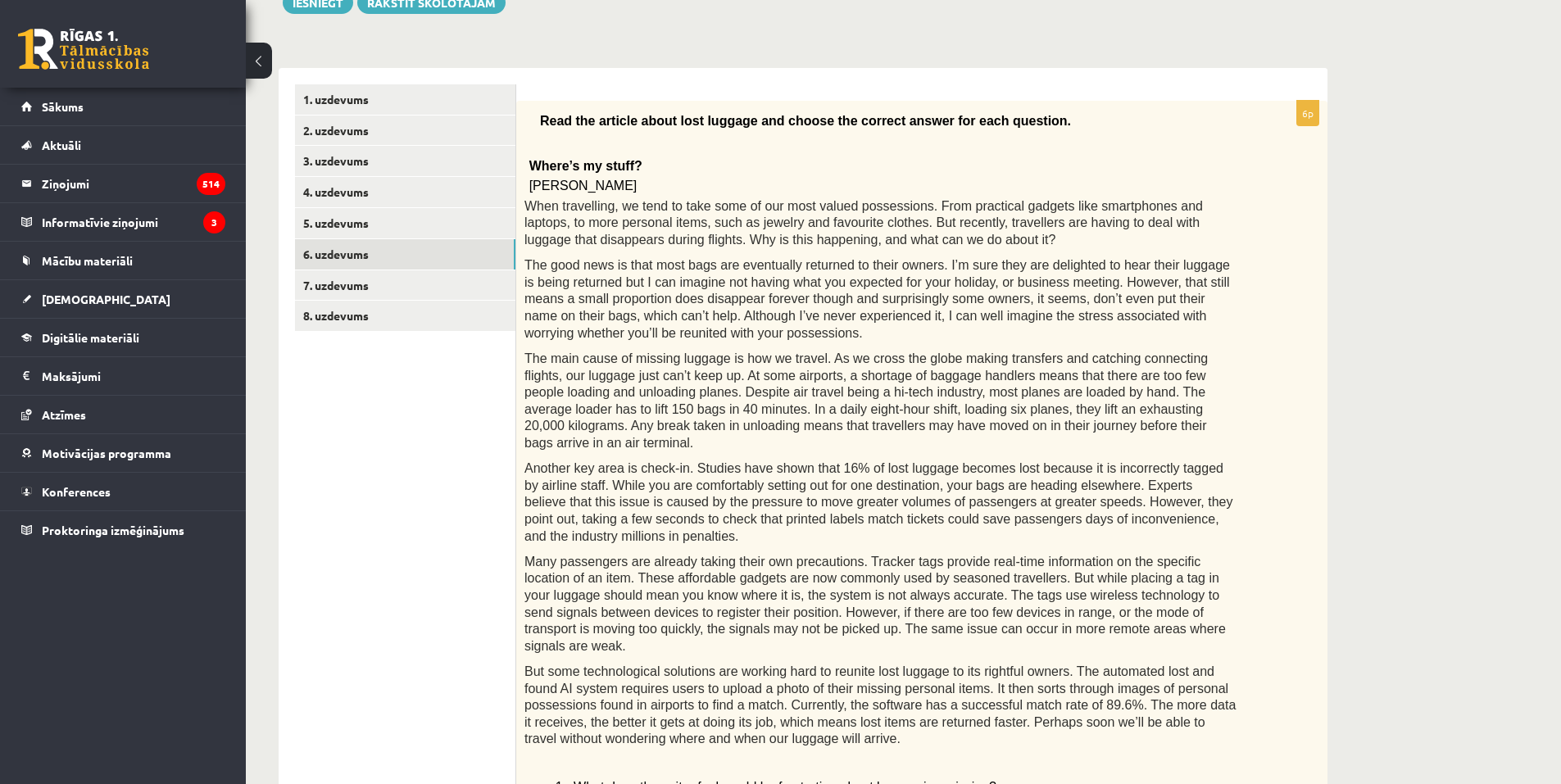
scroll to position [205, 0]
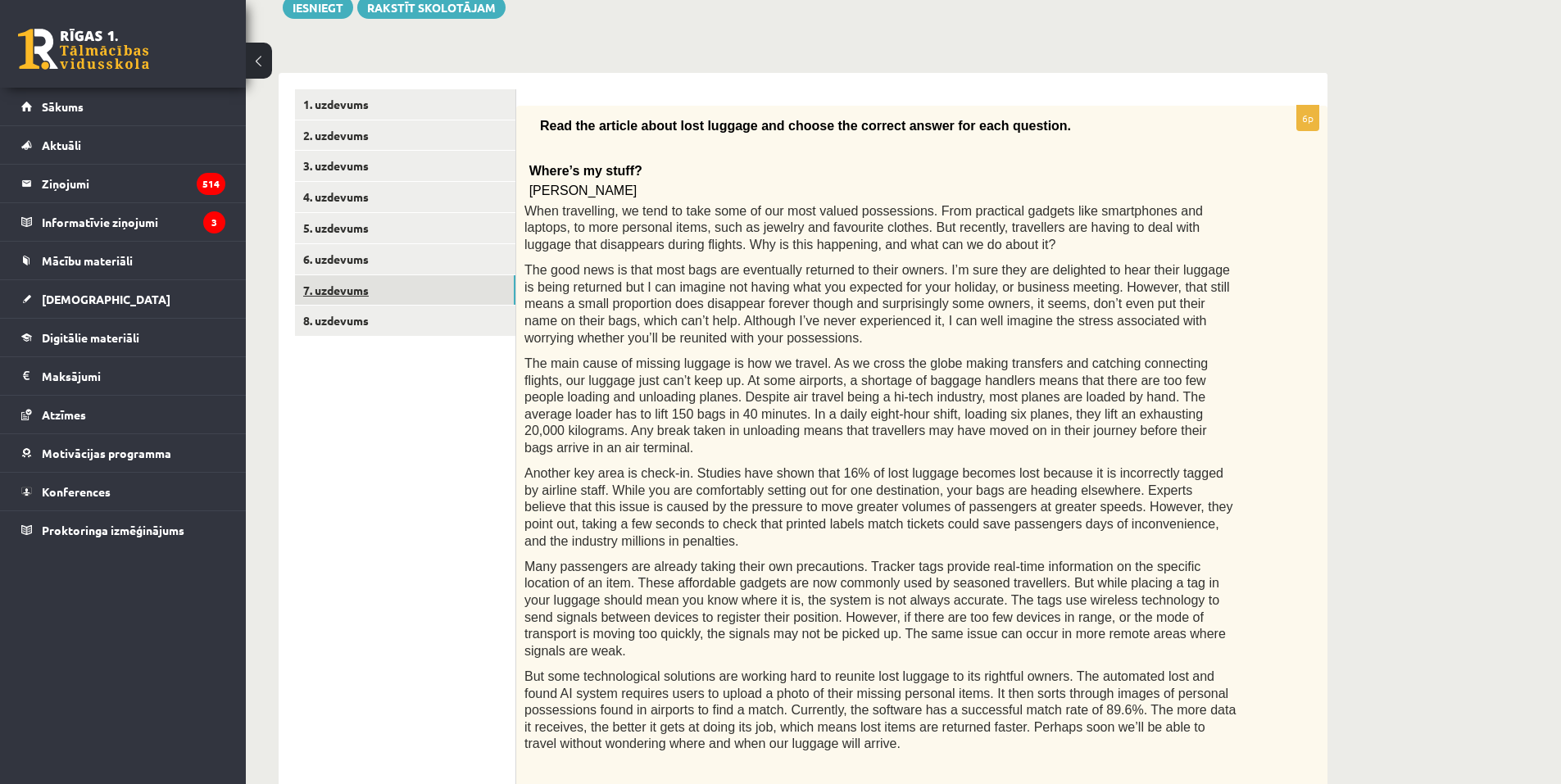
click at [381, 295] on link "7. uzdevums" at bounding box center [405, 290] width 220 height 30
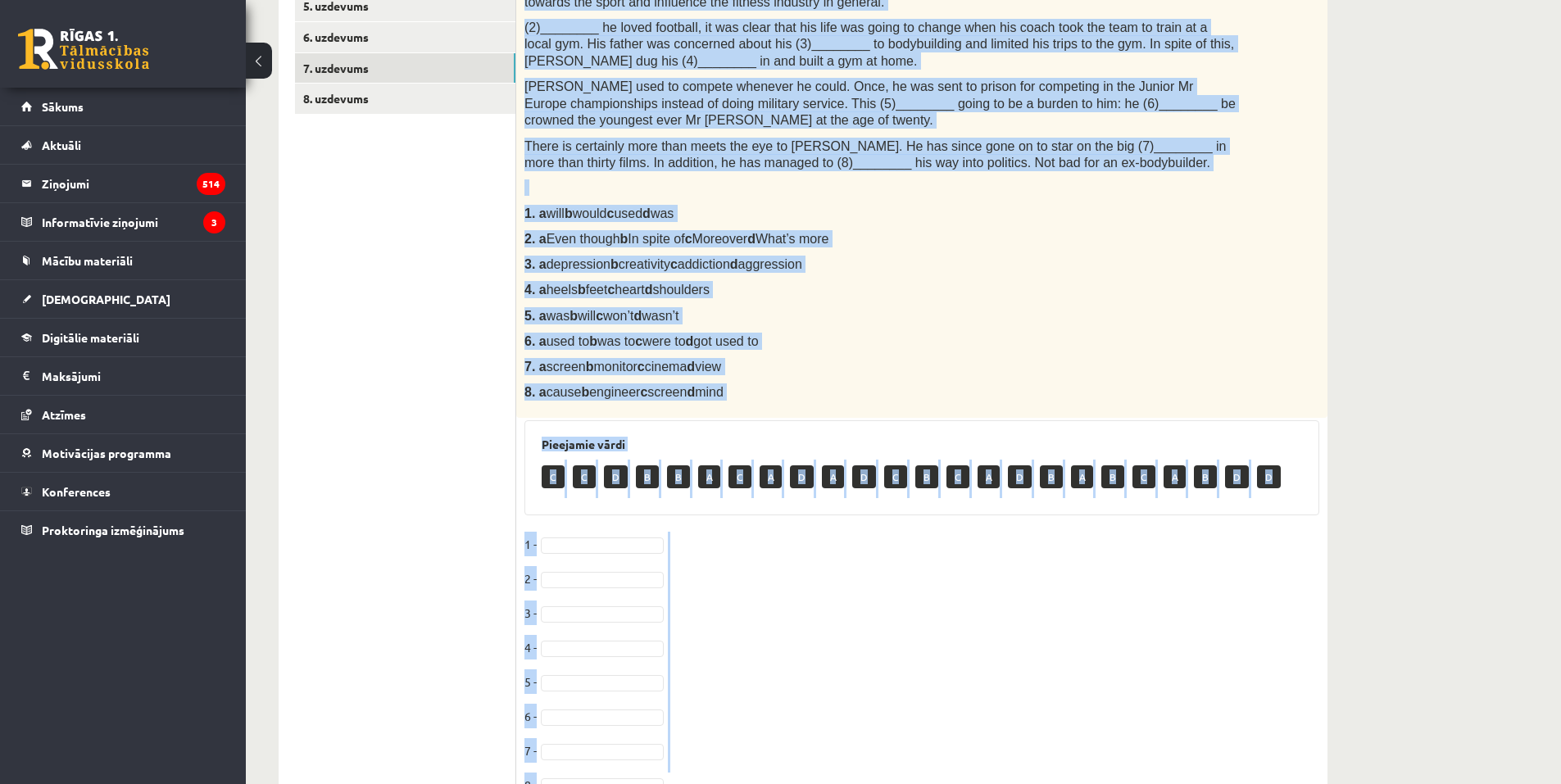
scroll to position [506, 0]
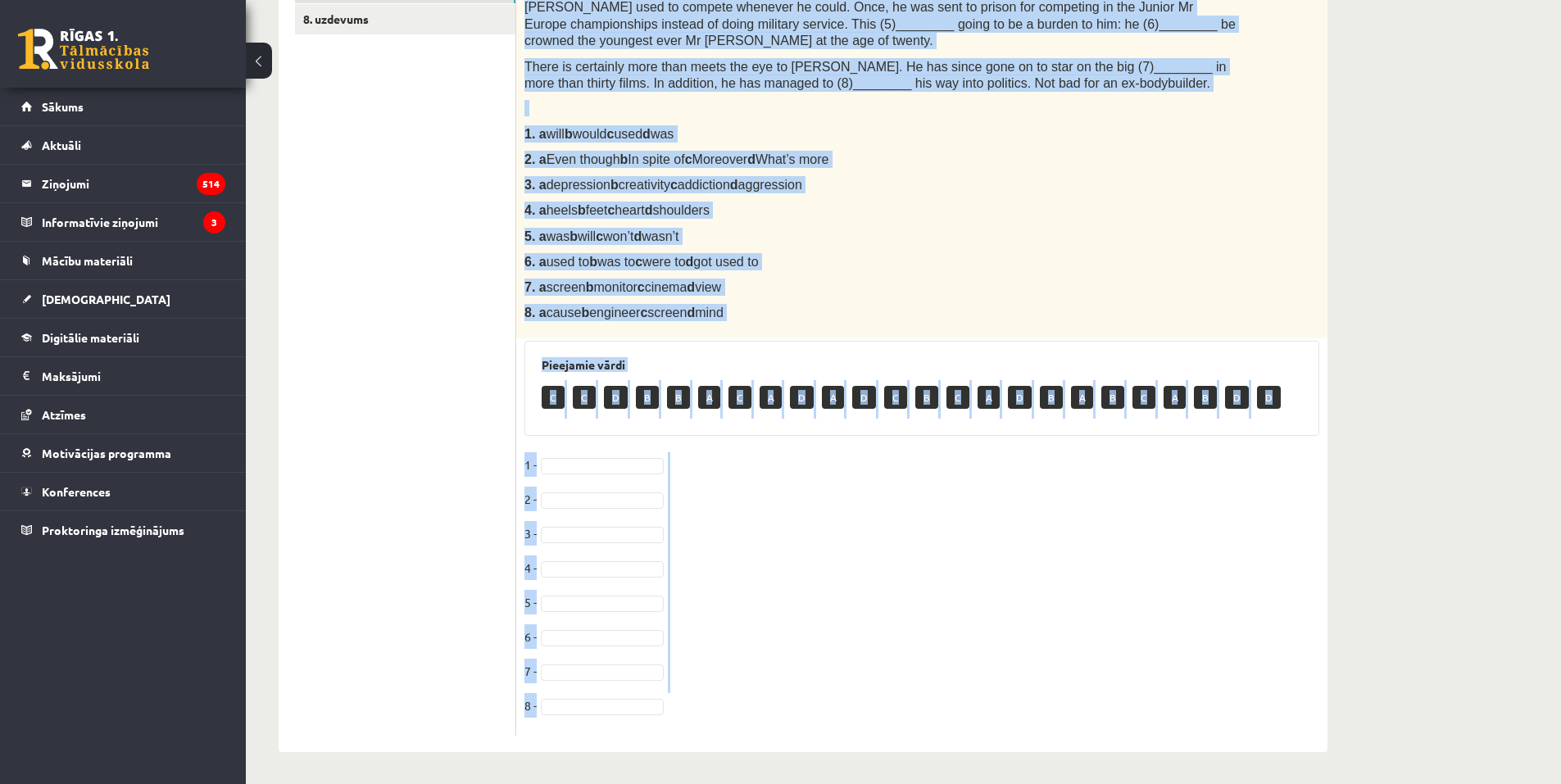
drag, startPoint x: 541, startPoint y: 74, endPoint x: 981, endPoint y: 742, distance: 799.9
click at [990, 764] on div "Angļu valoda 1. ieskaite 10.b1 klase , Arnella Baijere (10.b1 klase) Parādīt pu…" at bounding box center [803, 170] width 1114 height 1228
copy div "Complete the text with the correct words (a–d). Bodybuilding You can’t talk abo…"
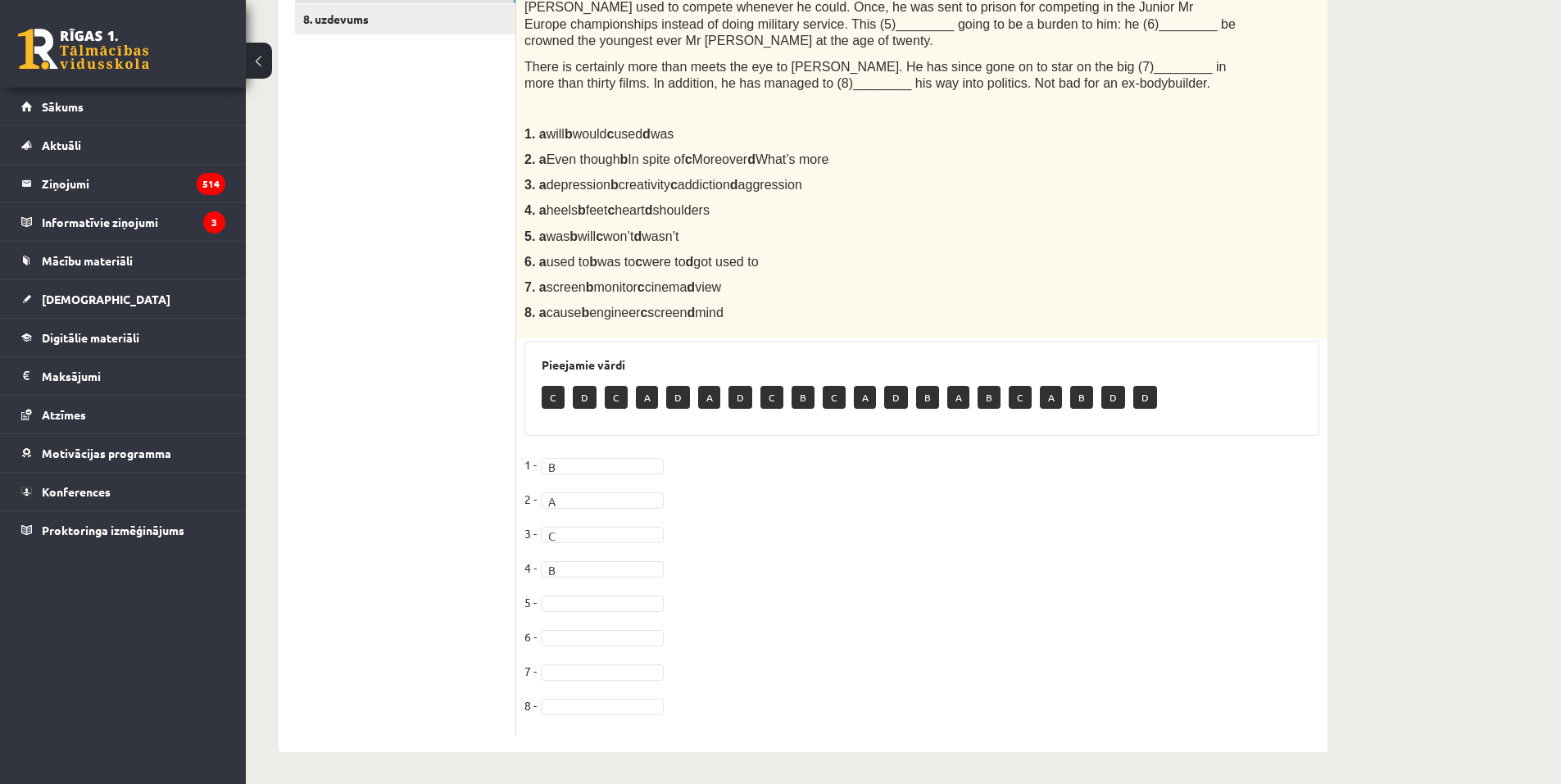
click at [561, 610] on fieldset "1 - B * 2 - A * 3 - C * 4 - B * 5 - 6 - 7 - 8 -" at bounding box center [921, 589] width 795 height 275
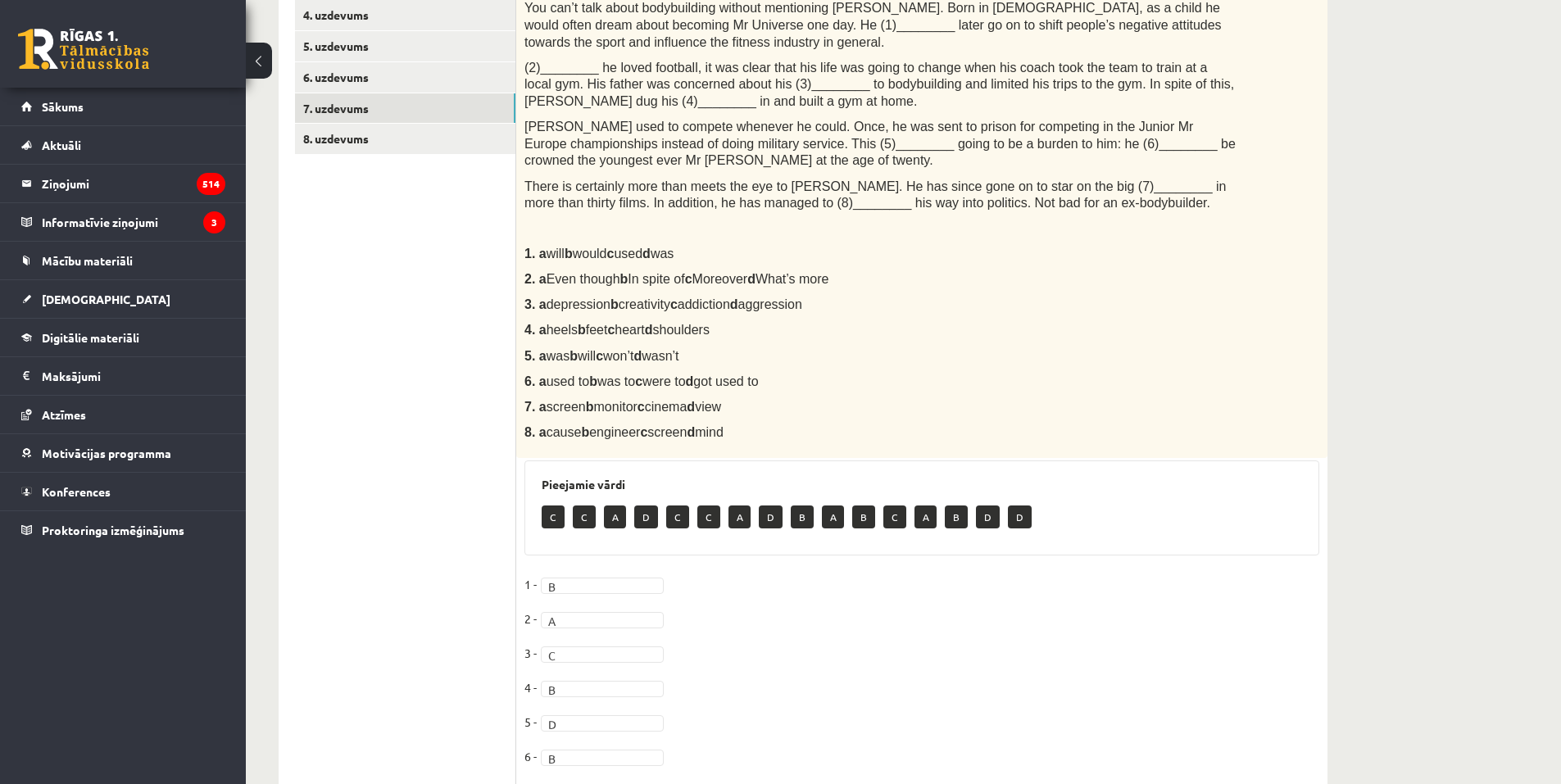
scroll to position [343, 0]
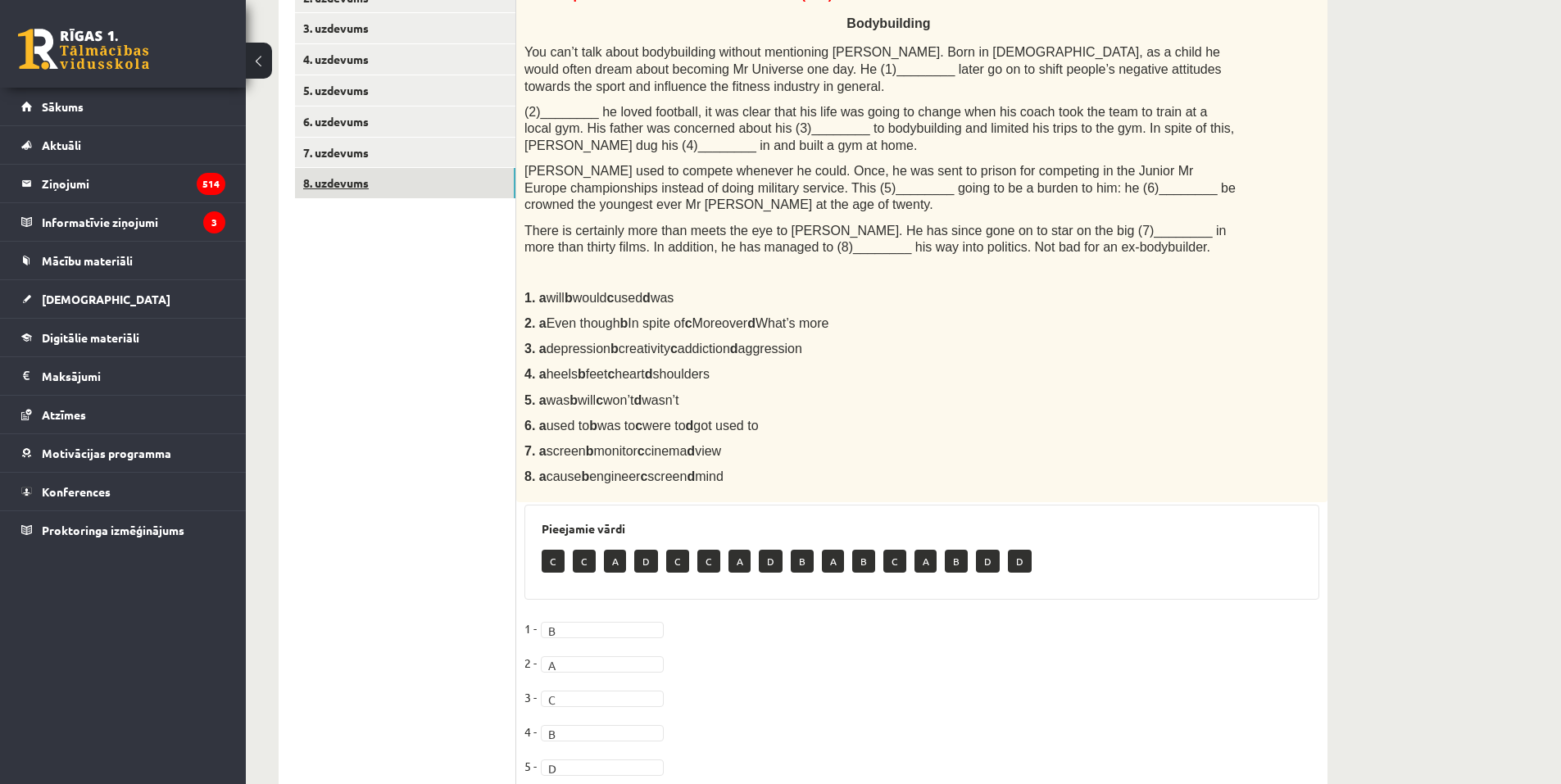
click at [423, 185] on link "8. uzdevums" at bounding box center [405, 183] width 220 height 30
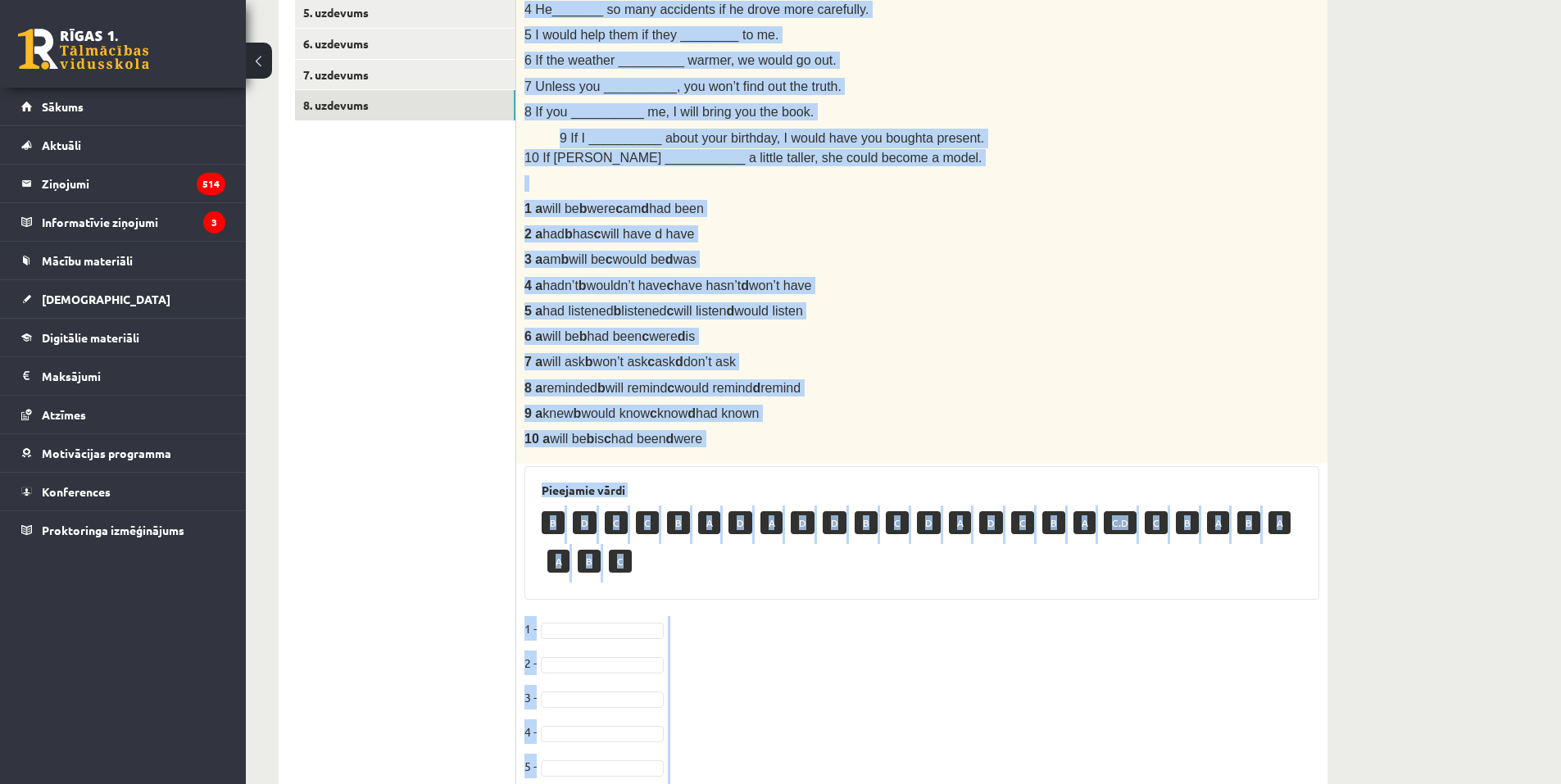
scroll to position [654, 0]
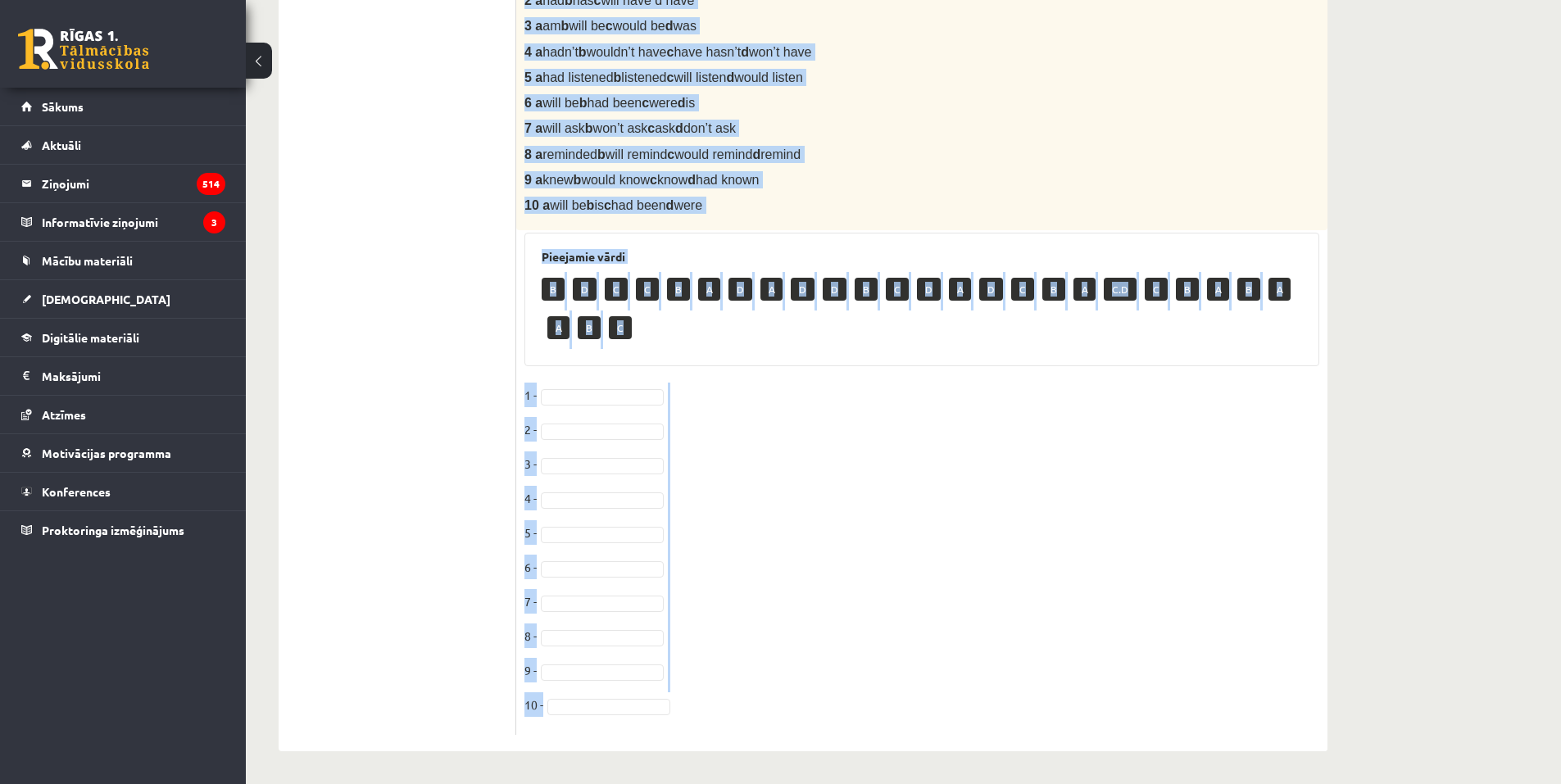
drag, startPoint x: 516, startPoint y: 224, endPoint x: 896, endPoint y: 494, distance: 466.2
click at [989, 762] on div "Angļu valoda 1. ieskaite 10.b1 klase , Arnella Baijere (10.b1 klase) Parādīt pu…" at bounding box center [803, 96] width 1114 height 1374
copy div "Choose the correct answer in the sentences with Conditionals Structures. 1 I wo…"
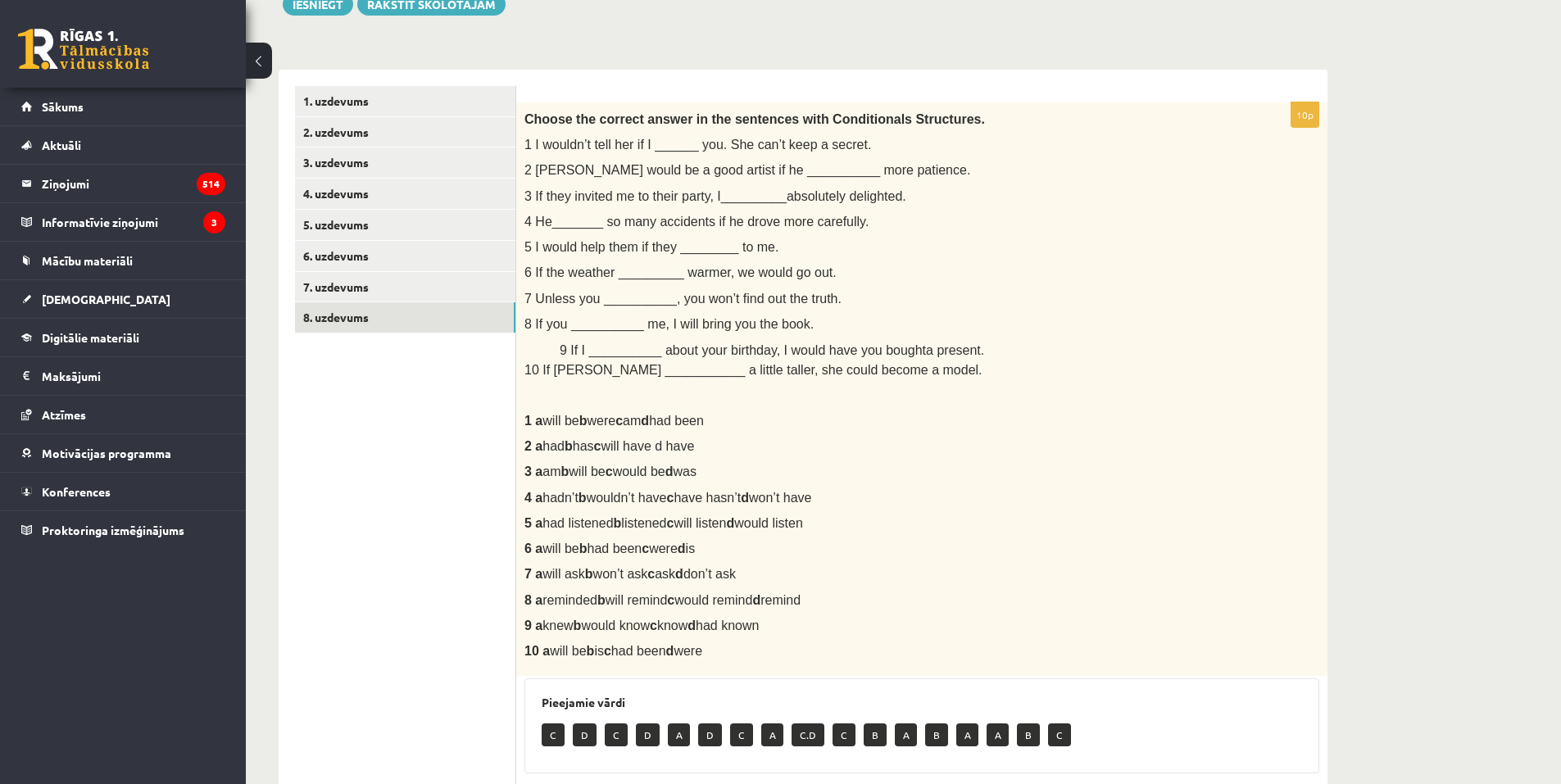
scroll to position [206, 0]
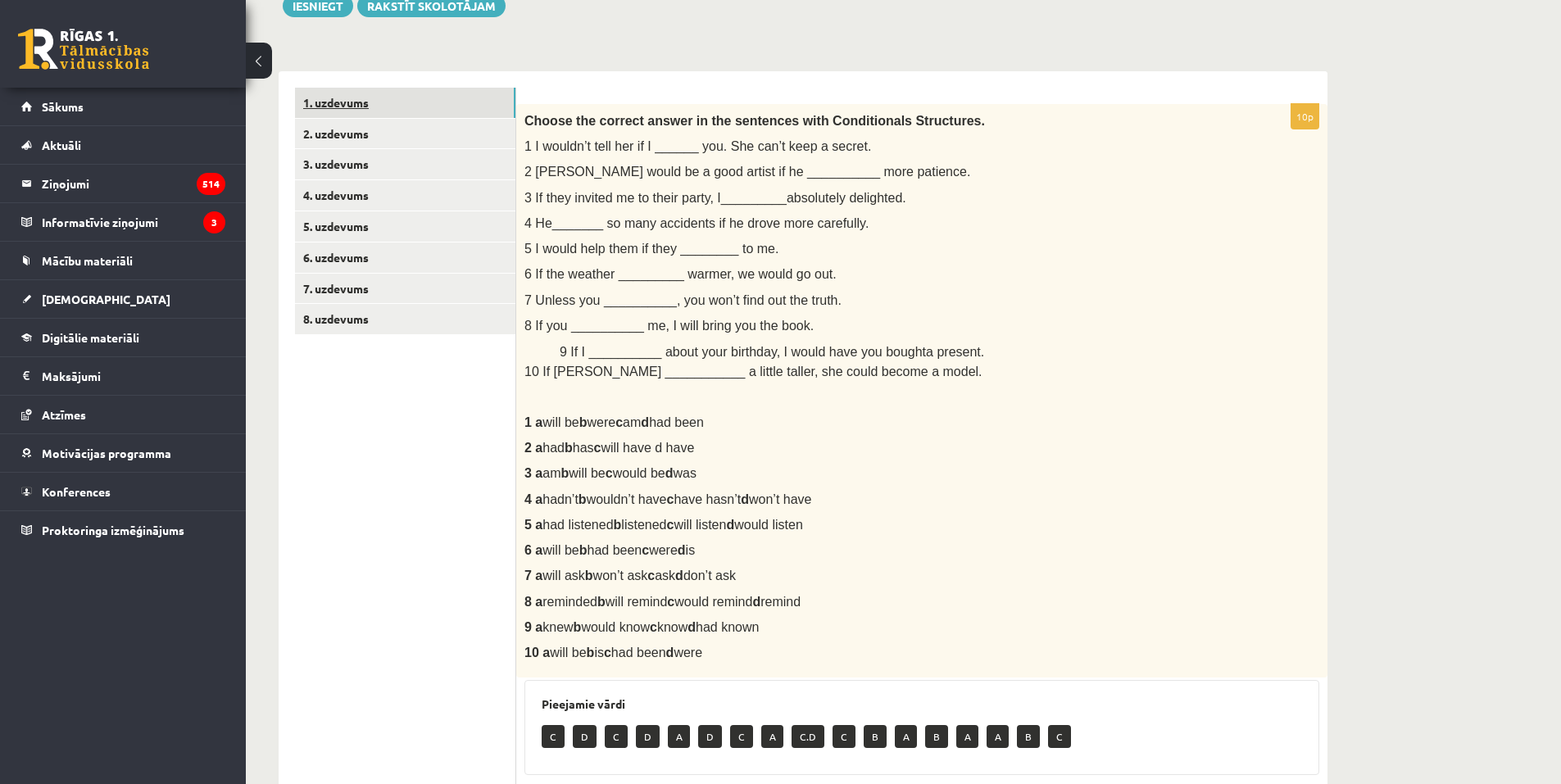
click at [345, 110] on link "1. uzdevums" at bounding box center [405, 102] width 220 height 30
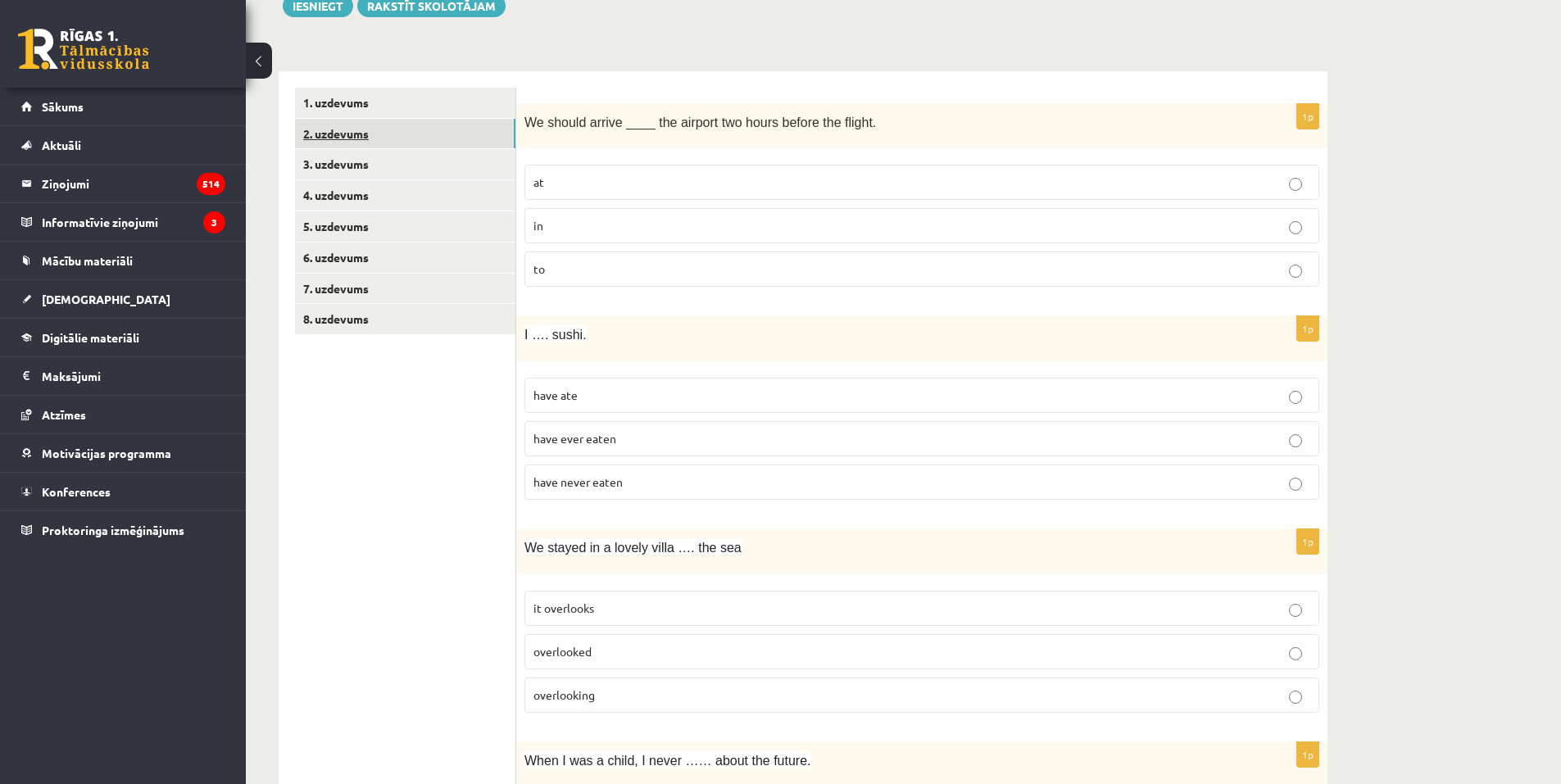
click at [432, 133] on link "2. uzdevums" at bounding box center [405, 134] width 220 height 30
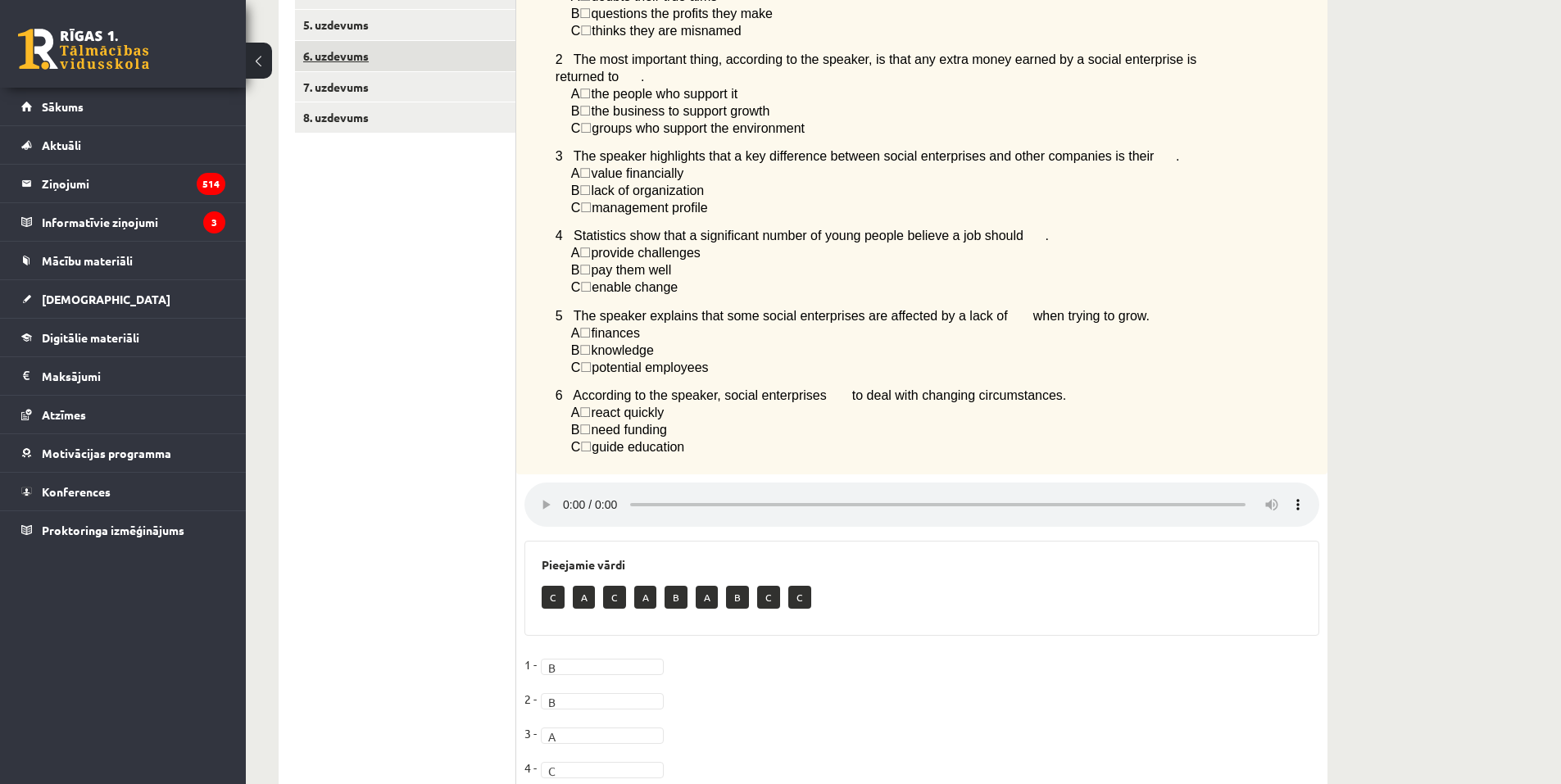
scroll to position [288, 0]
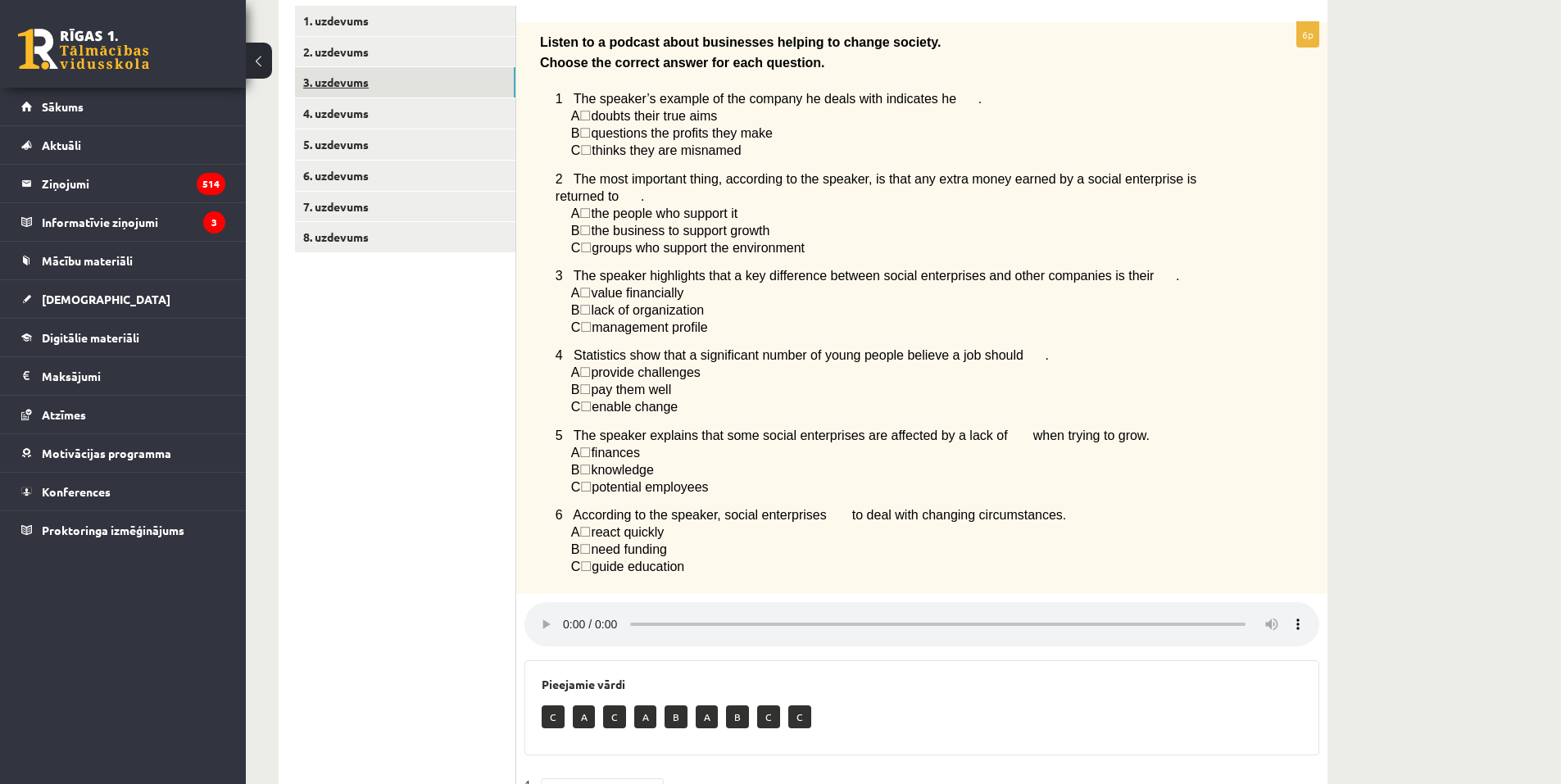
click at [388, 81] on link "3. uzdevums" at bounding box center [405, 82] width 220 height 30
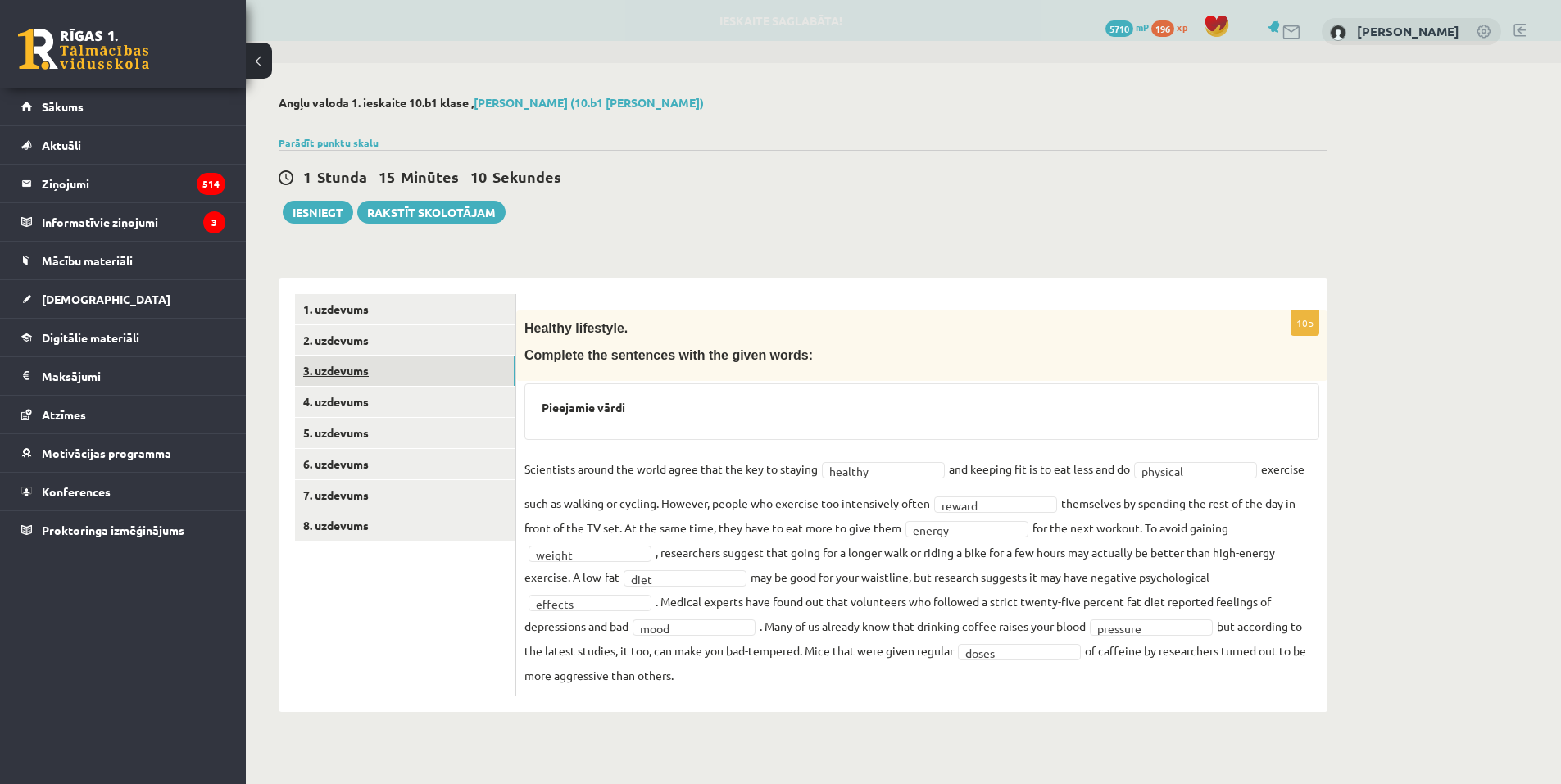
scroll to position [0, 0]
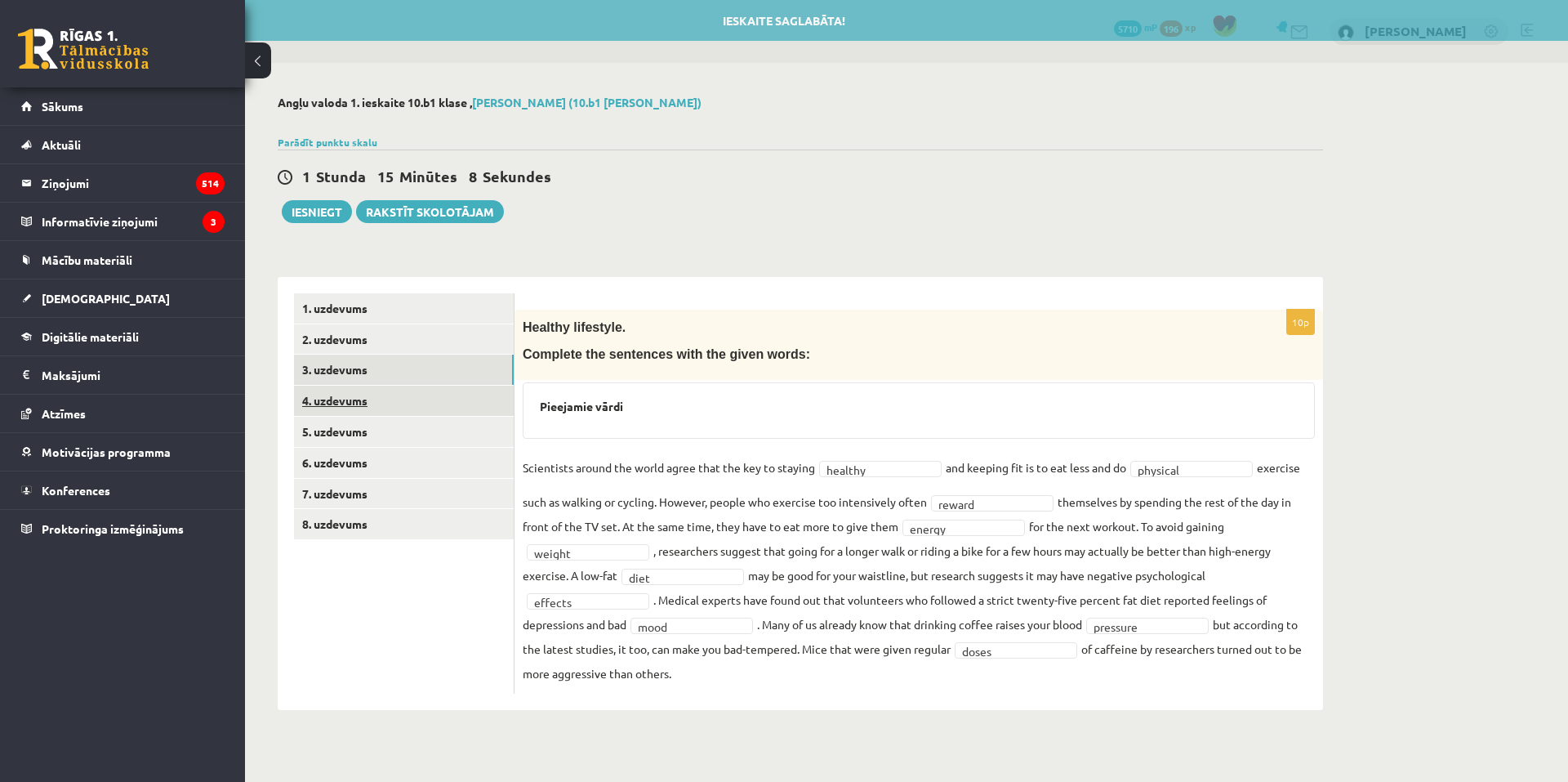
click at [373, 412] on link "4. uzdevums" at bounding box center [404, 401] width 220 height 30
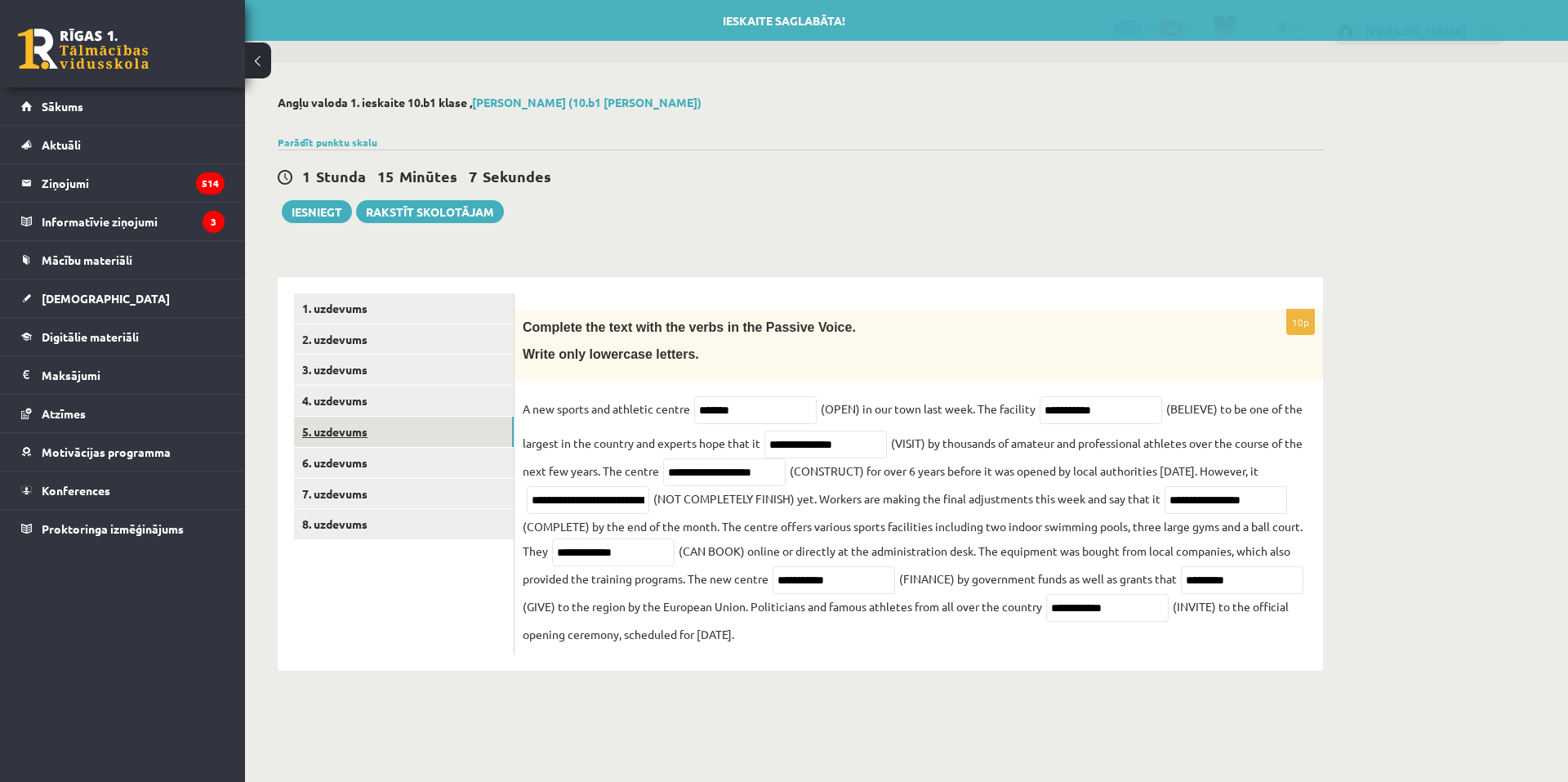
click at [374, 430] on link "5. uzdevums" at bounding box center [404, 431] width 220 height 30
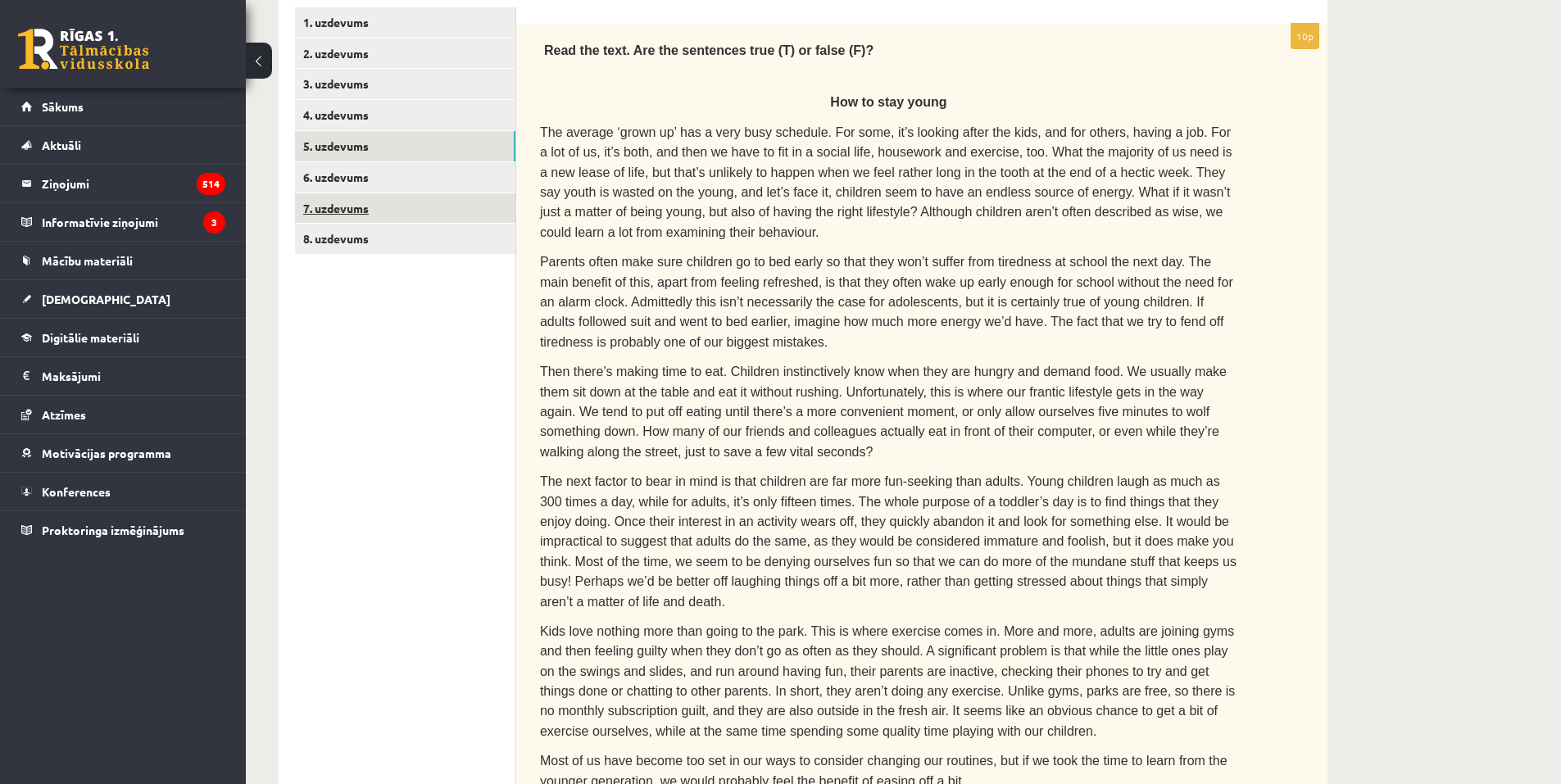
scroll to position [270, 0]
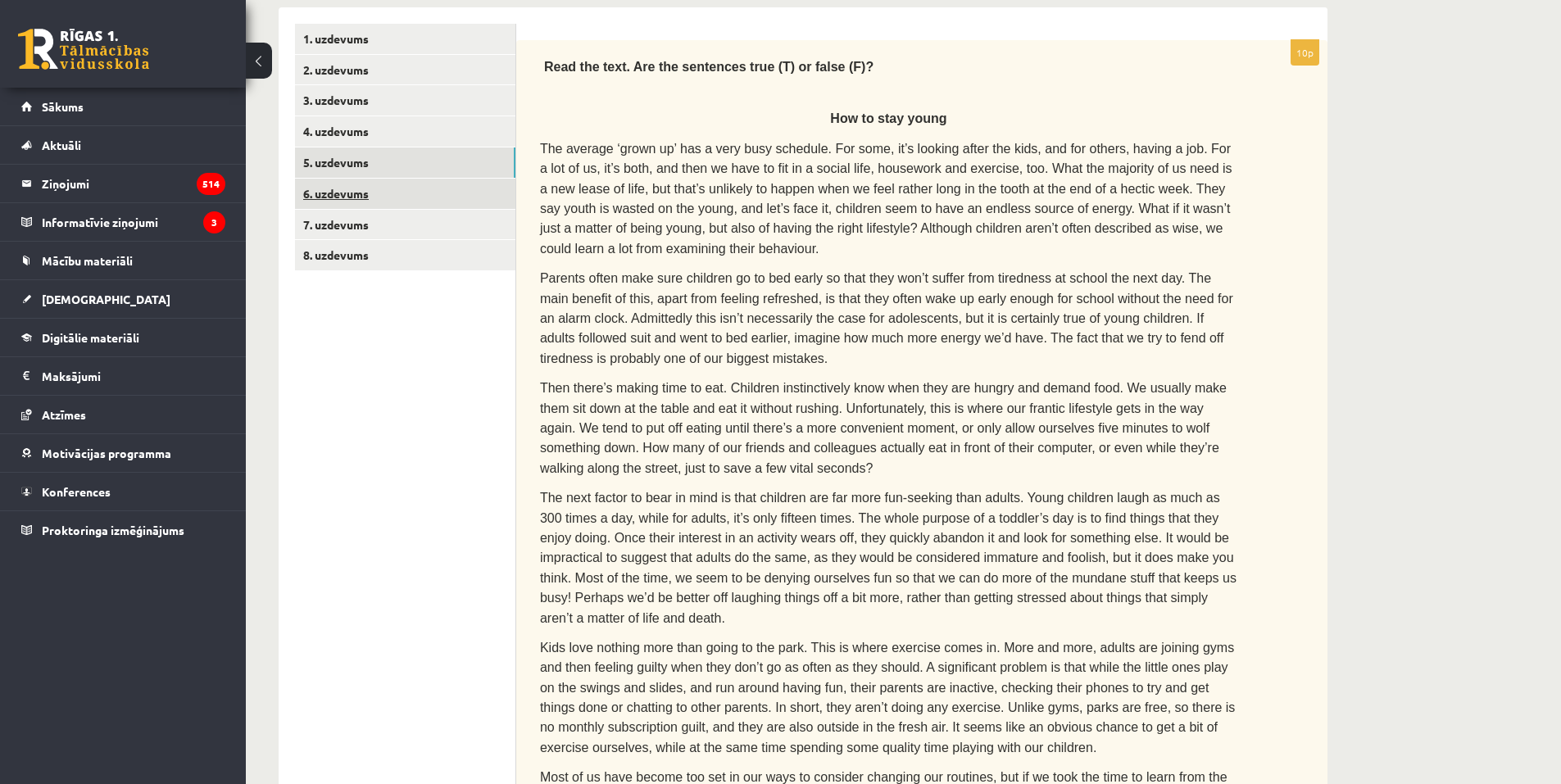
click at [420, 195] on link "6. uzdevums" at bounding box center [405, 194] width 220 height 30
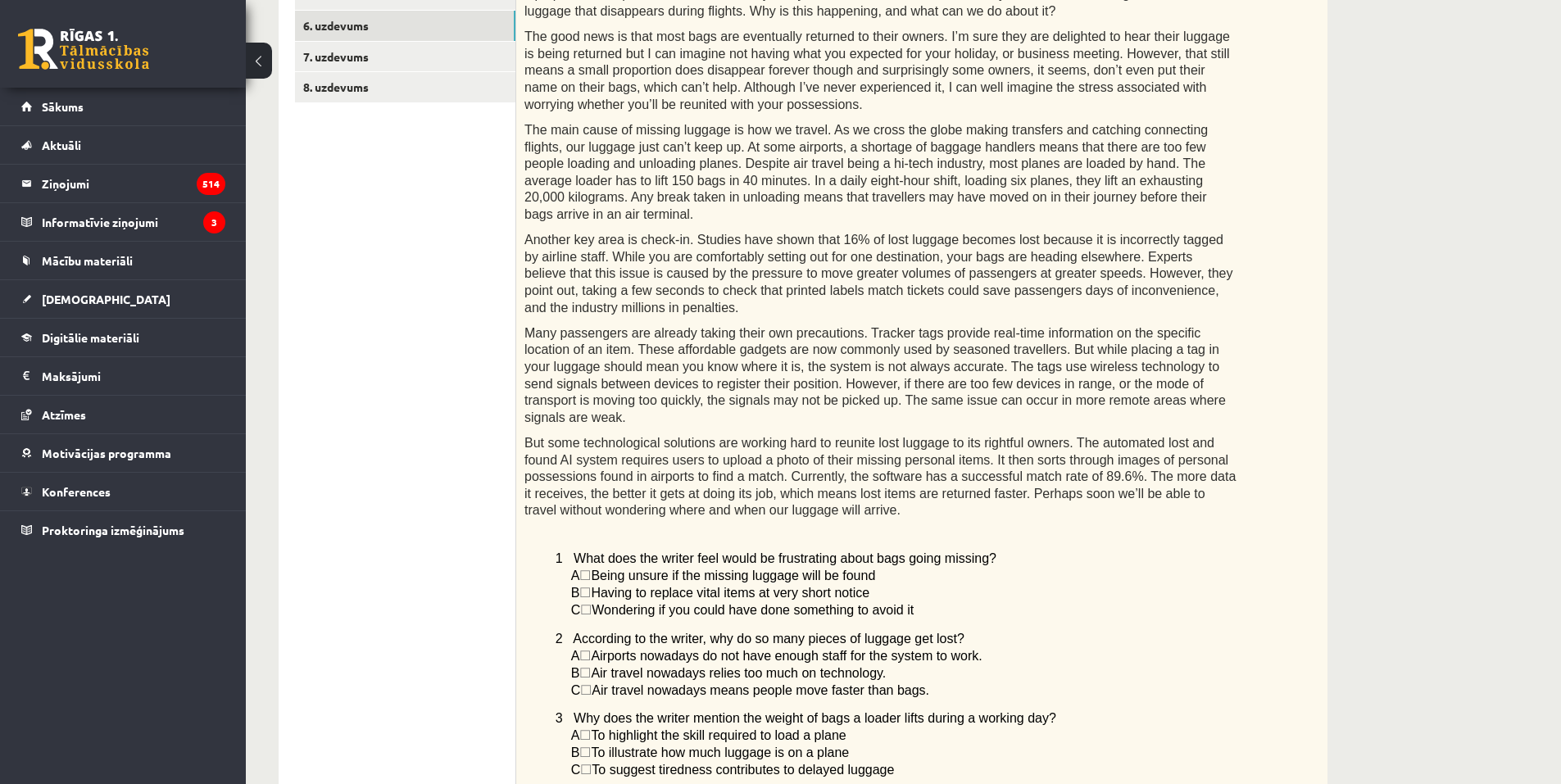
scroll to position [368, 0]
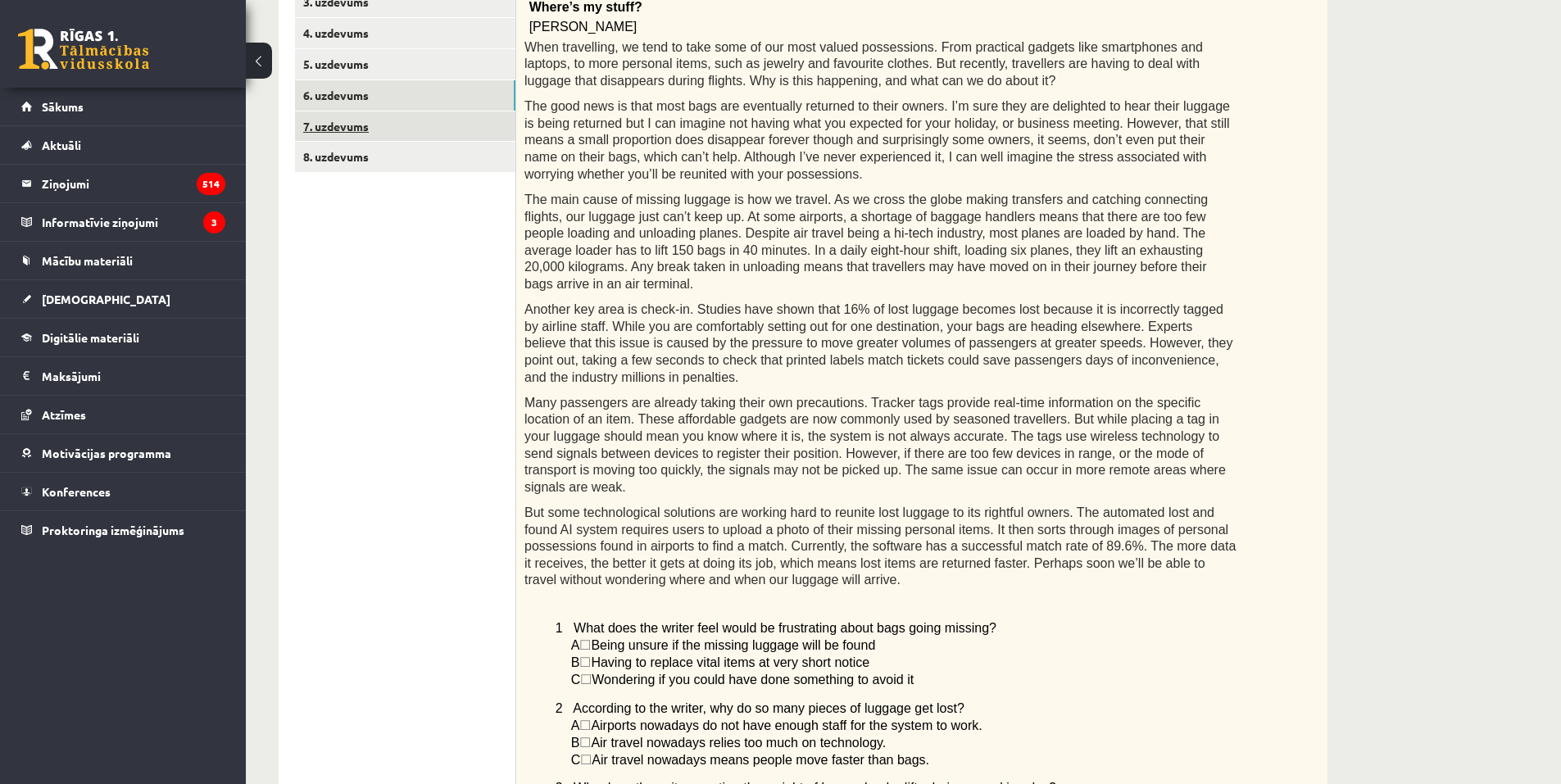
click at [380, 118] on link "7. uzdevums" at bounding box center [405, 126] width 220 height 30
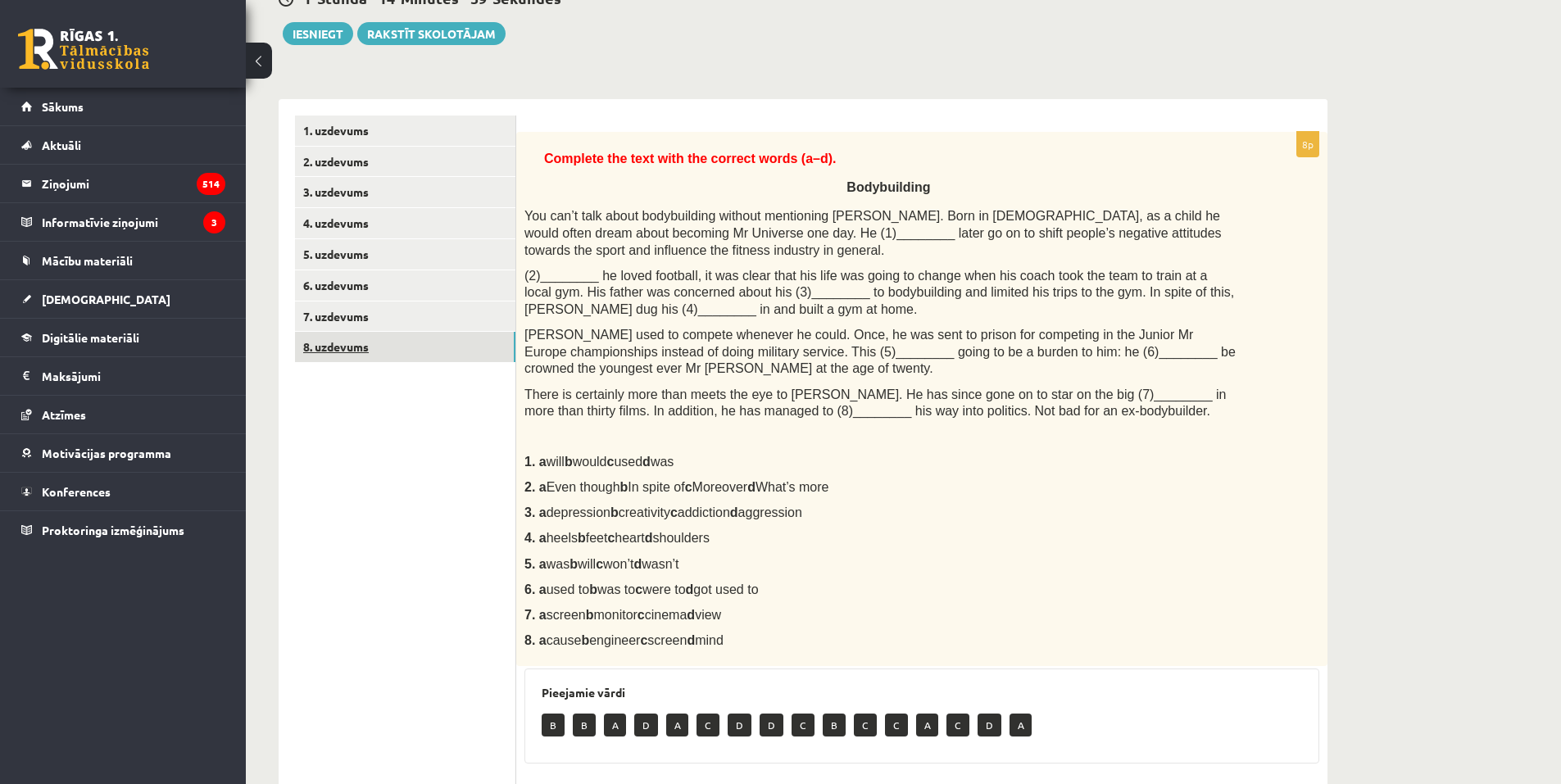
click at [412, 345] on link "8. uzdevums" at bounding box center [405, 347] width 220 height 30
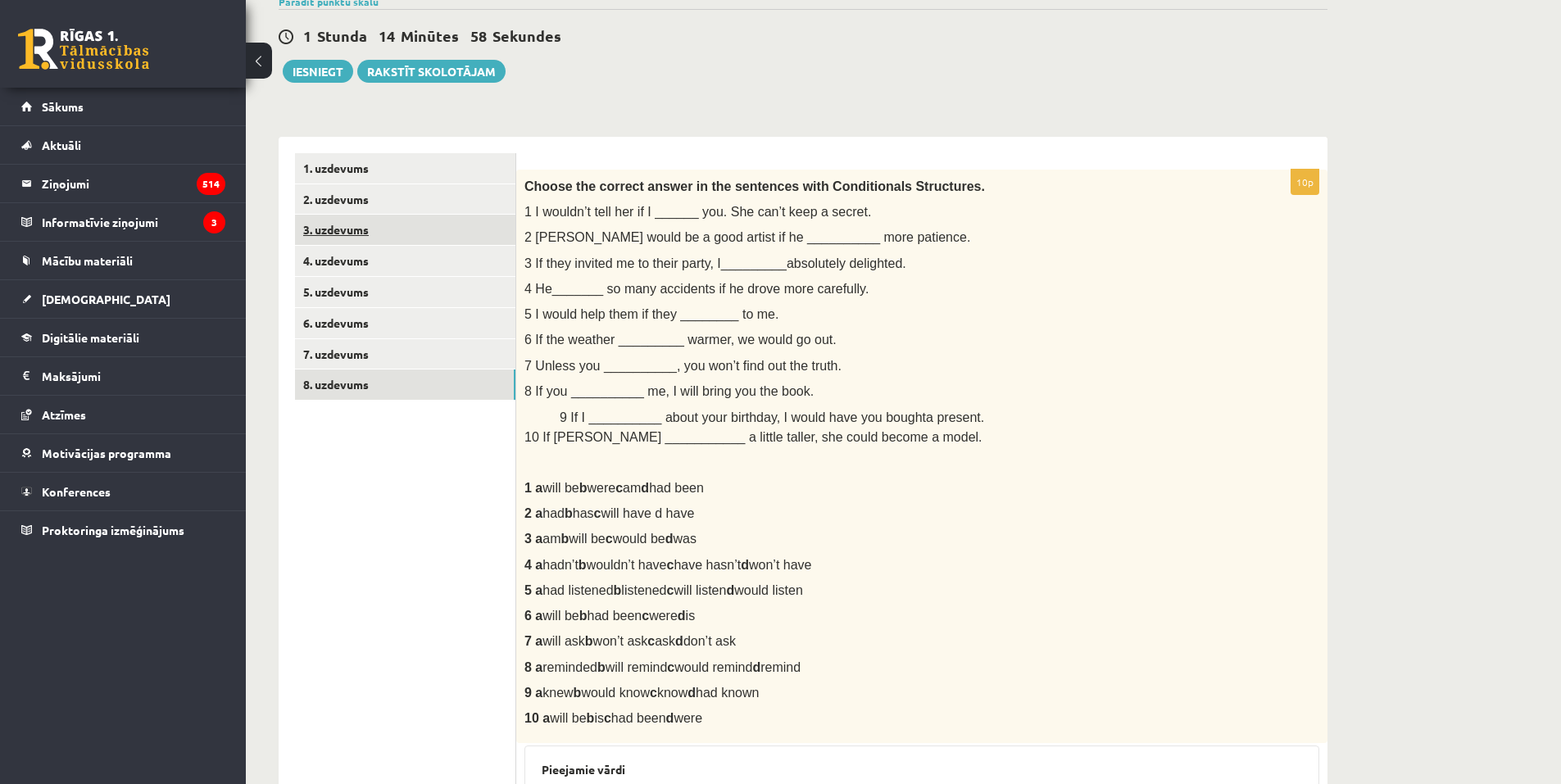
scroll to position [15, 0]
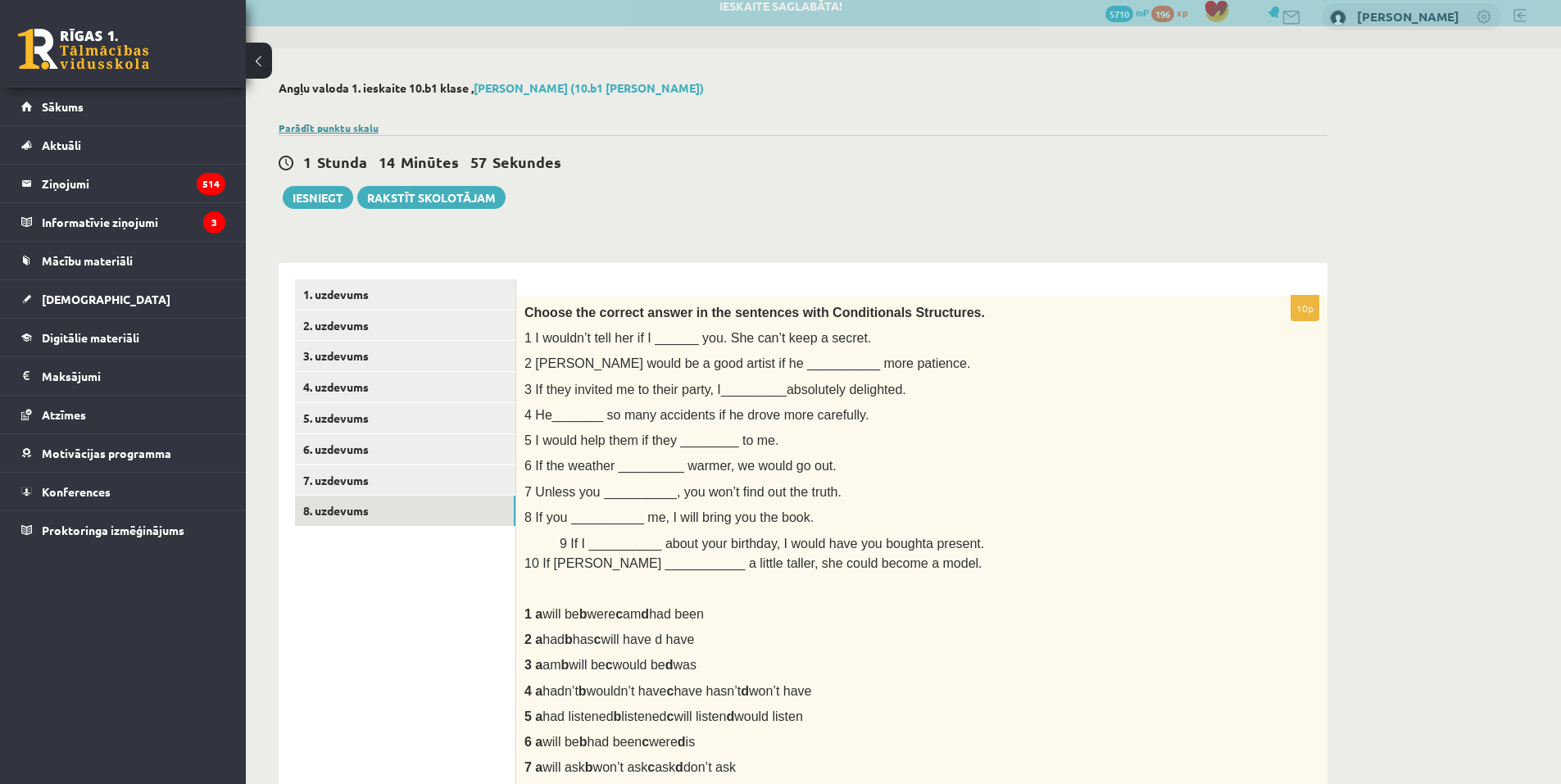
click at [356, 124] on link "Parādīt punktu skalu" at bounding box center [329, 128] width 100 height 13
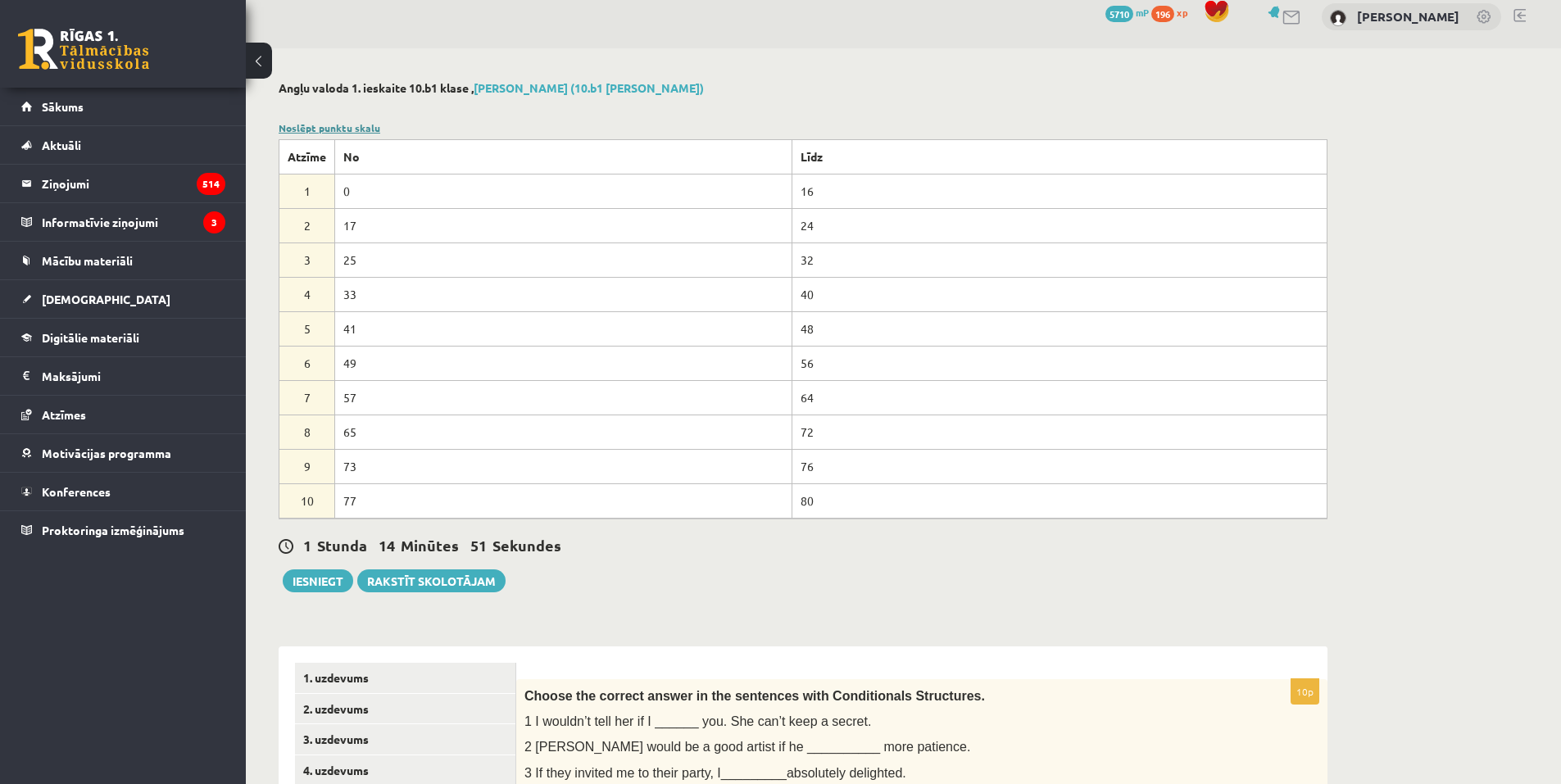
click at [308, 125] on link "Noslēpt punktu skalu" at bounding box center [329, 128] width 101 height 13
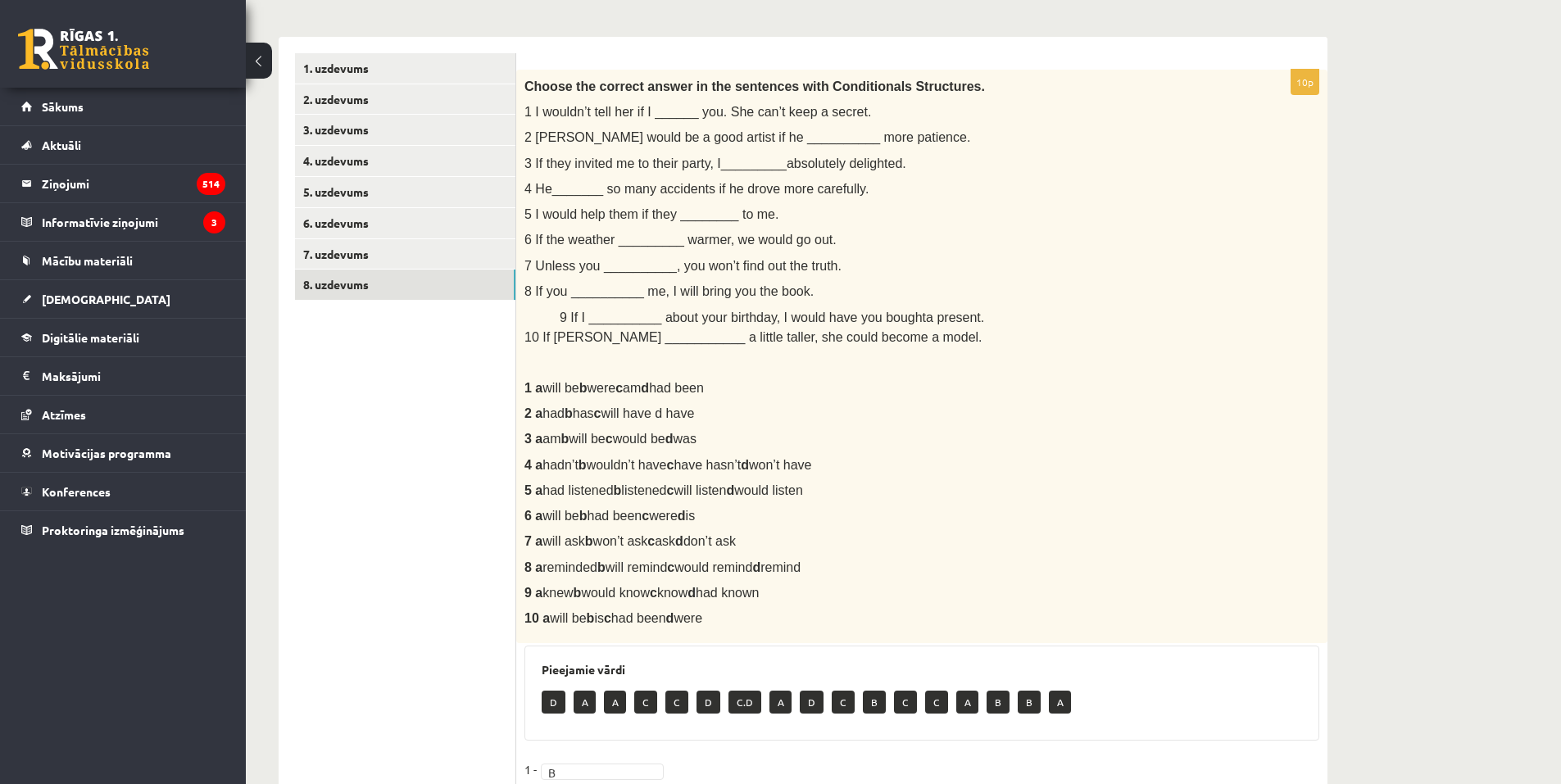
scroll to position [179, 0]
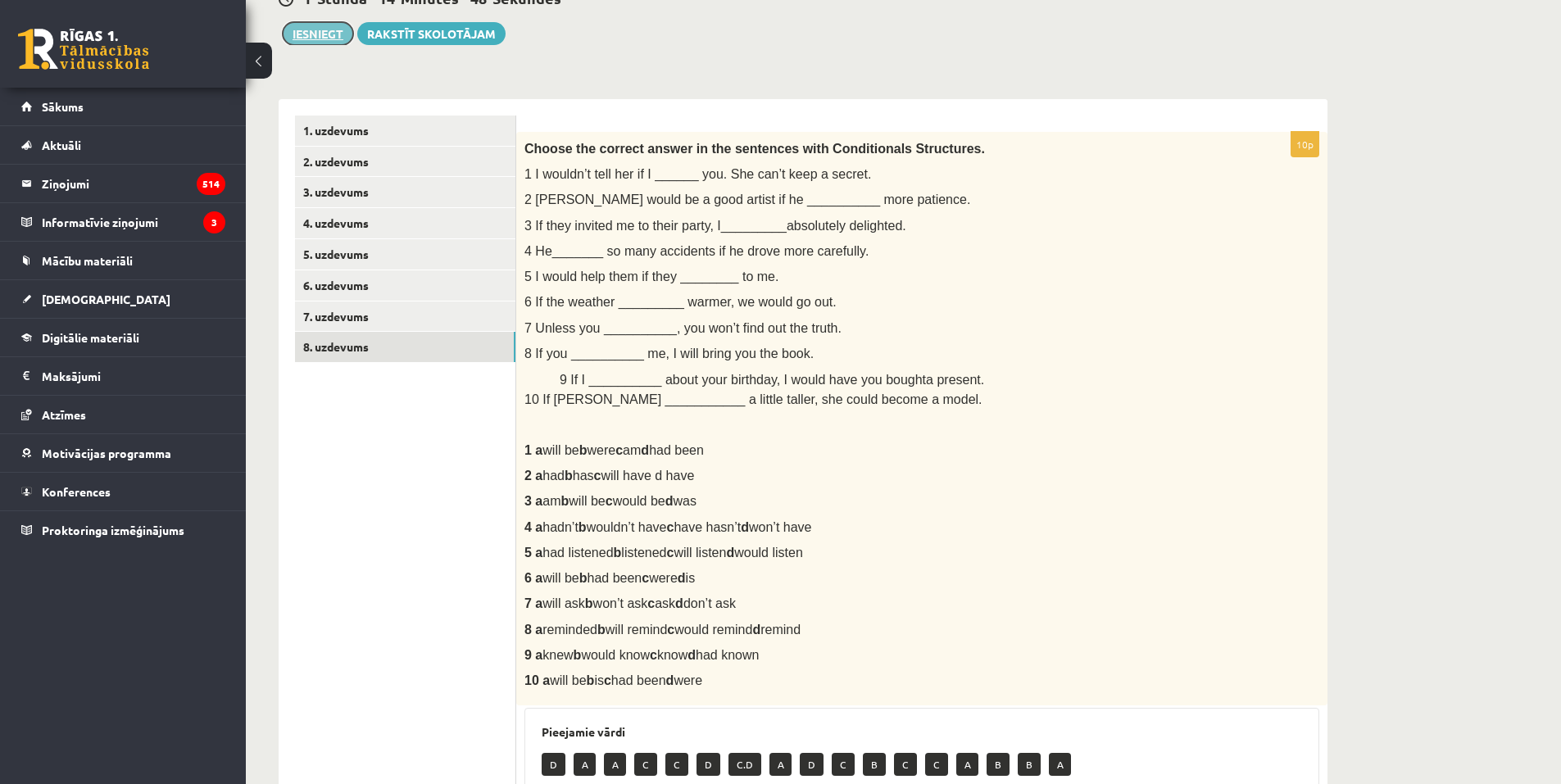
click at [324, 37] on button "Iesniegt" at bounding box center [318, 34] width 71 height 23
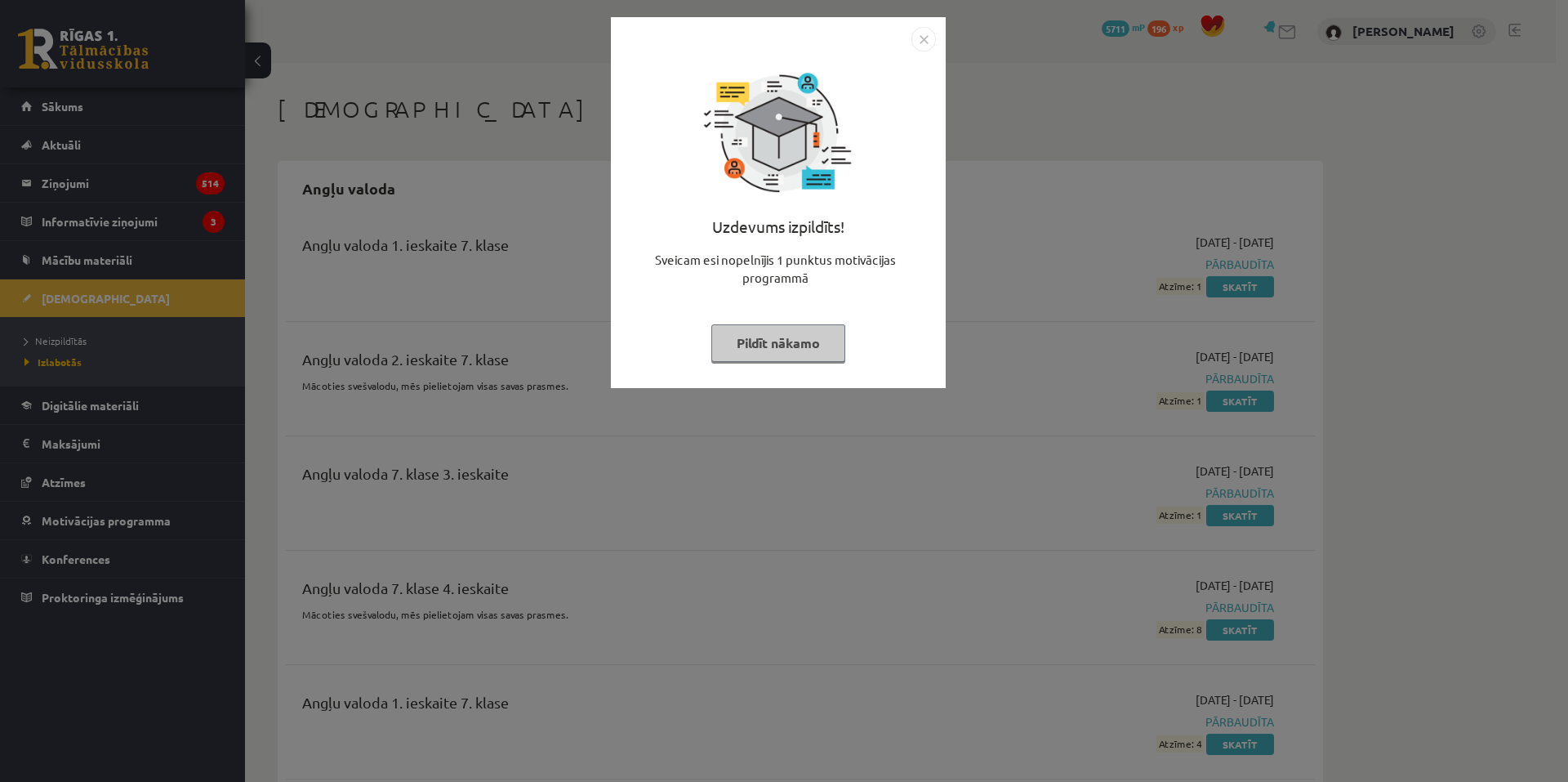
click at [923, 36] on img "Close" at bounding box center [924, 40] width 25 height 25
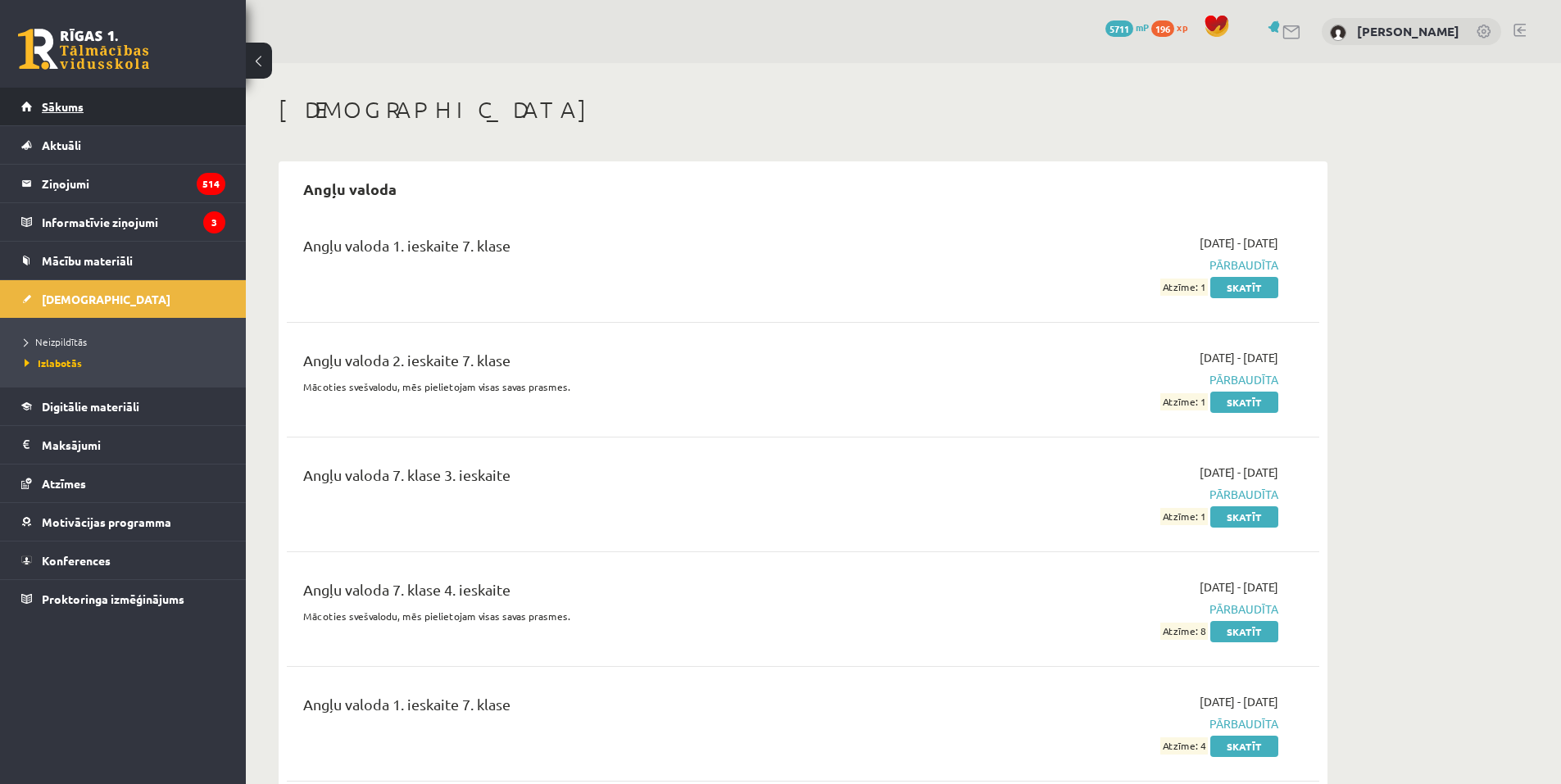
click at [89, 96] on link "Sākums" at bounding box center [123, 106] width 204 height 37
